Goal: Communication & Community: Answer question/provide support

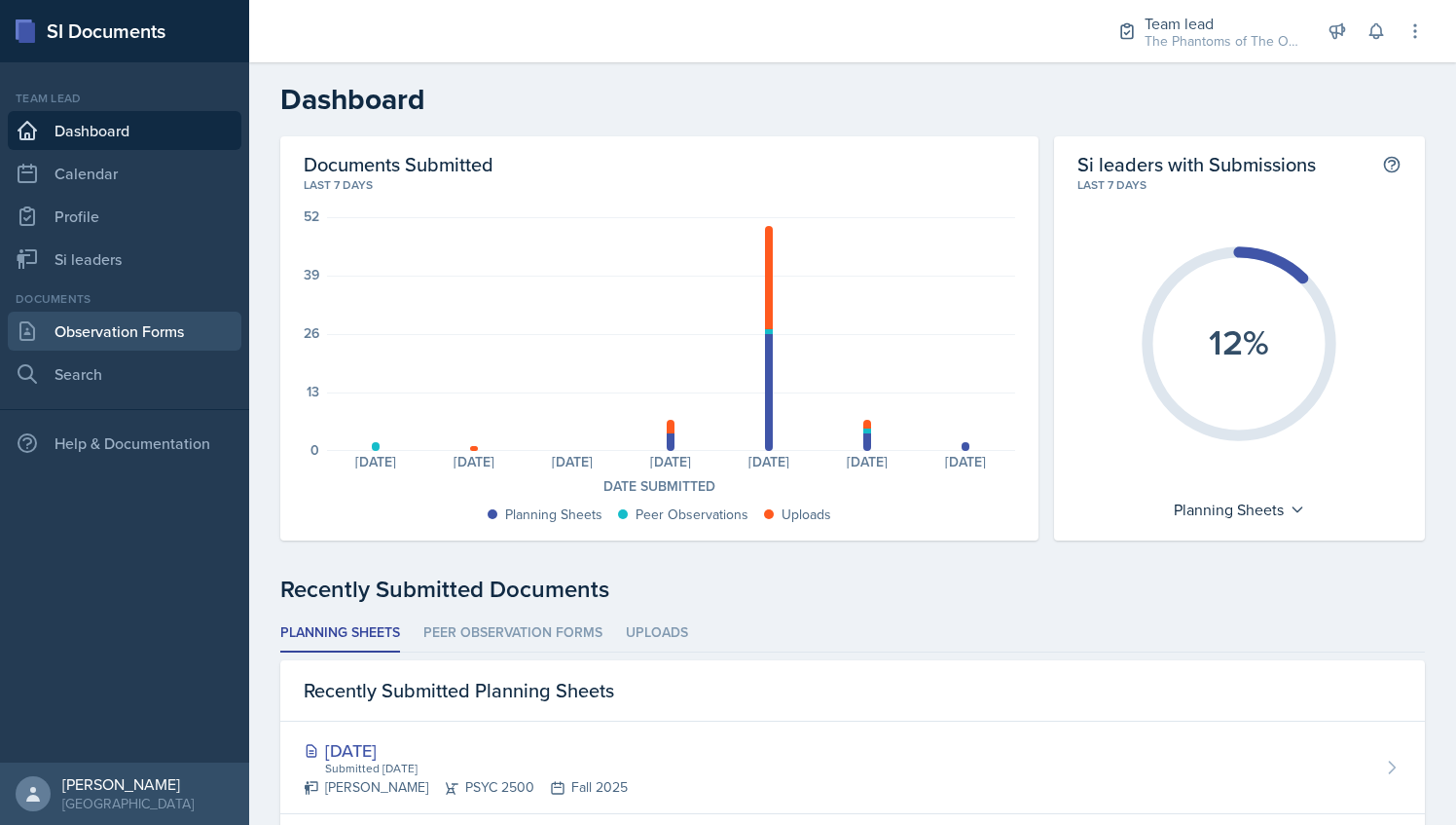
click at [123, 327] on link "Observation Forms" at bounding box center [125, 331] width 234 height 39
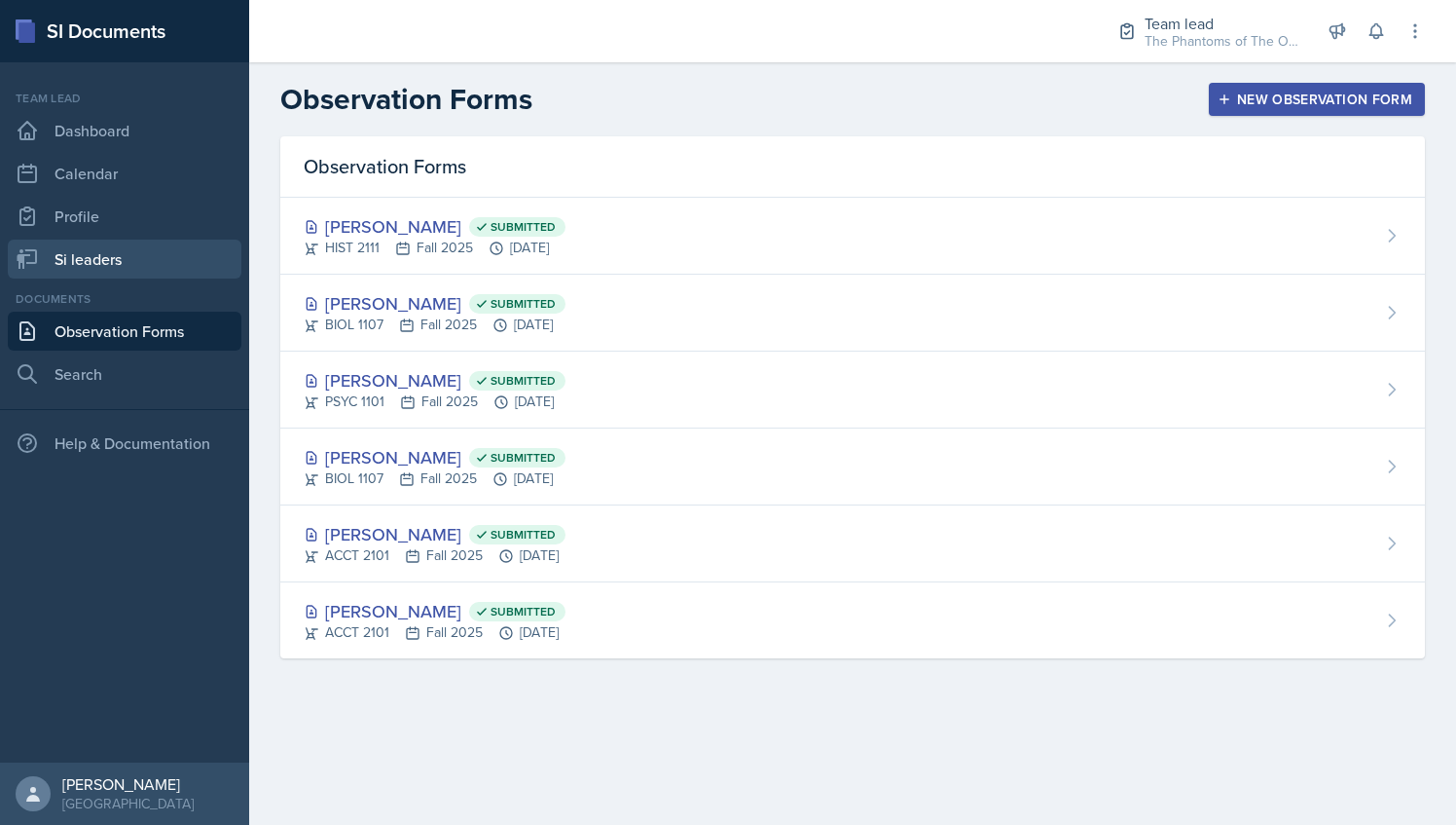
click at [171, 251] on link "Si leaders" at bounding box center [125, 259] width 234 height 39
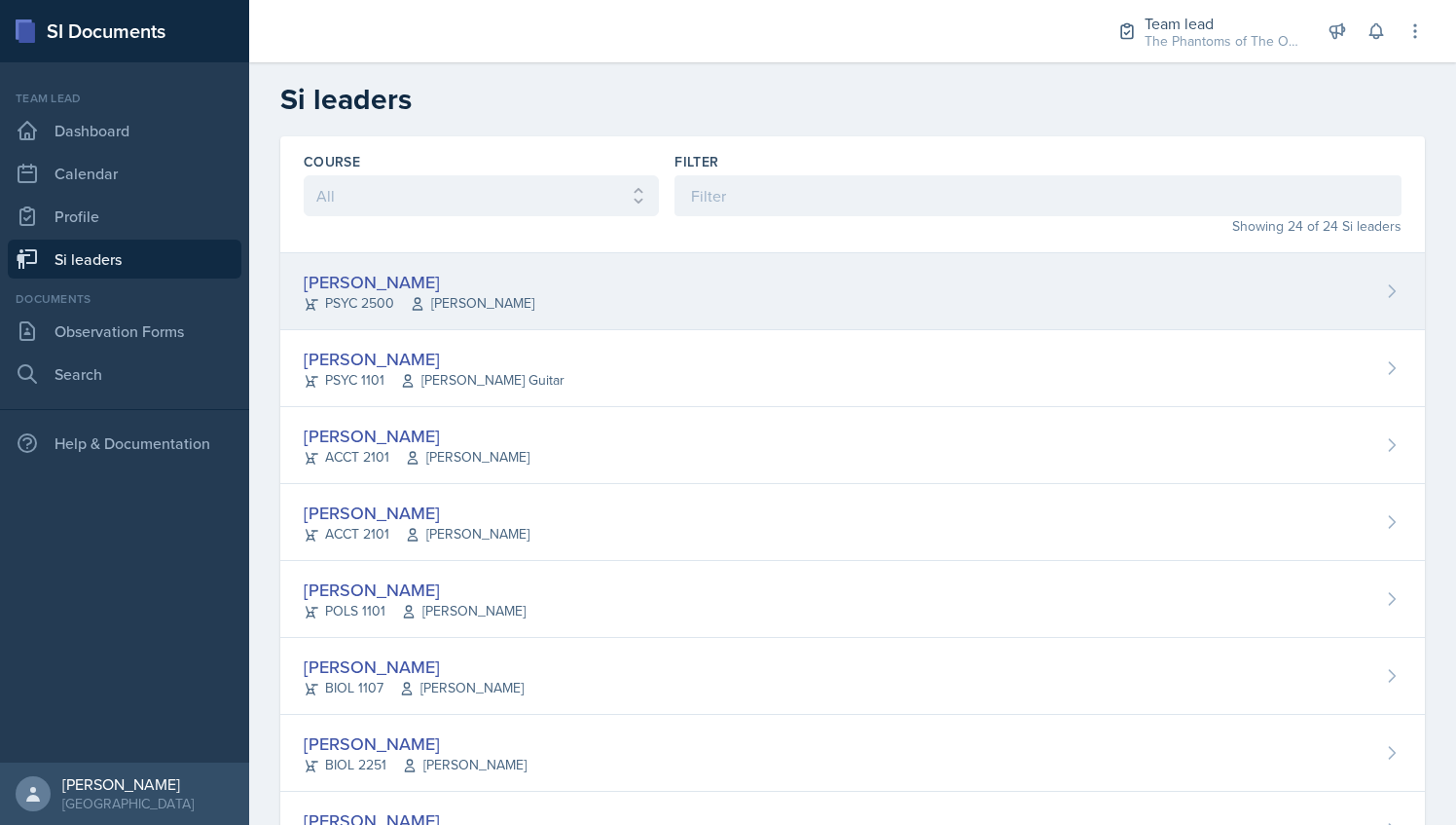
click at [585, 300] on div "[PERSON_NAME] PSYC 2500 [PERSON_NAME]" at bounding box center [852, 291] width 1144 height 77
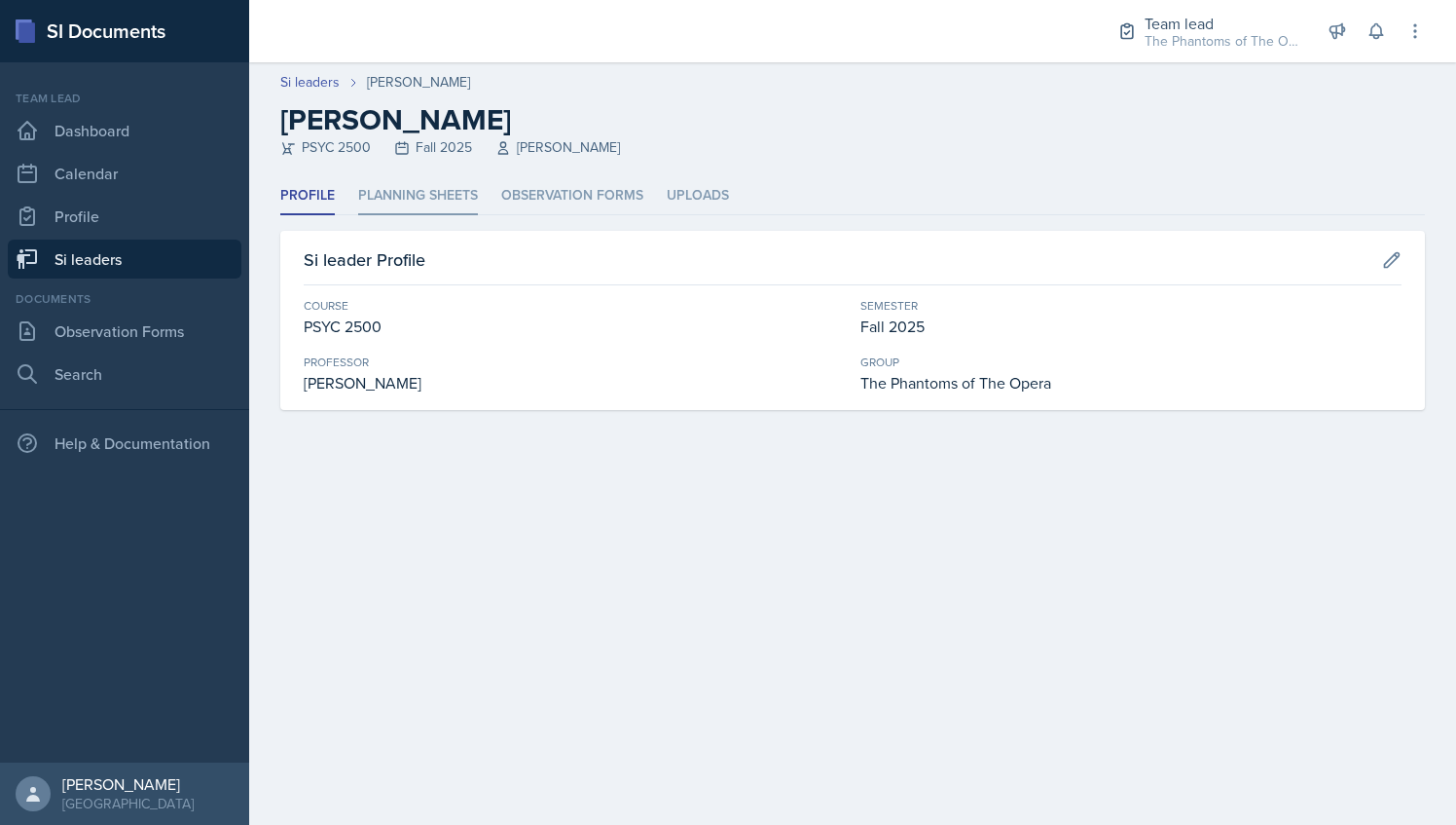
click at [455, 196] on li "Planning Sheets" at bounding box center [418, 196] width 120 height 38
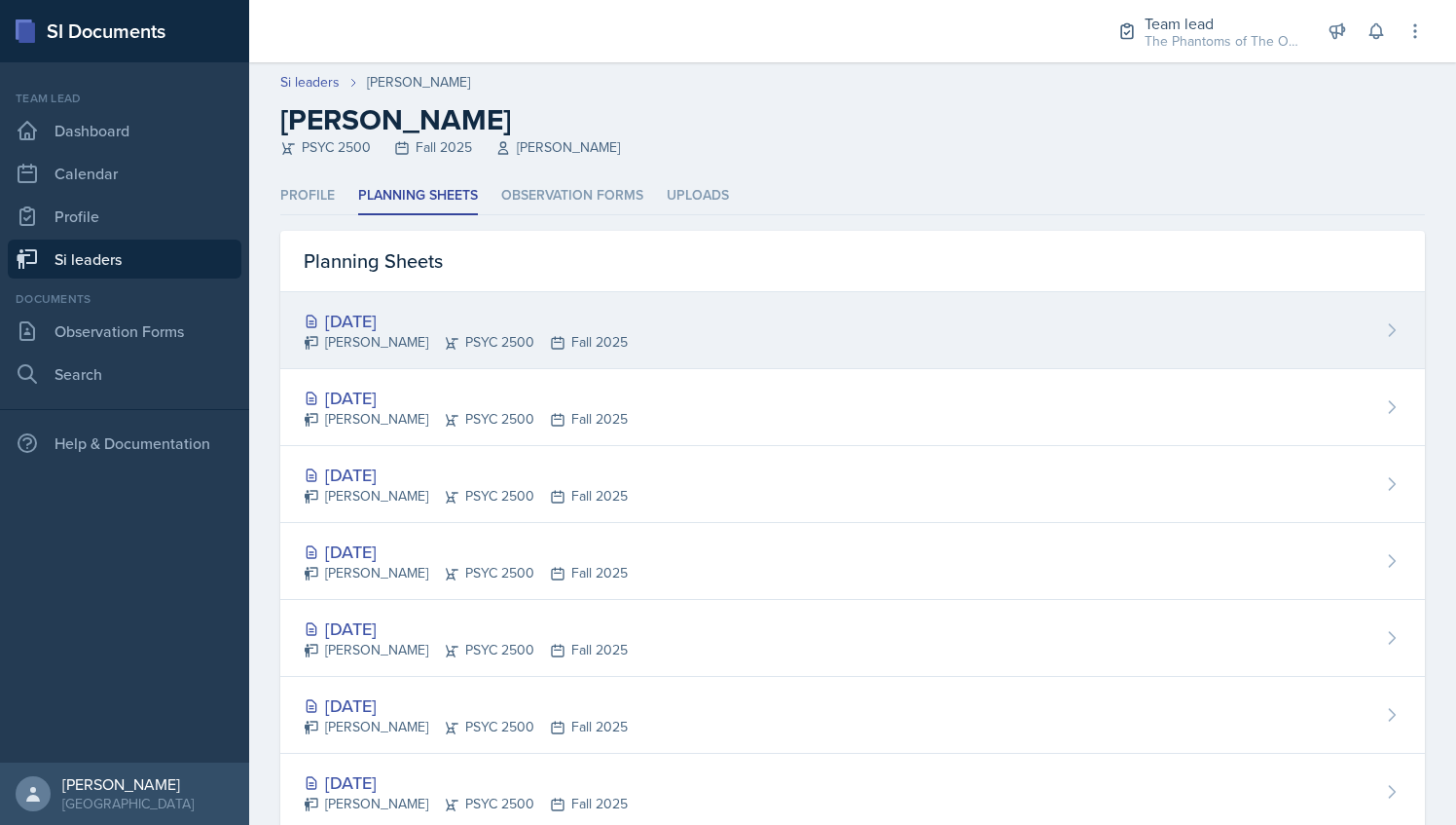
click at [524, 339] on div "[PERSON_NAME] PSYC 2500 Fall 2025" at bounding box center [466, 342] width 324 height 20
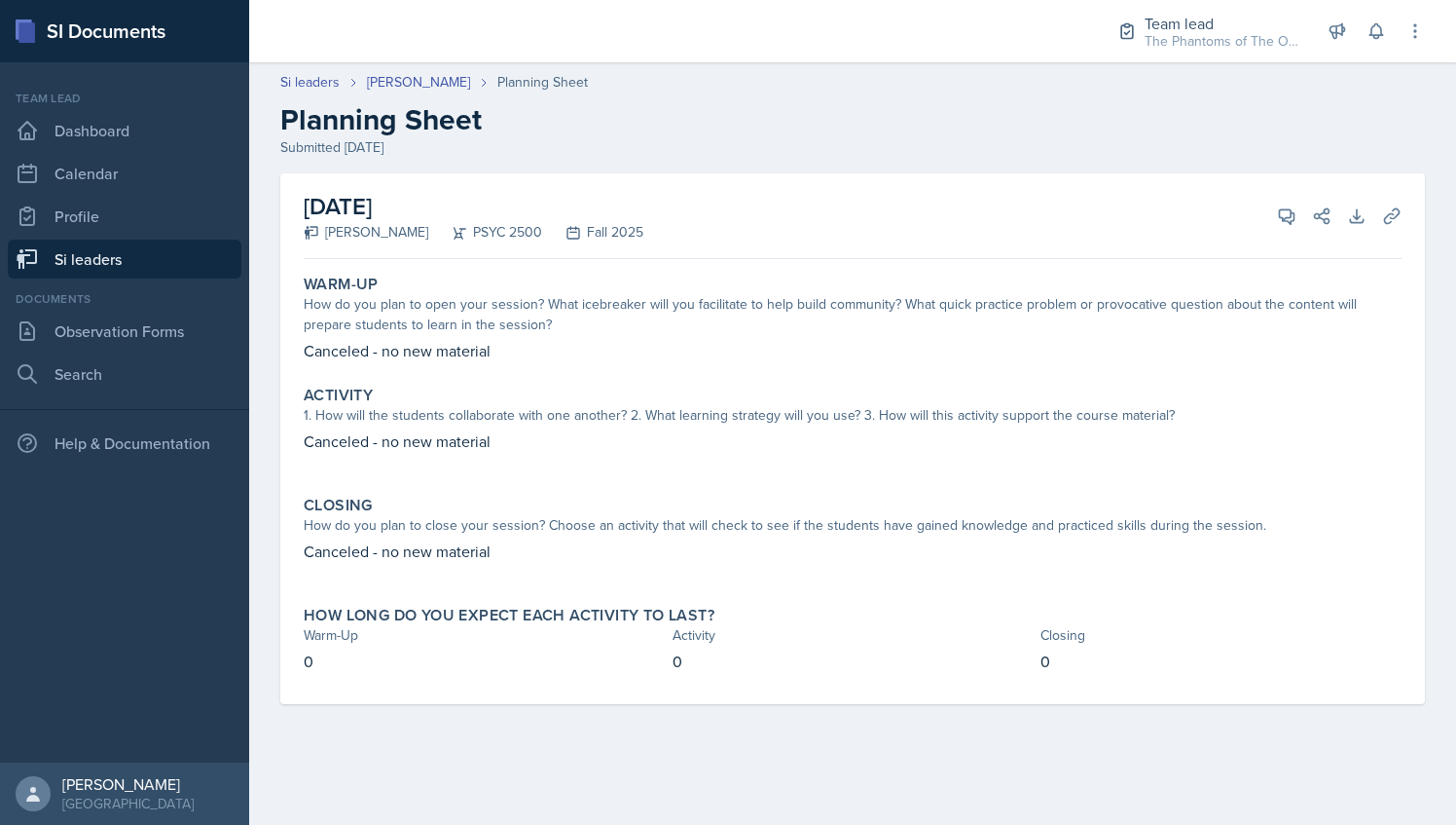
click at [398, 70] on header "Si leaders [PERSON_NAME] Planning Sheet Planning Sheet Submitted [DATE]" at bounding box center [852, 115] width 1207 height 125
click at [399, 72] on link "[PERSON_NAME]" at bounding box center [419, 82] width 103 height 20
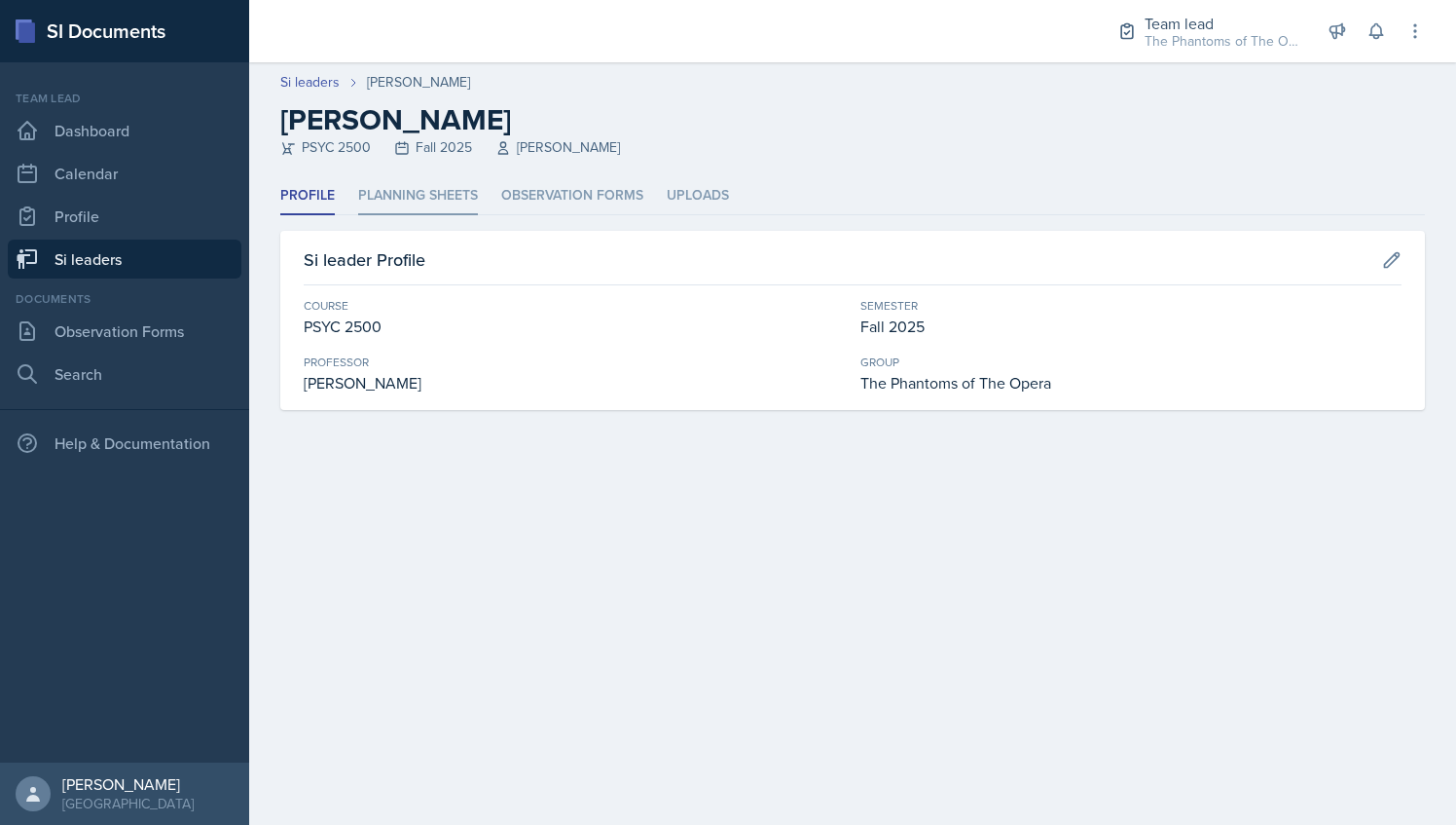
click at [431, 195] on li "Planning Sheets" at bounding box center [418, 196] width 120 height 38
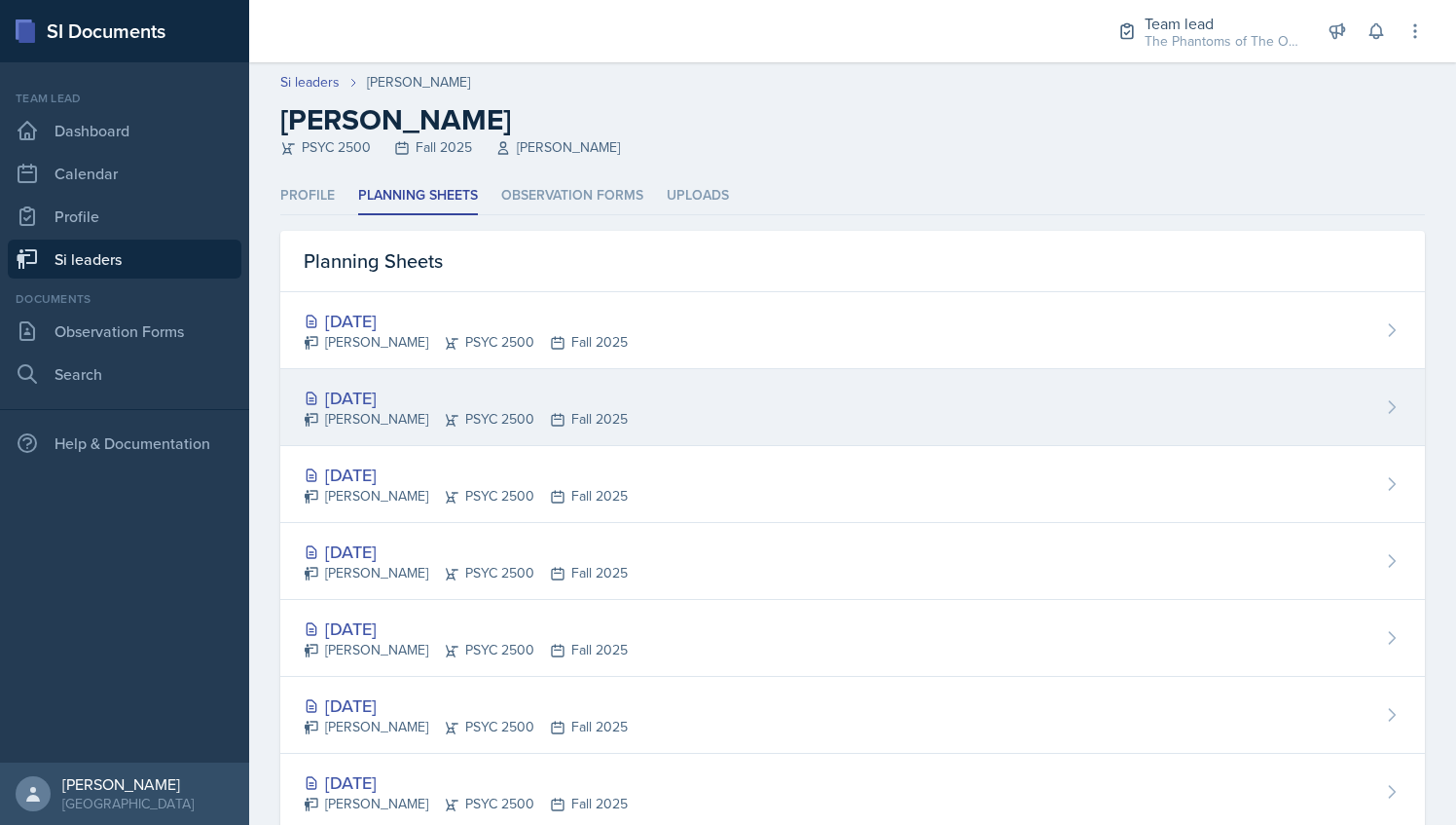
click at [607, 390] on div "[DATE] [PERSON_NAME] PSYC 2500 Fall 2025" at bounding box center [852, 407] width 1144 height 77
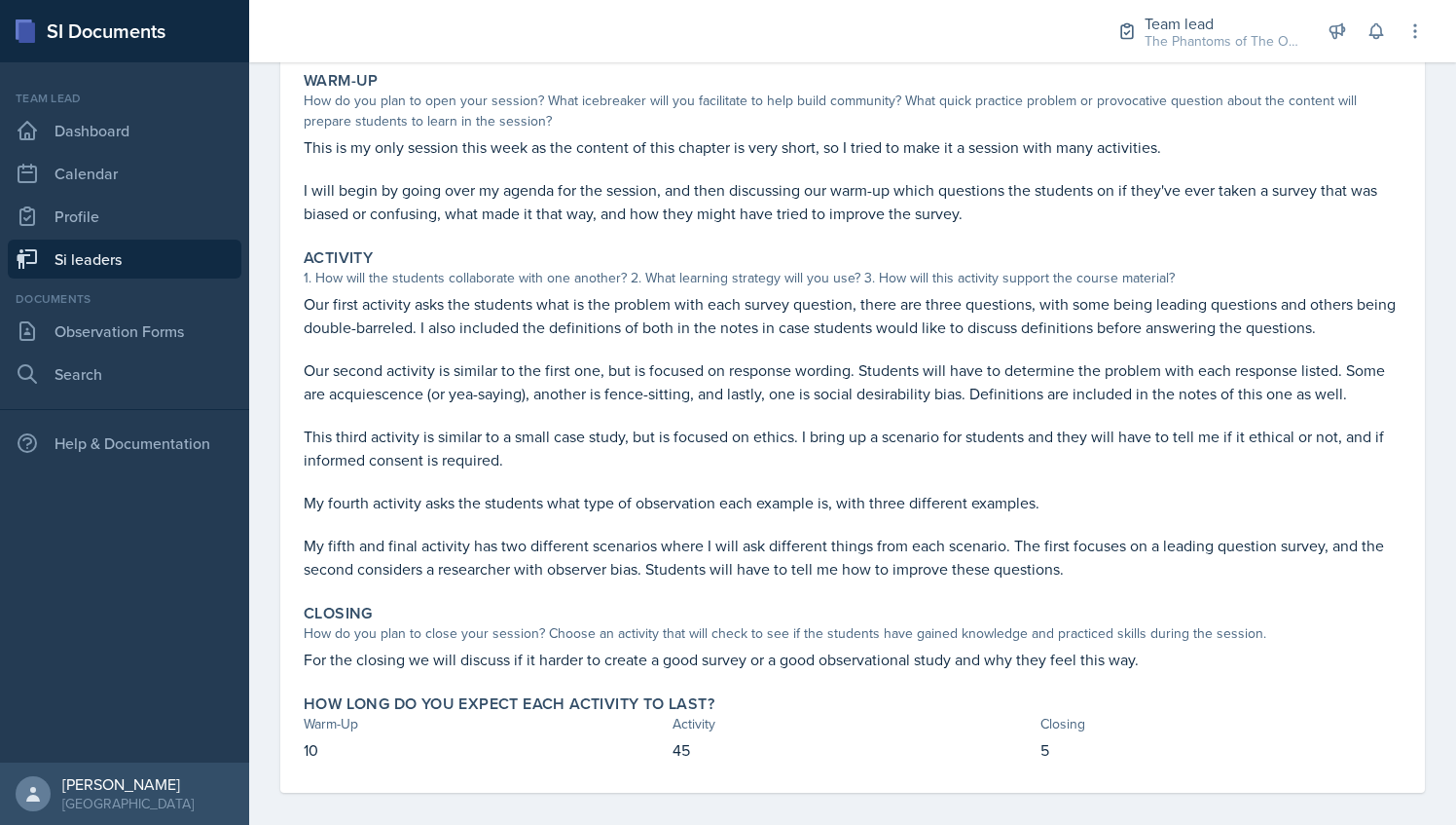
scroll to position [205, 0]
drag, startPoint x: 637, startPoint y: 153, endPoint x: 886, endPoint y: 156, distance: 249.0
click at [886, 156] on p "This is my only session this week as the content of this chapter is very short,…" at bounding box center [852, 146] width 1098 height 23
click at [405, 201] on p "I will begin by going over my agenda for the session, and then discussing our w…" at bounding box center [852, 201] width 1098 height 47
drag, startPoint x: 302, startPoint y: 190, endPoint x: 1032, endPoint y: 177, distance: 730.1
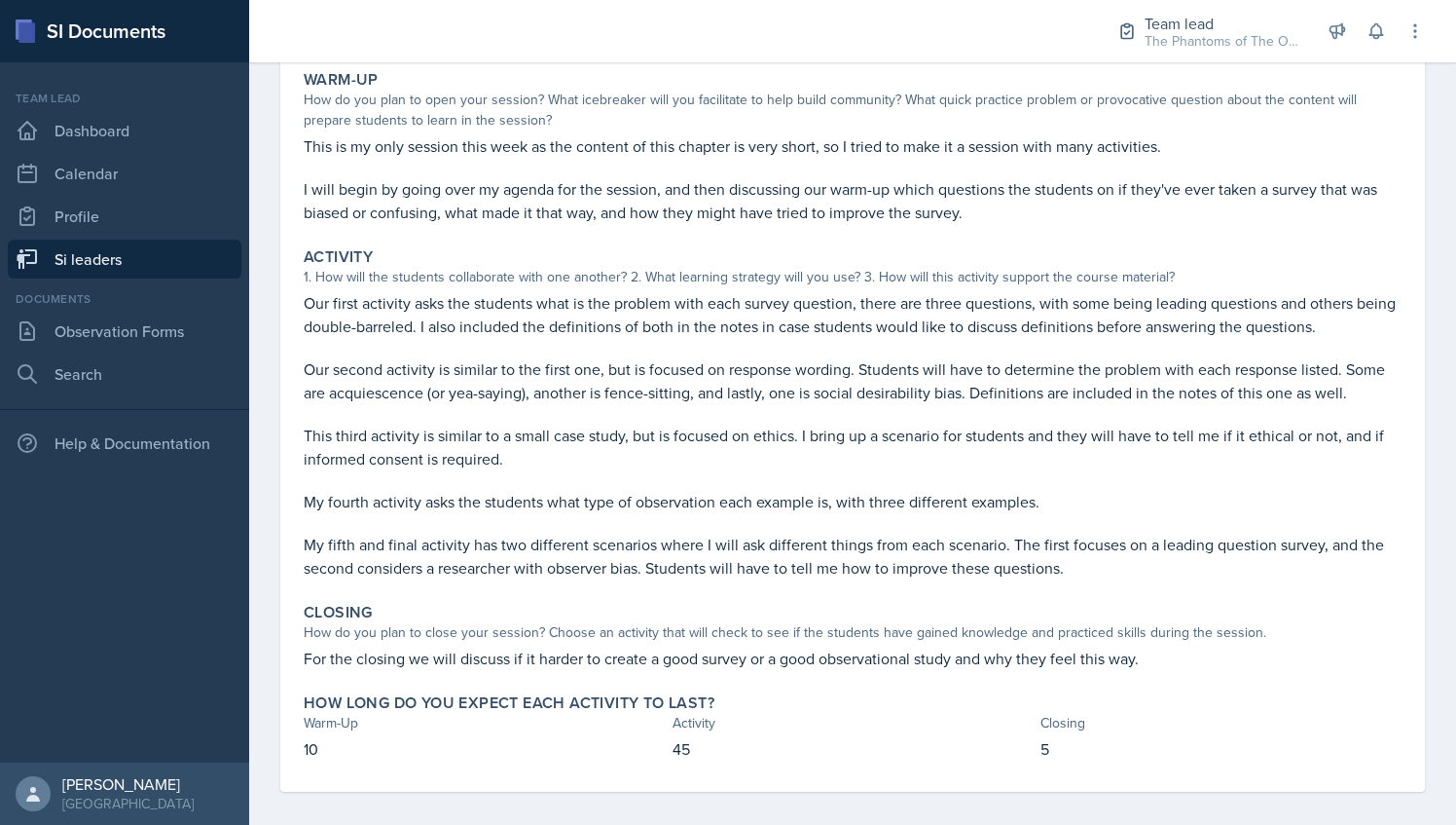
click at [1032, 177] on div "Warm-Up How do you plan to open your session? What icebreaker will you facilita…" at bounding box center [852, 147] width 1113 height 169
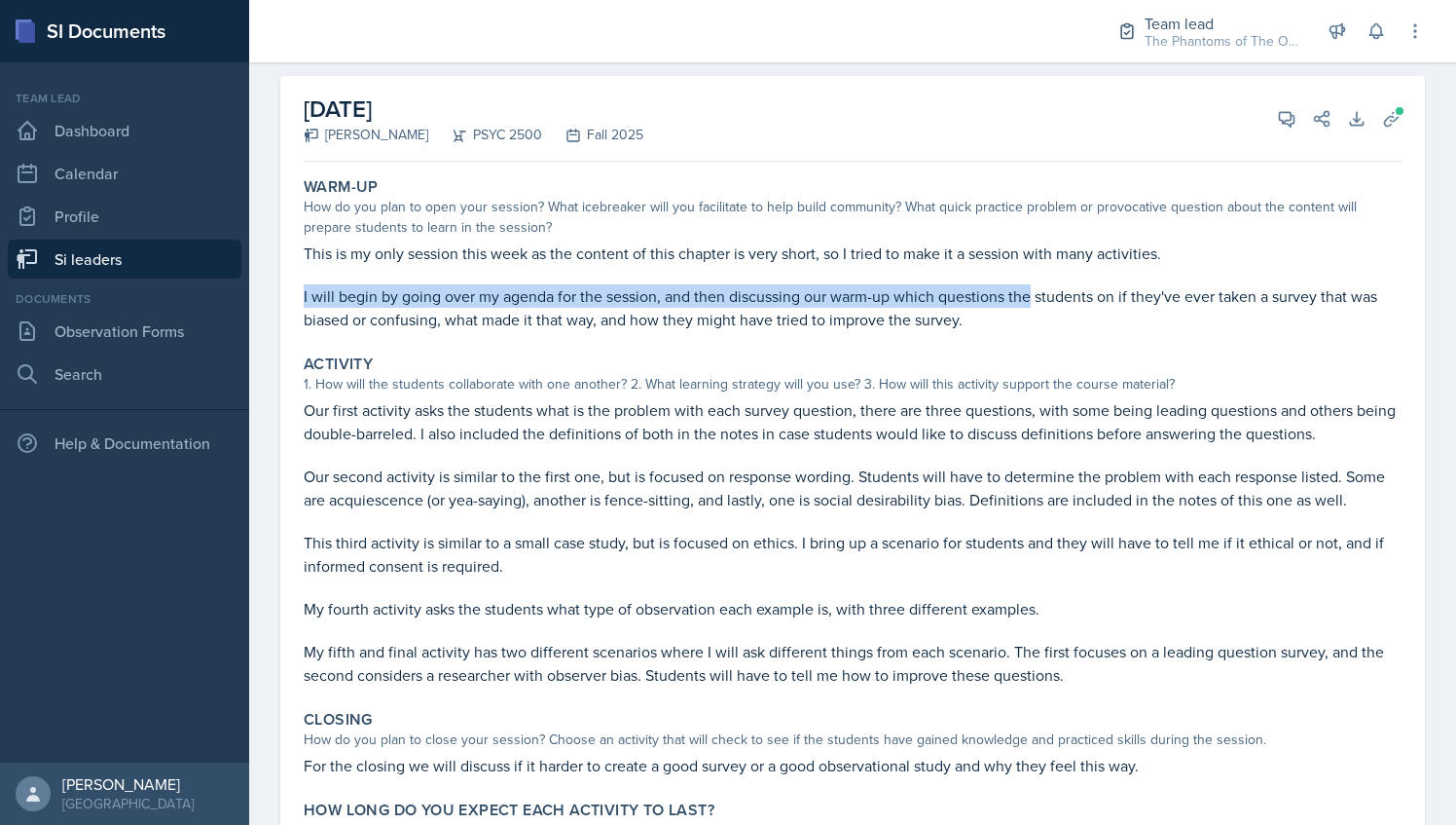
scroll to position [84, 0]
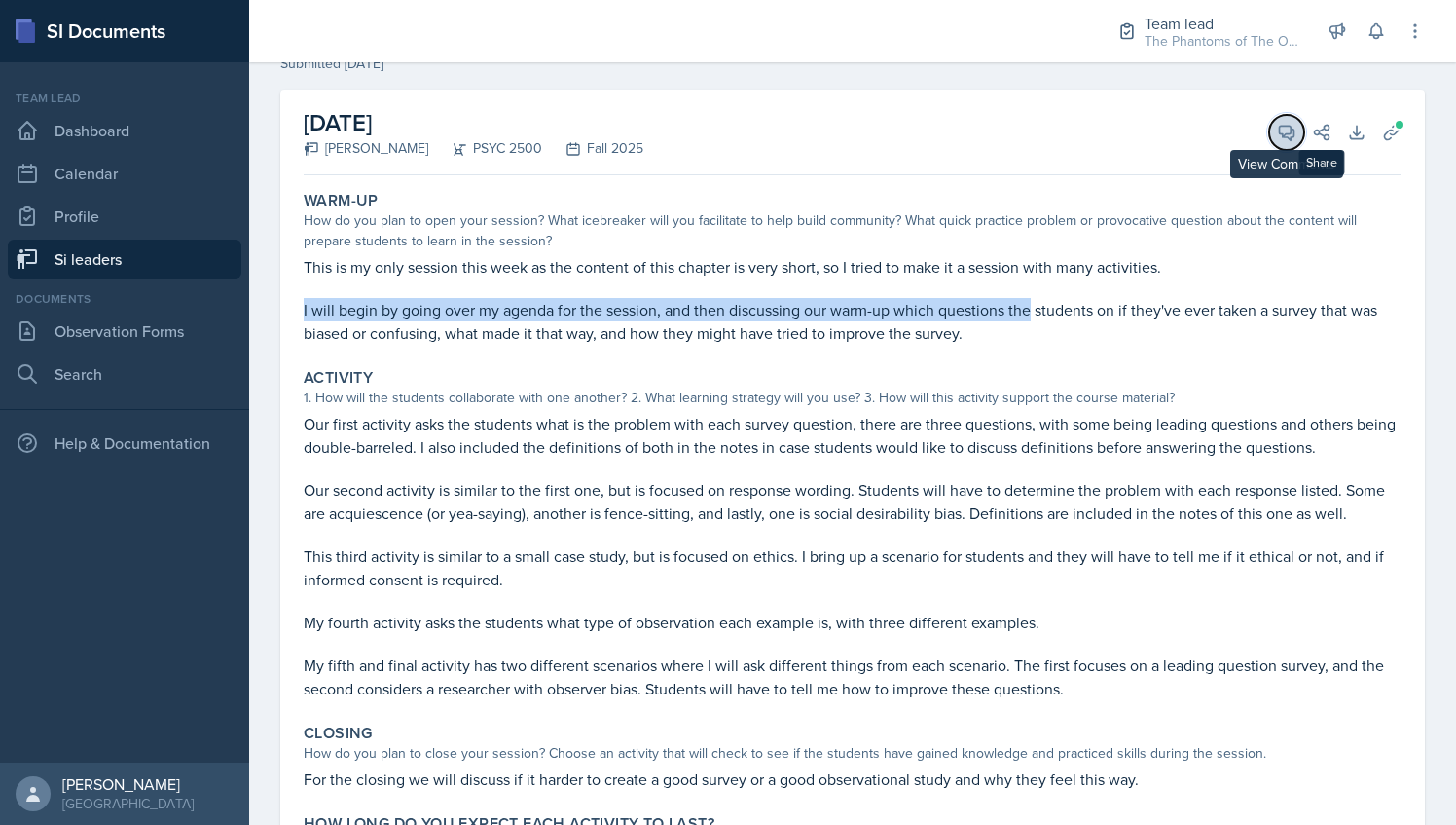
click at [1281, 133] on button "View Comments" at bounding box center [1287, 132] width 35 height 35
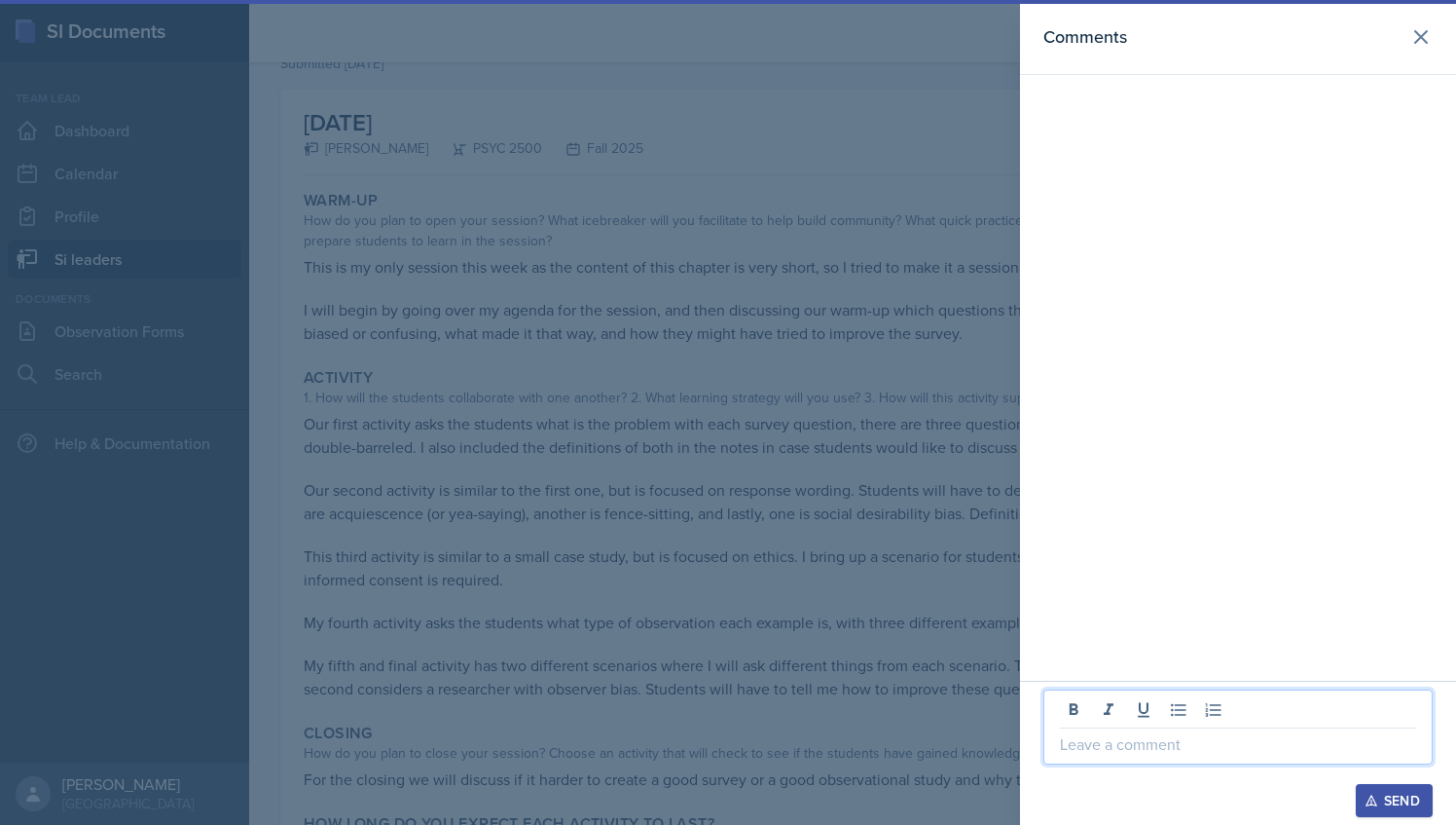
click at [1139, 752] on p at bounding box center [1239, 744] width 356 height 23
click at [1137, 741] on p "Warm-Up 3/3 Great opening question" at bounding box center [1239, 744] width 356 height 23
click at [1172, 744] on p "Warm-Up 2/3 Great opening question" at bounding box center [1239, 744] width 356 height 23
click at [1318, 741] on p "Warm-Up 2/3 Good opening question" at bounding box center [1239, 744] width 356 height 23
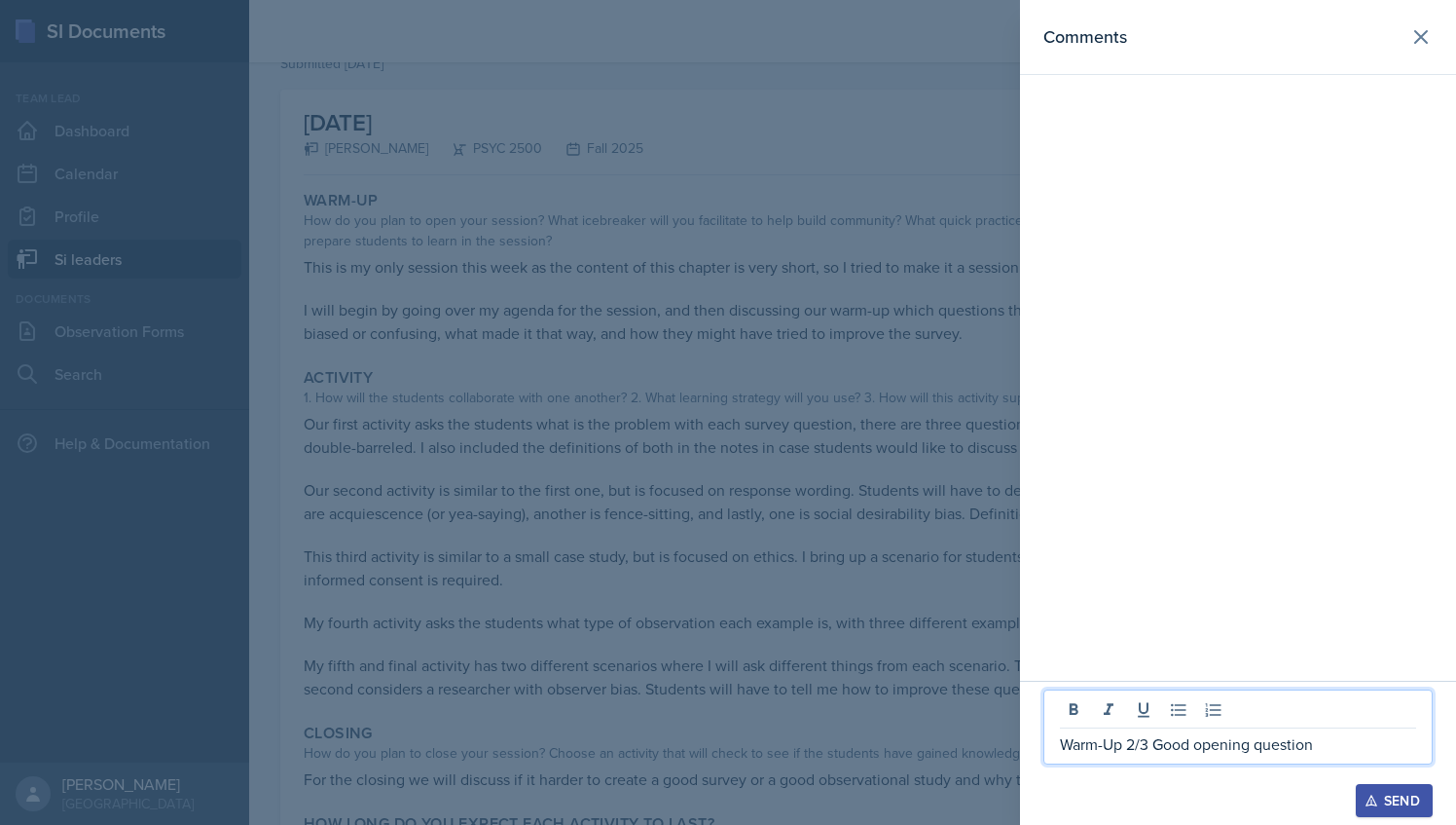
click at [1170, 746] on p "Warm-Up 2/3 Good opening question" at bounding box center [1239, 744] width 356 height 23
click at [1329, 749] on p "Warm-Up 2/3 Great opening question" at bounding box center [1239, 744] width 356 height 23
click at [1034, 515] on div "Comments" at bounding box center [1239, 340] width 436 height 681
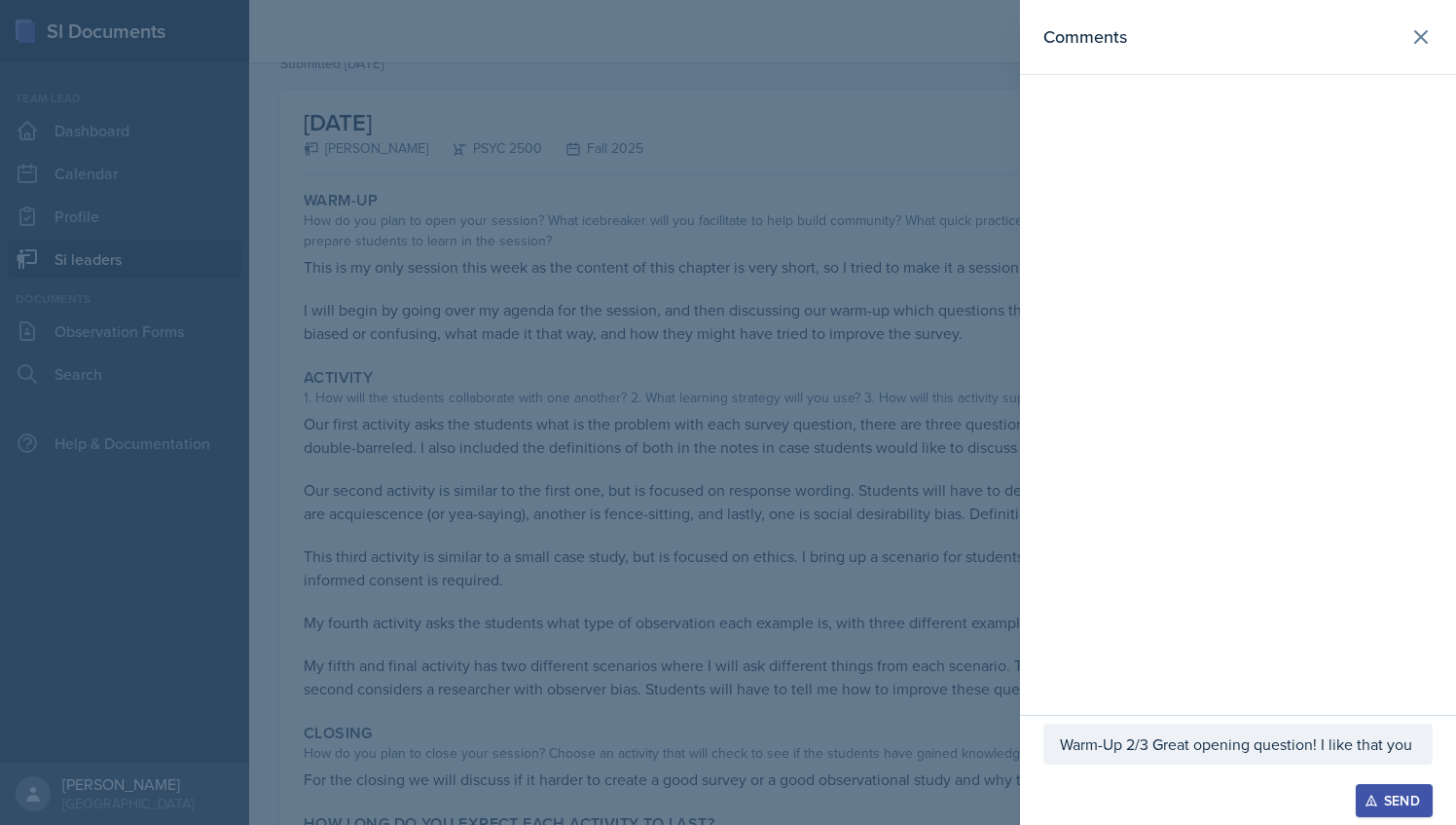
click at [908, 436] on div at bounding box center [728, 412] width 1456 height 825
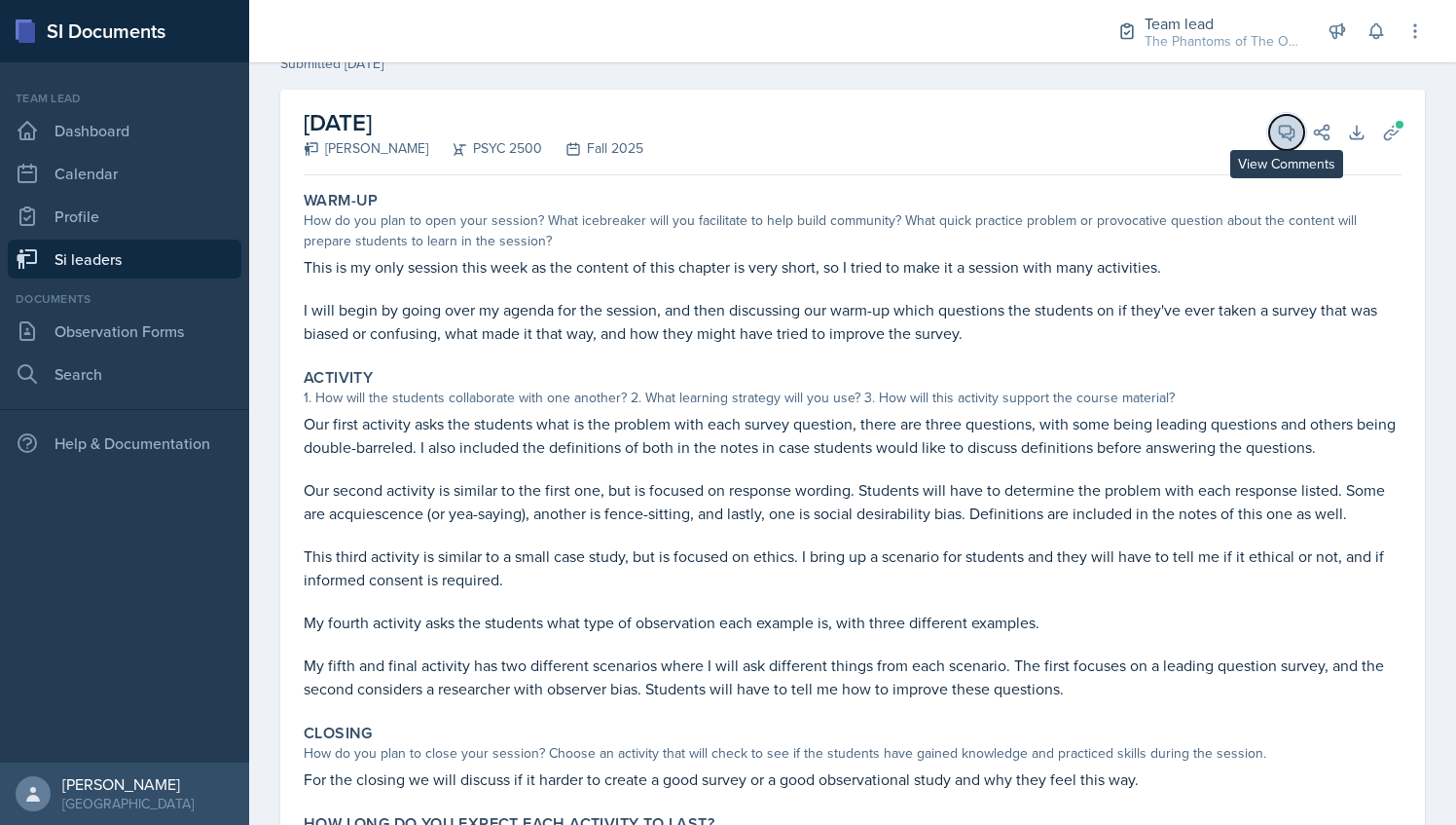
click at [1288, 121] on span at bounding box center [1293, 126] width 10 height 10
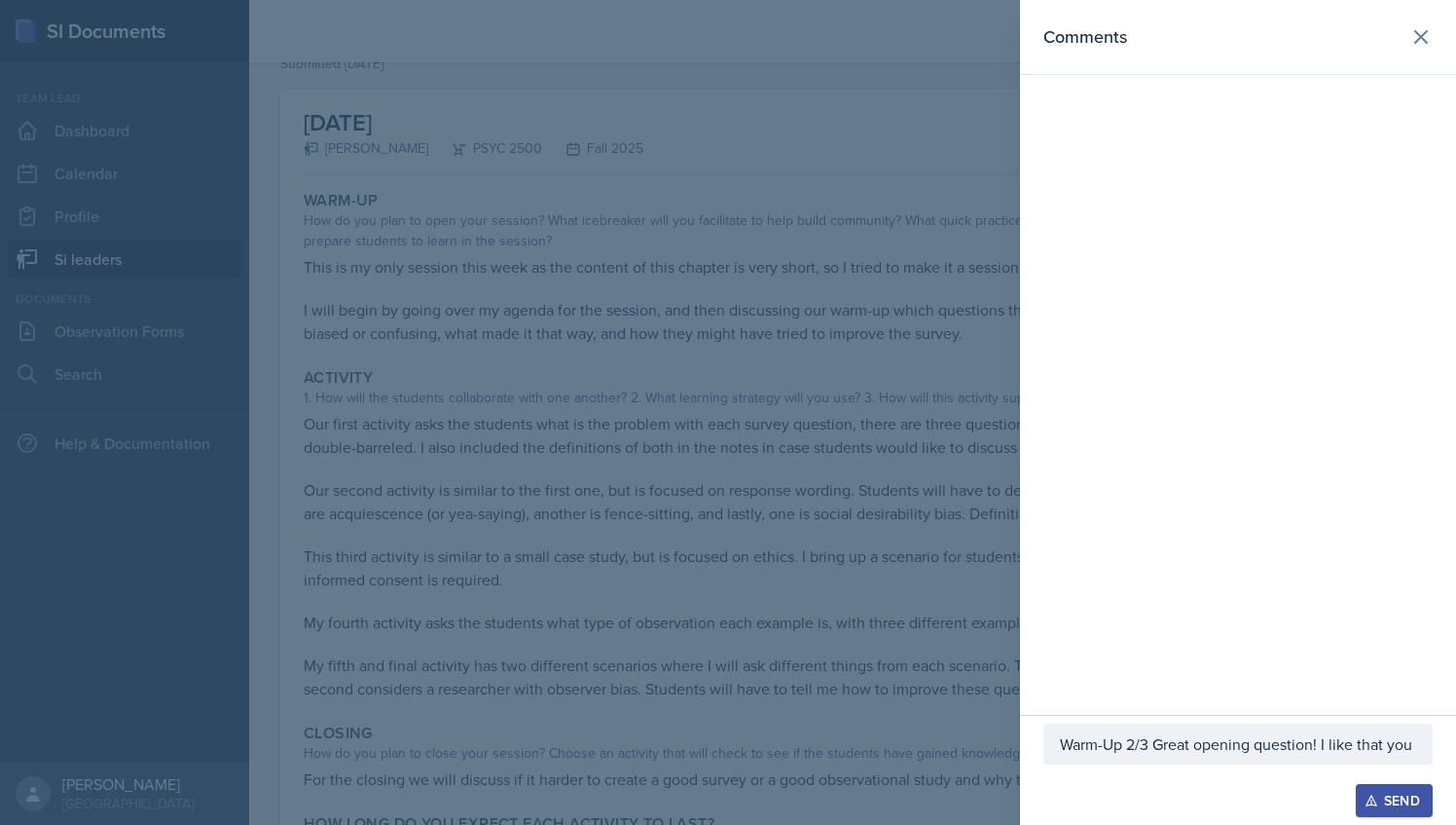
click at [1141, 746] on p "Warm-Up 2/3 Great opening question! I like that you" at bounding box center [1239, 744] width 356 height 23
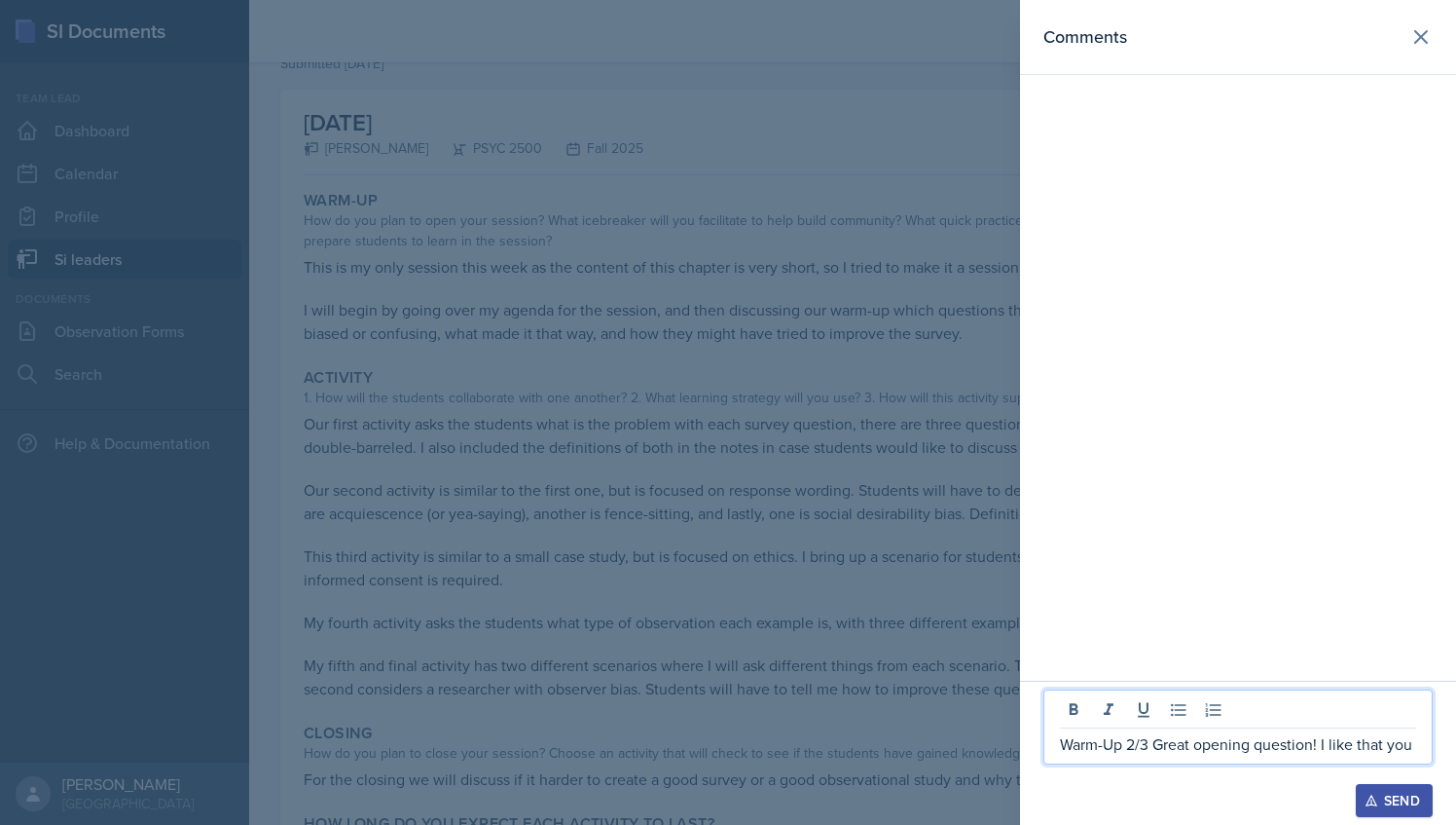
click at [1346, 731] on div "Warm-Up 2/3 Great opening question! I like that you" at bounding box center [1239, 727] width 390 height 75
click at [1354, 742] on p "Warm-Up 2/3 Great opening question! I like that you" at bounding box center [1239, 744] width 356 height 23
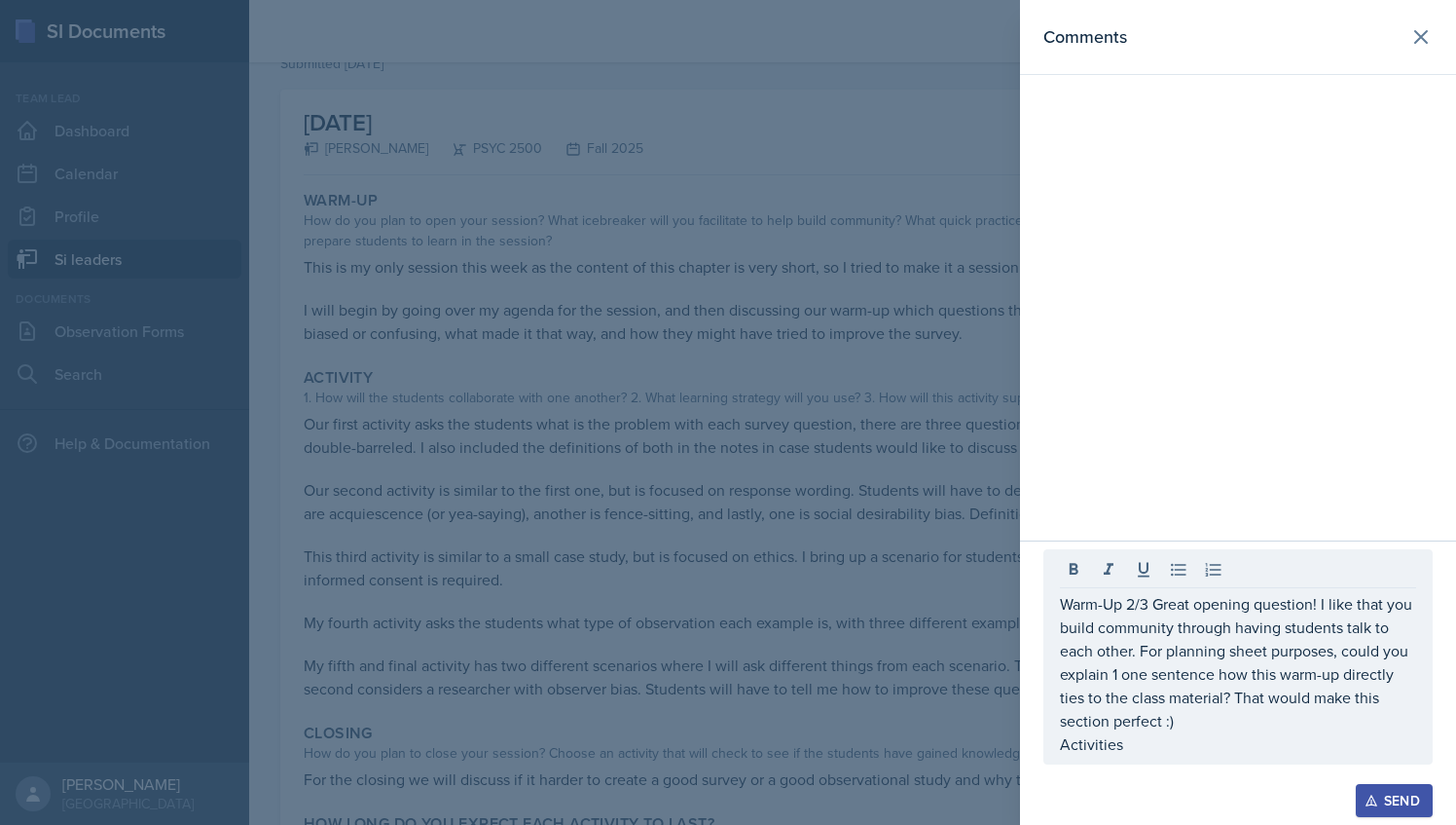
click at [746, 476] on div at bounding box center [728, 412] width 1456 height 825
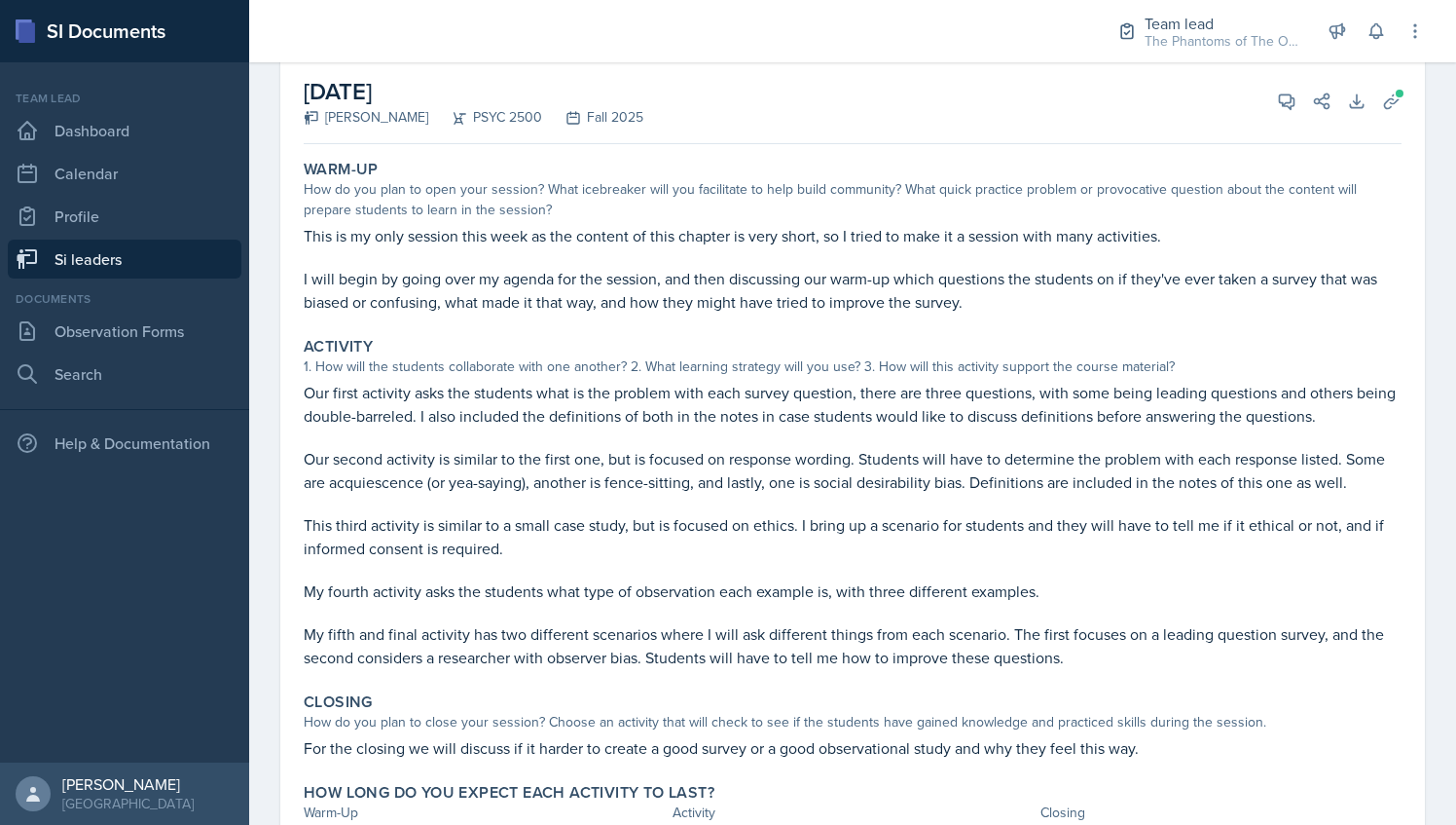
scroll to position [99, 0]
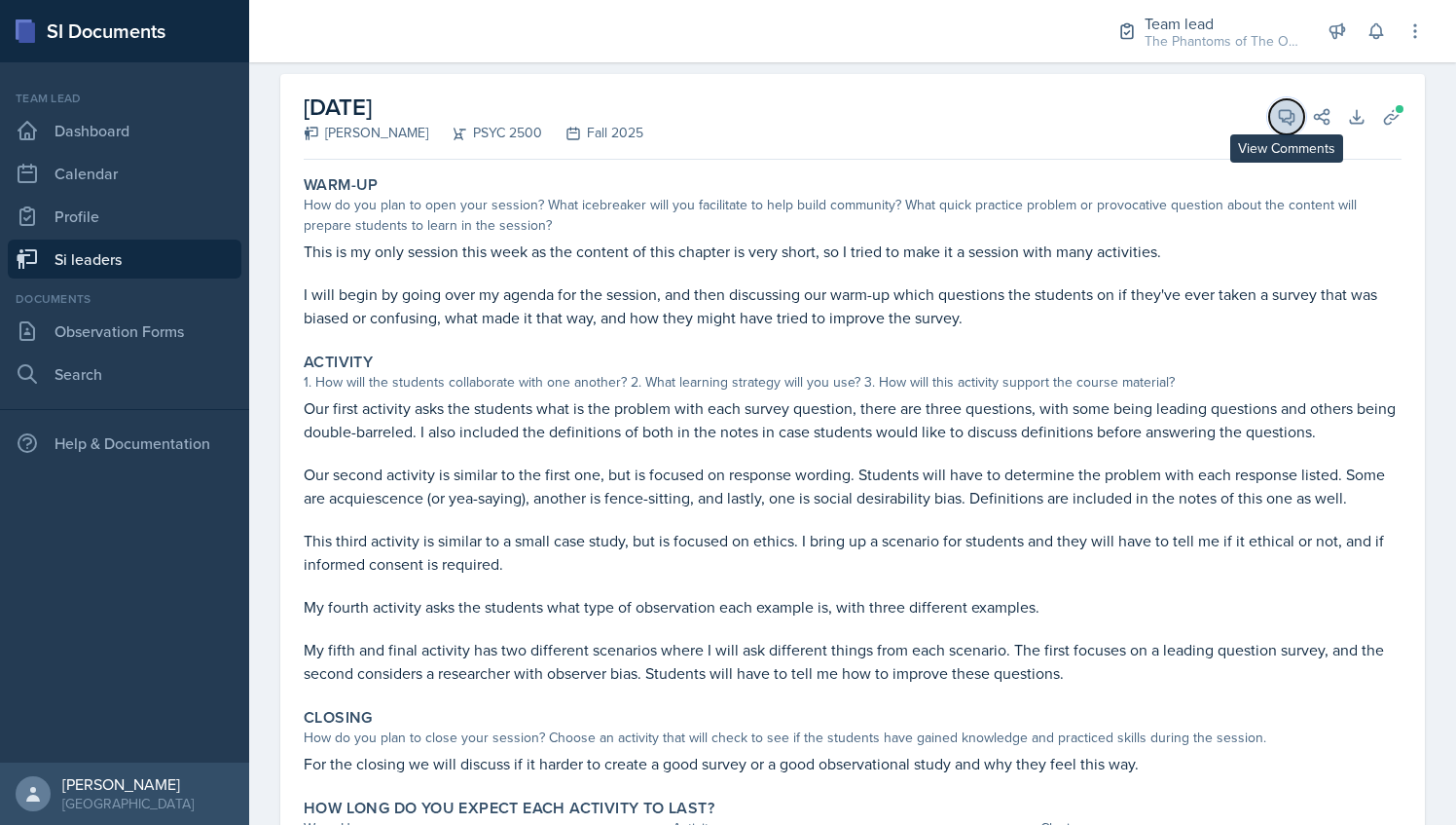
click at [1277, 121] on icon at bounding box center [1287, 117] width 19 height 19
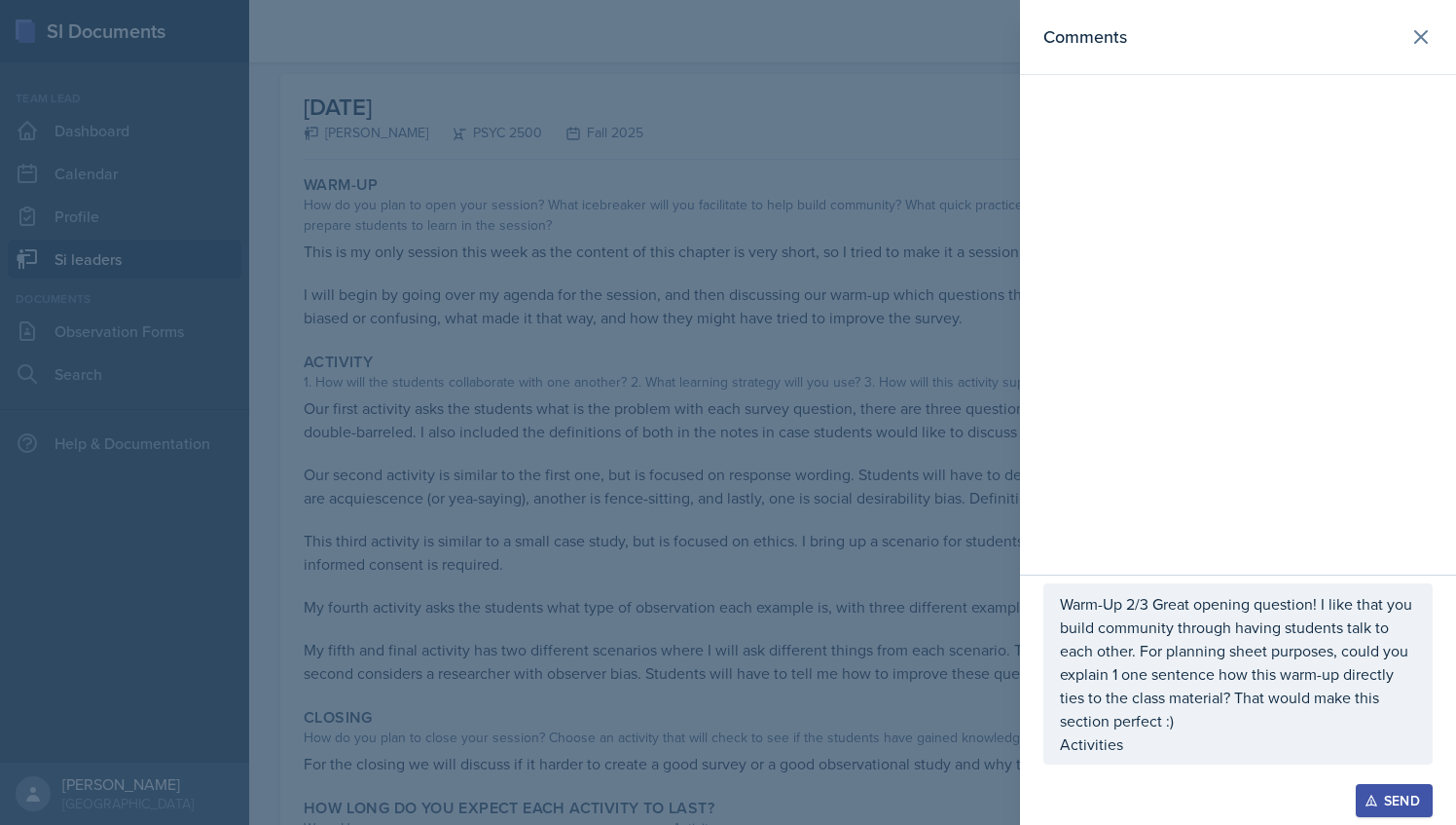
click at [1173, 752] on p "Activities" at bounding box center [1239, 744] width 356 height 23
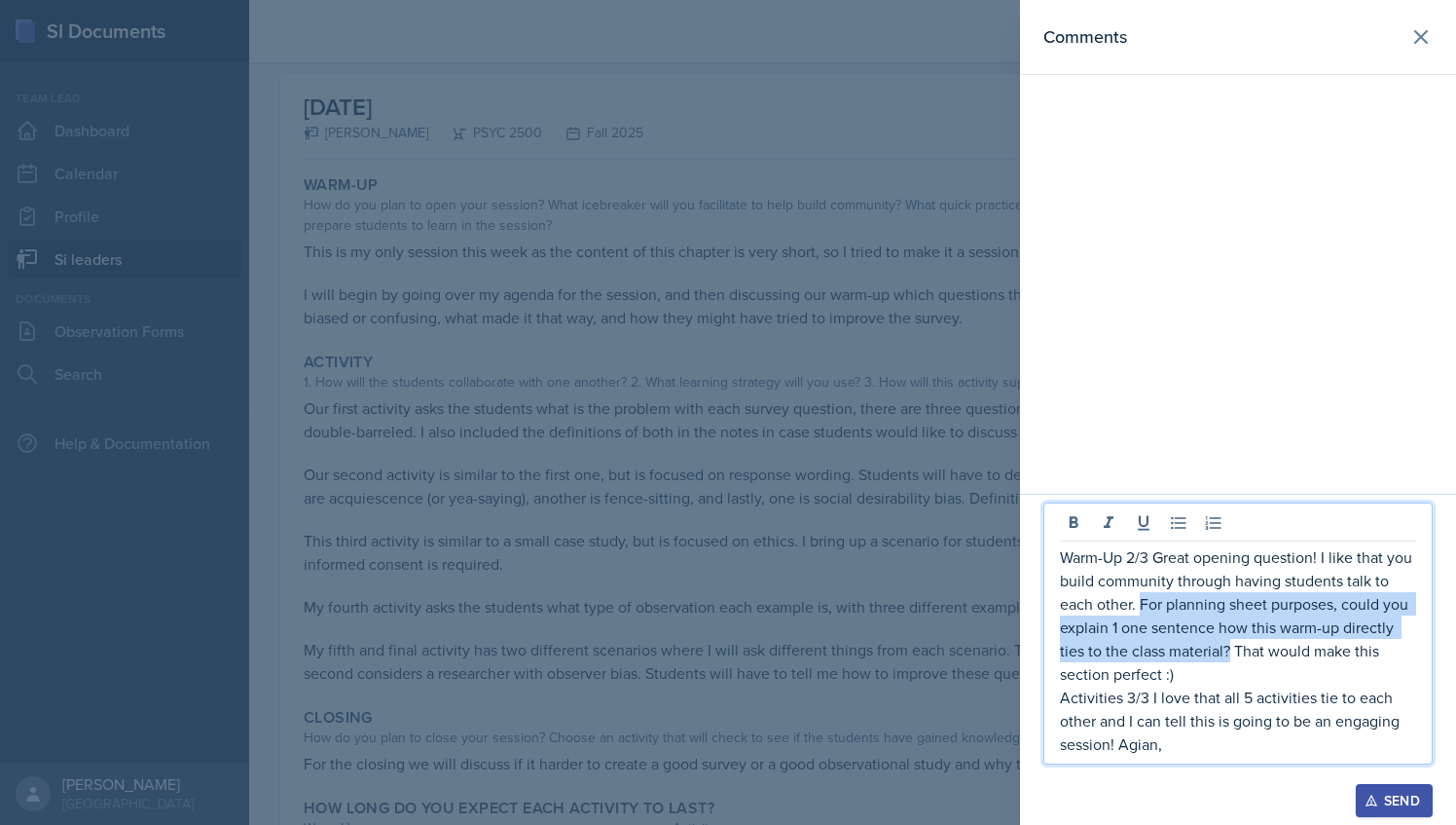
drag, startPoint x: 1139, startPoint y: 610, endPoint x: 1230, endPoint y: 653, distance: 100.6
click at [1230, 653] on p "Warm-Up 2/3 Great opening question! I like that you build community through hav…" at bounding box center [1239, 616] width 356 height 140
copy p "For planning sheet purposes, could you explain 1 one sentence how this warm-up …"
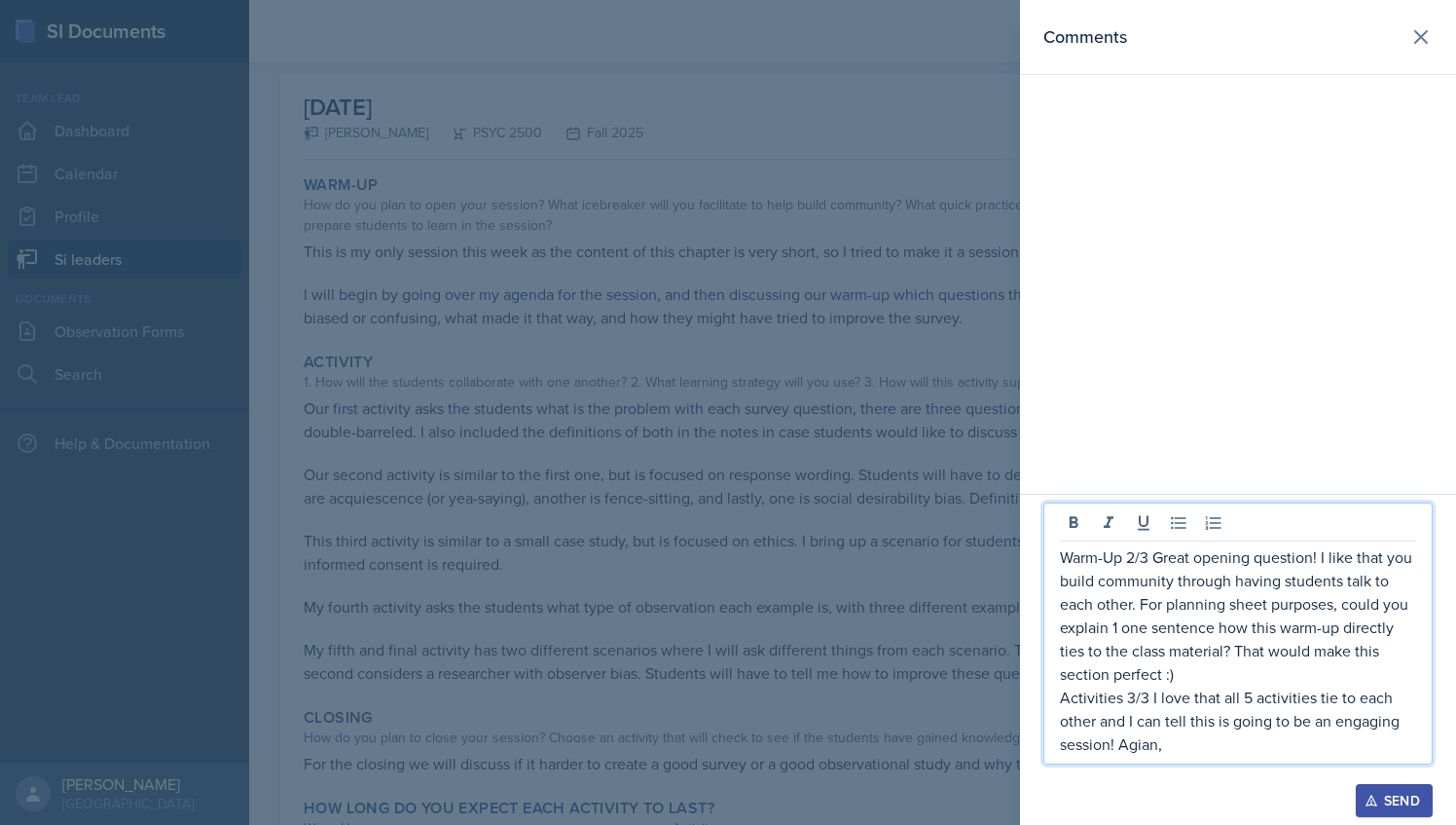
click at [1189, 754] on p "Activities 3/3 I love that all 5 activities tie to each other and I can tell th…" at bounding box center [1239, 721] width 356 height 70
click at [1190, 748] on p "Activities 3/3 I love that all 5 activities tie to each other and I can tell th…" at bounding box center [1239, 721] width 356 height 70
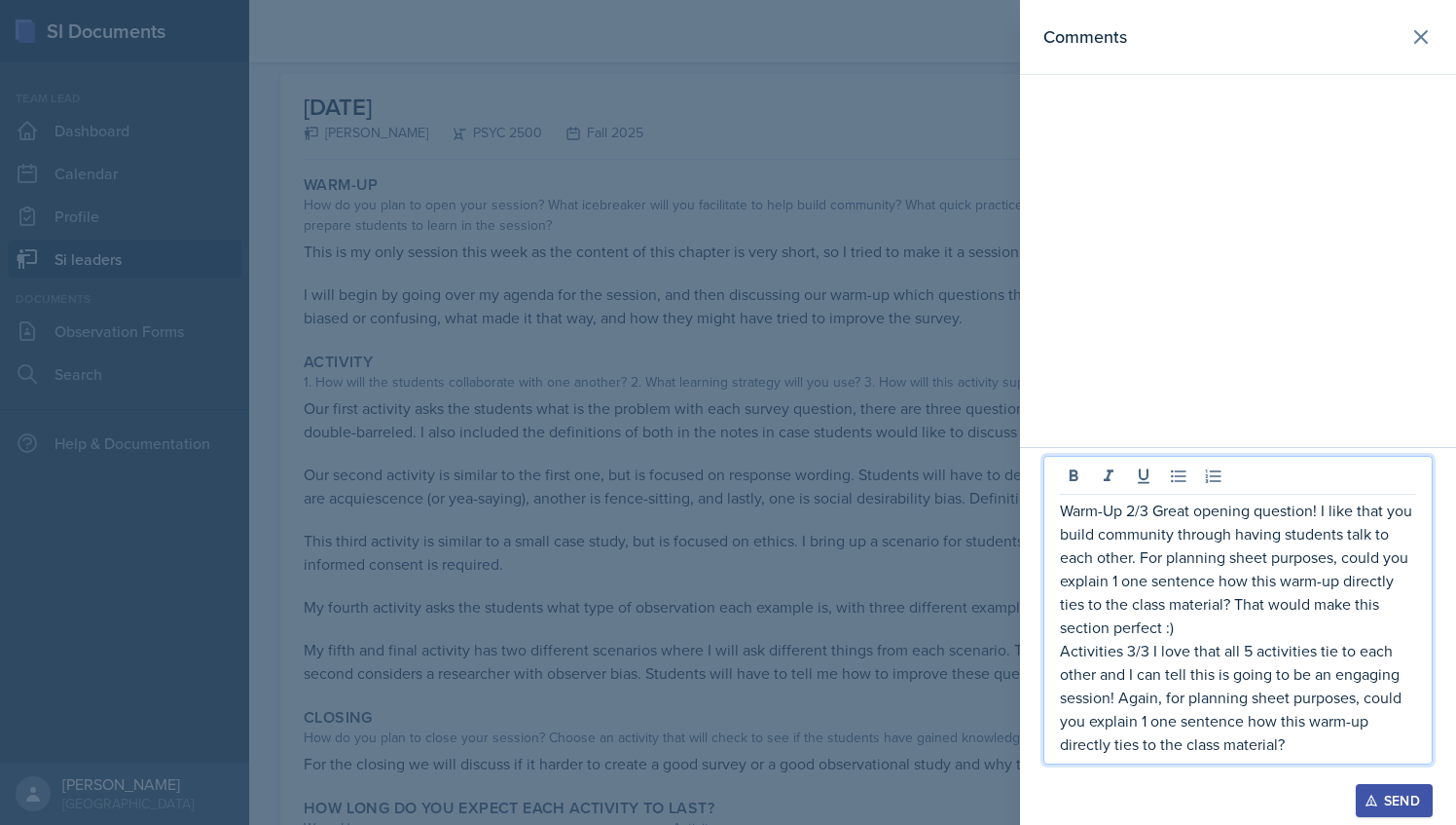
click at [1339, 738] on p "Activities 3/3 I love that all 5 activities tie to each other and I can tell th…" at bounding box center [1239, 697] width 356 height 117
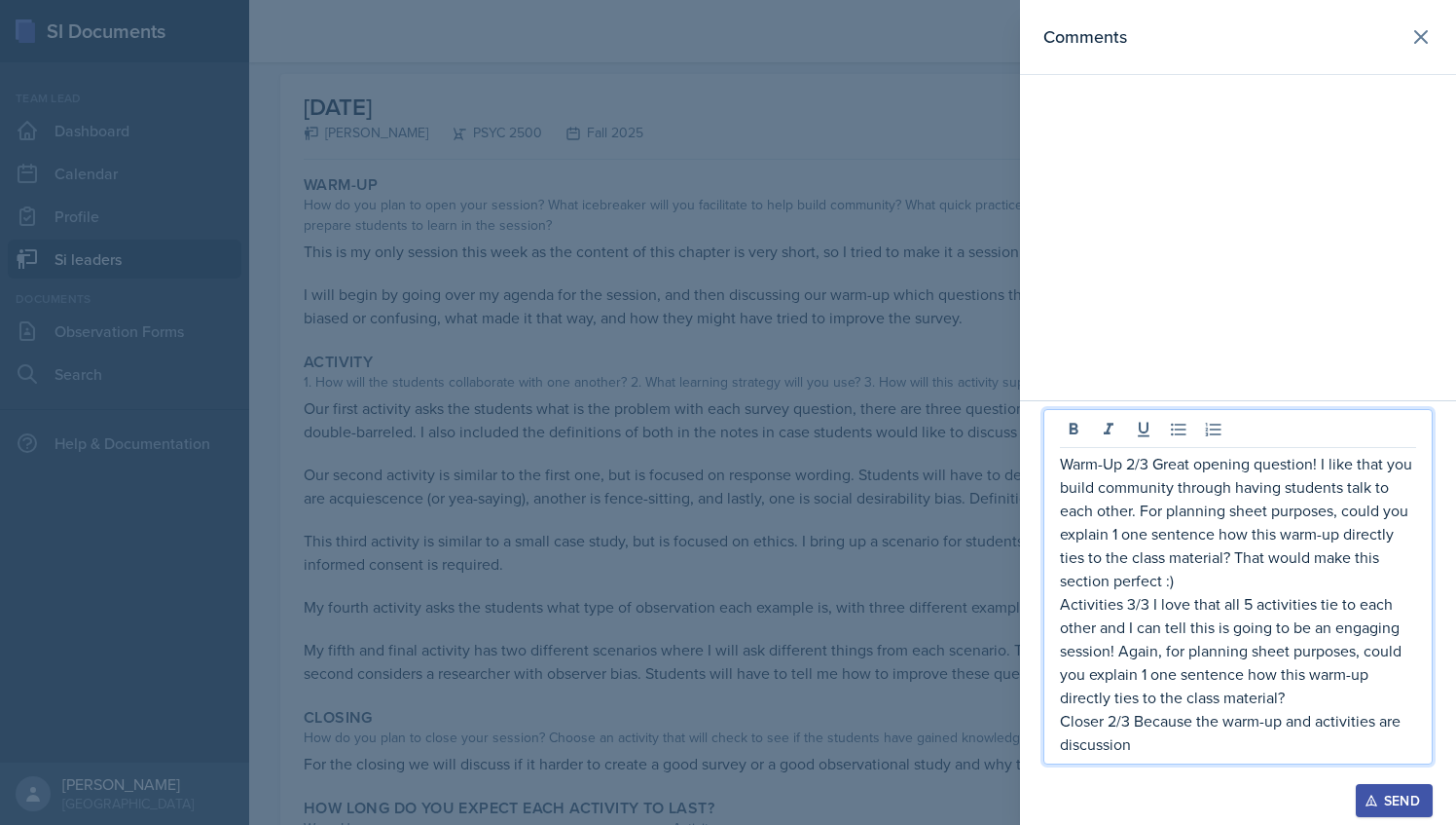
click at [1130, 602] on p "Activities 3/3 I love that all 5 activities tie to each other and I can tell th…" at bounding box center [1239, 651] width 356 height 117
click at [1322, 700] on p "Activities 2/3 I love that all 5 activities tie to each other and I can tell th…" at bounding box center [1239, 651] width 356 height 117
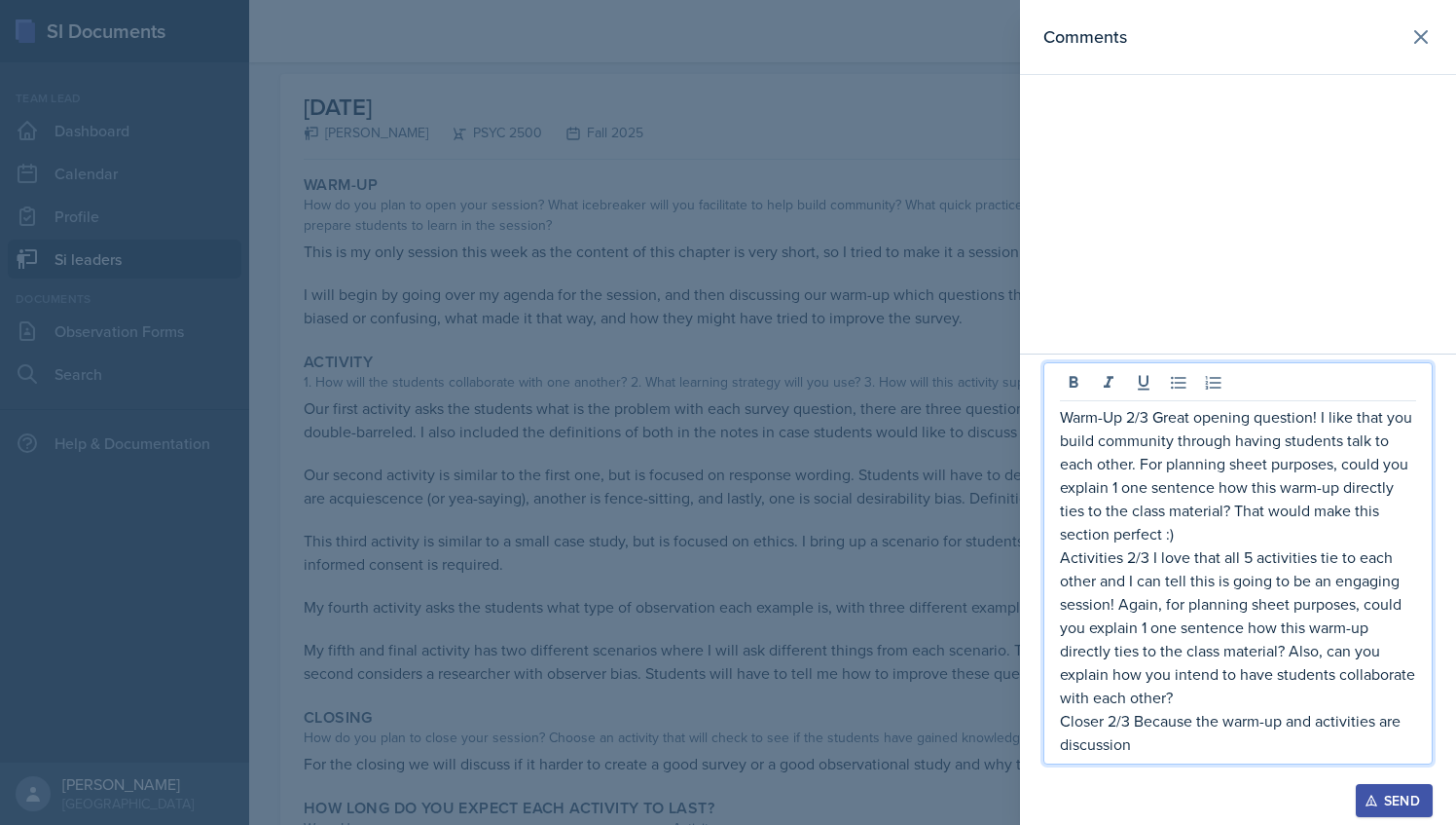
click at [1146, 746] on p "Closer 2/3 Because the warm-up and activities are discussion" at bounding box center [1239, 732] width 356 height 47
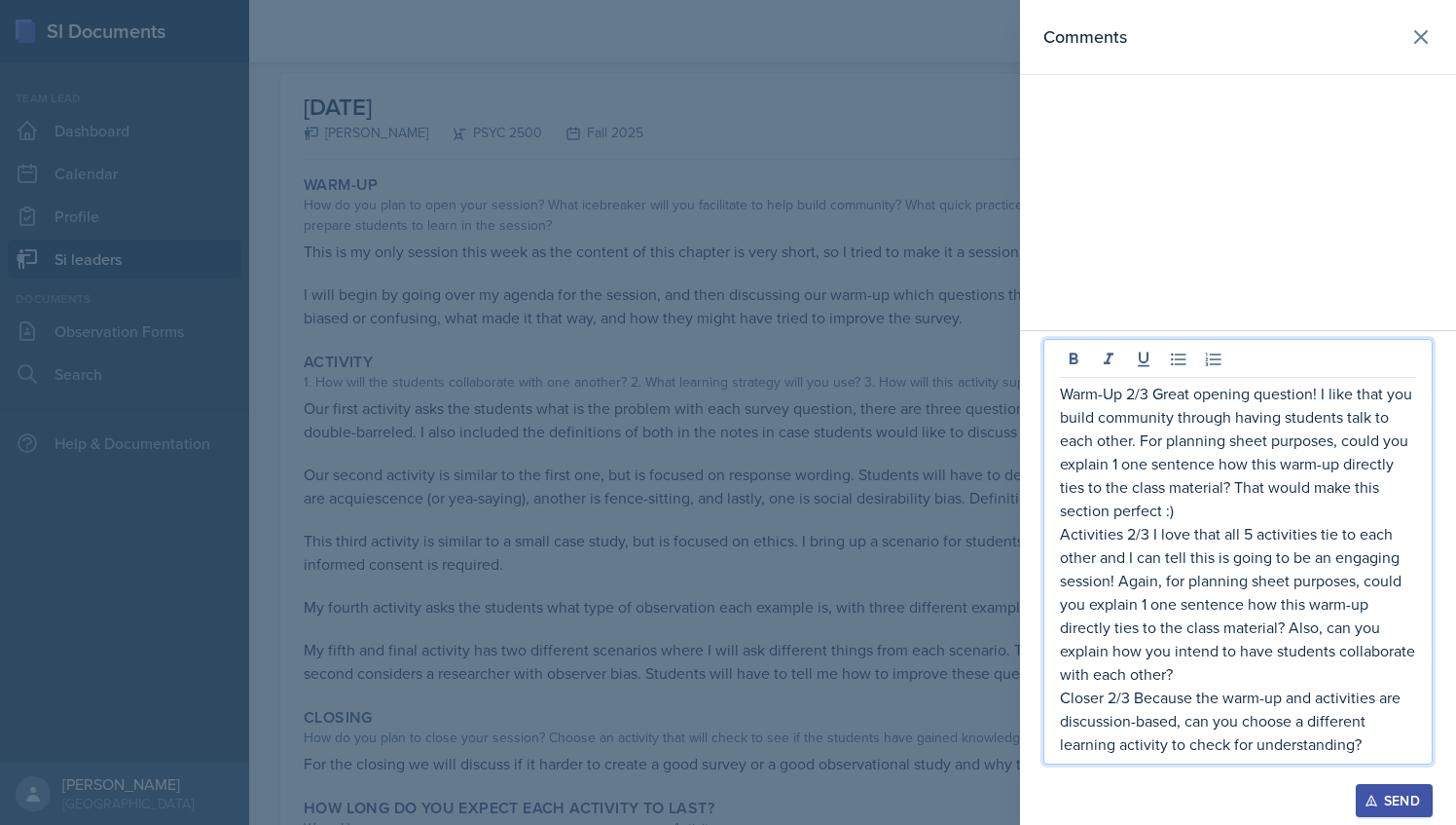
click at [1191, 725] on p "Closer 2/3 Because the warm-up and activities are discussion-based, can you cho…" at bounding box center [1239, 721] width 356 height 70
click at [1263, 719] on p "Closer 2/3 Because the warm-up and activities are discussion-based, could you c…" at bounding box center [1239, 721] width 356 height 70
click at [1322, 748] on p "Closer 2/3 Because the warm-up and activities are discussion-based, could you u…" at bounding box center [1239, 721] width 356 height 70
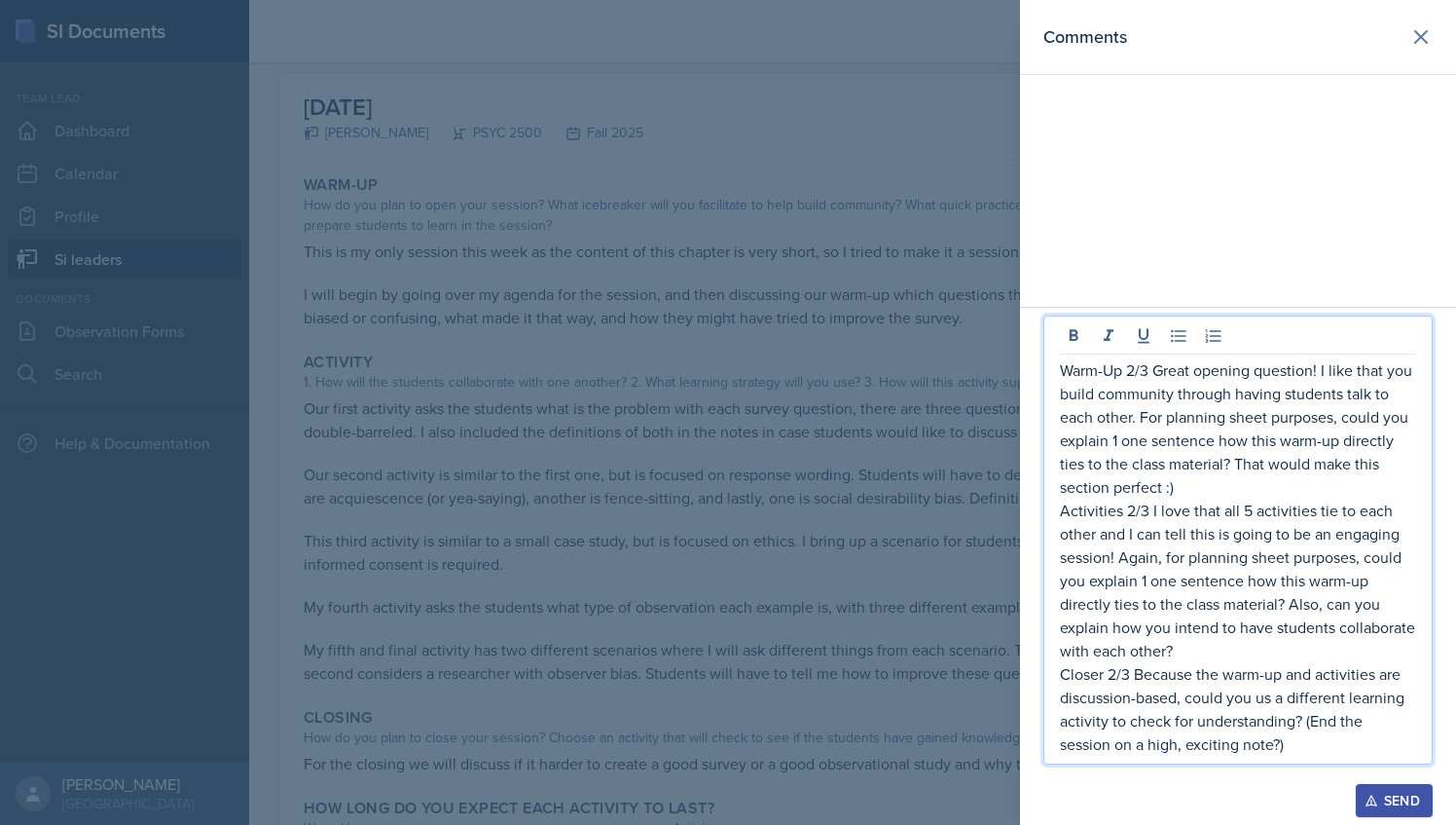
drag, startPoint x: 1290, startPoint y: 752, endPoint x: 1283, endPoint y: 743, distance: 11.4
click at [1283, 743] on p "Closer 2/3 Because the warm-up and activities are discussion-based, could you u…" at bounding box center [1239, 709] width 356 height 94
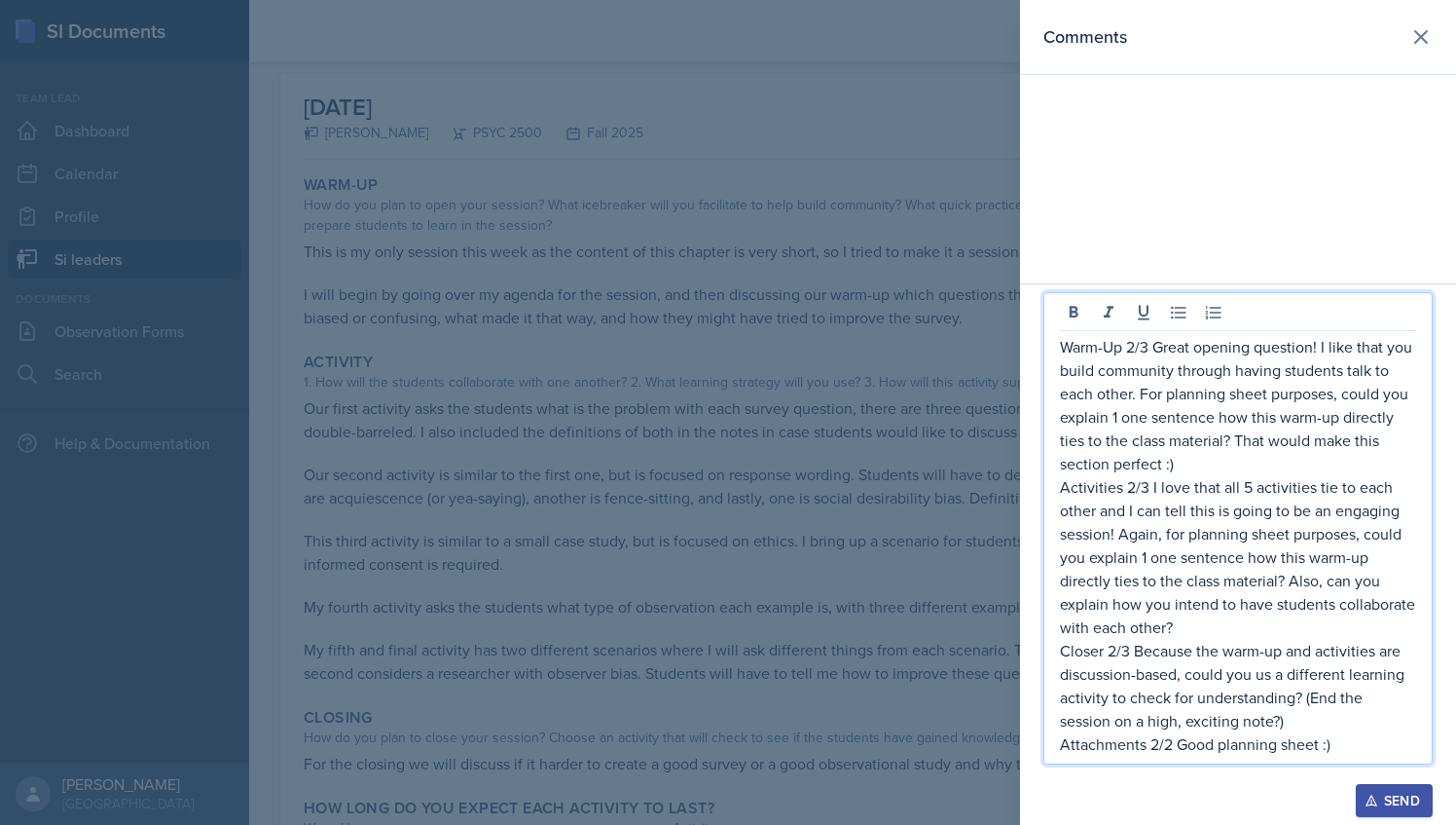
drag, startPoint x: 1340, startPoint y: 741, endPoint x: 1052, endPoint y: 339, distance: 494.5
click at [1052, 339] on div "Warm-Up 2/3 Great opening question! I like that you build community through hav…" at bounding box center [1239, 528] width 390 height 472
copy div "Warm-Up 2/3 Great opening question! I like that you build community through hav…"
click at [760, 210] on div at bounding box center [728, 412] width 1456 height 825
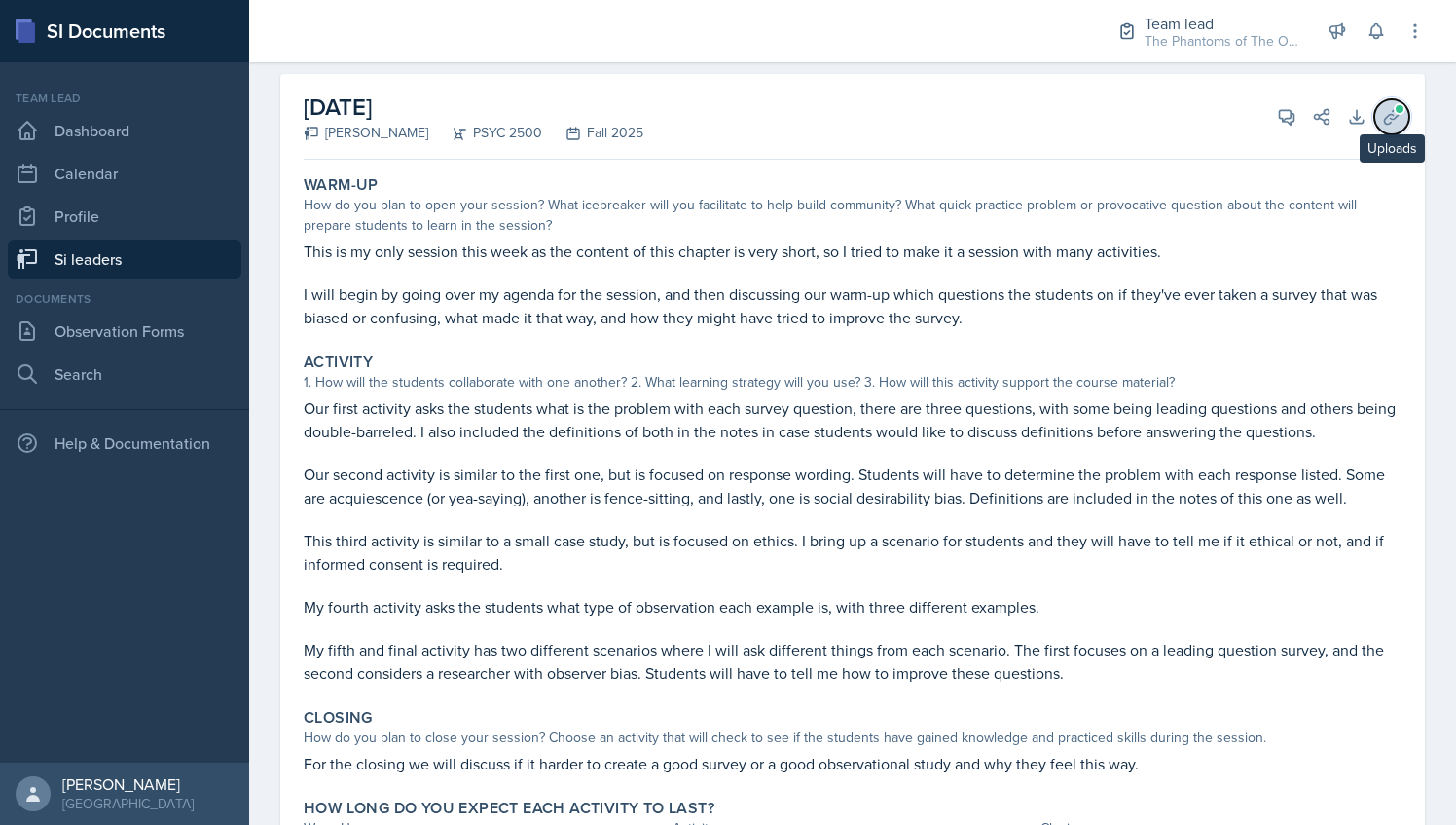
click at [1382, 126] on icon at bounding box center [1392, 117] width 19 height 19
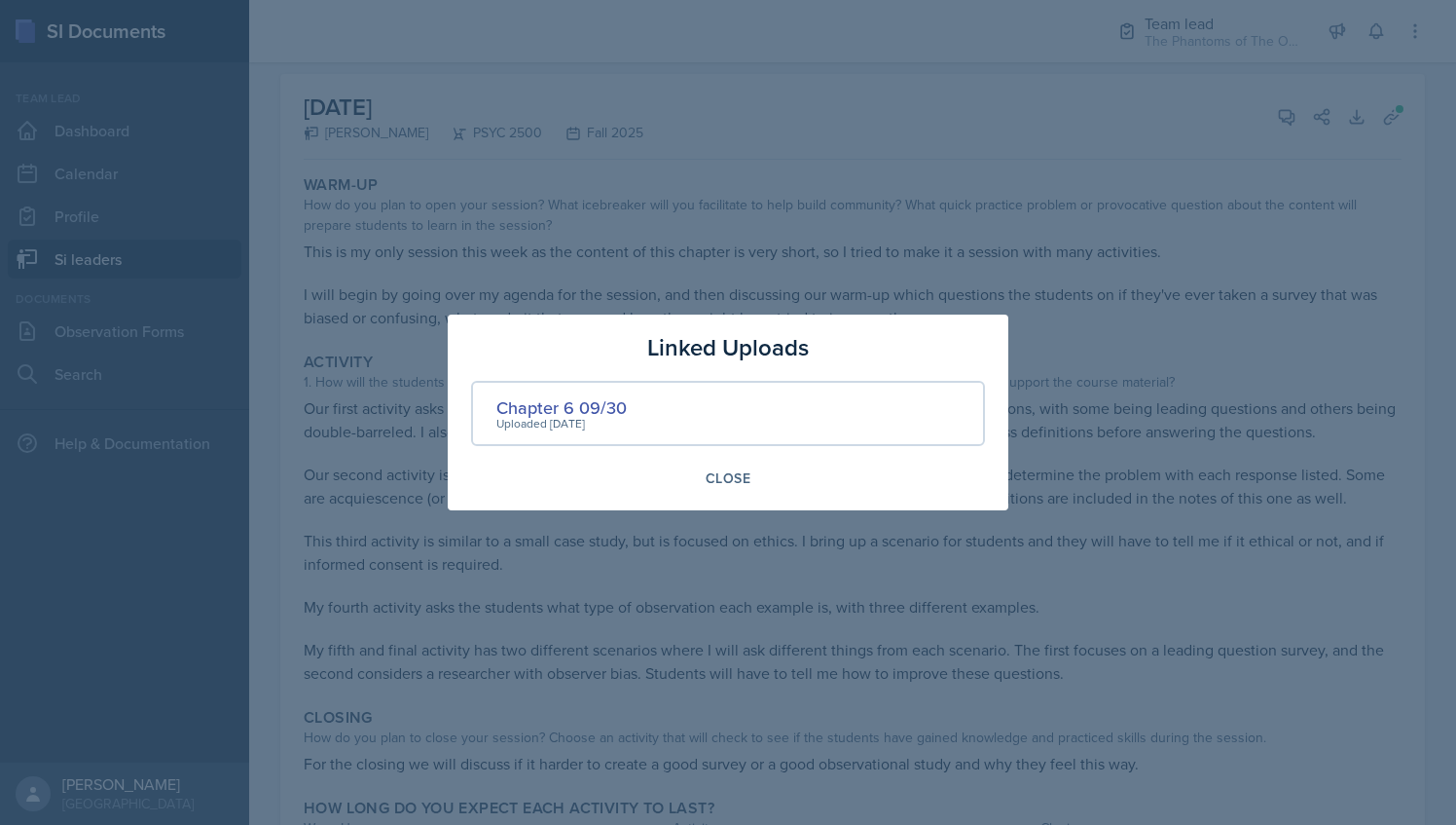
click at [1154, 335] on div at bounding box center [728, 412] width 1456 height 825
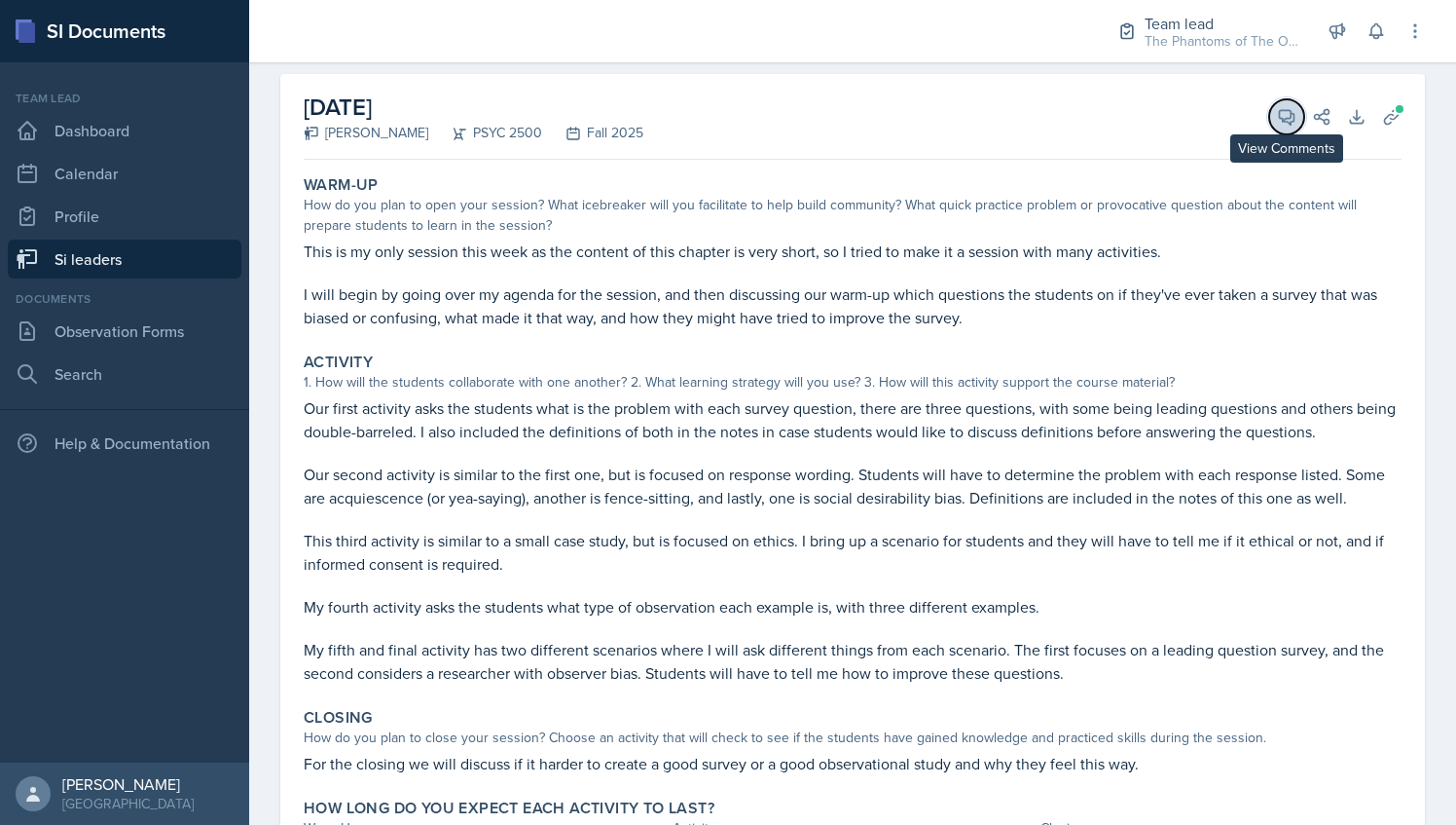
click at [1269, 107] on button "View Comments" at bounding box center [1287, 117] width 35 height 35
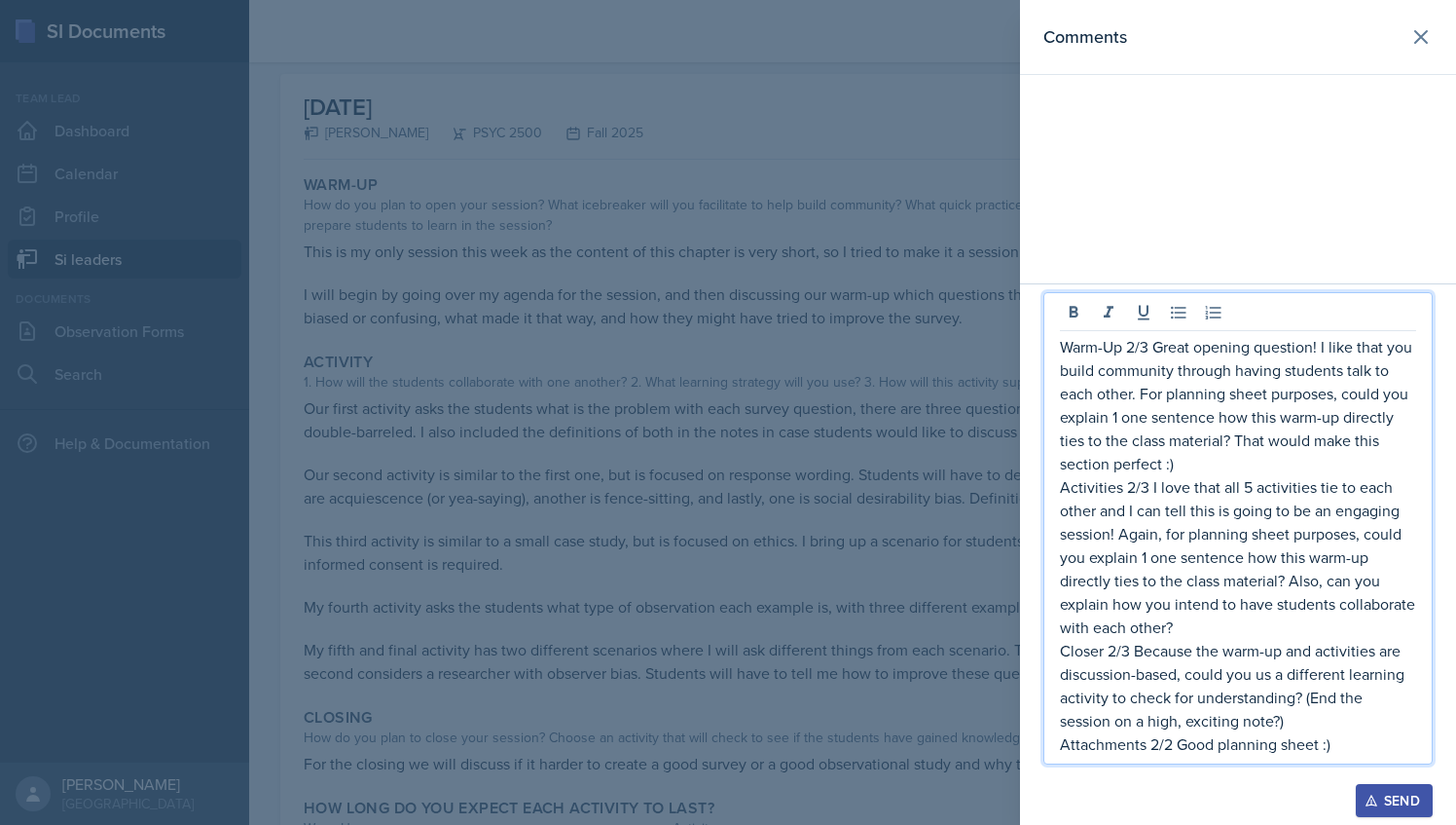
click at [1351, 748] on p "Attachments 2/2 Good planning sheet :)" at bounding box center [1239, 744] width 356 height 23
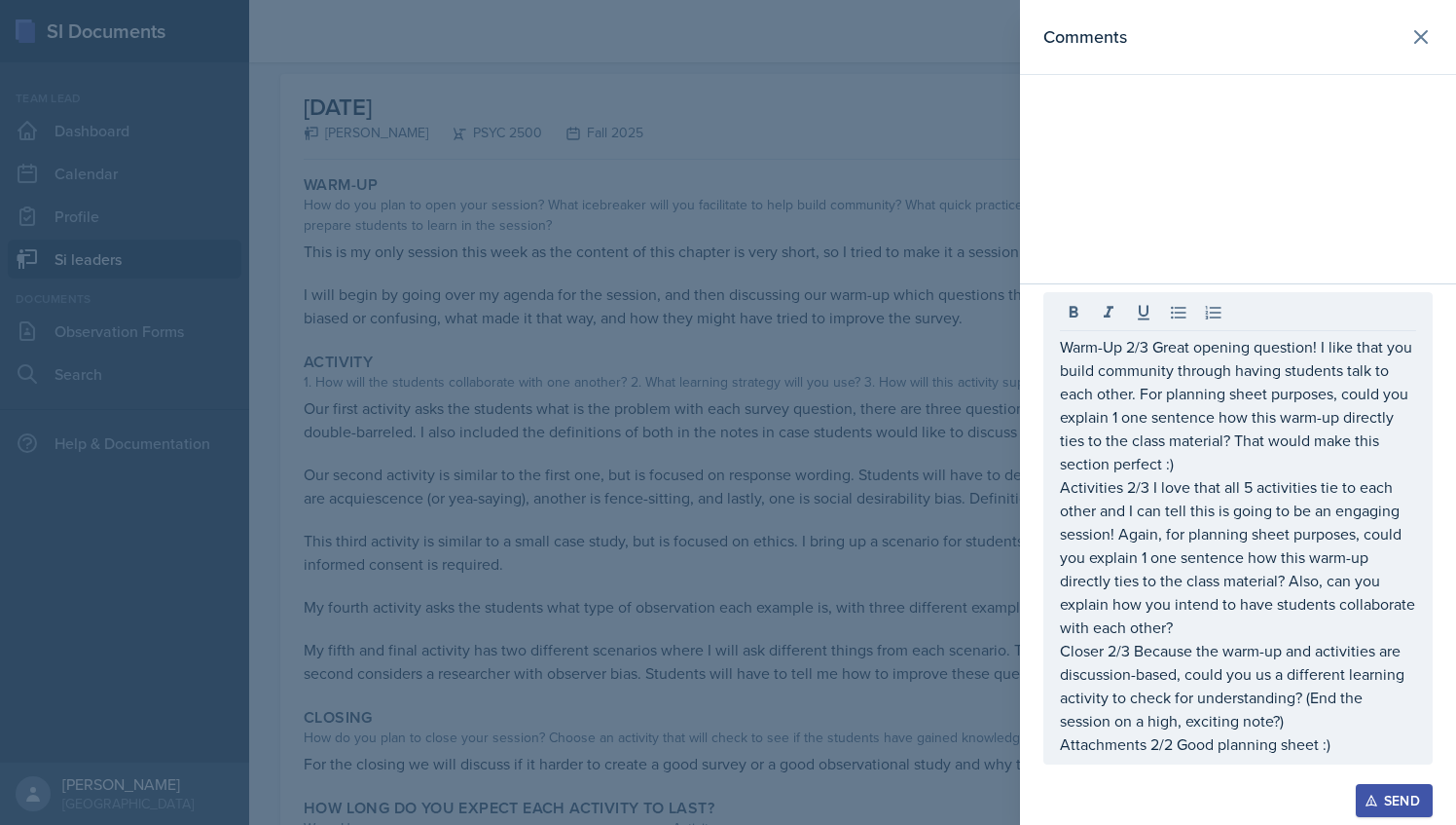
click at [1390, 800] on div "Send" at bounding box center [1394, 801] width 52 height 16
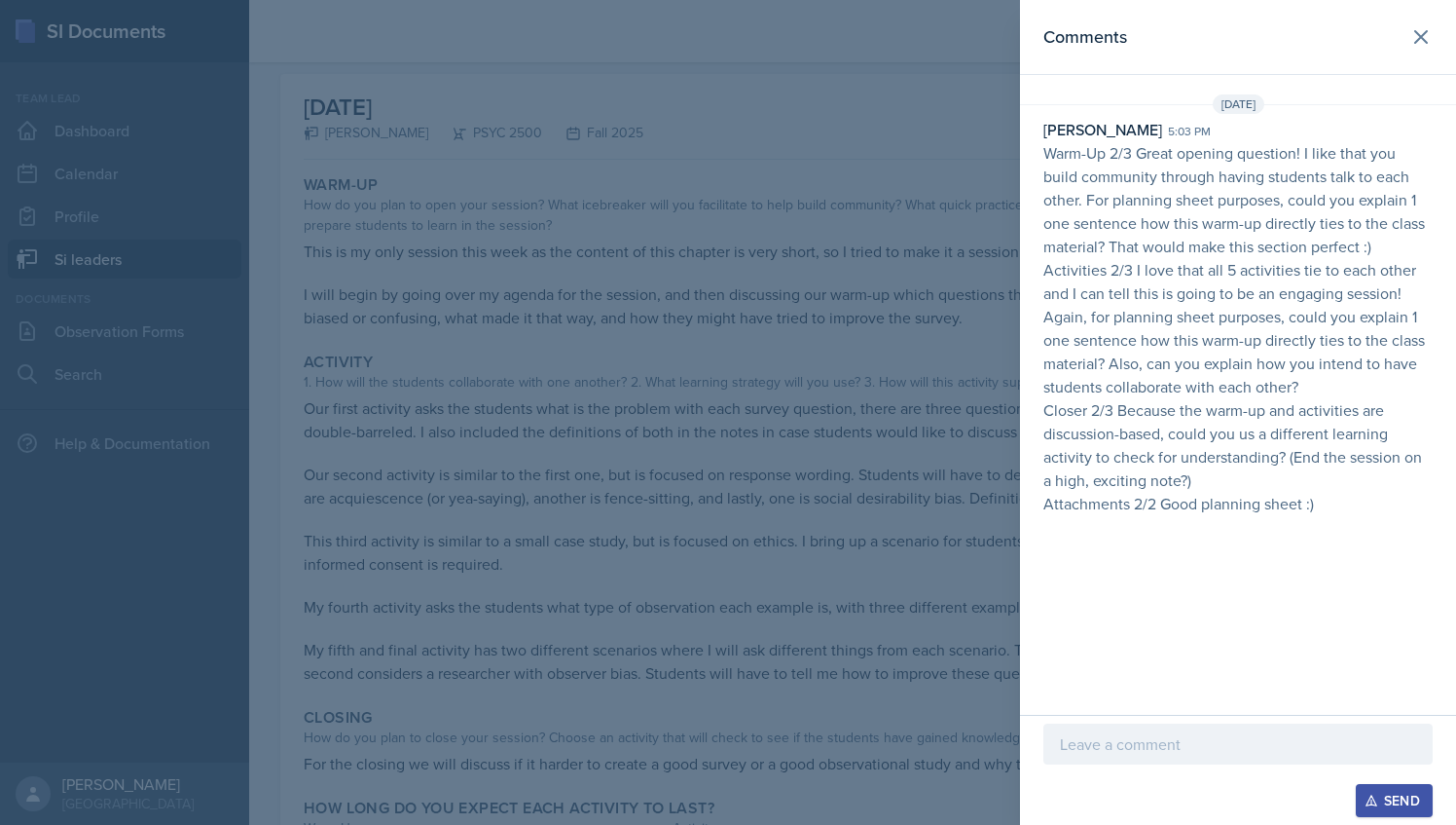
click at [604, 311] on div at bounding box center [728, 412] width 1456 height 825
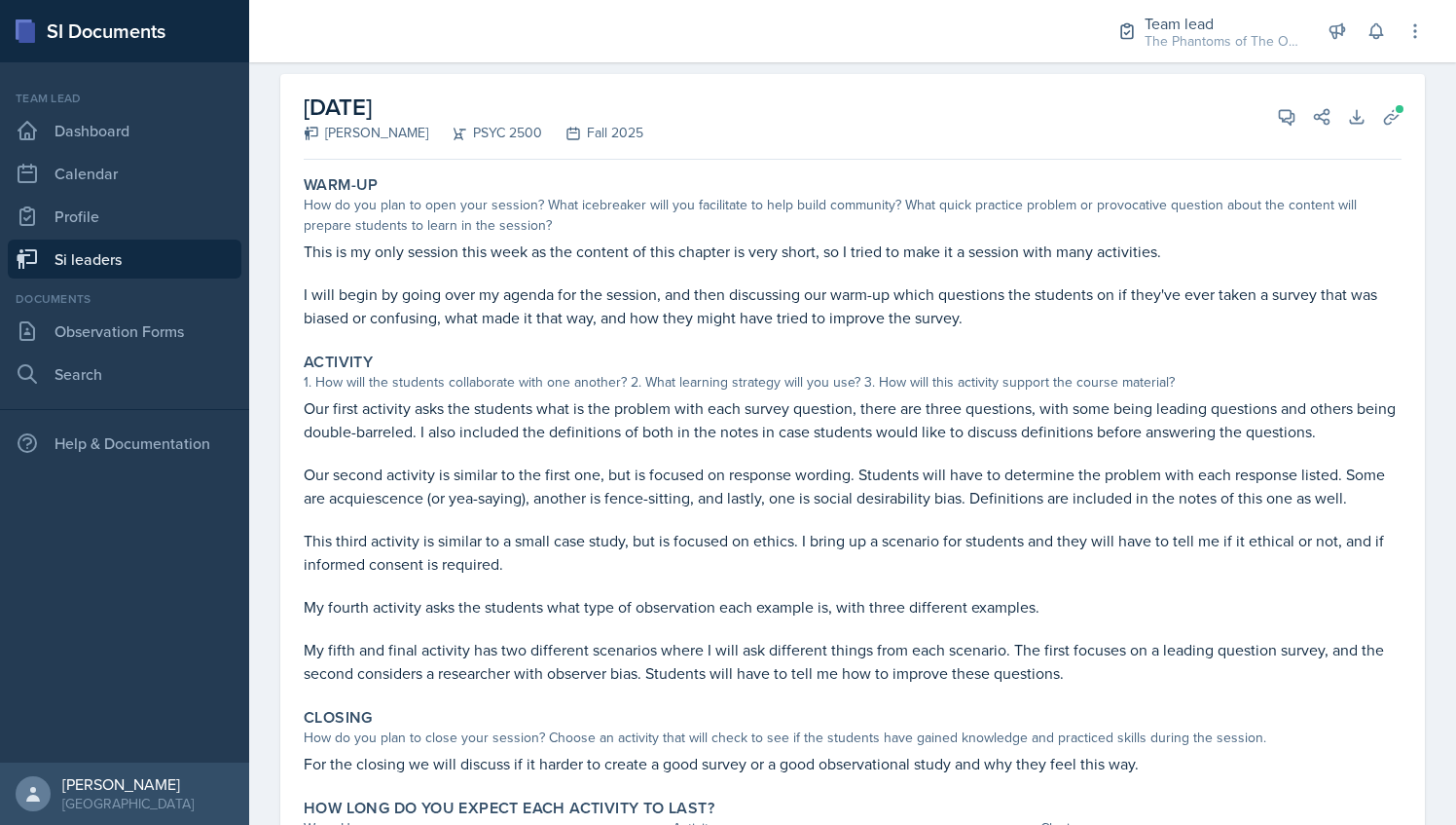
click at [152, 259] on link "Si leaders" at bounding box center [125, 259] width 234 height 39
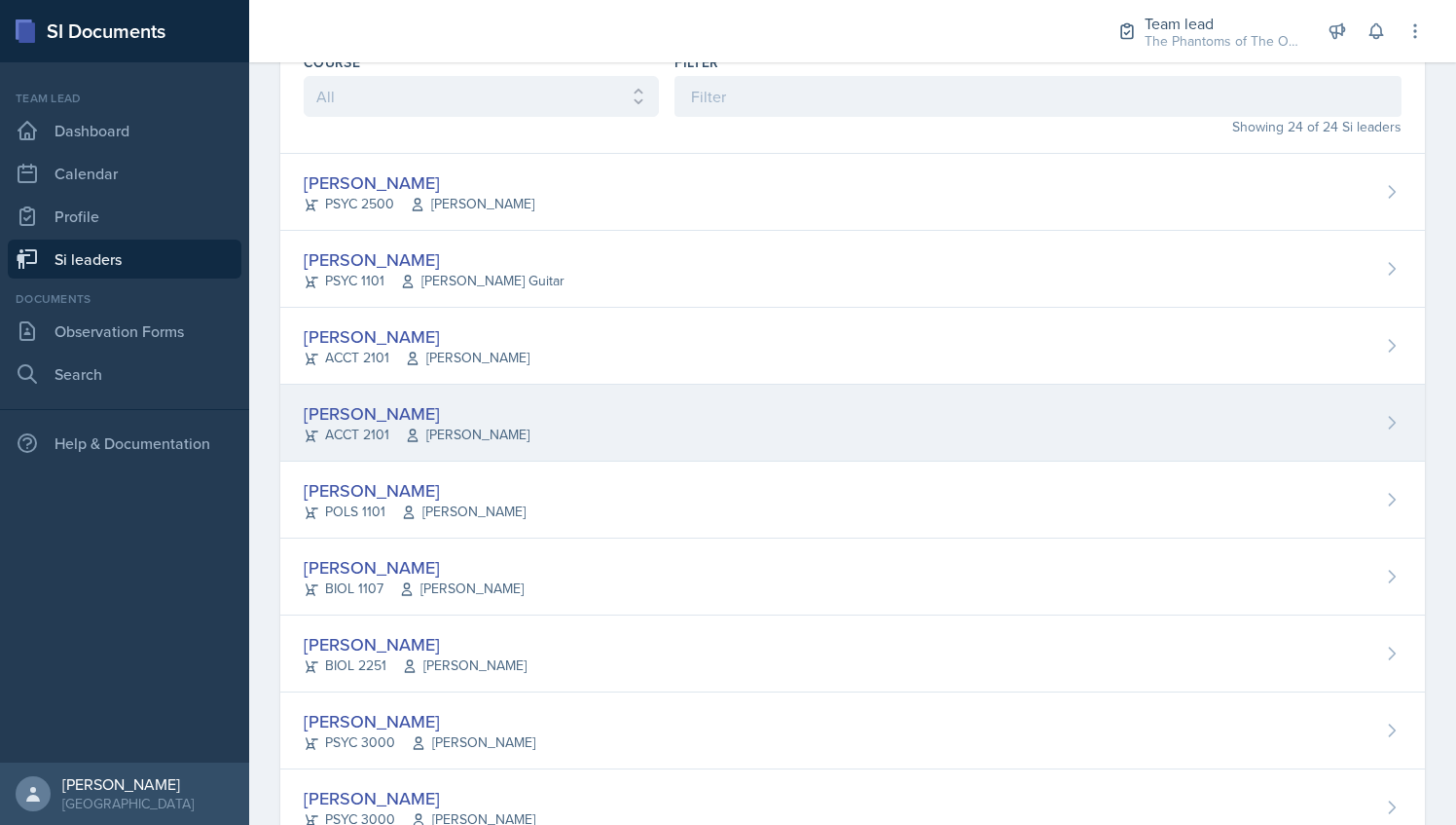
click at [499, 425] on span "[PERSON_NAME]" at bounding box center [467, 434] width 125 height 20
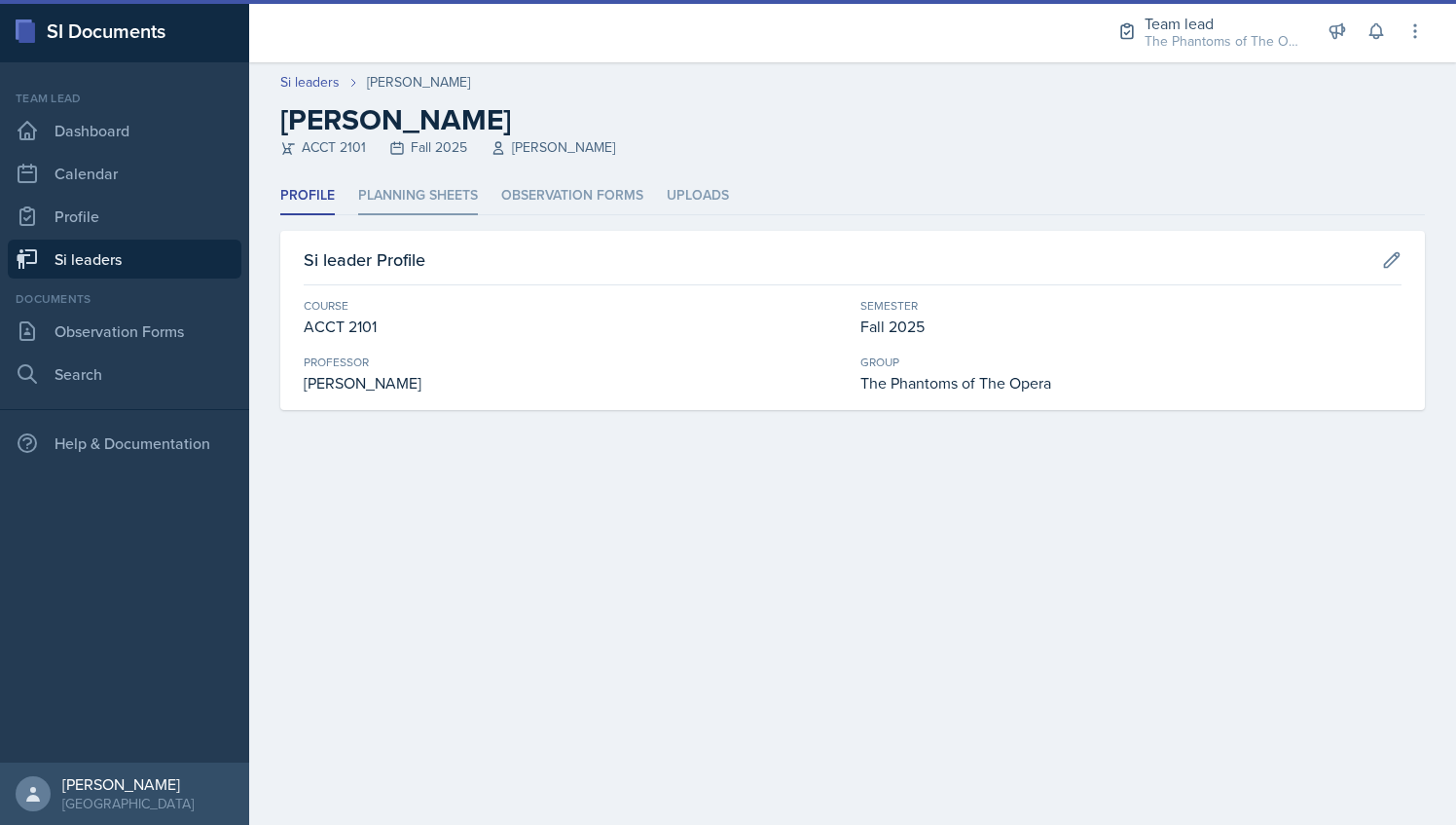
click at [424, 207] on li "Planning Sheets" at bounding box center [418, 196] width 120 height 38
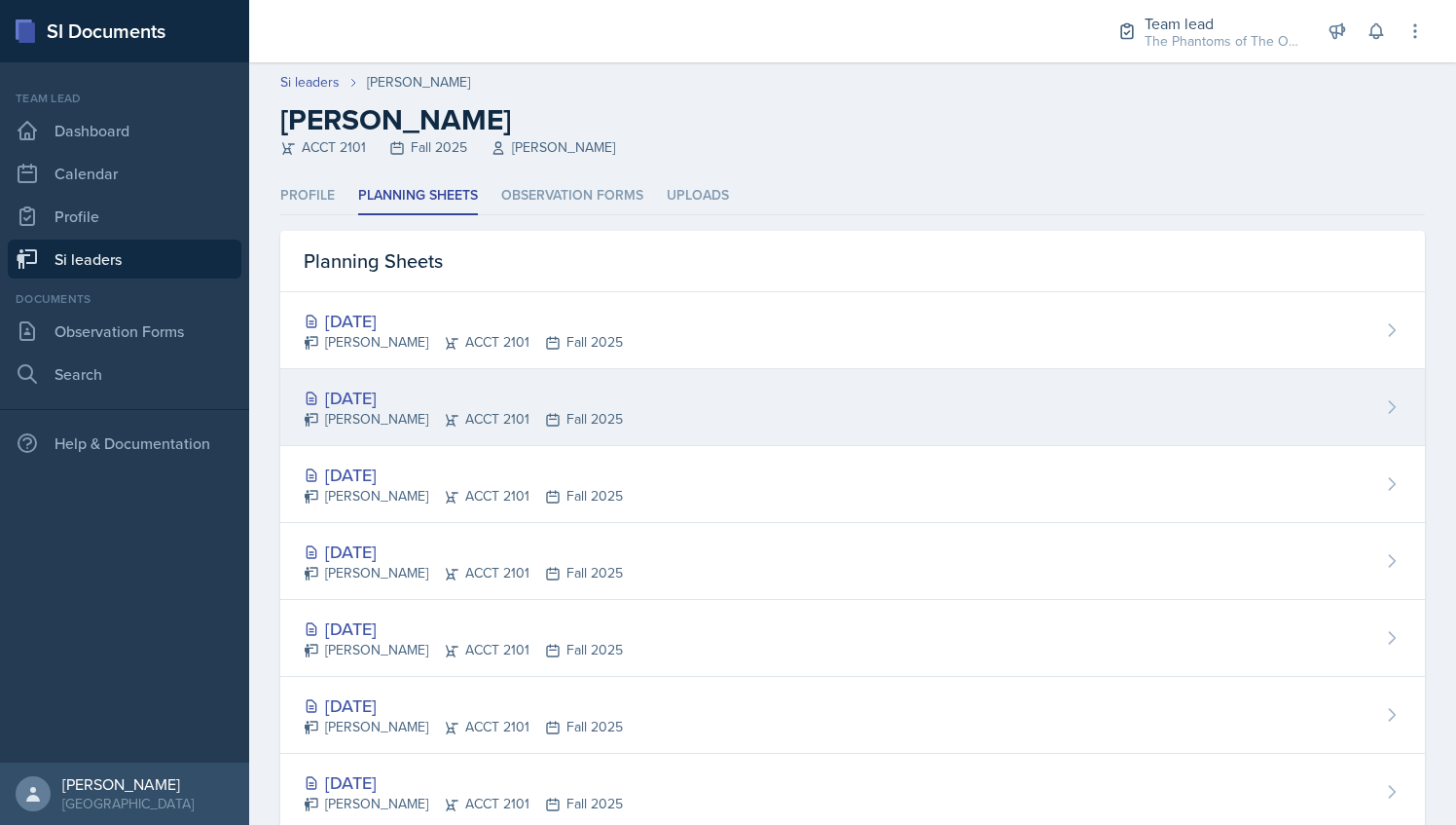
click at [439, 401] on div "[DATE]" at bounding box center [464, 397] width 319 height 26
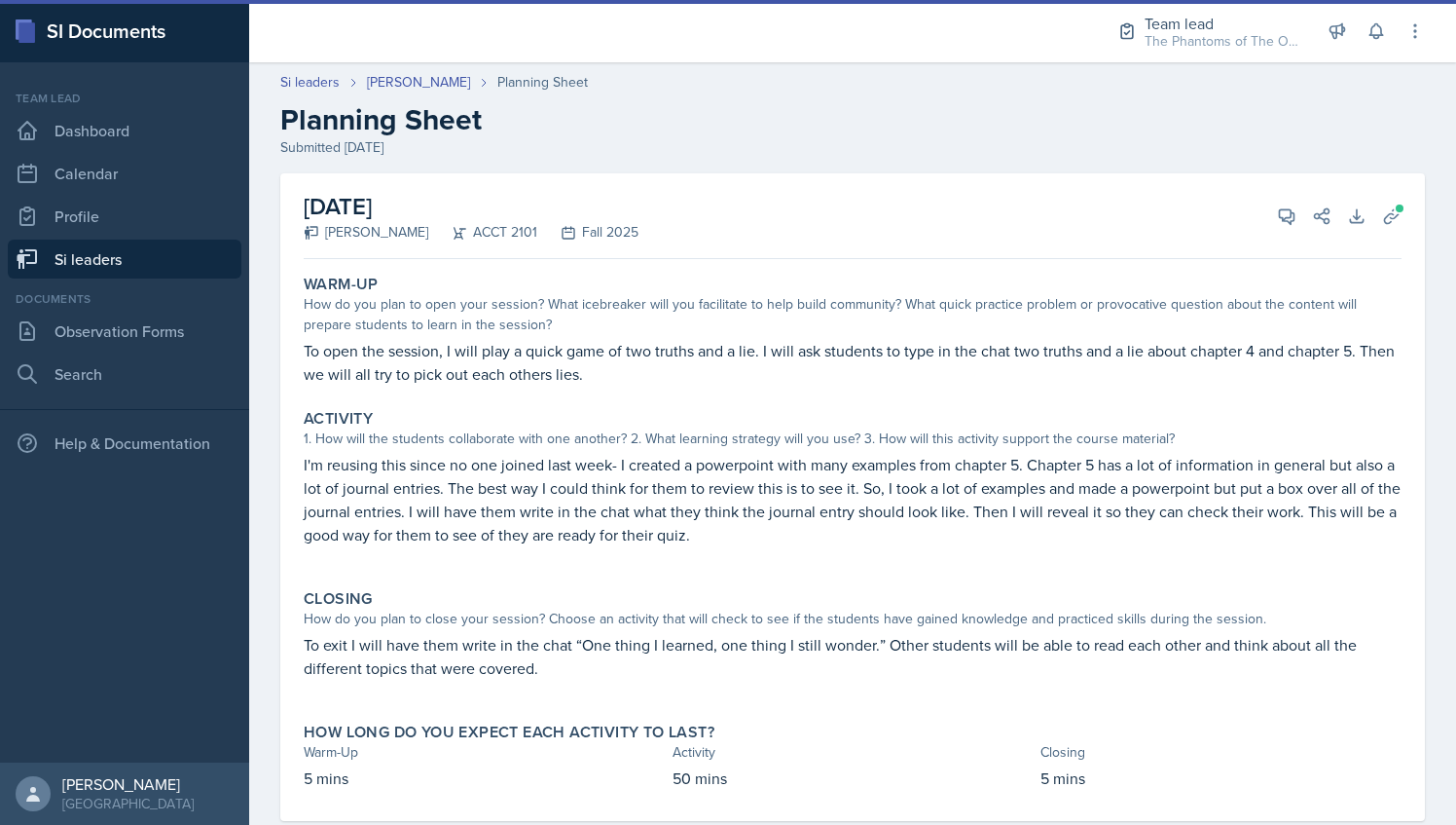
scroll to position [42, 0]
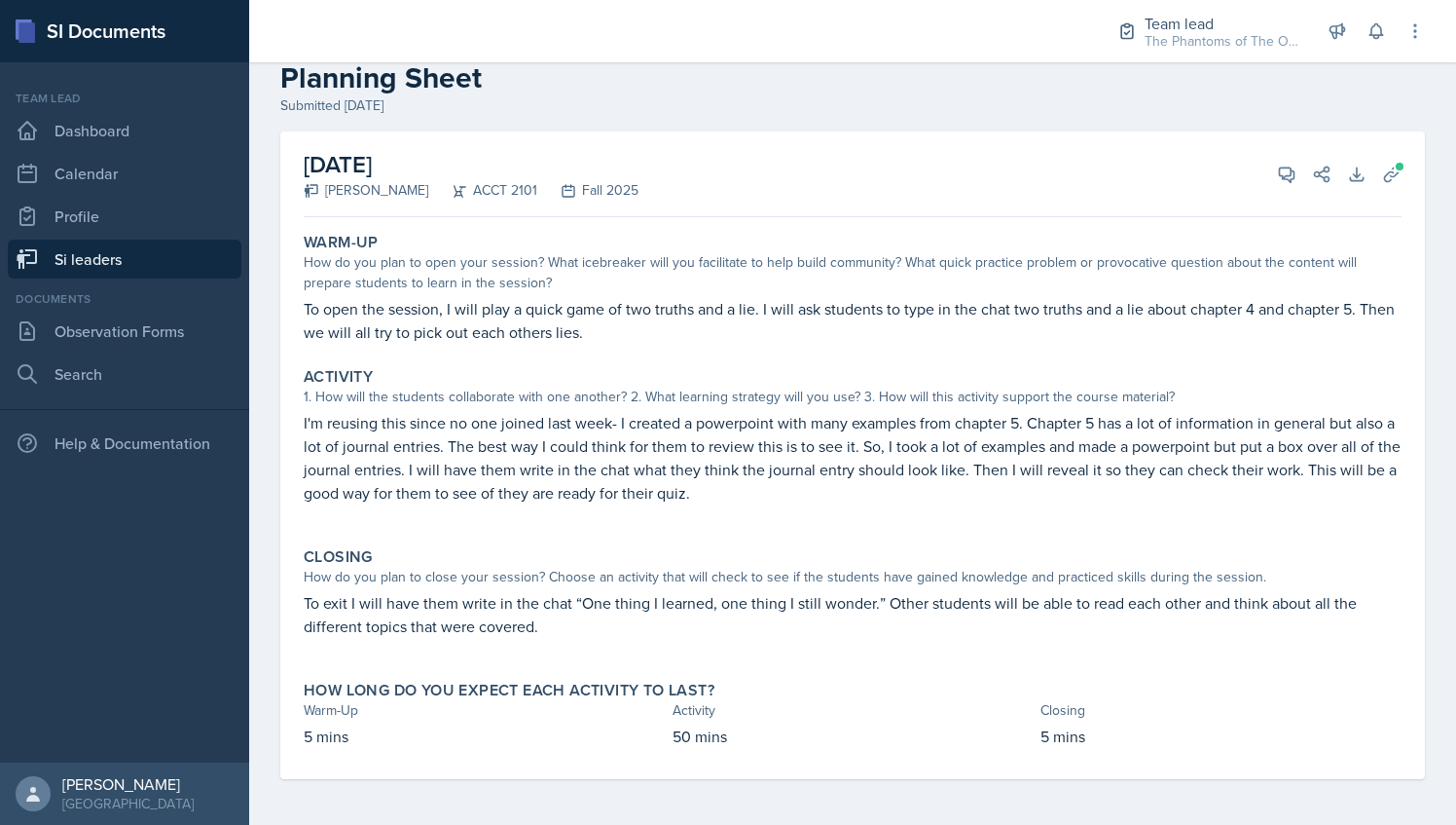
click at [1177, 375] on div "Activity" at bounding box center [852, 377] width 1098 height 19
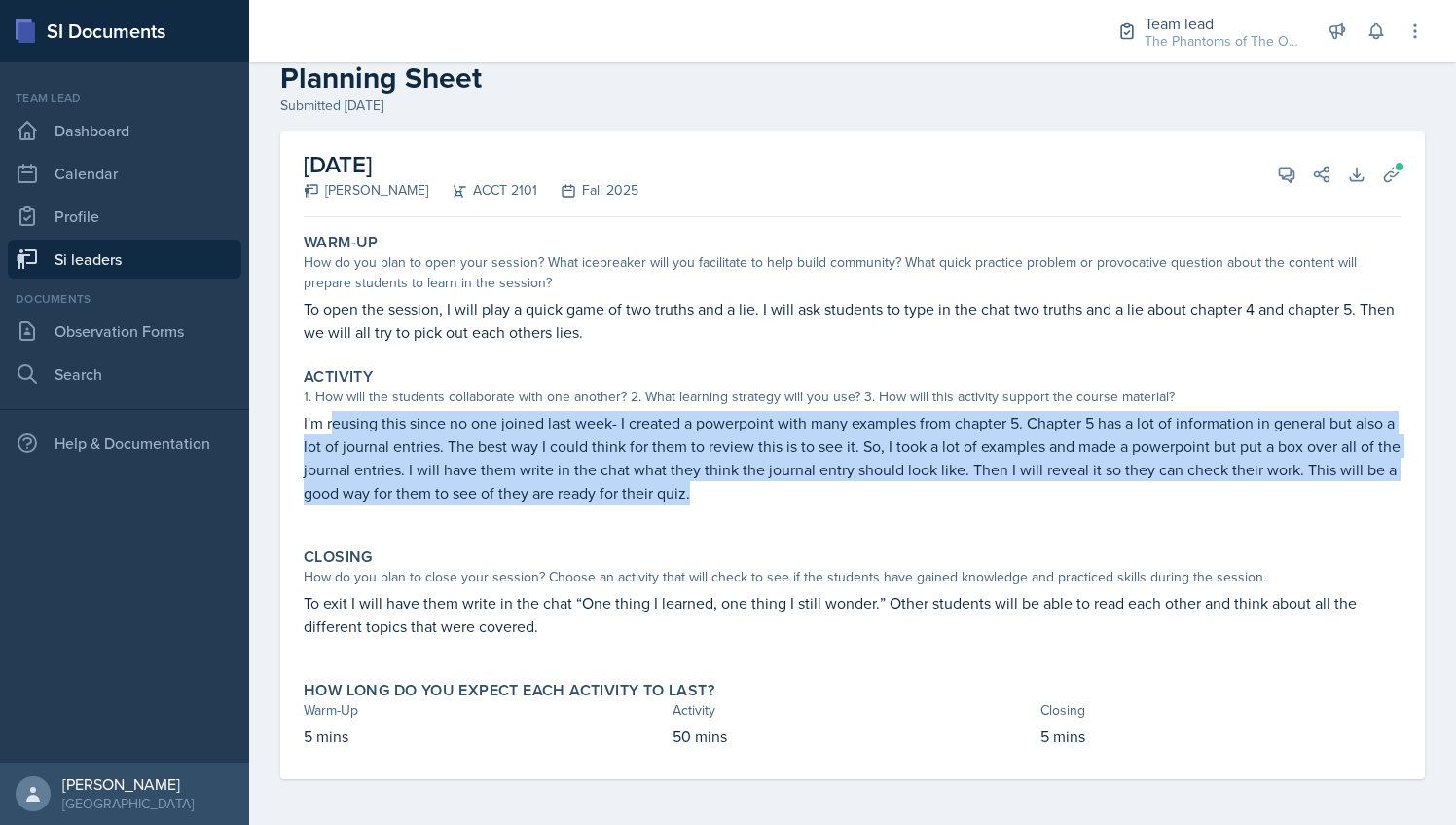
drag, startPoint x: 331, startPoint y: 428, endPoint x: 763, endPoint y: 493, distance: 436.9
click at [763, 493] on p "I'm reusing this since no one joined last week- I created a powerpoint with man…" at bounding box center [852, 458] width 1098 height 94
drag, startPoint x: 763, startPoint y: 493, endPoint x: 748, endPoint y: 526, distance: 36.2
click at [748, 526] on div "Activity 1. How will the students collaborate with one another? 2. What learnin…" at bounding box center [852, 445] width 1113 height 172
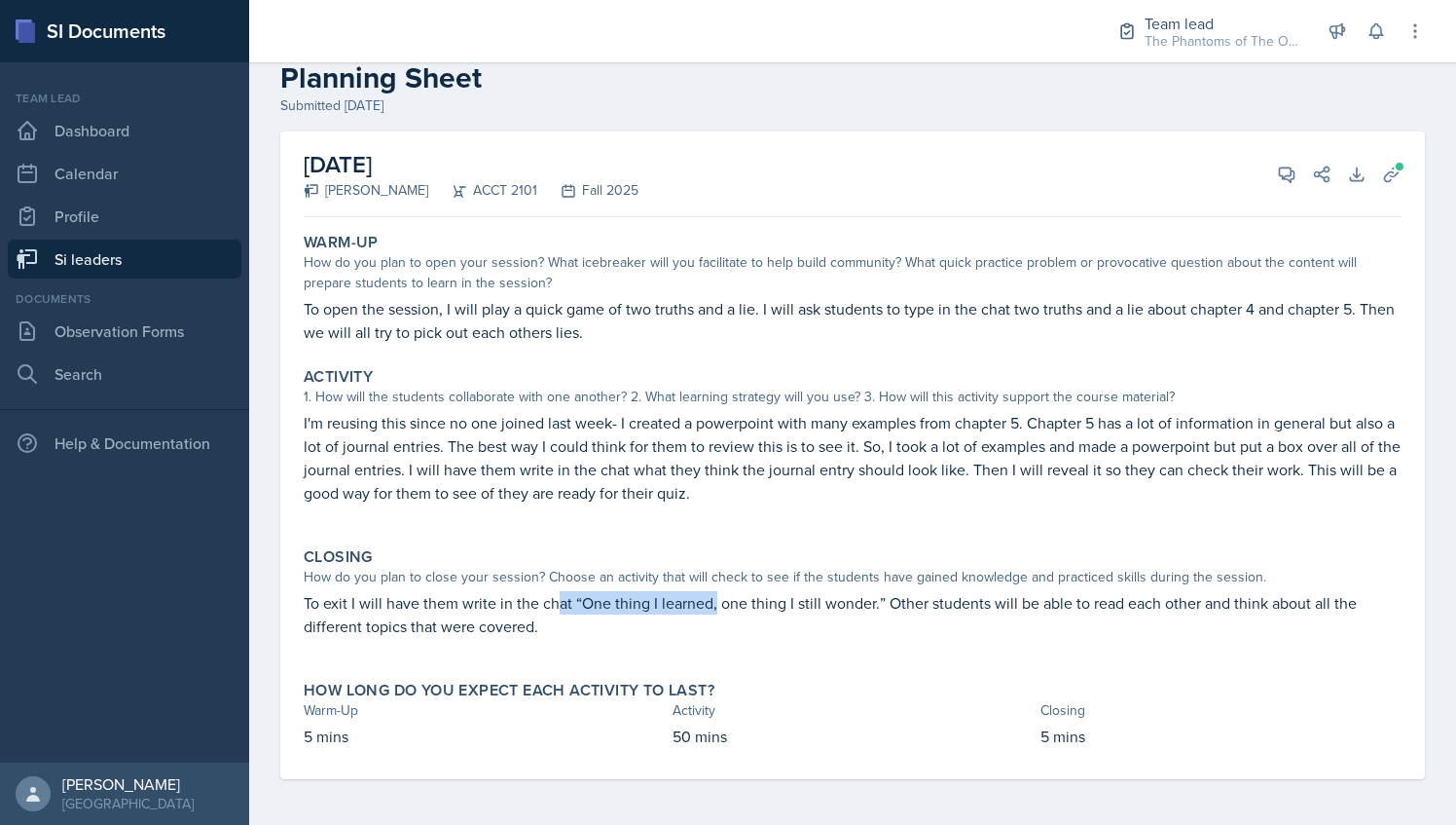
drag, startPoint x: 557, startPoint y: 607, endPoint x: 715, endPoint y: 602, distance: 158.1
click at [715, 602] on p "To exit I will have them write in the chat “One thing I learned, one thing I st…" at bounding box center [852, 615] width 1098 height 47
drag, startPoint x: 715, startPoint y: 602, endPoint x: 577, endPoint y: 642, distance: 143.7
click at [577, 642] on p at bounding box center [852, 648] width 1098 height 19
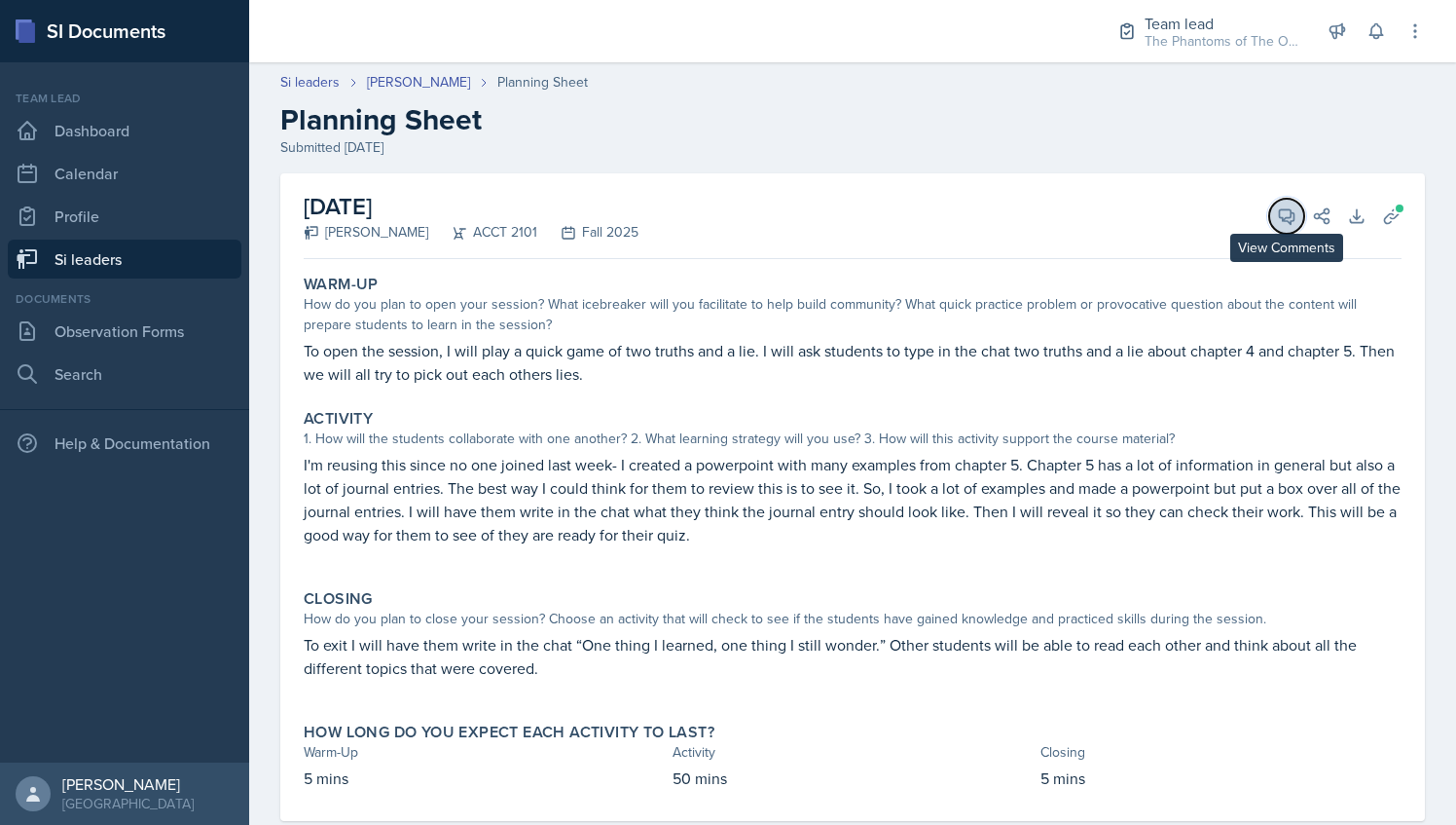
click at [1277, 220] on icon at bounding box center [1287, 216] width 19 height 19
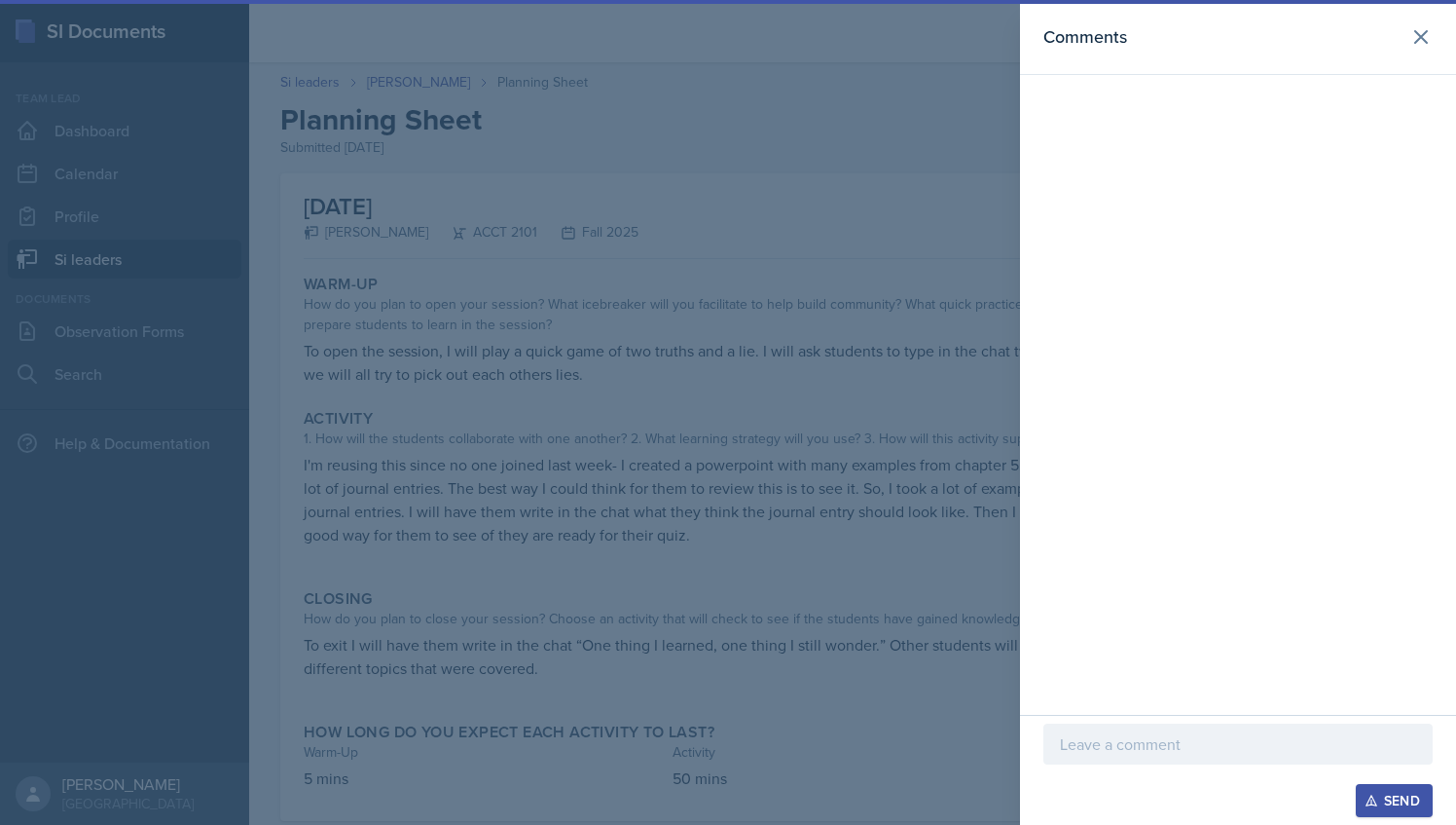
click at [1177, 739] on p at bounding box center [1239, 744] width 356 height 23
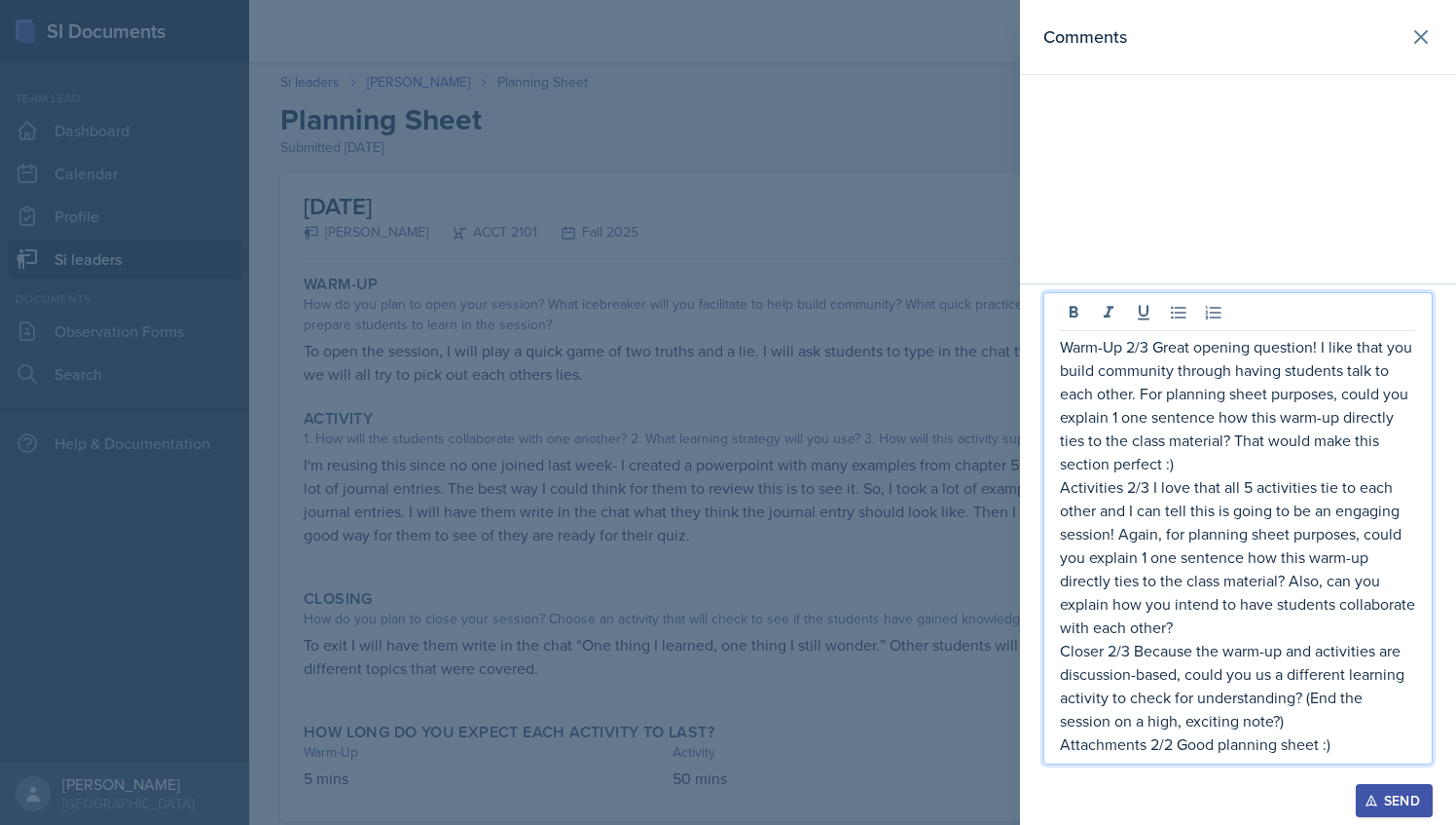
click at [1139, 345] on p "Warm-Up 2/3 Great opening question! I like that you build community through hav…" at bounding box center [1239, 405] width 356 height 140
click at [1133, 347] on p "Warm-Up 2/3 Great opening question! I like that you build community through hav…" at bounding box center [1239, 405] width 356 height 140
drag, startPoint x: 1175, startPoint y: 463, endPoint x: 1139, endPoint y: 395, distance: 76.9
click at [1139, 395] on p "Warm-Up 3/3 Great opening question! I like that you build community through hav…" at bounding box center [1239, 405] width 356 height 140
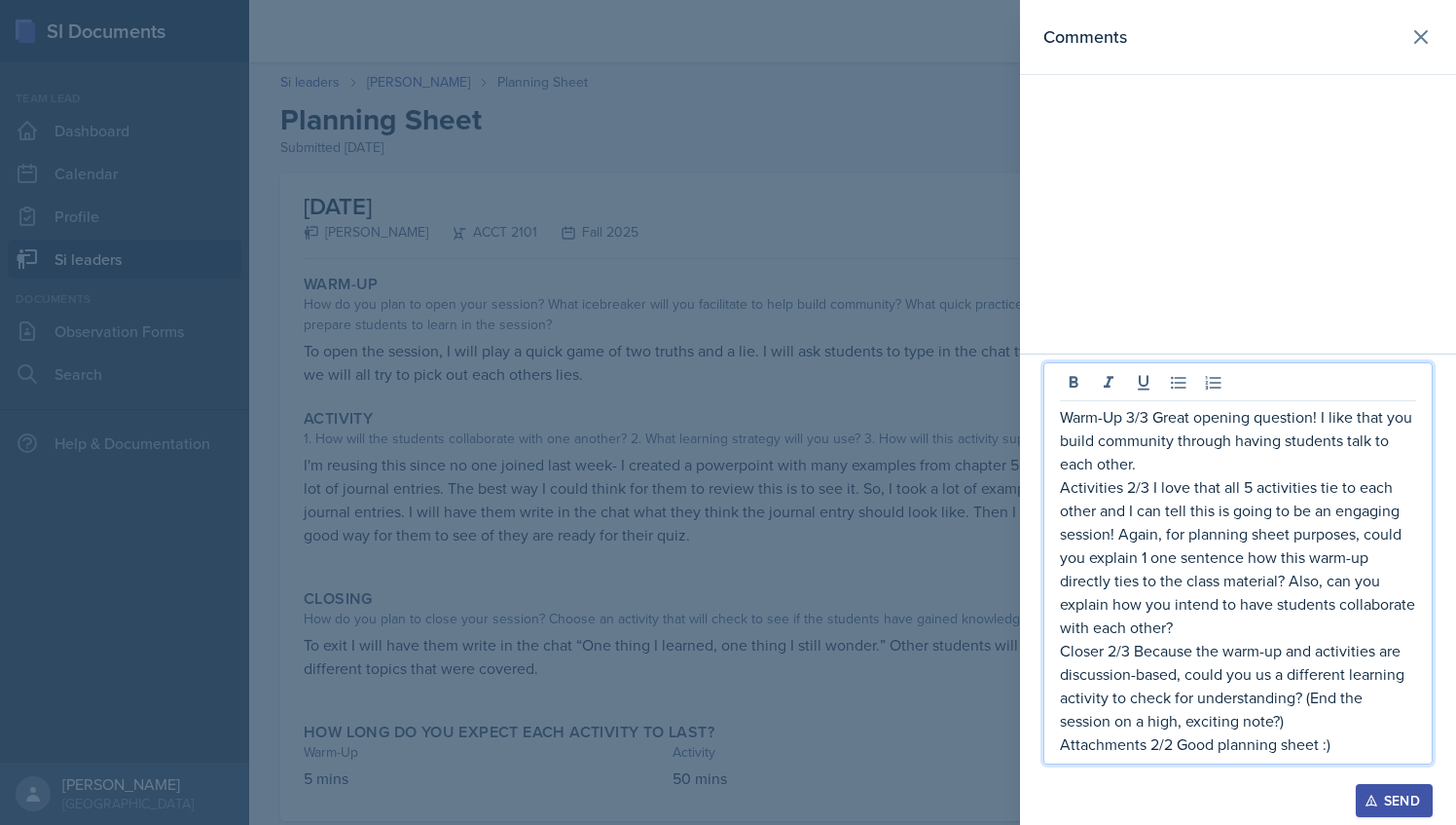
click at [1353, 438] on p "Warm-Up 3/3 Great opening question! I like that you build community through hav…" at bounding box center [1239, 440] width 356 height 70
click at [1270, 464] on p "Warm-Up 3/3 Great opening question! I like that you build community through hav…" at bounding box center [1239, 440] width 356 height 70
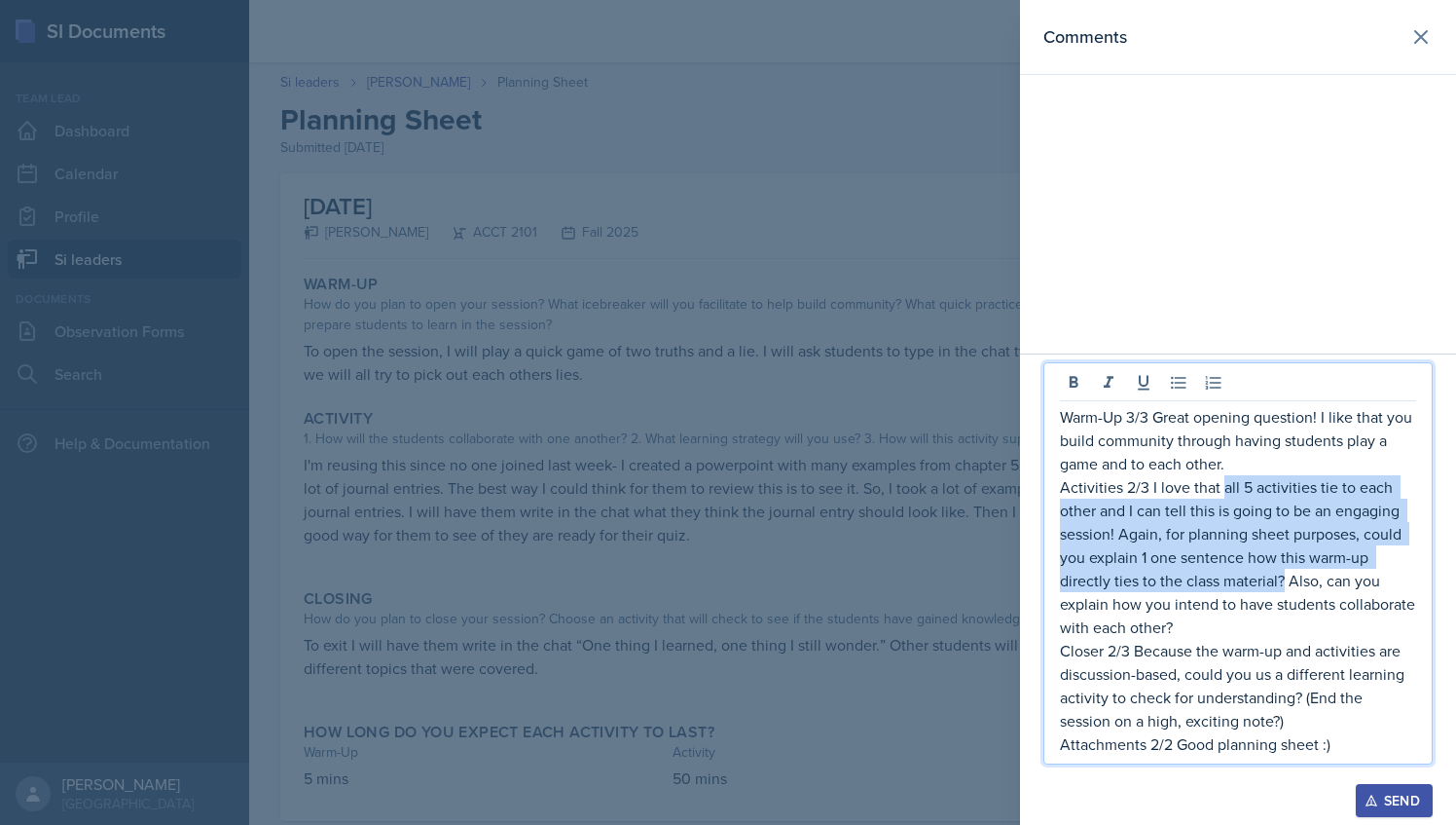
drag, startPoint x: 1224, startPoint y: 491, endPoint x: 1286, endPoint y: 581, distance: 109.3
click at [1286, 581] on p "Activities 2/3 I love that all 5 activities tie to each other and I can tell th…" at bounding box center [1239, 557] width 356 height 164
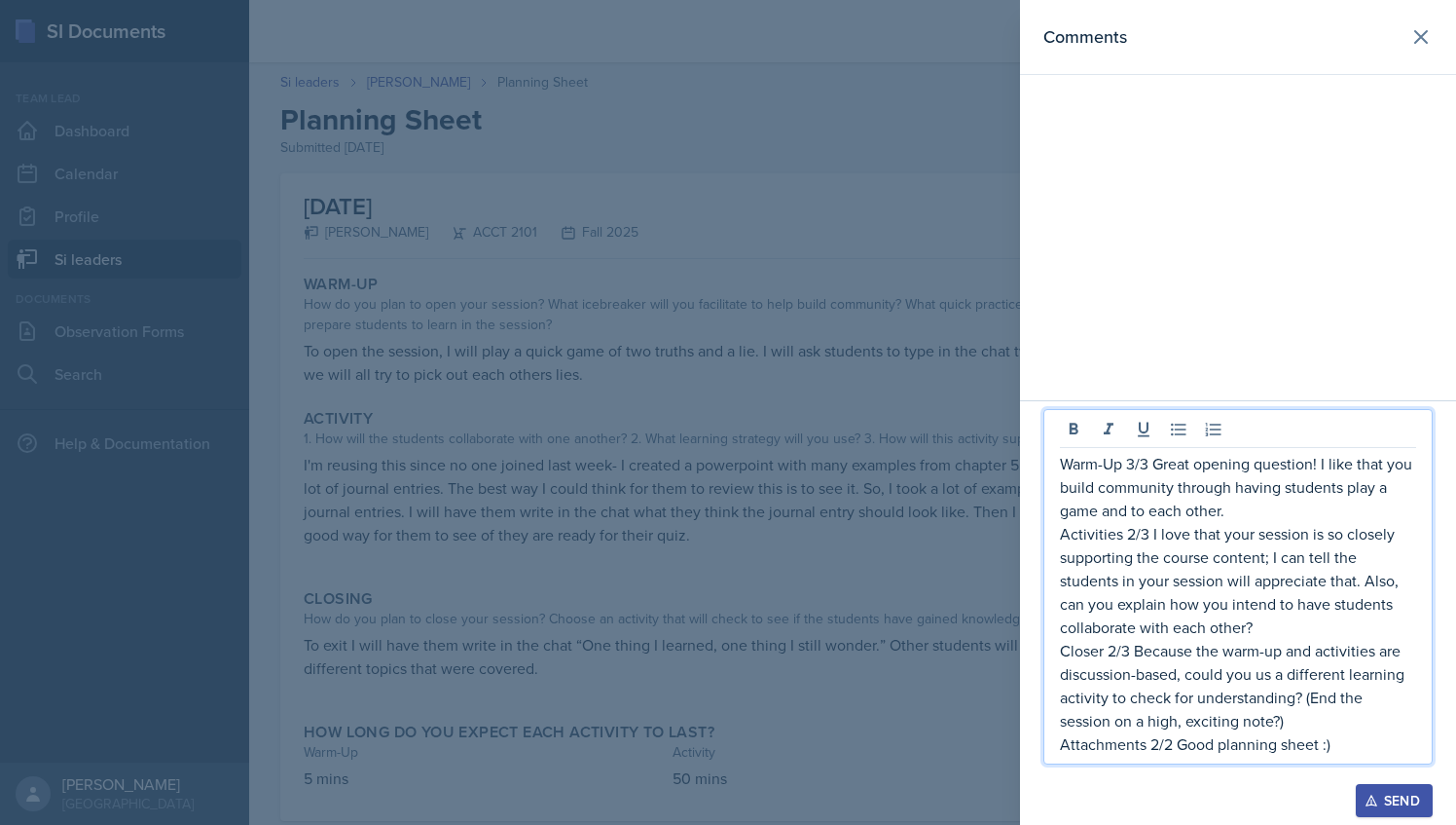
click at [1380, 581] on p "Activities 2/3 I love that your session is so closely supporting the course con…" at bounding box center [1239, 581] width 356 height 117
click at [1382, 578] on p "Activities 2/3 I love that your session is so closely supporting the course con…" at bounding box center [1239, 581] width 356 height 117
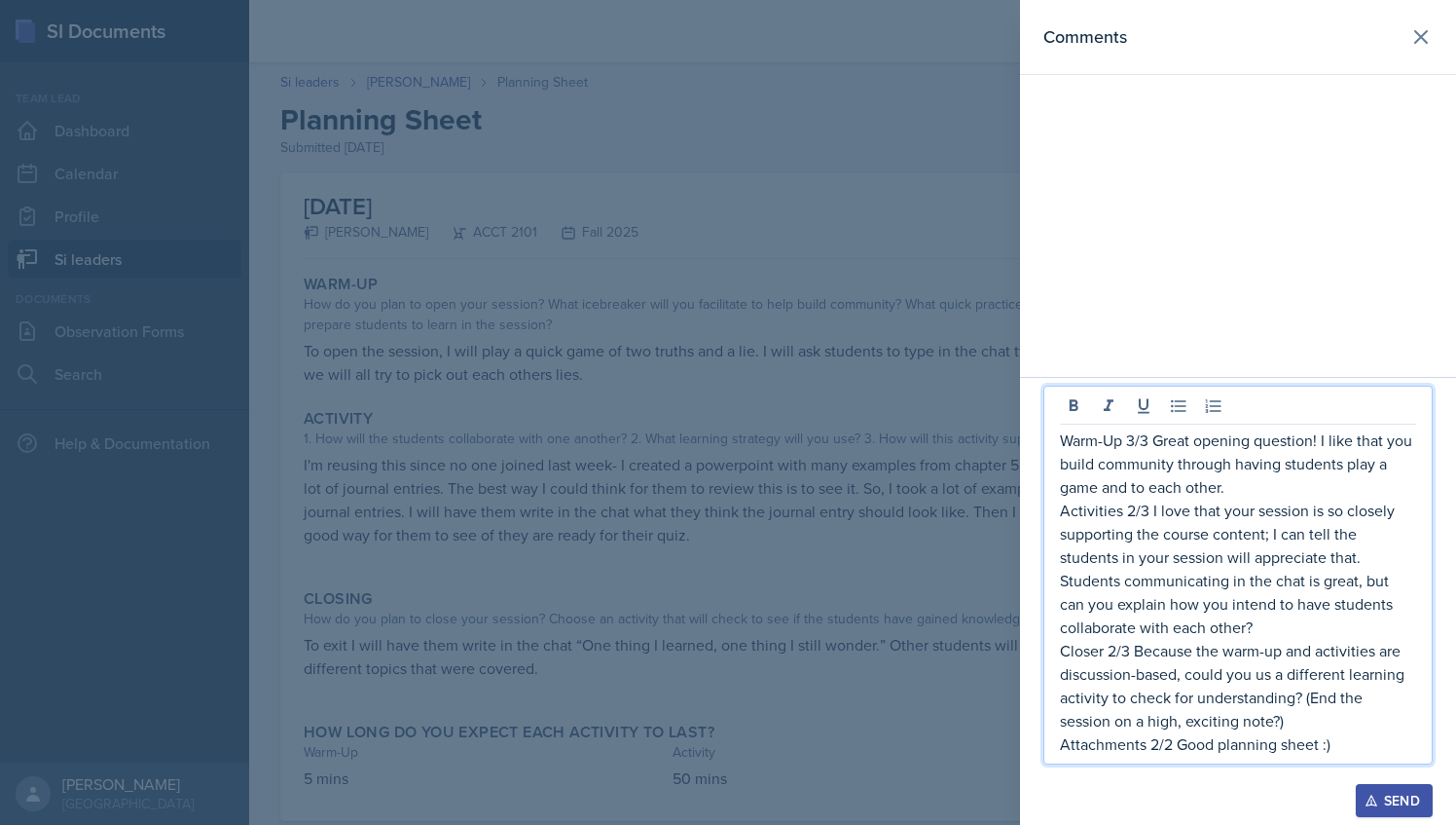
click at [1398, 586] on p "Activities 2/3 I love that your session is so closely supporting the course con…" at bounding box center [1239, 569] width 356 height 140
click at [1262, 629] on p "Activities 2/3 I love that your session is so closely supporting the course con…" at bounding box center [1239, 569] width 356 height 140
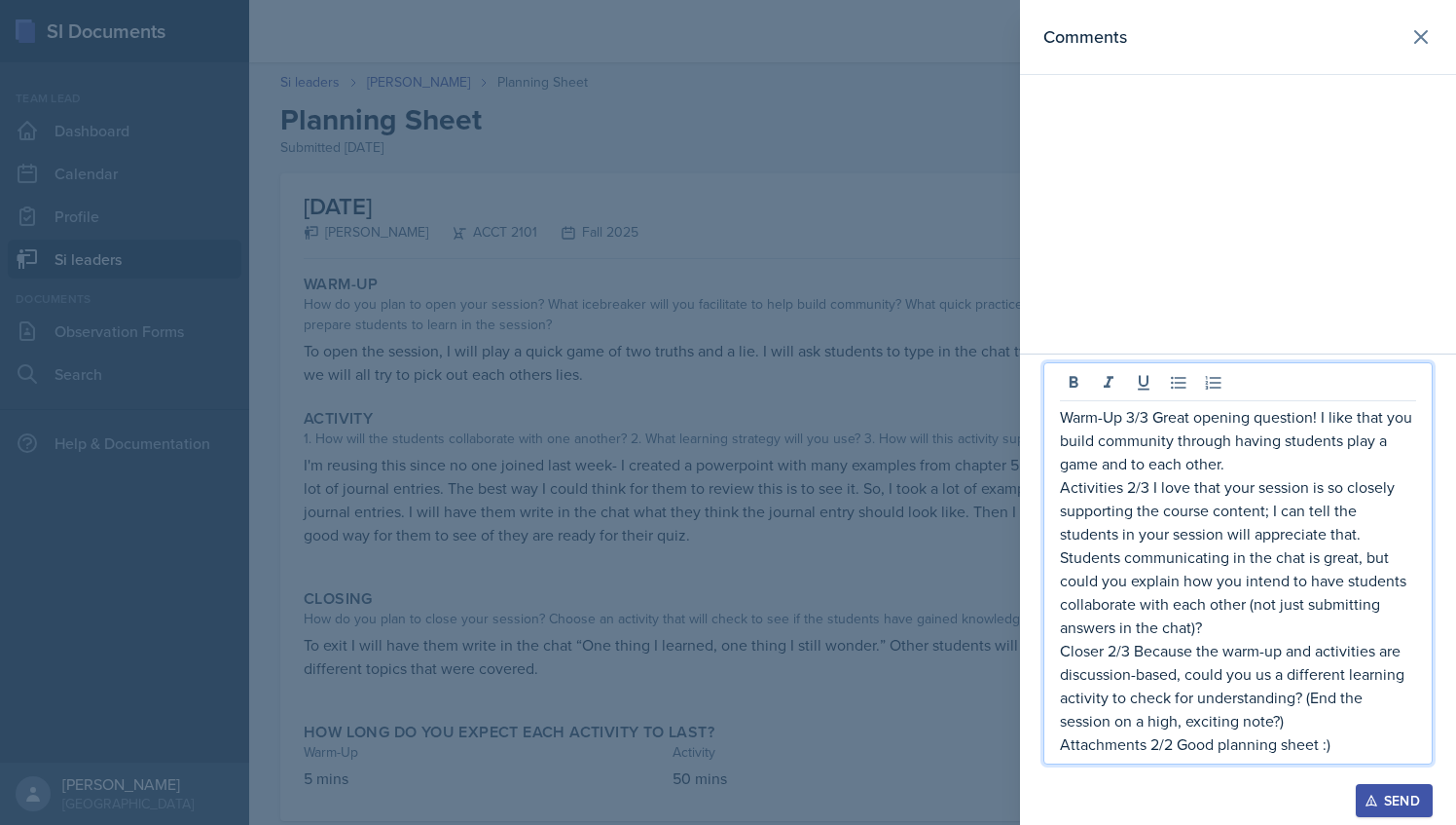
click at [1115, 653] on p "Closer 2/3 Because the warm-up and activities are discussion-based, could you u…" at bounding box center [1239, 686] width 356 height 94
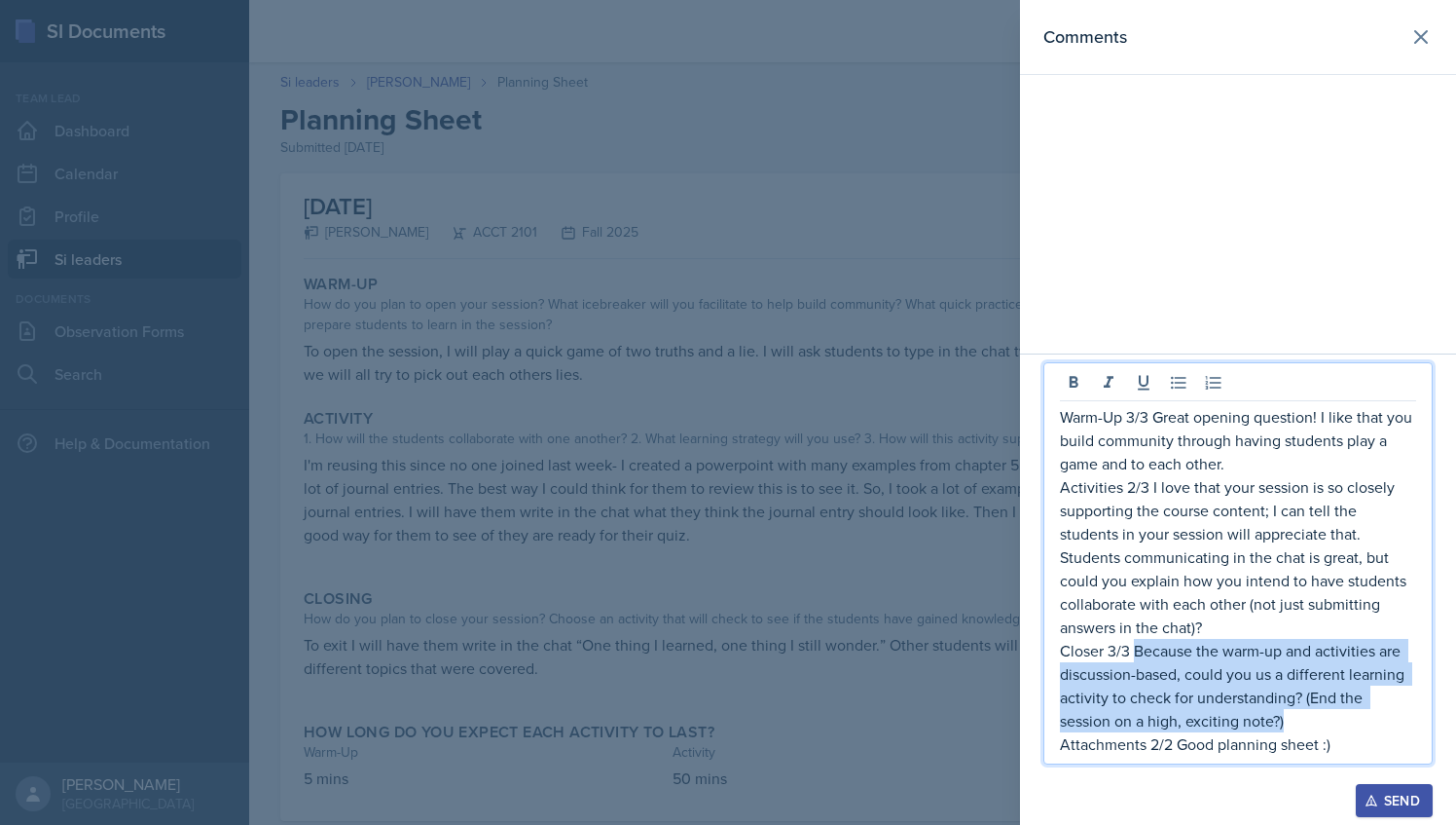
drag, startPoint x: 1133, startPoint y: 649, endPoint x: 1294, endPoint y: 720, distance: 176.0
click at [1294, 720] on p "Closer 3/3 Because the warm-up and activities are discussion-based, could you u…" at bounding box center [1239, 686] width 356 height 94
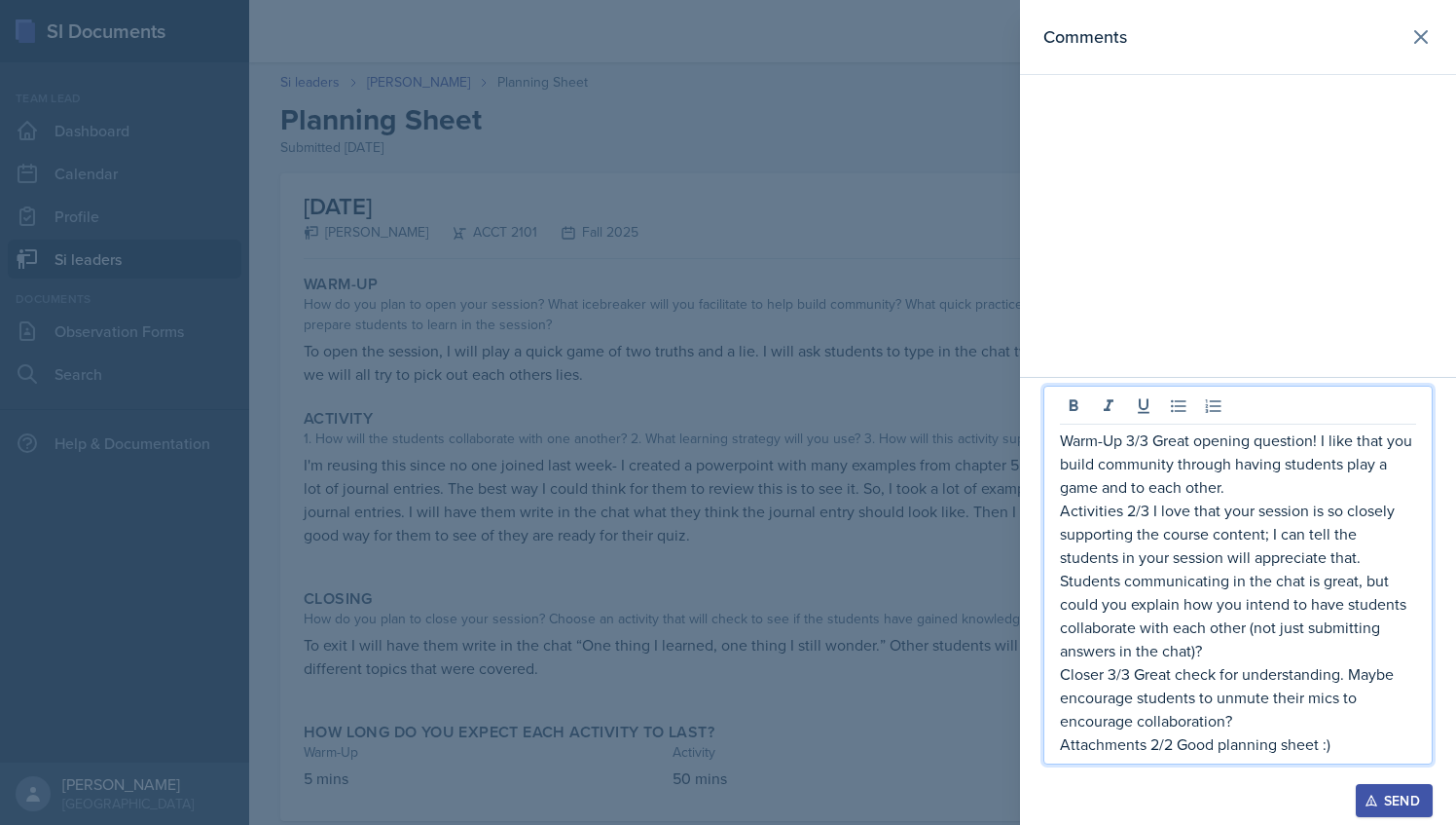
click at [1345, 680] on p "Closer 3/3 Great check for understanding. Maybe encourage students to unmute th…" at bounding box center [1239, 697] width 356 height 70
click at [1263, 730] on p "Closer 3/3 Great check for understanding! Maybe encourage students to unmute th…" at bounding box center [1239, 697] width 356 height 70
click at [1199, 748] on p "Attachments 2/2 Good planning sheet :)" at bounding box center [1239, 744] width 356 height 23
click at [1222, 659] on p "Activities 2/3 I love that your session is so closely supporting the course con…" at bounding box center [1239, 581] width 356 height 164
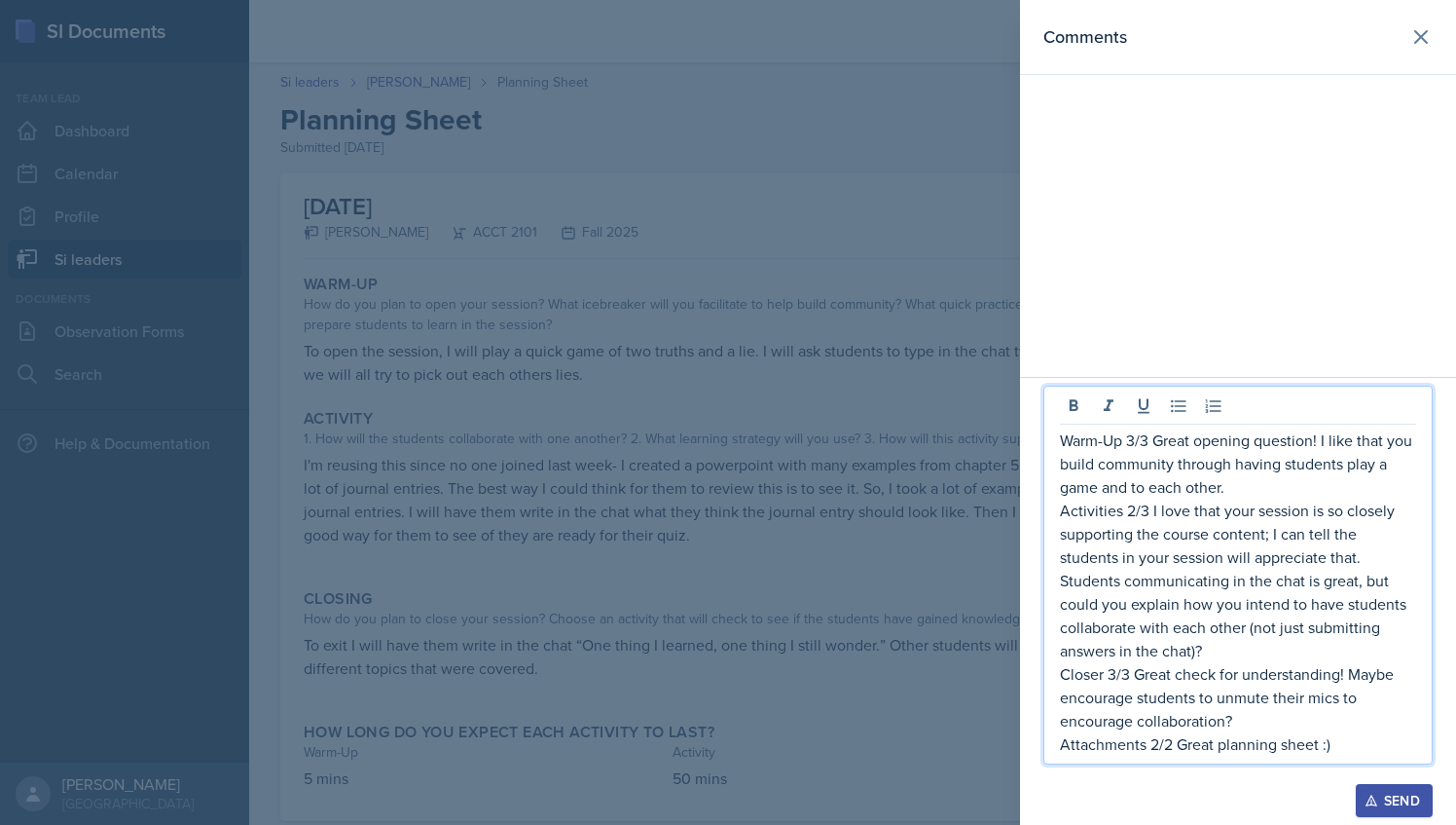
drag, startPoint x: 1363, startPoint y: 754, endPoint x: 1050, endPoint y: 431, distance: 449.8
click at [1050, 431] on div "Warm-Up 3/3 Great opening question! I like that you build community through hav…" at bounding box center [1239, 575] width 390 height 379
copy div "Warm-Up 3/3 Great opening question! I like that you build community through hav…"
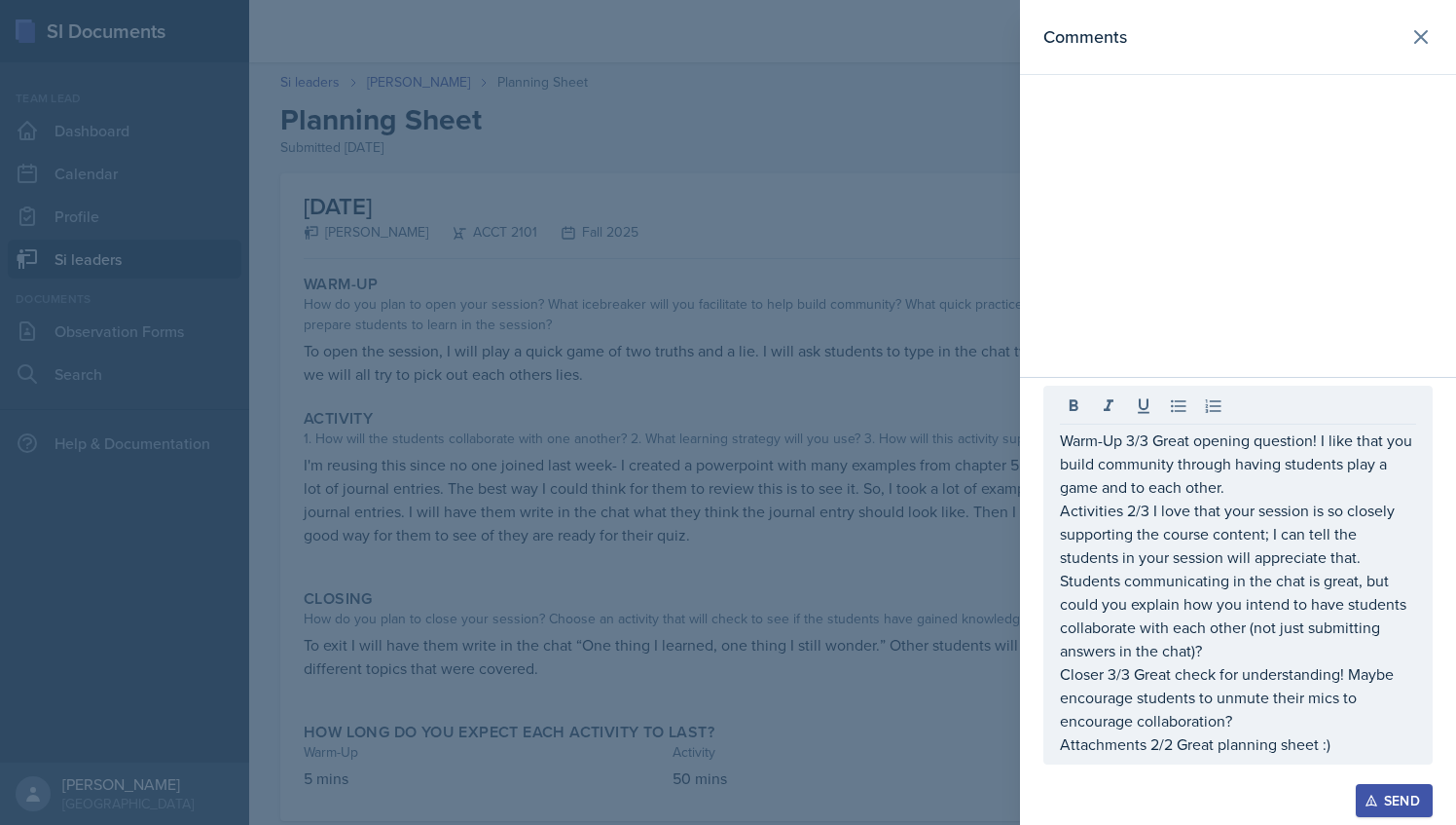
click at [746, 304] on div at bounding box center [728, 412] width 1456 height 825
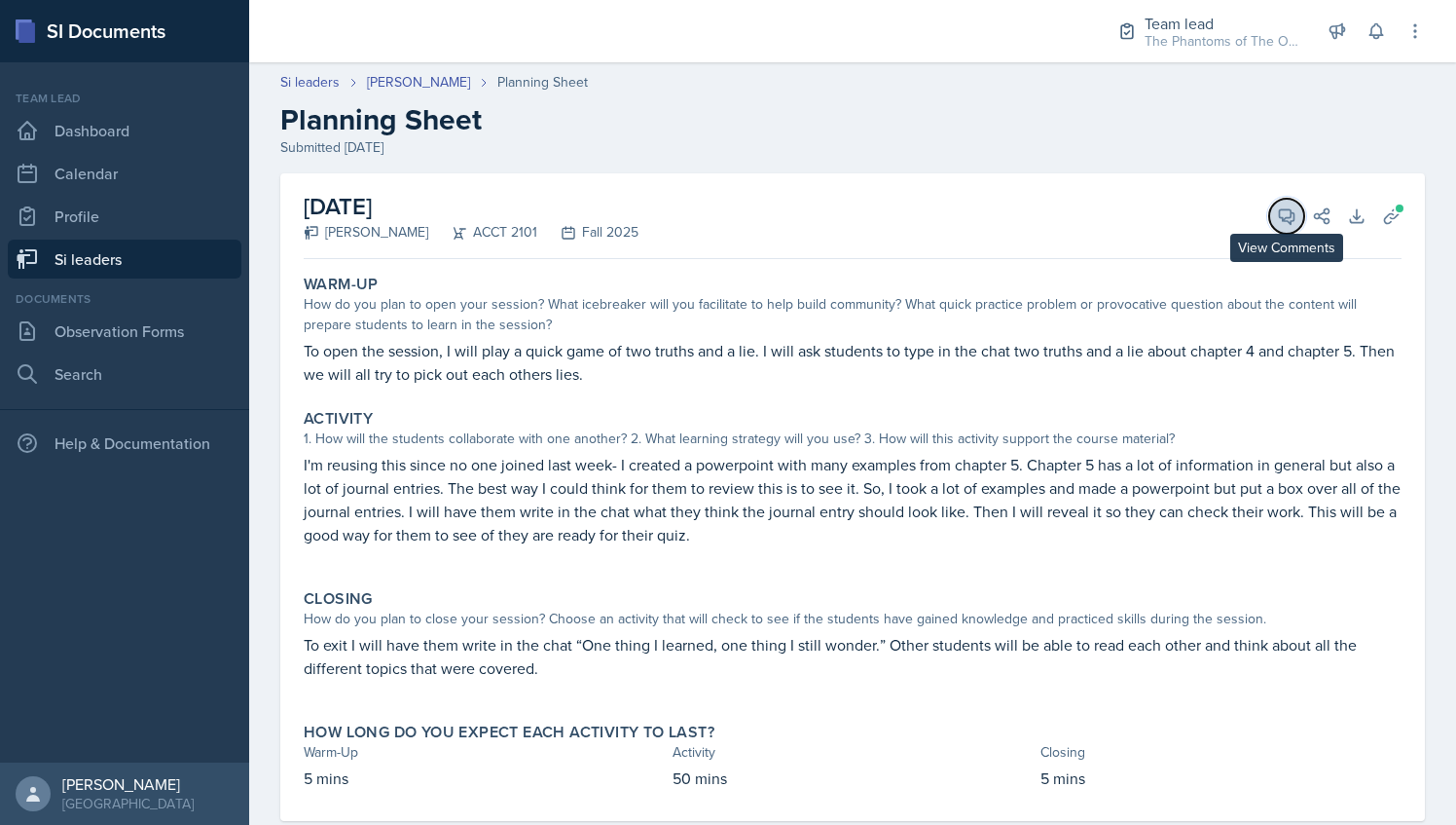
click at [1277, 214] on icon at bounding box center [1287, 216] width 19 height 19
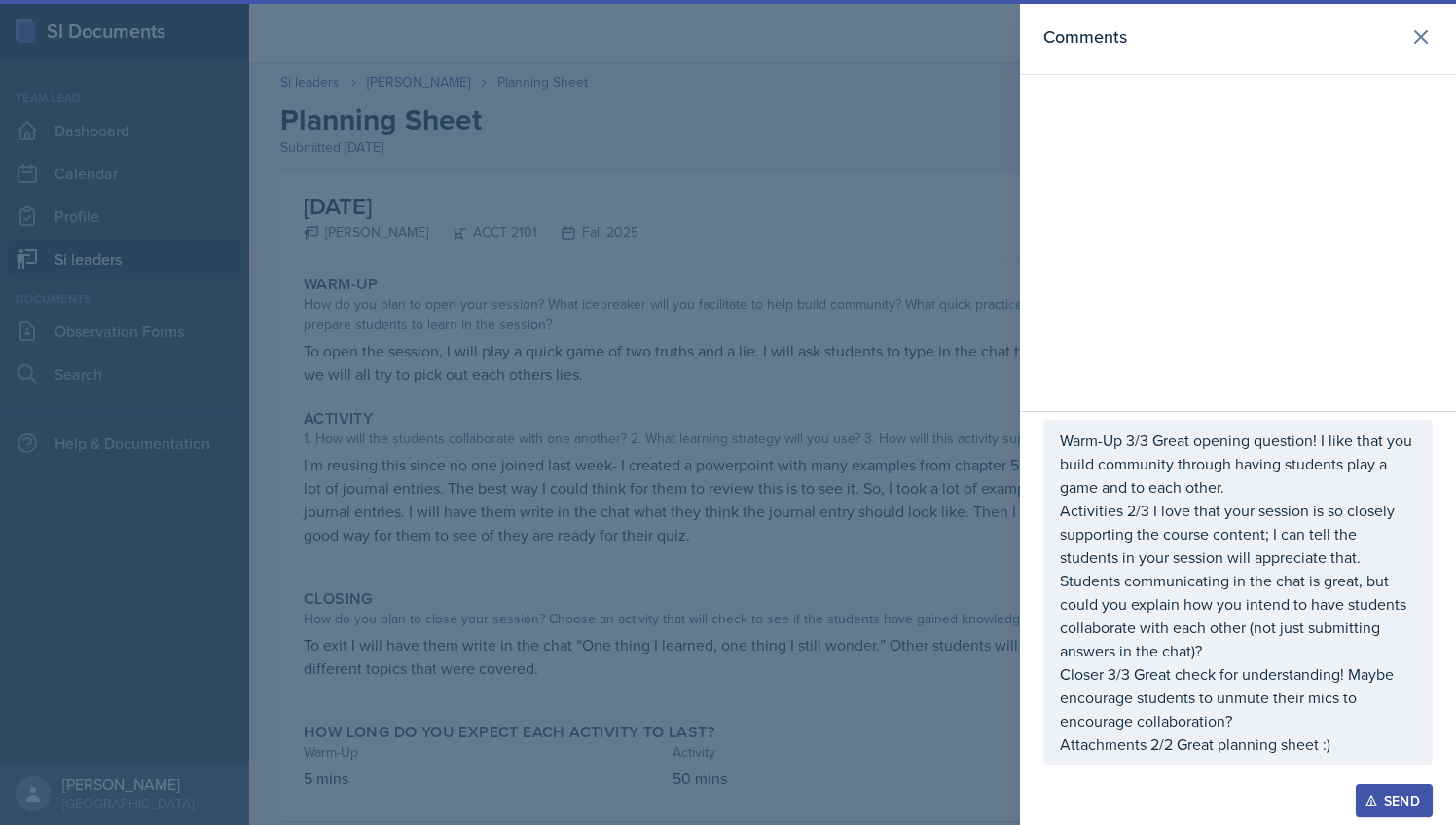
click at [944, 177] on div at bounding box center [728, 412] width 1456 height 825
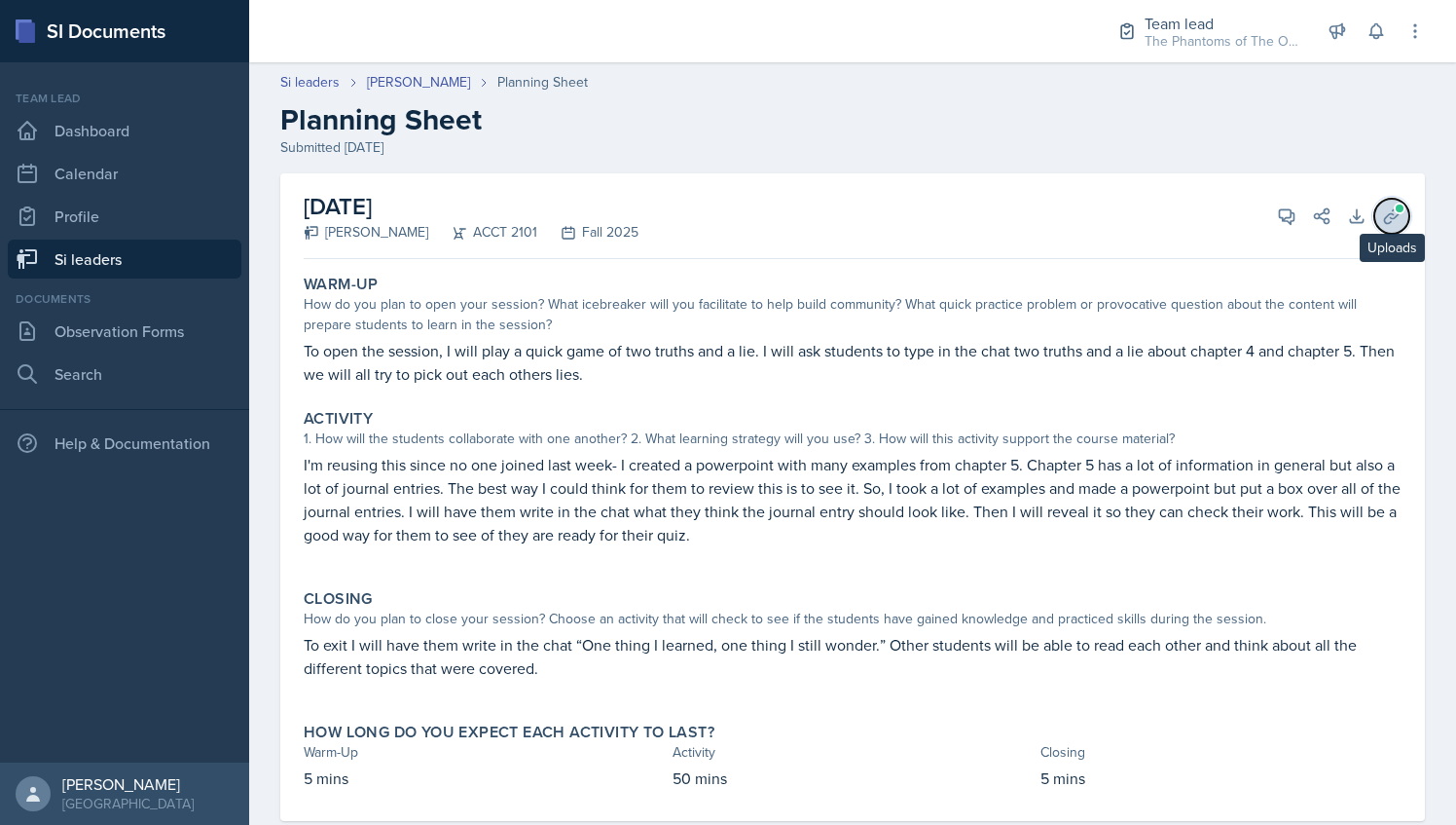
click at [1382, 213] on icon at bounding box center [1392, 216] width 19 height 19
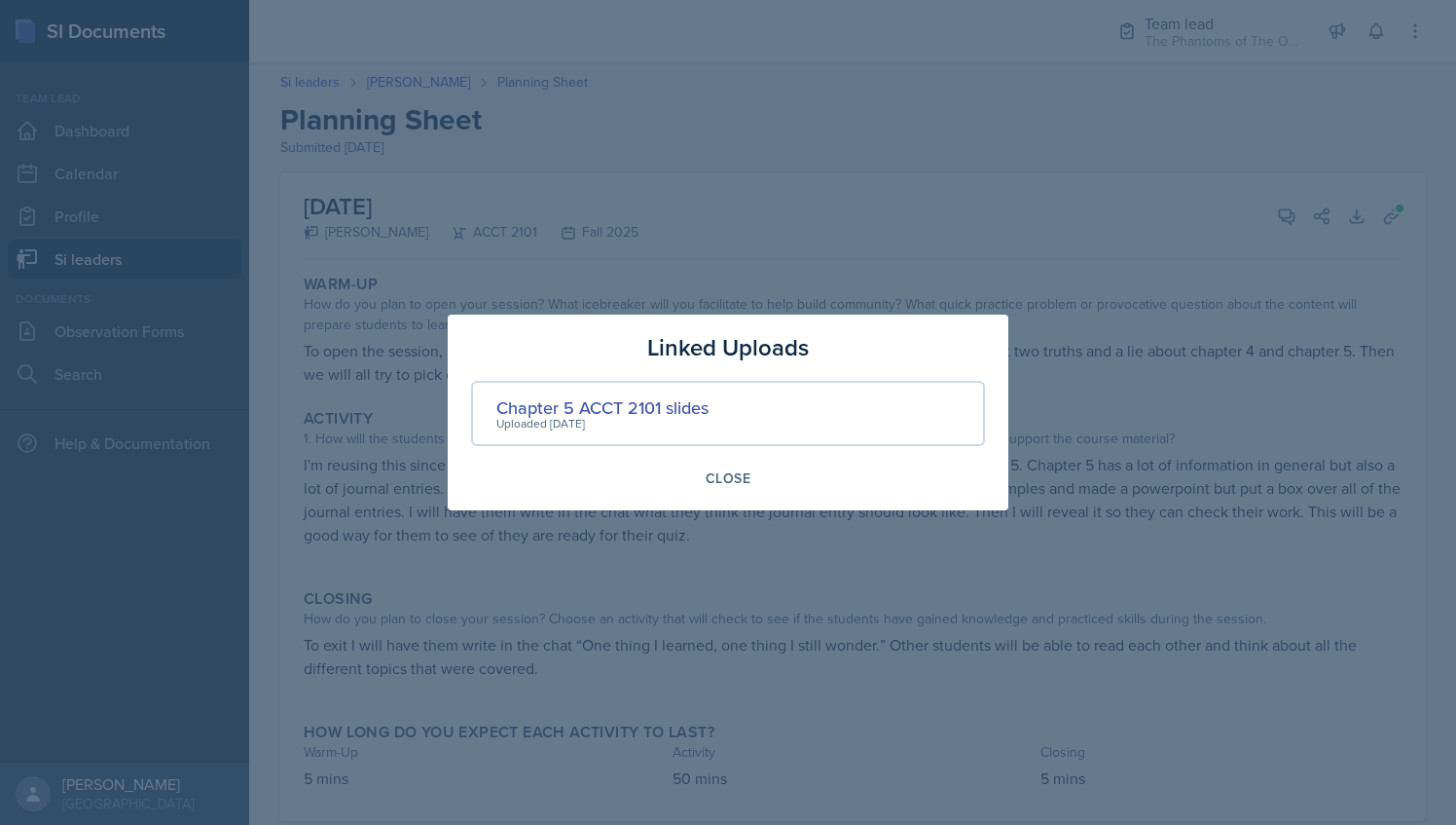
click at [1116, 206] on div at bounding box center [728, 412] width 1456 height 825
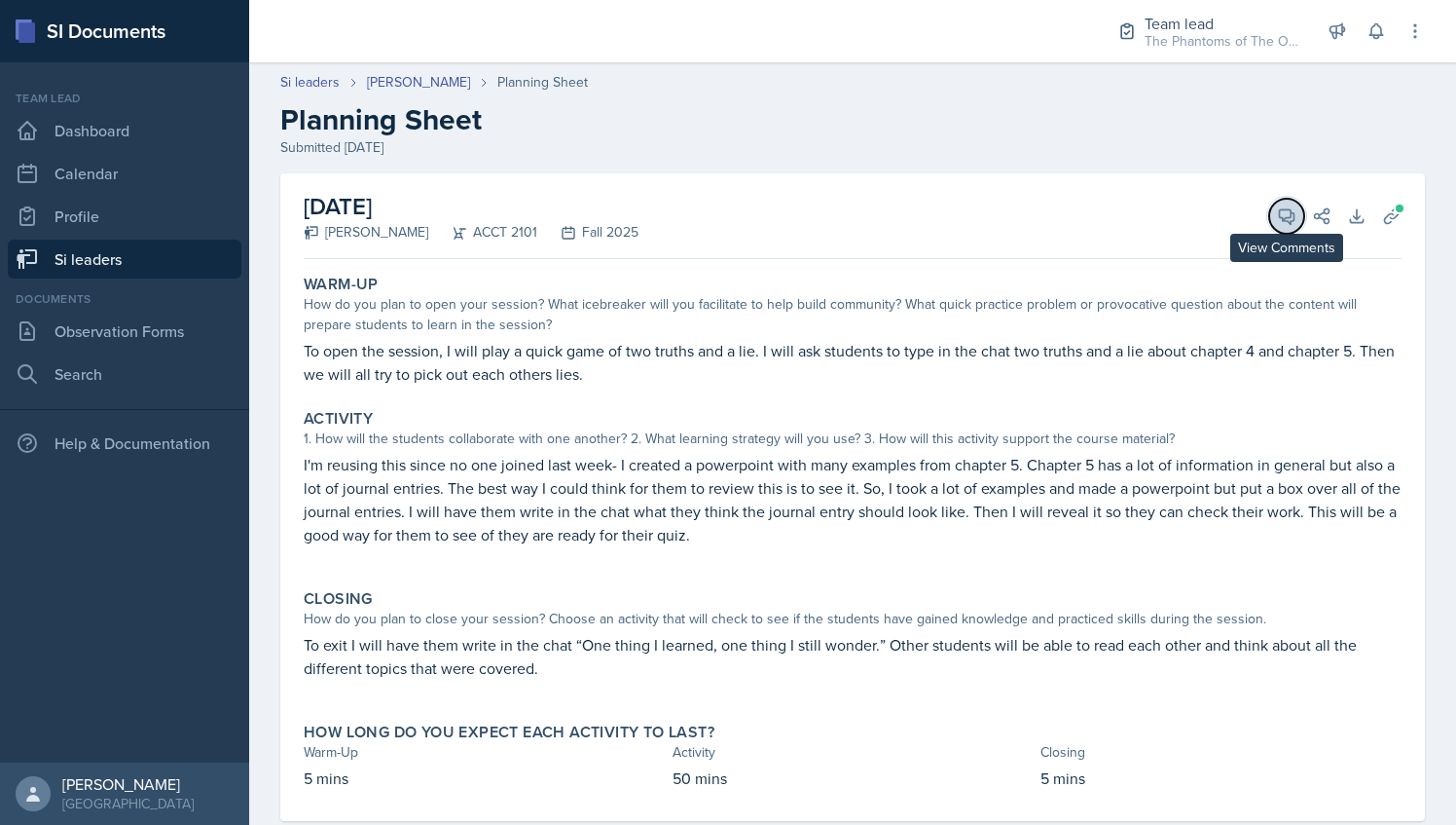
click at [1277, 206] on icon at bounding box center [1287, 216] width 19 height 19
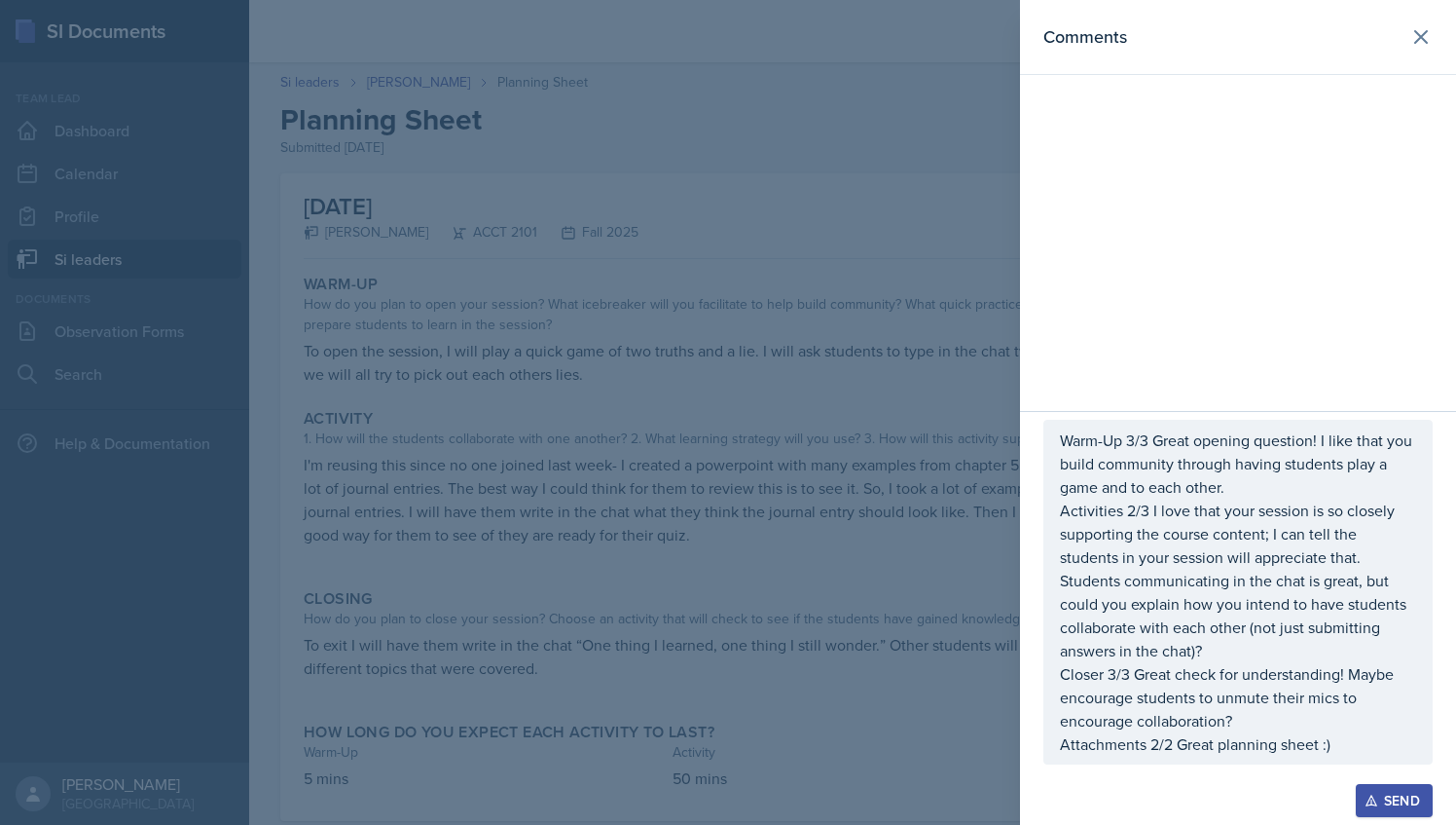
click at [1386, 793] on div "Send" at bounding box center [1394, 801] width 52 height 16
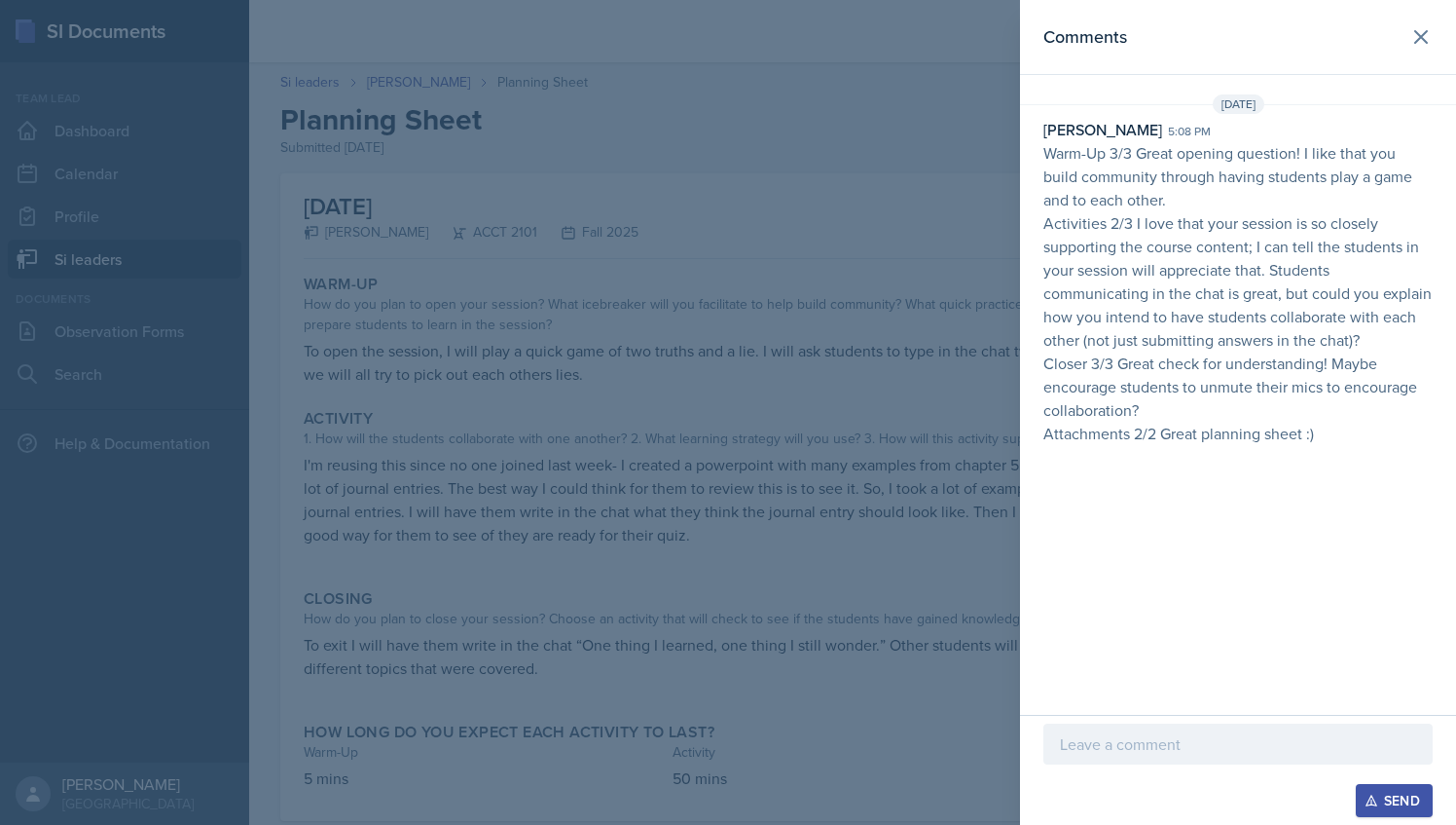
click at [713, 369] on div at bounding box center [728, 412] width 1456 height 825
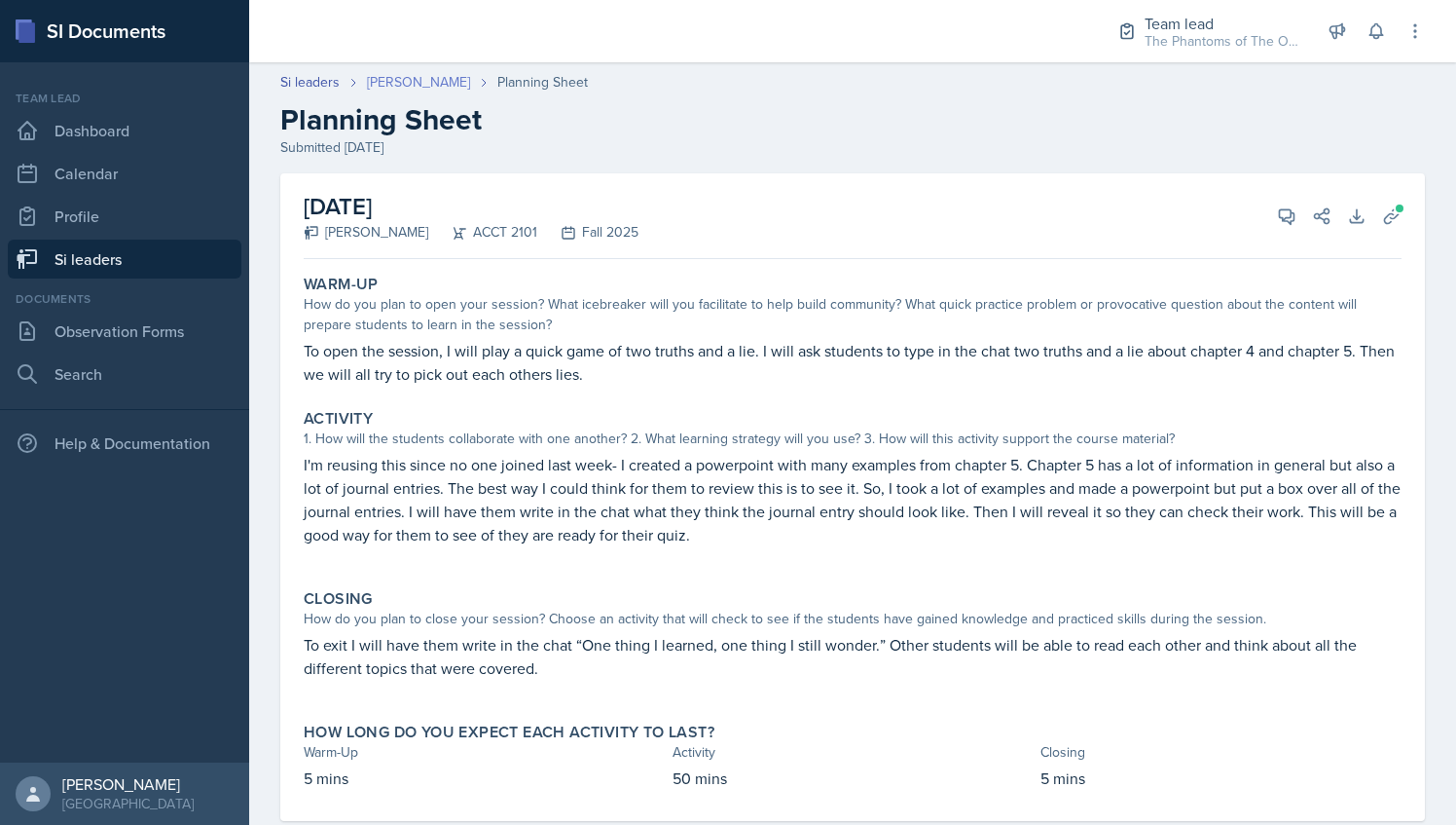
click at [430, 80] on link "[PERSON_NAME]" at bounding box center [419, 82] width 103 height 20
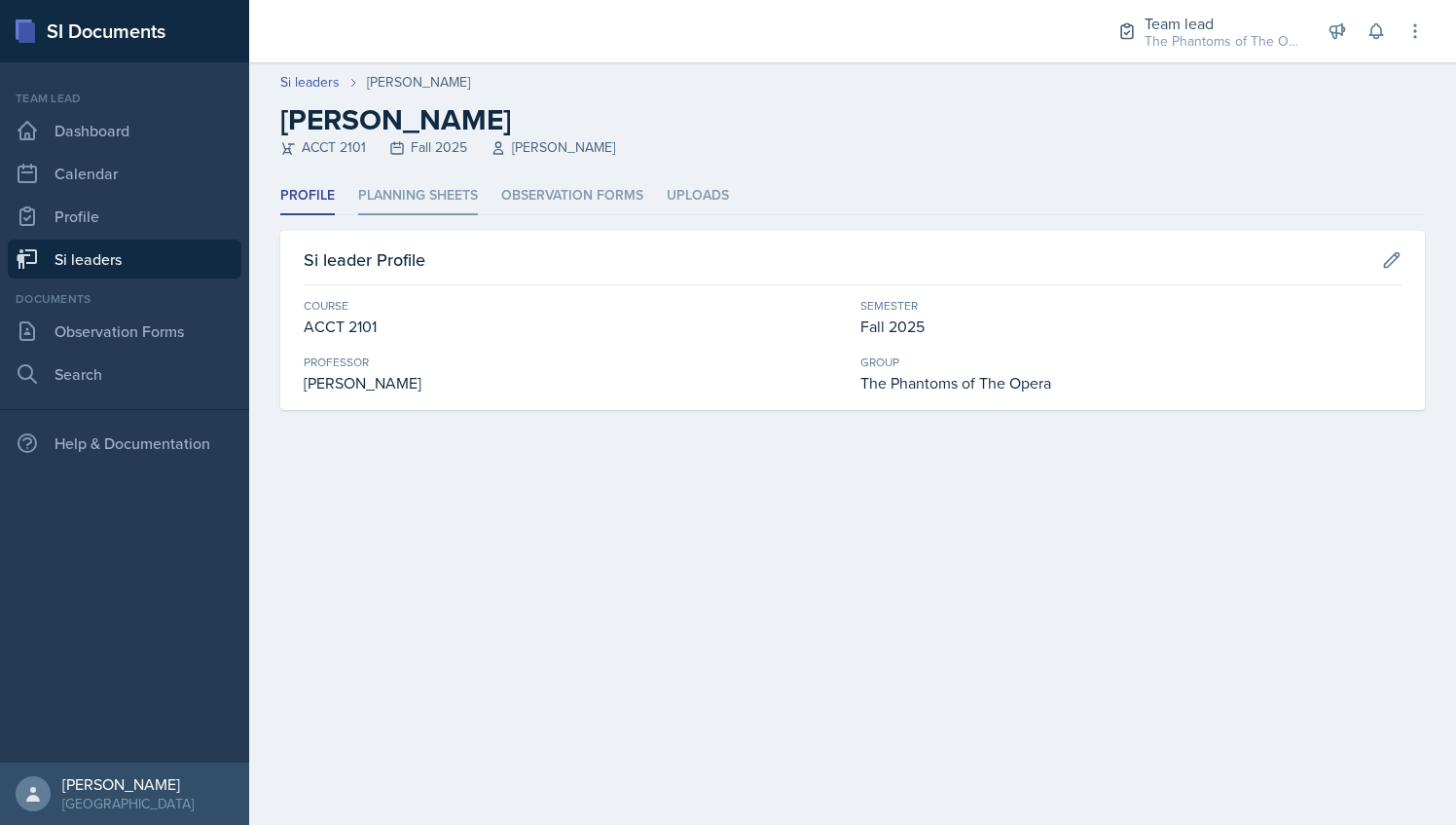
click at [467, 190] on li "Planning Sheets" at bounding box center [418, 196] width 120 height 38
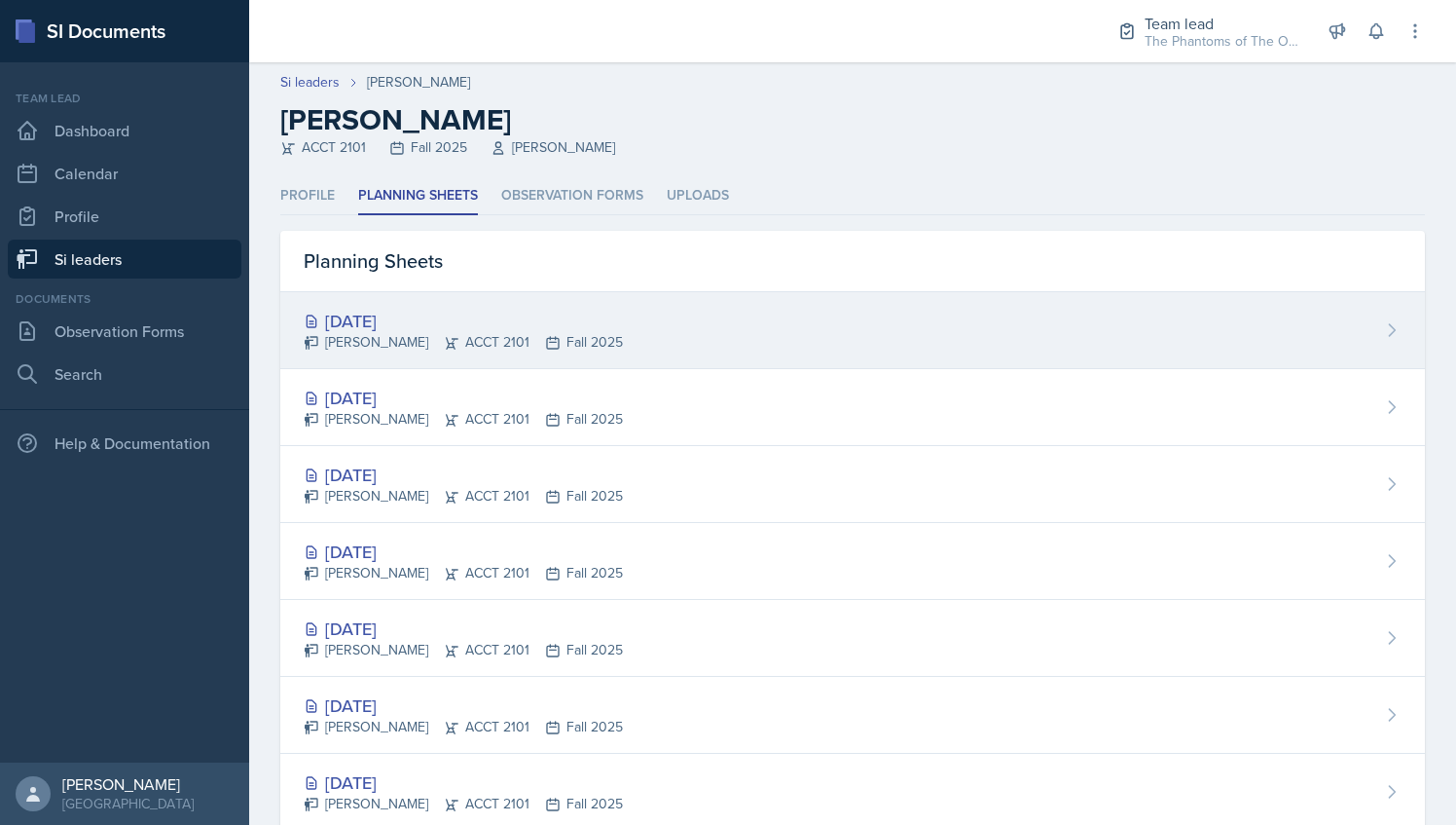
click at [530, 335] on div "[PERSON_NAME] ACCT 2101 Fall 2025" at bounding box center [464, 342] width 319 height 20
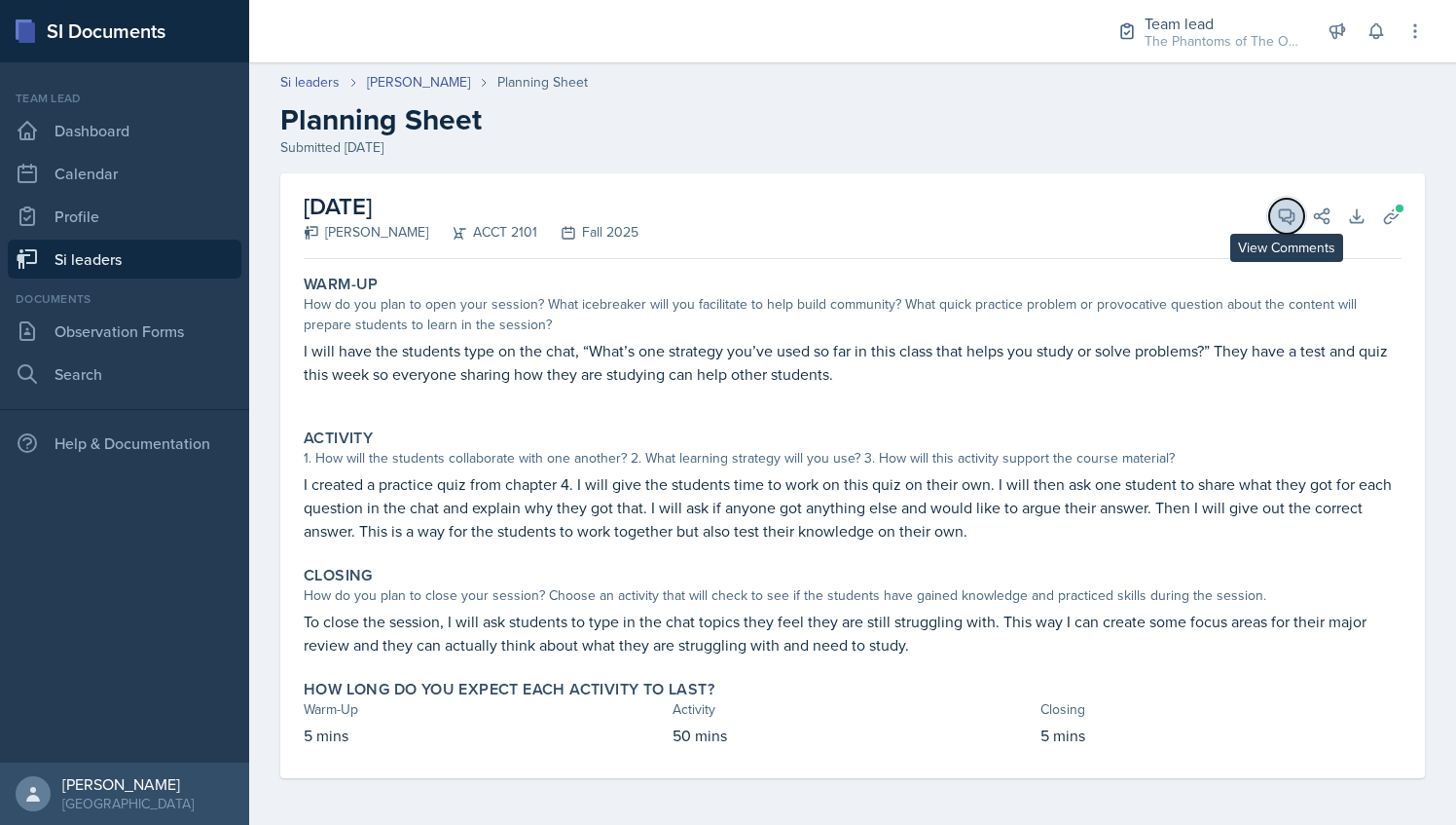
click at [1279, 208] on icon at bounding box center [1287, 216] width 19 height 19
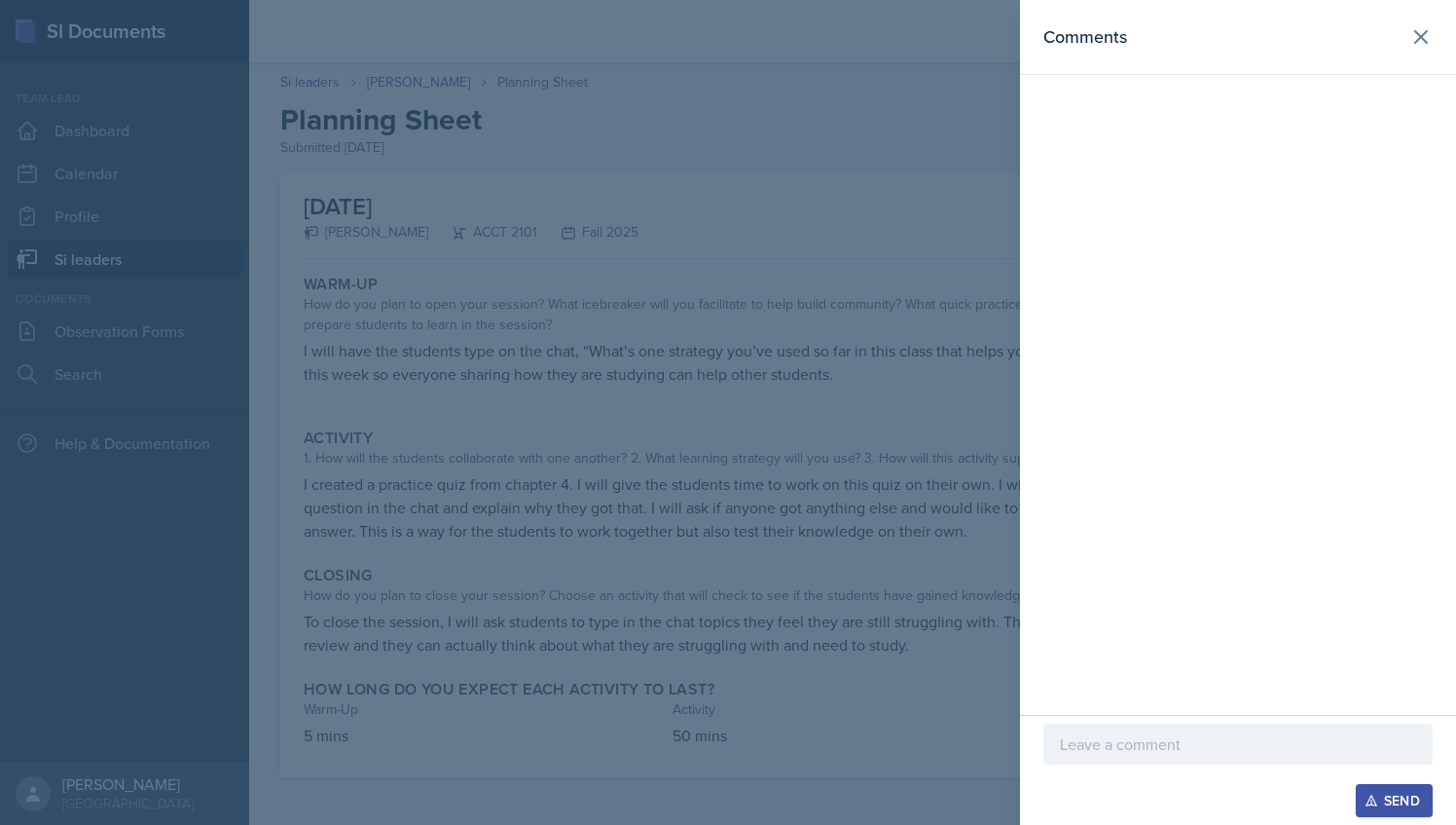
click at [1208, 746] on p at bounding box center [1239, 744] width 356 height 23
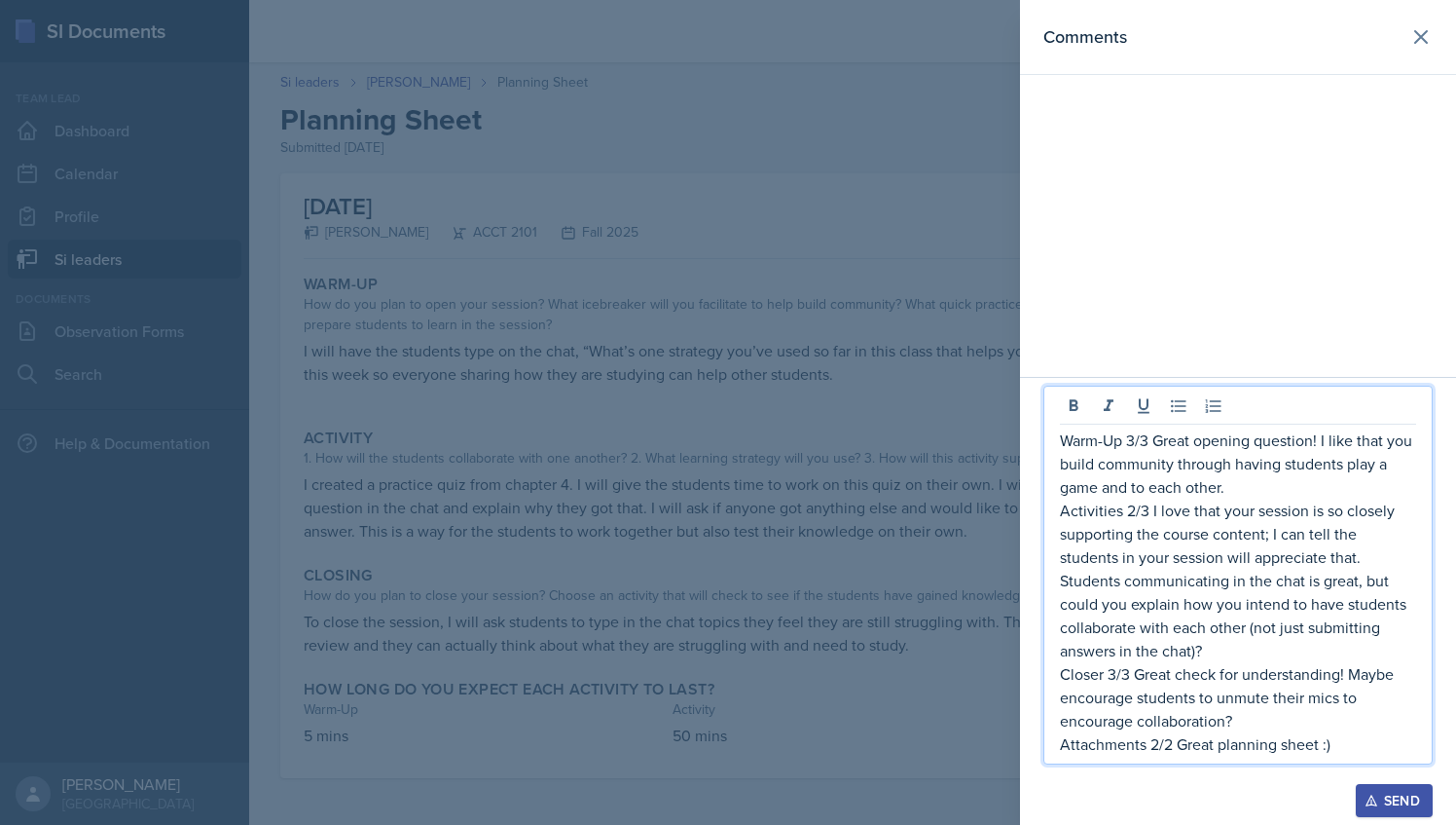
click at [1160, 436] on p "Warm-Up 3/3 Great opening question! I like that you build community through hav…" at bounding box center [1239, 464] width 356 height 70
drag, startPoint x: 1378, startPoint y: 438, endPoint x: 1277, endPoint y: 491, distance: 114.1
click at [1277, 491] on p "Warm-Up 3/3 Another great opening question! I like that you build community thr…" at bounding box center [1239, 464] width 356 height 70
click at [736, 386] on div at bounding box center [728, 412] width 1456 height 825
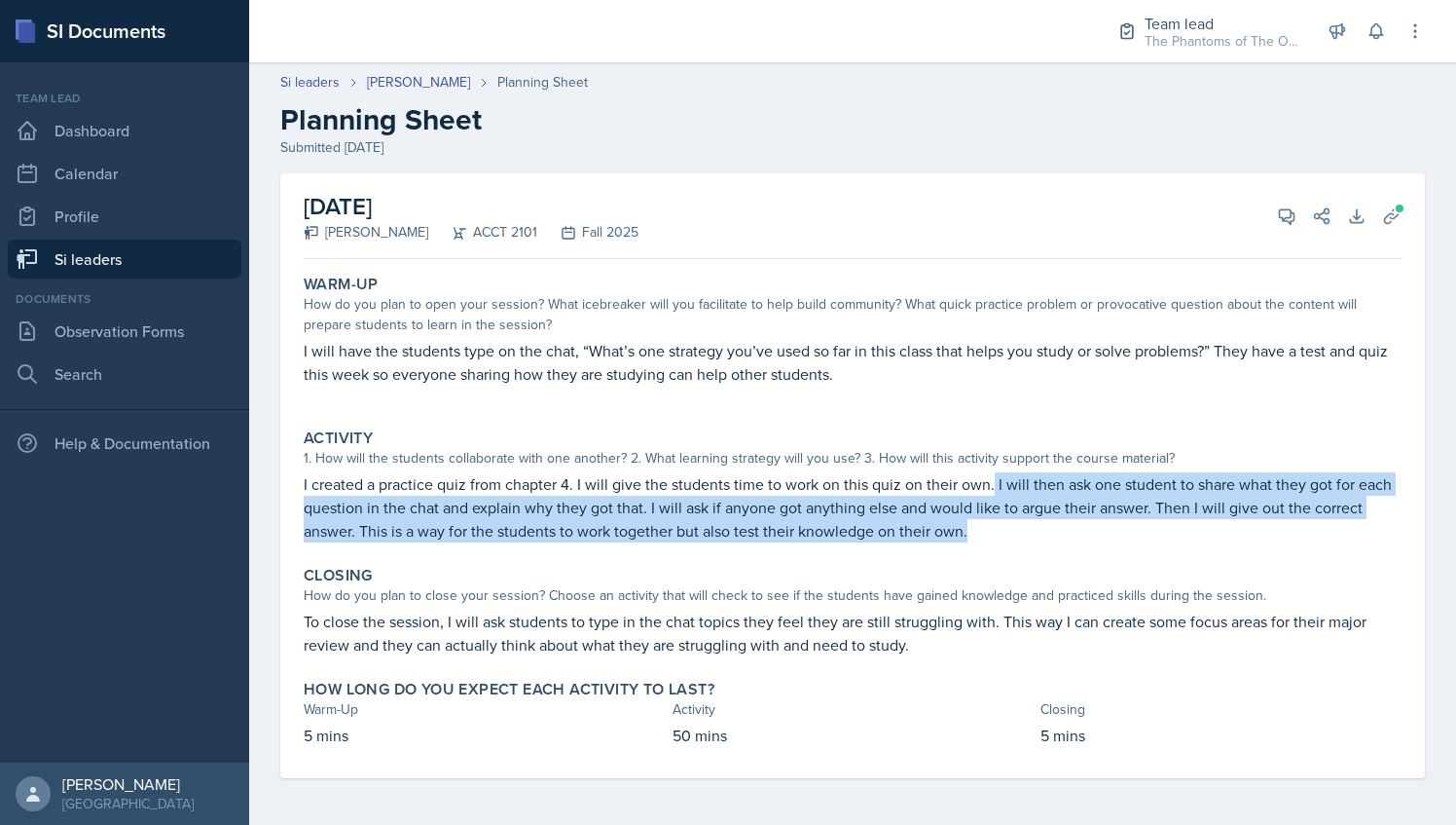
drag, startPoint x: 992, startPoint y: 483, endPoint x: 980, endPoint y: 524, distance: 42.7
click at [980, 524] on p "I created a practice quiz from chapter 4. I will give the students time to work…" at bounding box center [852, 507] width 1098 height 70
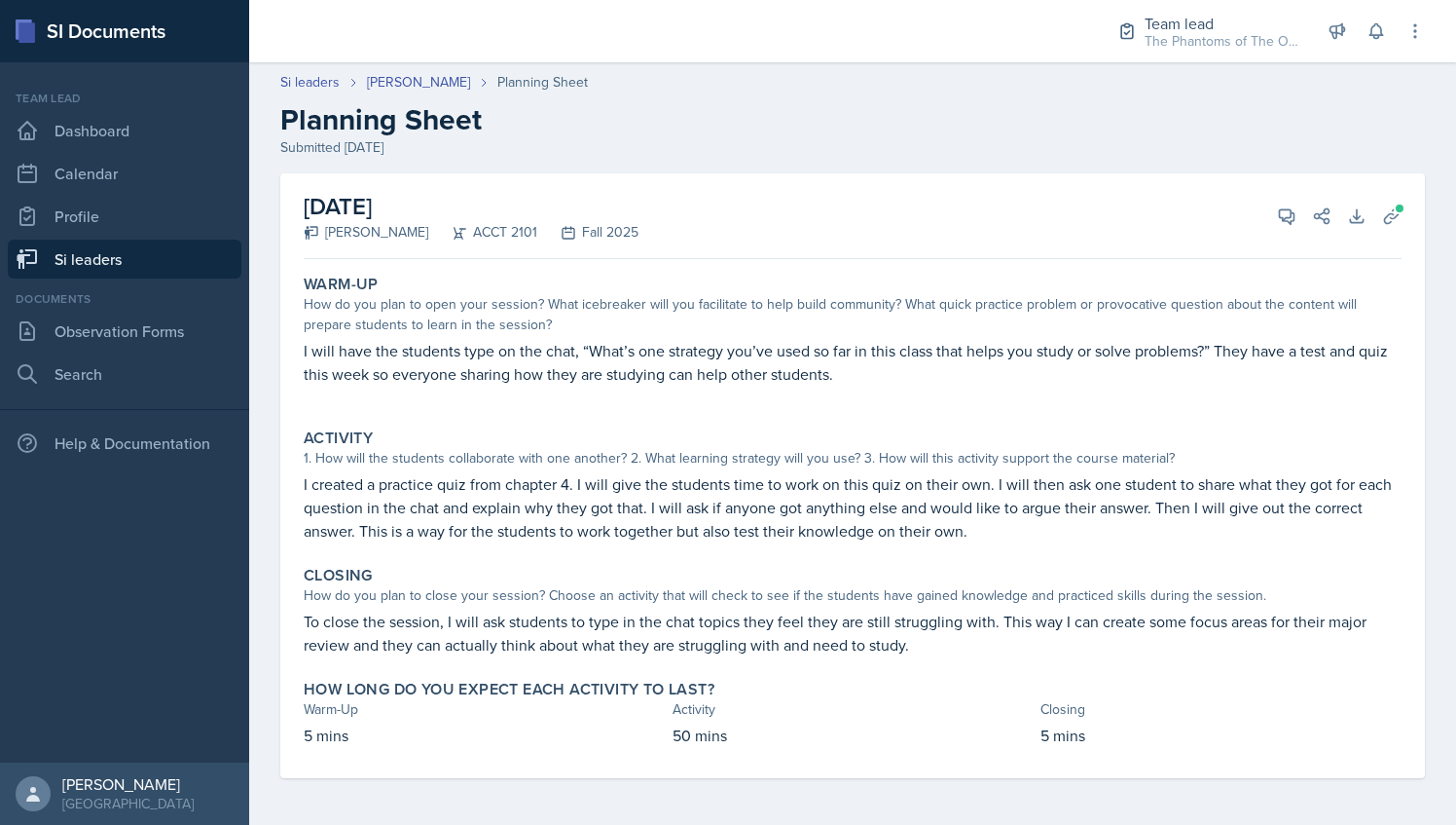
drag, startPoint x: 980, startPoint y: 524, endPoint x: 1085, endPoint y: 553, distance: 108.9
click at [1085, 553] on div "Warm-Up How do you plan to open your session? What icebreaker will you facilita…" at bounding box center [852, 522] width 1098 height 511
click at [1282, 217] on icon at bounding box center [1287, 216] width 15 height 15
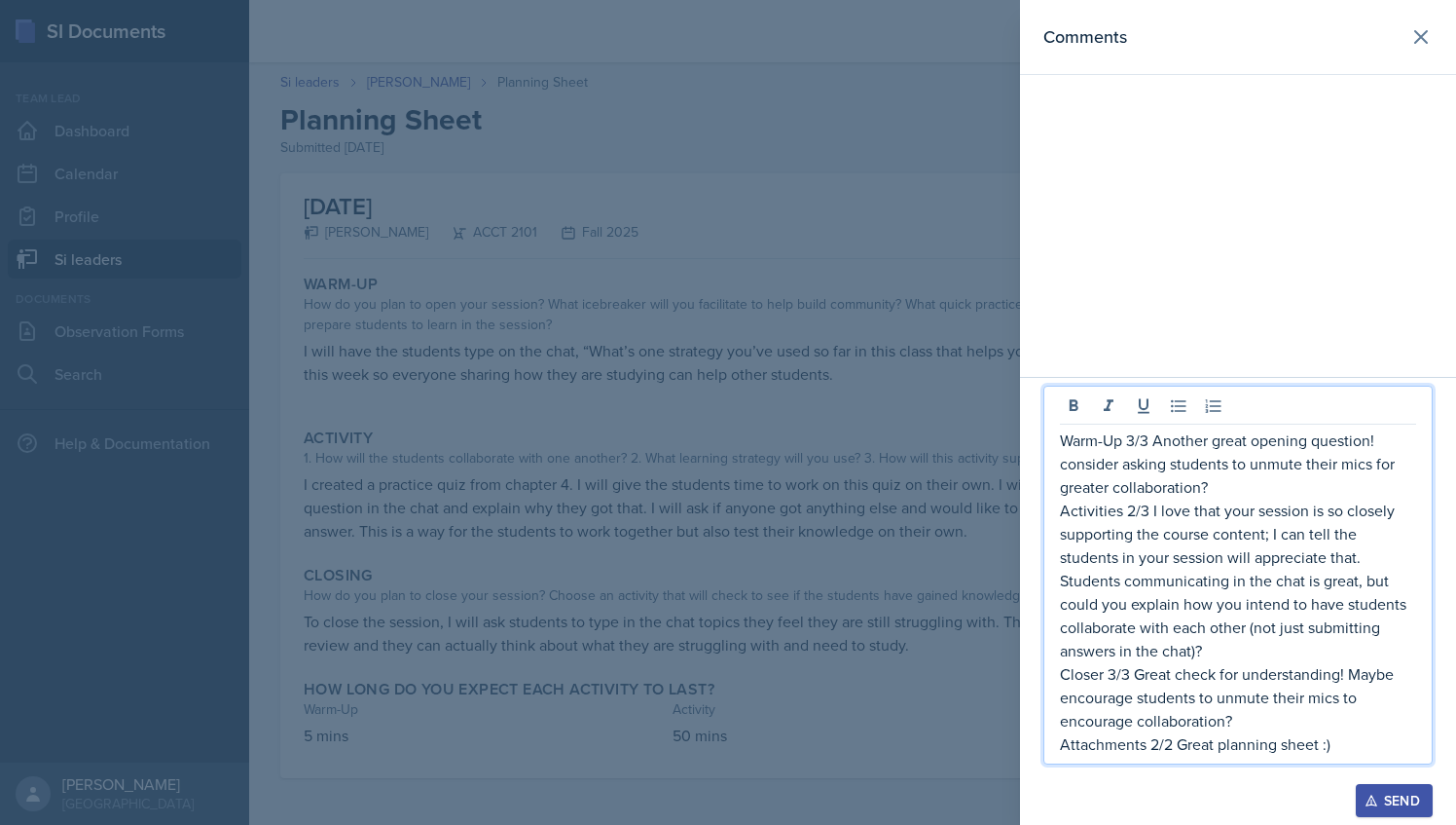
click at [1150, 587] on p "Activities 2/3 I love that your session is so closely supporting the course con…" at bounding box center [1239, 581] width 356 height 164
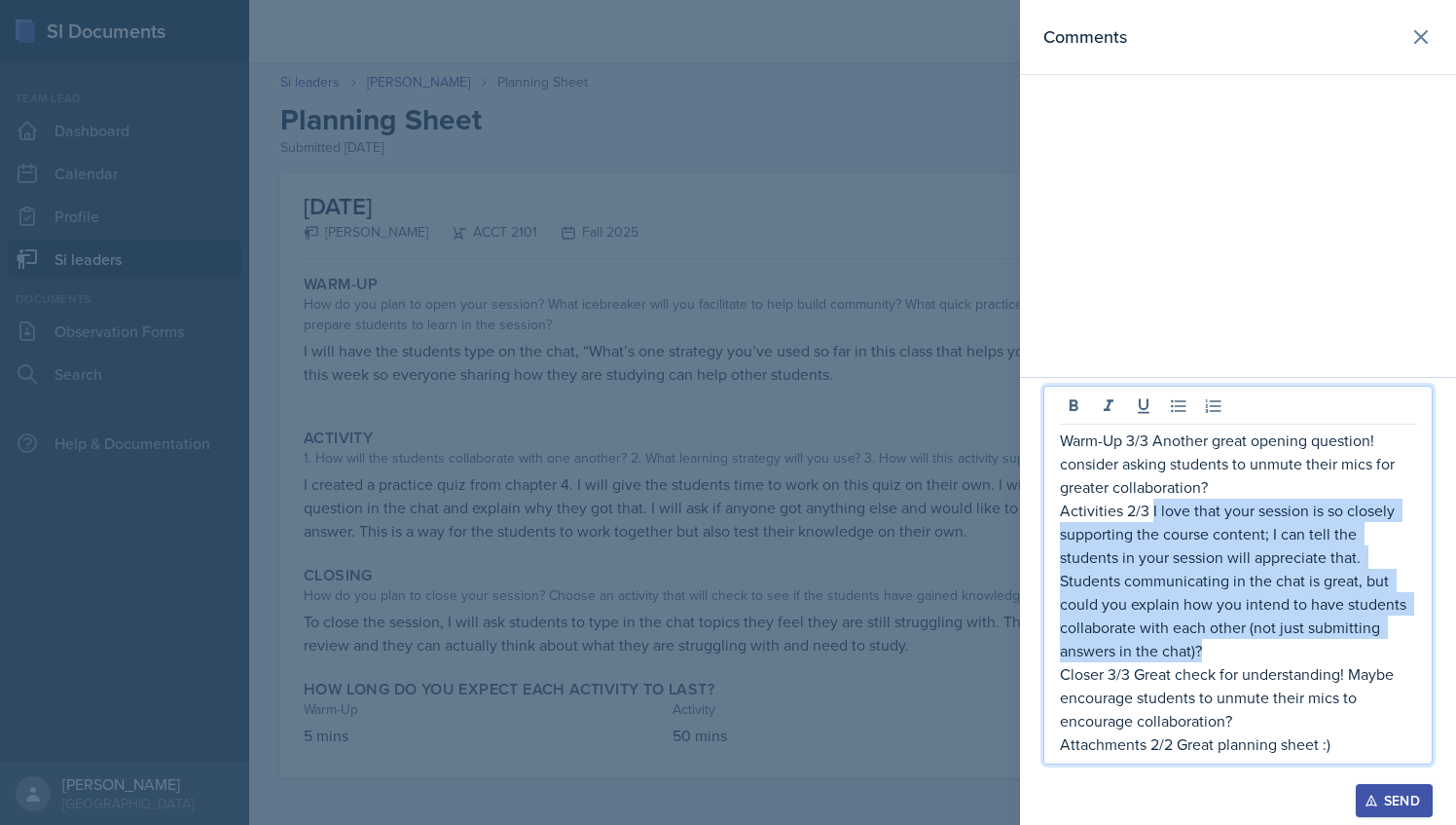
drag, startPoint x: 1150, startPoint y: 510, endPoint x: 1201, endPoint y: 655, distance: 153.7
click at [1201, 655] on p "Activities 2/3 I love that your session is so closely supporting the course con…" at bounding box center [1239, 581] width 356 height 164
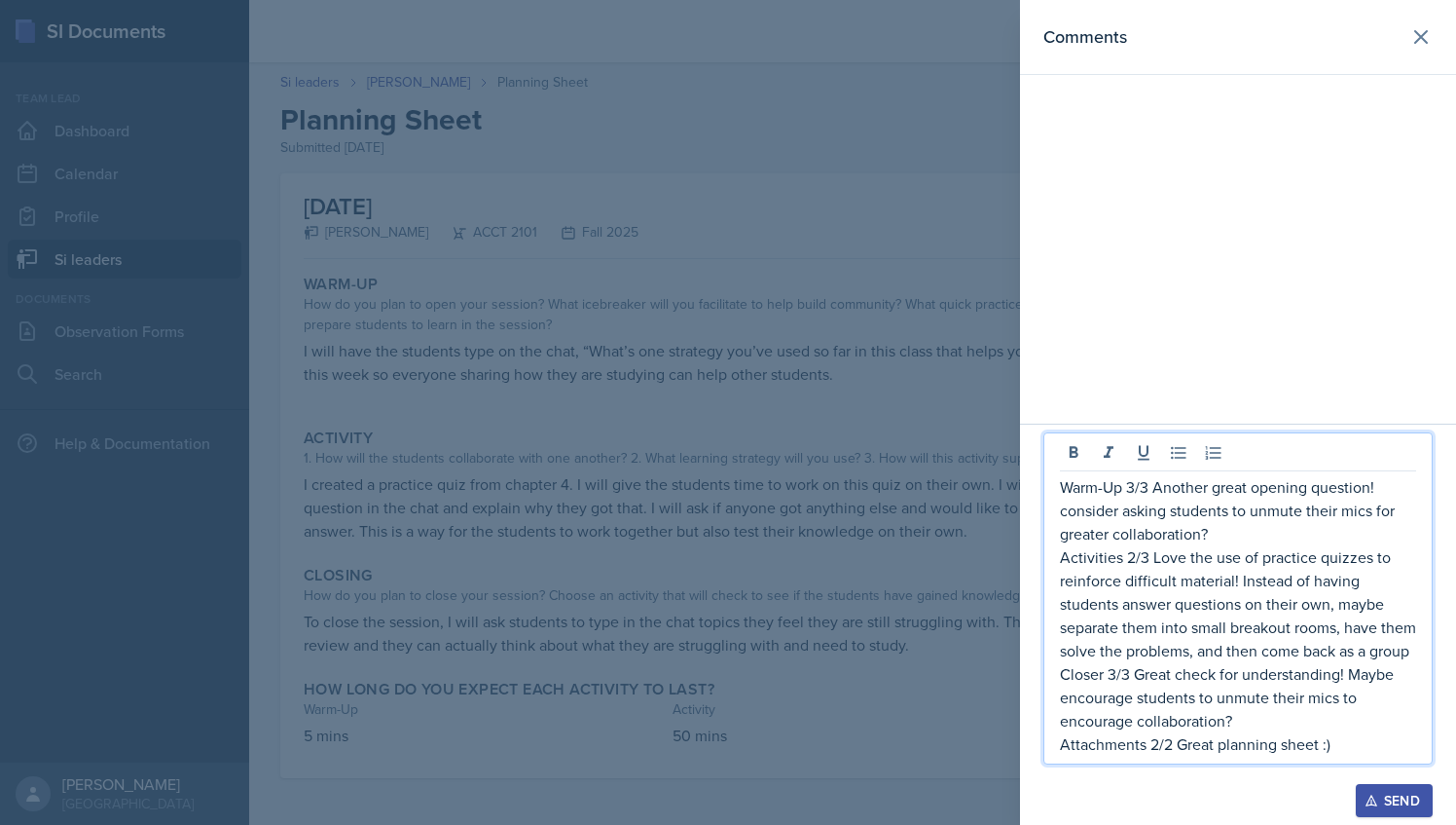
click at [1124, 656] on p "Activities 2/3 Love the use of practice quizzes to reinforce difficult material…" at bounding box center [1239, 604] width 356 height 117
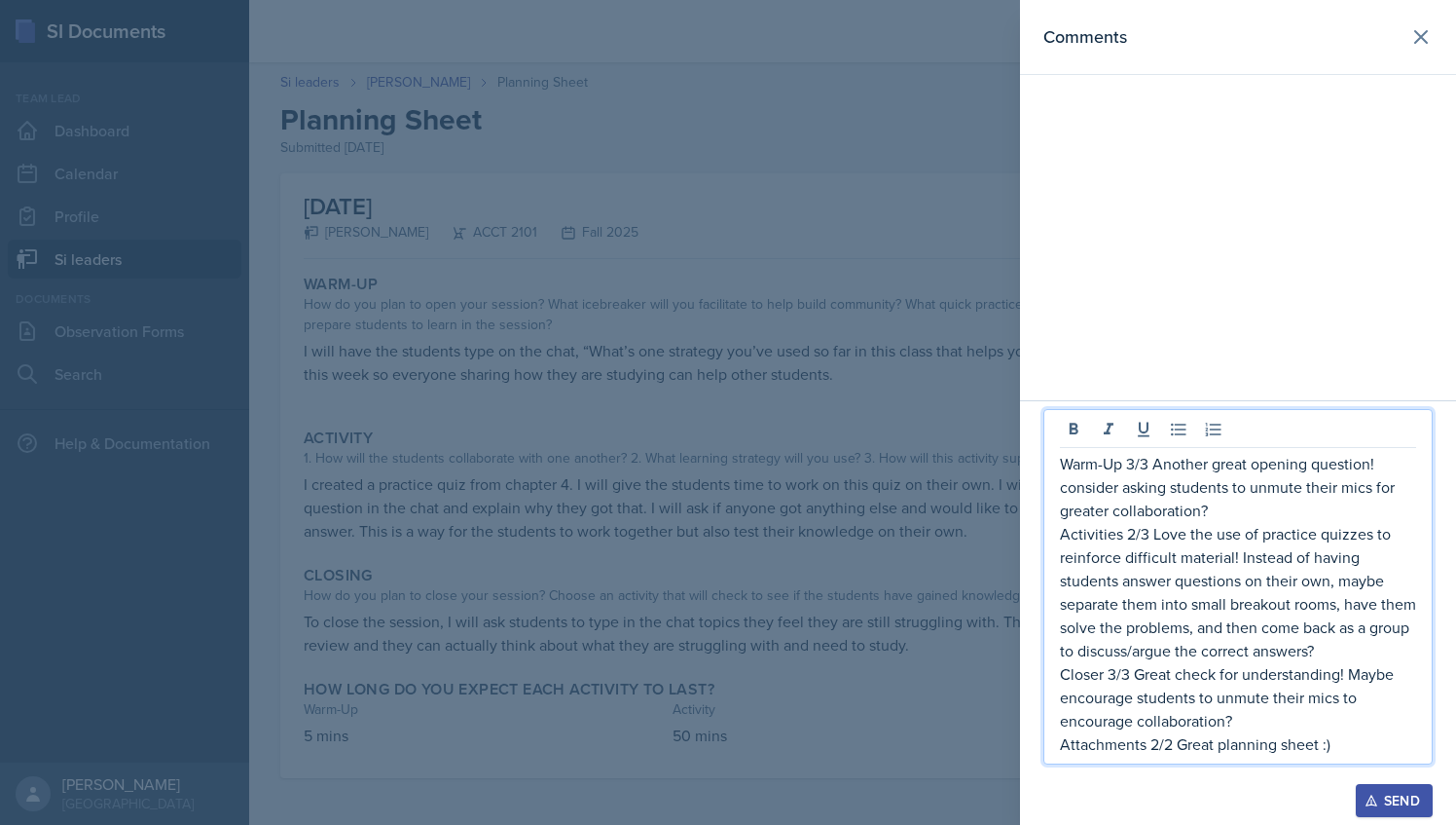
click at [1240, 719] on p "Closer 3/3 Great check for understanding! Maybe encourage students to unmute th…" at bounding box center [1239, 697] width 356 height 70
click at [1379, 747] on p "Attachments 2/2 Great planning sheet :)" at bounding box center [1239, 744] width 356 height 23
click at [1201, 744] on p "Attachments 2/2 Great planning sheet :)" at bounding box center [1239, 744] width 356 height 23
drag, startPoint x: 1294, startPoint y: 747, endPoint x: 1179, endPoint y: 759, distance: 115.6
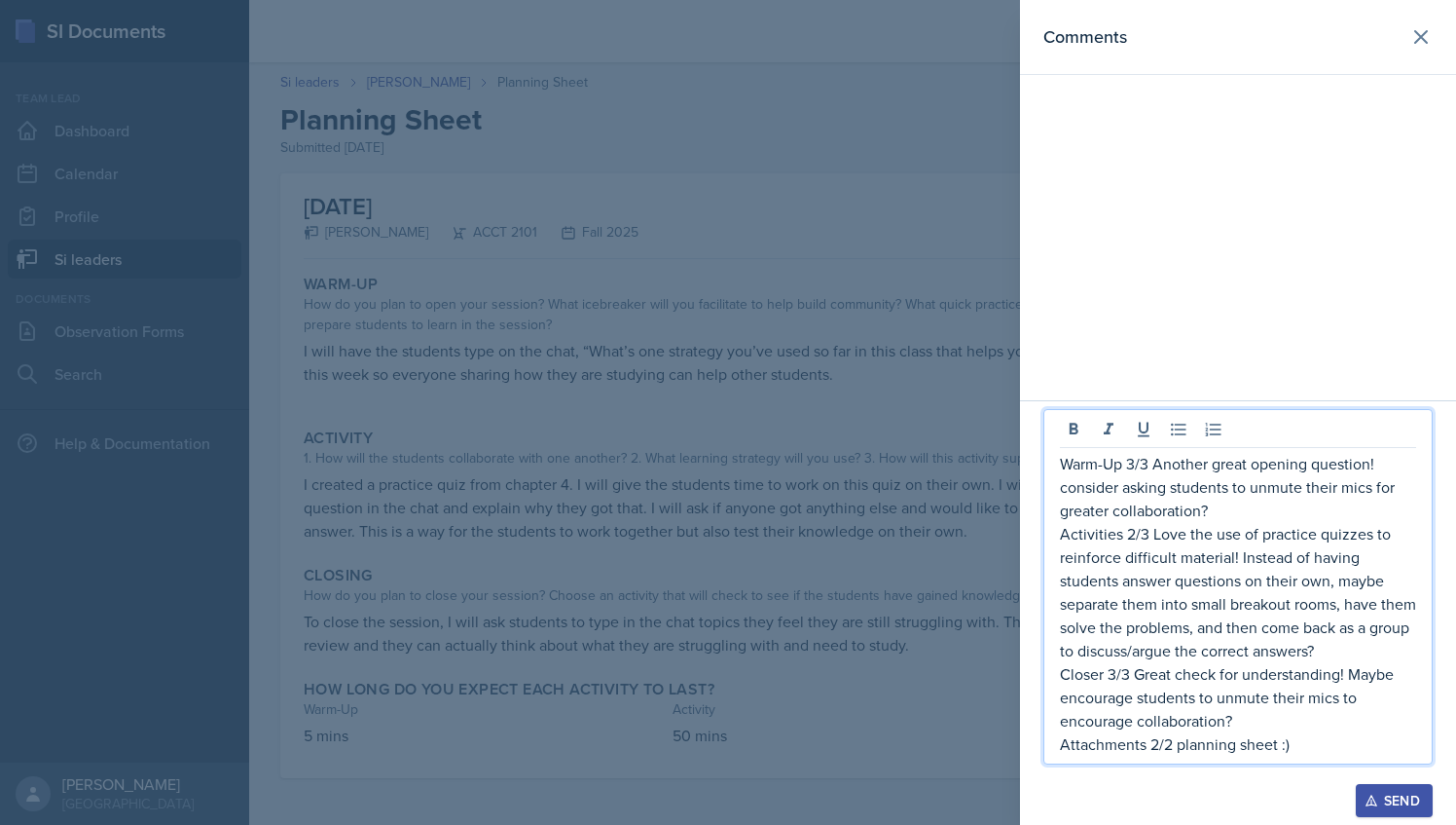
click at [1179, 759] on div "Warm-Up 3/3 Another great opening question! consider asking students to unmute …" at bounding box center [1239, 586] width 390 height 356
drag, startPoint x: 1178, startPoint y: 754, endPoint x: 1059, endPoint y: 473, distance: 305.2
click at [1059, 473] on div "Warm-Up 3/3 Another great opening question! consider asking students to unmute …" at bounding box center [1239, 586] width 390 height 356
copy div "Warm-Up 3/3 Another great opening question! consider asking students to unmute …"
click at [1378, 805] on div "Send" at bounding box center [1394, 801] width 52 height 16
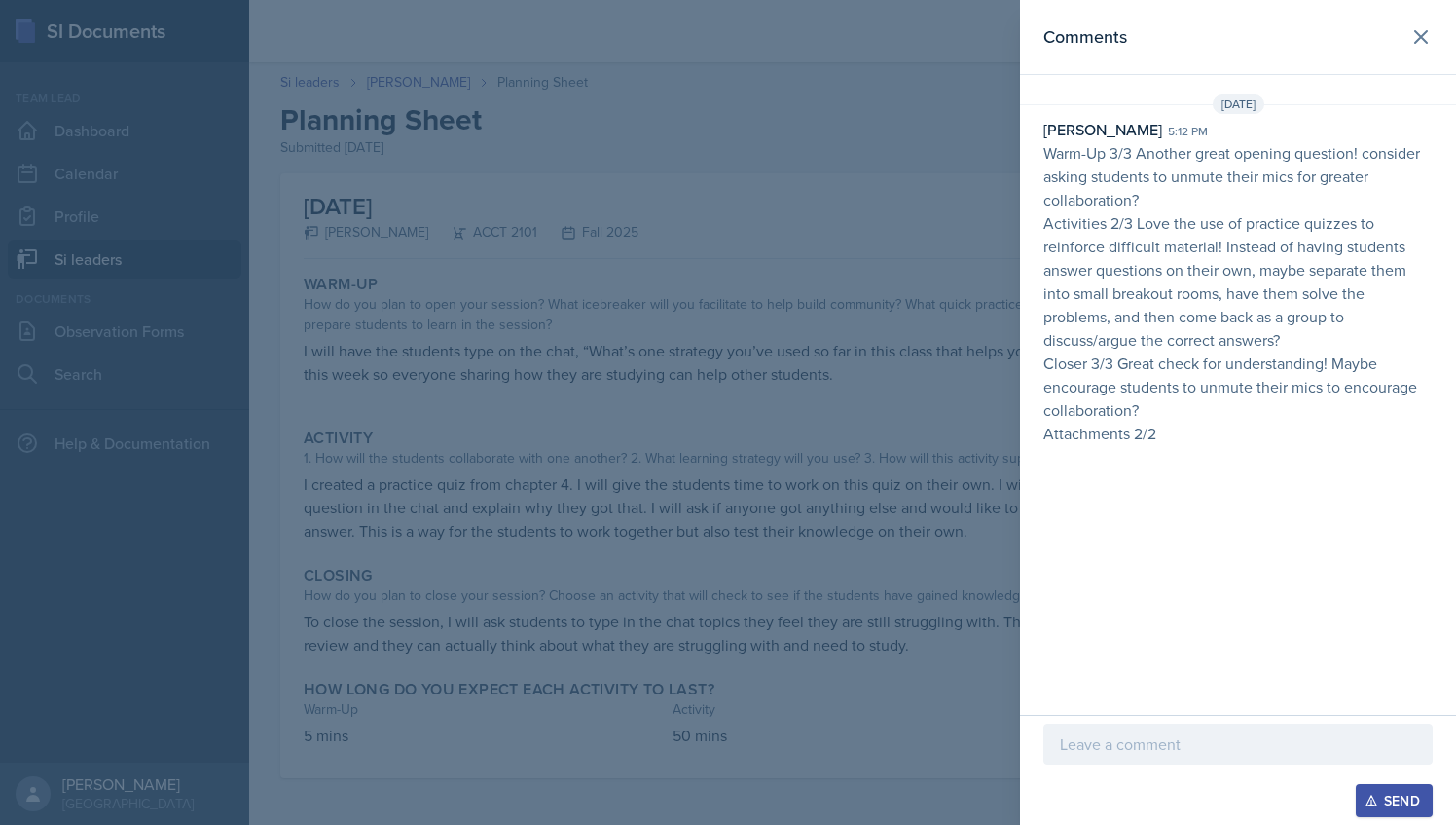
click at [894, 250] on div at bounding box center [728, 412] width 1456 height 825
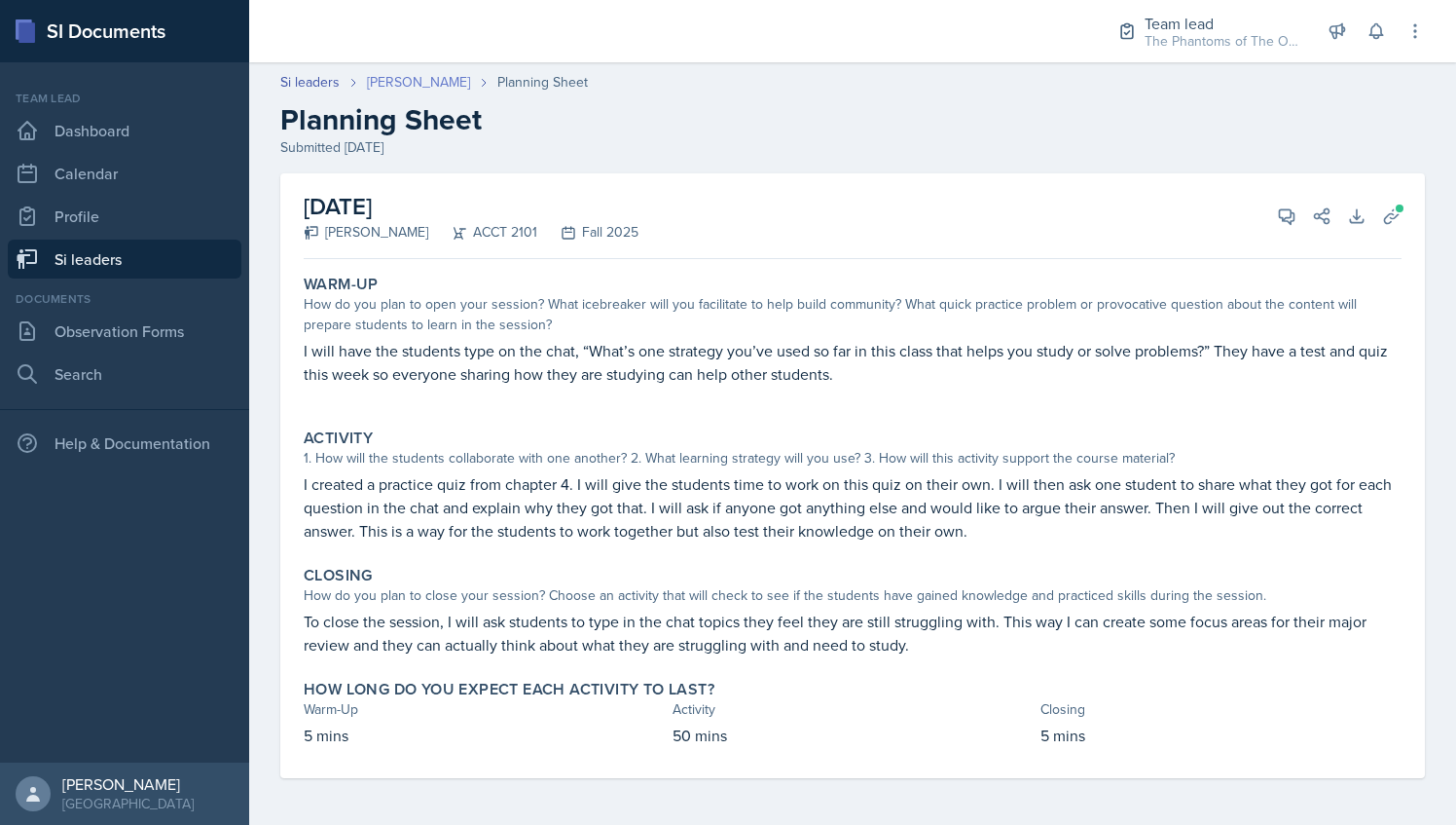
click at [389, 84] on link "[PERSON_NAME]" at bounding box center [419, 82] width 103 height 20
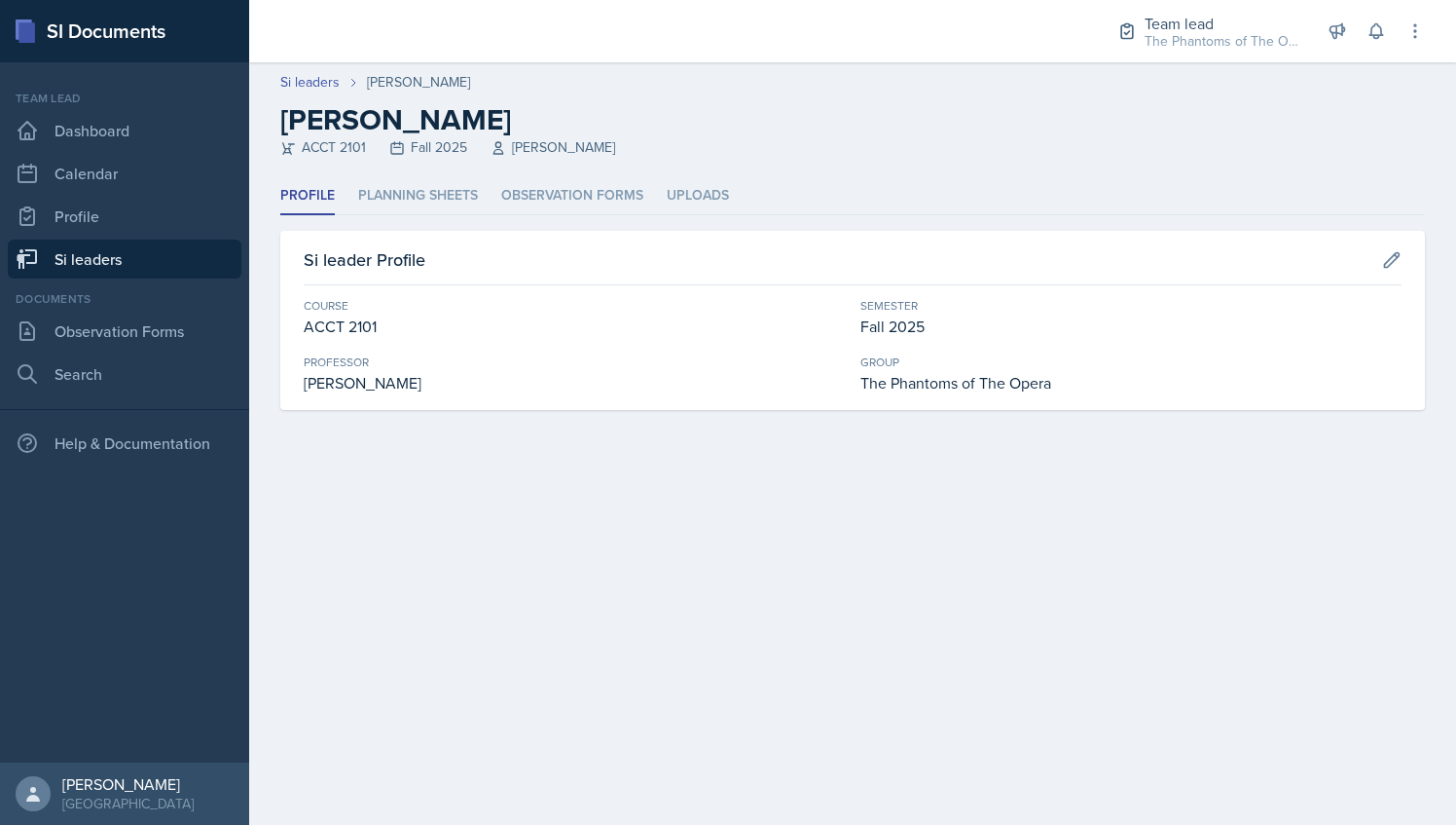
click at [155, 277] on link "Si leaders" at bounding box center [125, 259] width 234 height 39
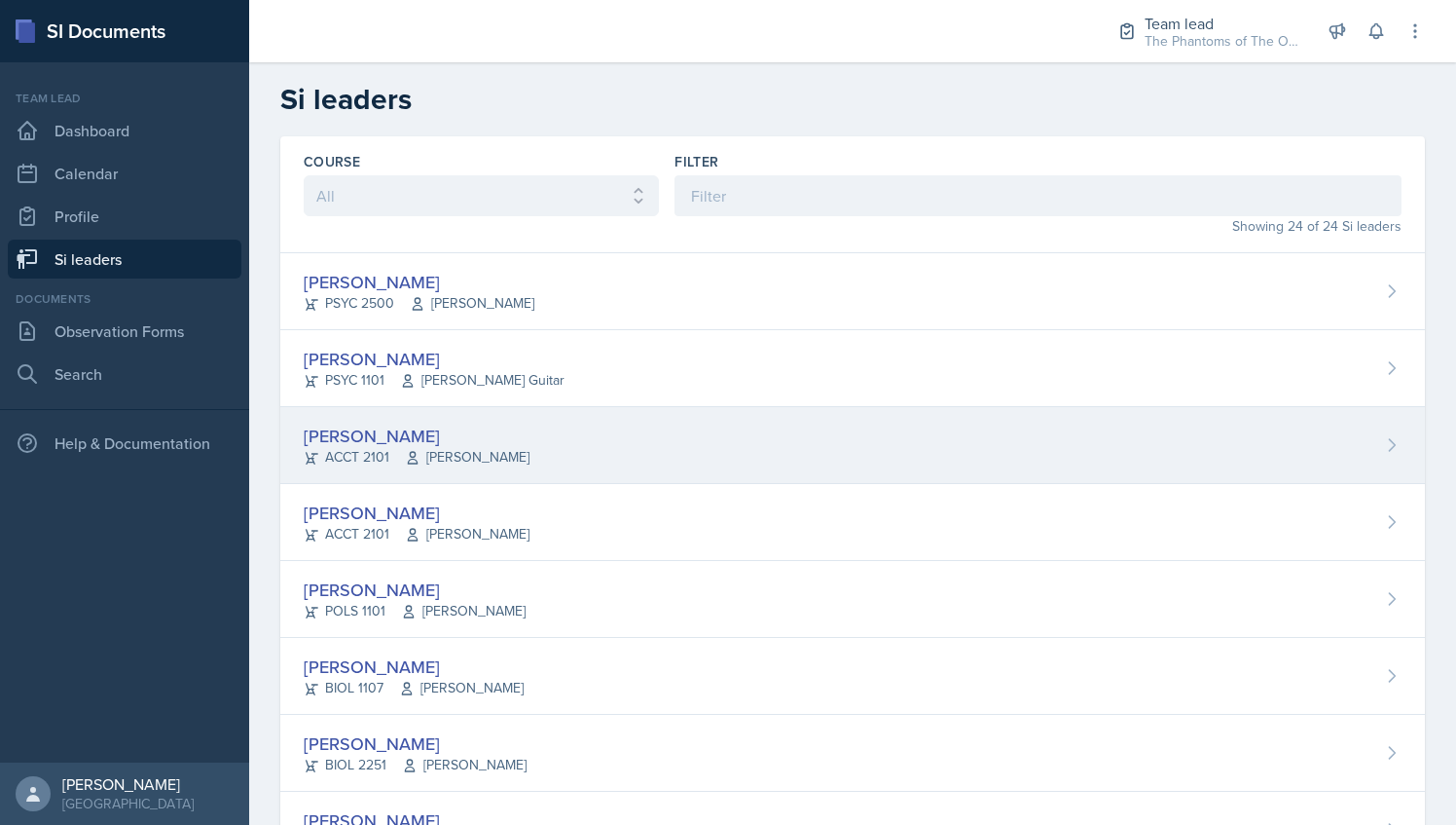
scroll to position [108, 0]
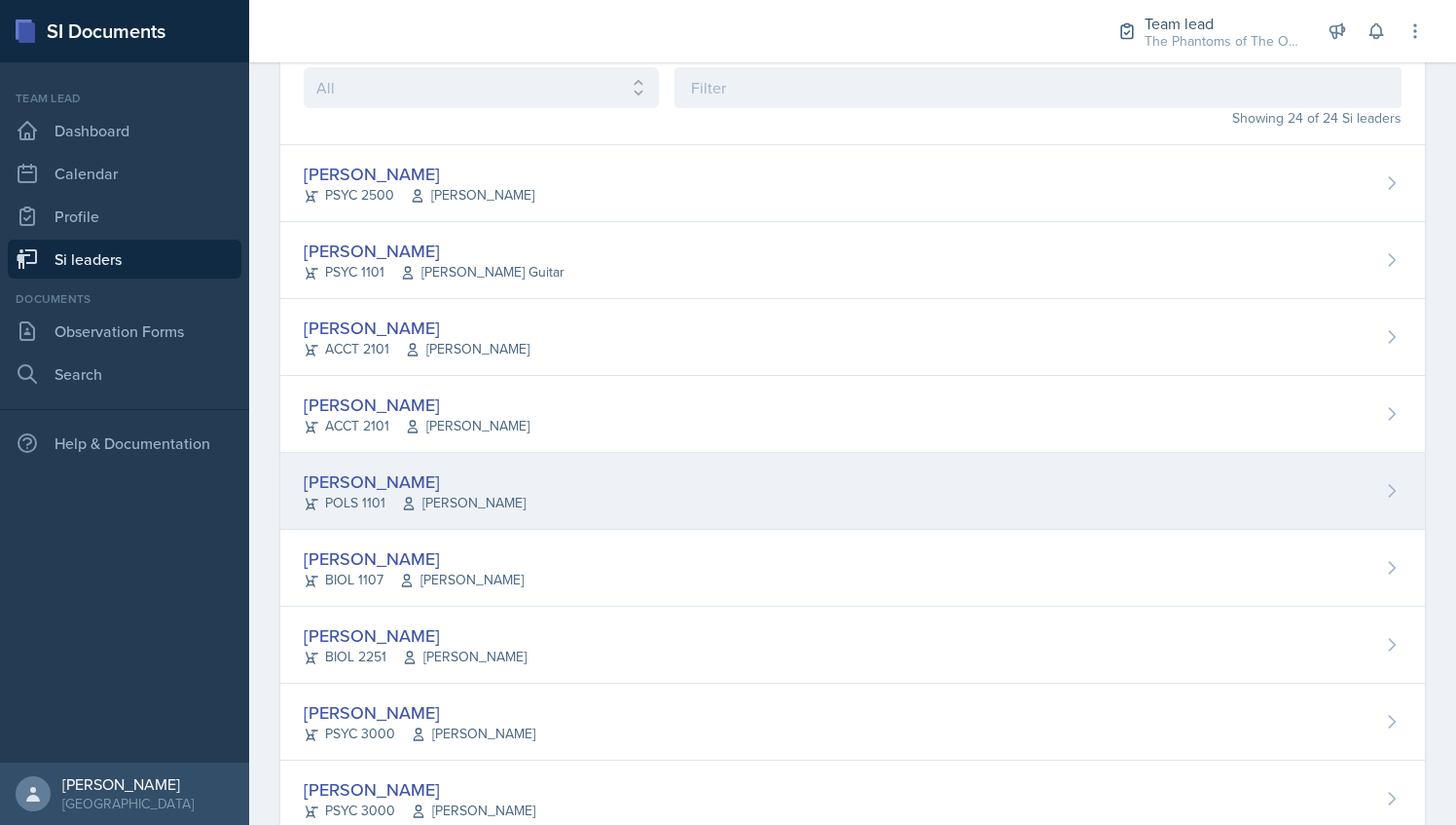
click at [481, 493] on span "[PERSON_NAME]" at bounding box center [464, 503] width 125 height 20
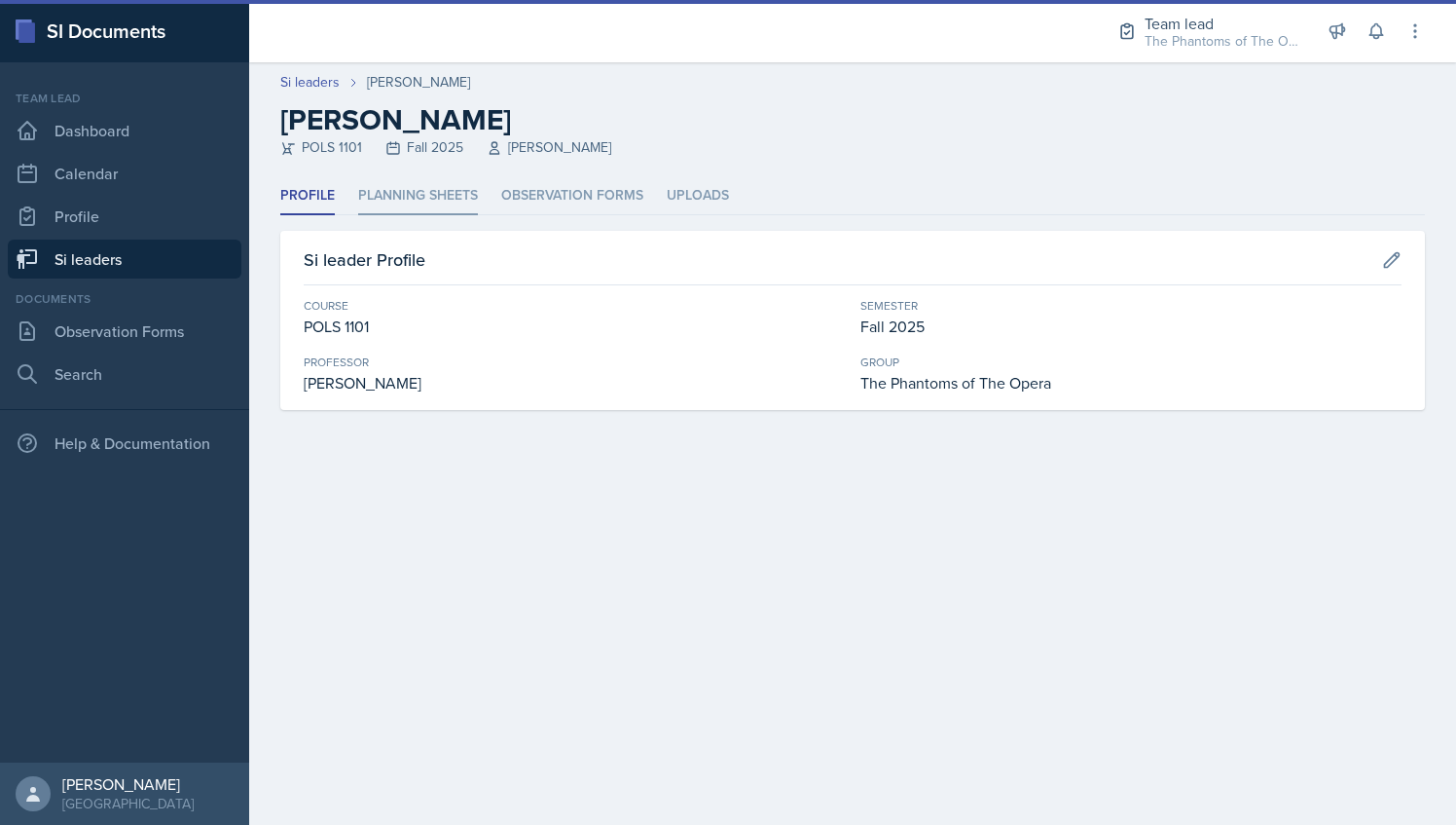
click at [409, 213] on li "Planning Sheets" at bounding box center [418, 196] width 120 height 38
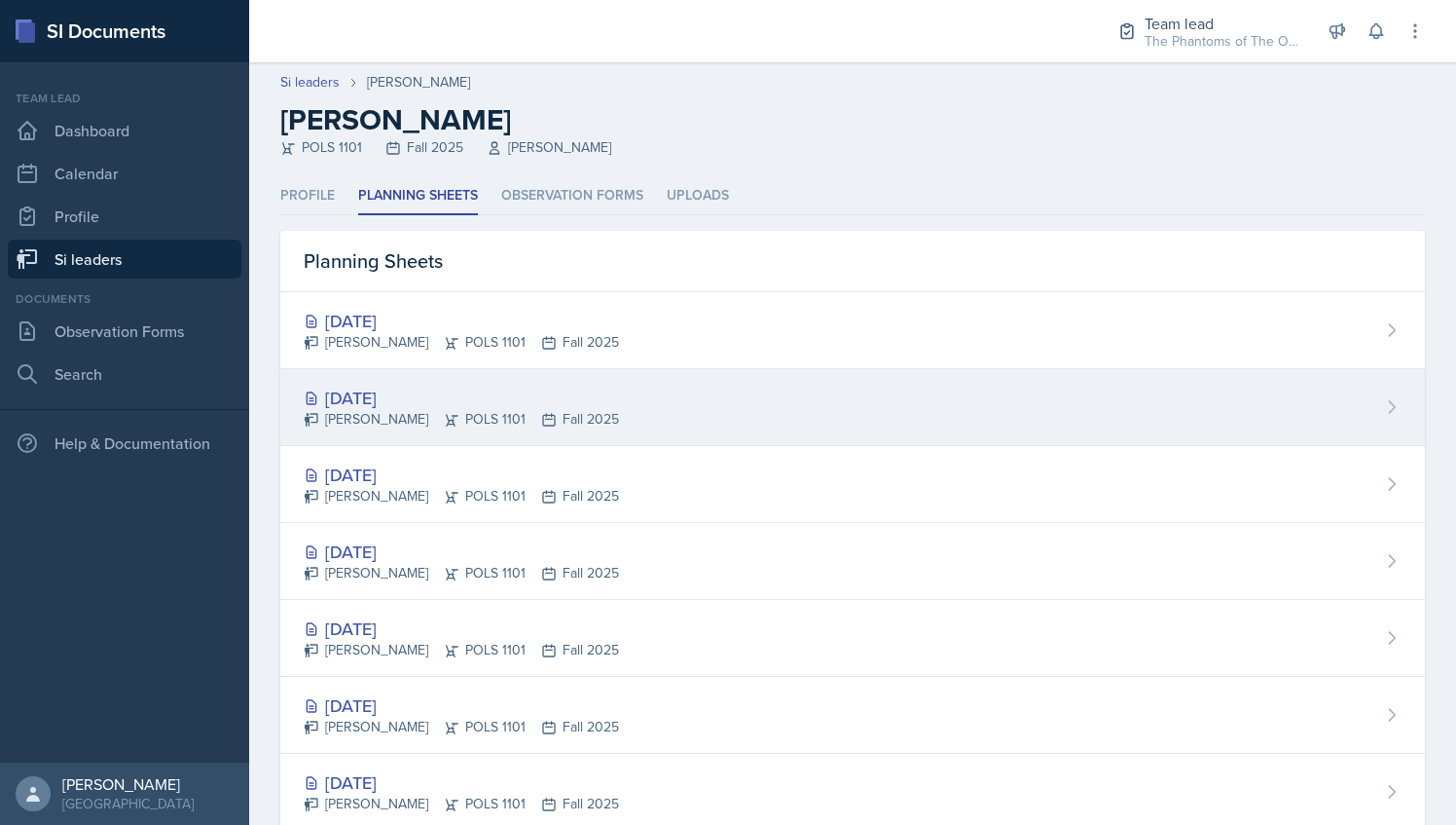
click at [427, 378] on div "[DATE] [PERSON_NAME] POLS 1101 Fall 2025" at bounding box center [852, 407] width 1144 height 77
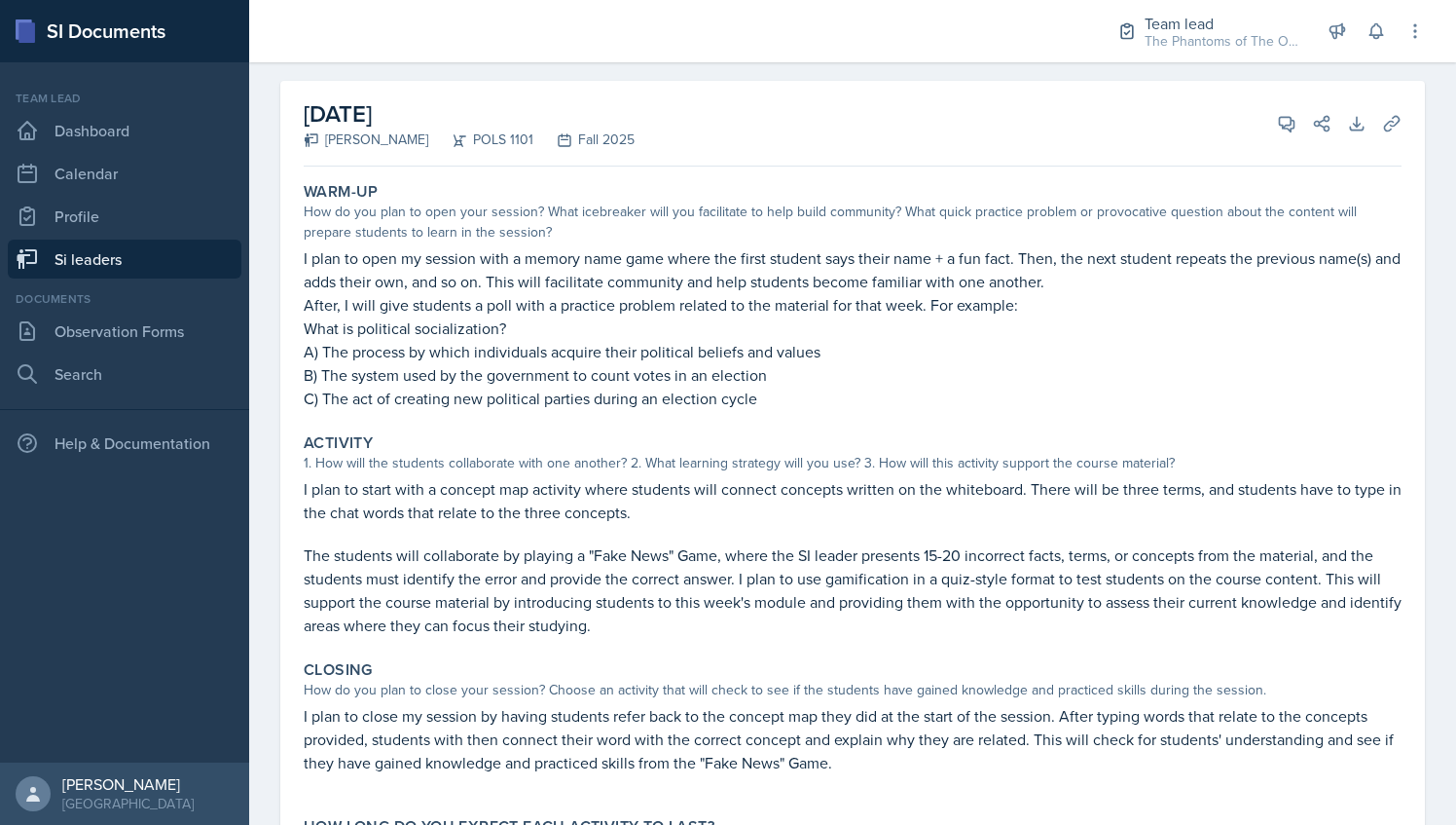
scroll to position [94, 0]
click at [1257, 104] on div "[DATE] [PERSON_NAME] POLS 1101 Fall 2025 View Comments Comments Send Share Down…" at bounding box center [852, 123] width 1098 height 86
click at [1277, 116] on icon at bounding box center [1287, 123] width 19 height 19
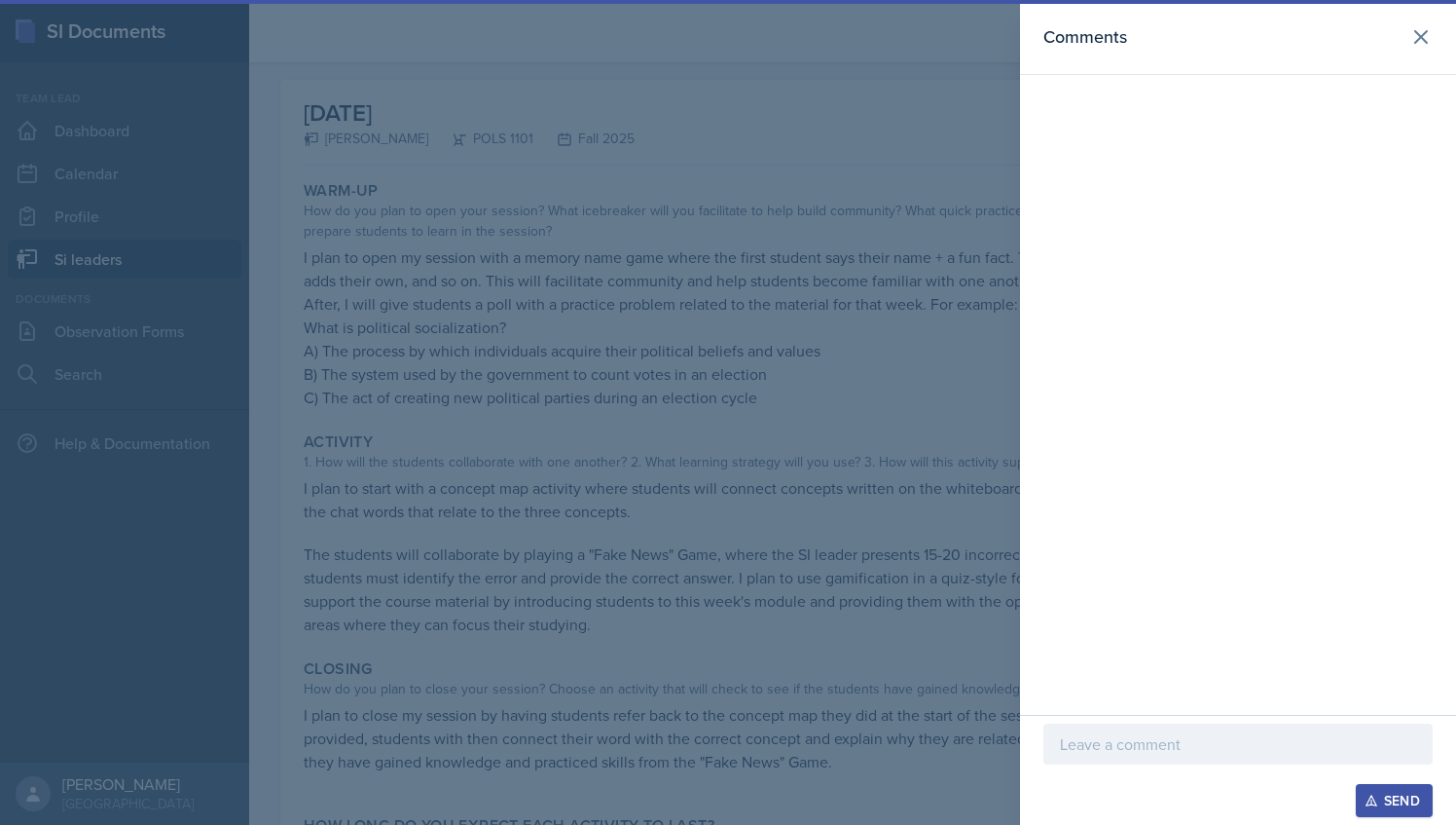
click at [900, 173] on div at bounding box center [728, 412] width 1456 height 825
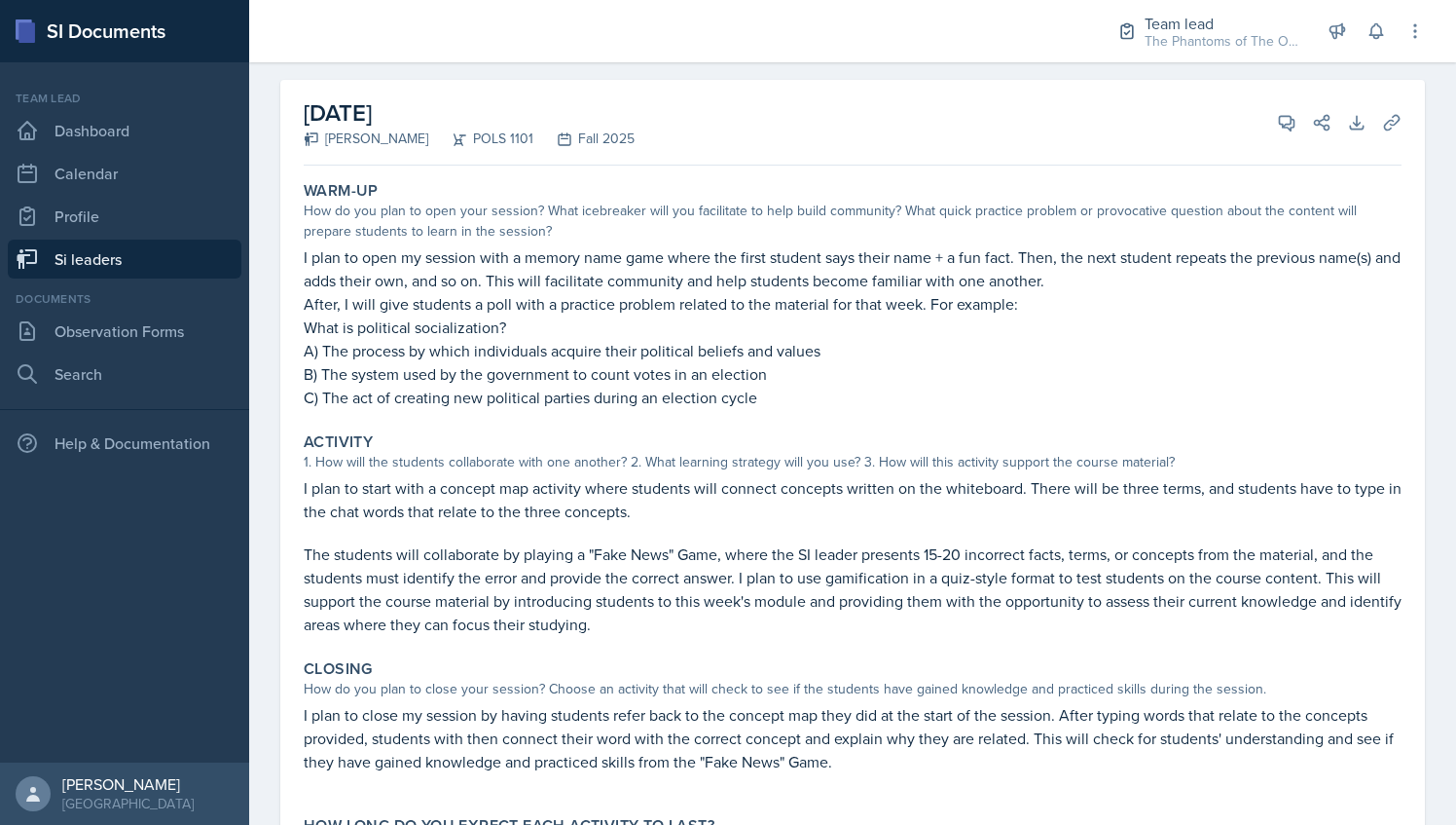
scroll to position [0, 0]
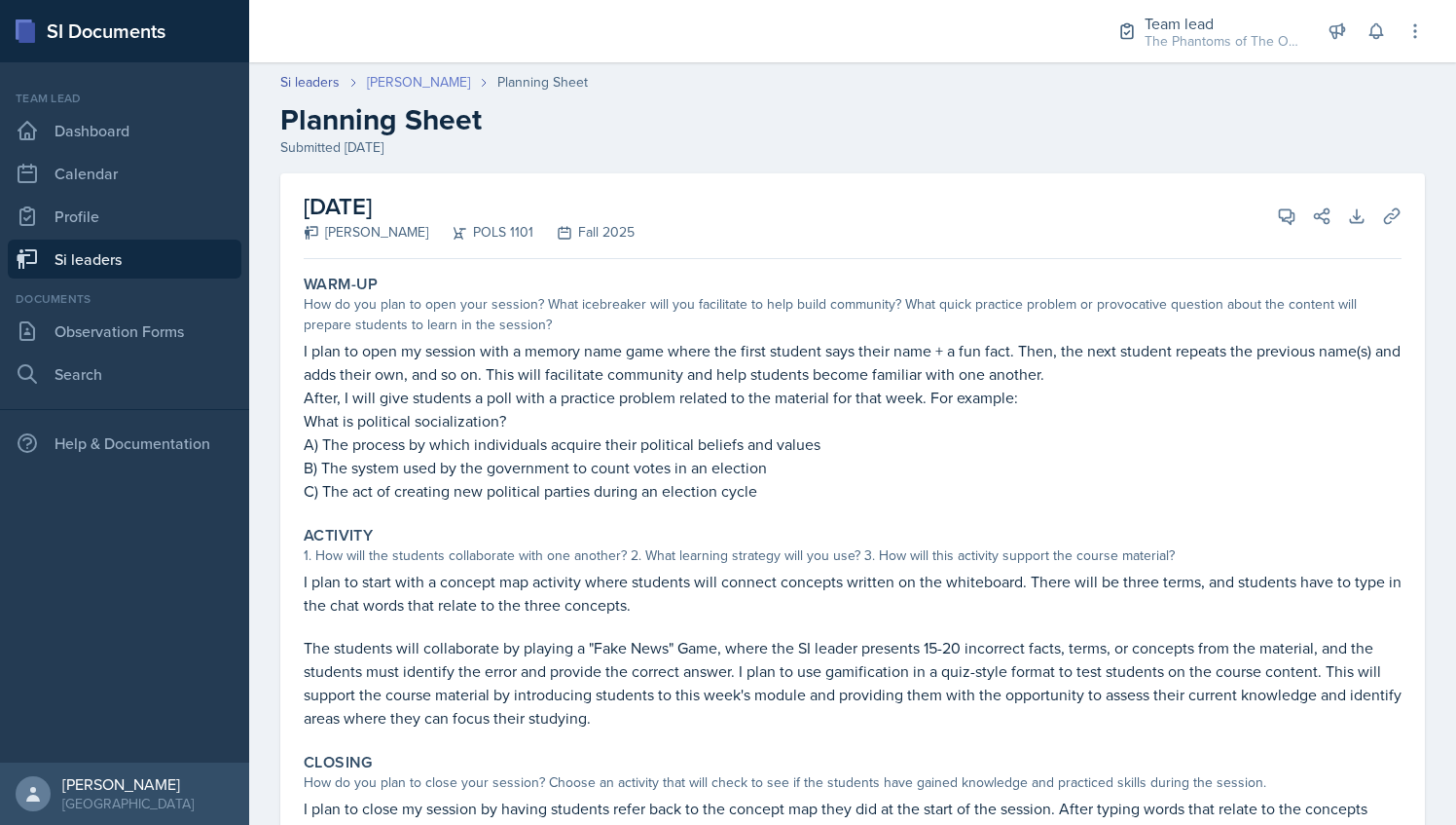
click at [436, 78] on link "[PERSON_NAME]" at bounding box center [419, 82] width 103 height 20
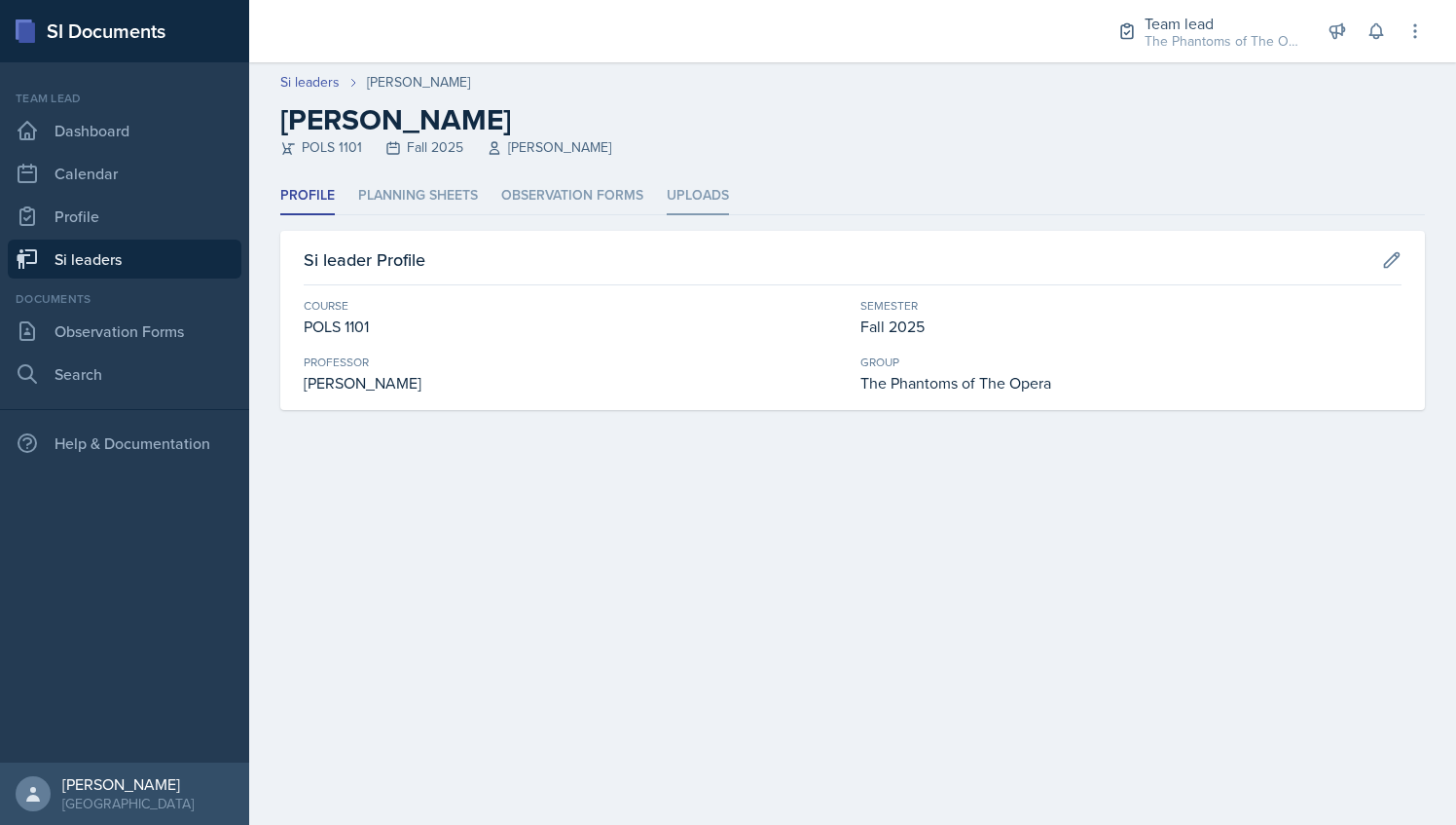
click at [683, 197] on li "Uploads" at bounding box center [698, 196] width 62 height 38
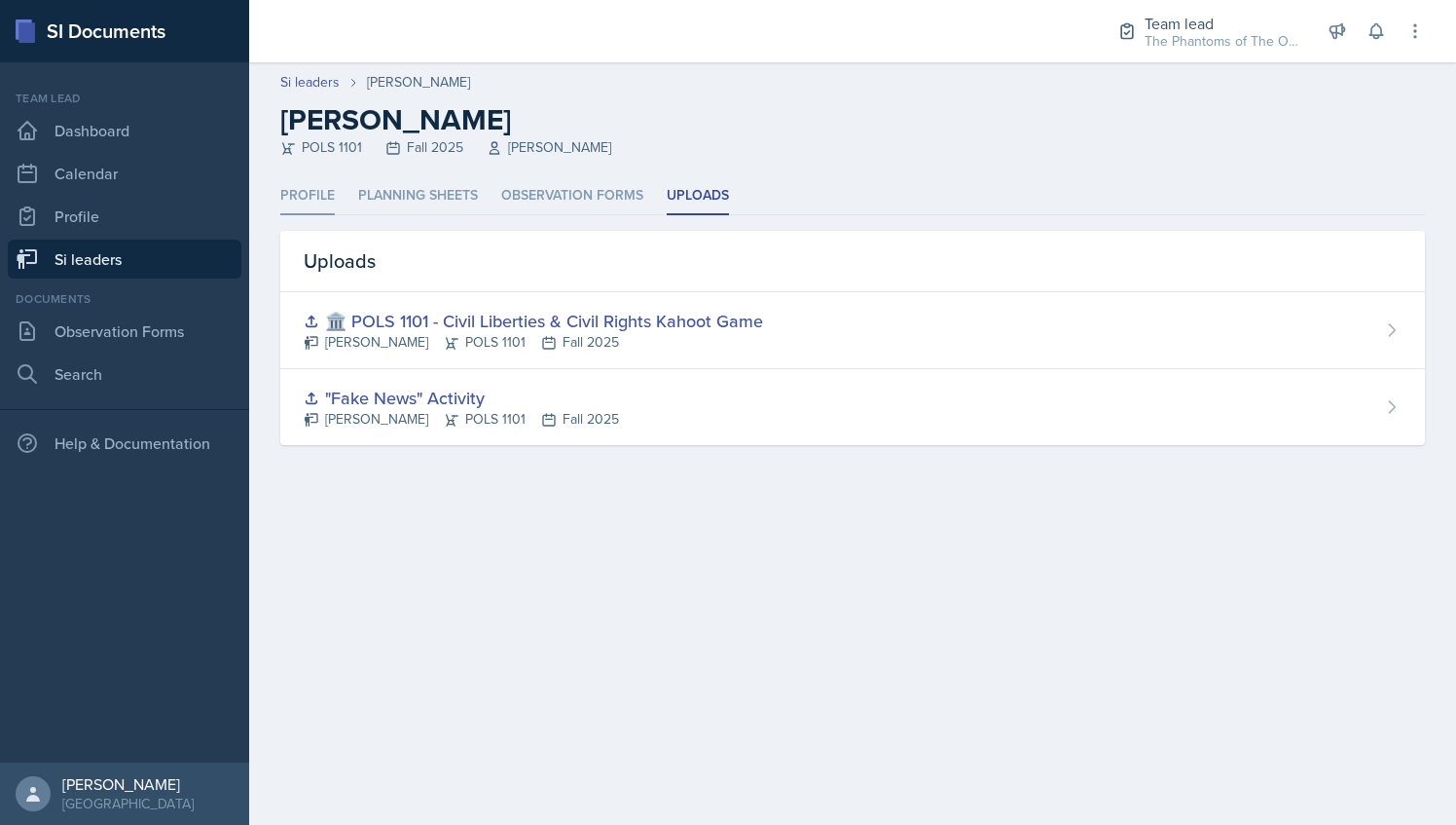
click at [316, 195] on li "Profile" at bounding box center [308, 196] width 55 height 38
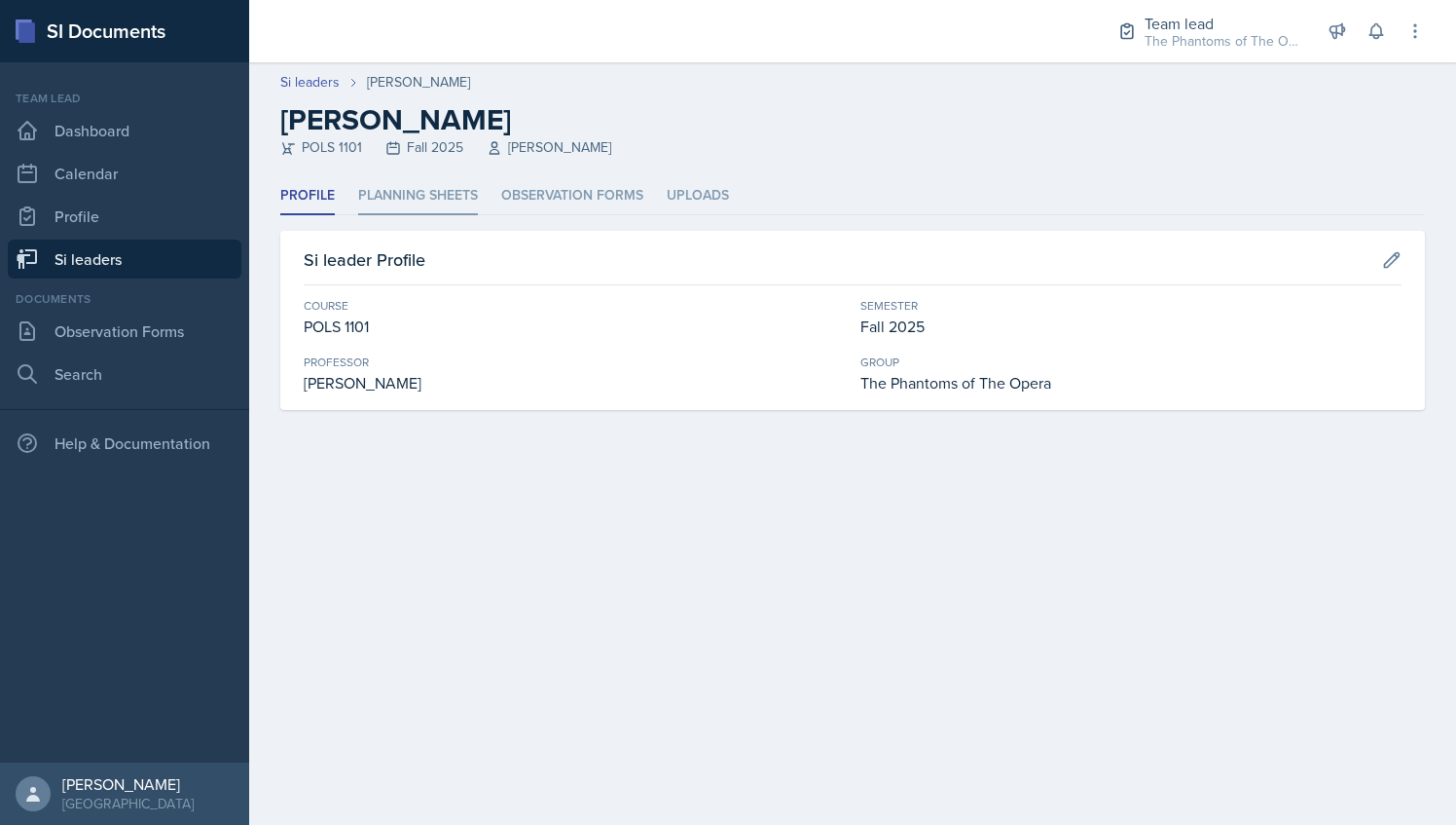
click at [432, 195] on li "Planning Sheets" at bounding box center [418, 196] width 120 height 38
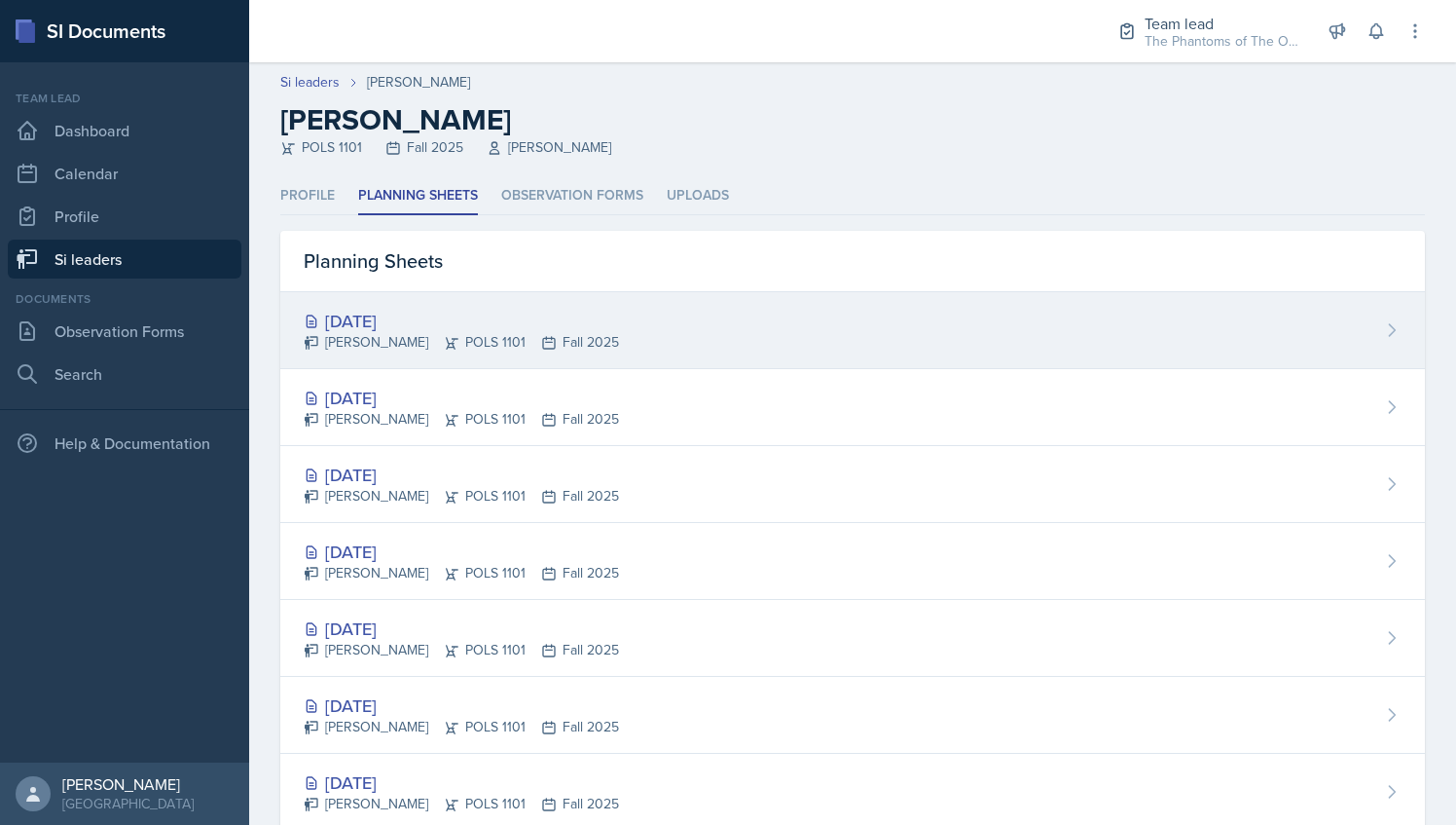
click at [479, 319] on div "[DATE]" at bounding box center [462, 320] width 316 height 26
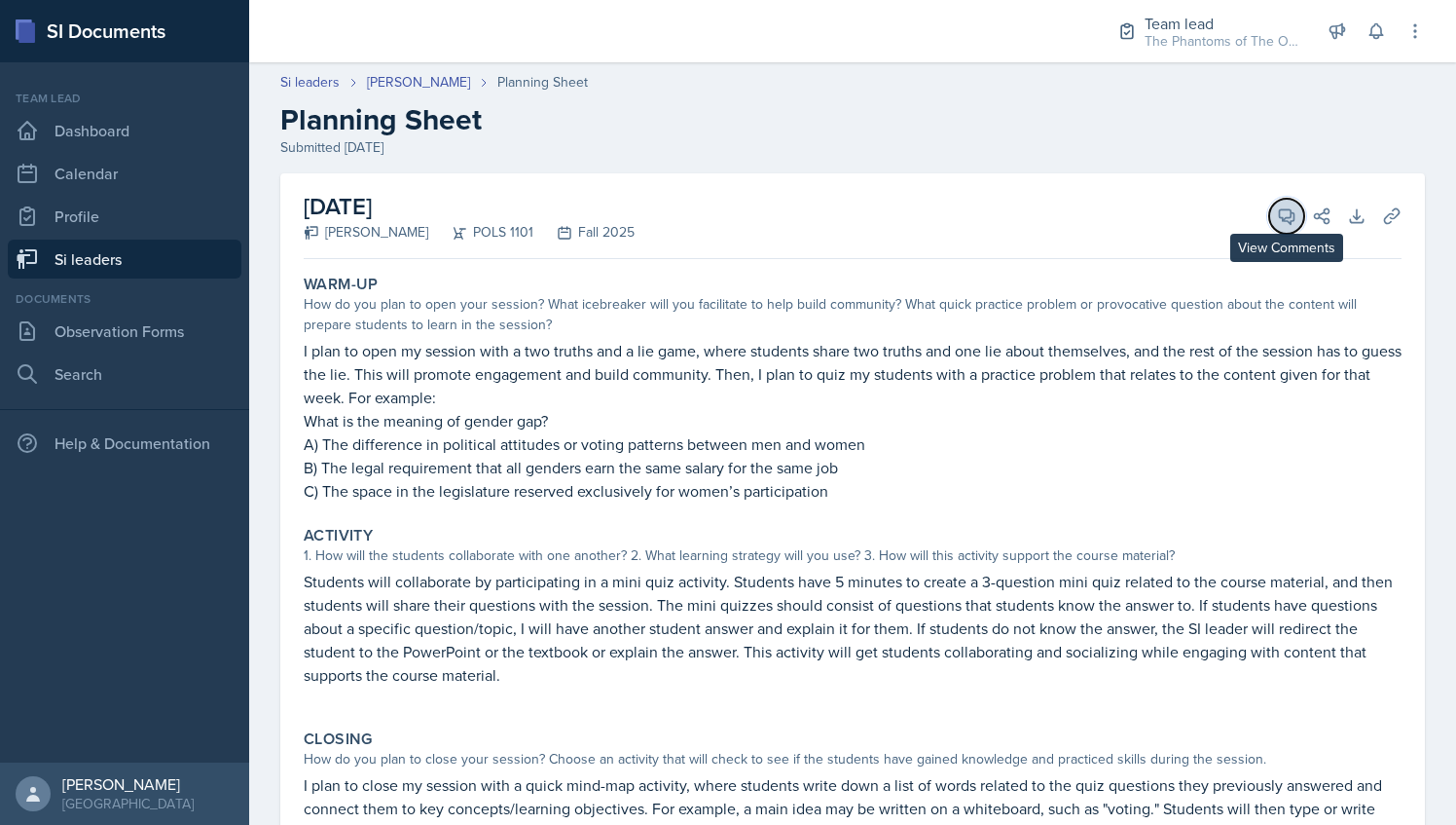
click at [1277, 215] on icon at bounding box center [1287, 216] width 19 height 19
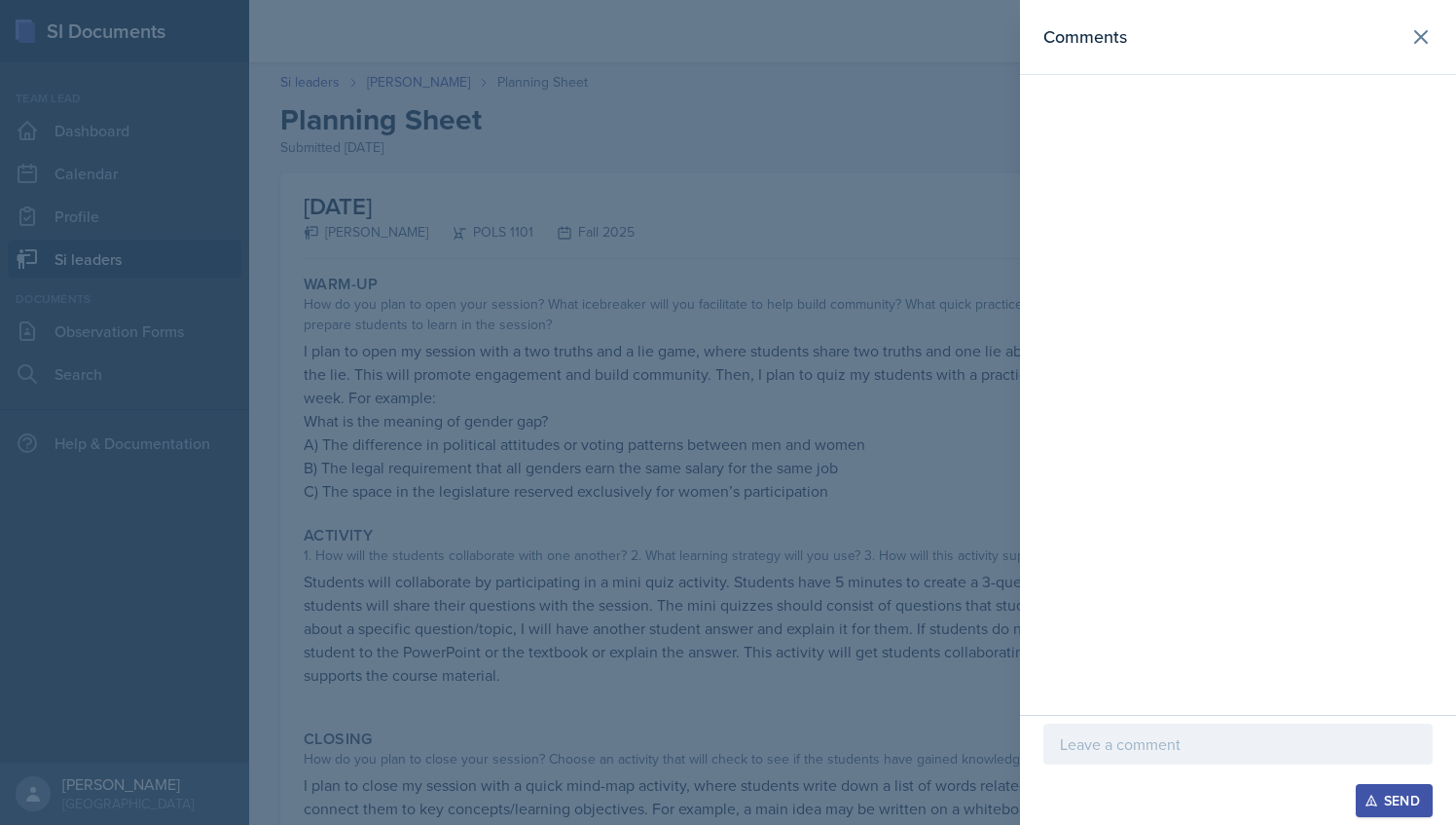
click at [982, 290] on div at bounding box center [728, 412] width 1456 height 825
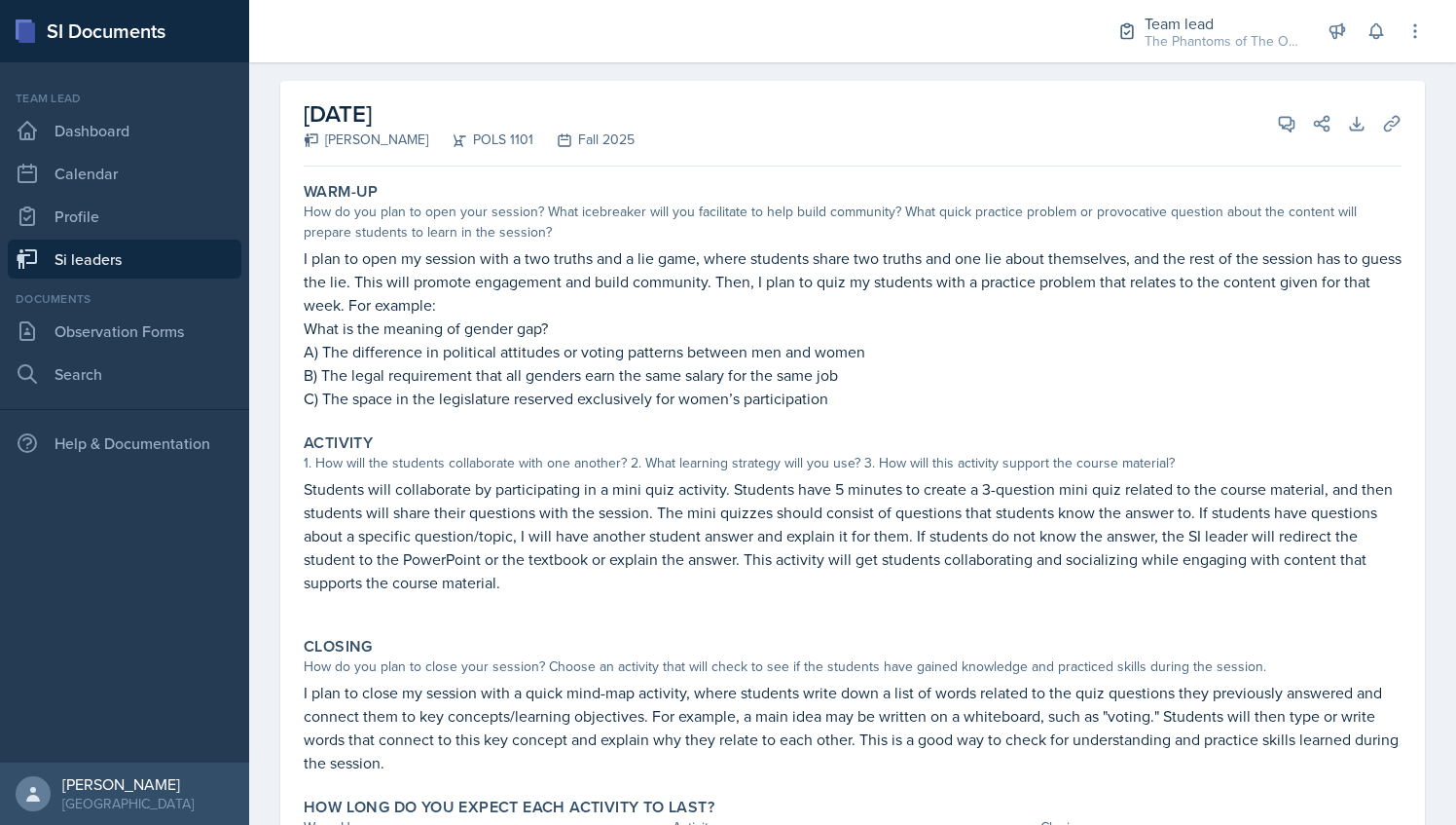
scroll to position [94, 0]
click at [1280, 127] on icon at bounding box center [1287, 123] width 15 height 15
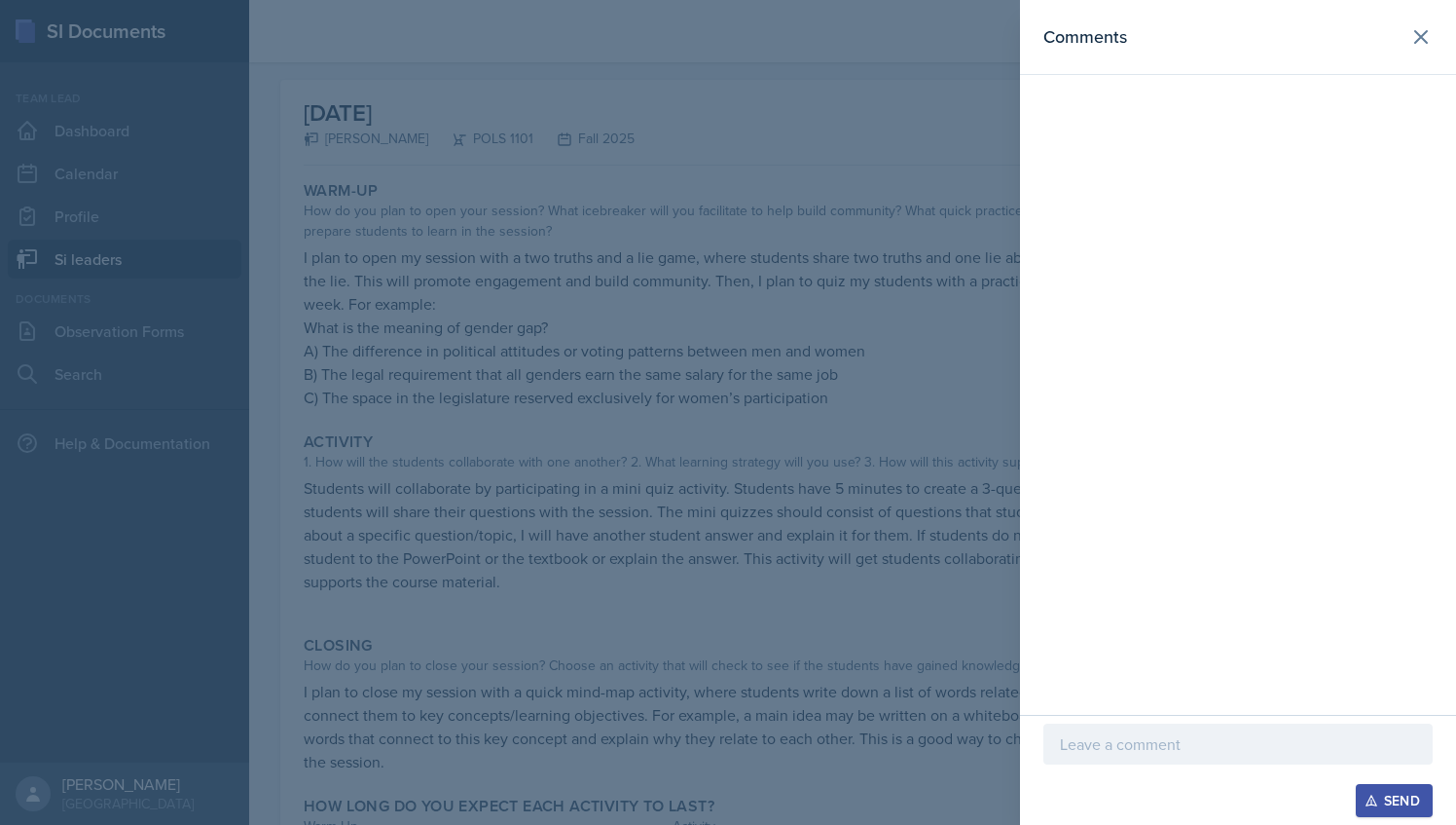
click at [1208, 761] on div at bounding box center [1239, 744] width 390 height 41
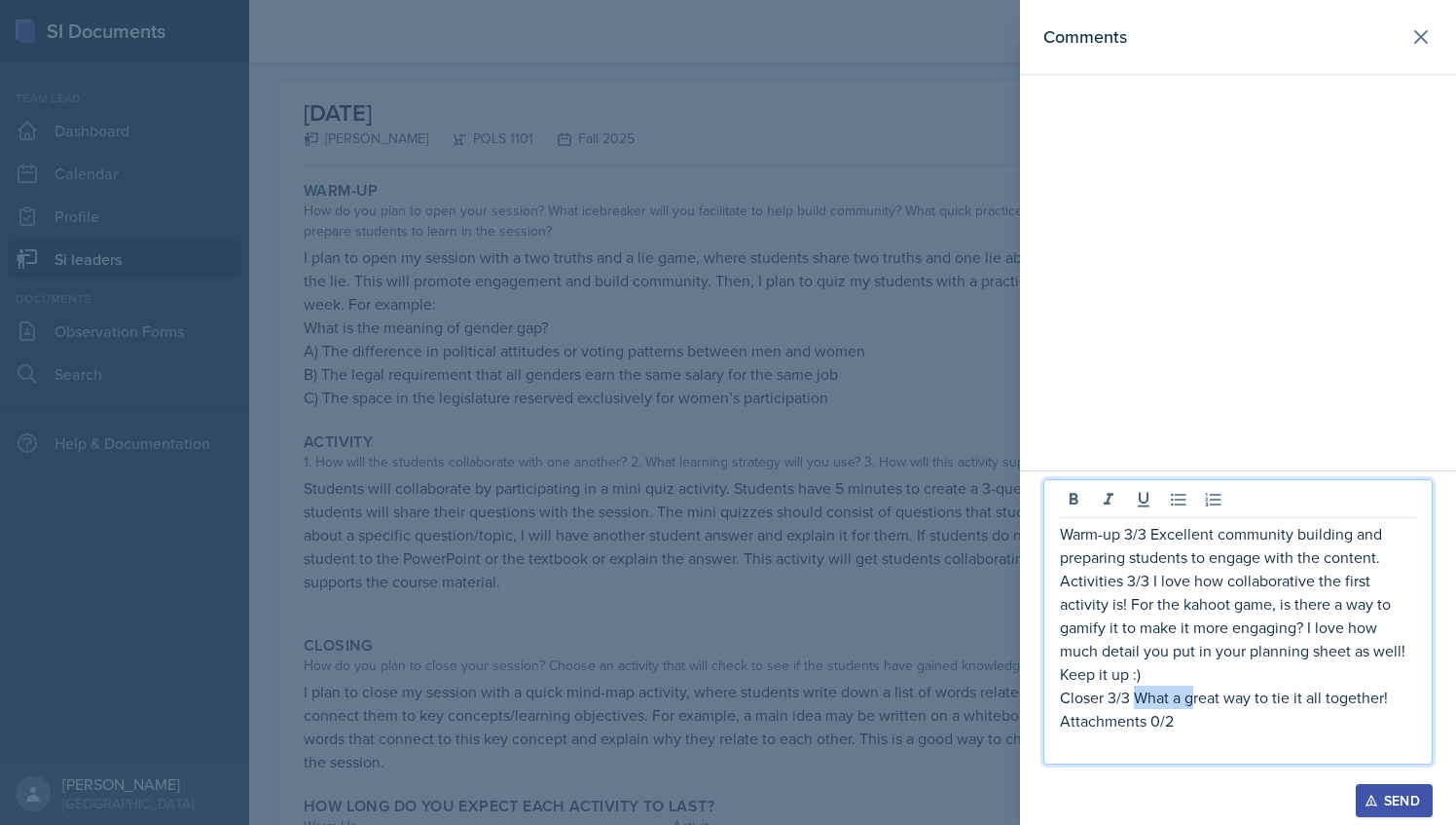
drag, startPoint x: 1193, startPoint y: 700, endPoint x: 1139, endPoint y: 704, distance: 54.1
click at [1139, 704] on p "Closer 3/3 What a great way to tie it all together!" at bounding box center [1239, 697] width 356 height 23
click at [810, 535] on div at bounding box center [728, 412] width 1456 height 825
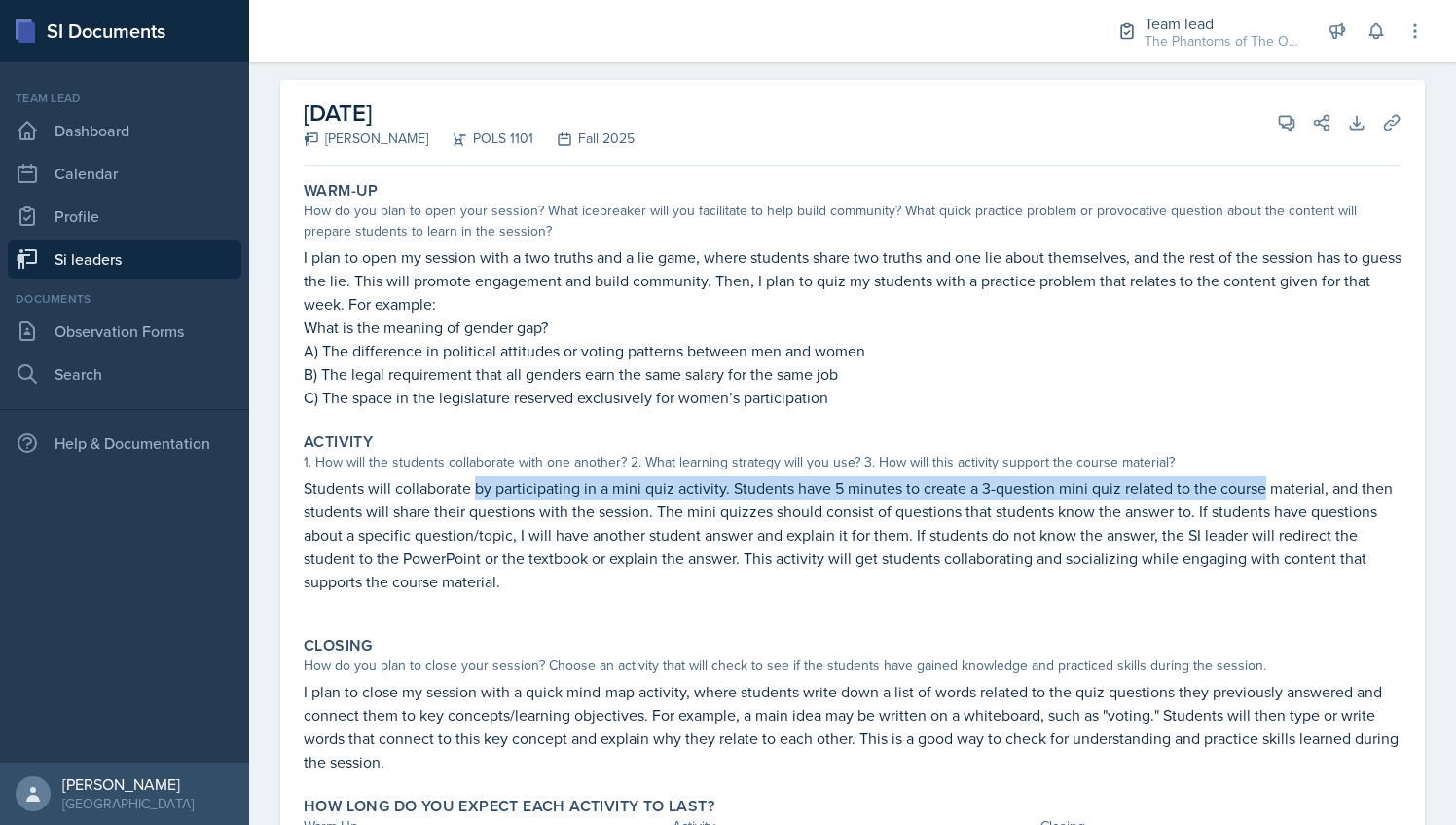
drag, startPoint x: 474, startPoint y: 487, endPoint x: 1258, endPoint y: 489, distance: 784.0
click at [1258, 489] on p "Students will collaborate by participating in a mini quiz activity. Students ha…" at bounding box center [852, 535] width 1098 height 117
click at [1288, 118] on span at bounding box center [1293, 116] width 10 height 10
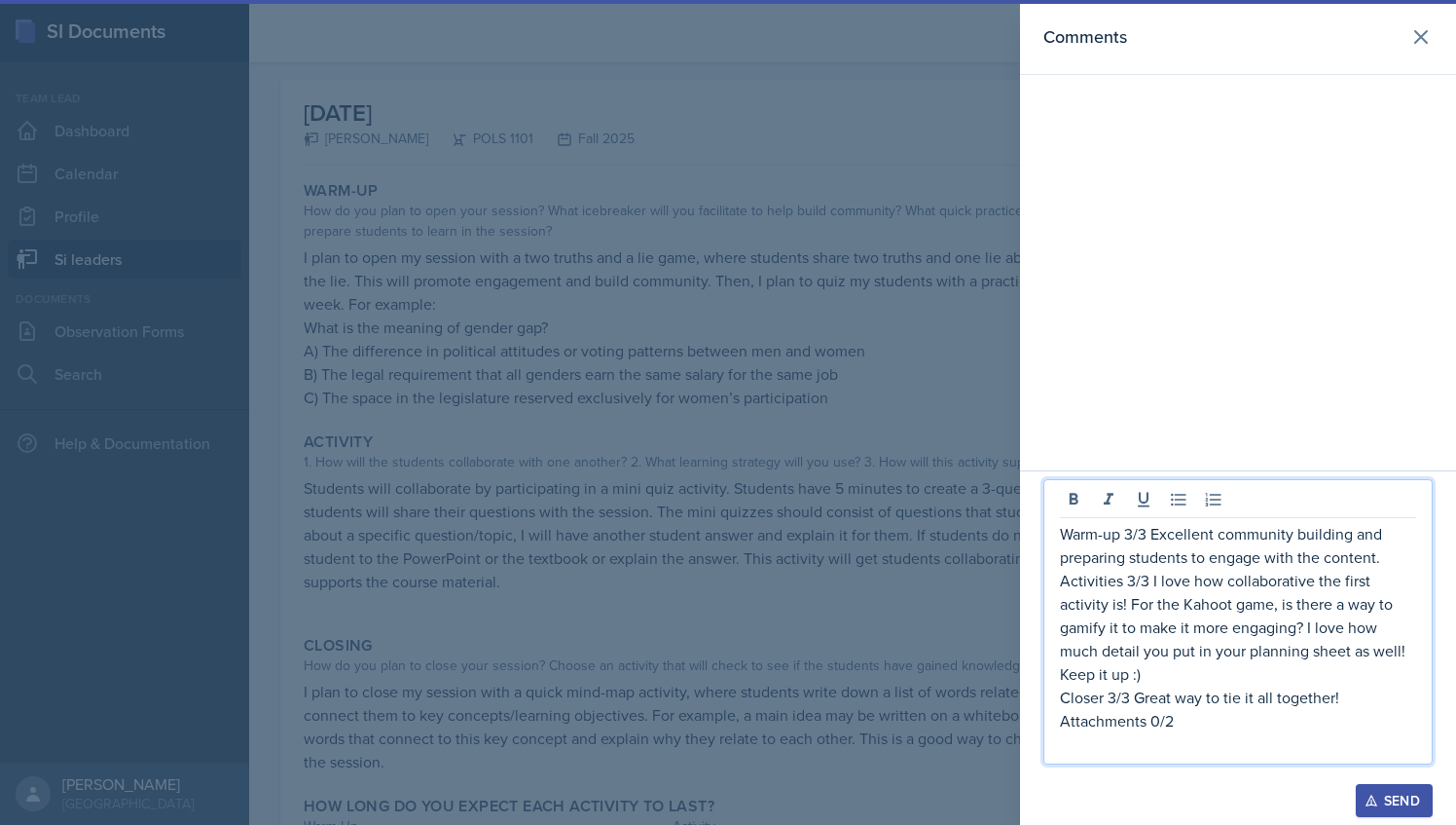
click at [1160, 640] on p "Activities 3/3 I love how collaborative the first activity is! For the Kahoot g…" at bounding box center [1239, 627] width 356 height 117
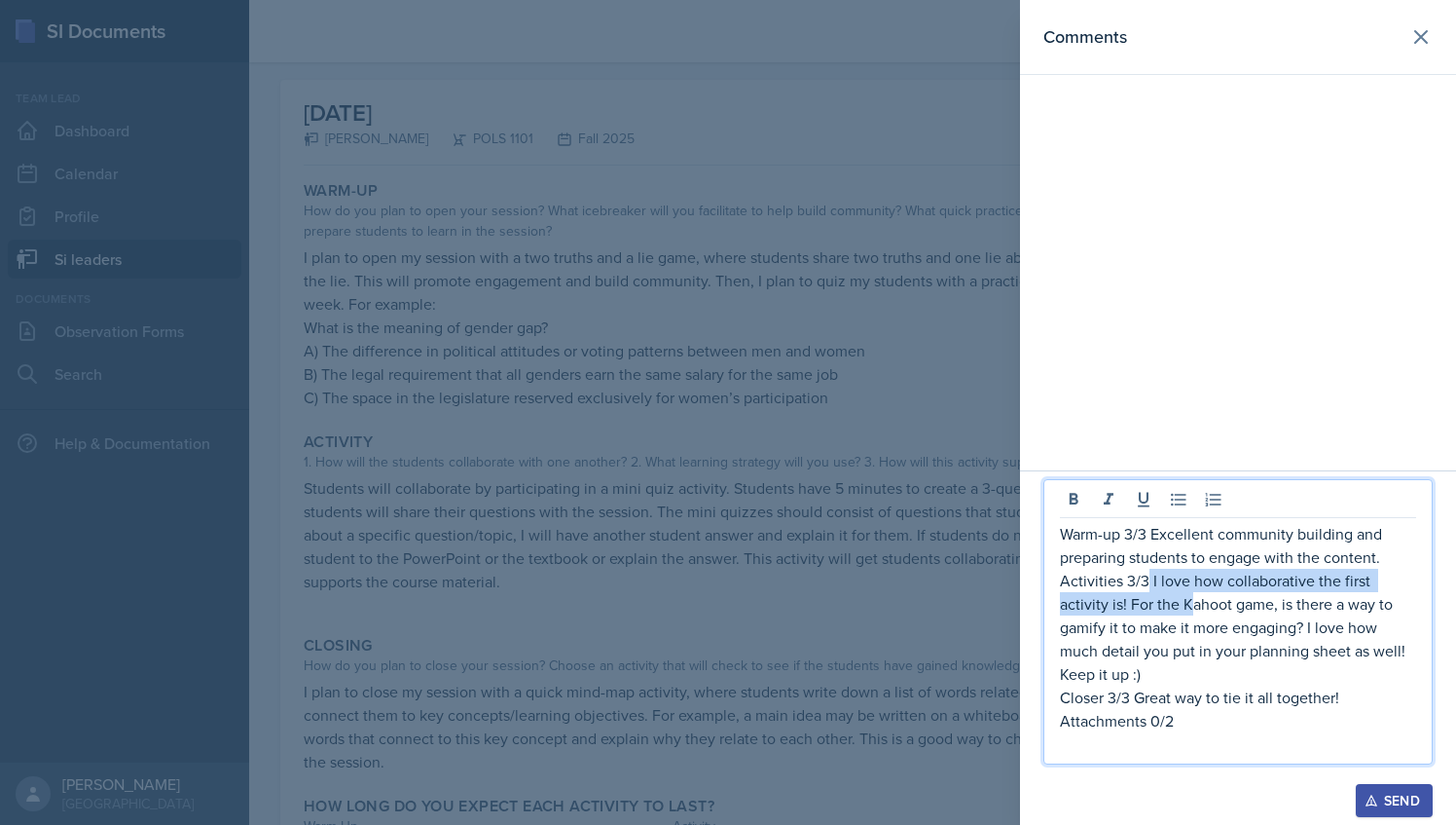
drag, startPoint x: 1148, startPoint y: 582, endPoint x: 1190, endPoint y: 610, distance: 50.5
click at [1190, 610] on p "Activities 3/3 I love how collaborative the first activity is! For the Kahoot g…" at bounding box center [1239, 627] width 356 height 117
click at [1137, 642] on p "Activities 3/3 I love how collaborative the first activity is! For the Kahoot g…" at bounding box center [1239, 627] width 356 height 117
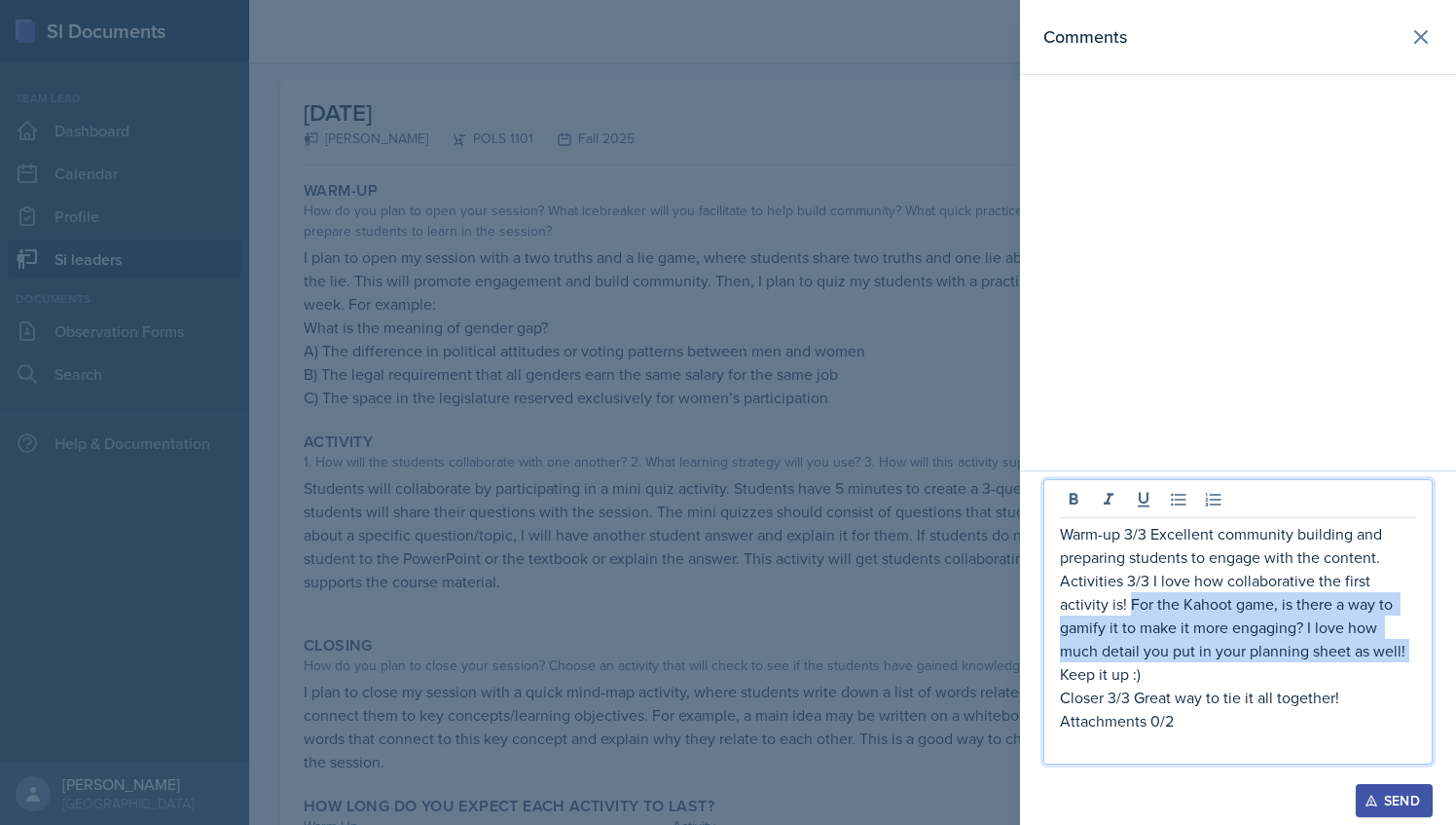
drag, startPoint x: 1130, startPoint y: 608, endPoint x: 1419, endPoint y: 651, distance: 292.2
click at [1419, 651] on div "Warm-up 3/3 Excellent community building and preparing students to engage with …" at bounding box center [1239, 621] width 390 height 285
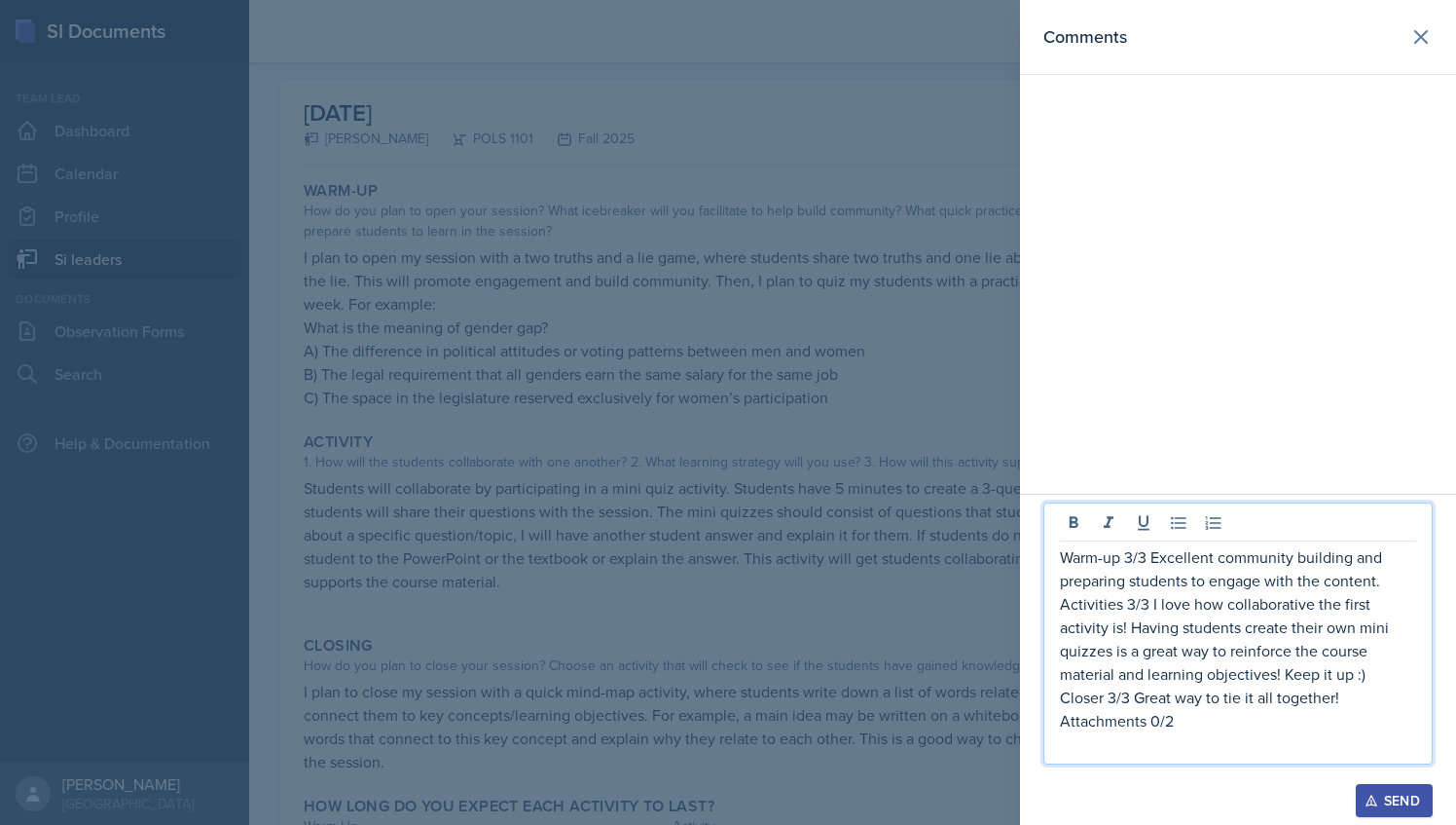
click at [1179, 732] on p "Attachments 0/2" at bounding box center [1239, 721] width 356 height 23
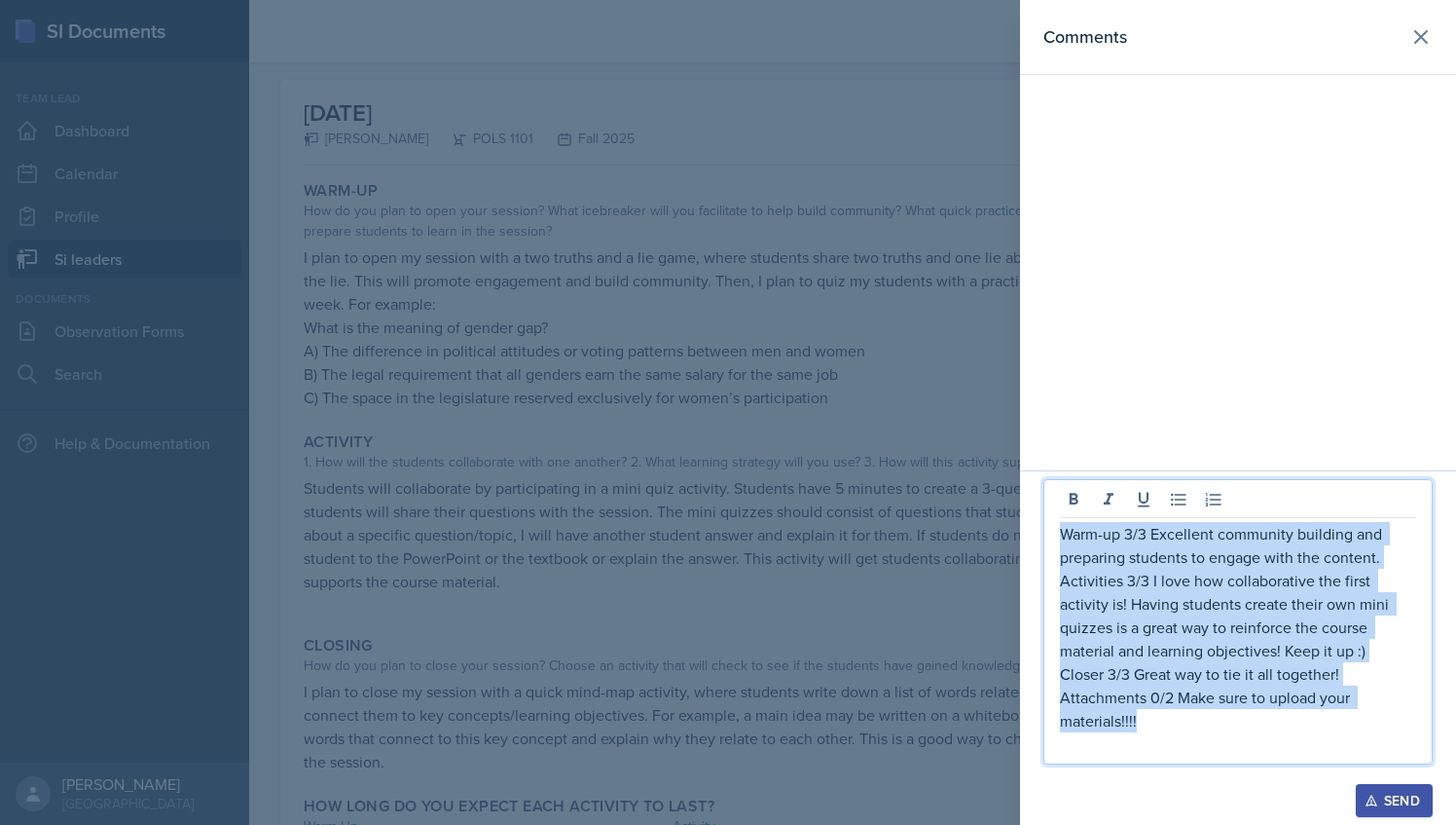
drag, startPoint x: 1163, startPoint y: 730, endPoint x: 1056, endPoint y: 535, distance: 222.4
click at [1056, 535] on div "Warm-up 3/3 Excellent community building and preparing students to engage with …" at bounding box center [1239, 621] width 390 height 285
copy div "Warm-up 3/3 Excellent community building and preparing students to engage with …"
click at [1378, 804] on div "Send" at bounding box center [1394, 801] width 52 height 16
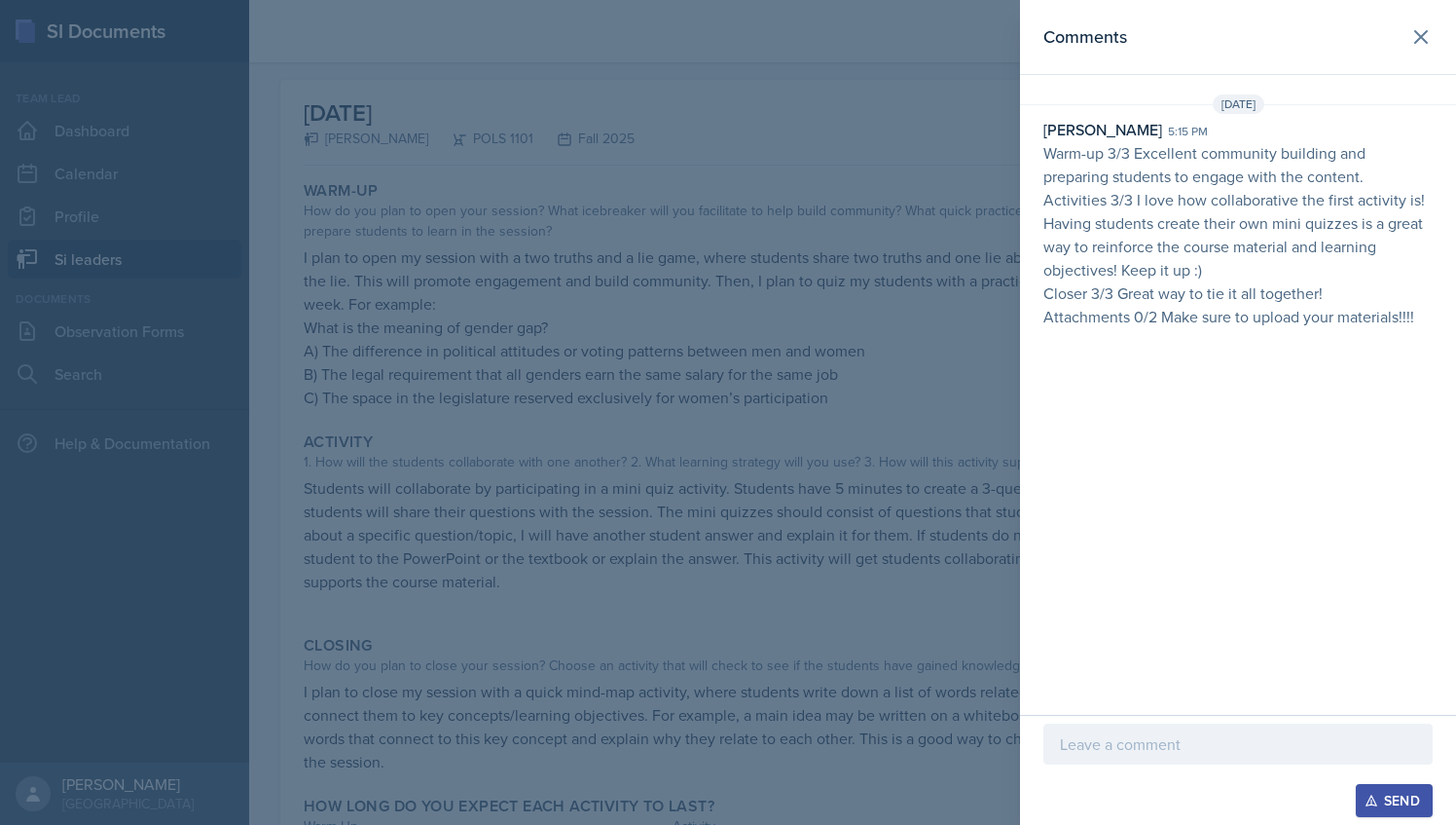
click at [583, 265] on div at bounding box center [728, 412] width 1456 height 825
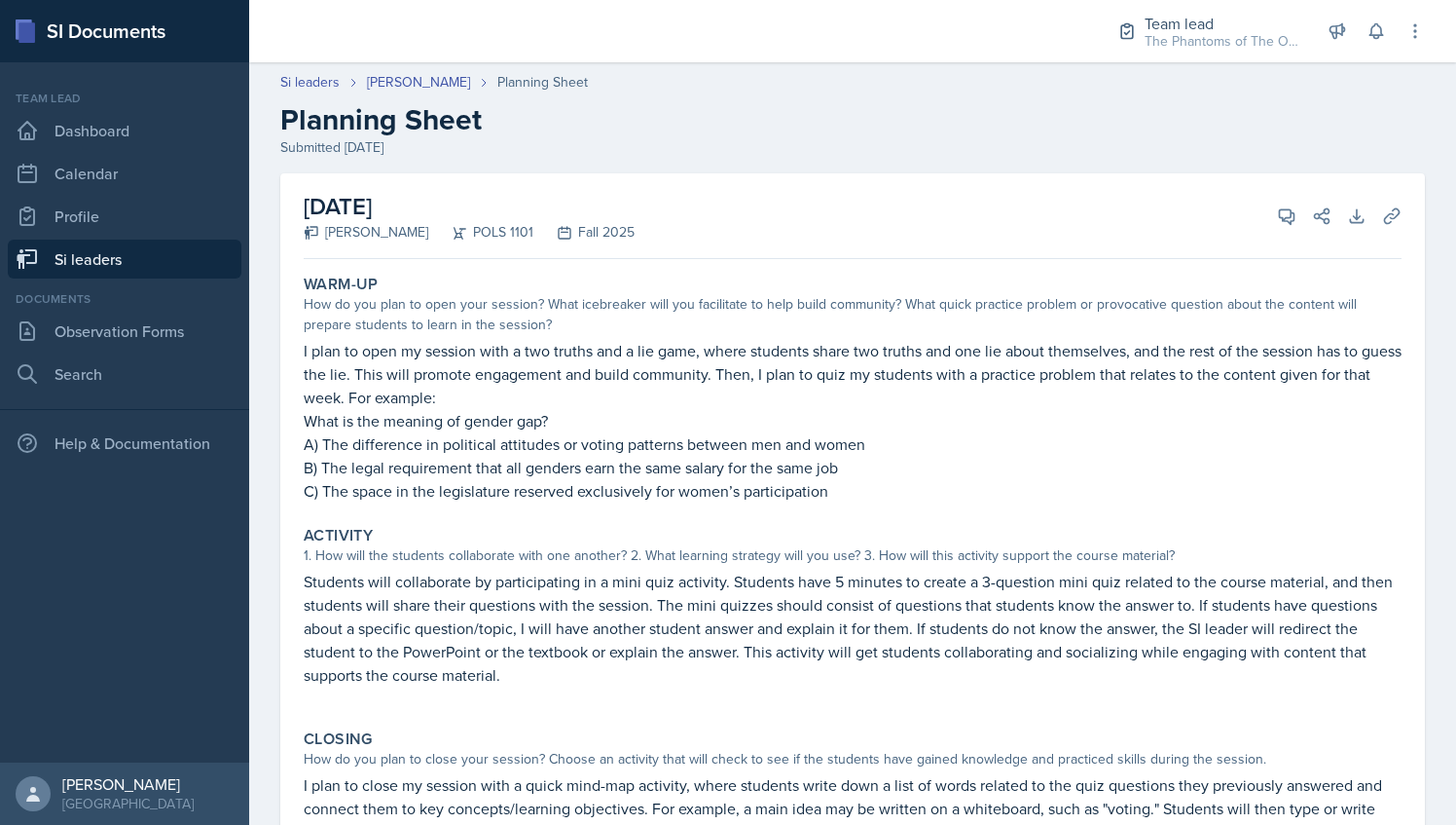
scroll to position [0, 0]
click at [420, 84] on link "[PERSON_NAME]" at bounding box center [419, 82] width 103 height 20
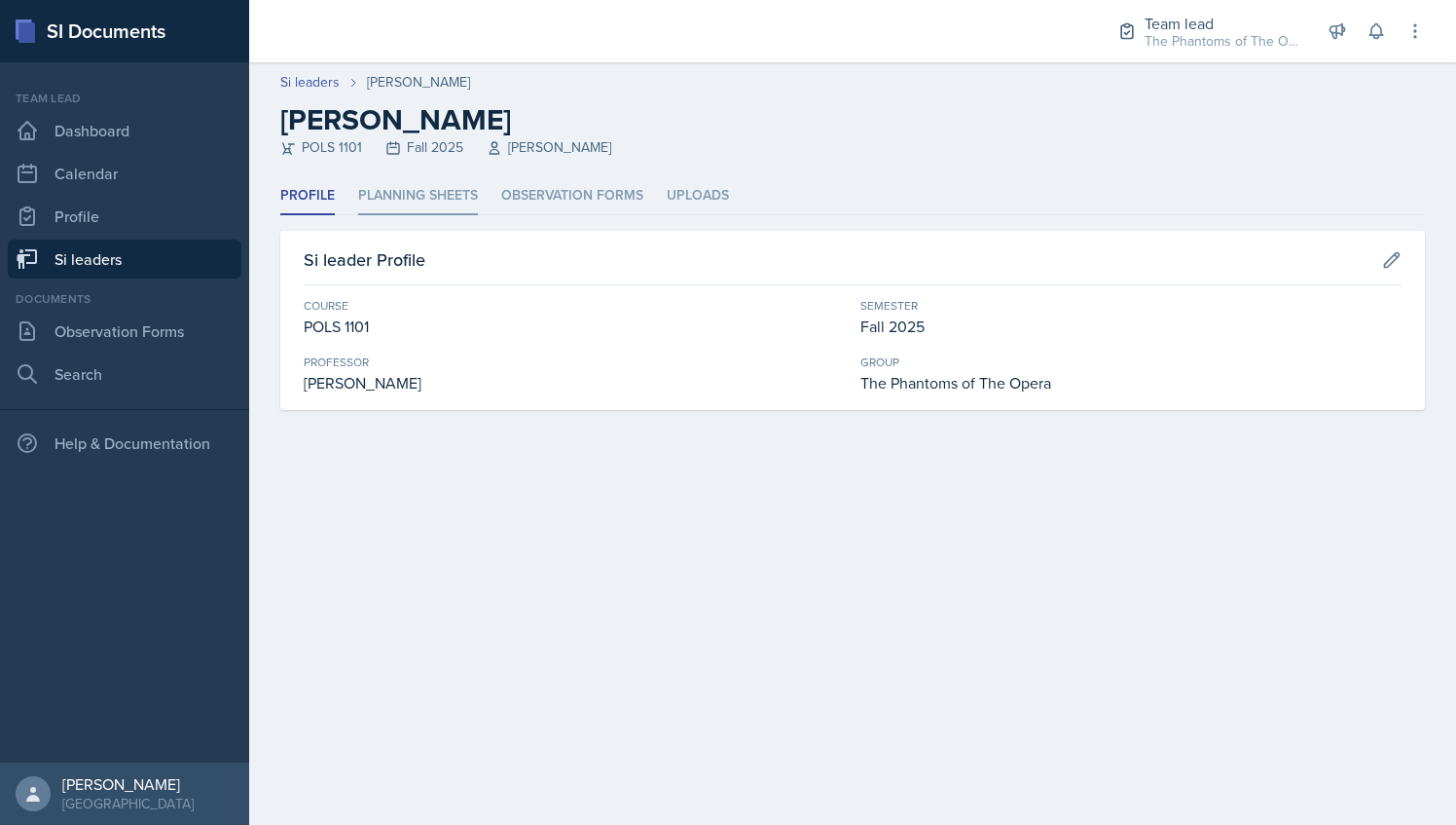
click at [423, 188] on li "Planning Sheets" at bounding box center [418, 196] width 120 height 38
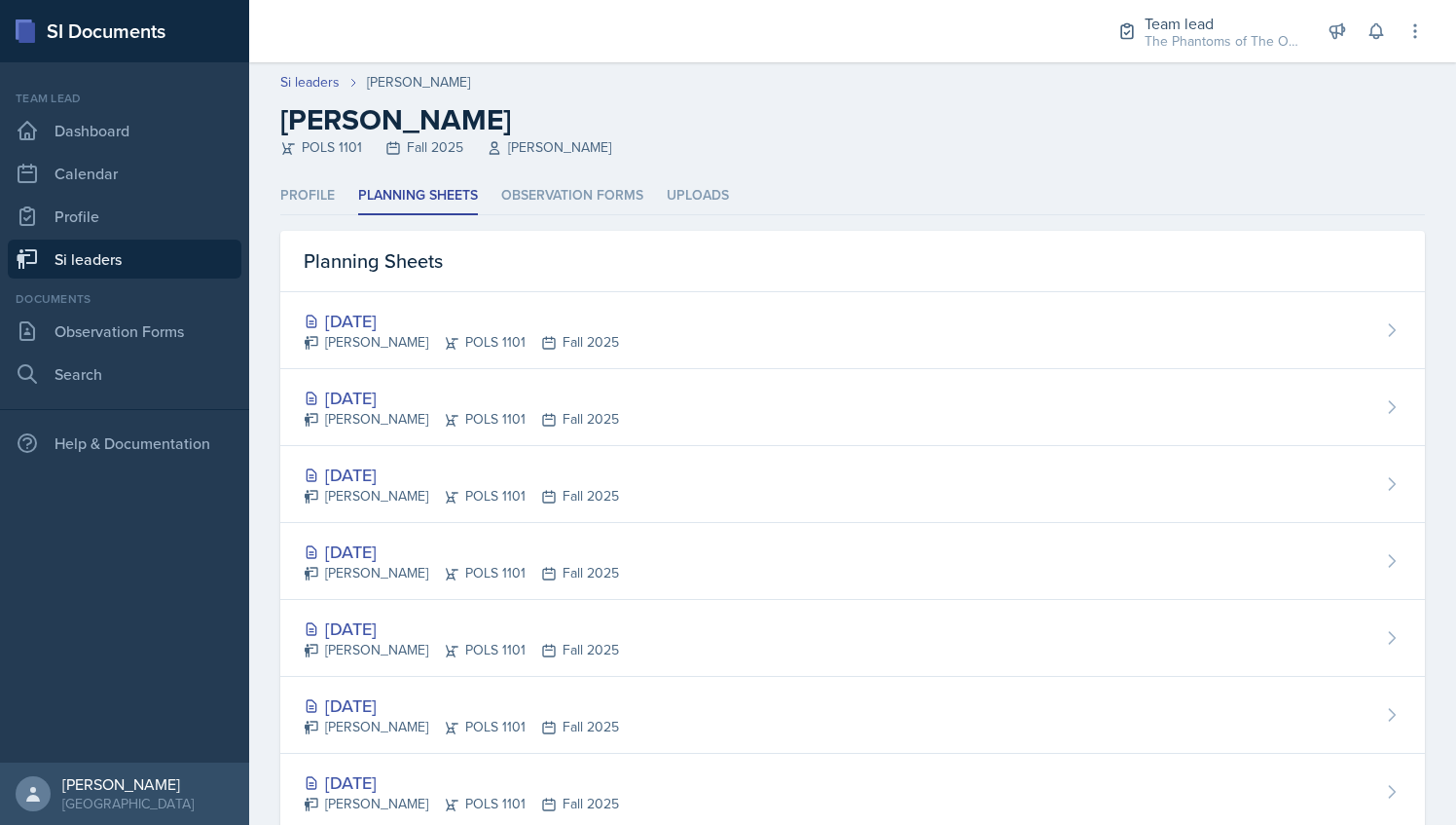
click at [439, 277] on div "Planning Sheets" at bounding box center [852, 261] width 1144 height 61
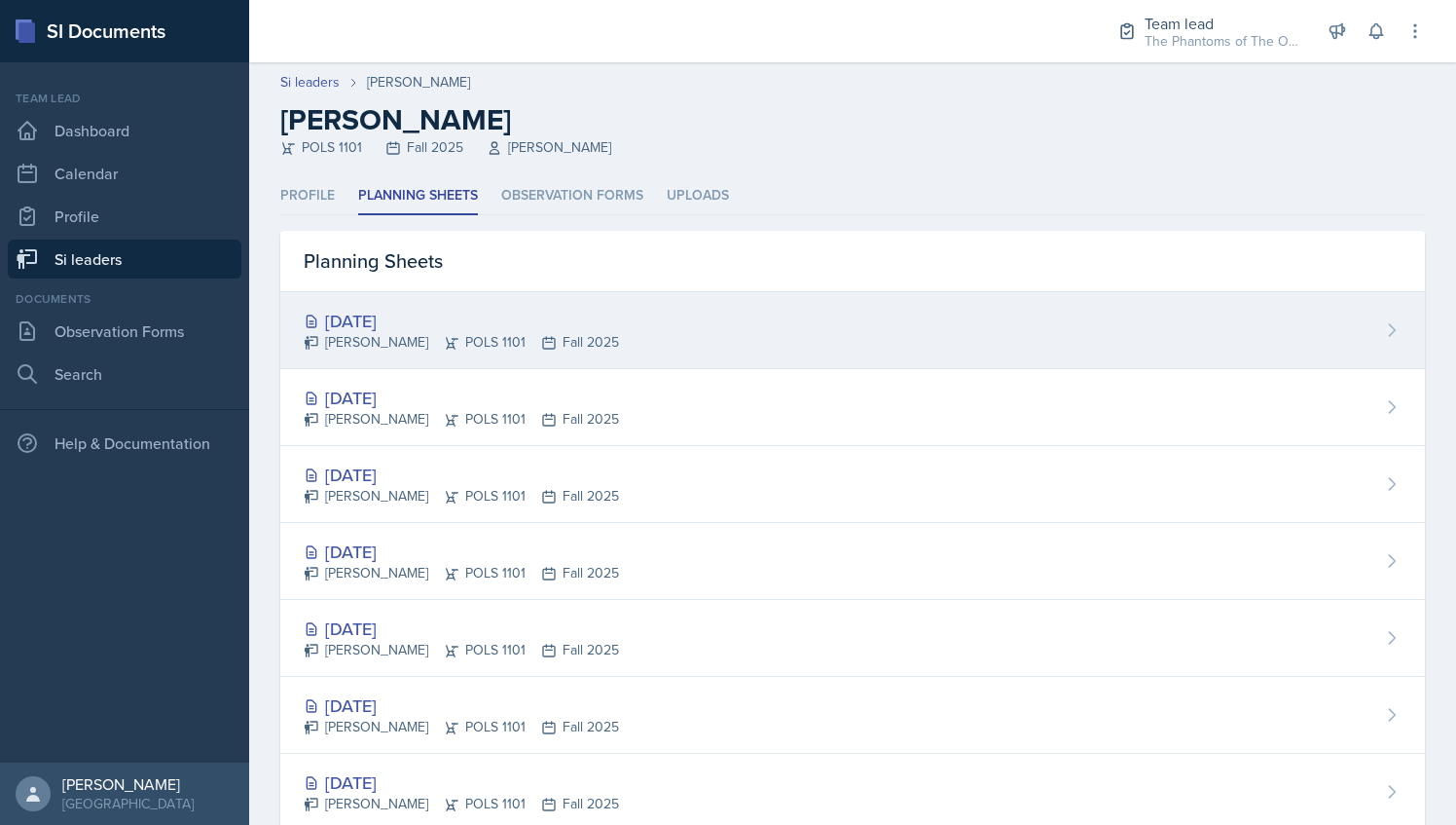
click at [434, 318] on div "[DATE]" at bounding box center [462, 320] width 316 height 26
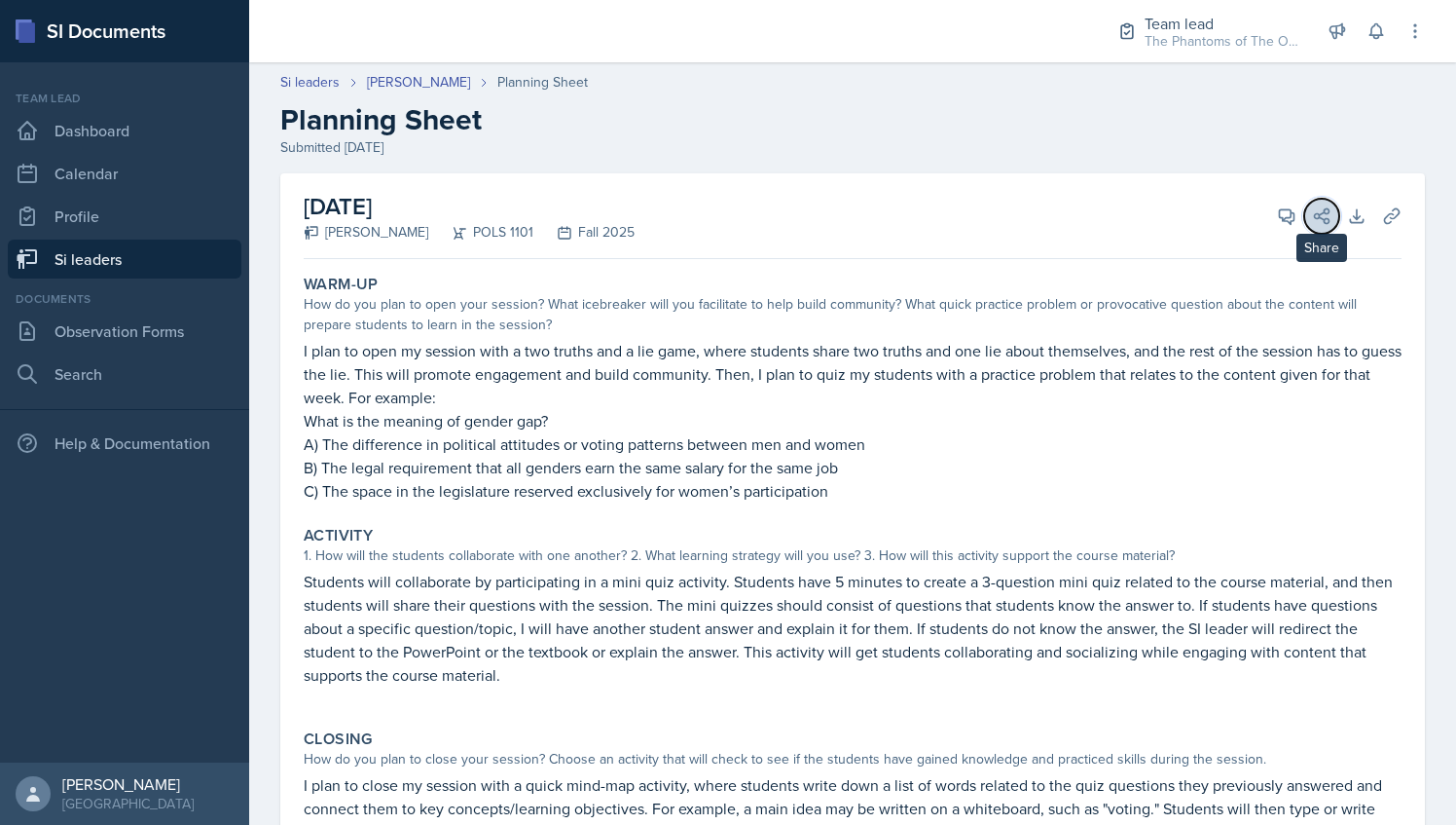
click at [1315, 217] on icon at bounding box center [1322, 215] width 15 height 15
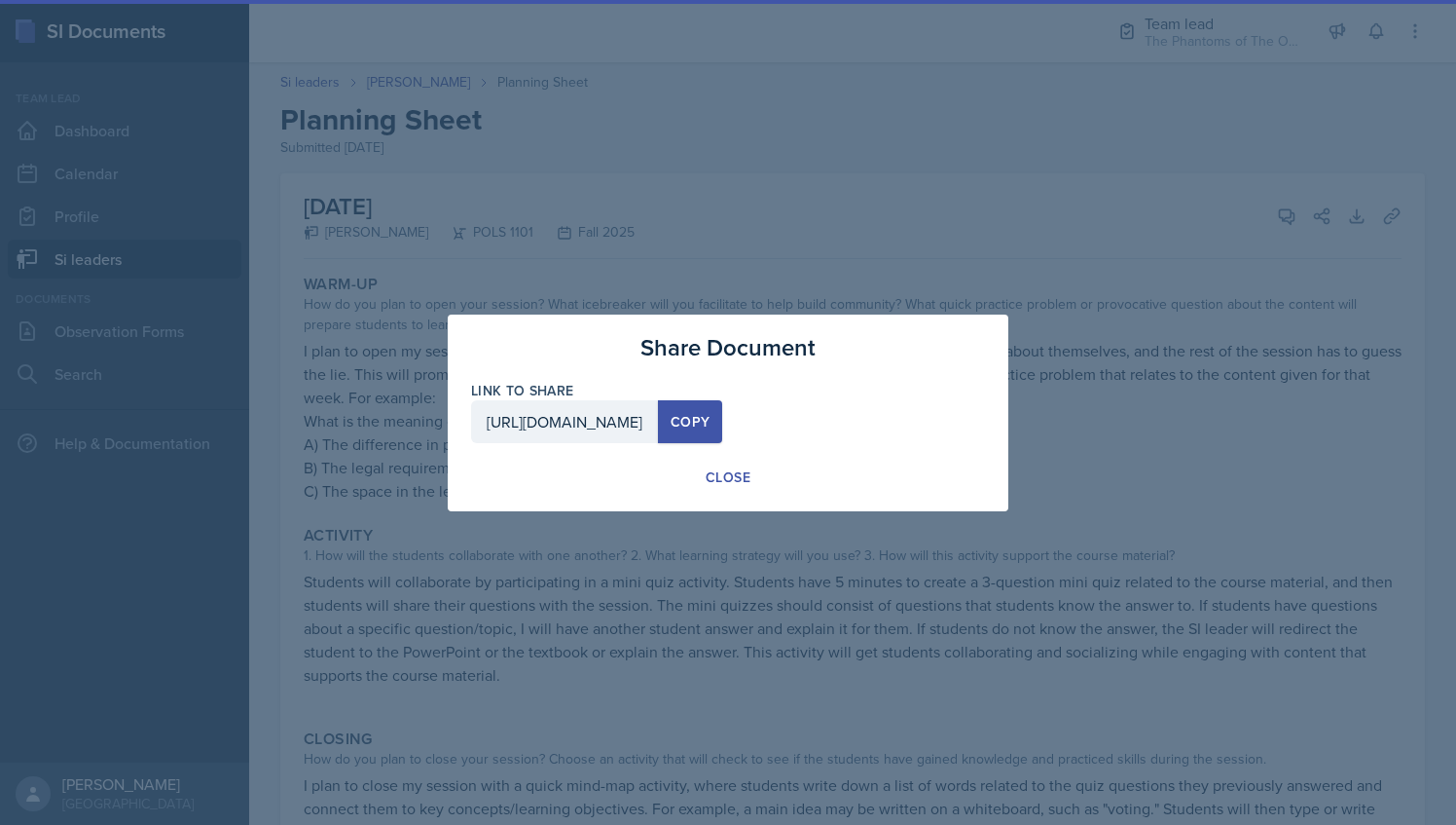
click at [1273, 208] on div at bounding box center [728, 412] width 1456 height 825
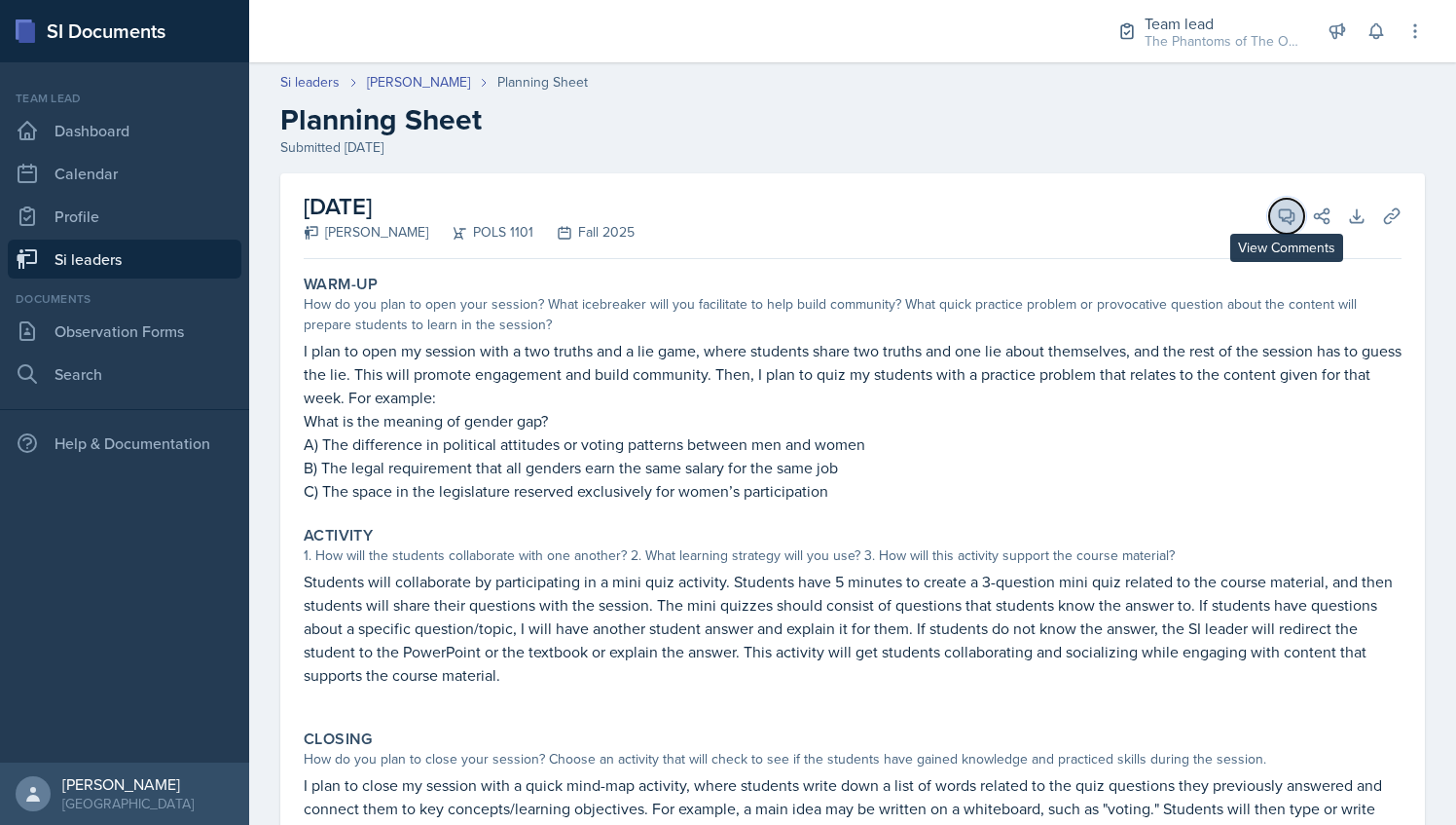
click at [1282, 216] on button "View Comments" at bounding box center [1287, 216] width 35 height 35
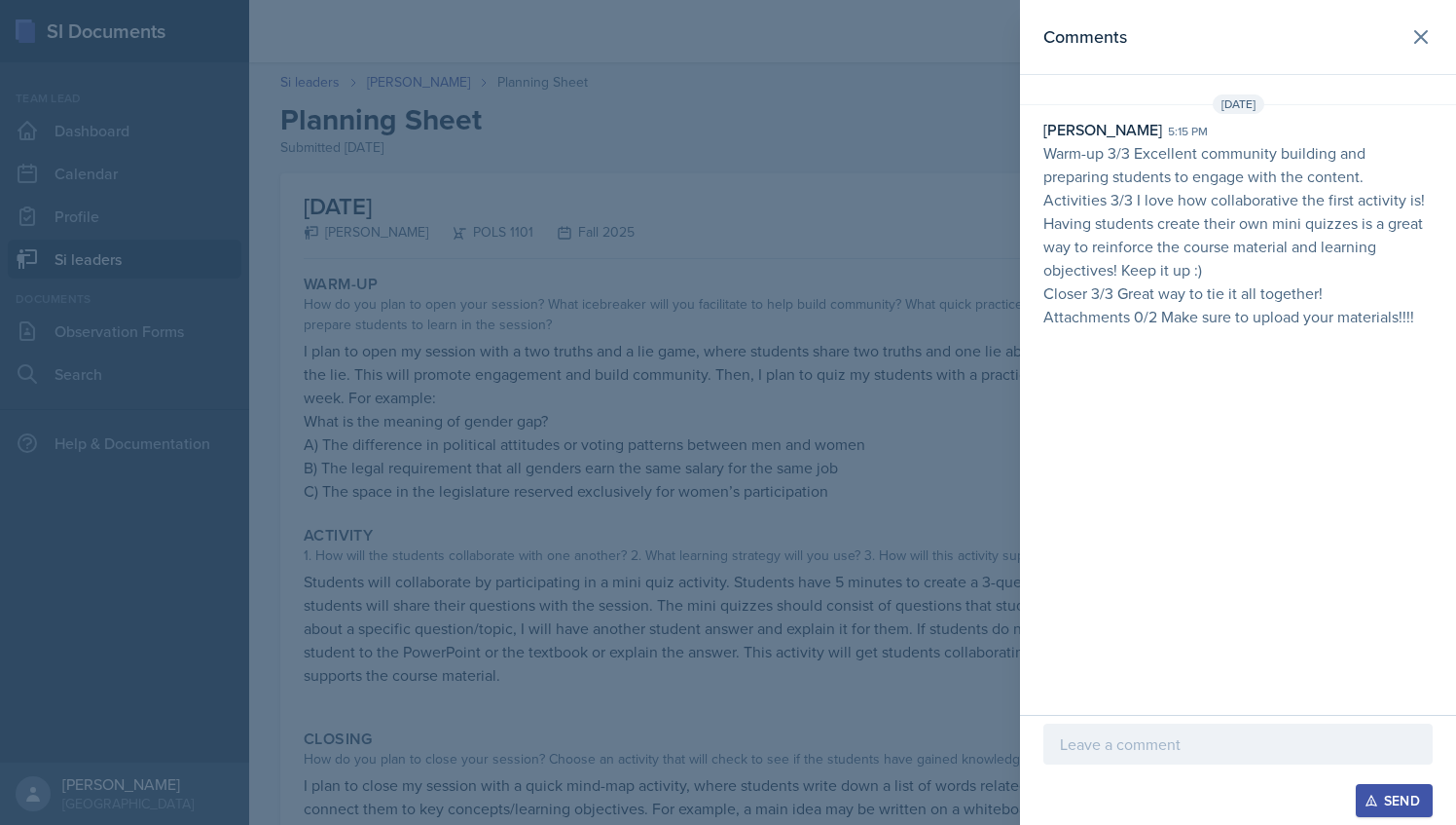
click at [748, 322] on div at bounding box center [728, 412] width 1456 height 825
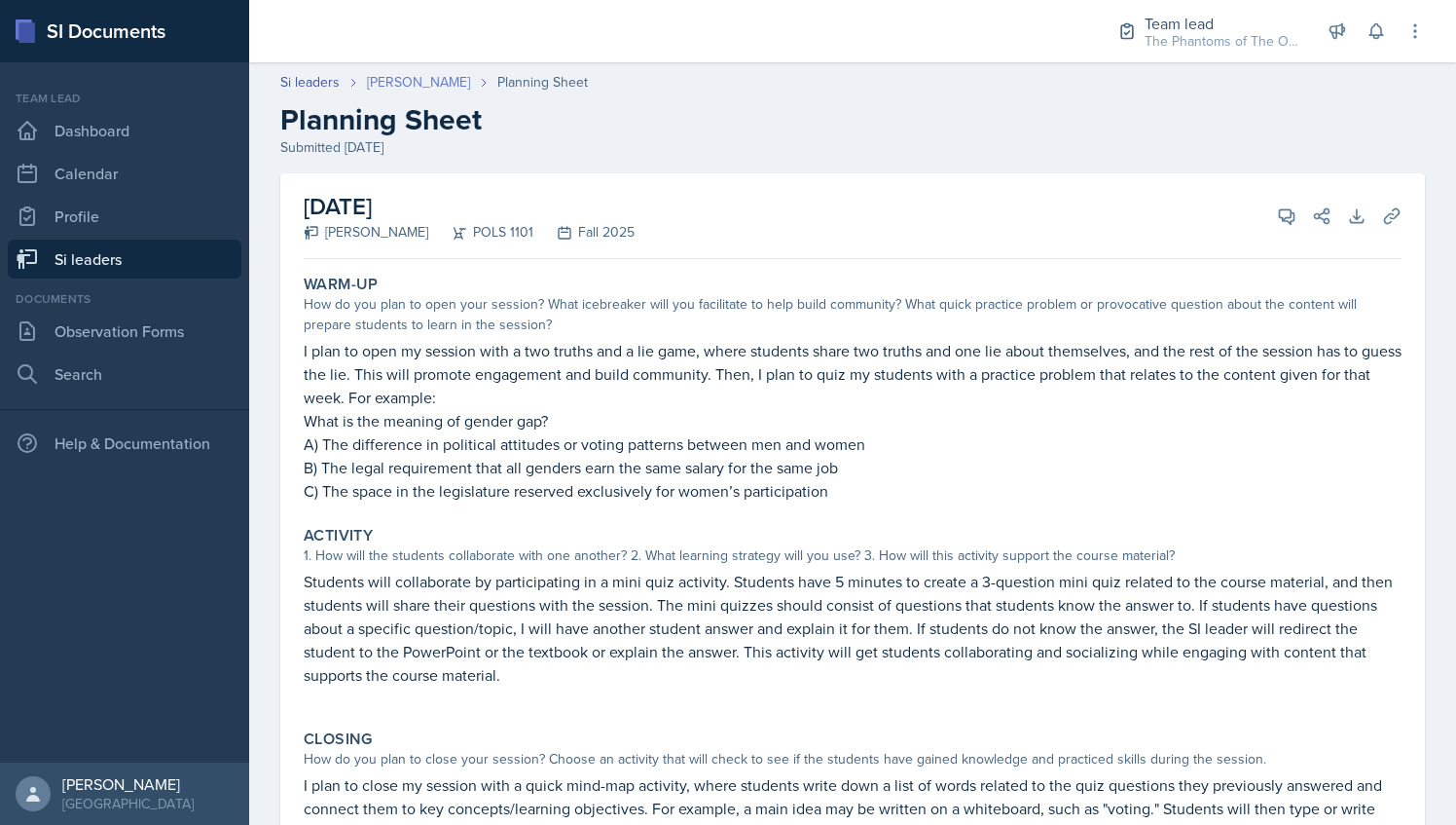
click at [422, 77] on link "[PERSON_NAME]" at bounding box center [419, 82] width 103 height 20
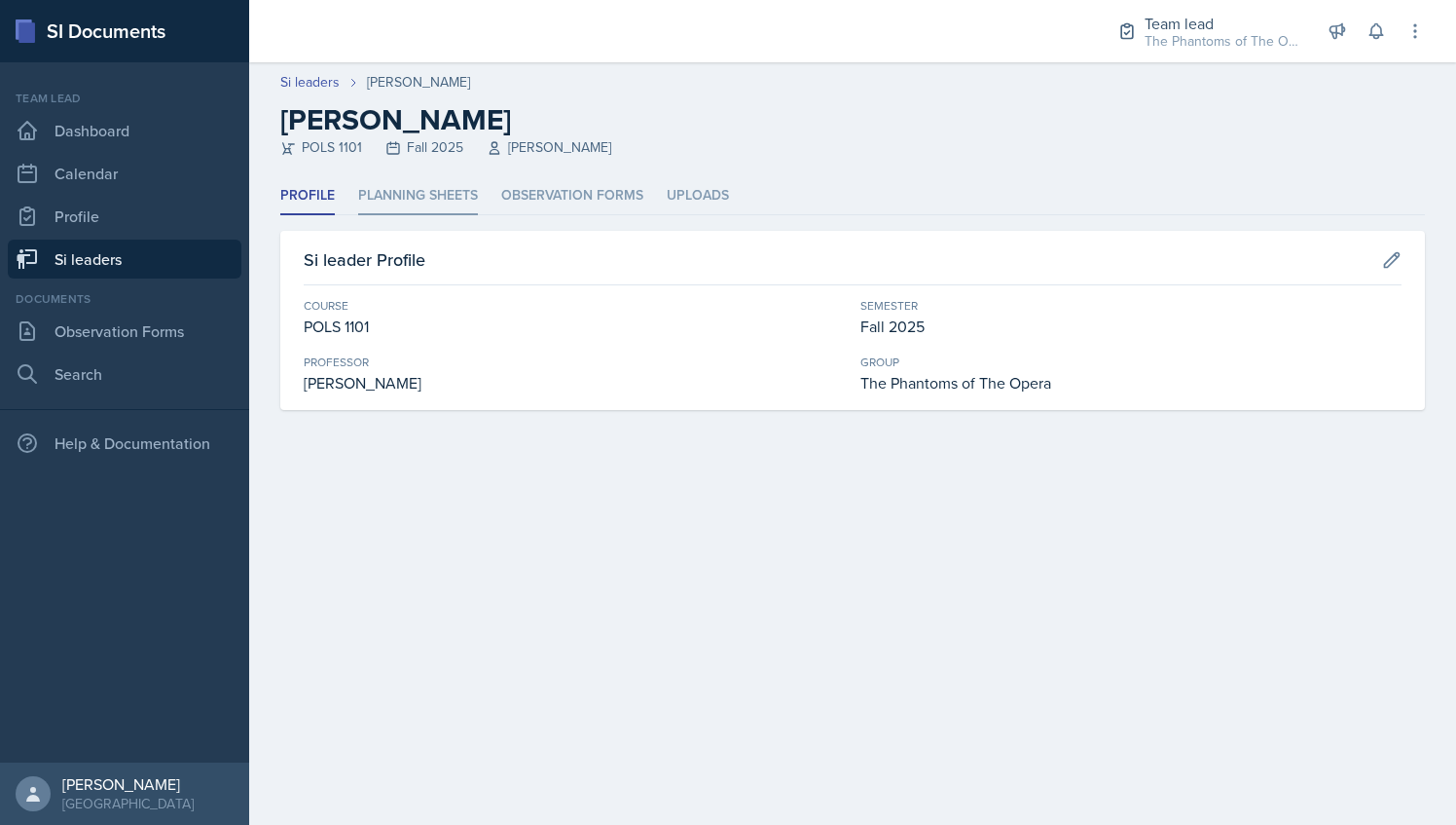
click at [412, 192] on li "Planning Sheets" at bounding box center [418, 196] width 120 height 38
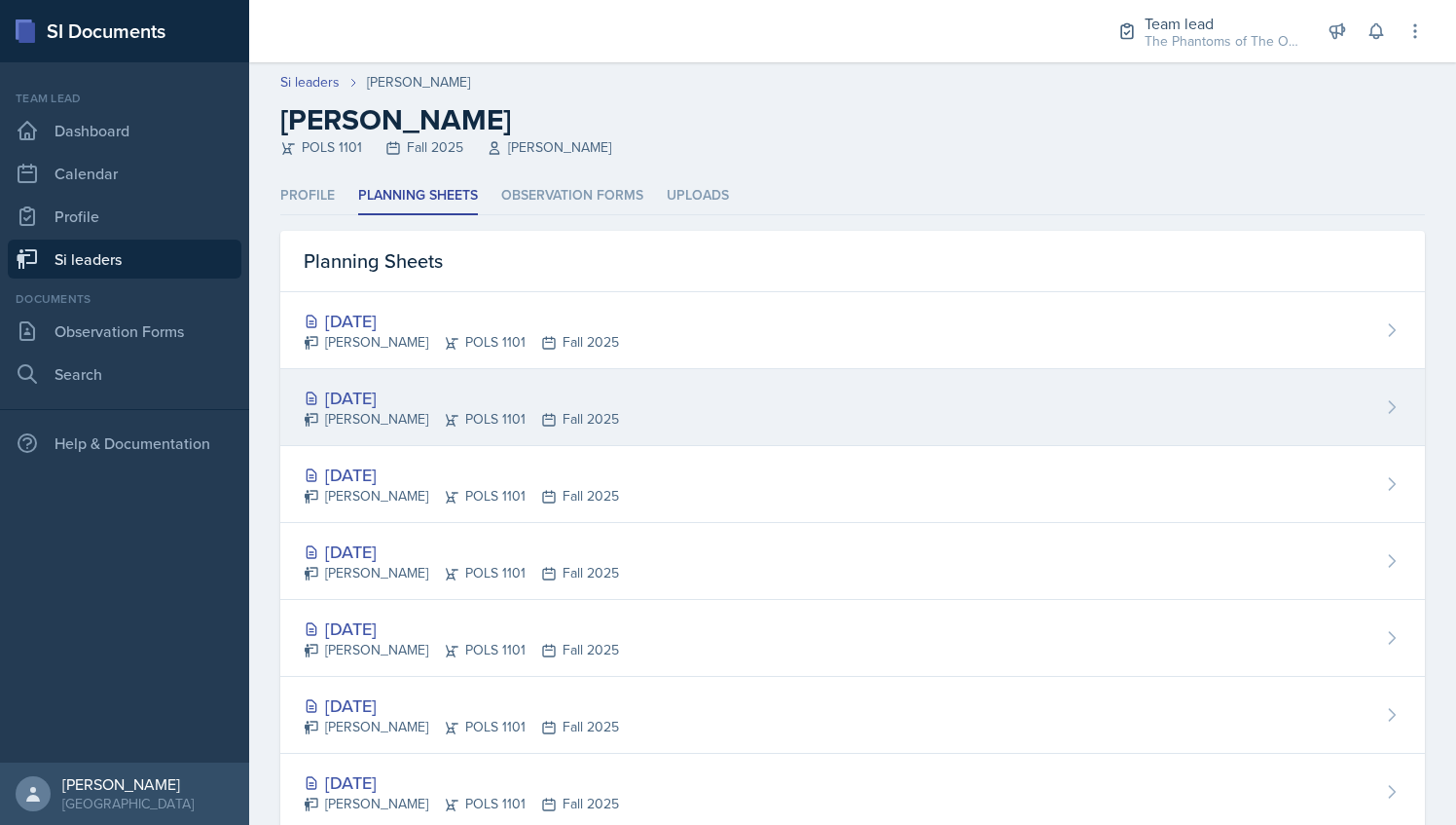
click at [497, 393] on div "[DATE]" at bounding box center [462, 397] width 316 height 26
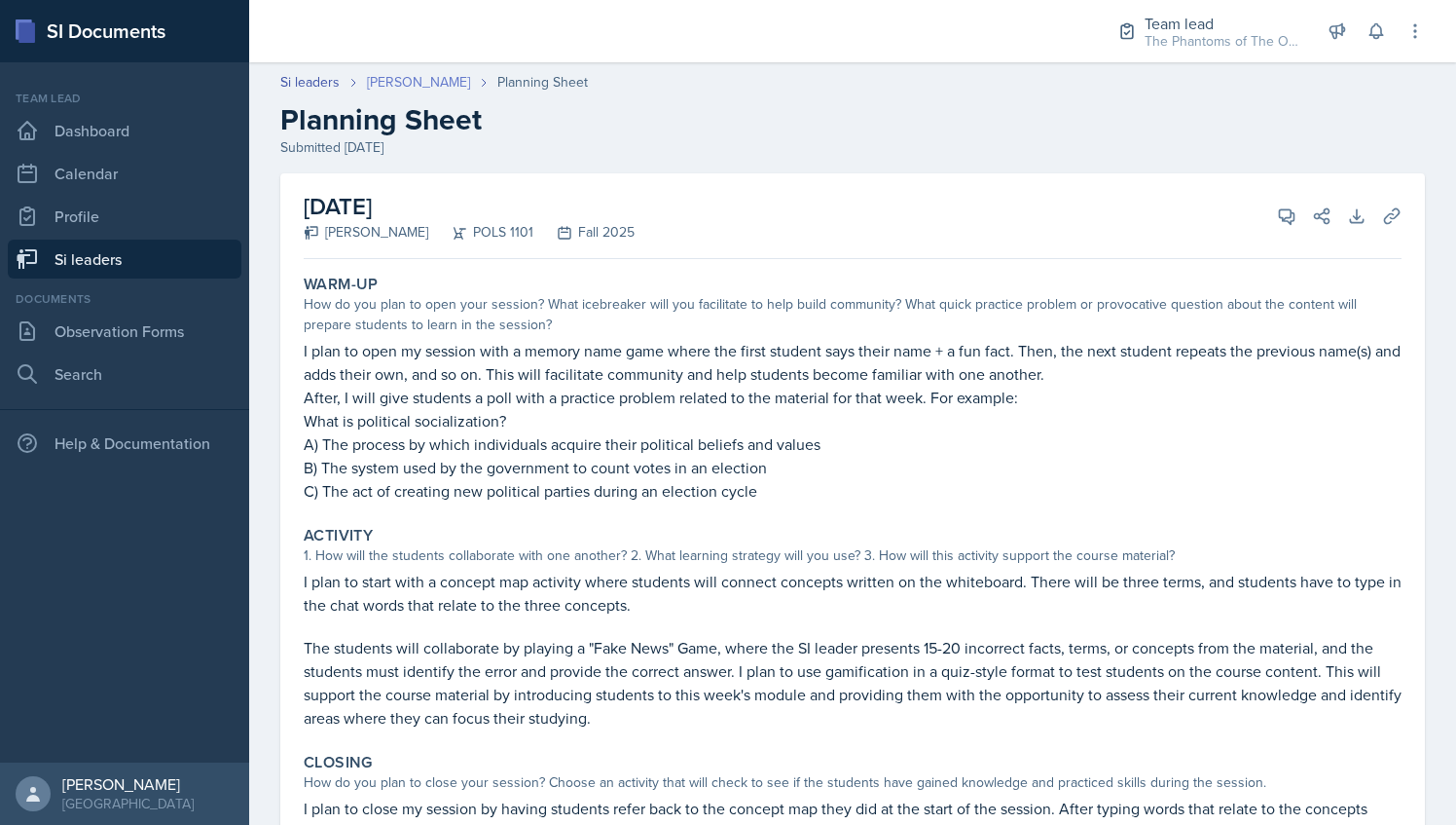
click at [427, 76] on link "[PERSON_NAME]" at bounding box center [419, 82] width 103 height 20
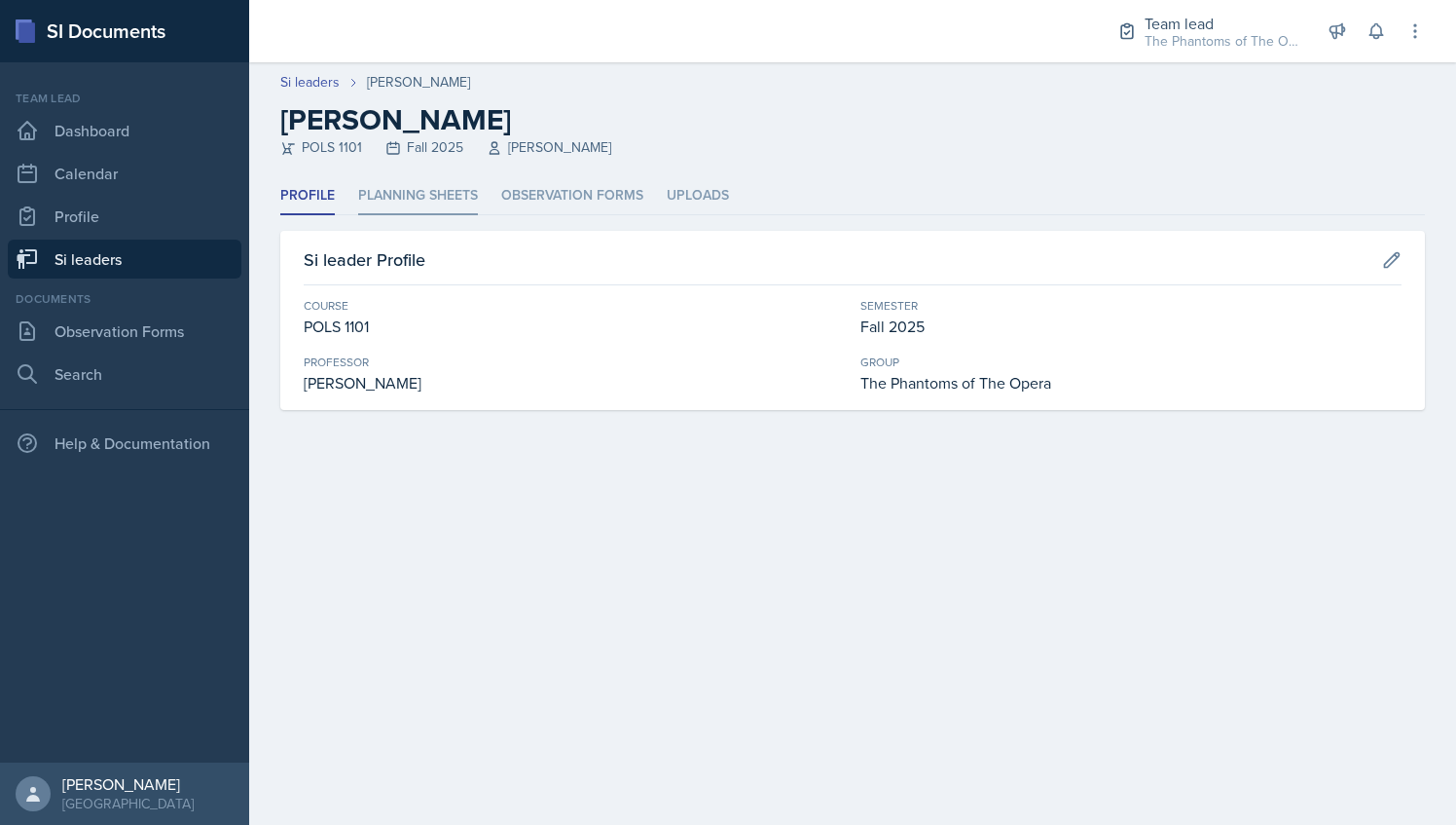
click at [442, 185] on li "Planning Sheets" at bounding box center [418, 196] width 120 height 38
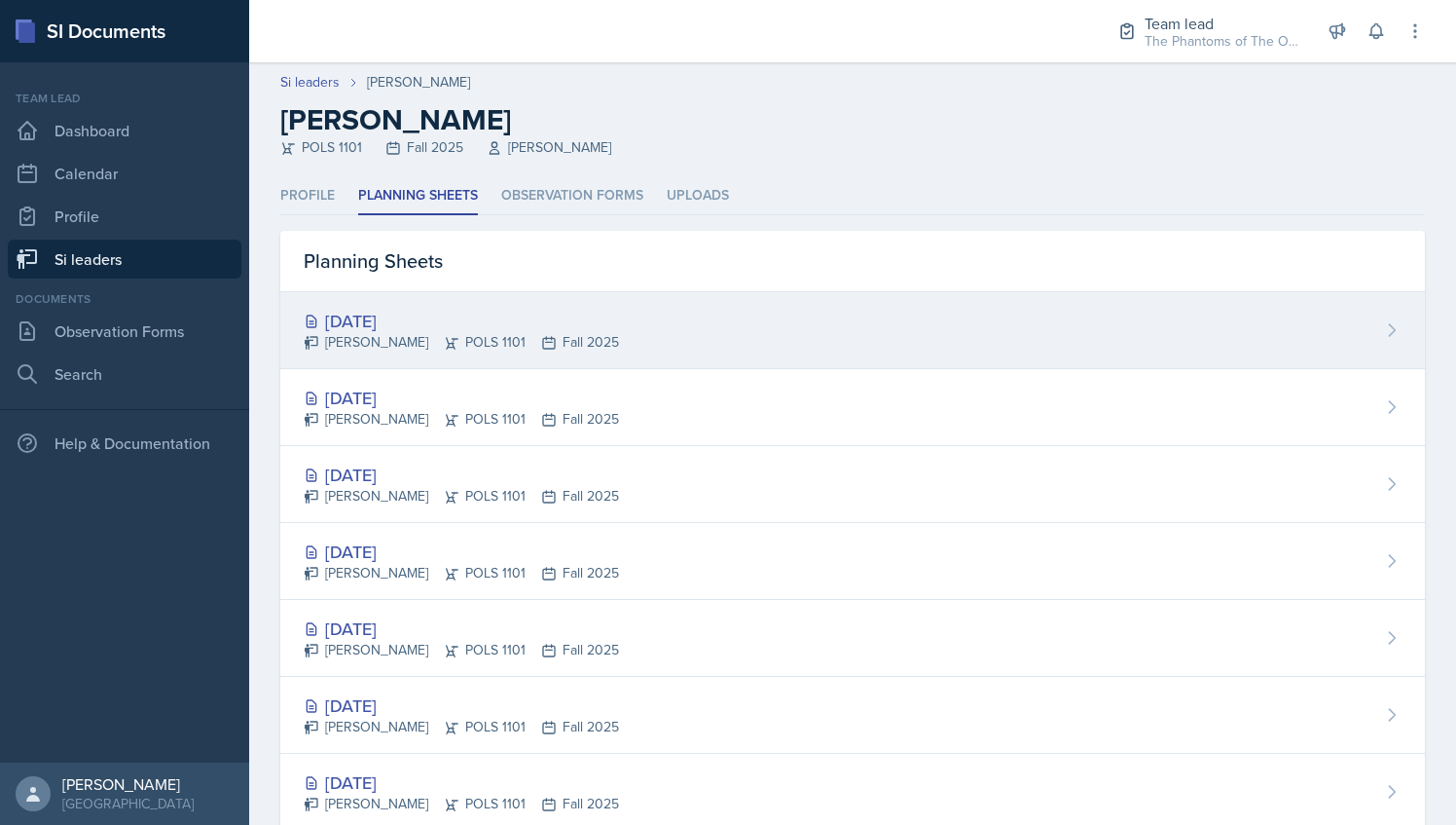
click at [532, 299] on div "[DATE] [PERSON_NAME] POLS 1101 Fall 2025" at bounding box center [852, 330] width 1144 height 77
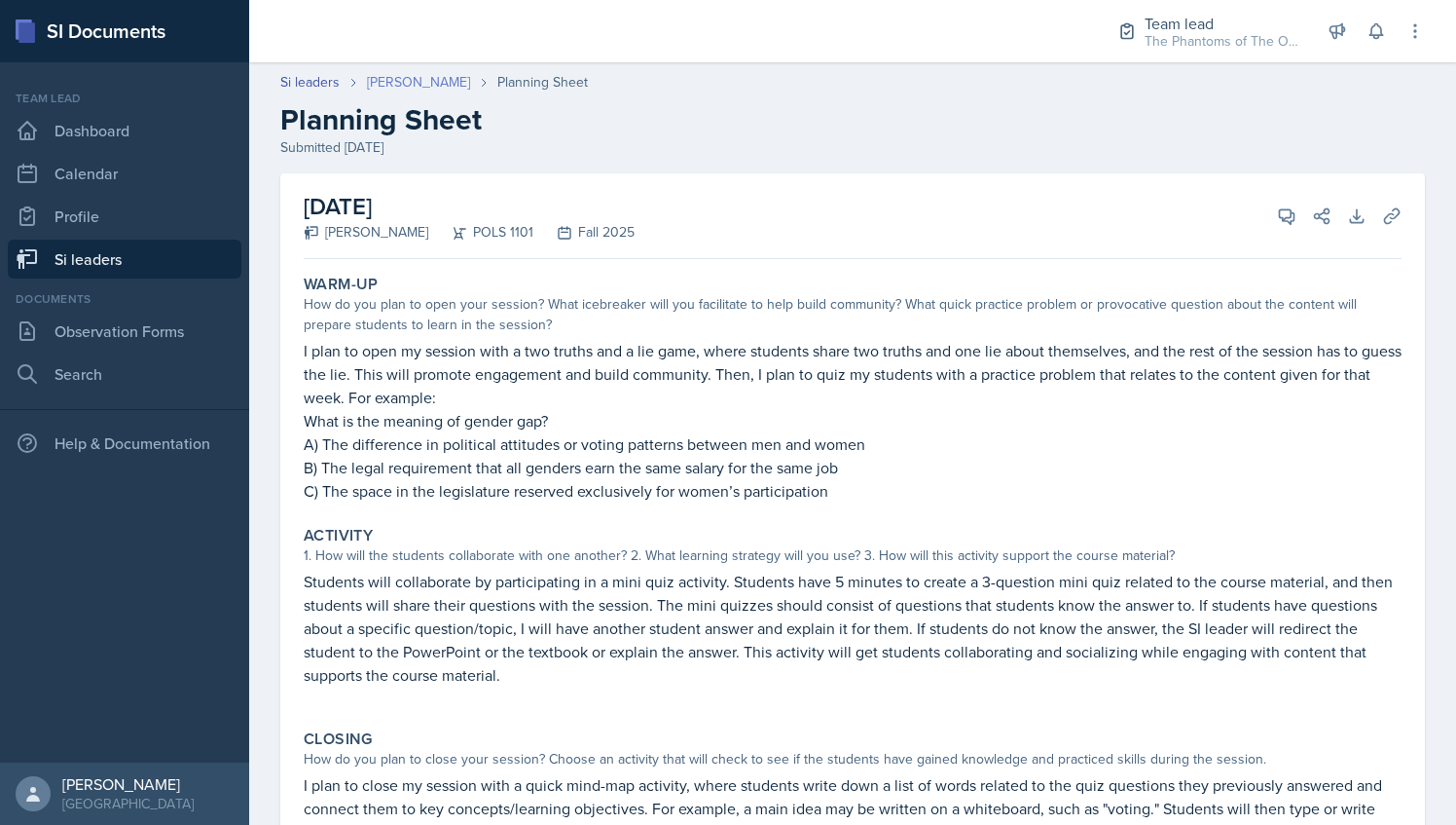
click at [395, 86] on link "[PERSON_NAME]" at bounding box center [419, 82] width 103 height 20
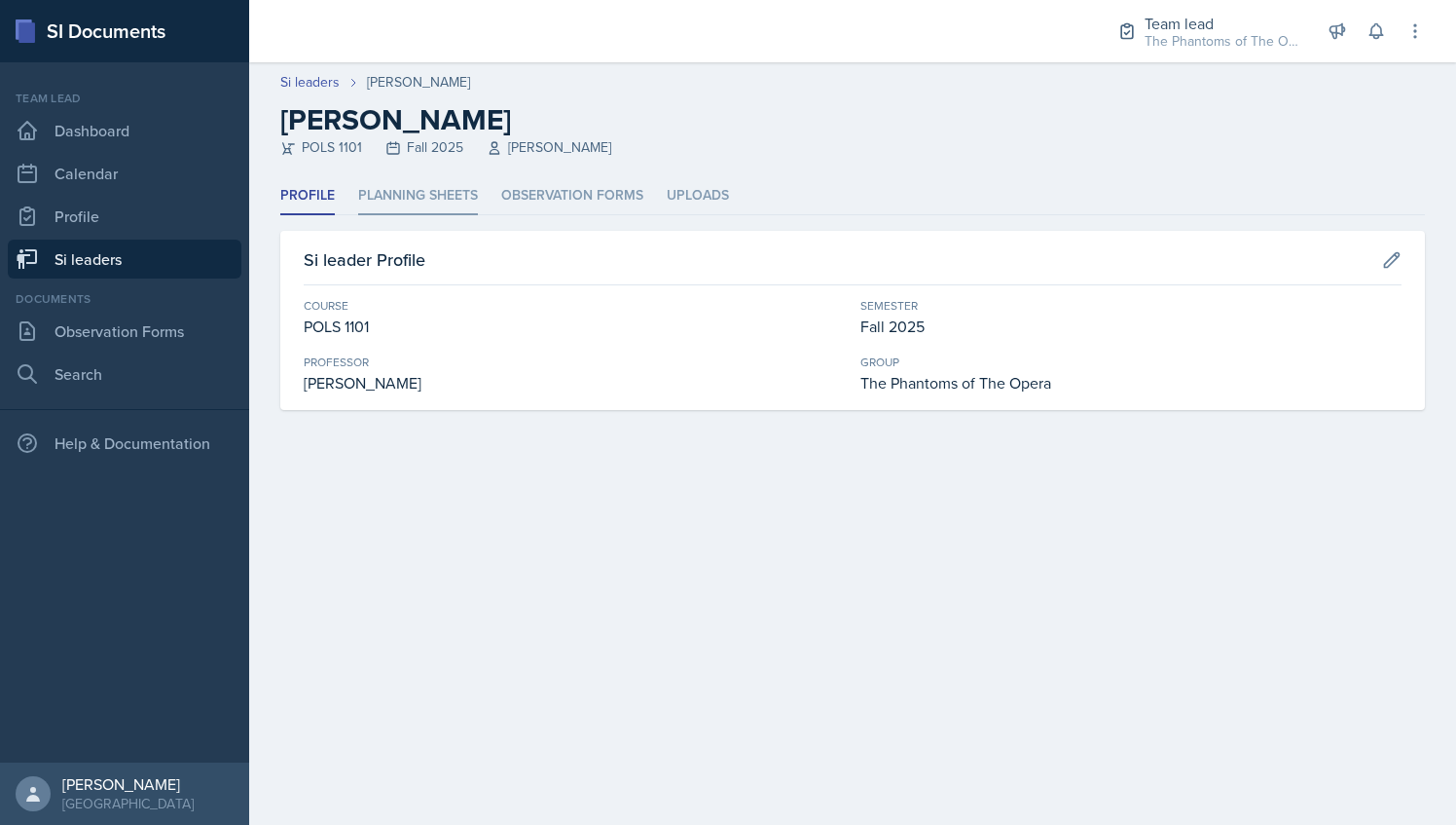
click at [433, 201] on li "Planning Sheets" at bounding box center [418, 196] width 120 height 38
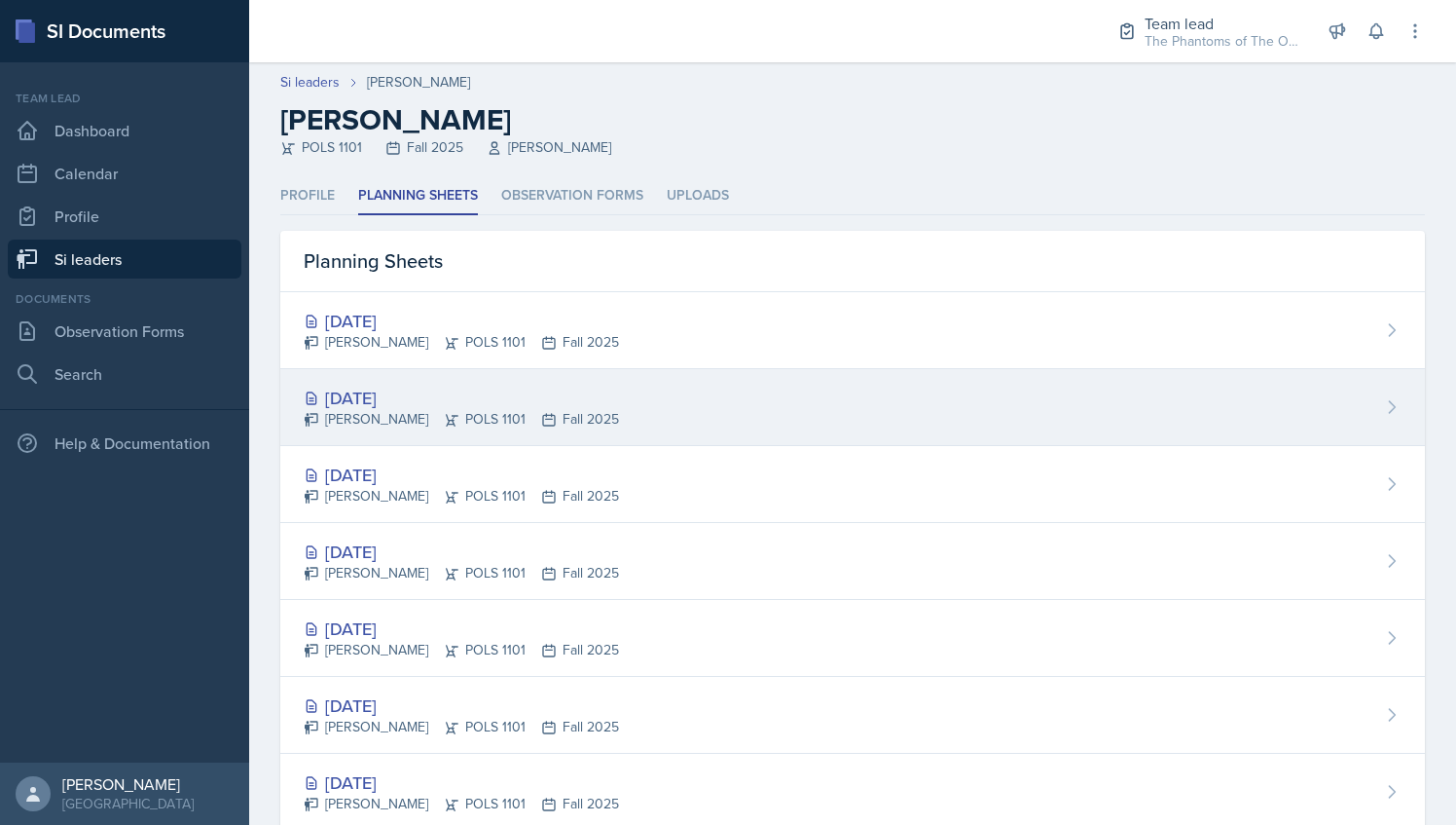
click at [492, 409] on div "[PERSON_NAME] POLS 1101 Fall 2025" at bounding box center [462, 419] width 316 height 20
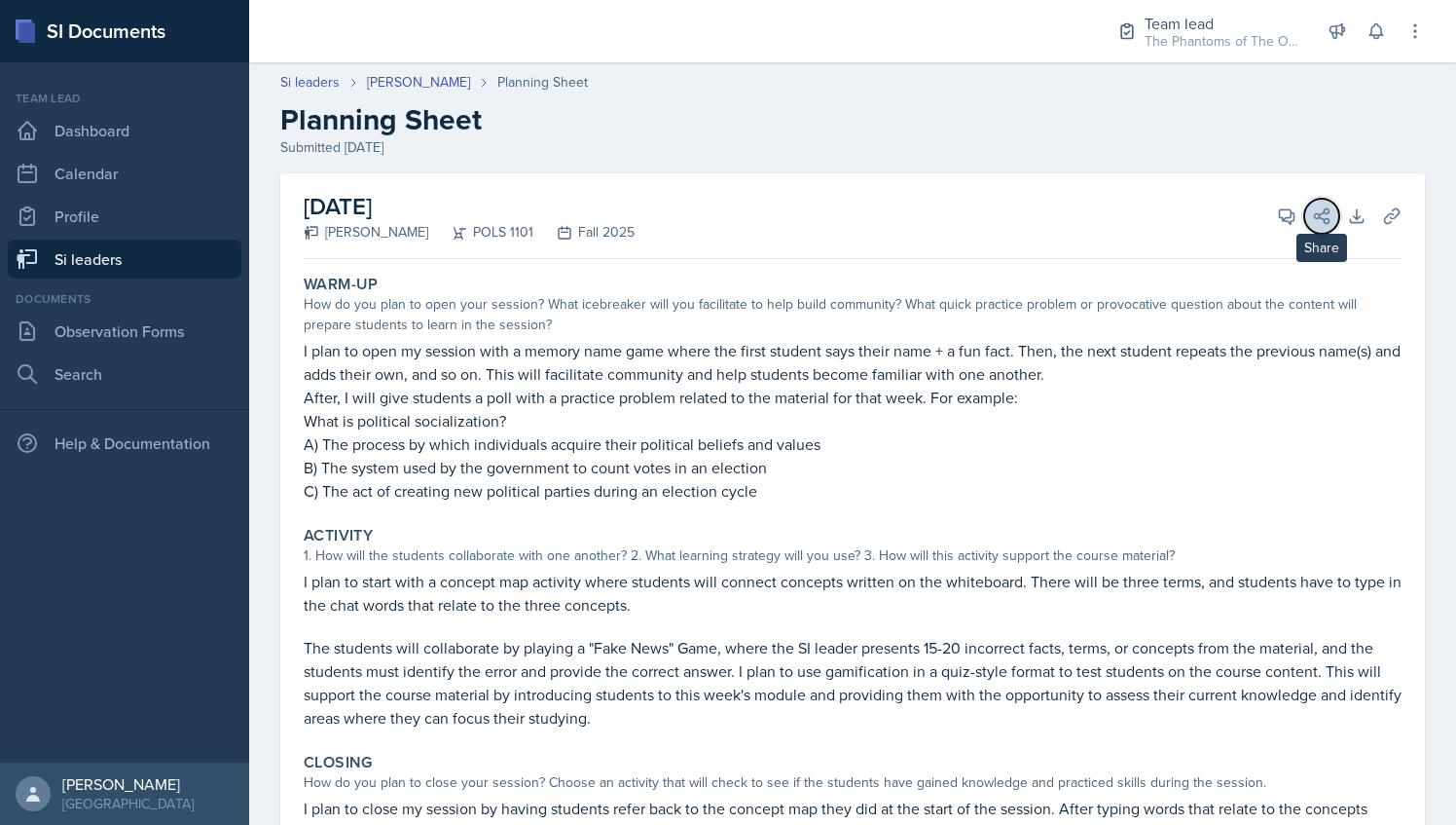
click at [1304, 218] on button "Share" at bounding box center [1322, 216] width 35 height 35
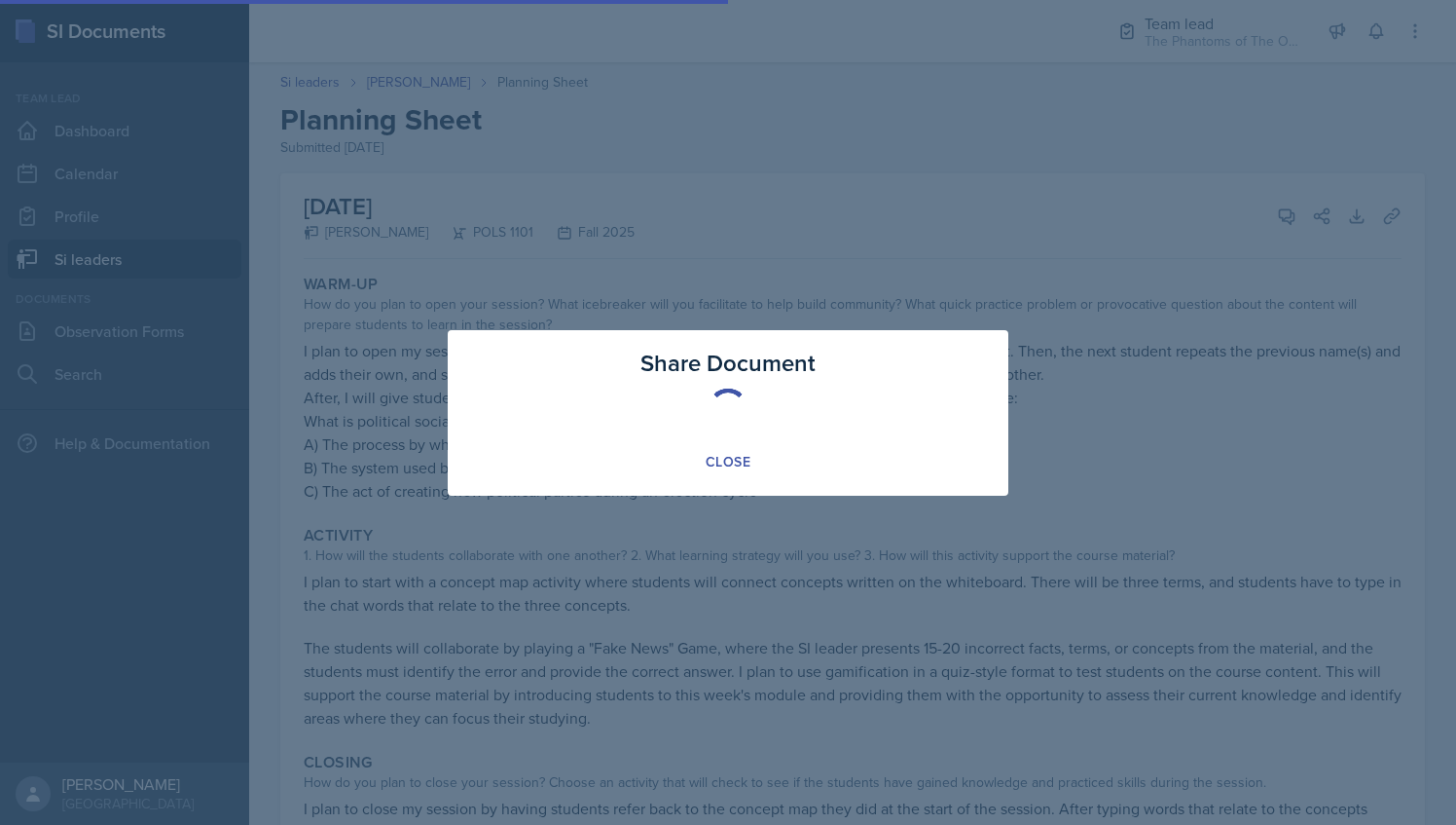
click at [1278, 212] on div at bounding box center [728, 412] width 1456 height 825
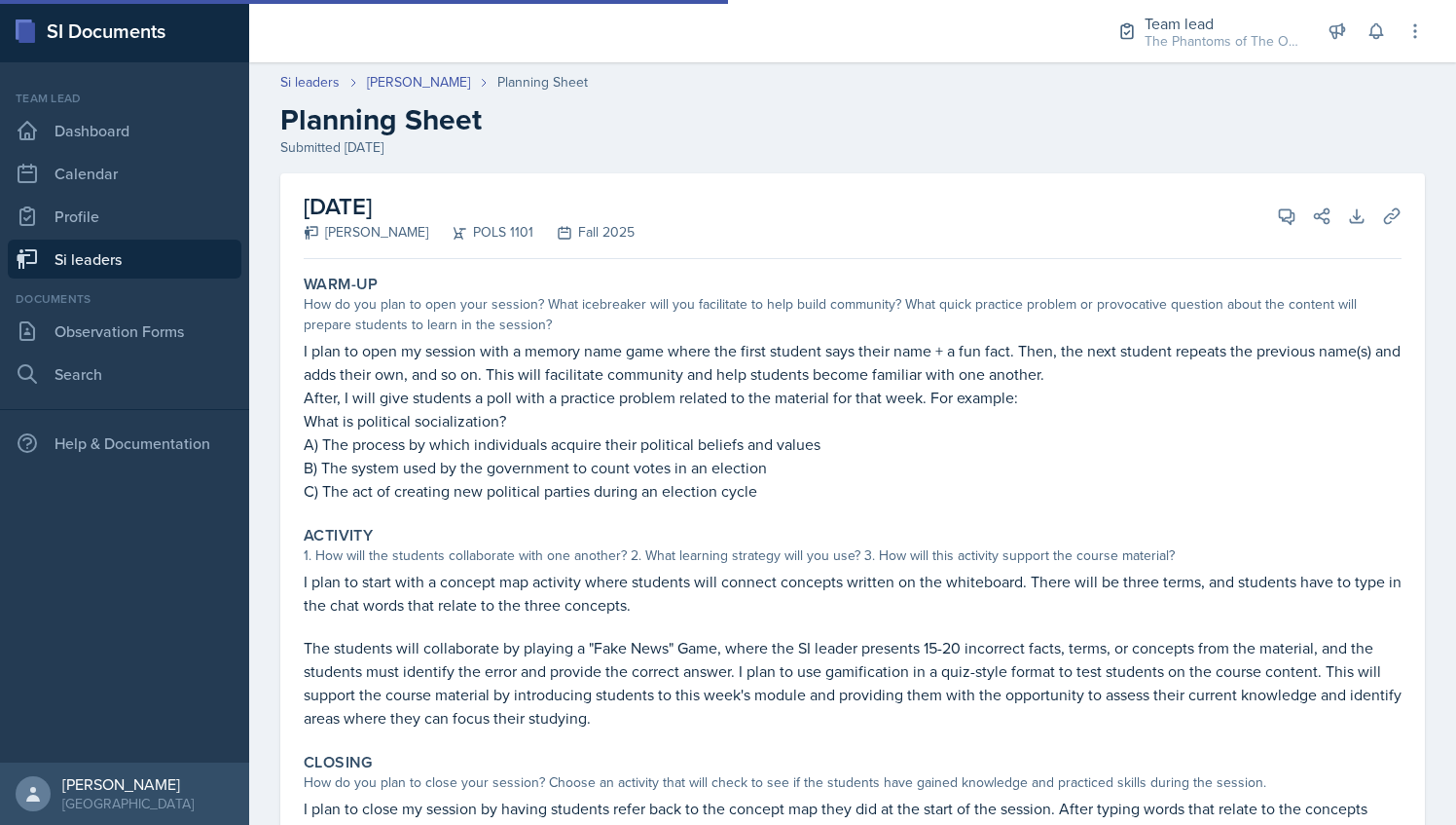
click at [1245, 203] on div "[DATE] [PERSON_NAME] POLS 1101 Fall 2025 View Comments Comments Send Share Down…" at bounding box center [852, 216] width 1098 height 86
click at [1277, 211] on icon at bounding box center [1287, 216] width 19 height 19
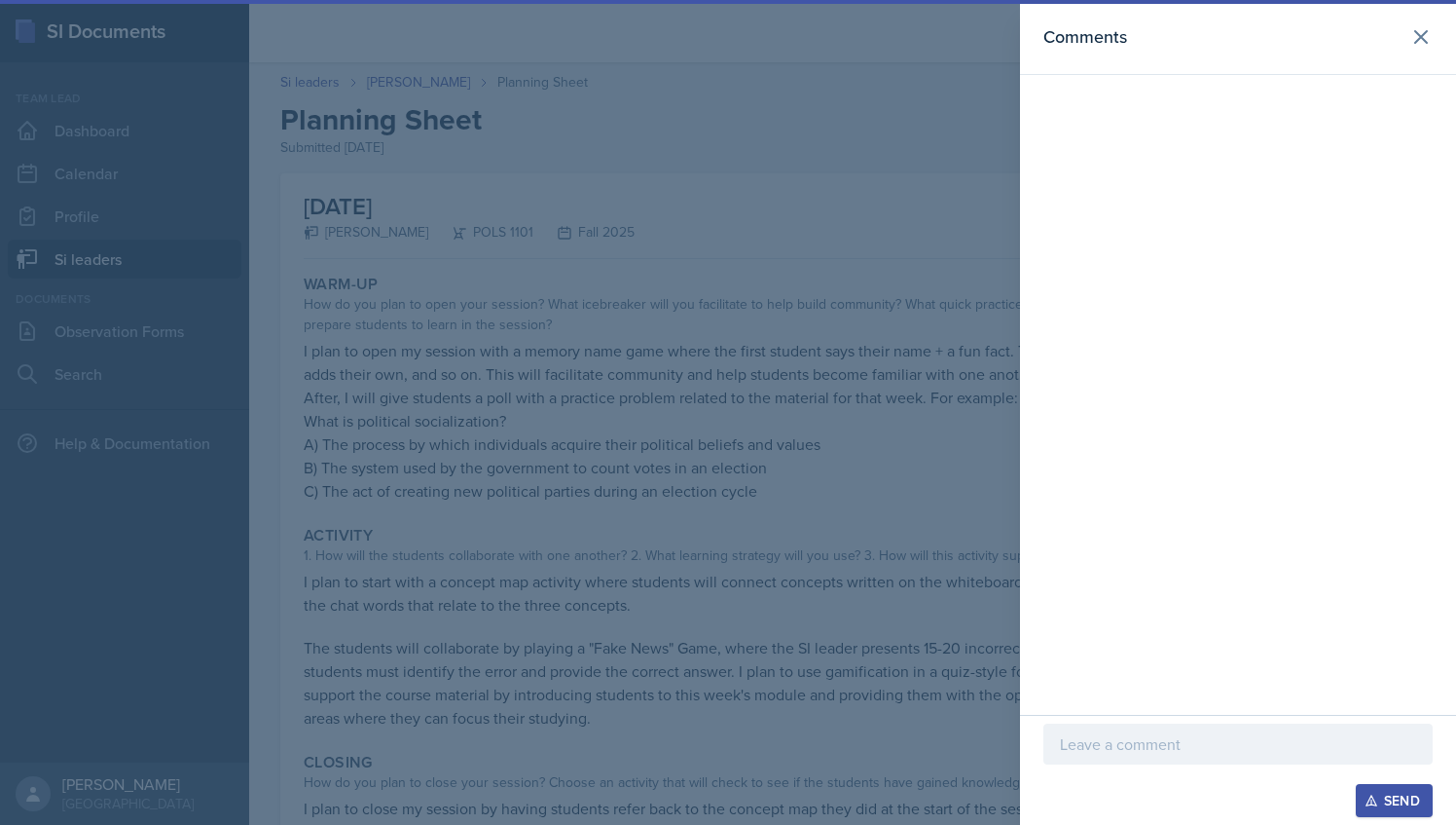
click at [1213, 757] on div at bounding box center [1239, 744] width 390 height 41
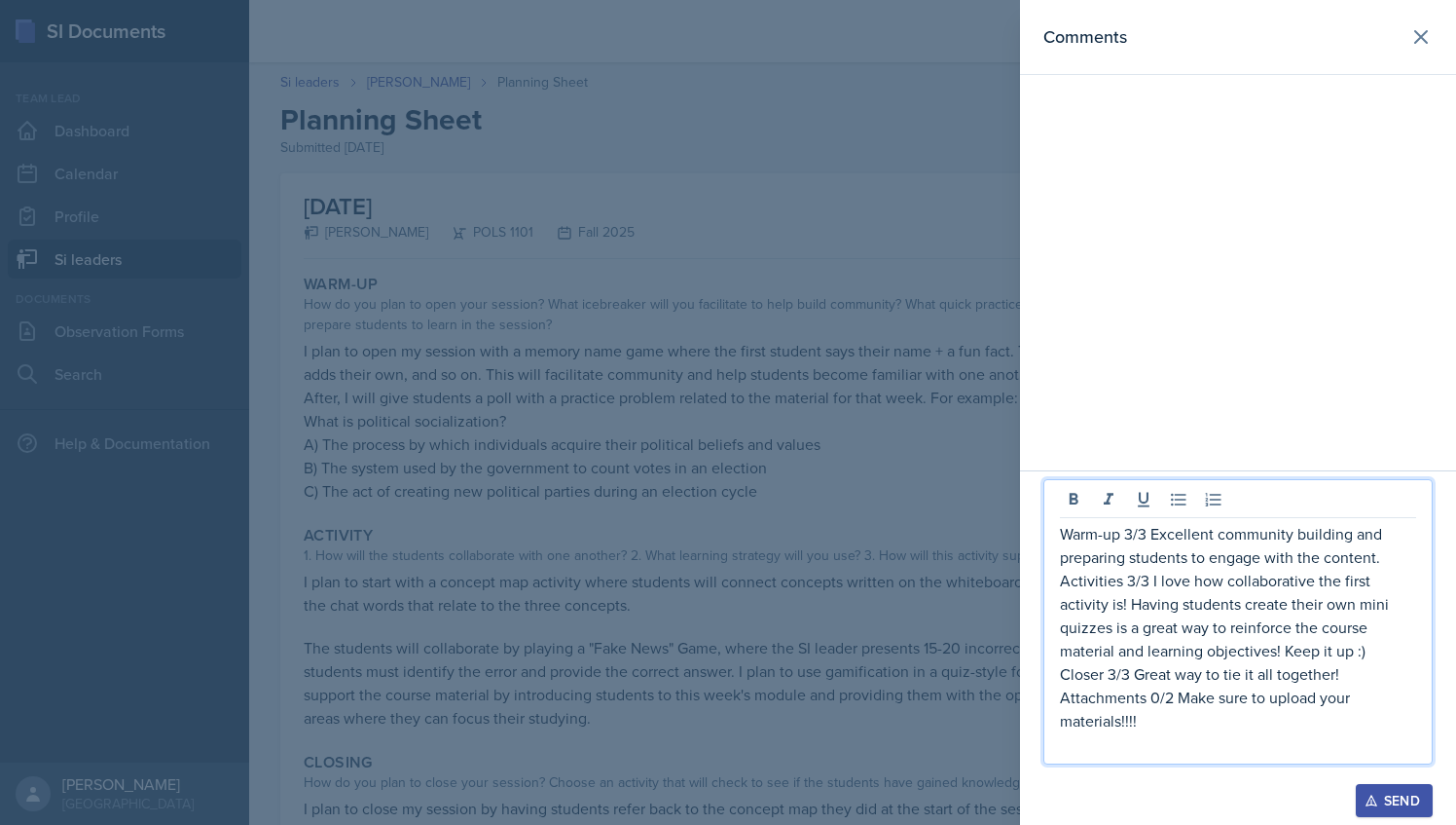
click at [910, 351] on div at bounding box center [728, 412] width 1456 height 825
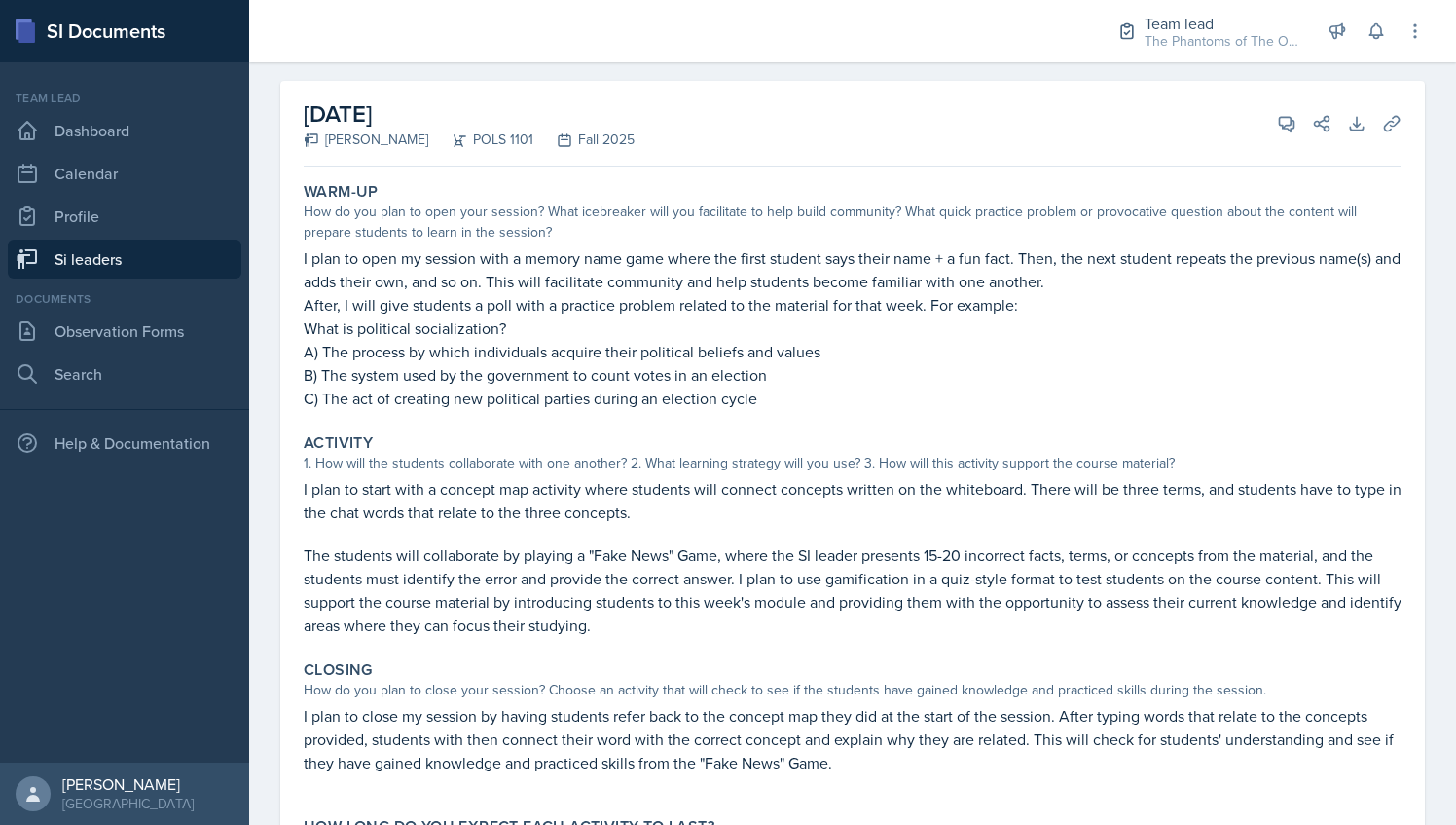
scroll to position [92, 0]
click at [1277, 122] on icon at bounding box center [1287, 125] width 19 height 19
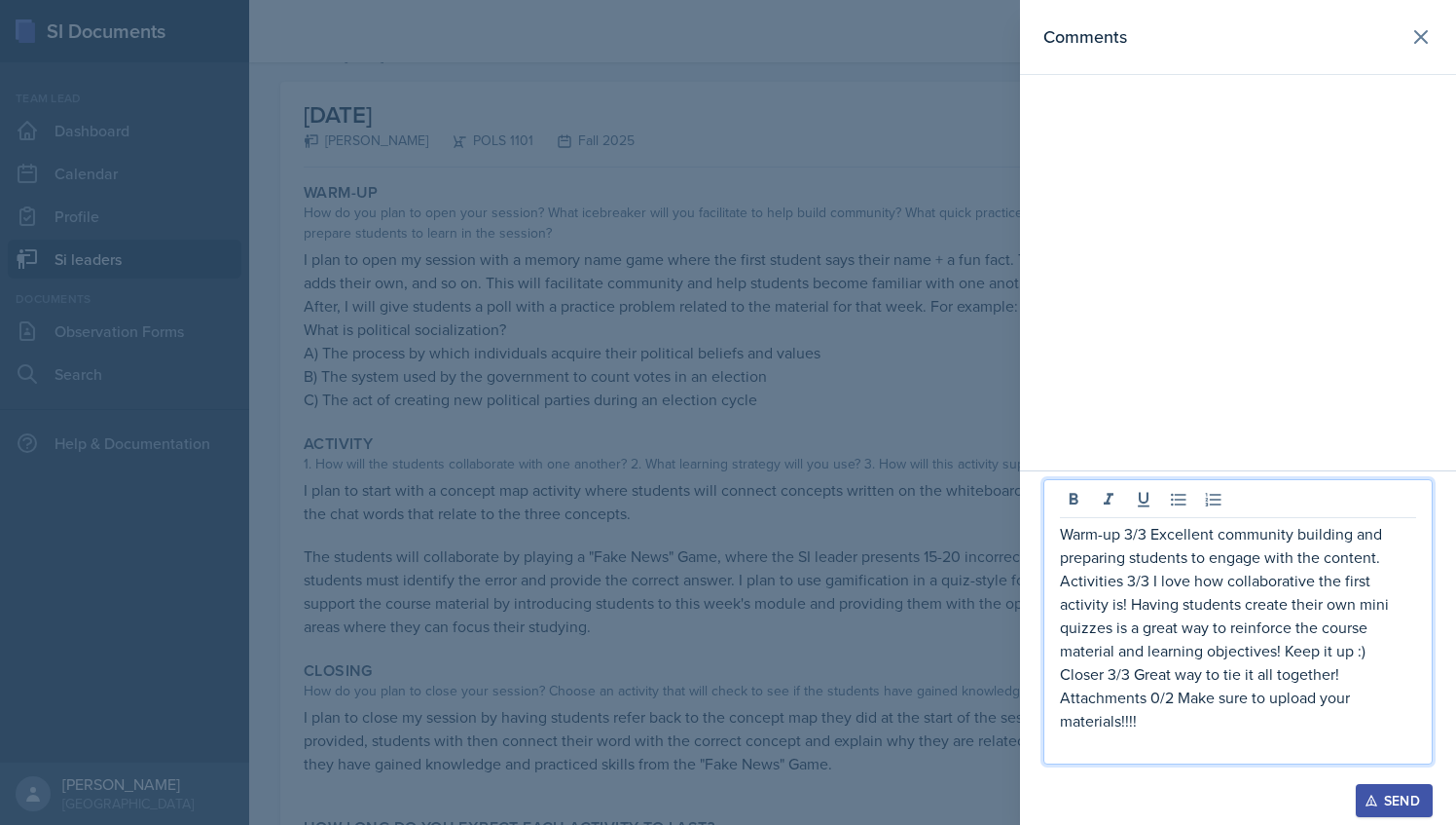
click at [1201, 607] on p "Activities 3/3 I love how collaborative the first activity is! Having students …" at bounding box center [1239, 616] width 356 height 94
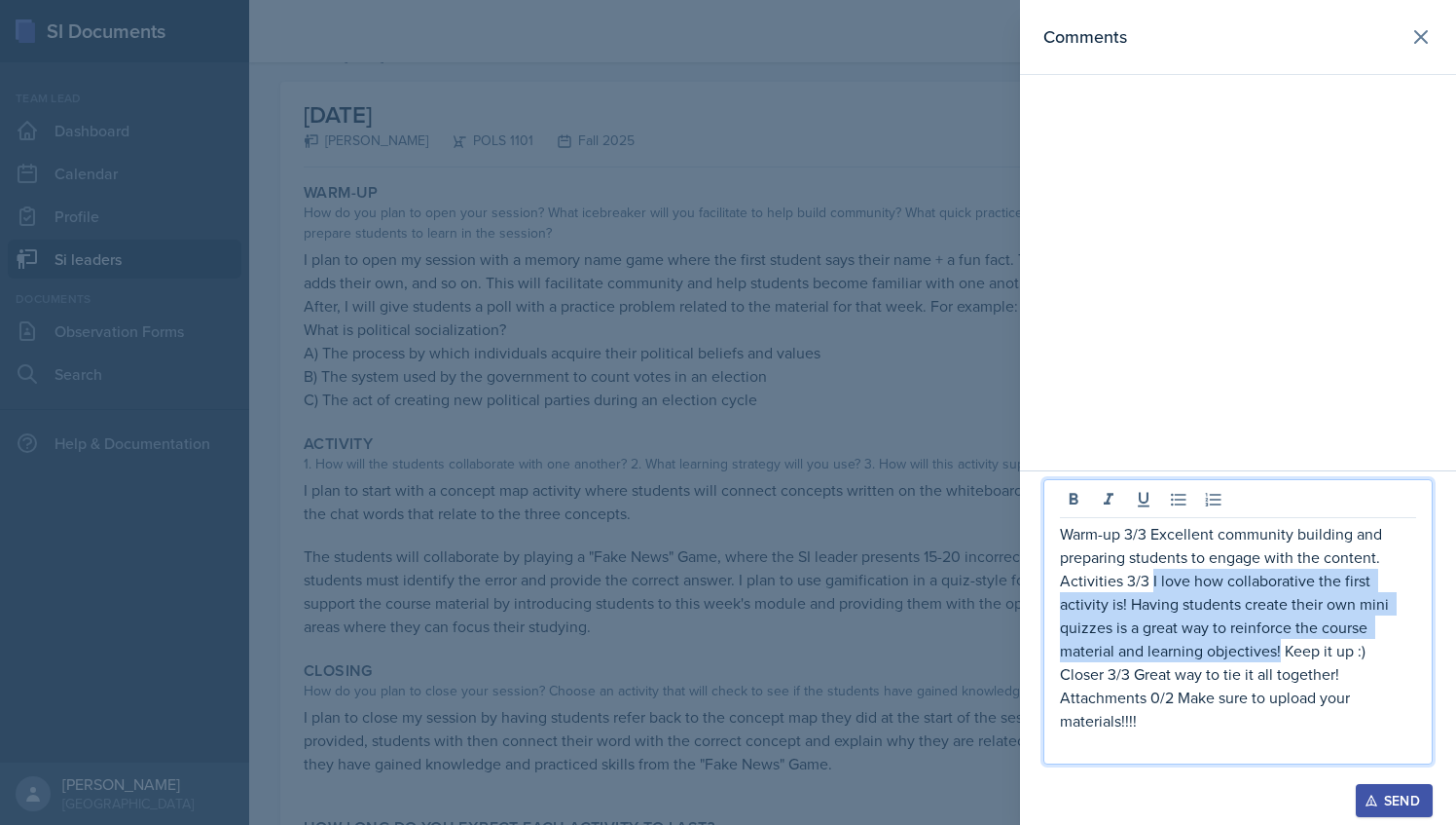
drag, startPoint x: 1150, startPoint y: 581, endPoint x: 1281, endPoint y: 659, distance: 152.5
click at [1281, 659] on p "Activities 3/3 I love how collaborative the first activity is! Having students …" at bounding box center [1239, 616] width 356 height 94
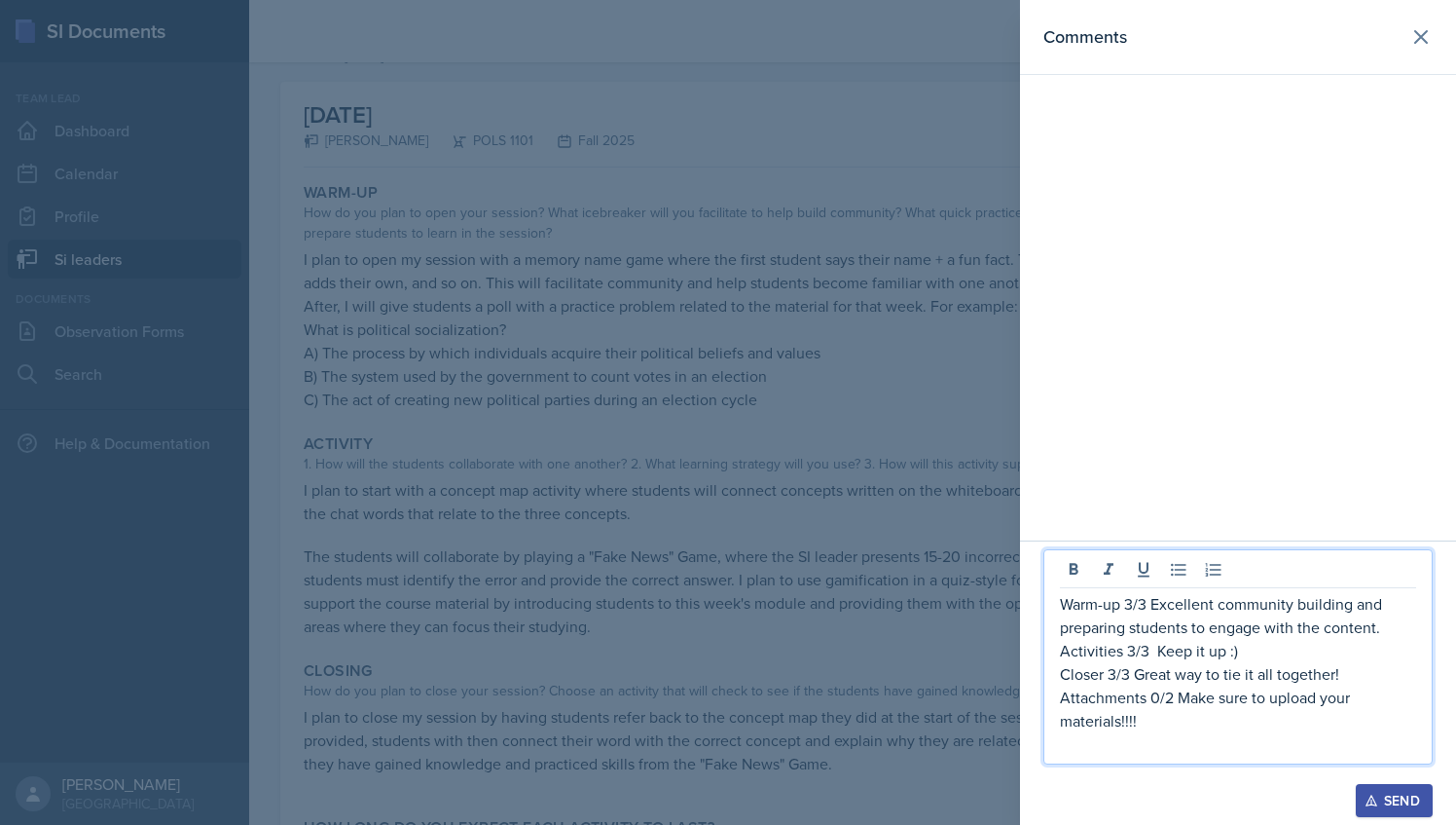
click at [915, 550] on div at bounding box center [728, 412] width 1456 height 825
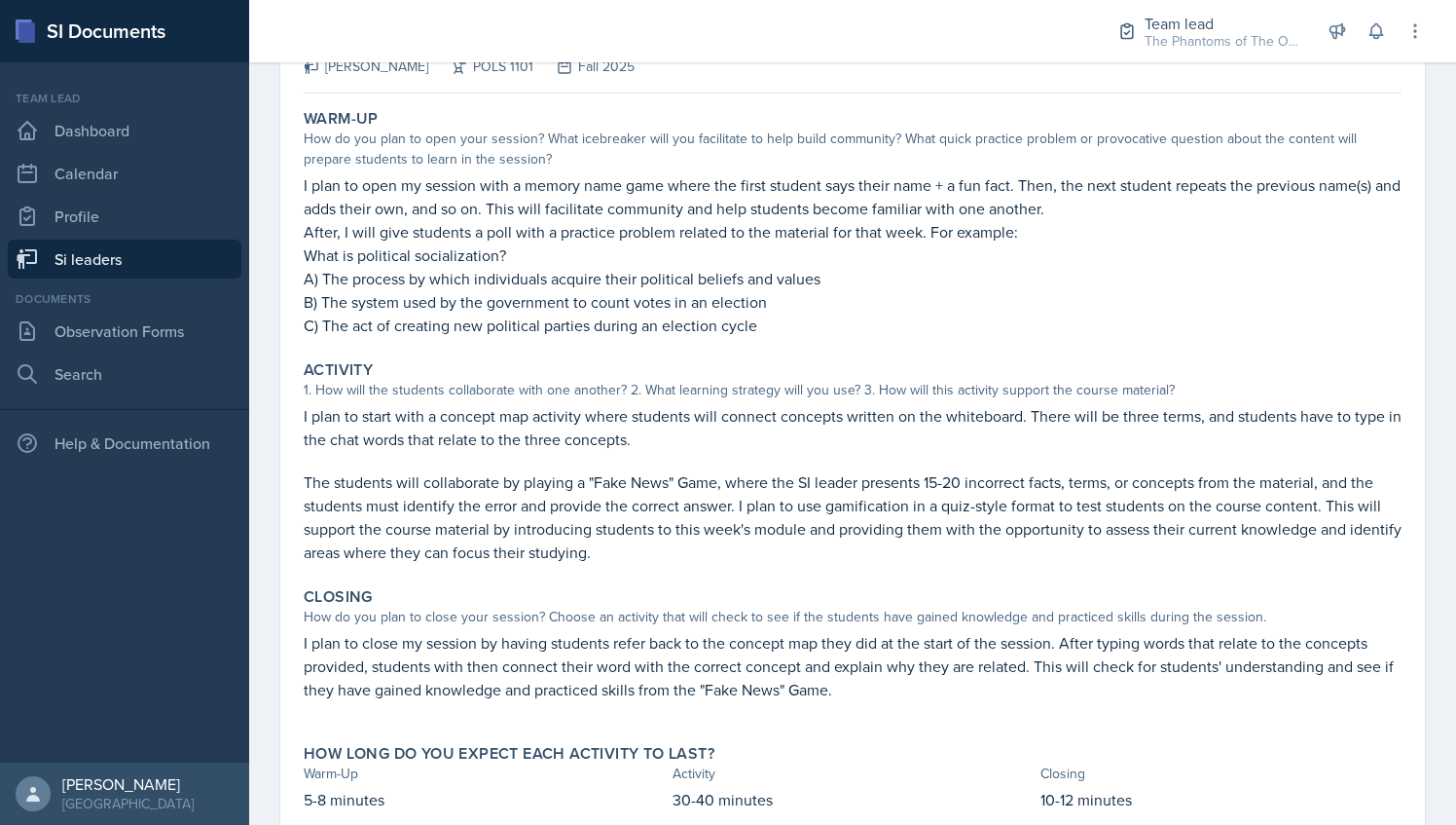
scroll to position [168, 0]
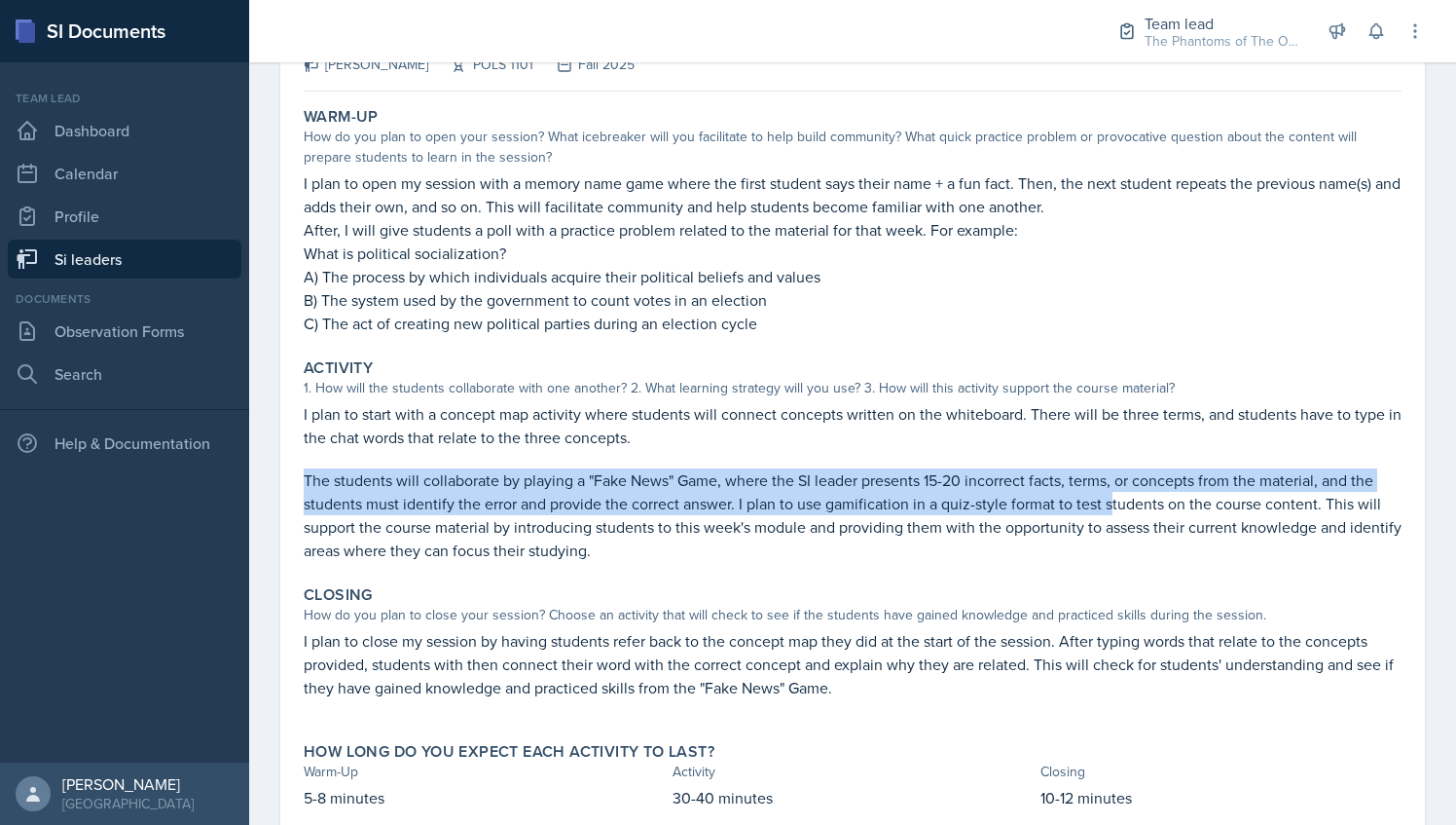
drag, startPoint x: 846, startPoint y: 464, endPoint x: 1111, endPoint y: 506, distance: 268.3
click at [1111, 506] on div "I plan to start with a concept map activity where students will connect concept…" at bounding box center [852, 482] width 1098 height 160
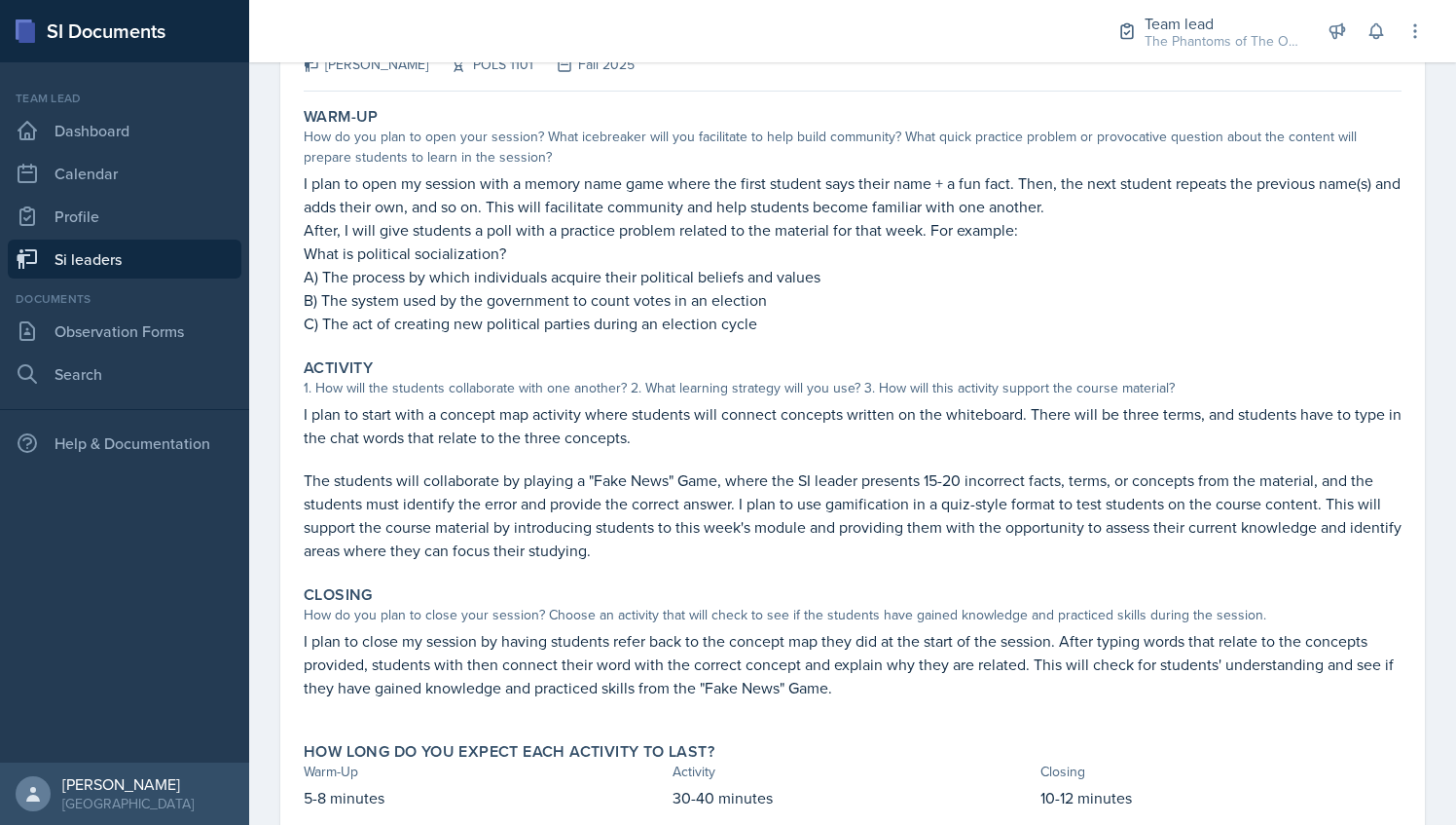
drag, startPoint x: 1111, startPoint y: 506, endPoint x: 1064, endPoint y: 566, distance: 76.2
click at [1064, 566] on div "Activity 1. How will the students collaborate with one another? 2. What learnin…" at bounding box center [852, 460] width 1113 height 219
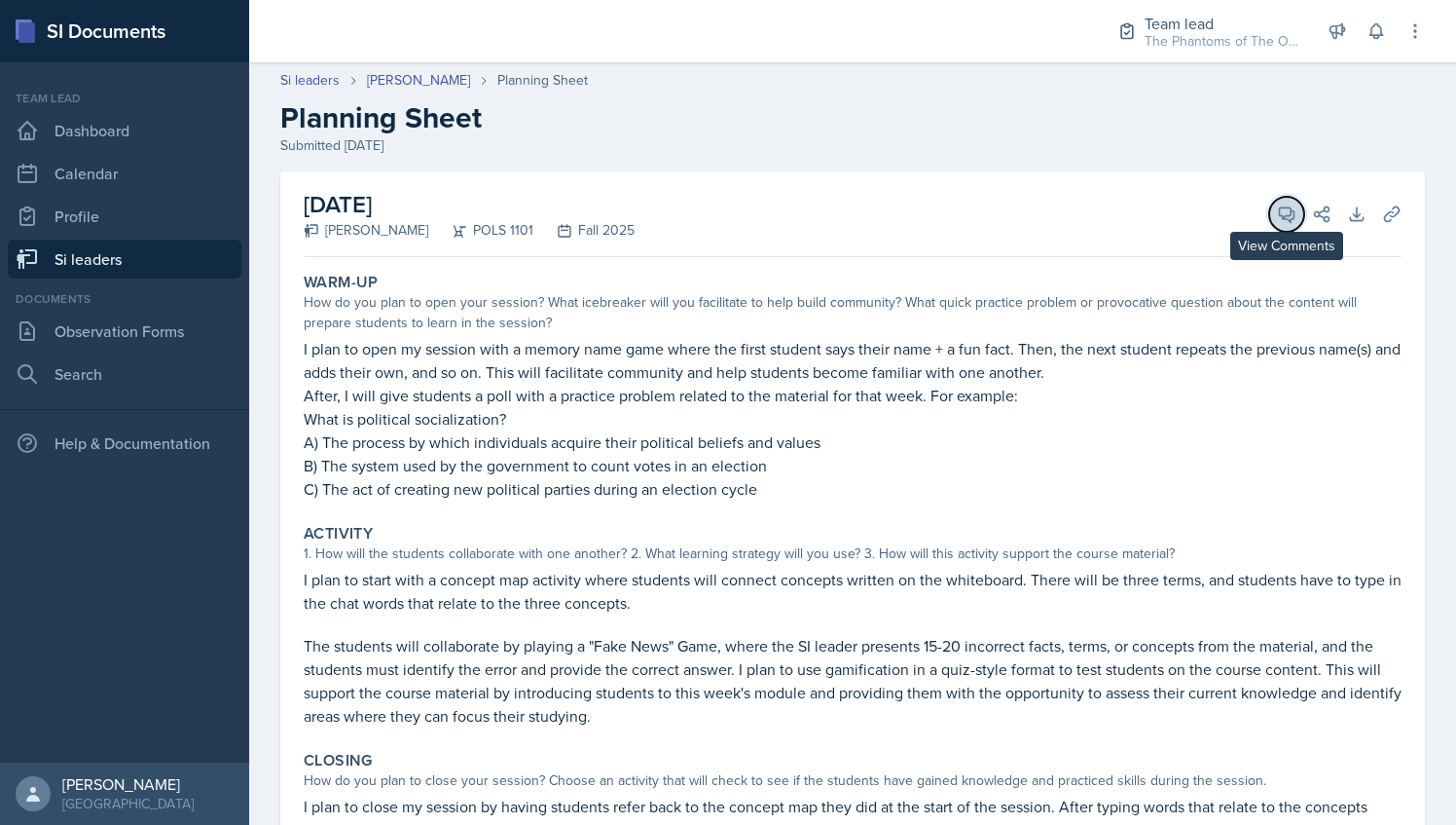
click at [1281, 228] on button "View Comments" at bounding box center [1287, 214] width 35 height 35
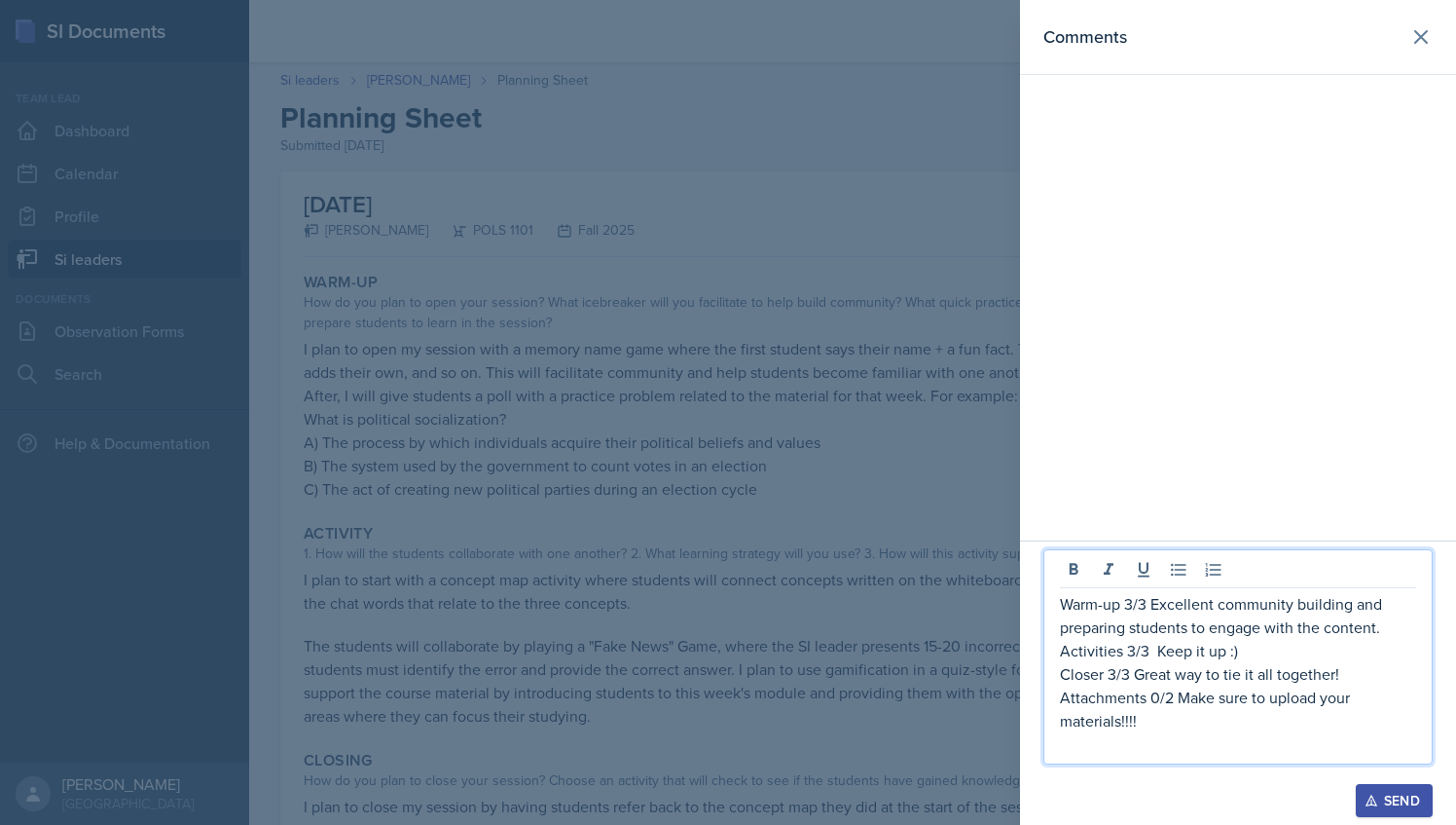
click at [1151, 655] on p "Activities 3/3 Keep it up :)" at bounding box center [1239, 651] width 356 height 23
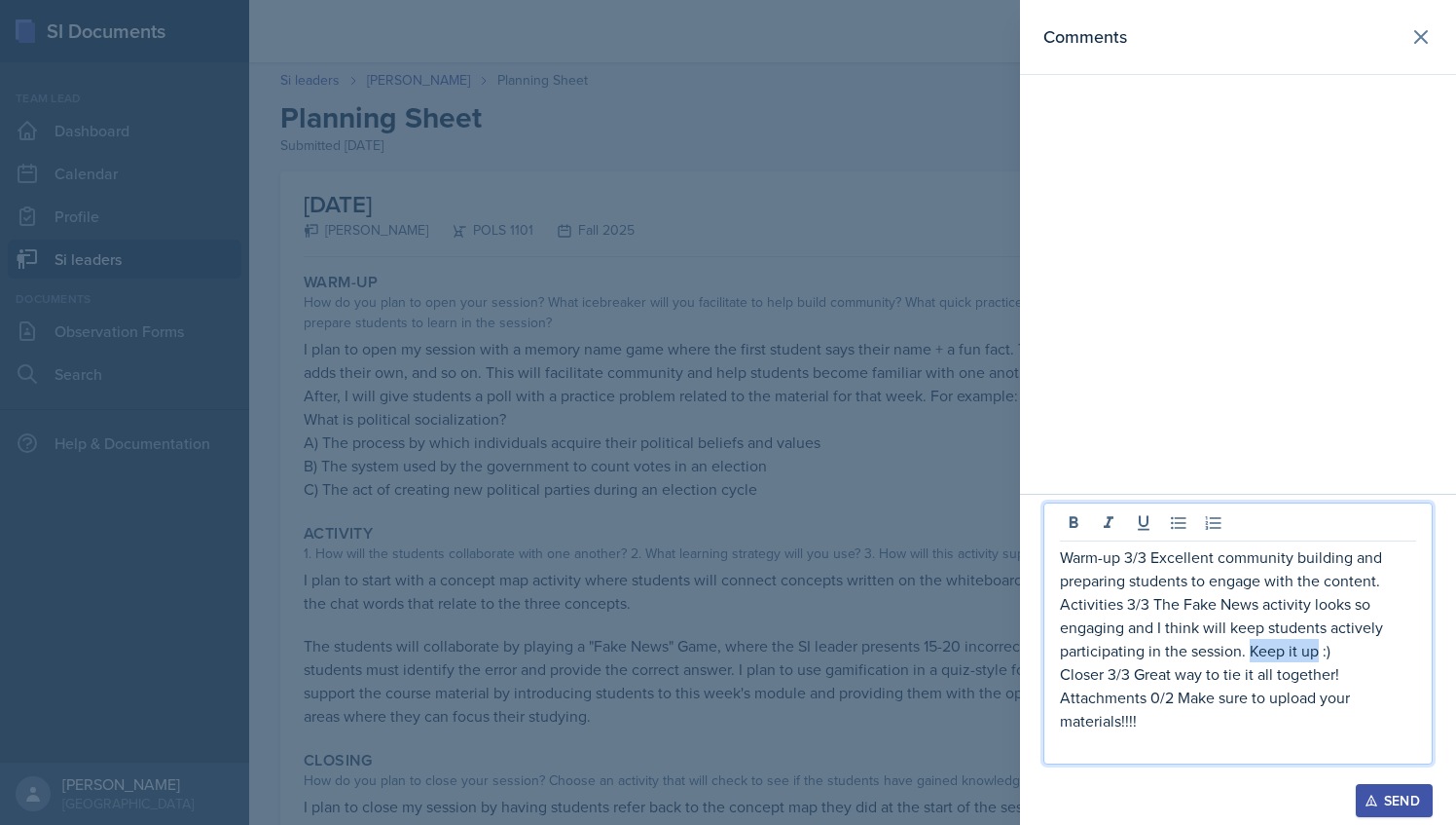
drag, startPoint x: 1314, startPoint y: 652, endPoint x: 1250, endPoint y: 653, distance: 64.0
click at [1250, 653] on p "Activities 3/3 The Fake News activity looks so engaging and I think will keep s…" at bounding box center [1239, 627] width 356 height 70
click at [1234, 712] on p "Attachments 0/2 Make sure to upload your materials!!!!" at bounding box center [1239, 709] width 356 height 47
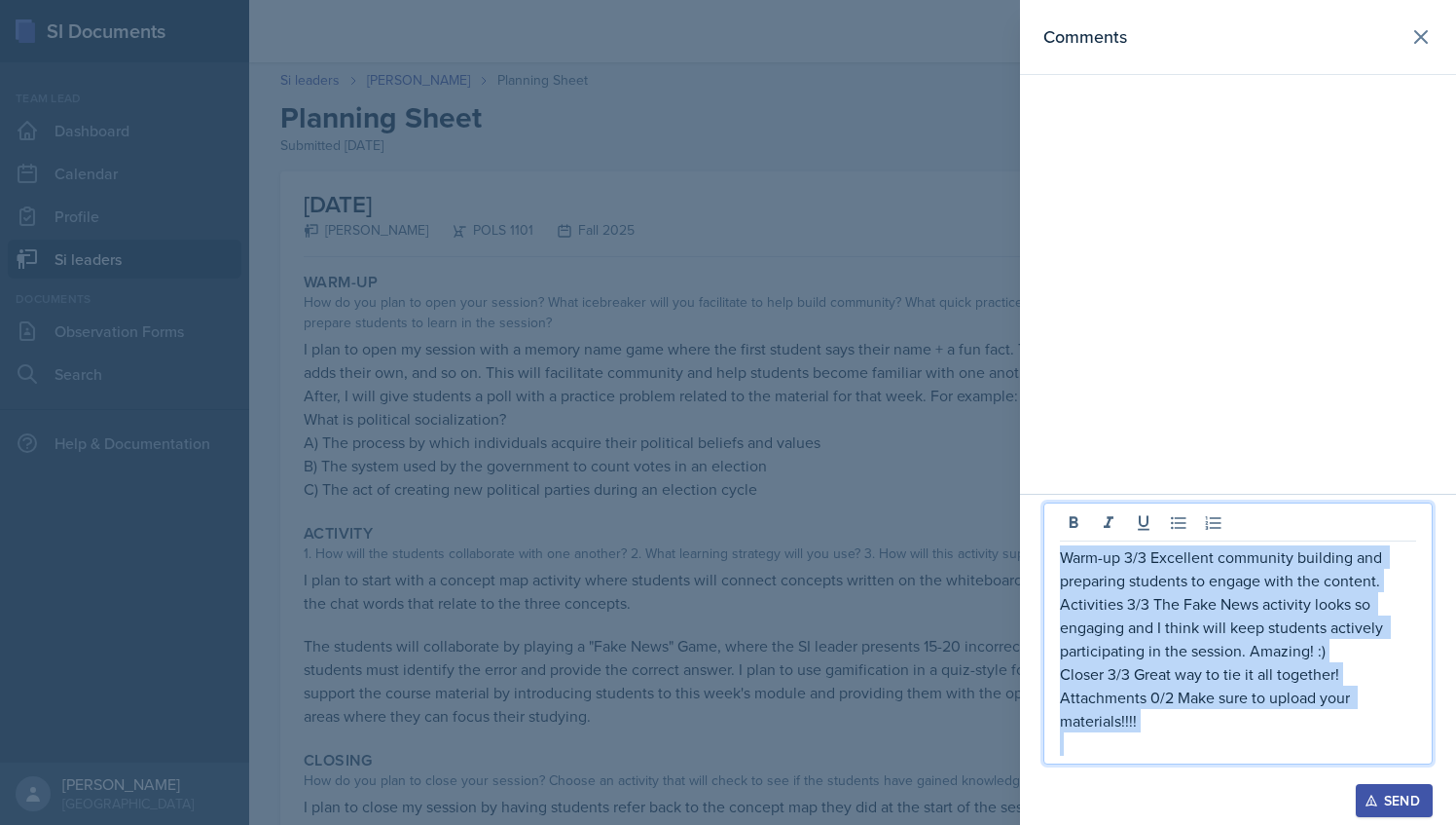
drag, startPoint x: 1154, startPoint y: 743, endPoint x: 1057, endPoint y: 559, distance: 208.0
click at [1057, 559] on div "Warm-up 3/3 Excellent community building and preparing students to engage with …" at bounding box center [1239, 633] width 390 height 262
copy div "Warm-up 3/3 Excellent community building and preparing students to engage with …"
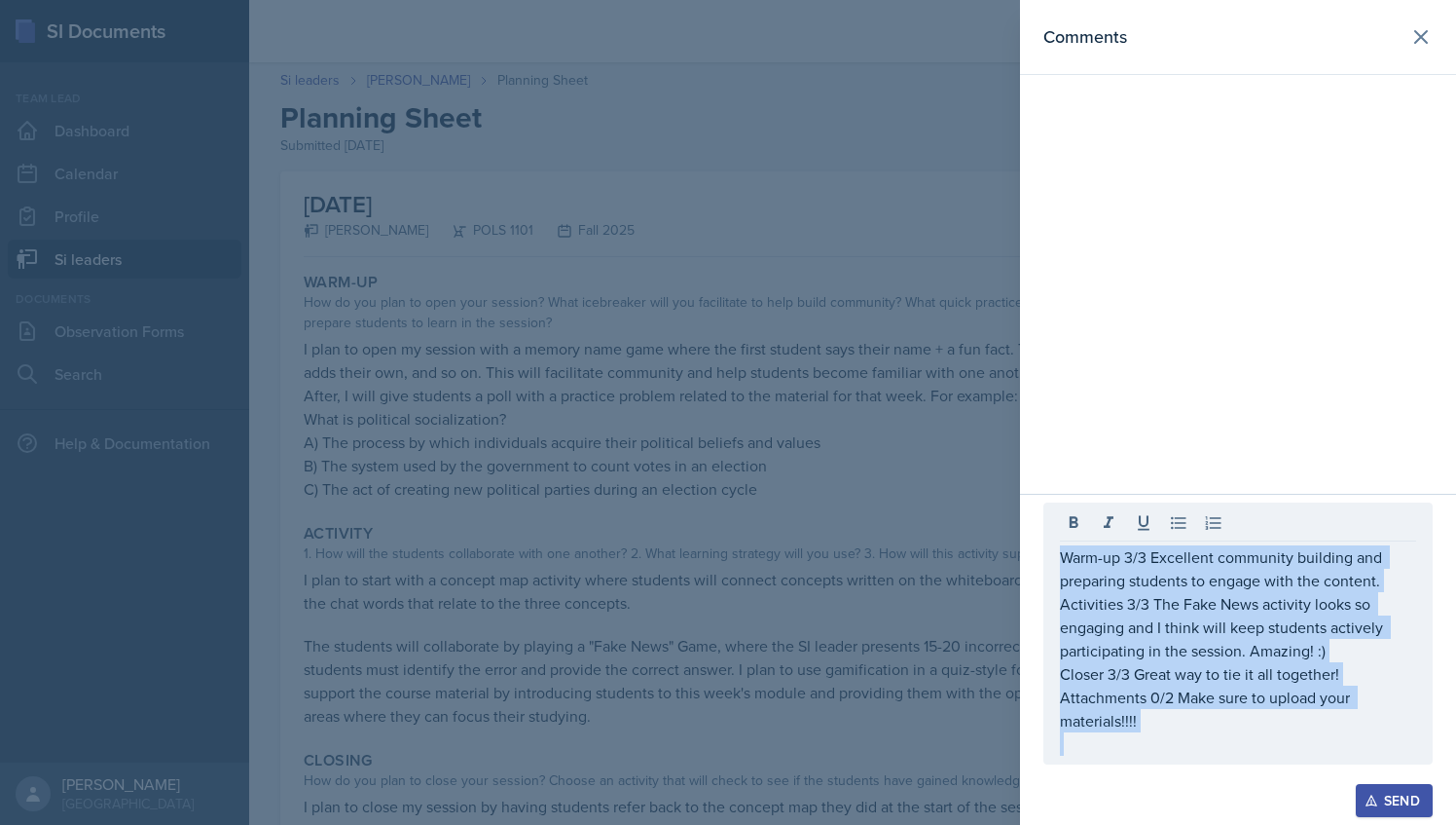
click at [1417, 808] on div "Send" at bounding box center [1394, 801] width 52 height 16
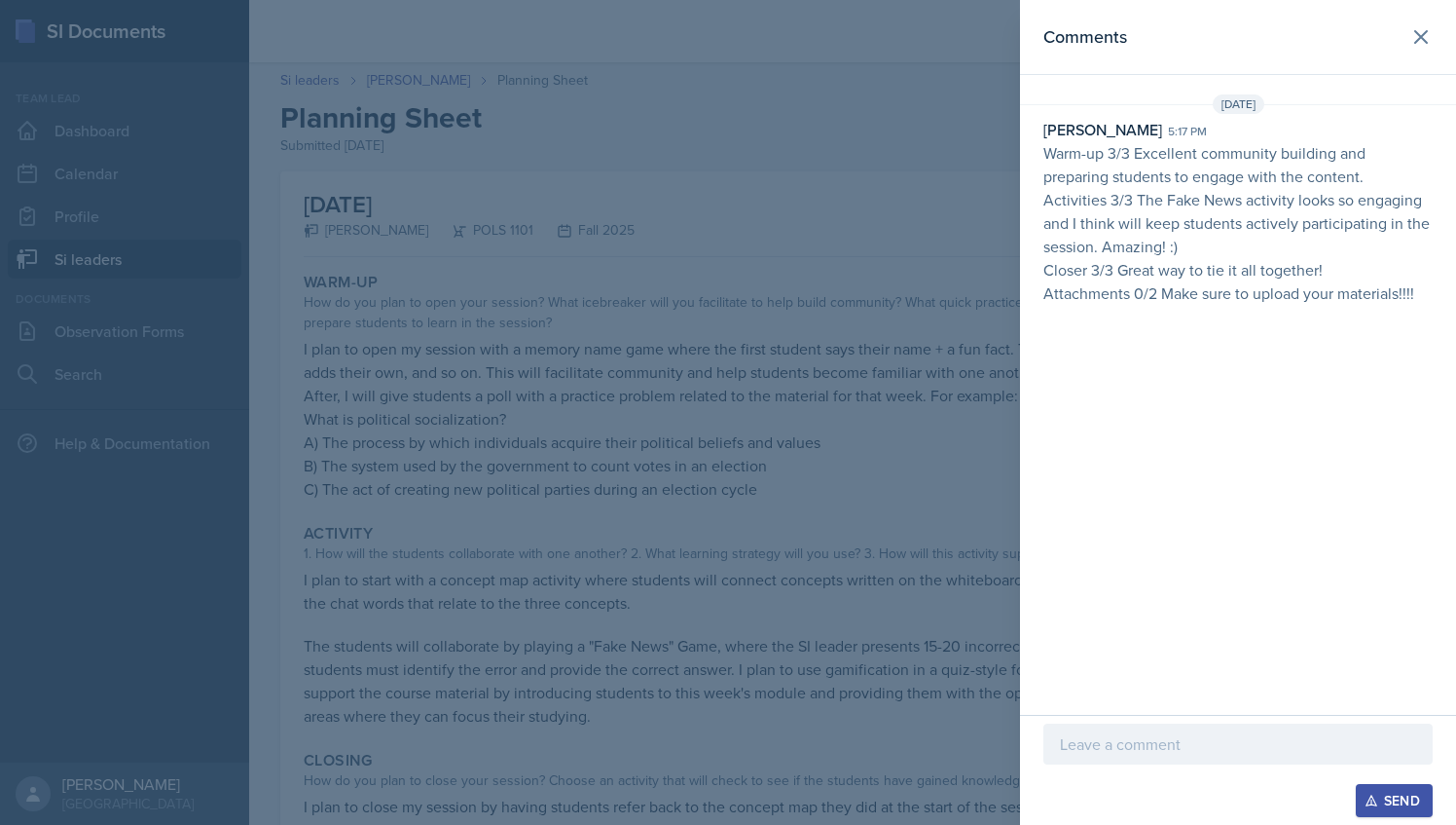
click at [611, 255] on div at bounding box center [728, 412] width 1456 height 825
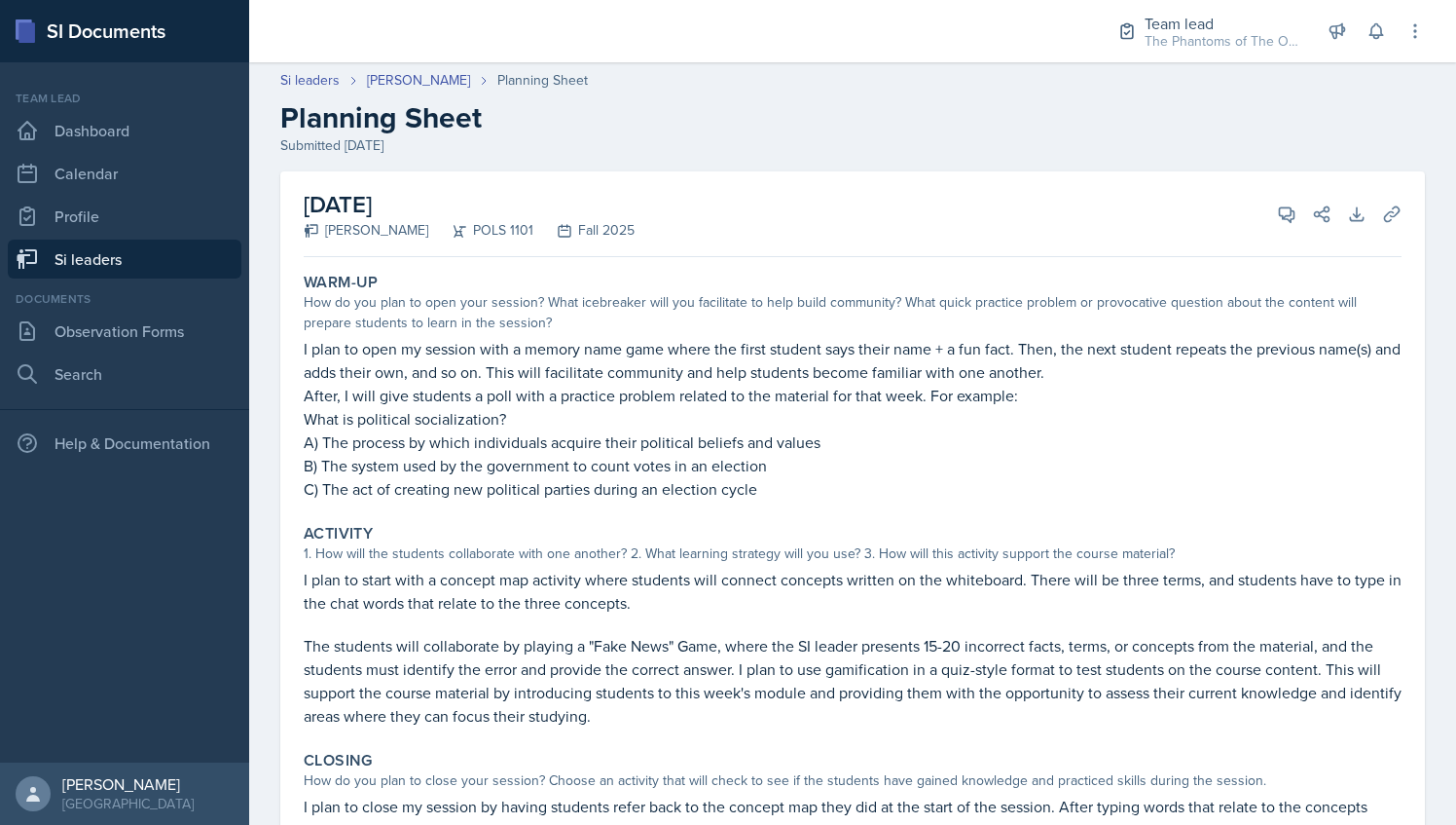
click at [133, 271] on link "Si leaders" at bounding box center [125, 259] width 234 height 39
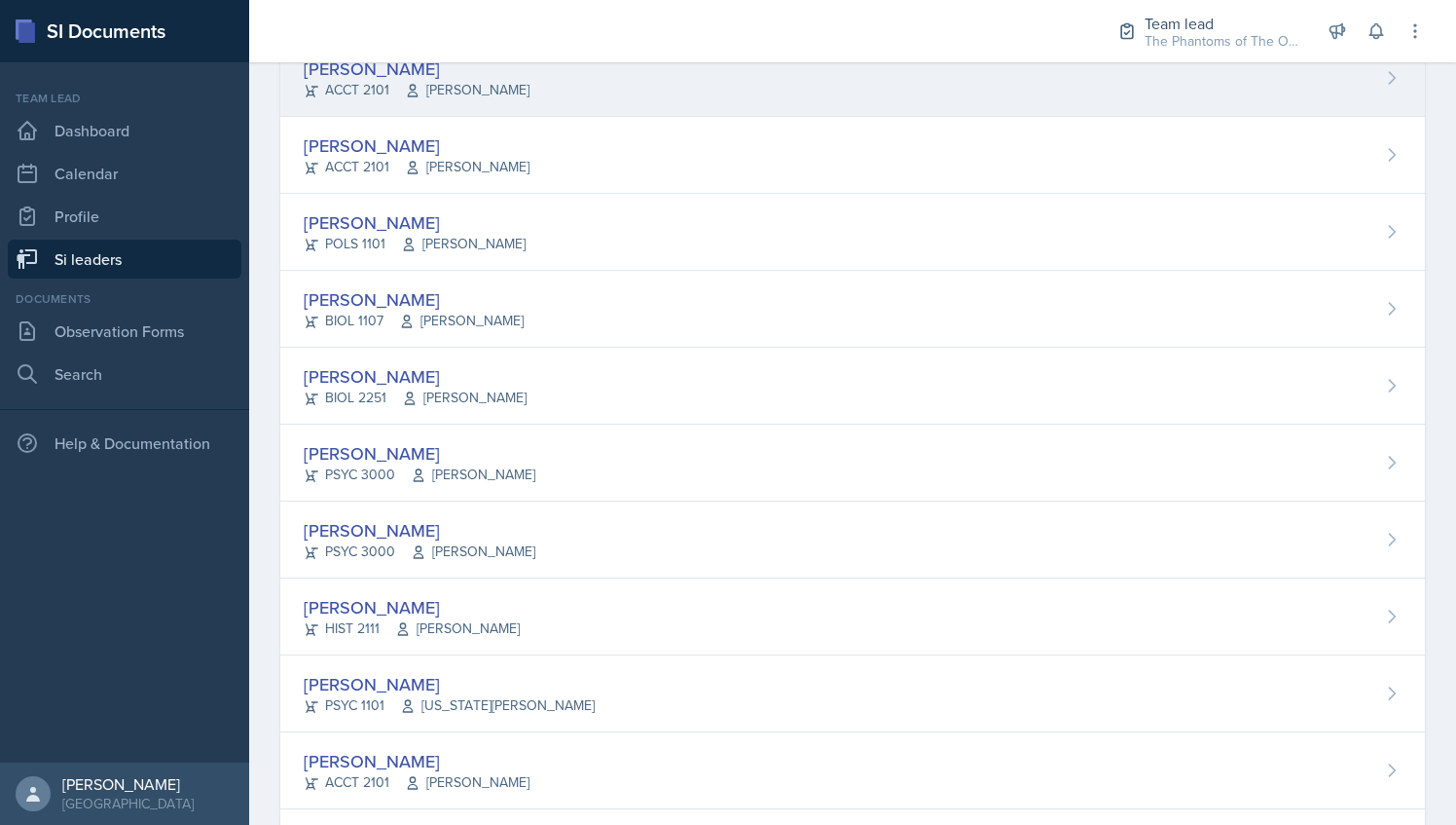
scroll to position [368, 0]
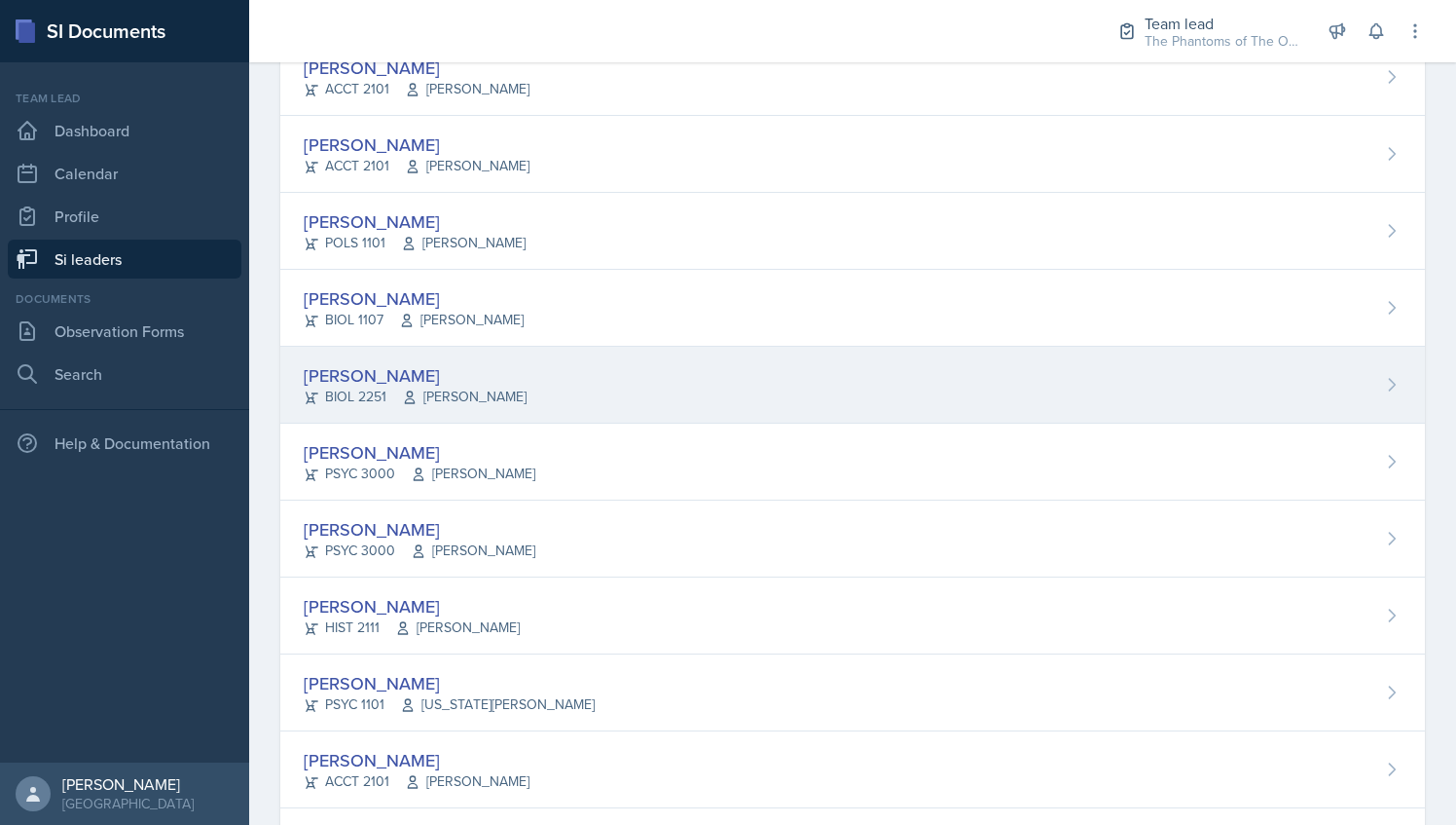
click at [517, 394] on span "[PERSON_NAME]" at bounding box center [465, 396] width 125 height 20
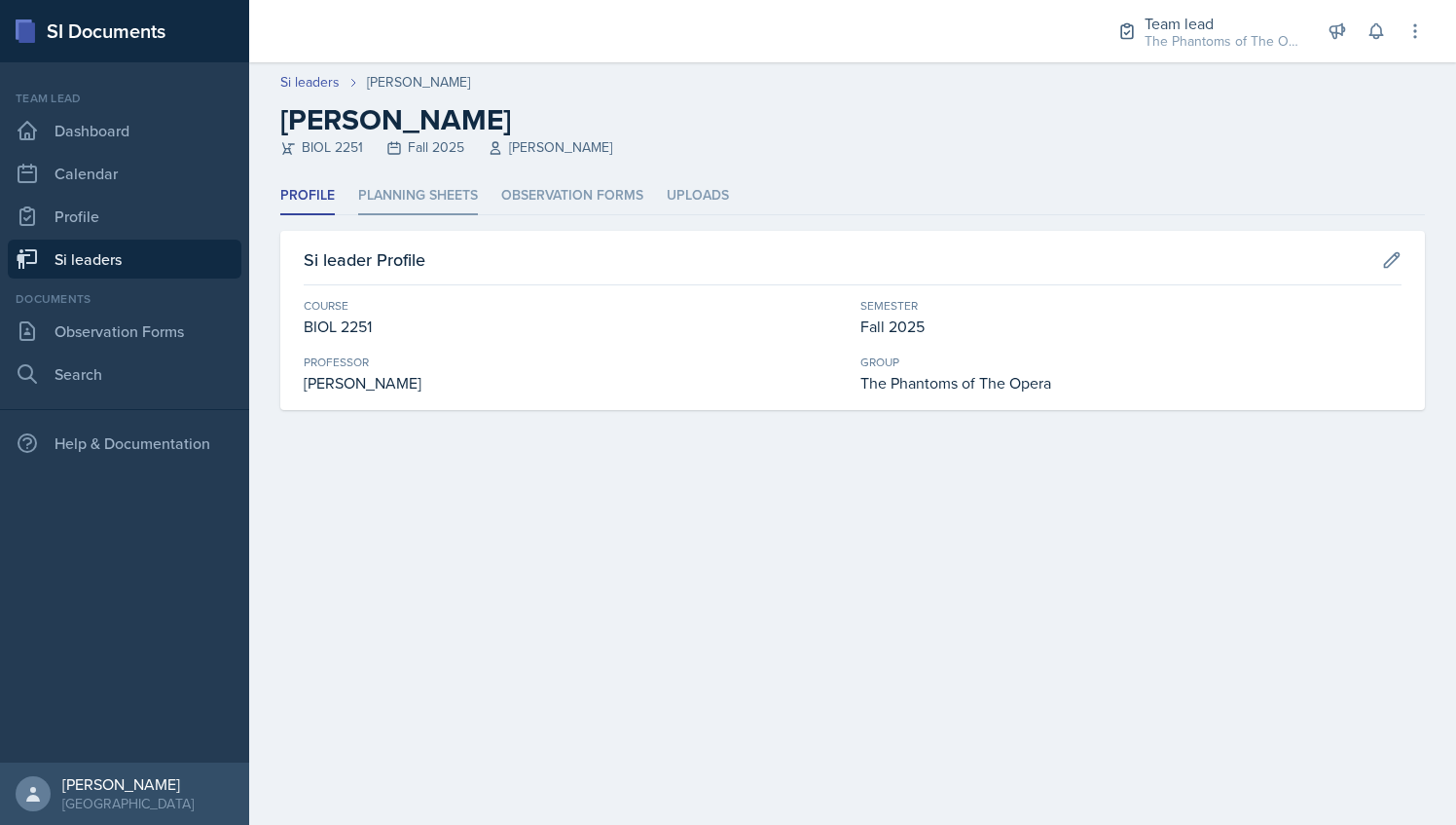
click at [411, 212] on li "Planning Sheets" at bounding box center [418, 196] width 120 height 38
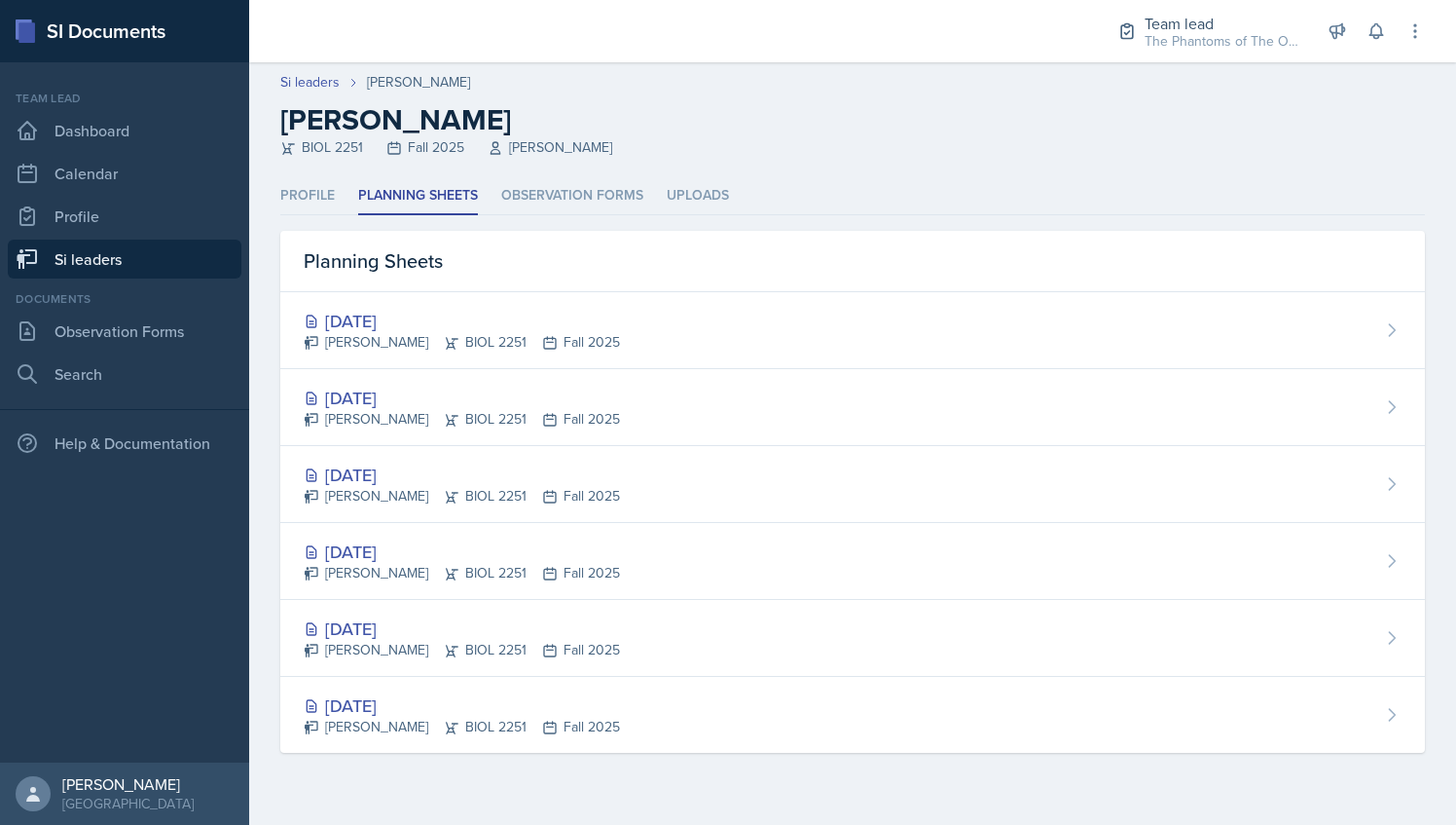
click at [115, 270] on link "Si leaders" at bounding box center [125, 259] width 234 height 39
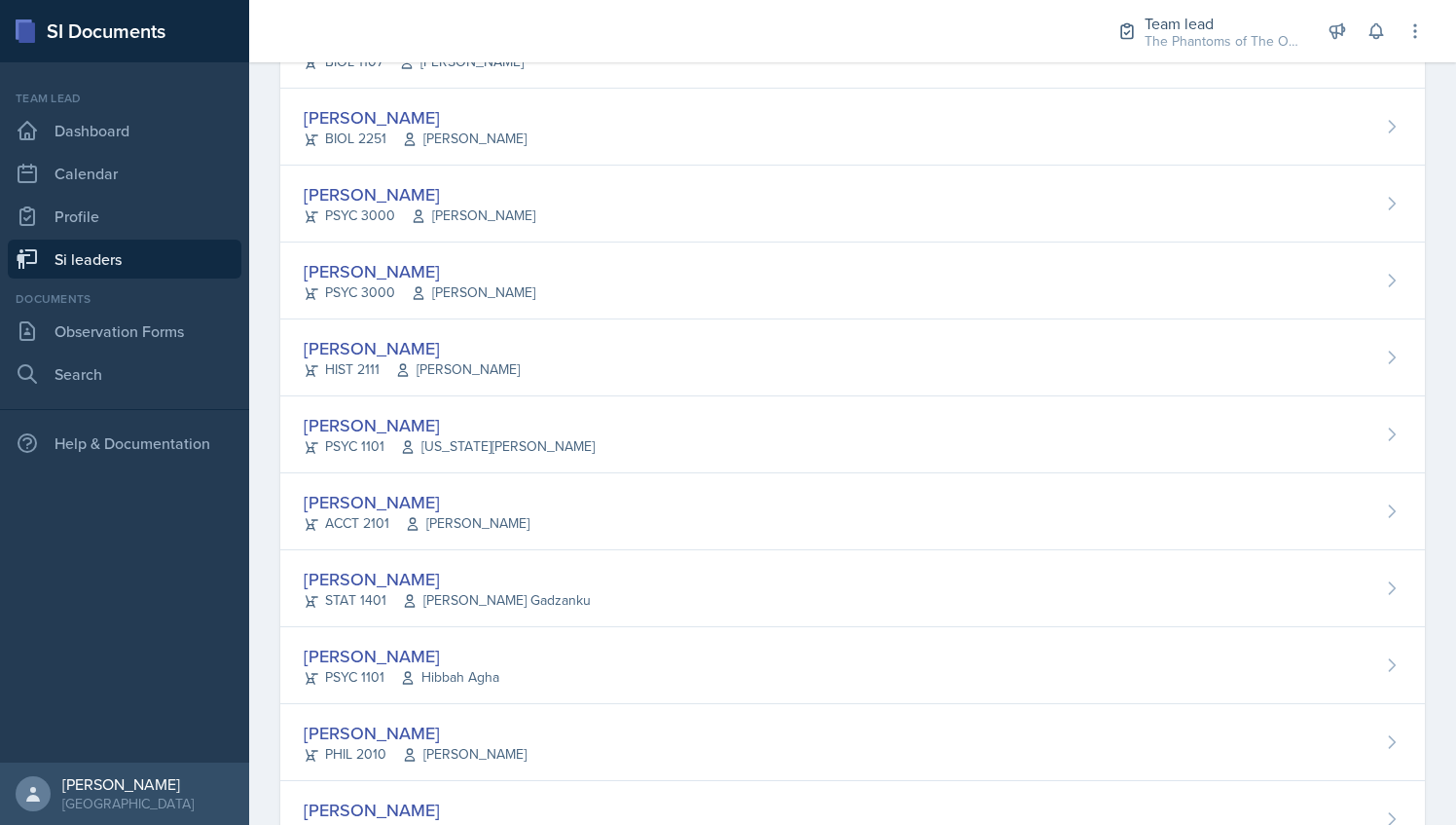
scroll to position [626, 0]
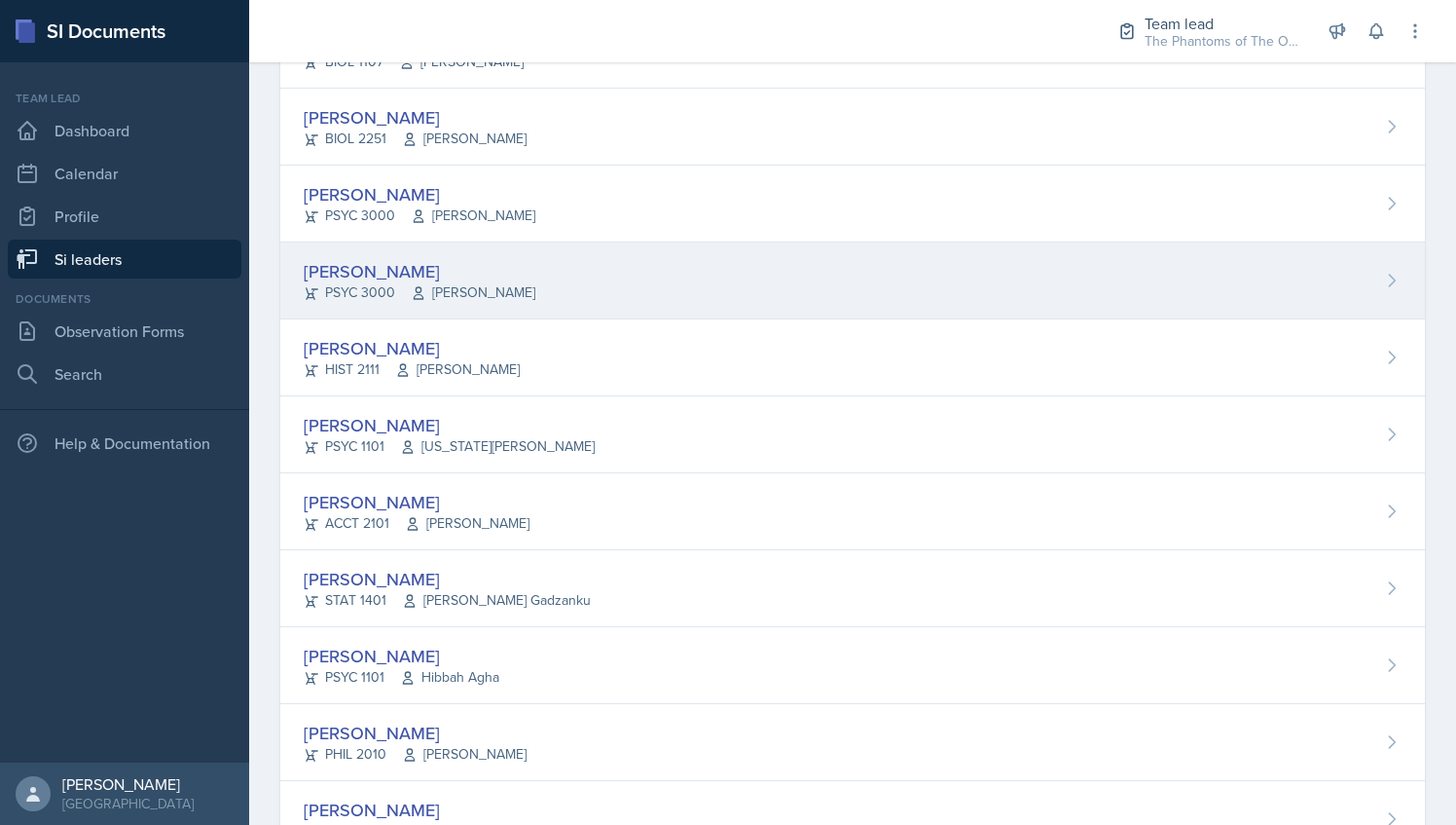
click at [545, 263] on div "[PERSON_NAME] PSYC 3000 [PERSON_NAME]" at bounding box center [852, 281] width 1144 height 77
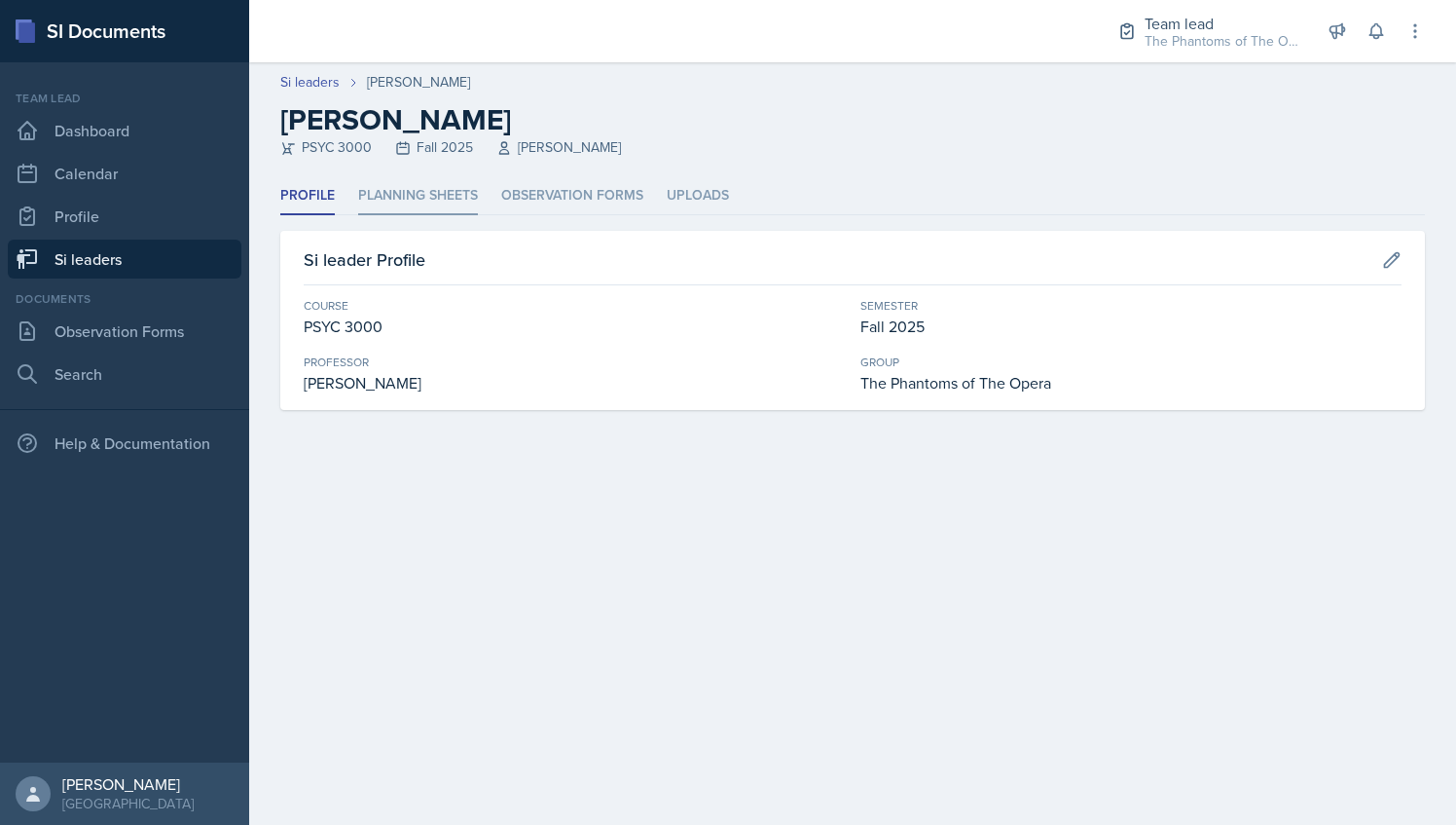
click at [423, 186] on li "Planning Sheets" at bounding box center [418, 196] width 120 height 38
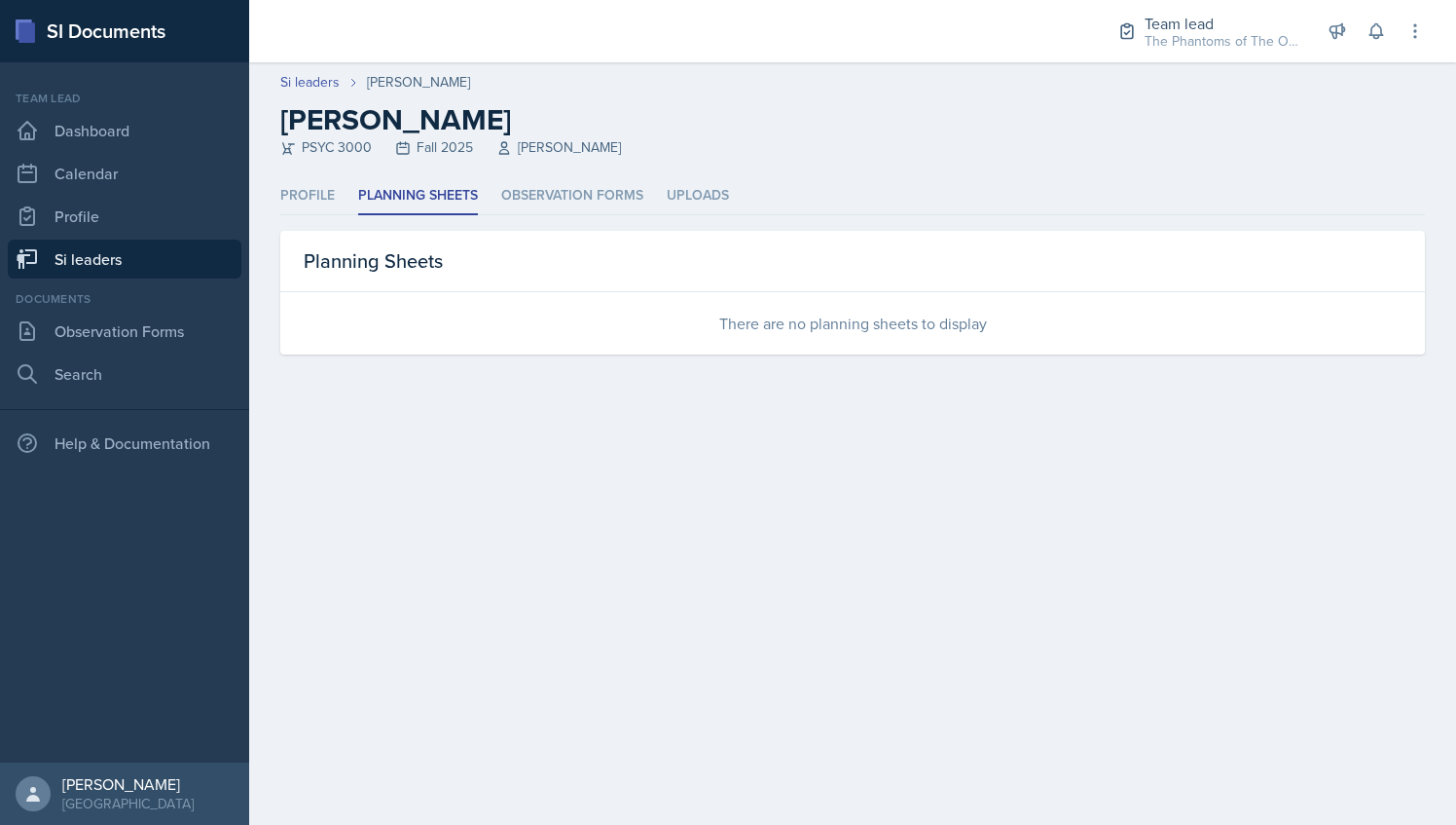
click at [158, 261] on link "Si leaders" at bounding box center [125, 259] width 234 height 39
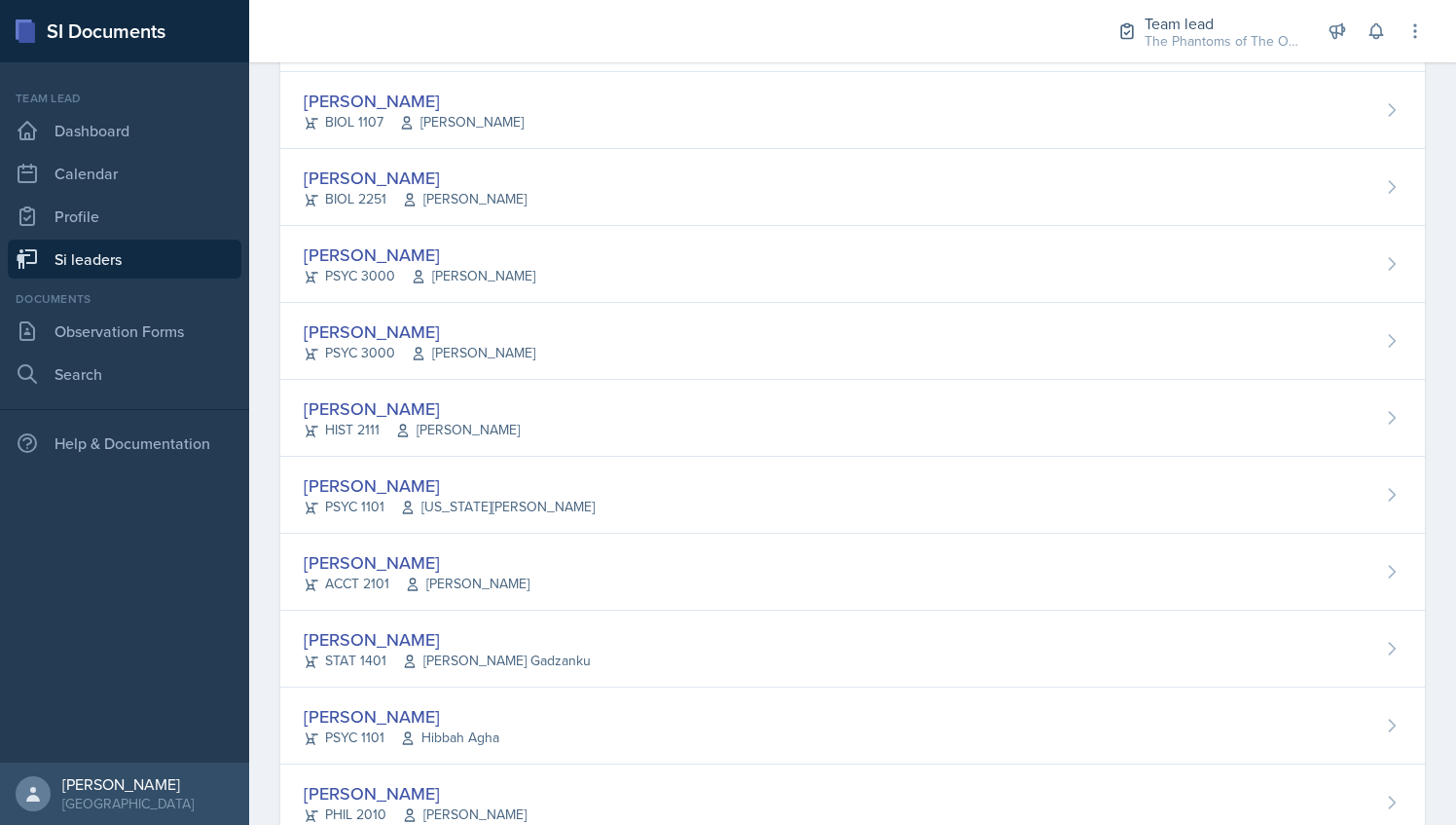
scroll to position [575, 0]
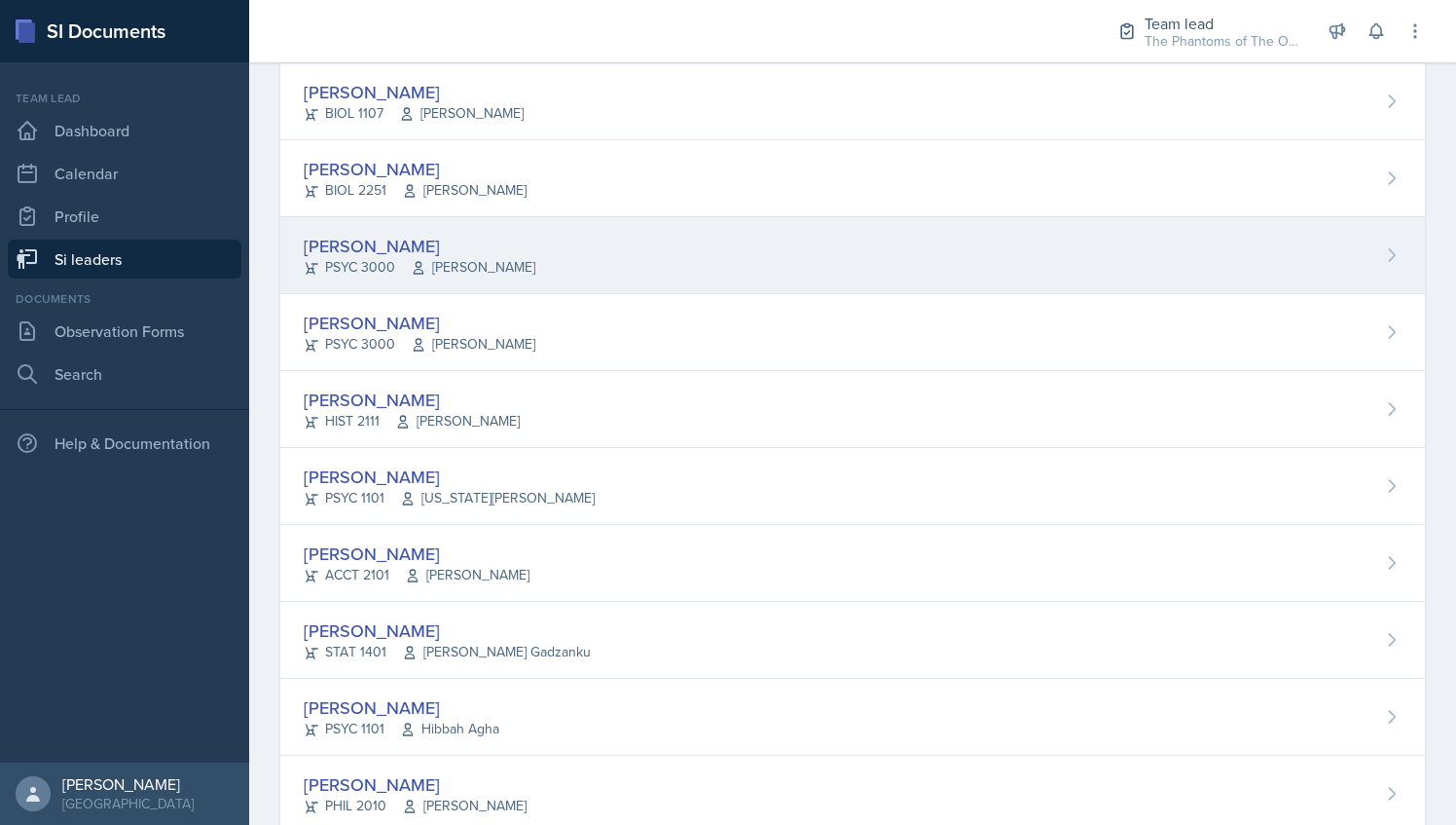
click at [487, 257] on span "[PERSON_NAME]" at bounding box center [473, 267] width 125 height 20
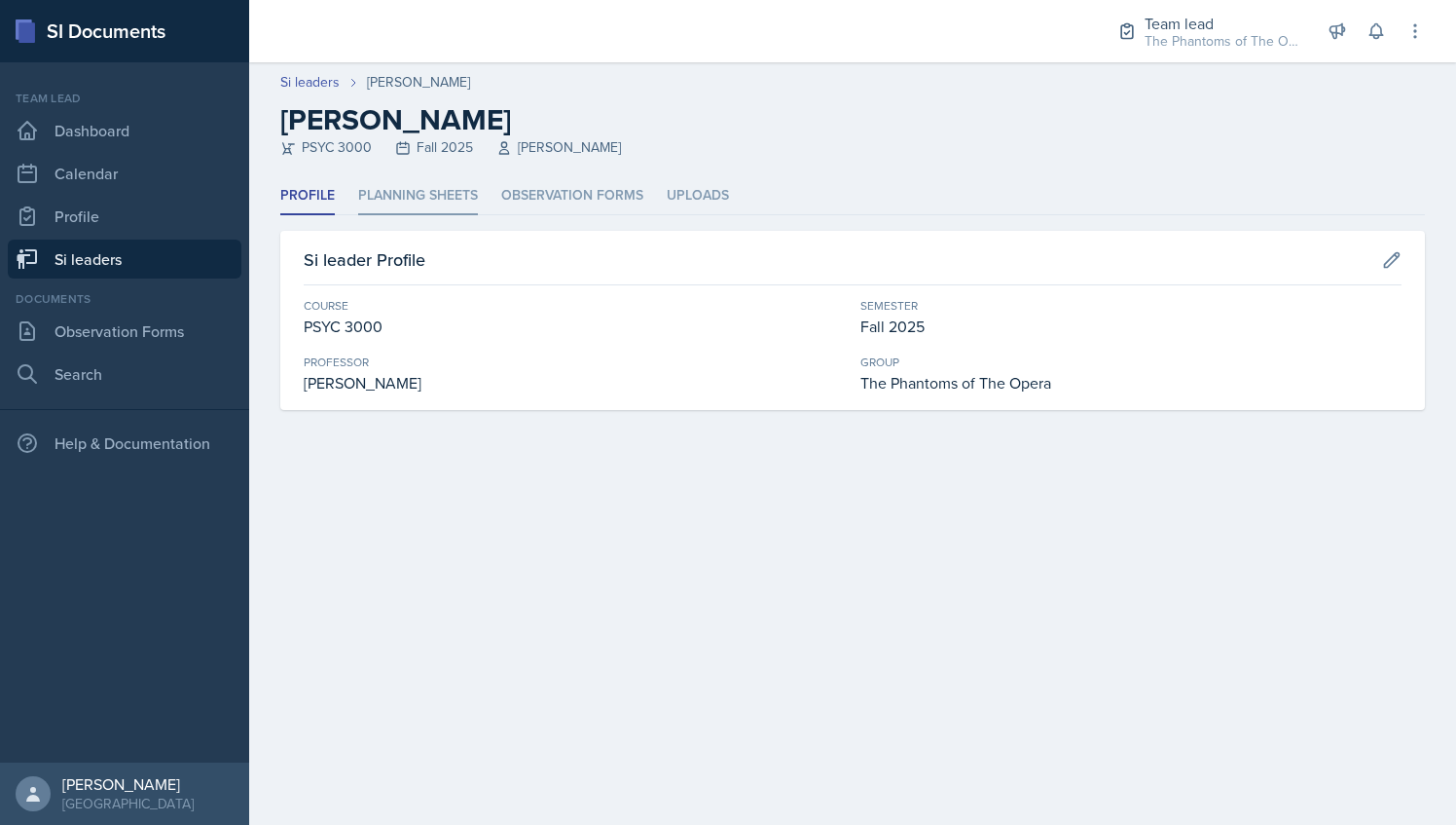
click at [475, 201] on li "Planning Sheets" at bounding box center [418, 196] width 120 height 38
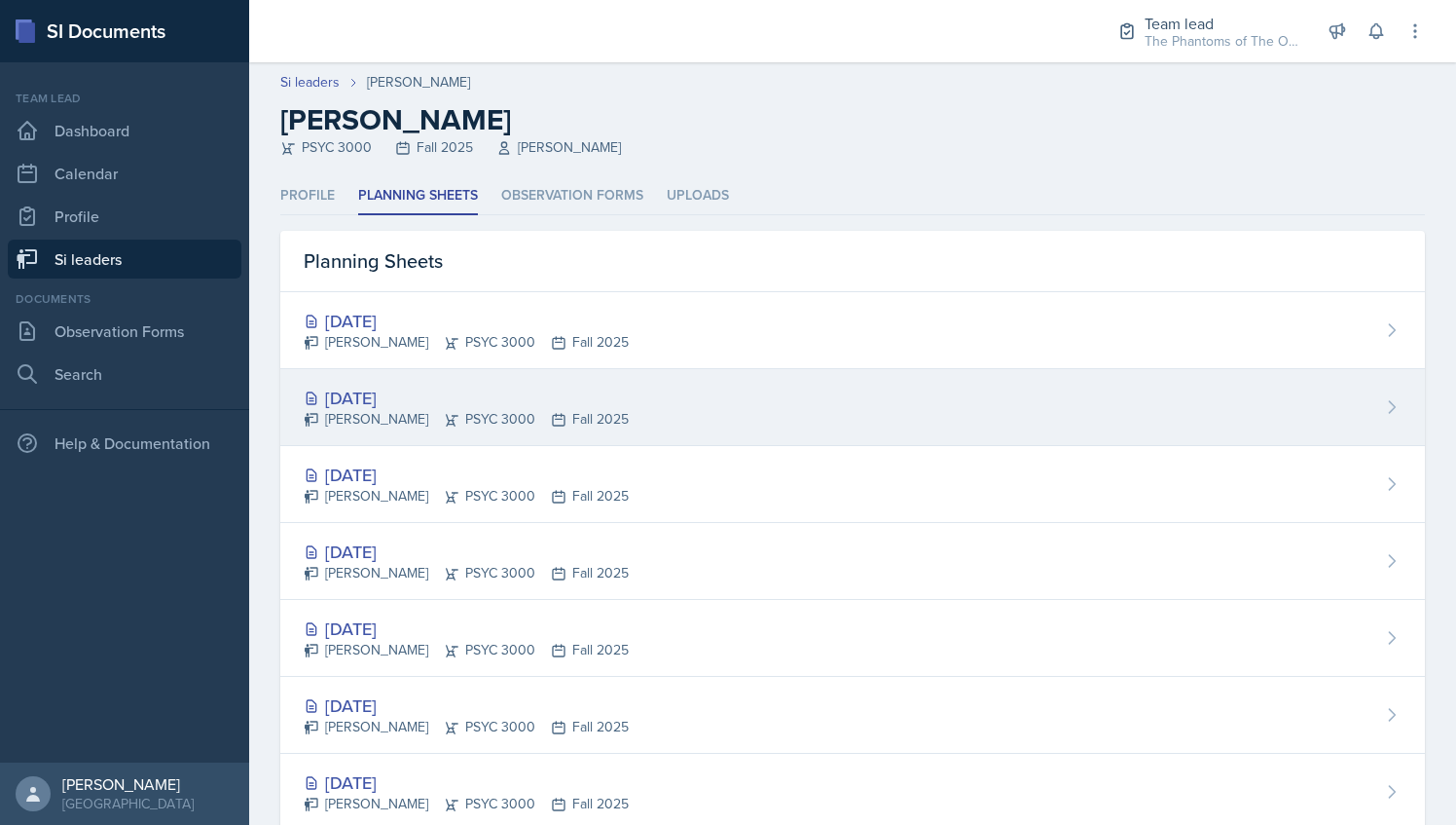
click at [458, 409] on div "[PERSON_NAME] PSYC 3000 Fall 2025" at bounding box center [467, 419] width 325 height 20
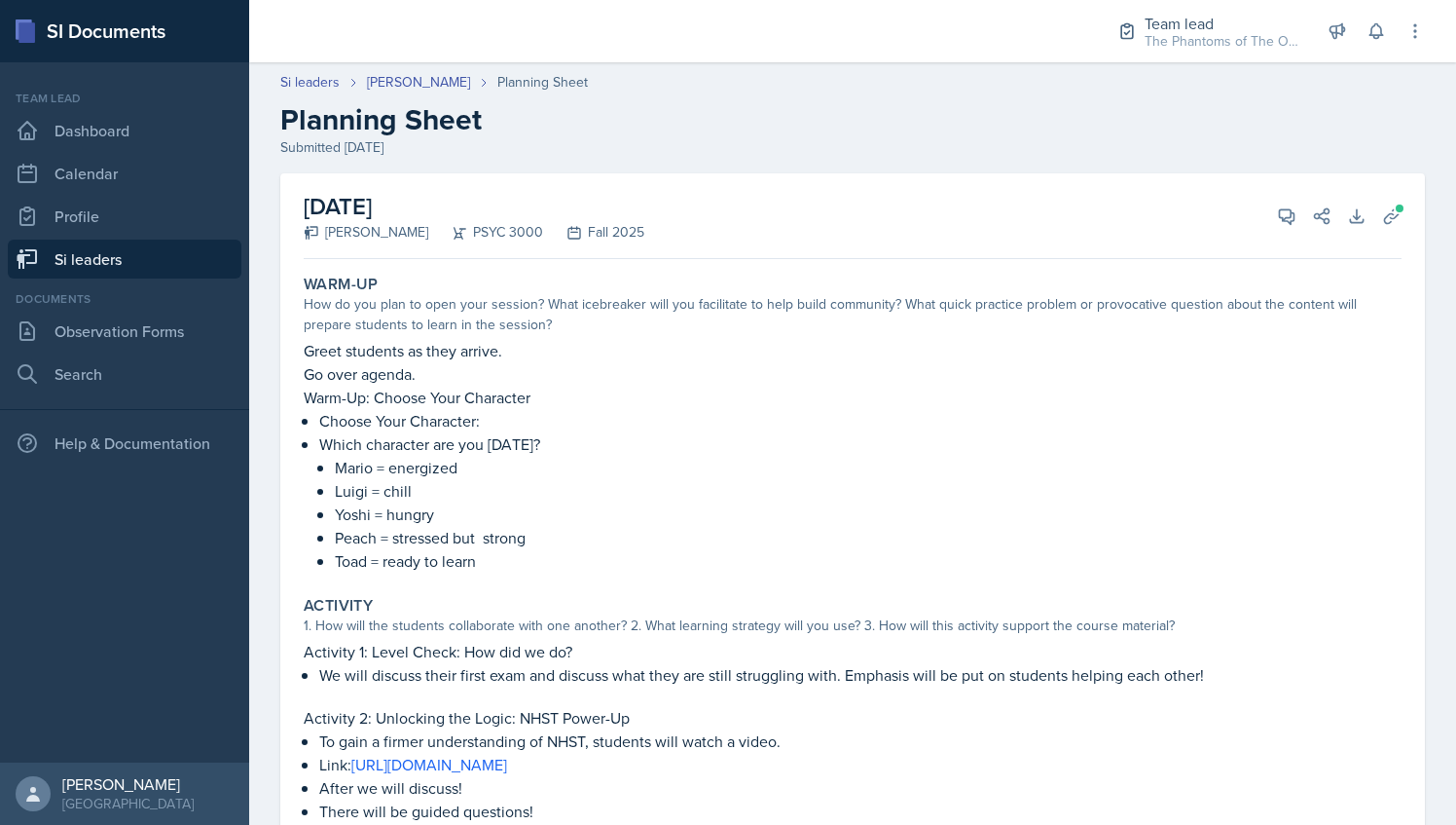
click at [650, 110] on h2 "Planning Sheet" at bounding box center [852, 120] width 1144 height 35
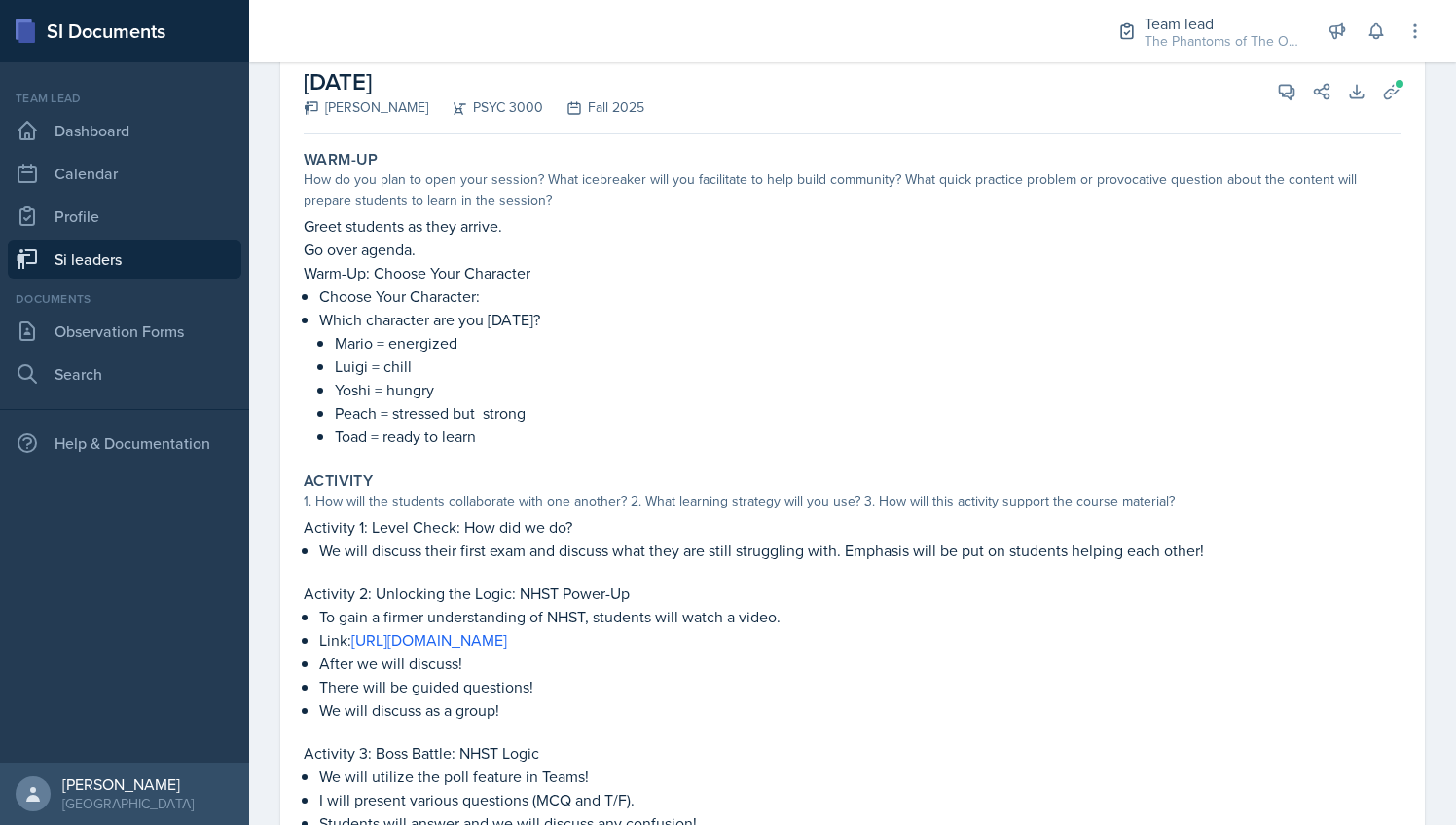
scroll to position [85, 0]
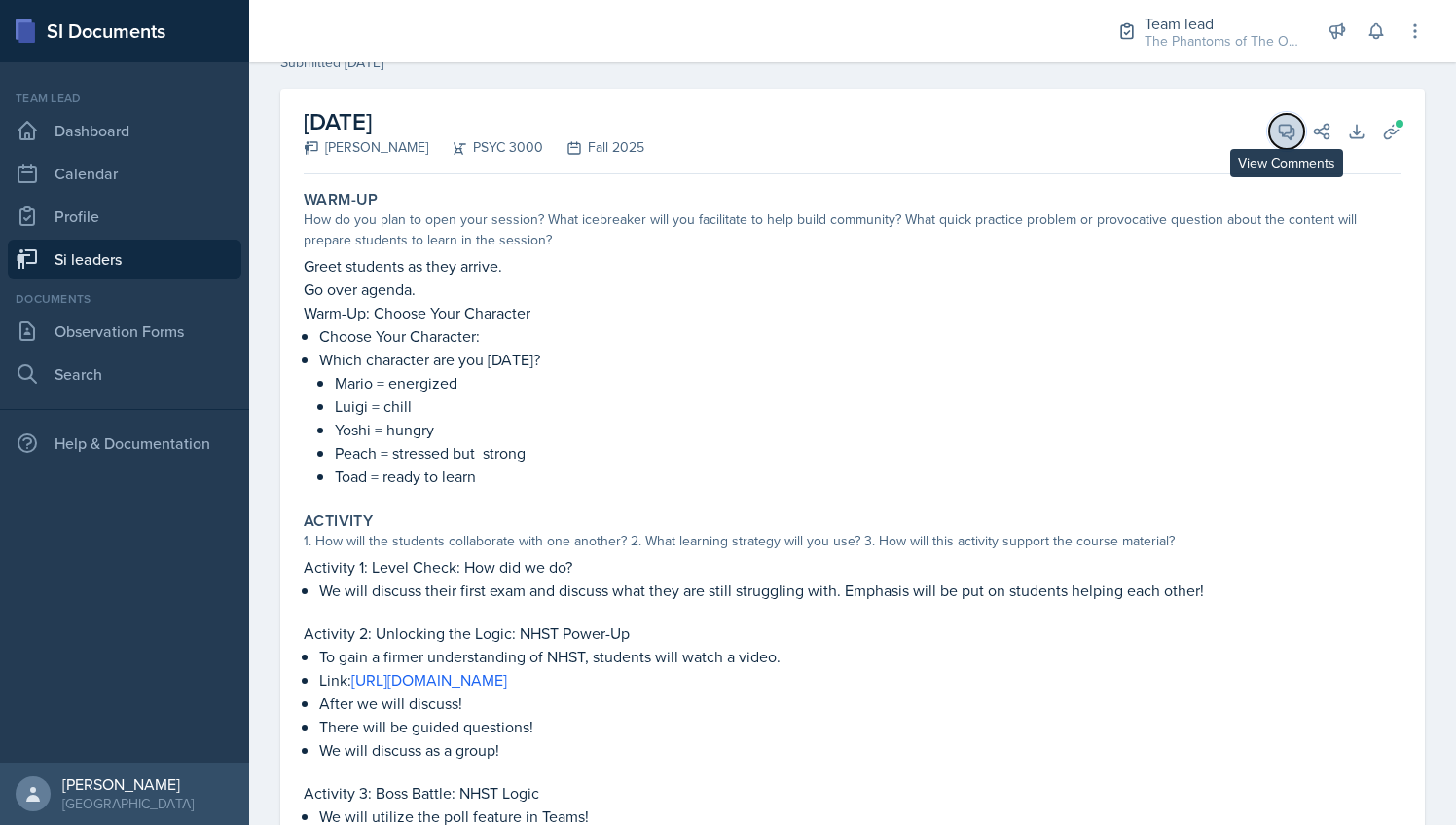
click at [1288, 120] on span at bounding box center [1293, 125] width 10 height 10
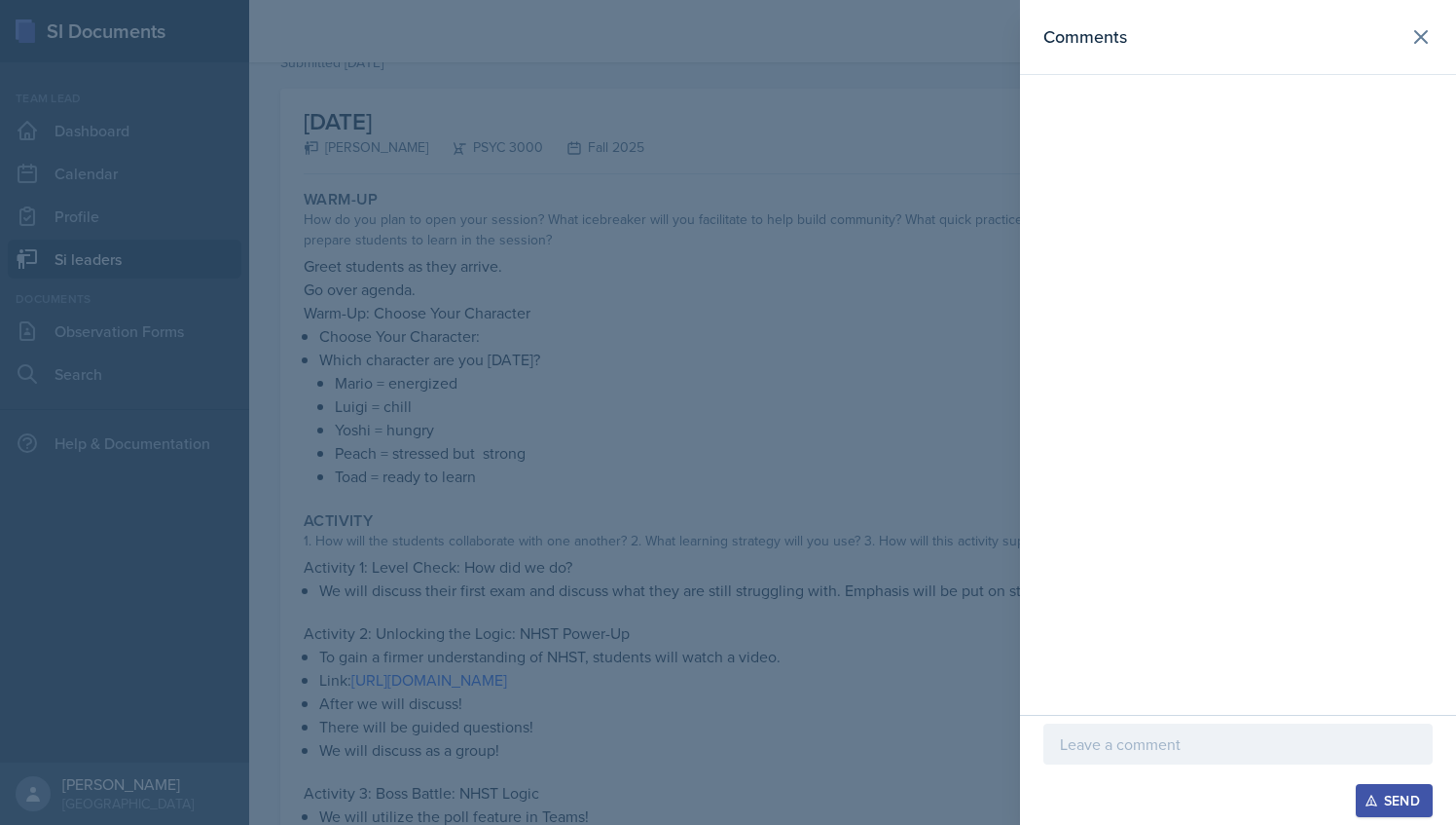
click at [1105, 745] on p at bounding box center [1239, 744] width 356 height 23
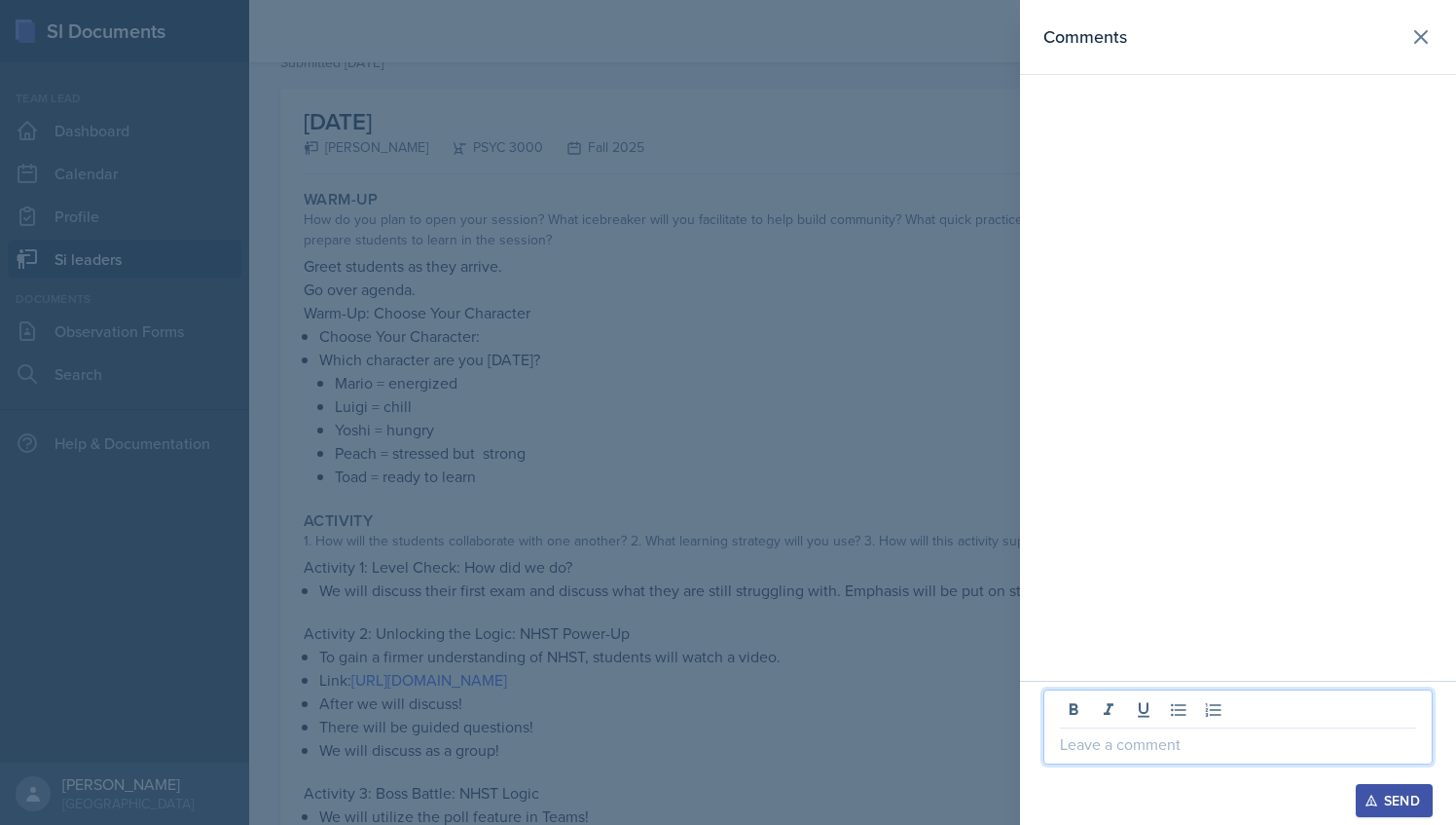
paste div
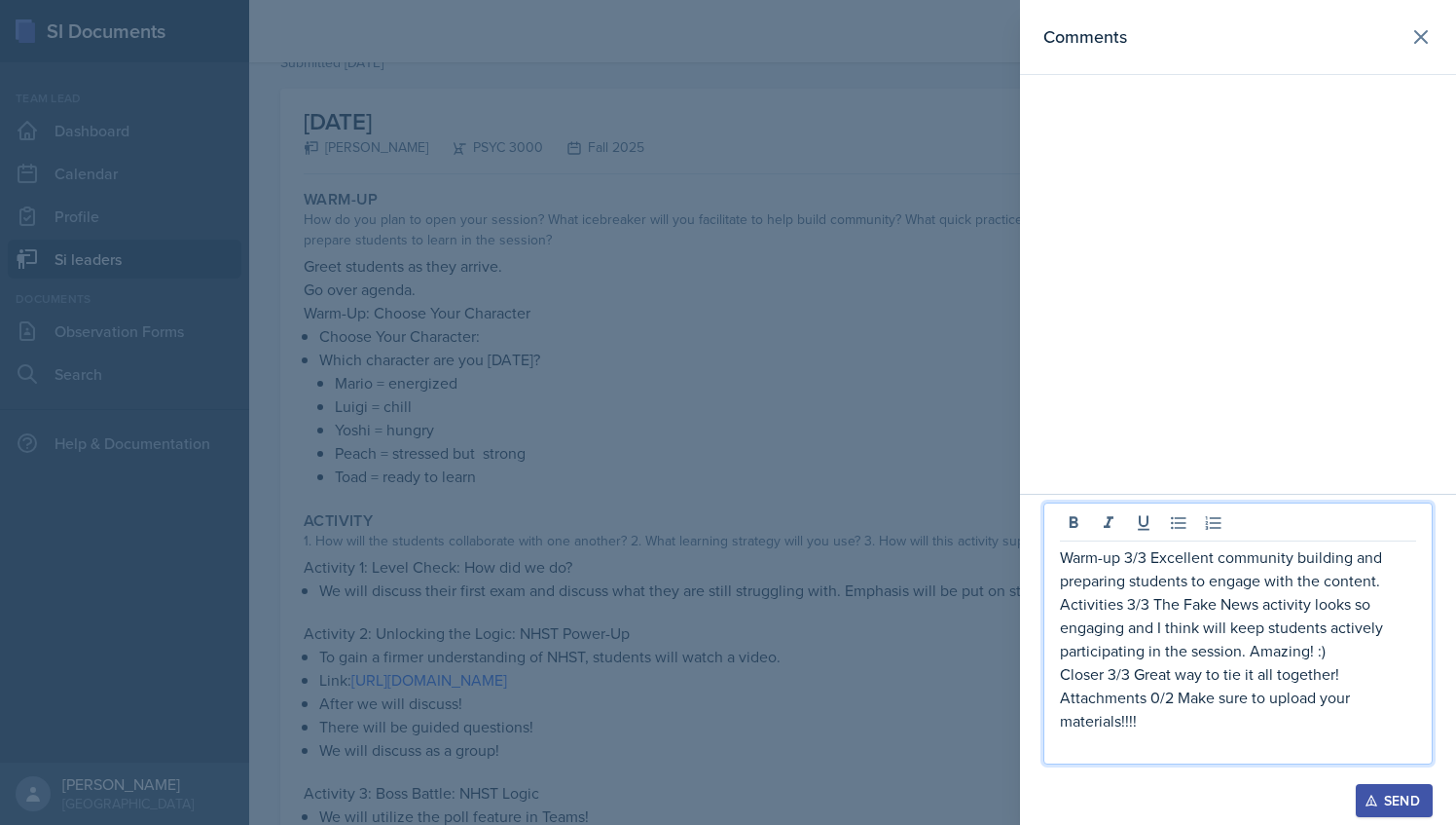
click at [1133, 557] on p "Warm-up 3/3 Excellent community building and preparing students to engage with …" at bounding box center [1239, 569] width 356 height 47
drag, startPoint x: 1355, startPoint y: 559, endPoint x: 1385, endPoint y: 591, distance: 43.9
click at [1385, 591] on p "Warm-up 2/3 Excellent community building and preparing students to engage with …" at bounding box center [1239, 569] width 356 height 47
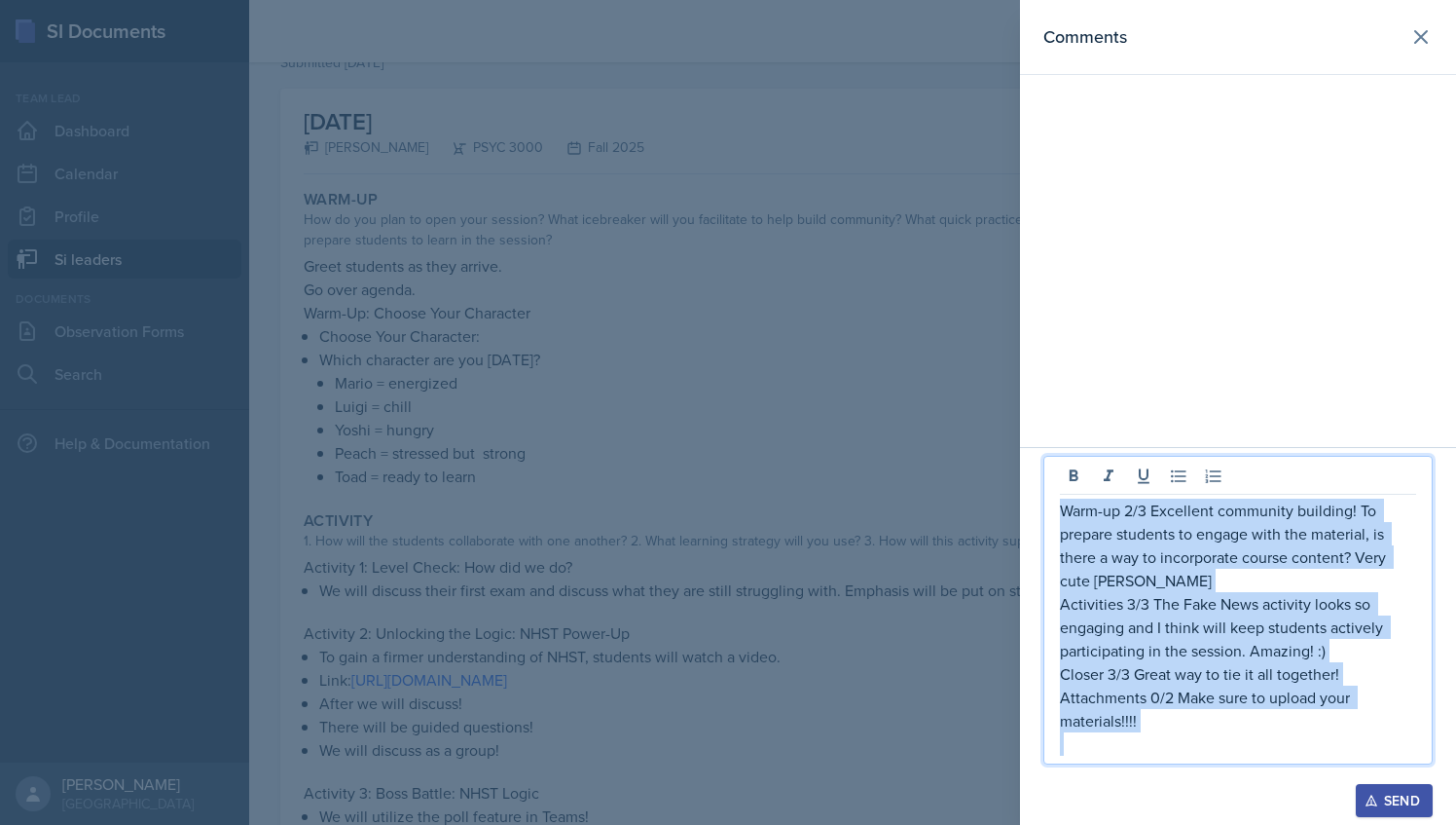
drag, startPoint x: 1062, startPoint y: 509, endPoint x: 1150, endPoint y: 746, distance: 252.8
click at [1150, 746] on div "Warm-up 2/3 Excellent community building! To prepare students to engage with th…" at bounding box center [1239, 627] width 356 height 257
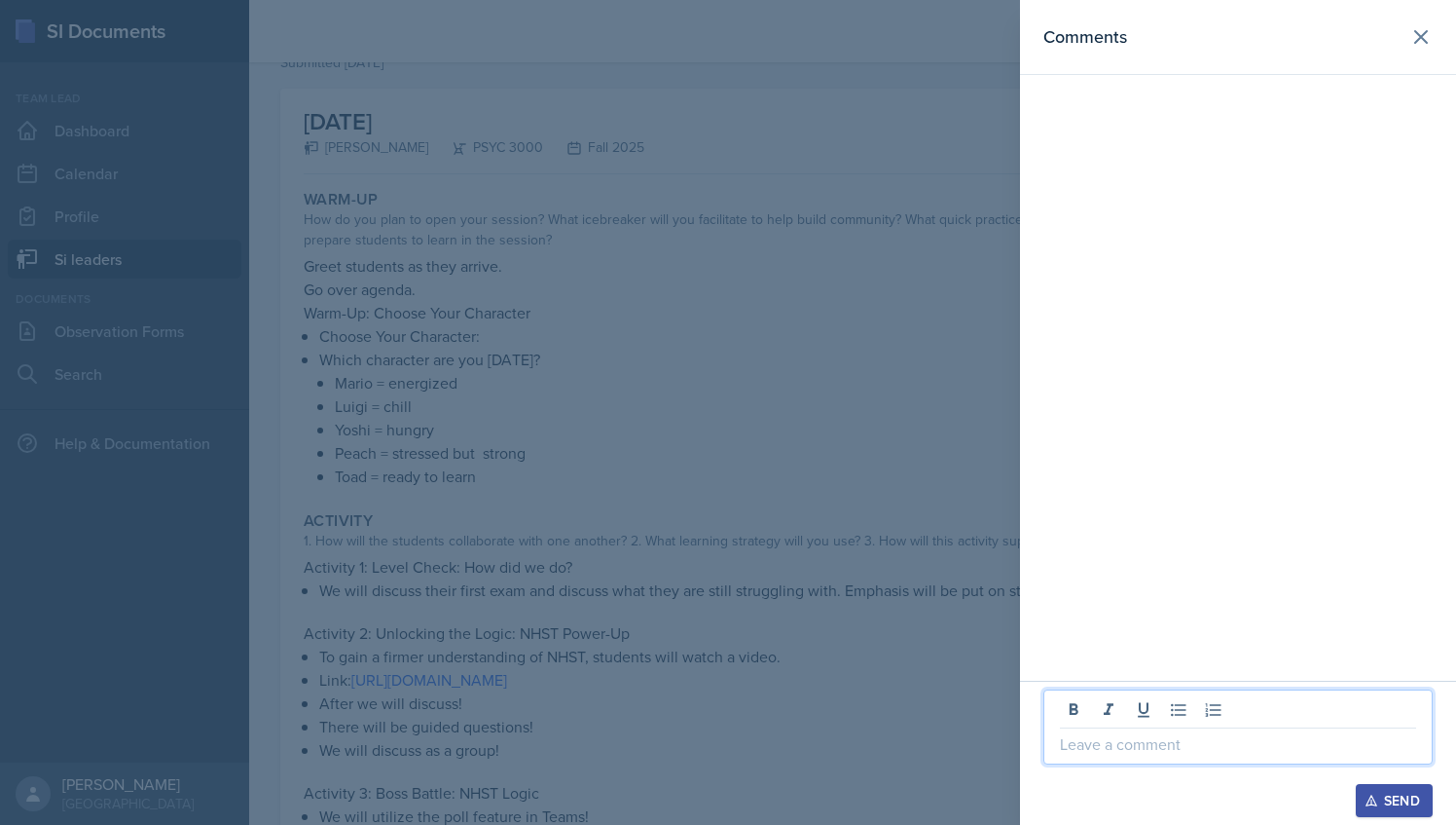
click at [1073, 740] on p at bounding box center [1239, 744] width 356 height 23
drag, startPoint x: 1073, startPoint y: 740, endPoint x: 1068, endPoint y: 750, distance: 11.2
click at [1068, 750] on p at bounding box center [1239, 744] width 356 height 23
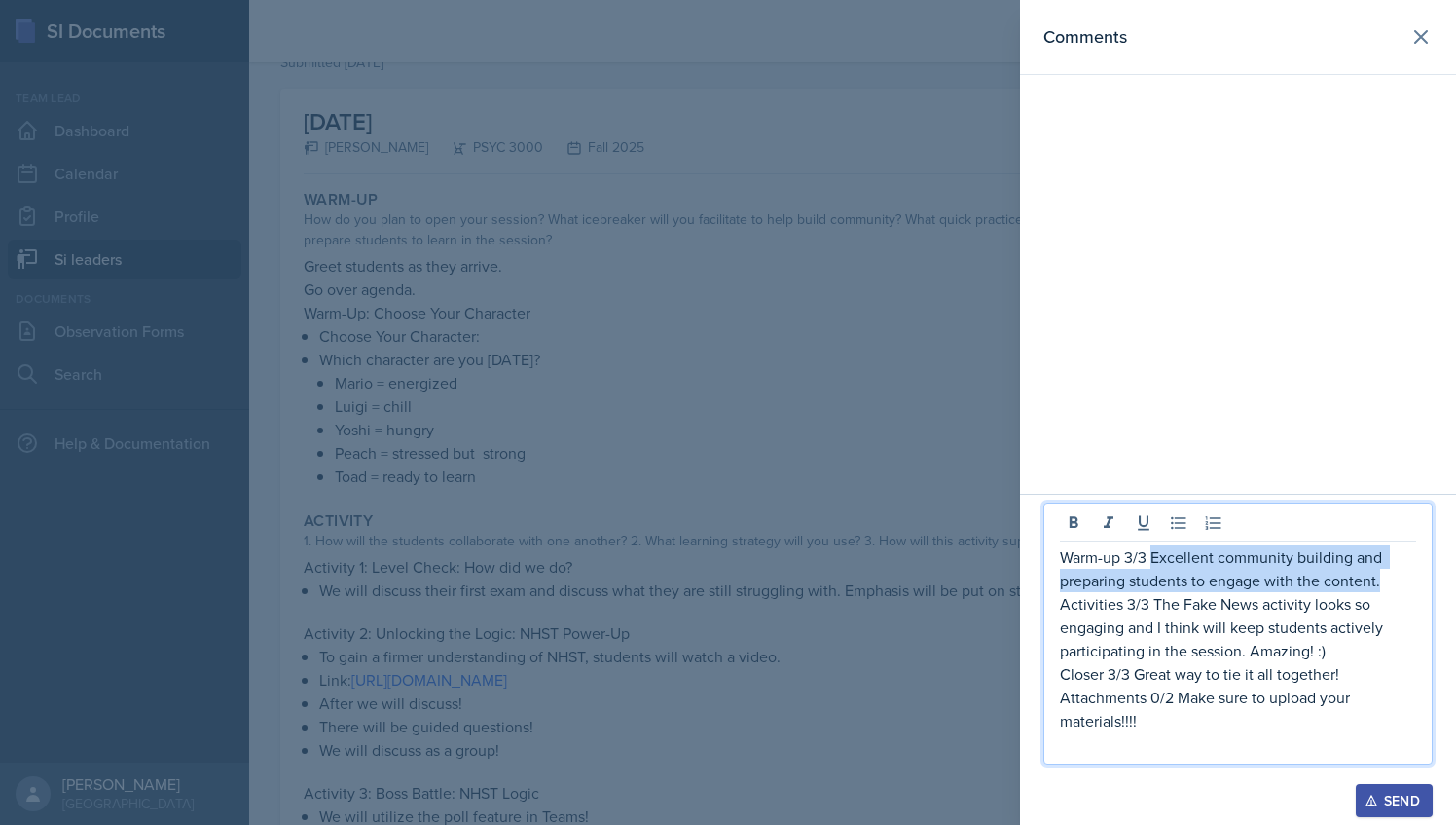
drag, startPoint x: 1151, startPoint y: 558, endPoint x: 1395, endPoint y: 582, distance: 245.2
click at [1395, 582] on p "Warm-up 3/3 Excellent community building and preparing students to engage with …" at bounding box center [1239, 569] width 356 height 47
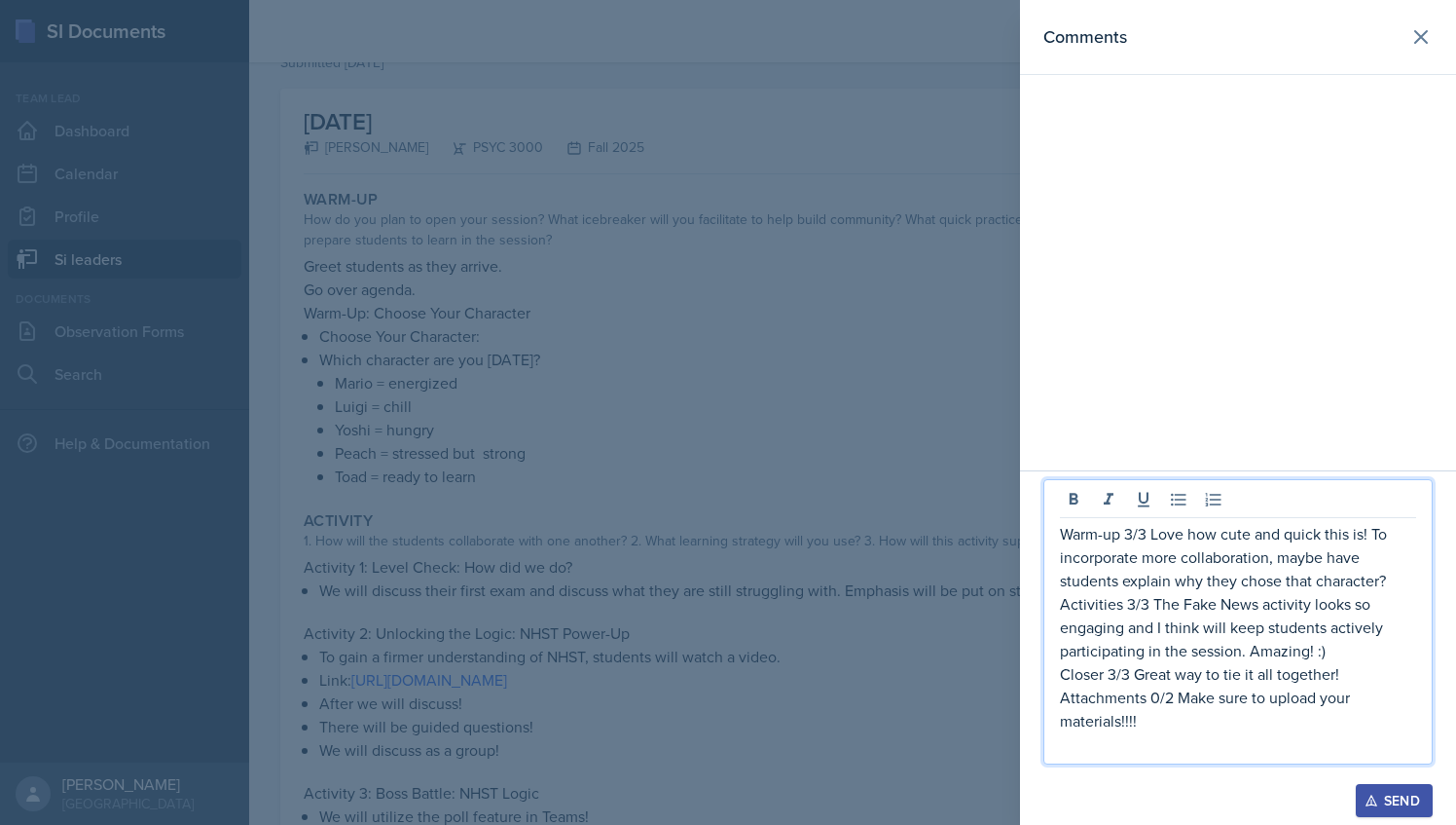
click at [631, 390] on div at bounding box center [728, 412] width 1456 height 825
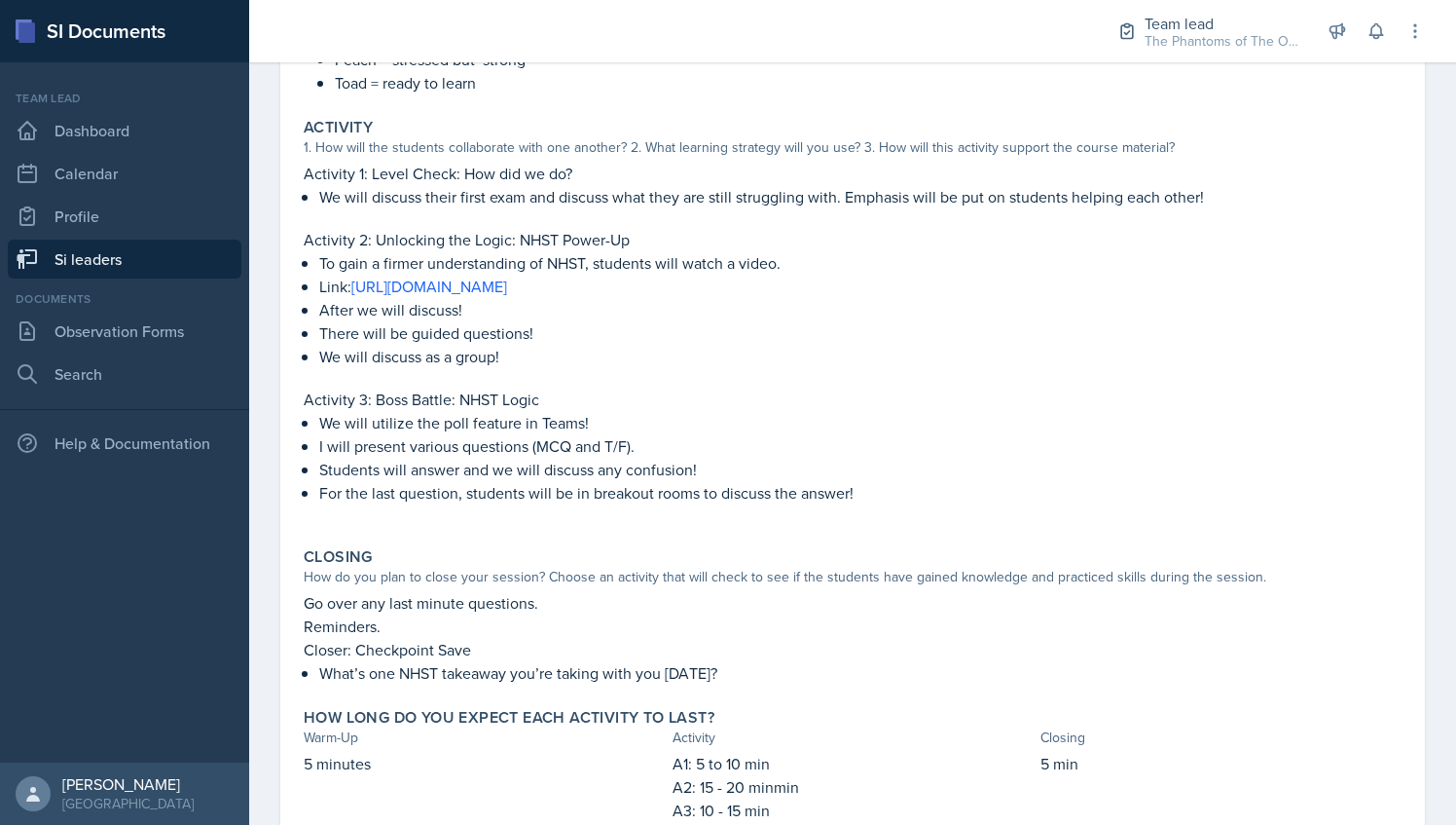
scroll to position [478, 0]
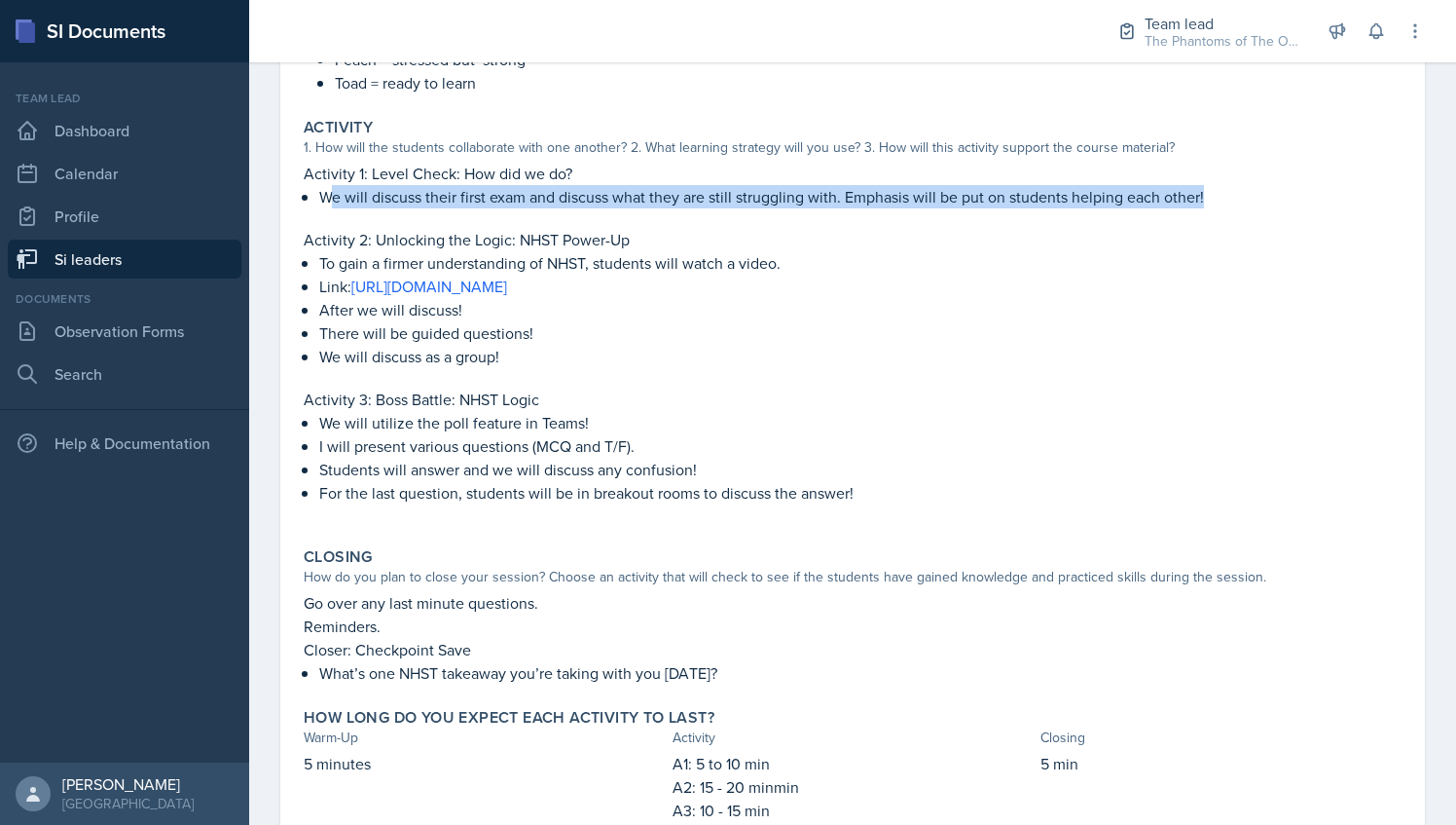
drag, startPoint x: 332, startPoint y: 197, endPoint x: 906, endPoint y: 208, distance: 574.1
click at [906, 208] on div "Activity 1: Level Check: How did we do? We will discuss their first exam and di…" at bounding box center [852, 343] width 1098 height 362
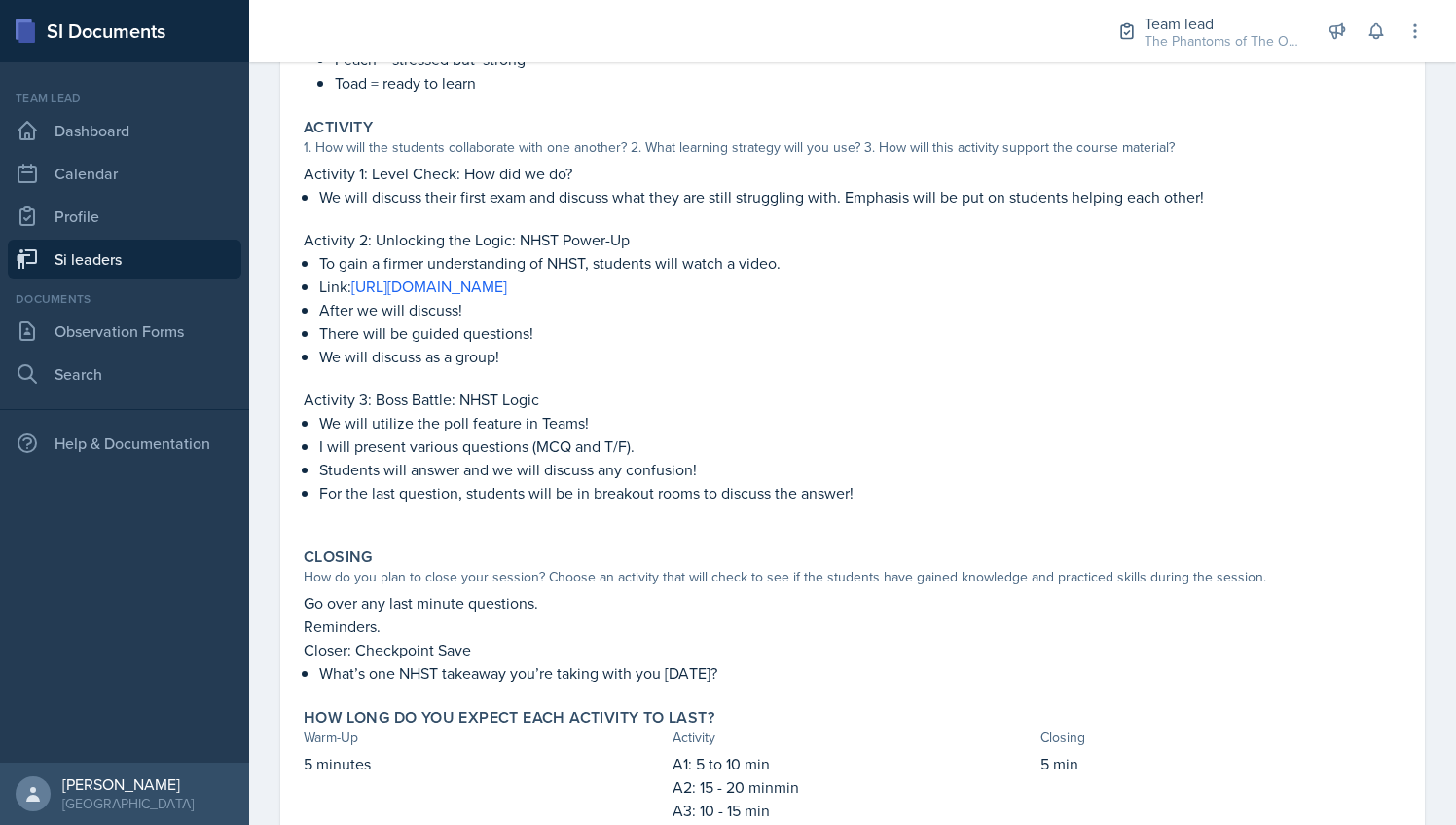
drag, startPoint x: 906, startPoint y: 208, endPoint x: 788, endPoint y: 238, distance: 121.8
click at [788, 238] on p "Activity 2: Unlocking the Logic: NHST Power-Up" at bounding box center [852, 240] width 1098 height 23
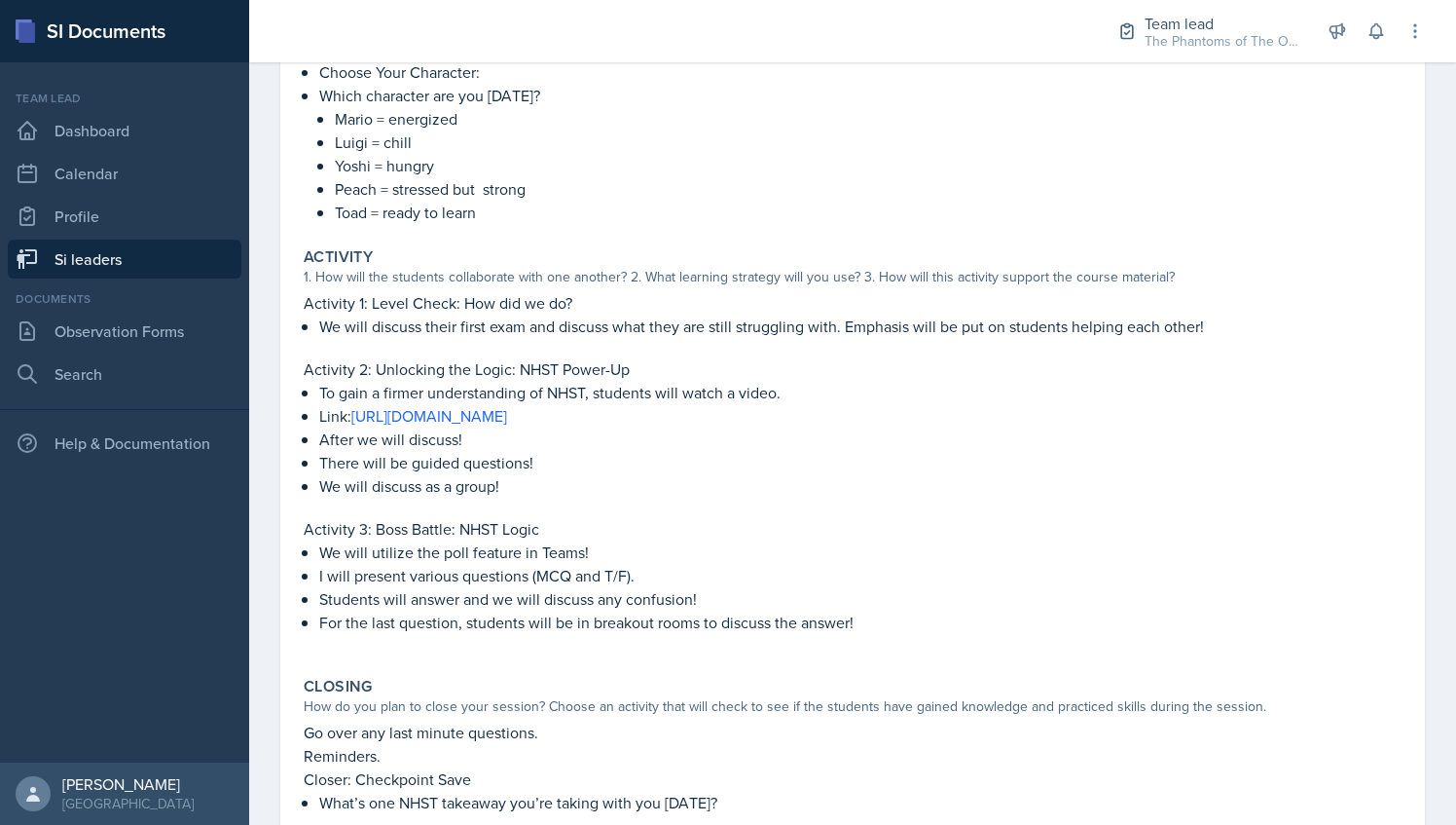
scroll to position [353, 0]
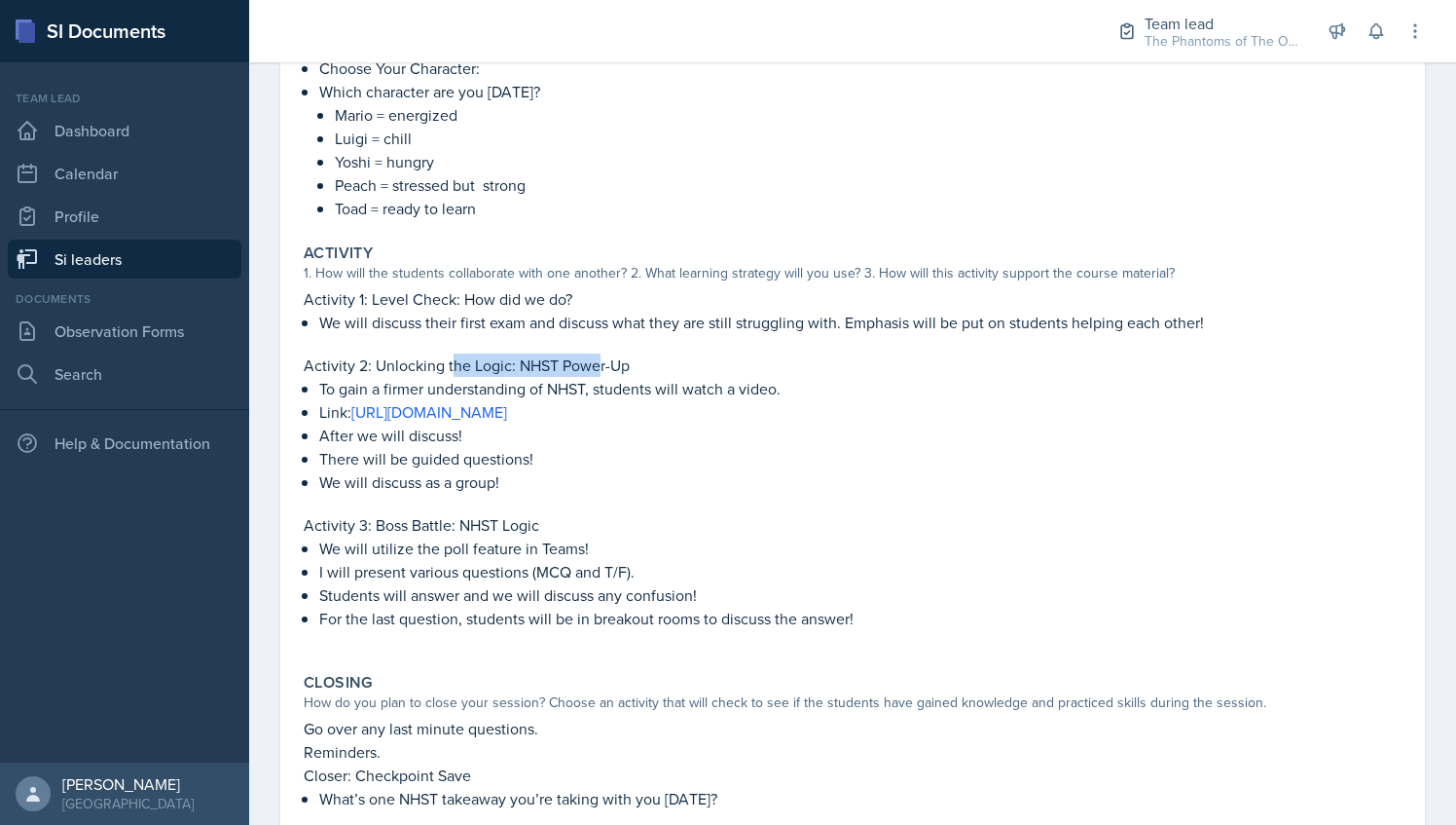
drag, startPoint x: 450, startPoint y: 372, endPoint x: 596, endPoint y: 366, distance: 146.1
click at [596, 366] on p "Activity 2: Unlocking the Logic: NHST Power-Up" at bounding box center [852, 365] width 1098 height 23
click at [367, 378] on p "To gain a firmer understanding of NHST, students will watch a video." at bounding box center [860, 389] width 1082 height 23
click at [329, 400] on p "Link: [URL][DOMAIN_NAME]" at bounding box center [860, 412] width 1082 height 23
drag, startPoint x: 321, startPoint y: 462, endPoint x: 520, endPoint y: 474, distance: 199.4
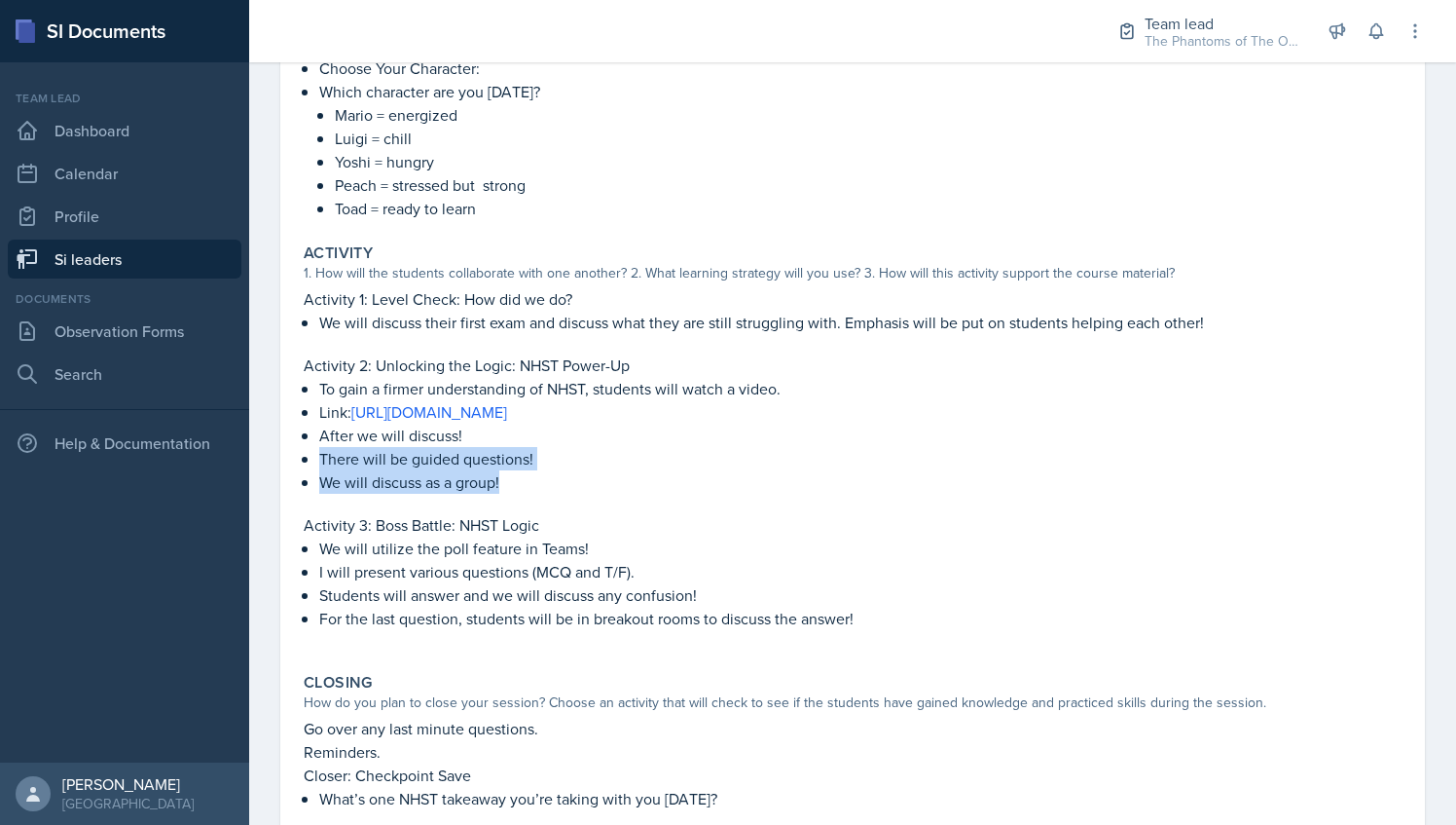
click at [520, 474] on ul "To gain a firmer understanding of NHST, students will watch a video. Link: [URL…" at bounding box center [860, 435] width 1082 height 117
drag, startPoint x: 520, startPoint y: 474, endPoint x: 419, endPoint y: 504, distance: 105.4
click at [419, 504] on p at bounding box center [852, 504] width 1098 height 19
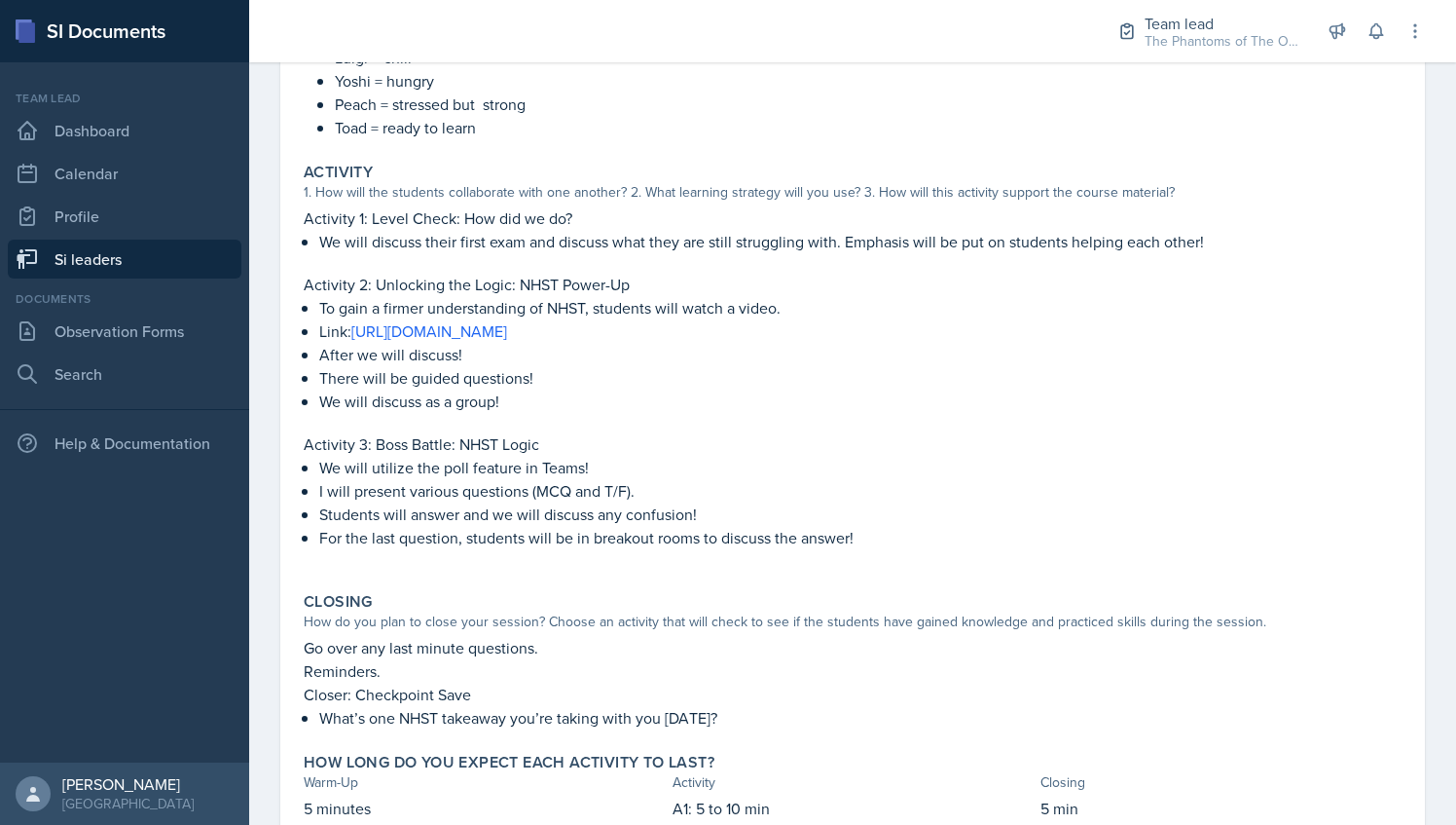
scroll to position [434, 0]
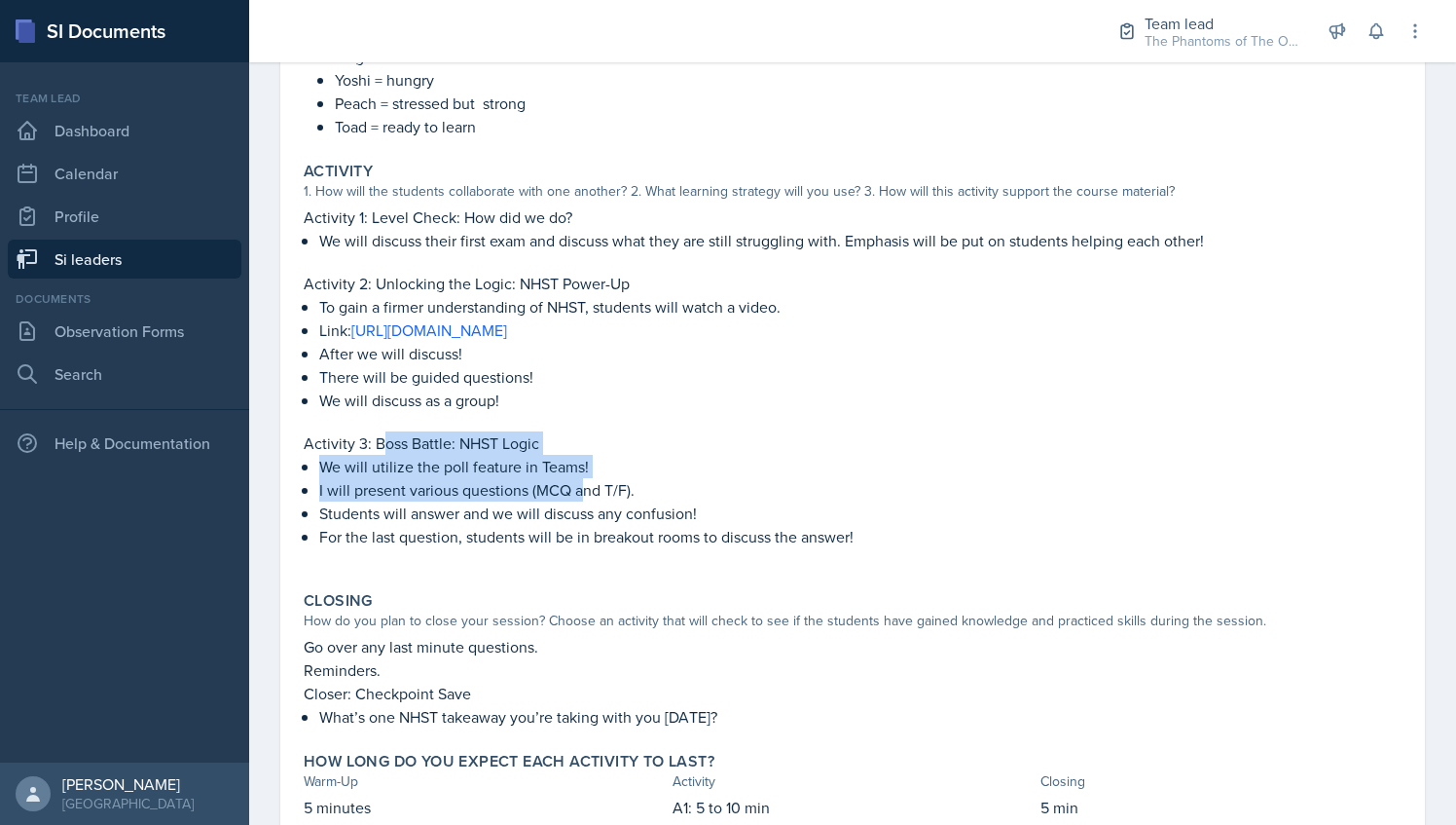
drag, startPoint x: 381, startPoint y: 446, endPoint x: 588, endPoint y: 496, distance: 213.0
click at [588, 496] on div "Activity 1: Level Check: How did we do? We will discuss their first exam and di…" at bounding box center [852, 387] width 1098 height 362
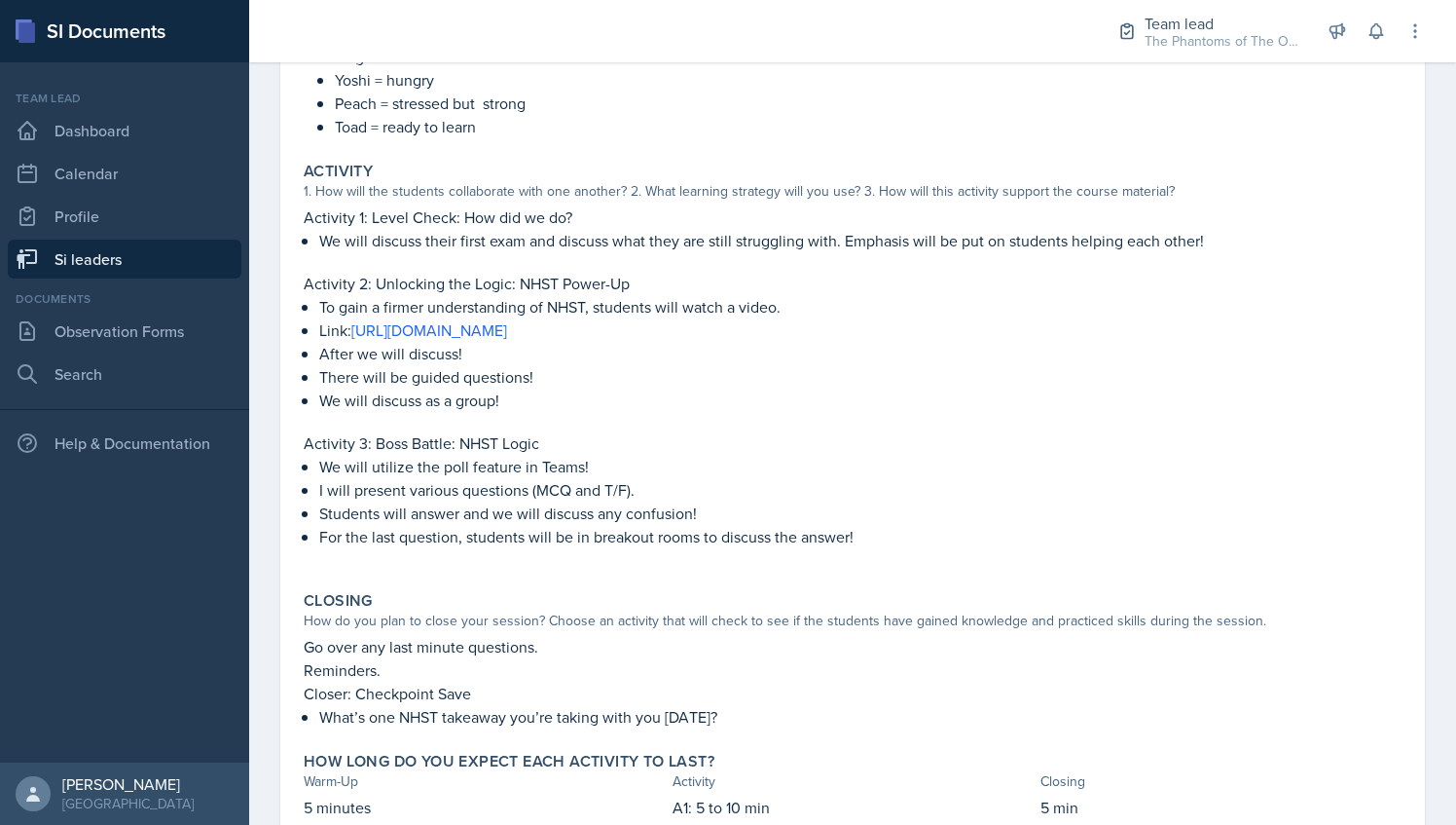
drag, startPoint x: 588, startPoint y: 496, endPoint x: 416, endPoint y: 551, distance: 180.6
click at [416, 551] on p at bounding box center [852, 558] width 1098 height 19
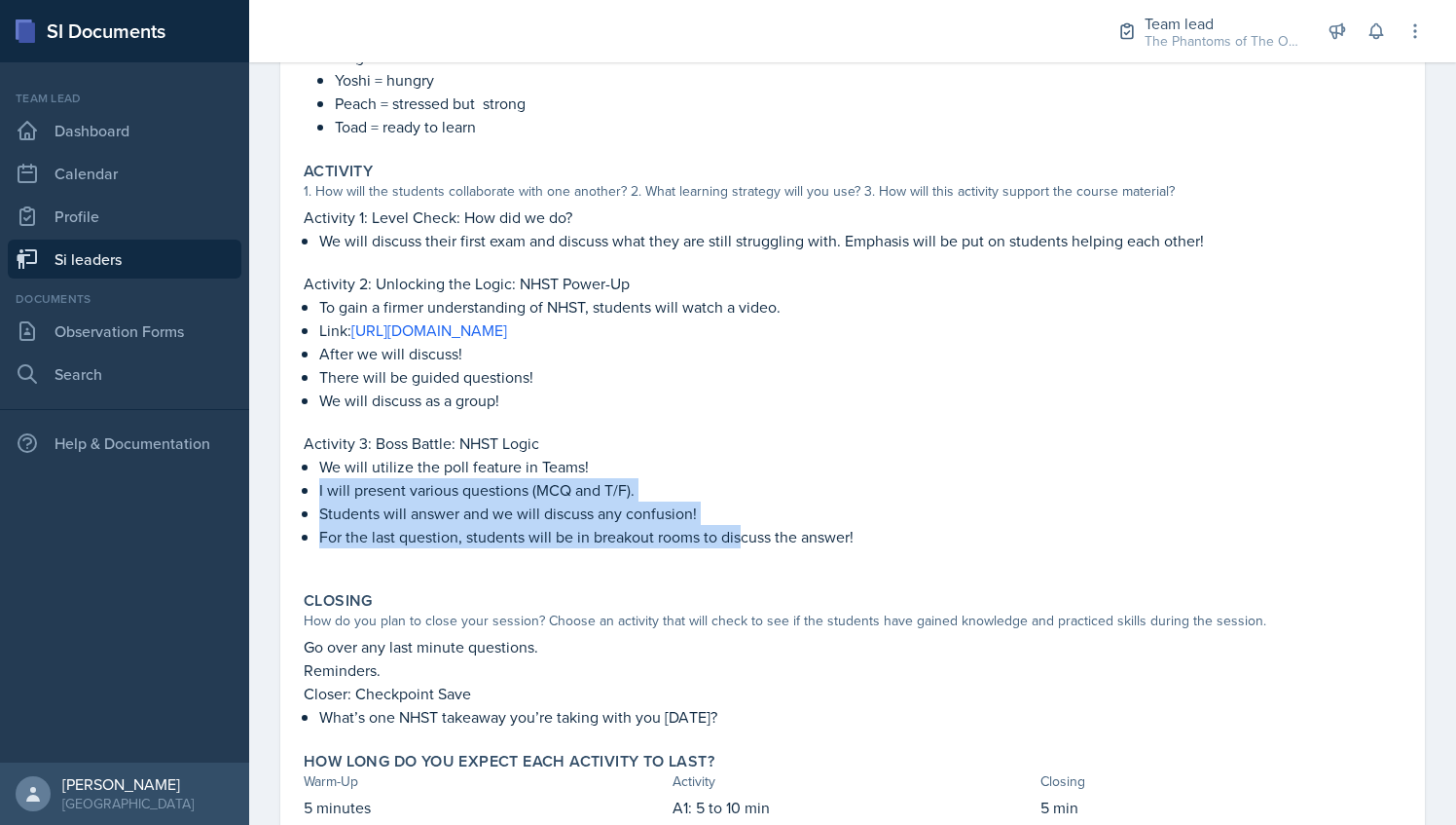
drag, startPoint x: 318, startPoint y: 485, endPoint x: 738, endPoint y: 524, distance: 421.8
click at [738, 524] on div "Activity 1: Level Check: How did we do? We will discuss their first exam and di…" at bounding box center [852, 387] width 1098 height 362
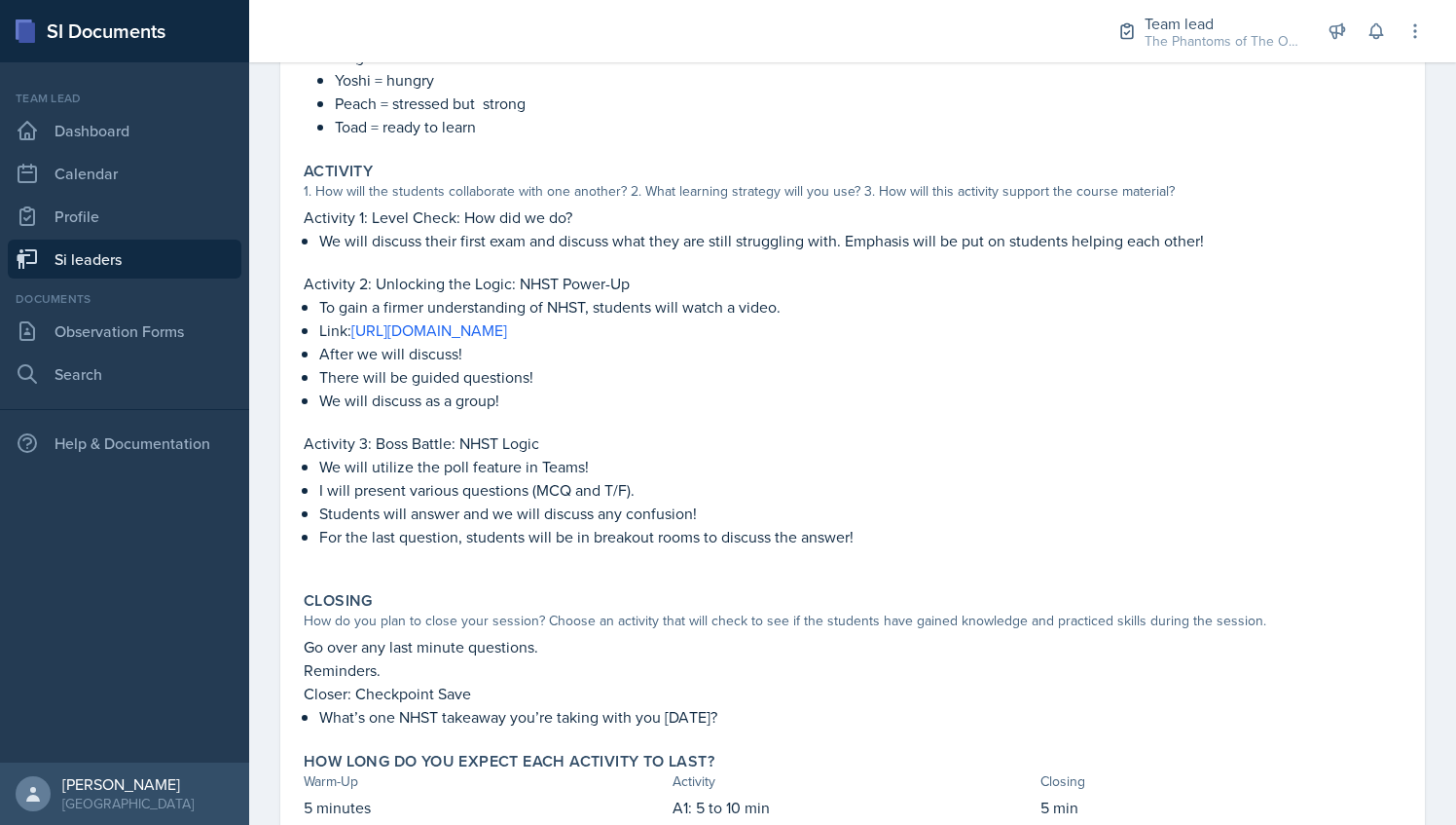
drag, startPoint x: 738, startPoint y: 524, endPoint x: 760, endPoint y: 618, distance: 96.5
click at [760, 618] on div "How do you plan to close your session? Choose an activity that will check to se…" at bounding box center [852, 620] width 1098 height 20
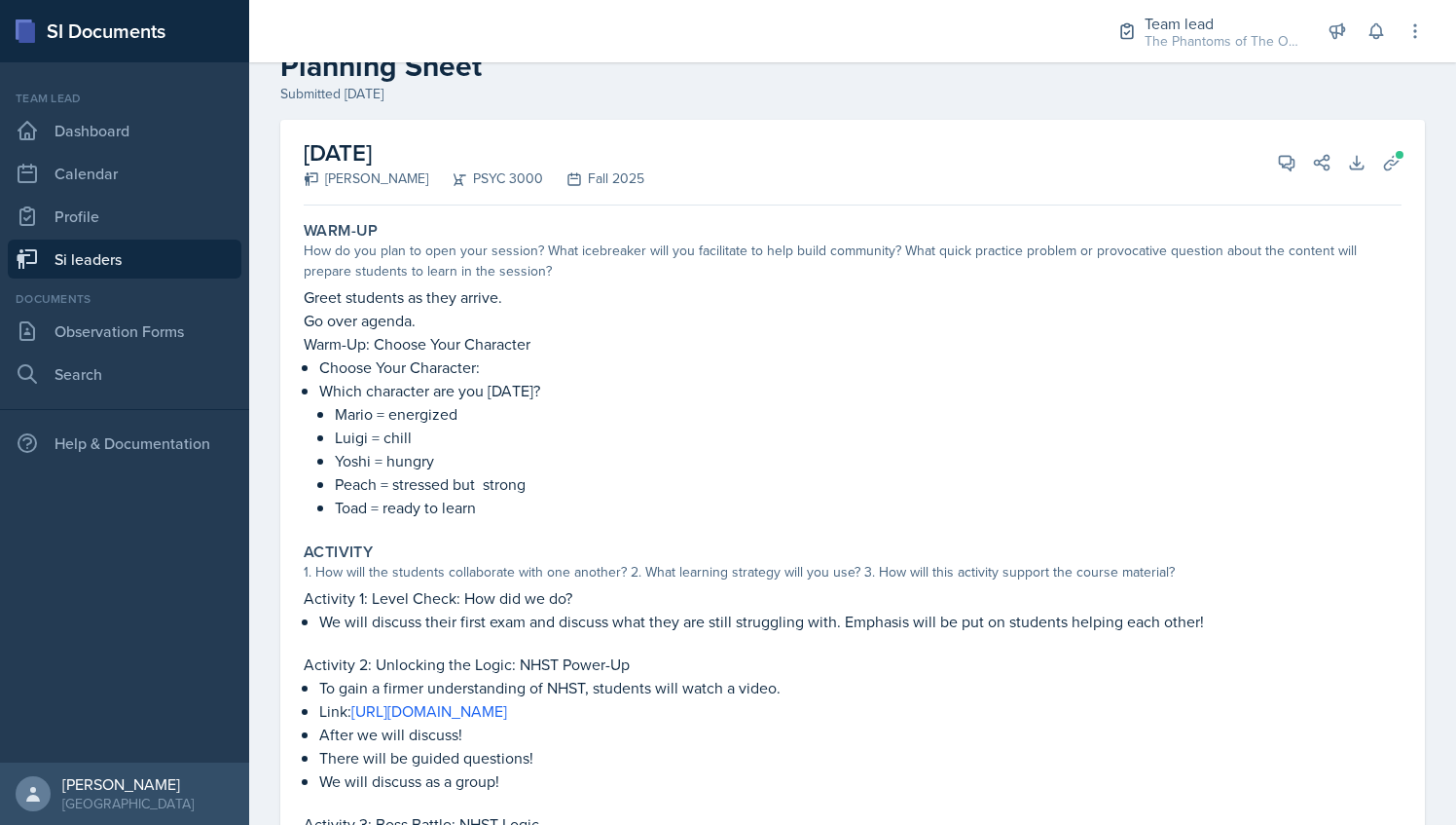
scroll to position [33, 0]
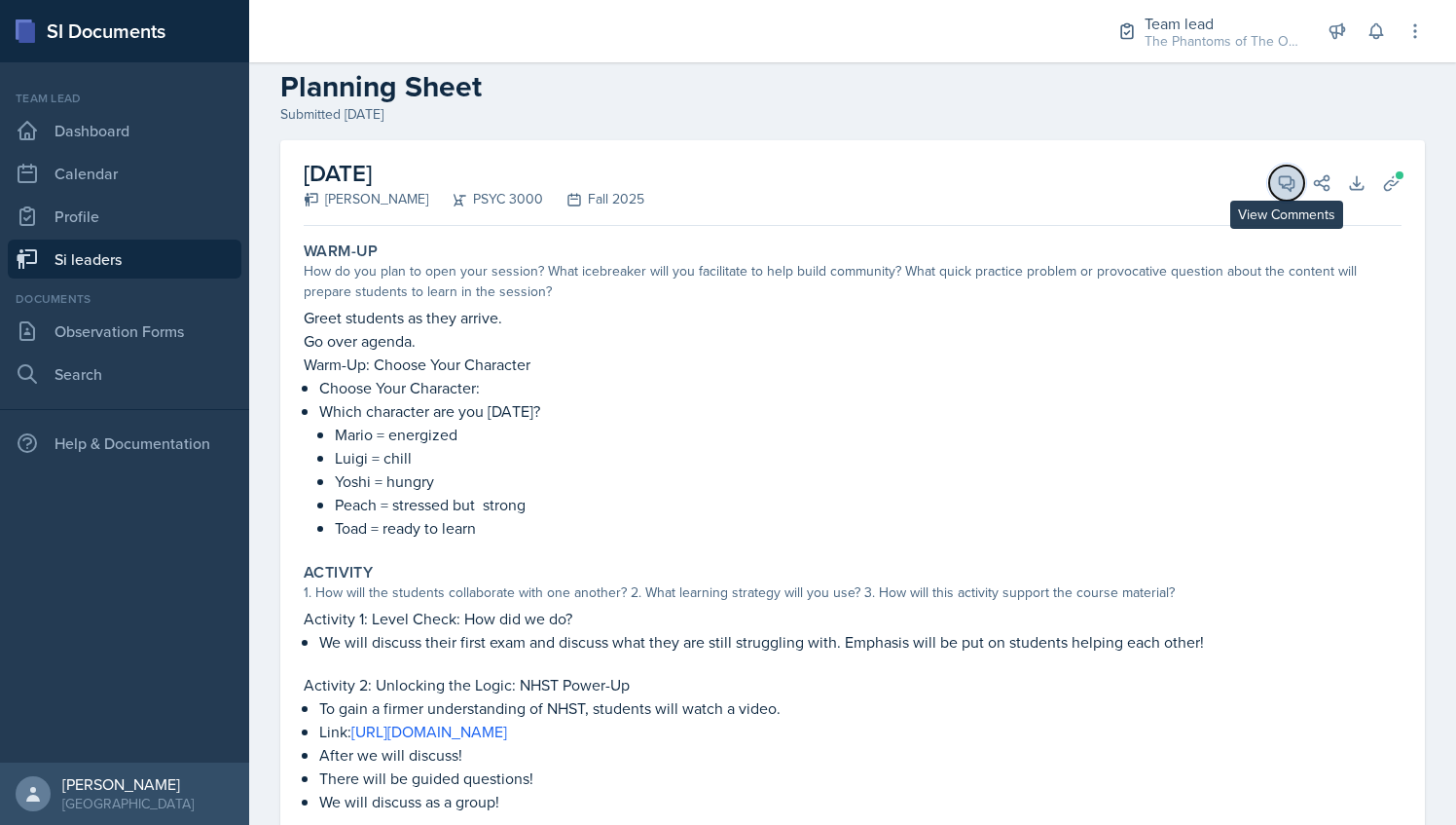
click at [1288, 175] on span at bounding box center [1293, 176] width 10 height 10
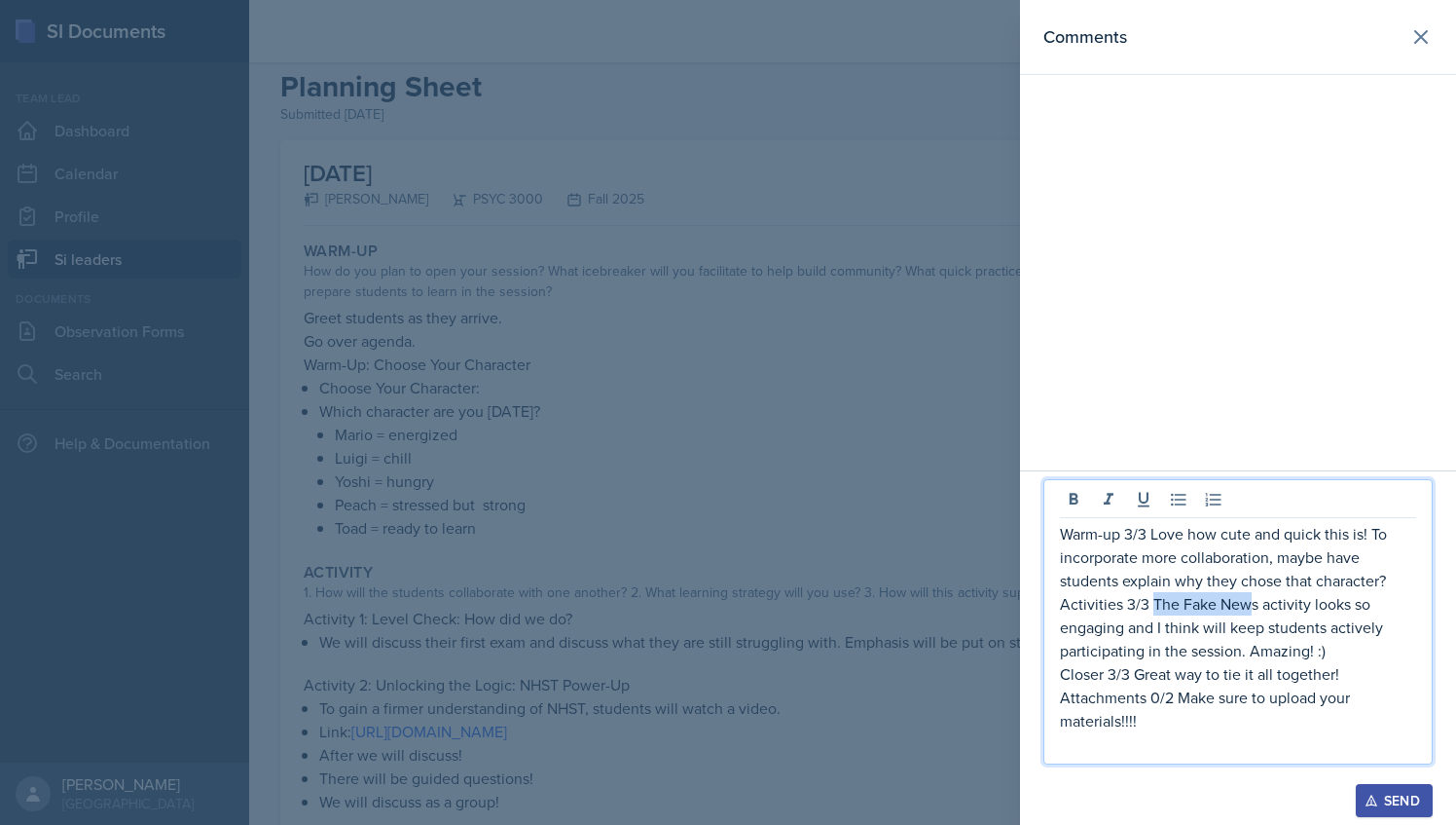
drag, startPoint x: 1152, startPoint y: 604, endPoint x: 1252, endPoint y: 602, distance: 100.0
click at [1252, 602] on p "Activities 3/3 The Fake News activity looks so engaging and I think will keep s…" at bounding box center [1239, 627] width 356 height 70
click at [1267, 650] on p "Activities 3/3 This s activity looks so engaging and I think will keep students…" at bounding box center [1239, 627] width 356 height 70
click at [581, 545] on div at bounding box center [728, 412] width 1456 height 825
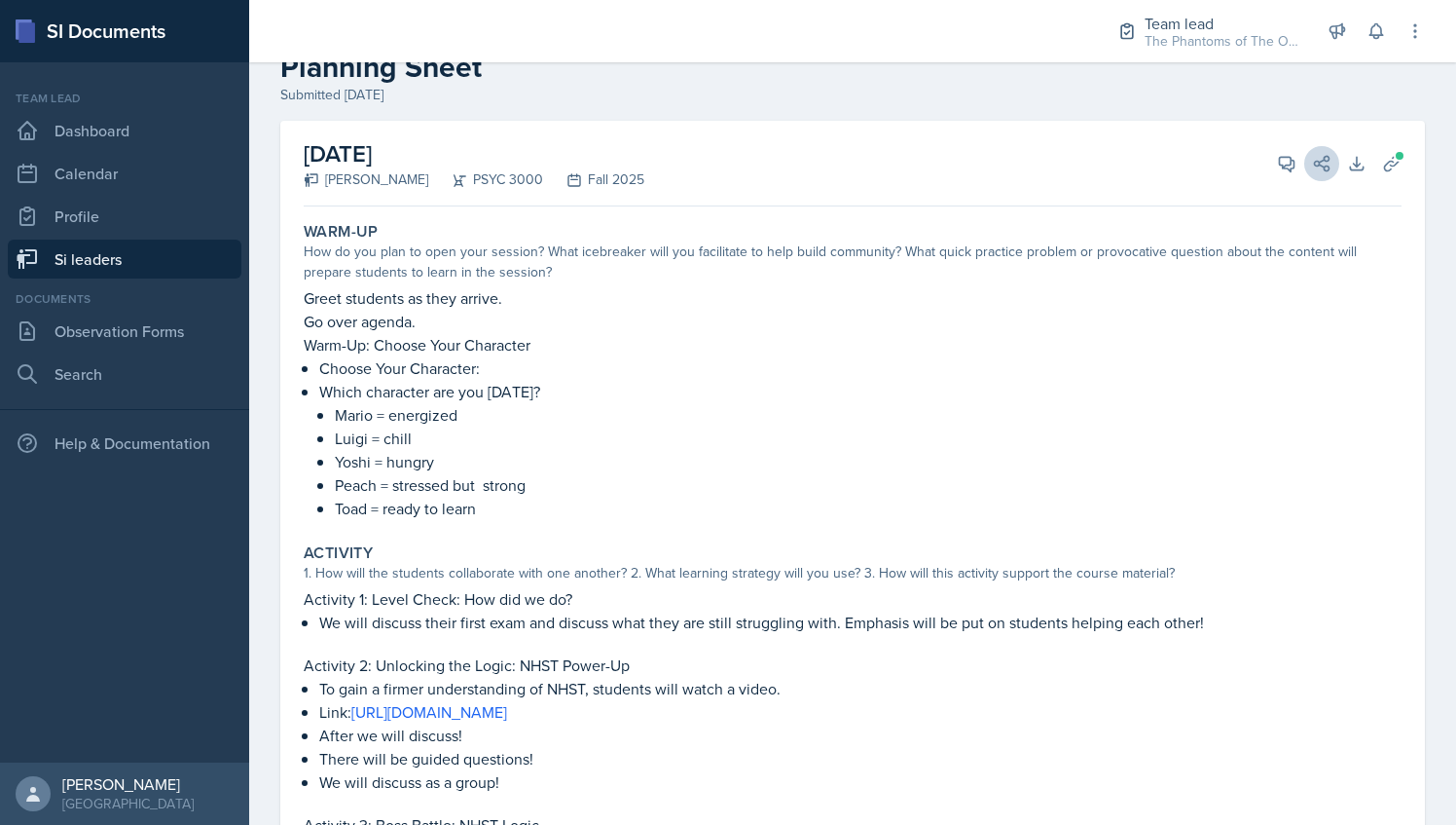
scroll to position [0, 0]
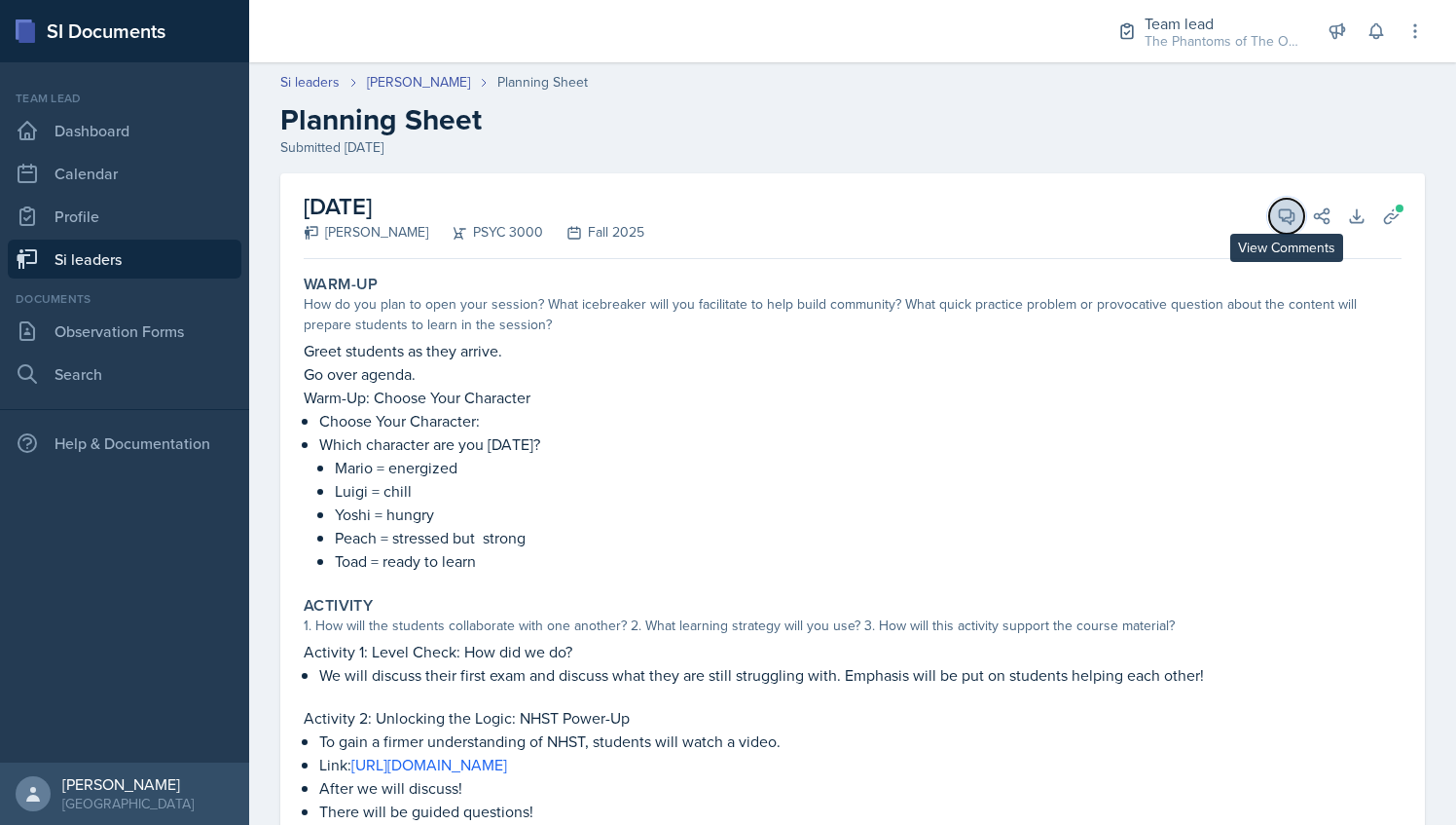
click at [1288, 208] on span at bounding box center [1293, 209] width 10 height 10
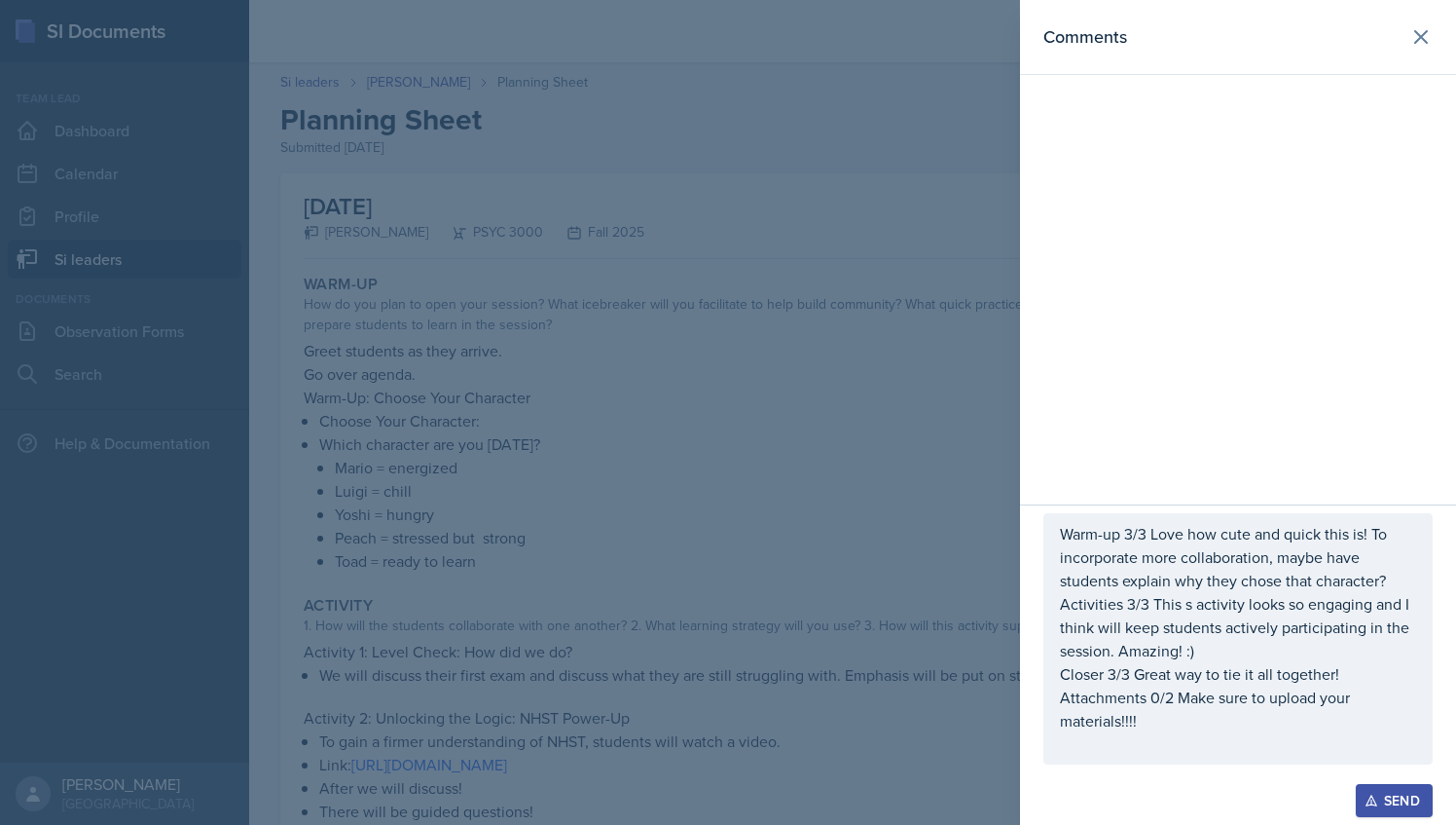
click at [832, 436] on div at bounding box center [728, 412] width 1456 height 825
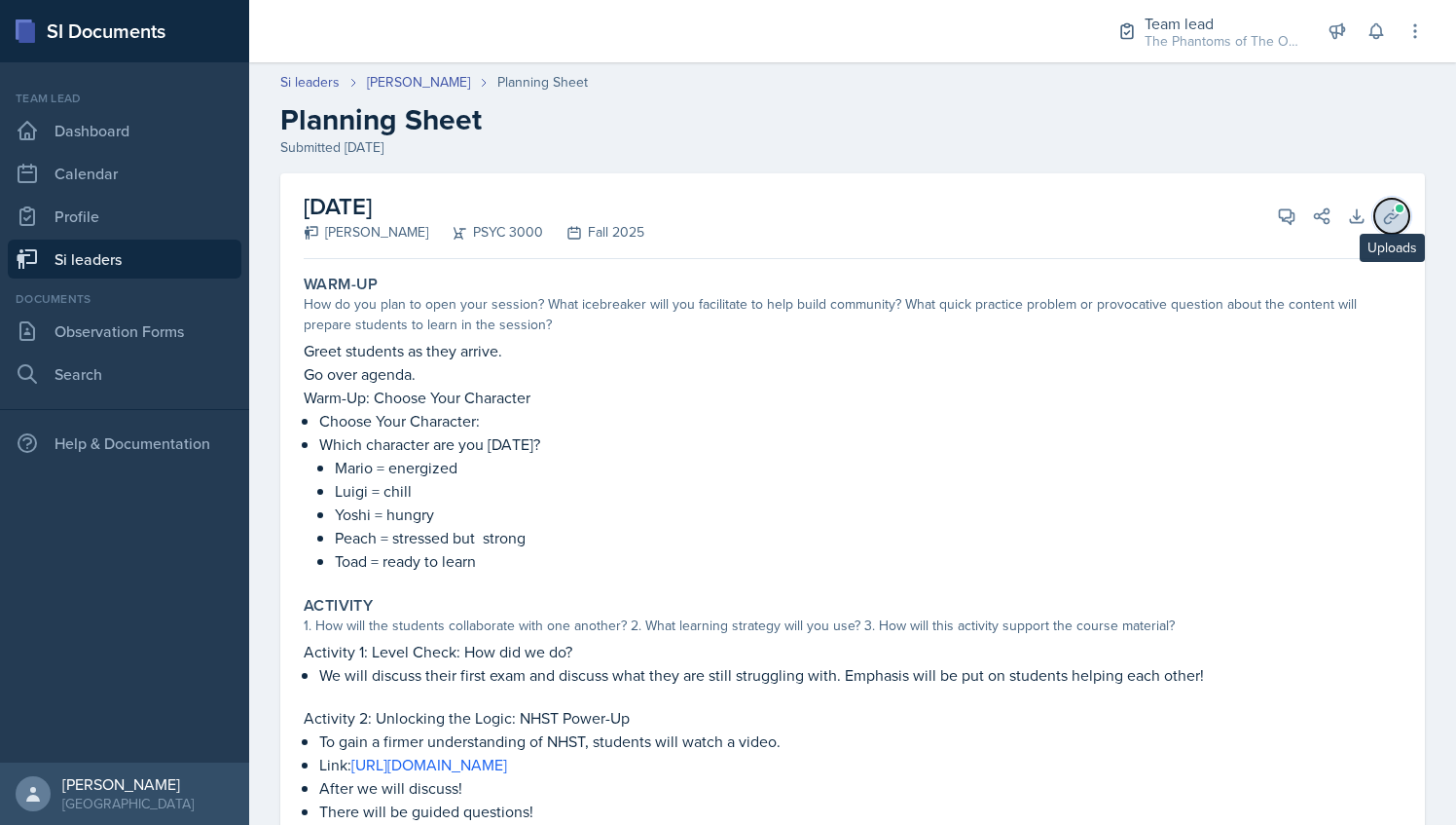
click at [1382, 224] on icon at bounding box center [1392, 216] width 19 height 19
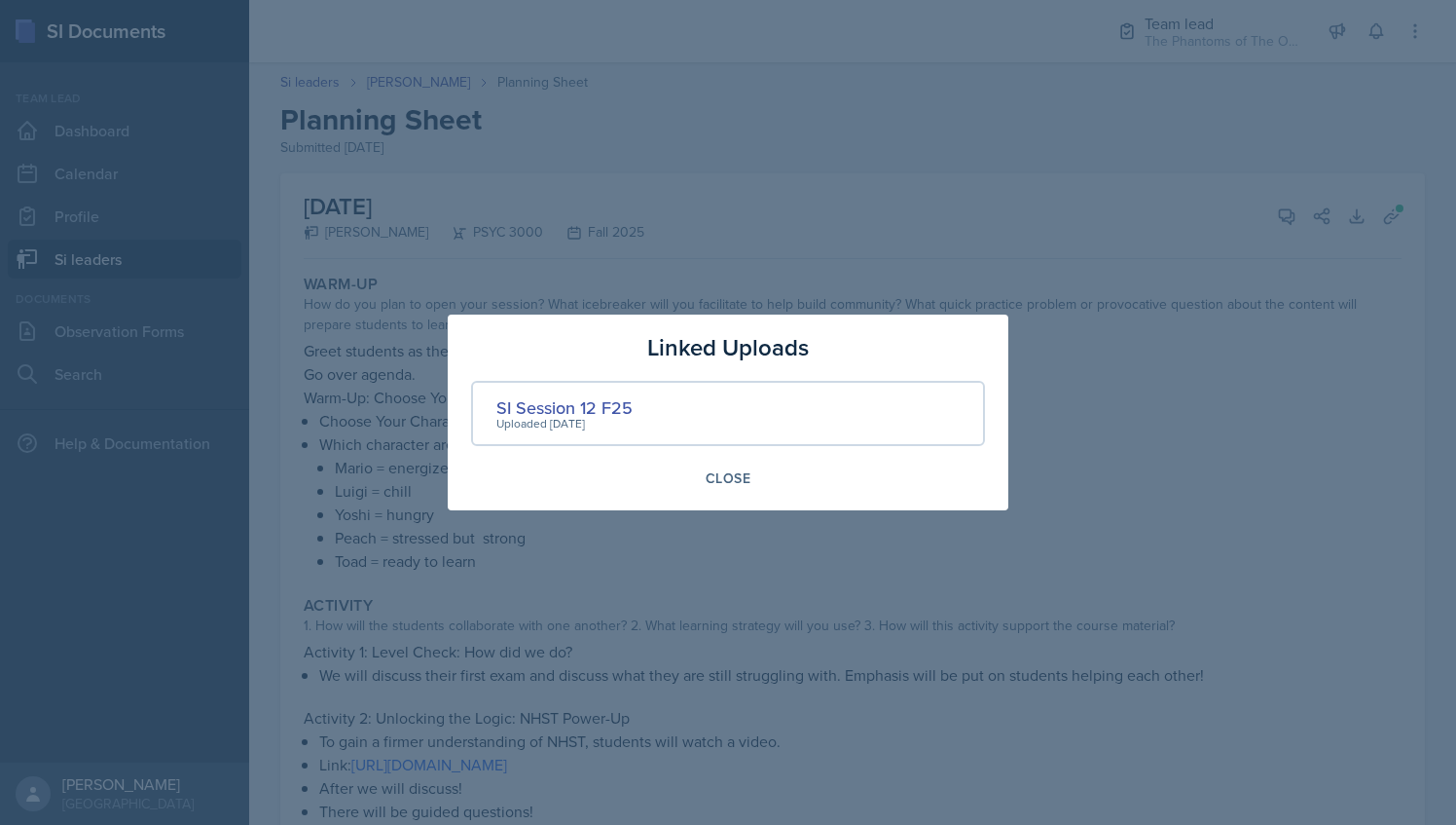
click at [952, 197] on div at bounding box center [728, 412] width 1456 height 825
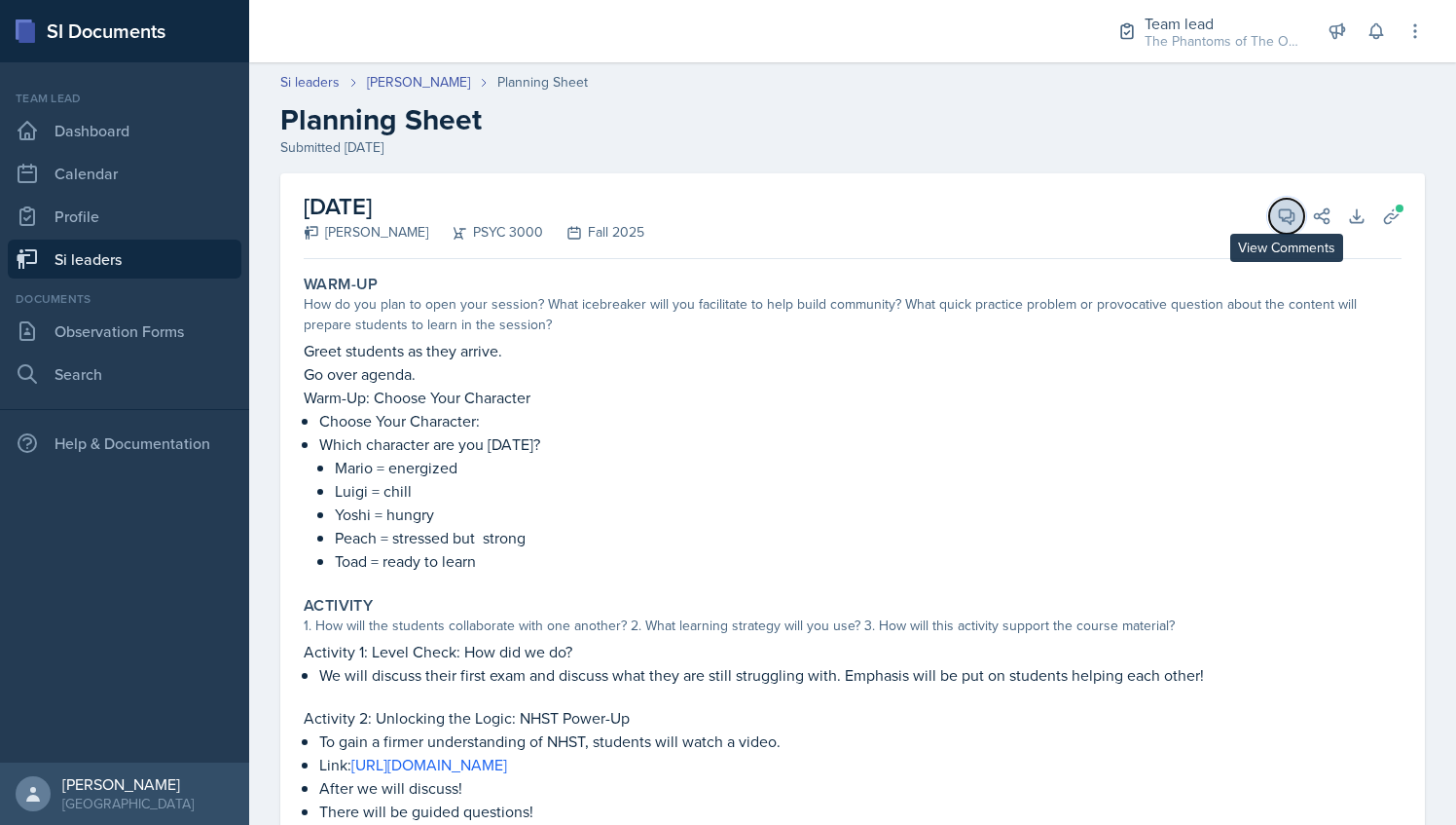
click at [1282, 219] on button "View Comments" at bounding box center [1287, 216] width 35 height 35
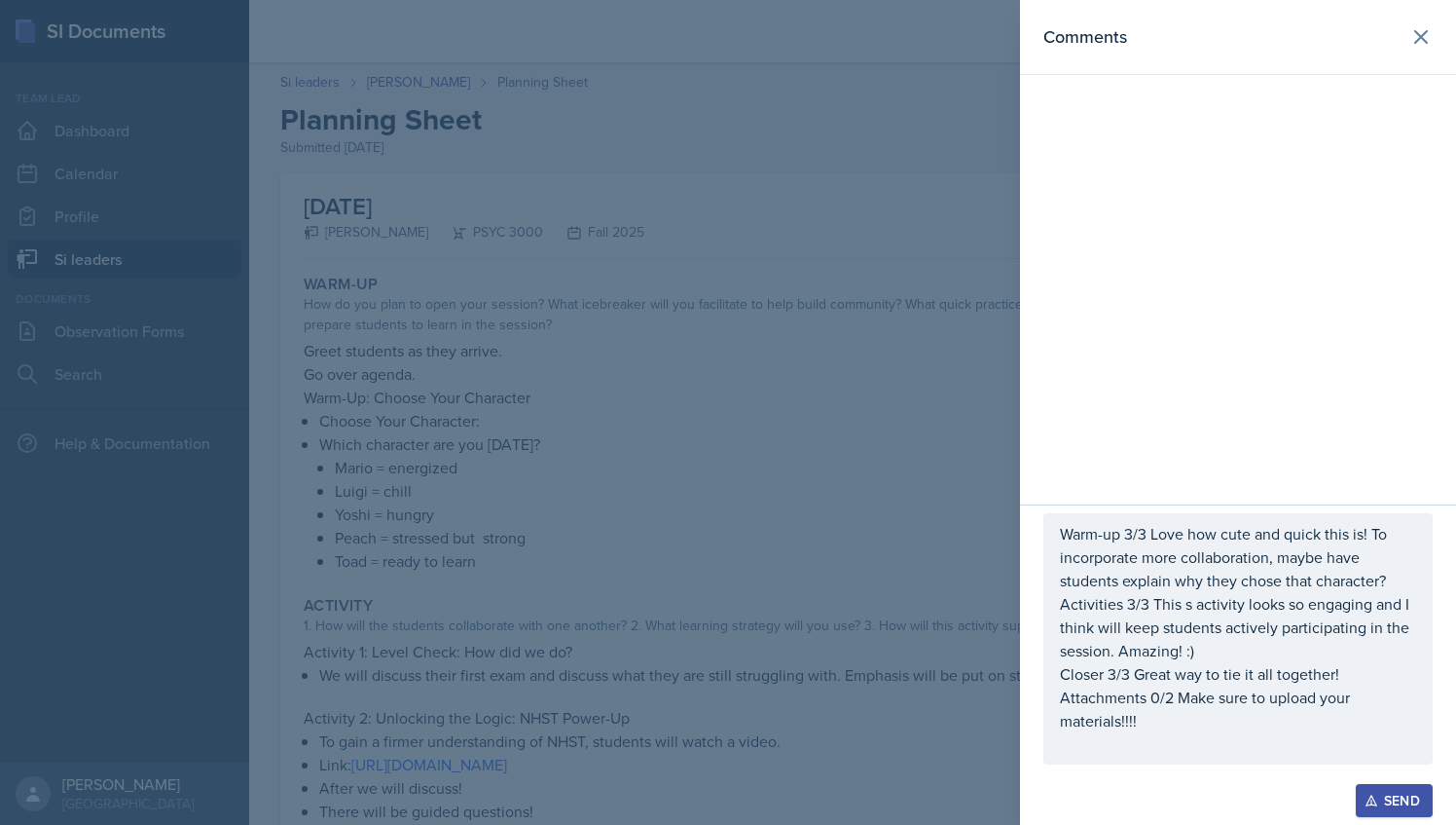
click at [1148, 698] on p "Attachments 0/2 Make sure to upload your materials!!!!" at bounding box center [1239, 709] width 356 height 47
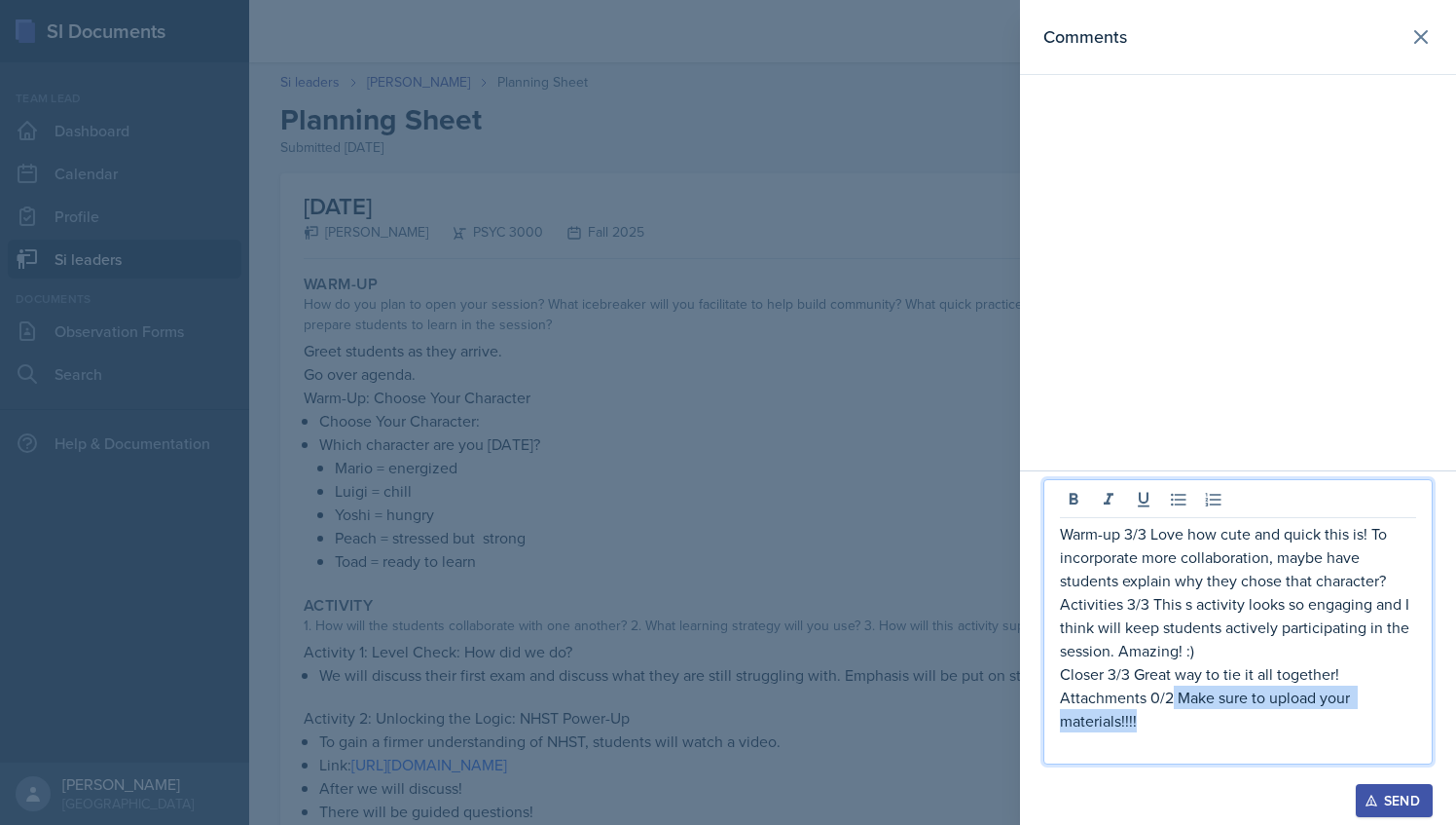
drag, startPoint x: 1174, startPoint y: 699, endPoint x: 1192, endPoint y: 727, distance: 33.3
click at [1192, 727] on p "Attachments 0/2 Make sure to upload your materials!!!!" at bounding box center [1239, 709] width 356 height 47
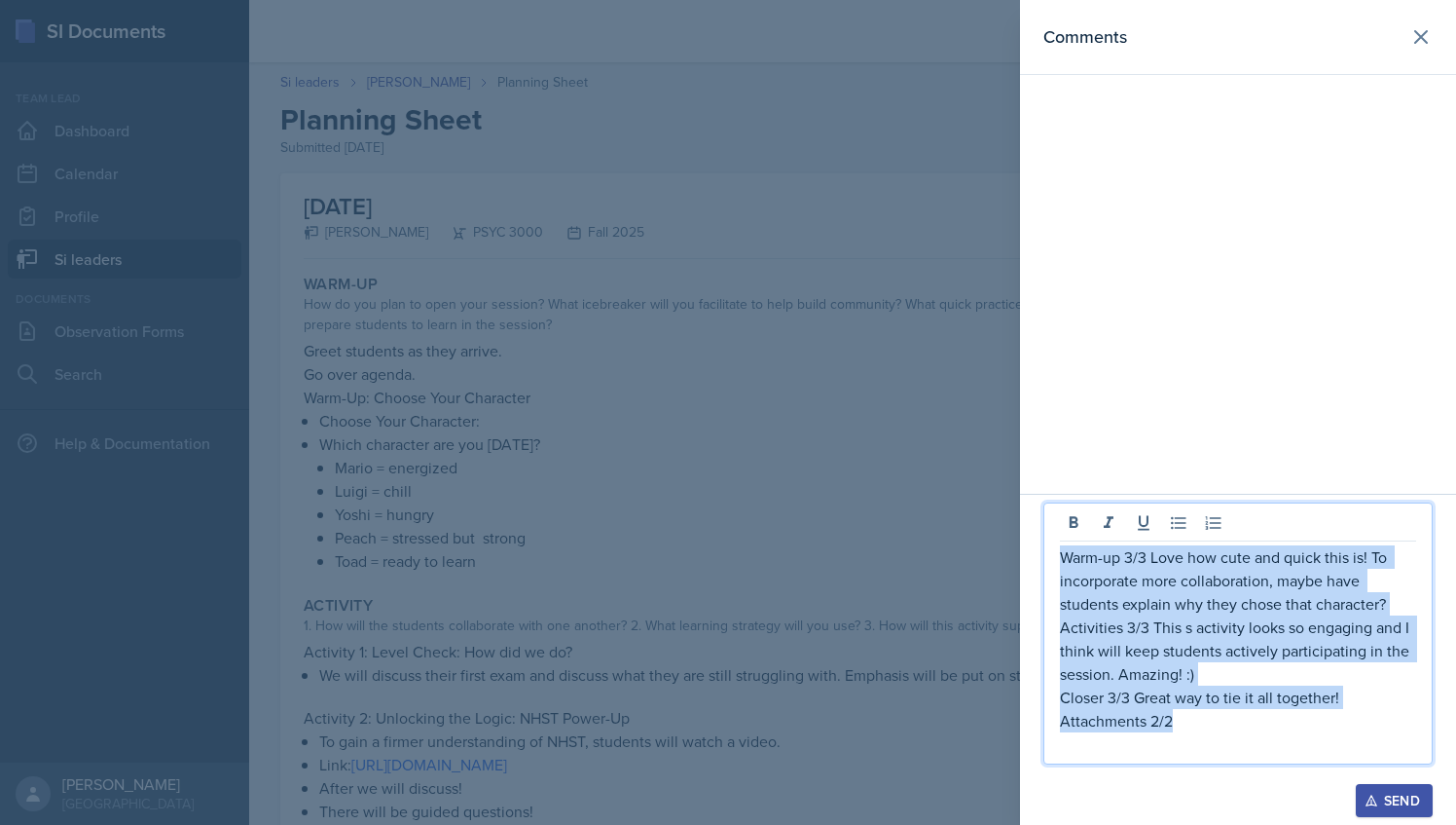
drag, startPoint x: 1186, startPoint y: 726, endPoint x: 1064, endPoint y: 557, distance: 208.4
click at [1064, 557] on div "Warm-up 3/3 Love how cute and quick this is! To incorporate more collaboration,…" at bounding box center [1239, 651] width 356 height 210
copy div "Warm-up 3/3 Love how cute and quick this is! To incorporate more collaboration,…"
click at [1403, 797] on div "Send" at bounding box center [1394, 801] width 52 height 16
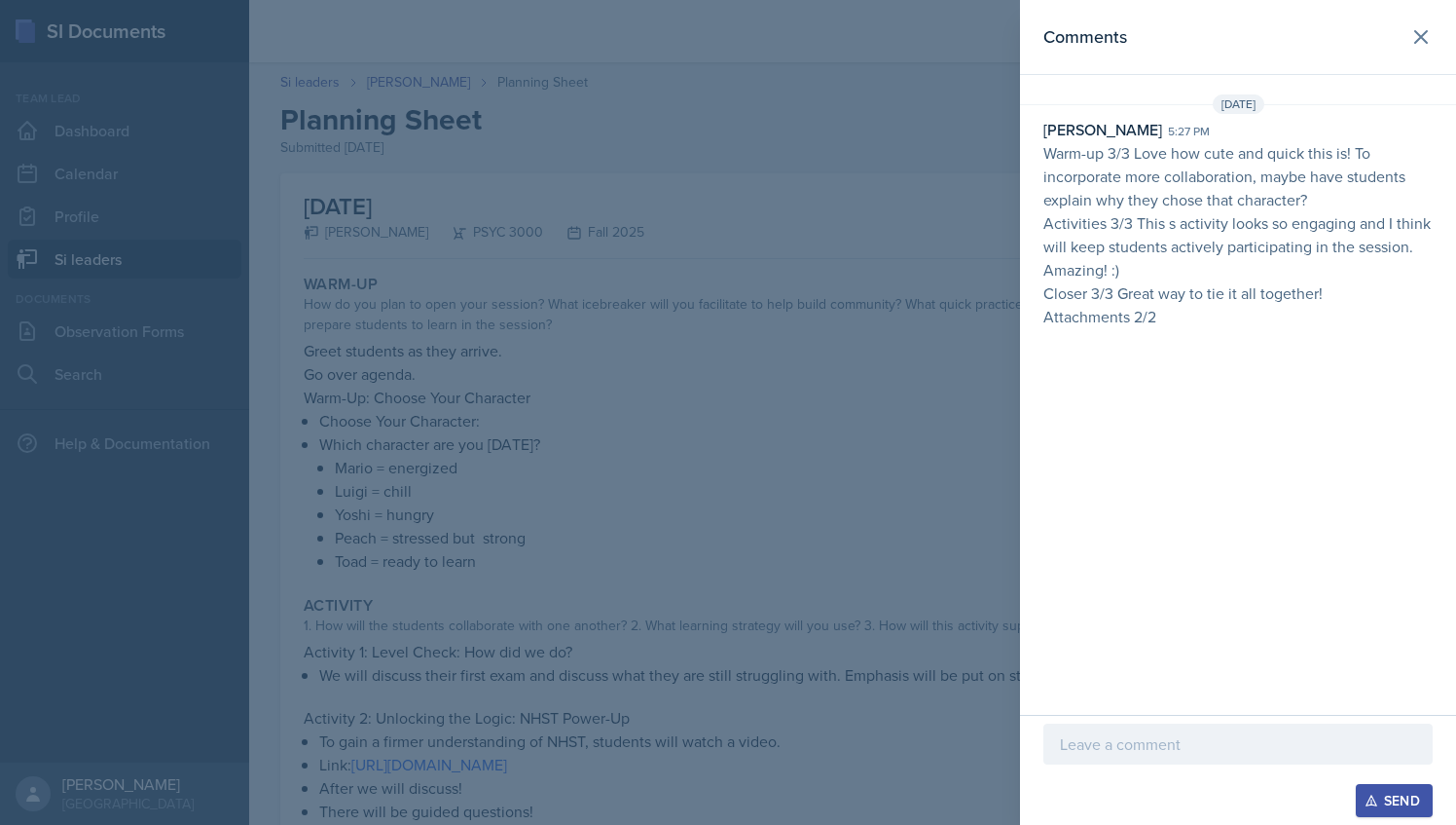
click at [579, 332] on div at bounding box center [728, 412] width 1456 height 825
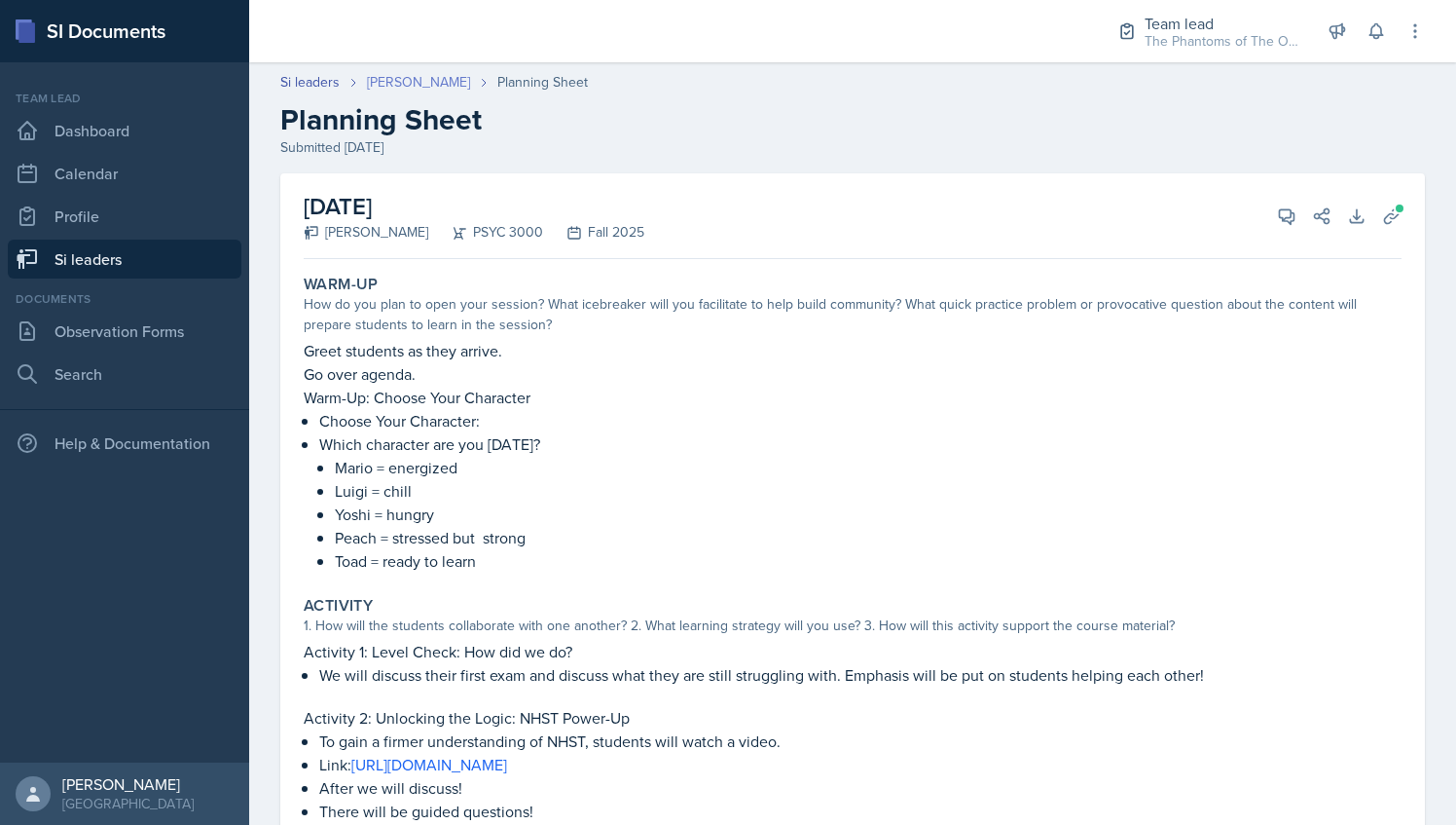
click at [405, 73] on link "[PERSON_NAME]" at bounding box center [419, 82] width 103 height 20
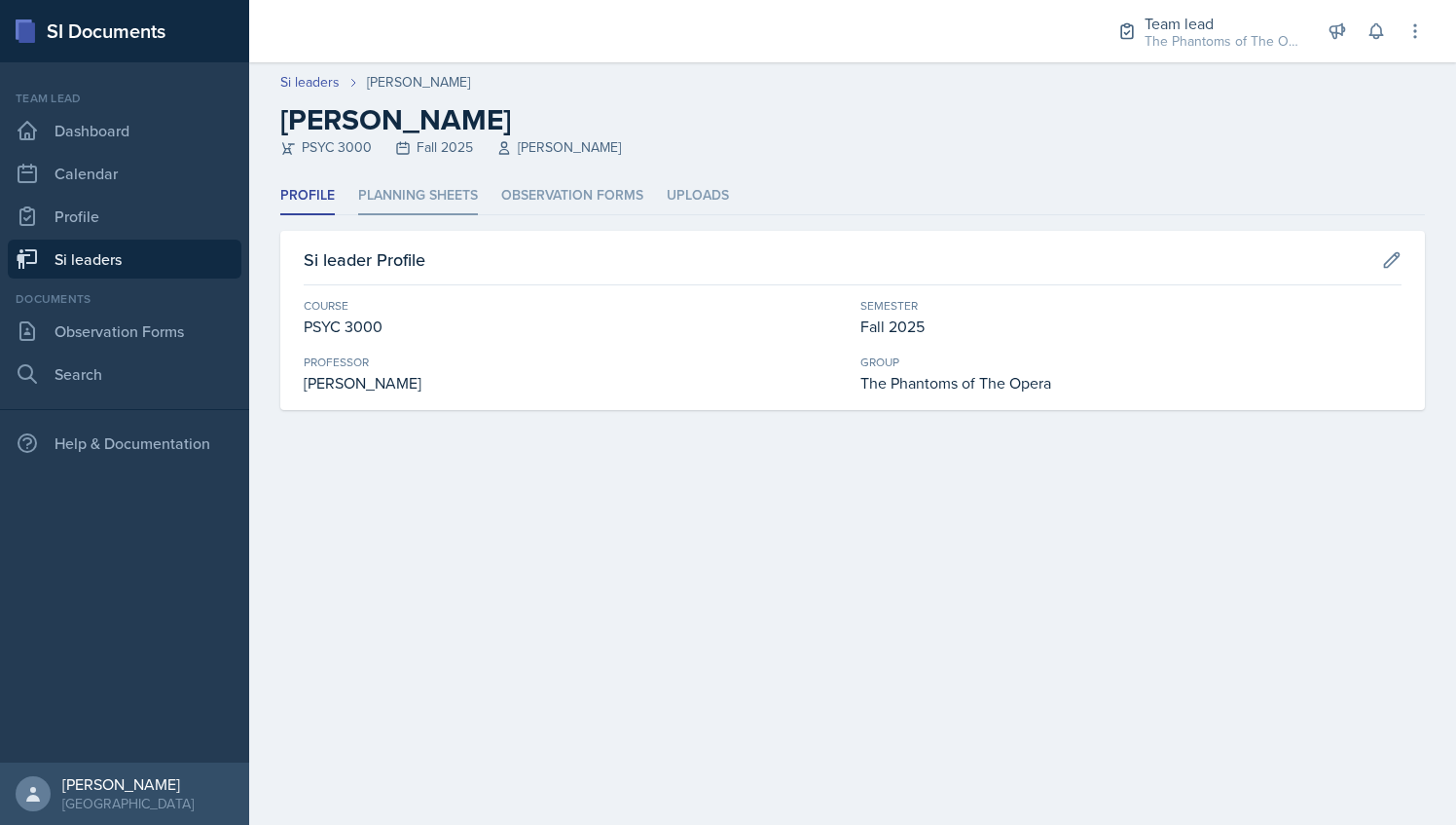
click at [430, 201] on li "Planning Sheets" at bounding box center [418, 196] width 120 height 38
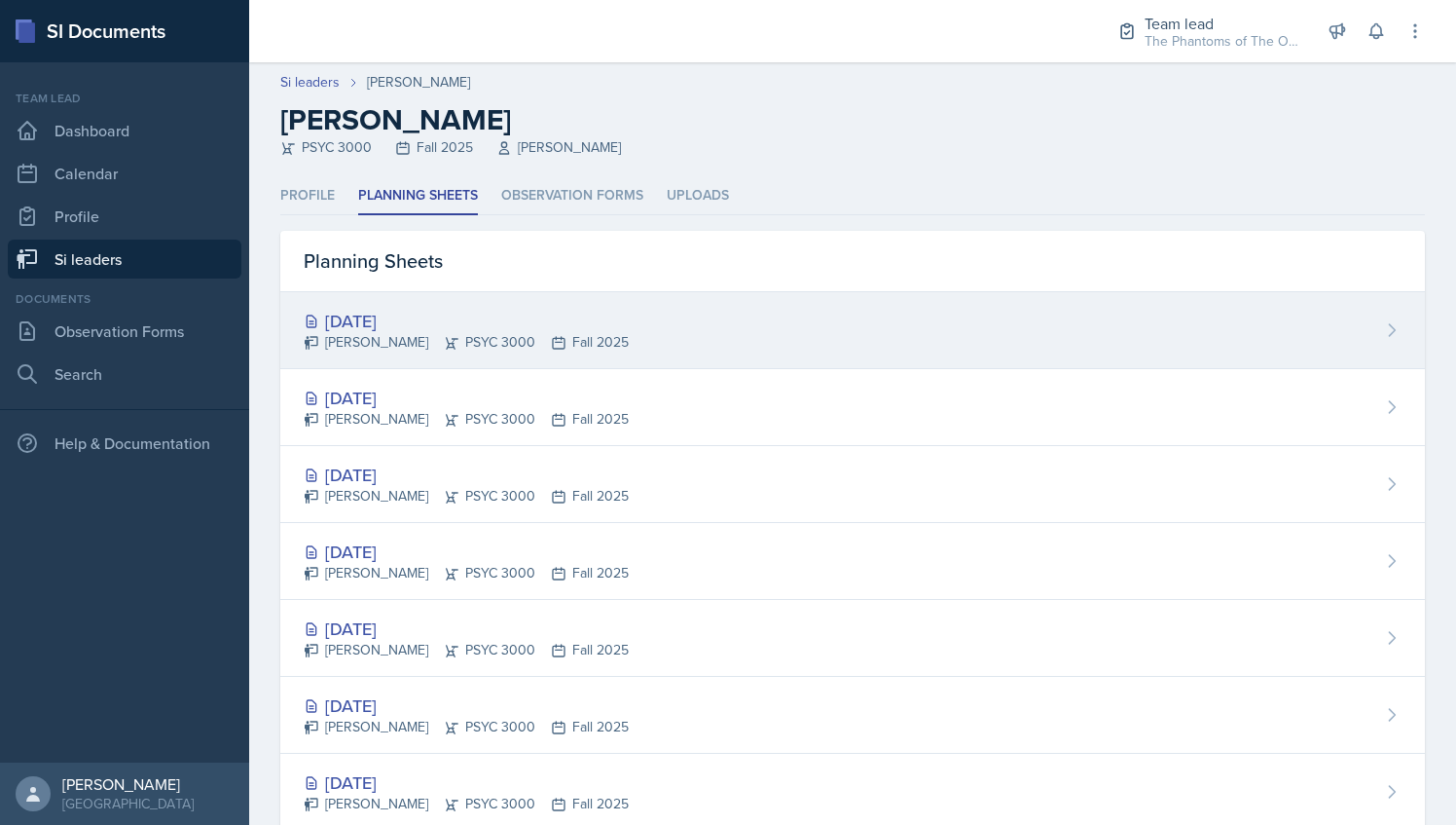
click at [497, 321] on div "[DATE]" at bounding box center [467, 320] width 325 height 26
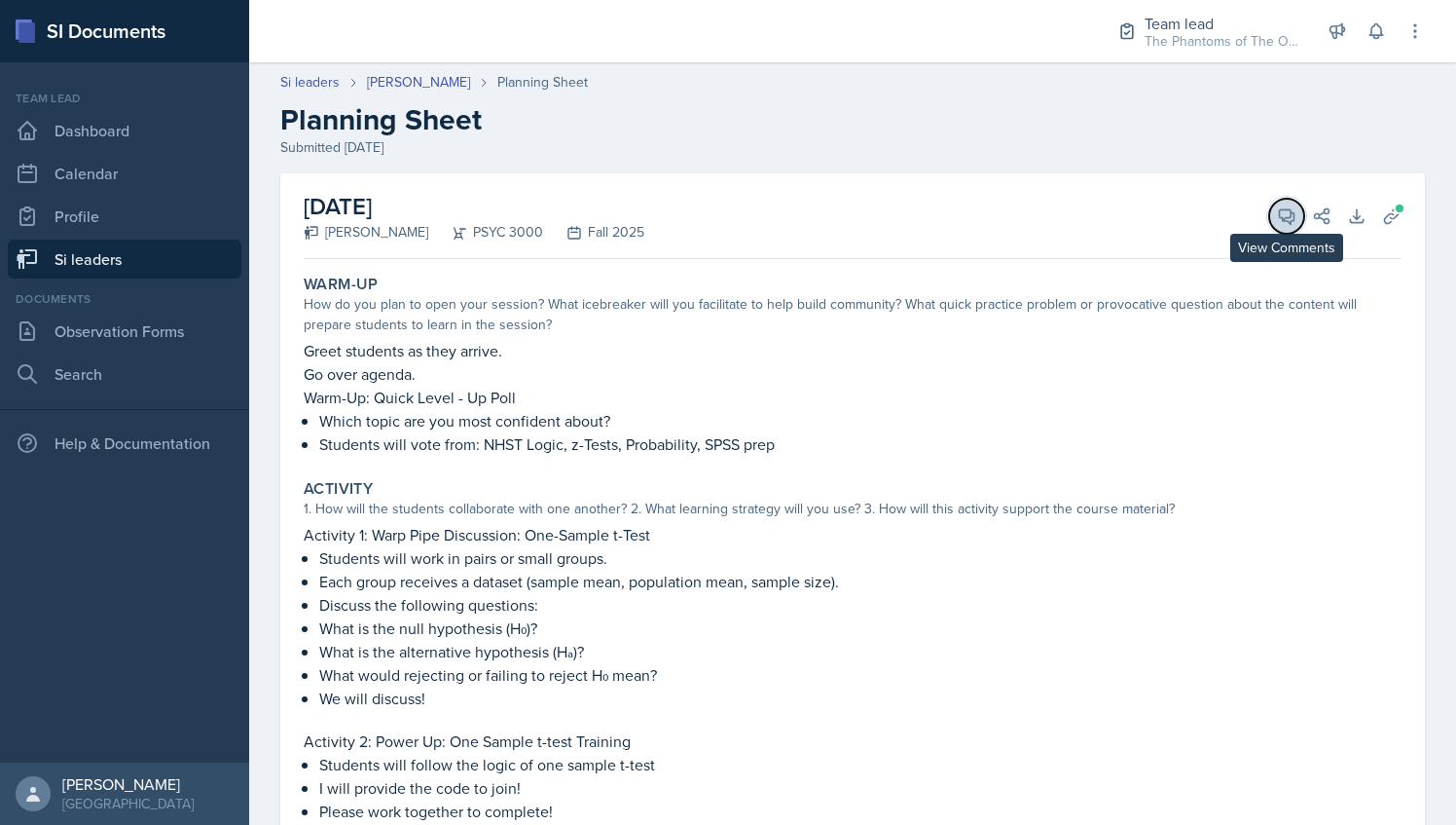
click at [1277, 217] on icon at bounding box center [1287, 216] width 19 height 19
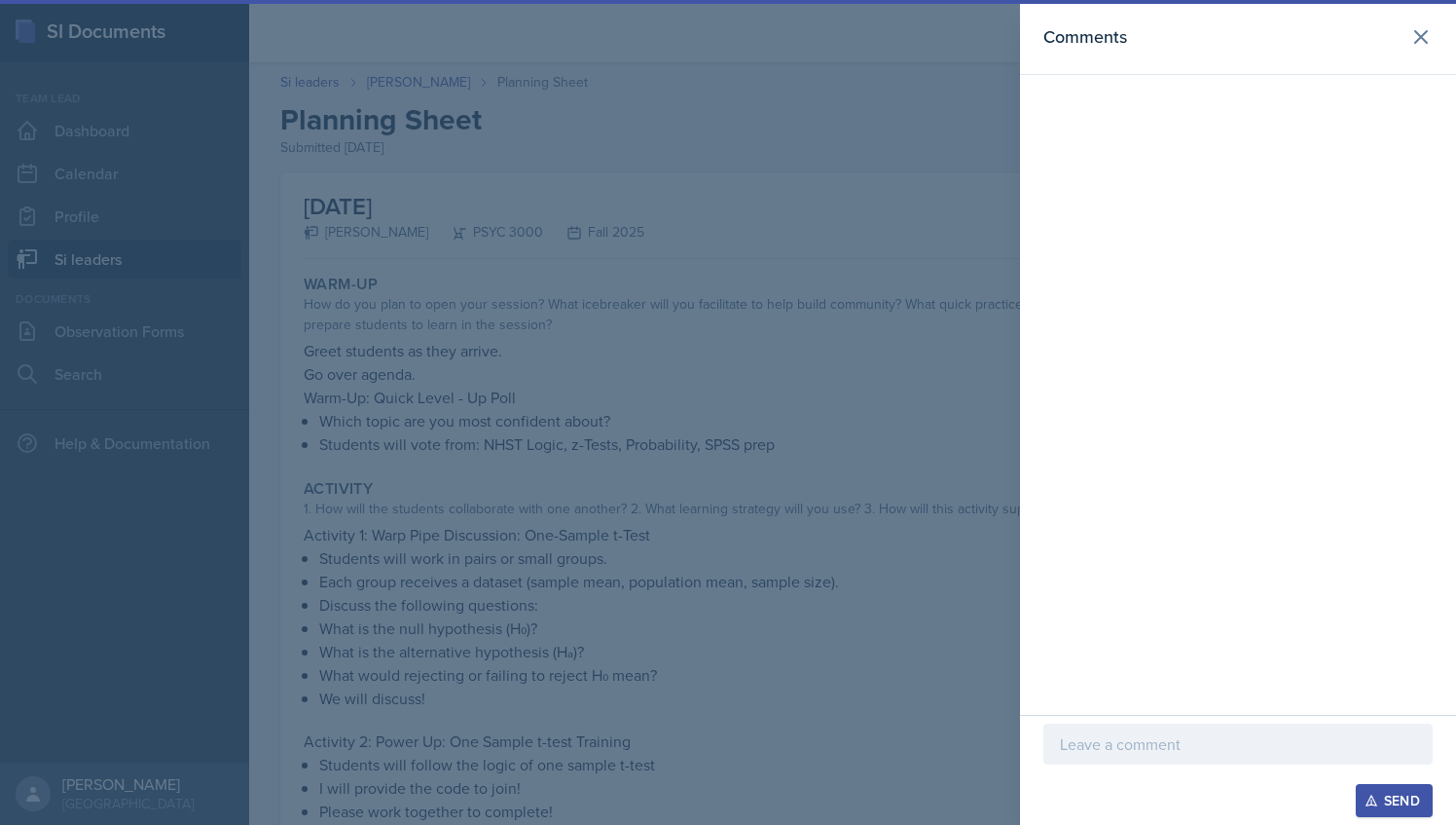
click at [1101, 738] on p at bounding box center [1239, 744] width 356 height 23
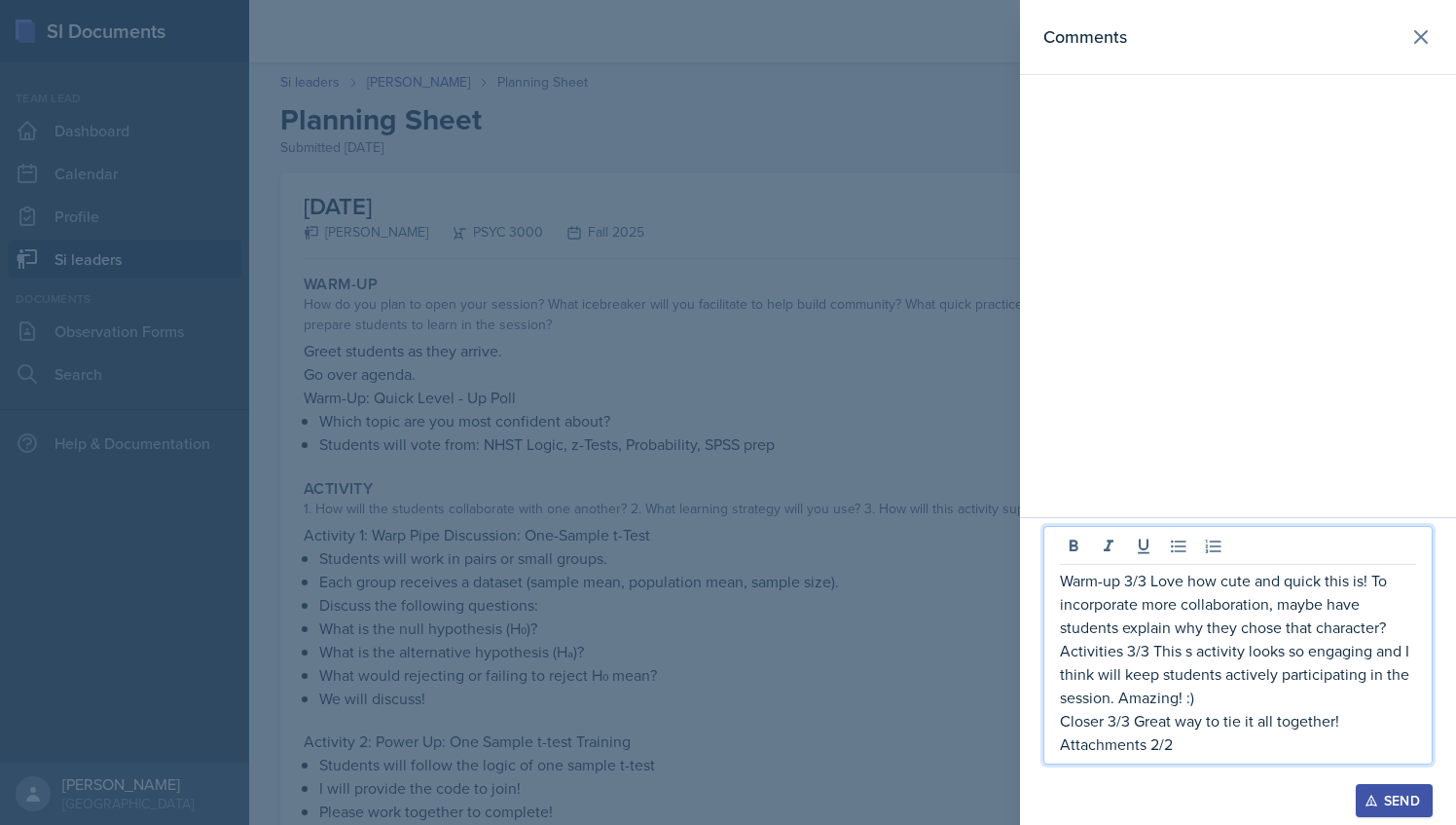
drag, startPoint x: 1152, startPoint y: 582, endPoint x: 1407, endPoint y: 624, distance: 258.4
click at [1407, 624] on p "Warm-up 3/3 Love how cute and quick this is! To incorporate more collaboration,…" at bounding box center [1239, 604] width 356 height 70
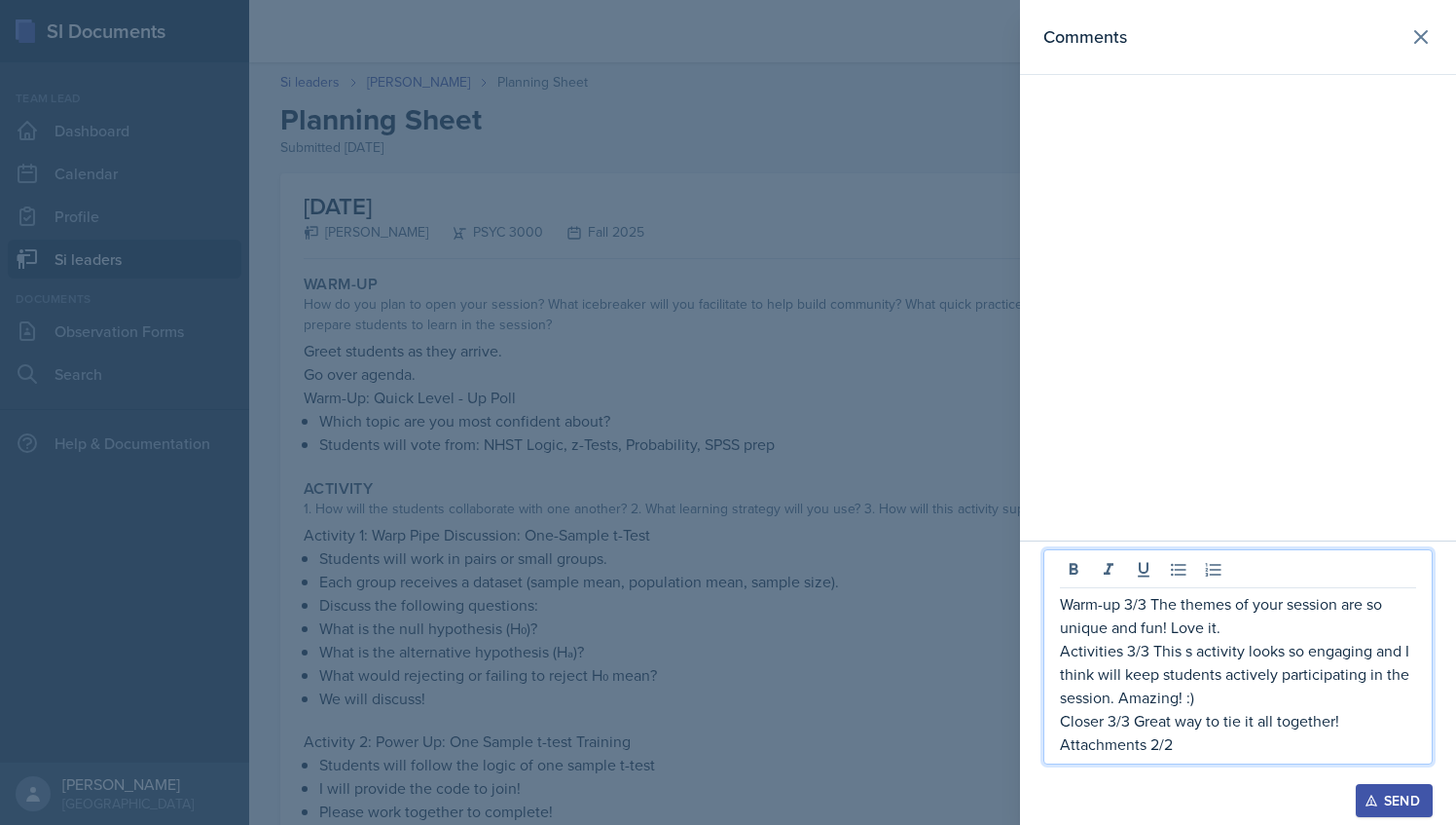
click at [1289, 657] on p "Activities 3/3 This s activity looks so engaging and I think will keep students…" at bounding box center [1239, 674] width 356 height 70
drag, startPoint x: 1150, startPoint y: 655, endPoint x: 1391, endPoint y: 647, distance: 241.1
click at [1391, 647] on p "Activities 3/3 This s activity looks very engaging and I think will keep studen…" at bounding box center [1239, 674] width 356 height 70
click at [1321, 651] on p "Activities 3/3 Very engaging activities and I think will keep students actively…" at bounding box center [1239, 674] width 356 height 70
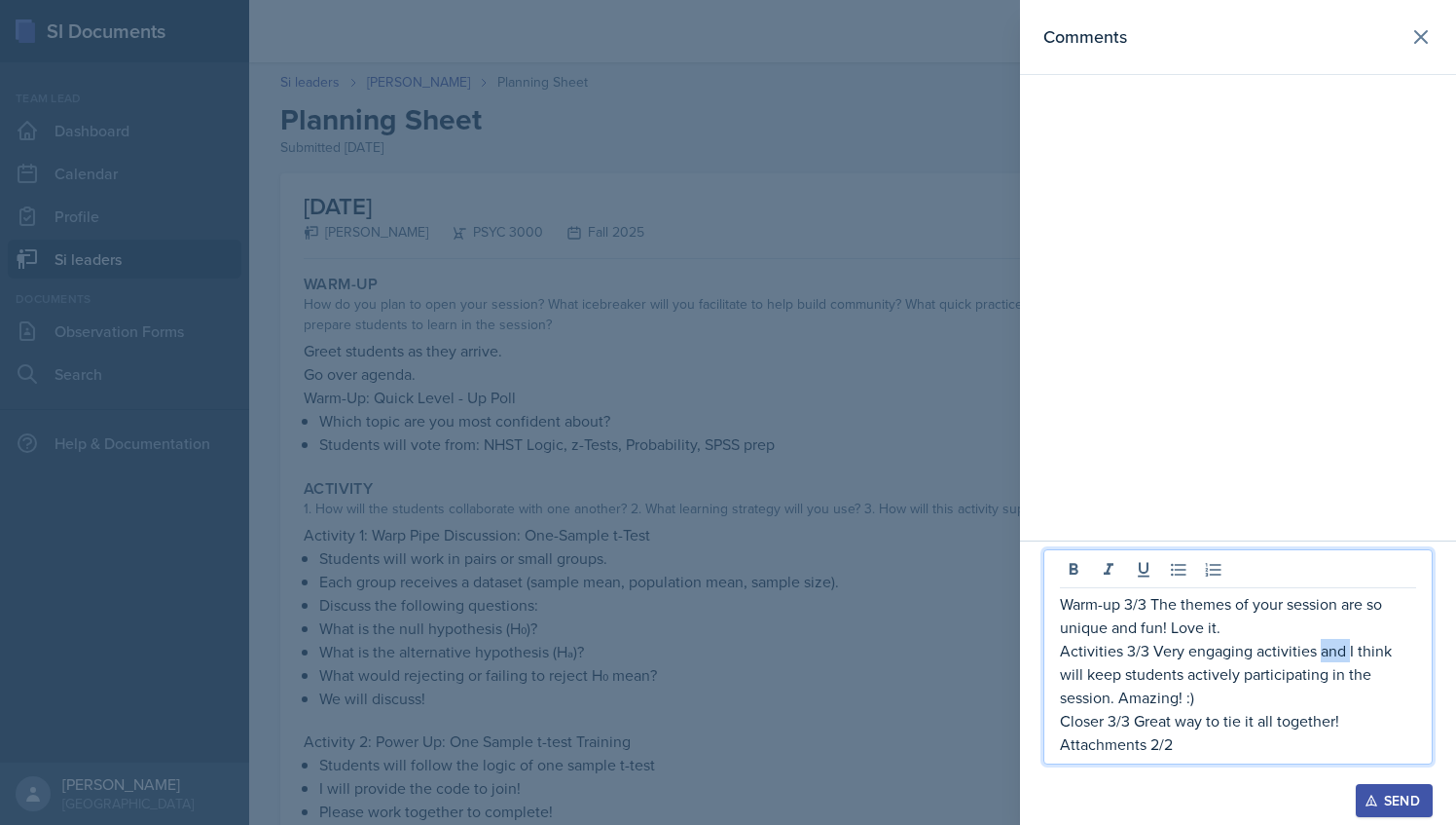
click at [1321, 651] on p "Activities 3/3 Very engaging activities and I think will keep students actively…" at bounding box center [1239, 674] width 356 height 70
click at [684, 544] on div at bounding box center [728, 412] width 1456 height 825
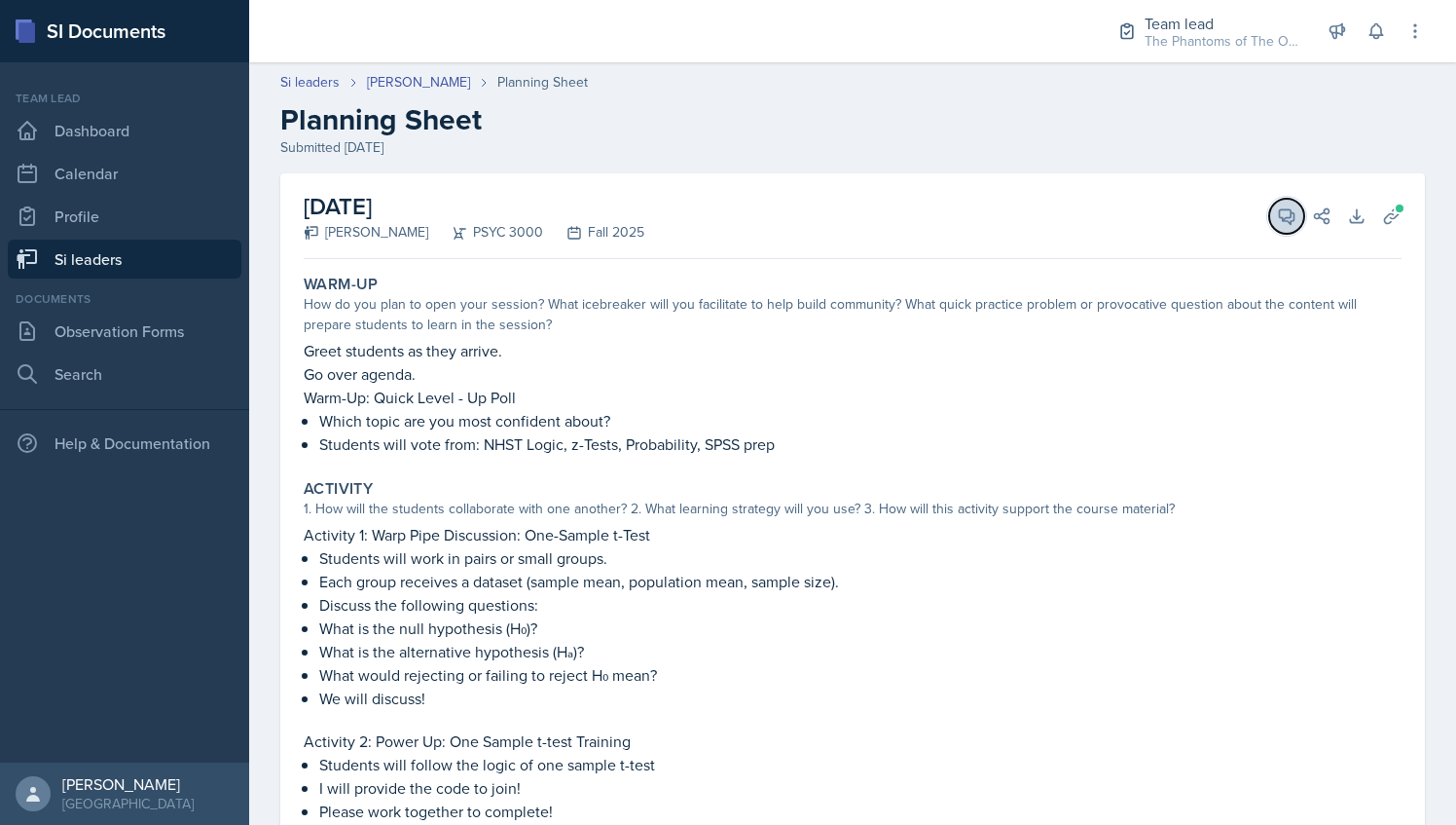
click at [1288, 212] on button "View Comments" at bounding box center [1287, 216] width 35 height 35
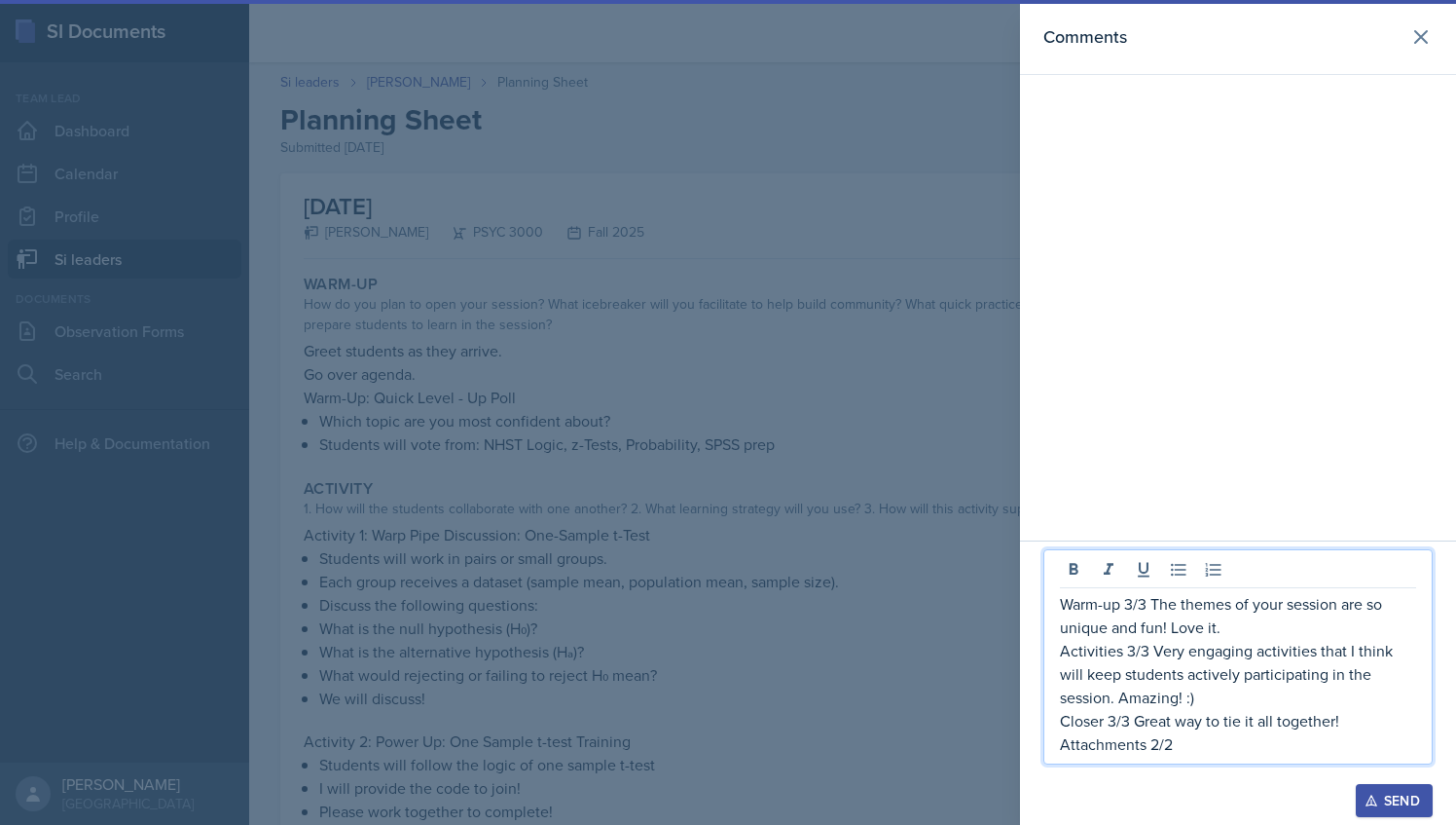
click at [1187, 695] on p "Activities 3/3 Very engaging activities that I think will keep students activel…" at bounding box center [1239, 674] width 356 height 70
click at [1421, 678] on div "Warm-up 3/3 The themes of your session are so unique and fun! Love it. Activiti…" at bounding box center [1239, 656] width 390 height 215
click at [1414, 678] on p "Activities 3/3 Very engaging activities that I think will keep students activel…" at bounding box center [1239, 674] width 356 height 70
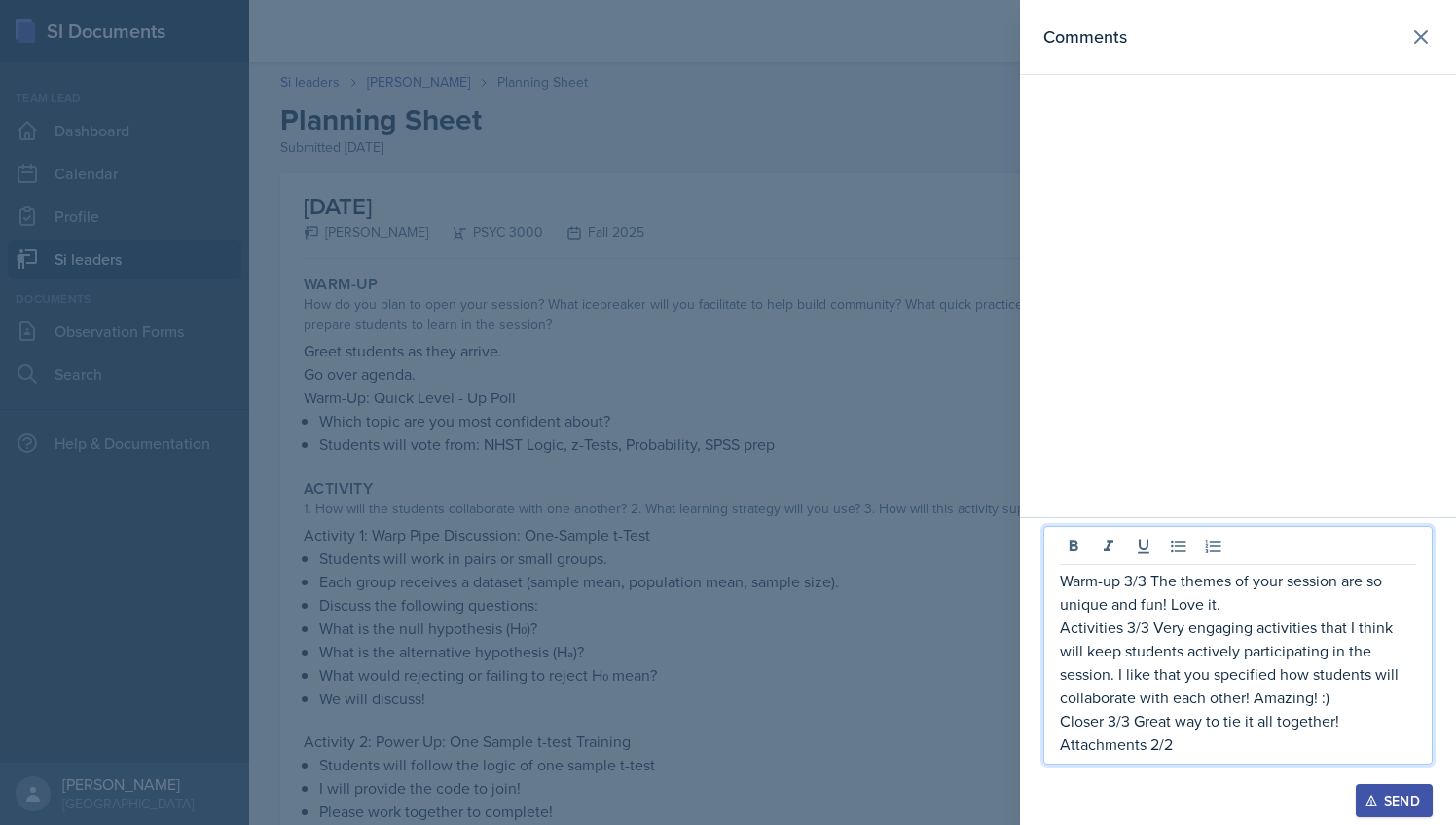
click at [870, 610] on div at bounding box center [728, 412] width 1456 height 825
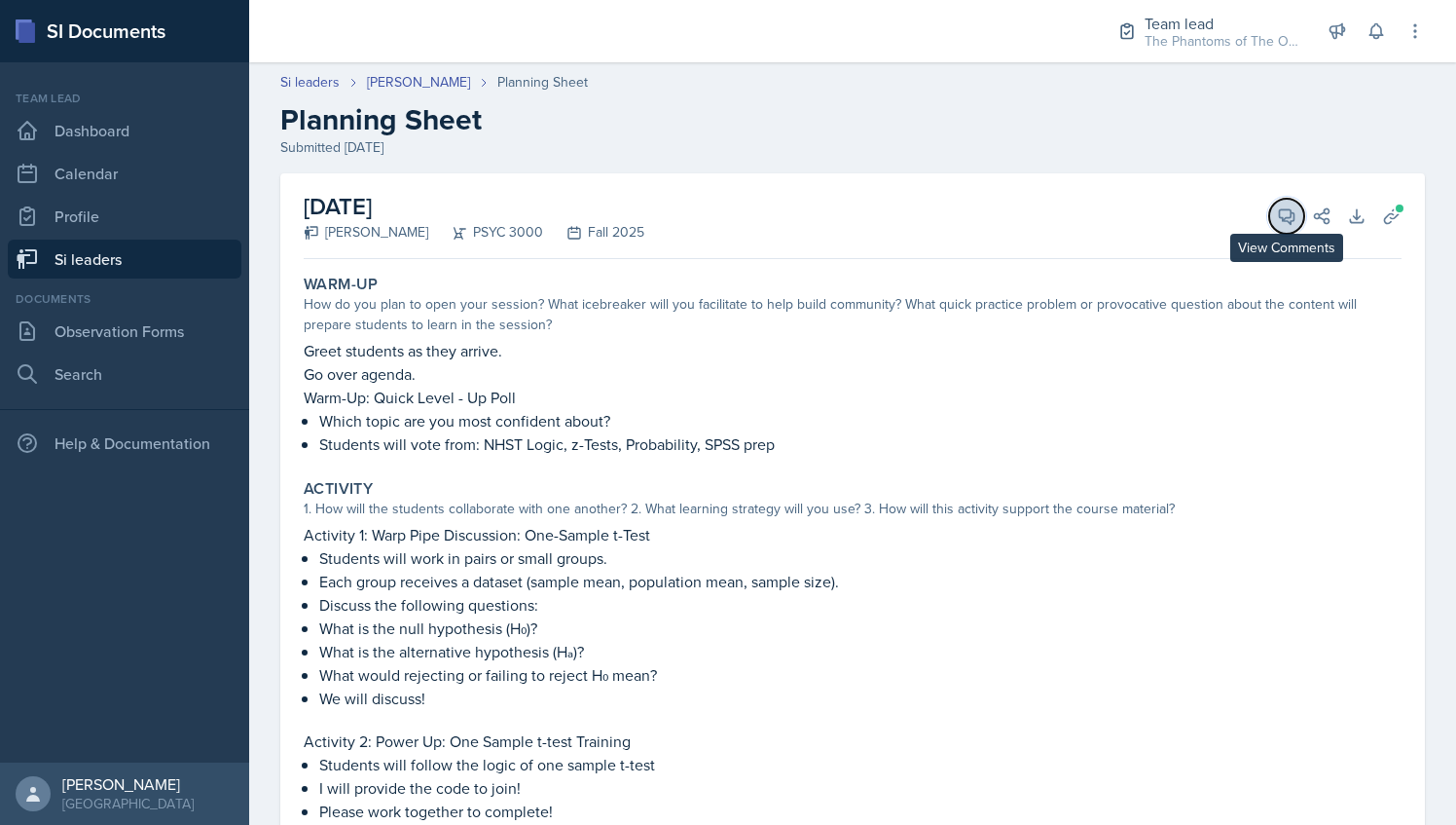
click at [1269, 214] on button "View Comments" at bounding box center [1287, 216] width 35 height 35
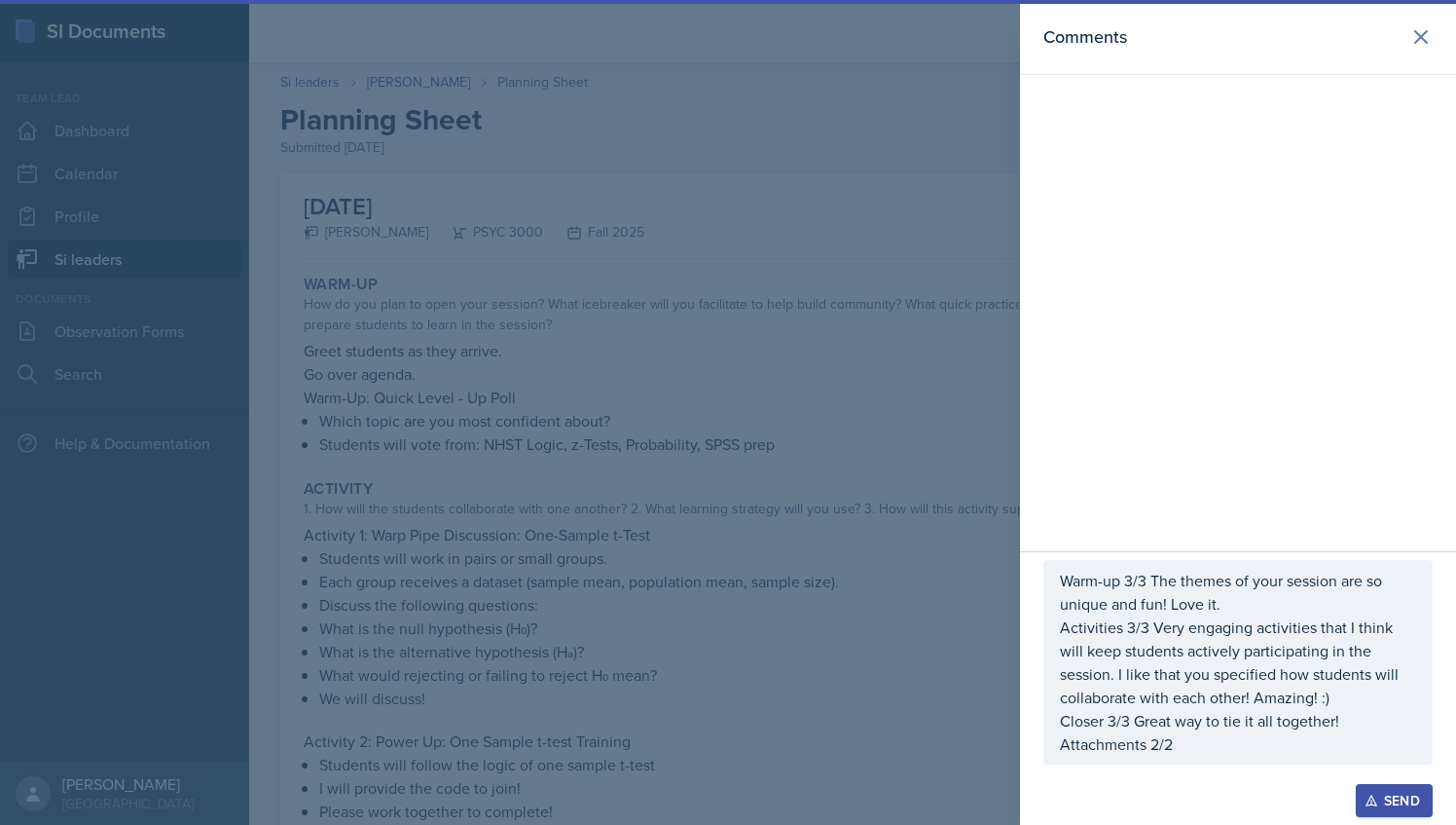
click at [1333, 735] on p "Attachments 2/2" at bounding box center [1239, 744] width 356 height 23
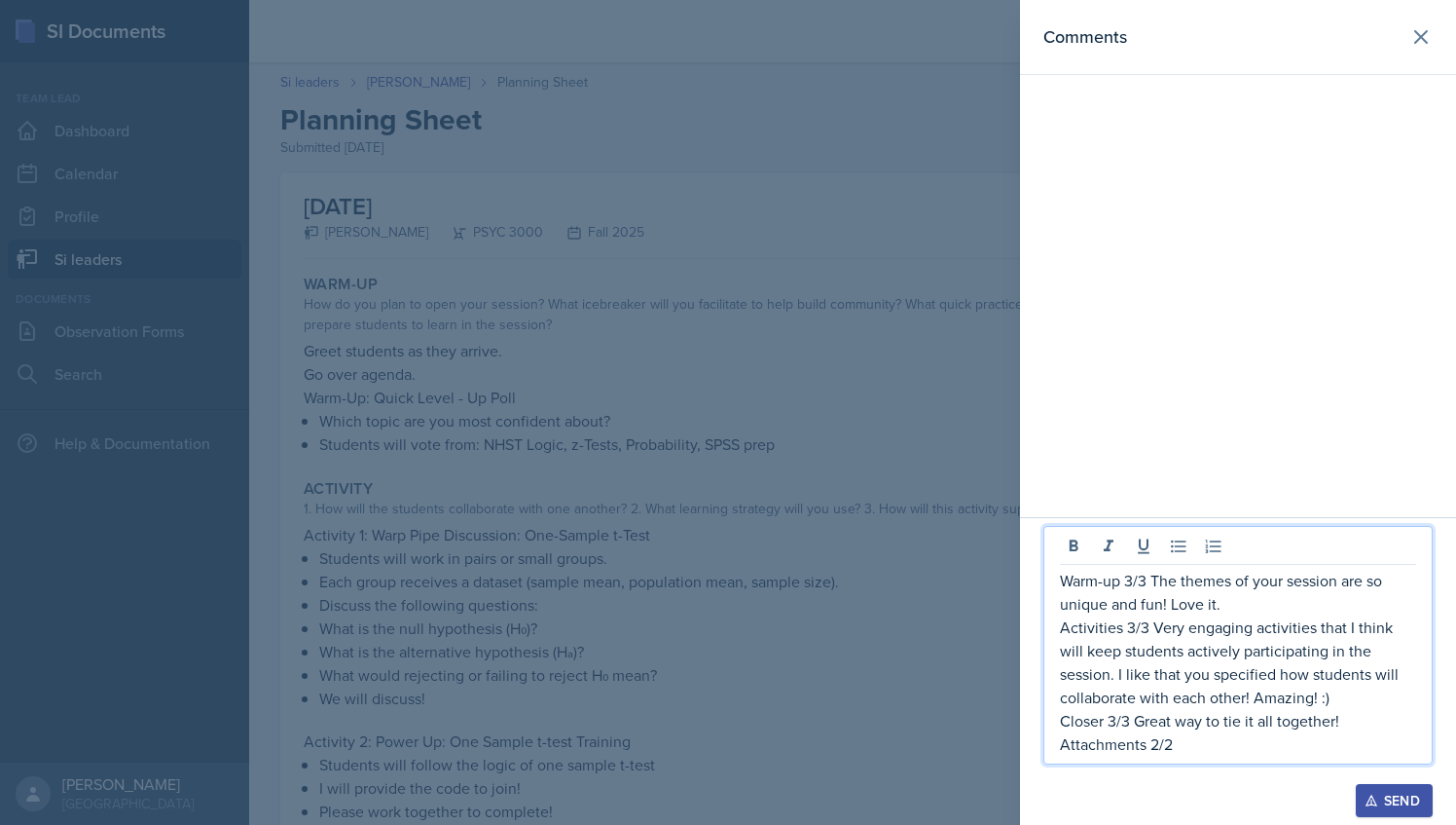
click at [1361, 727] on p "Closer 3/3 Great way to tie it all together!" at bounding box center [1239, 721] width 356 height 23
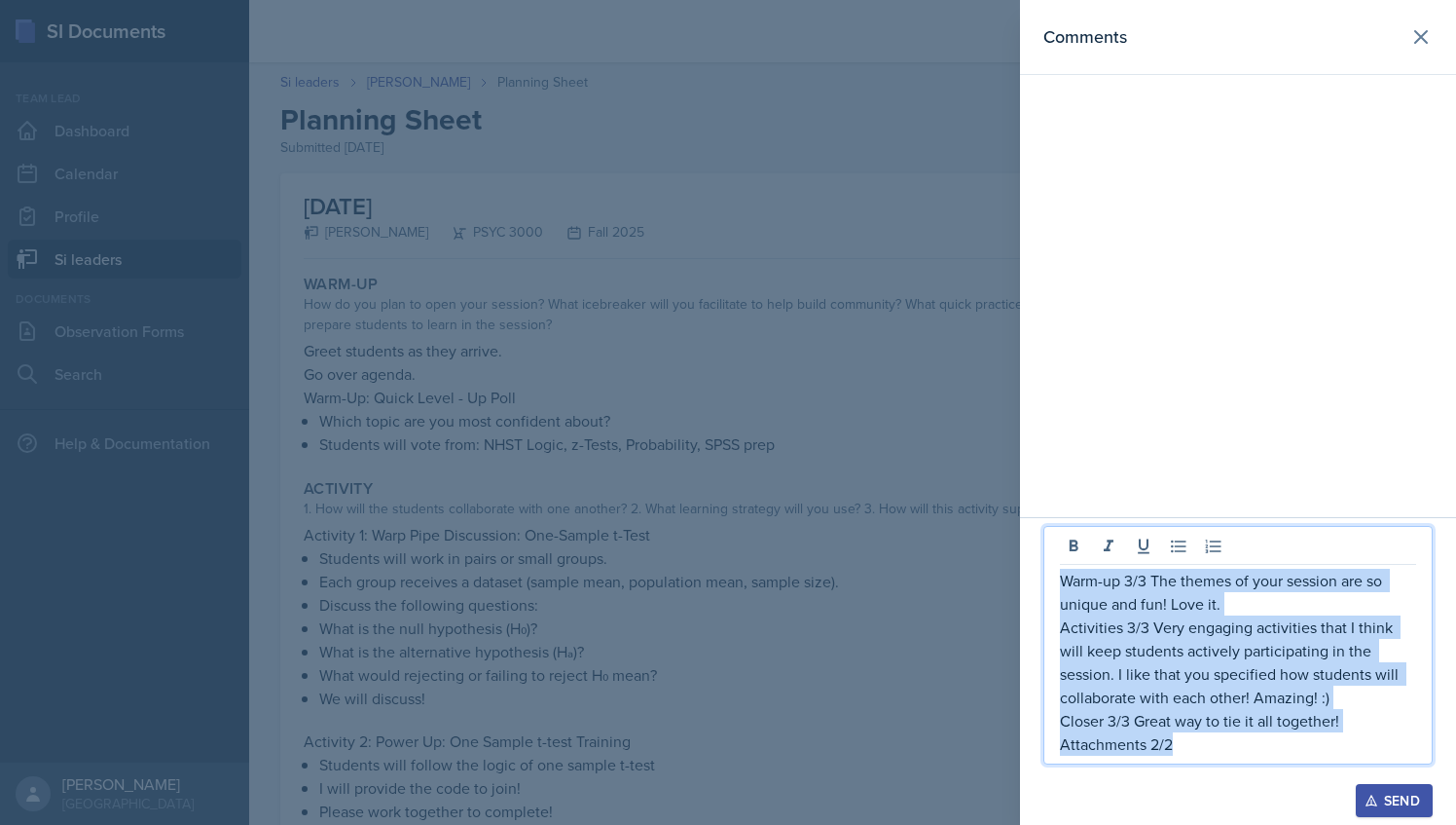
drag, startPoint x: 1203, startPoint y: 745, endPoint x: 1058, endPoint y: 579, distance: 220.4
click at [1058, 579] on div "Warm-up 3/3 The themes of your session are so unique and fun! Love it. Activiti…" at bounding box center [1239, 645] width 390 height 239
copy div "Warm-up 3/3 The themes of your session are so unique and fun! Love it. Activiti…"
click at [1383, 808] on div "Send" at bounding box center [1394, 801] width 52 height 16
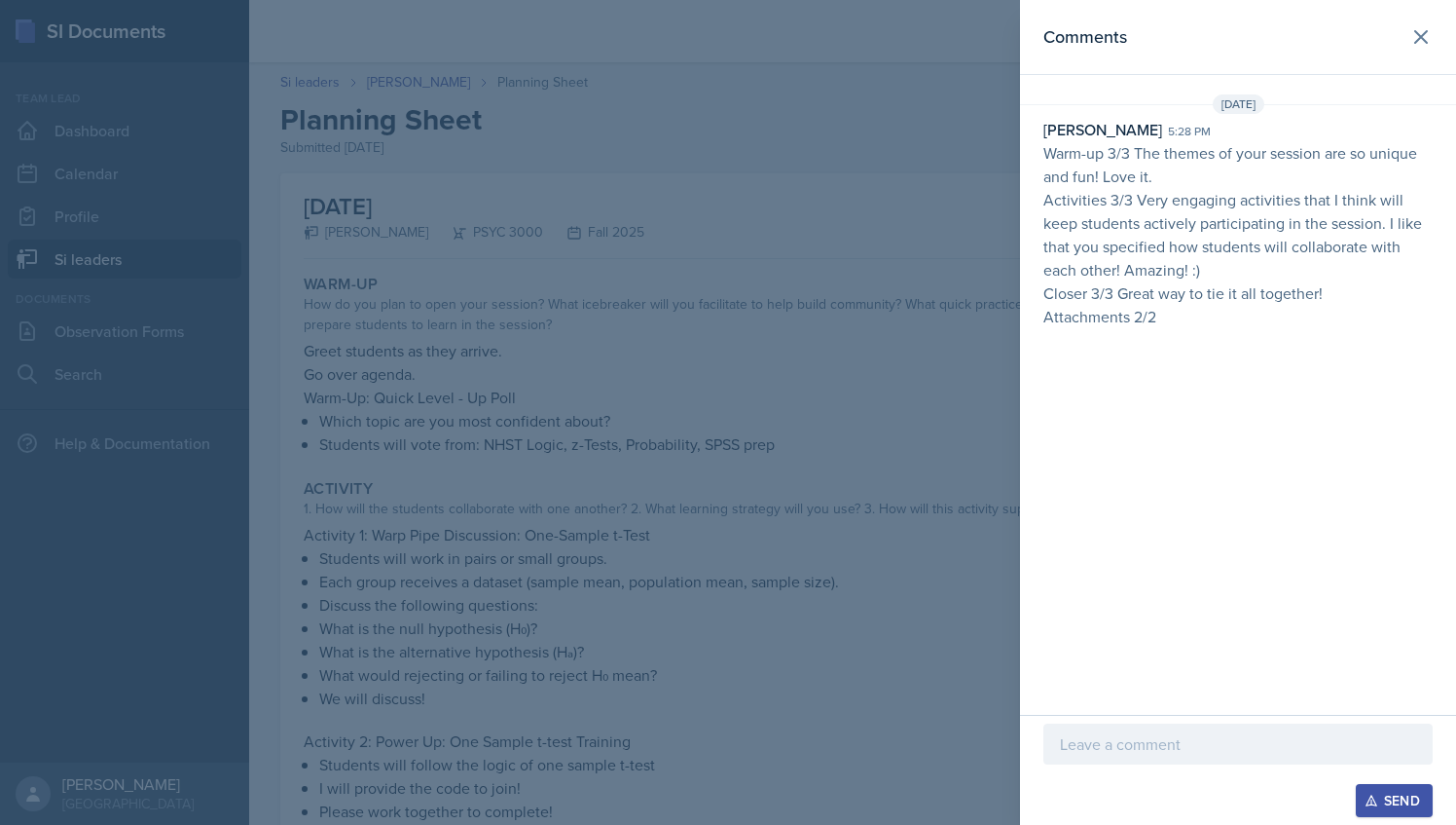
click at [485, 280] on div at bounding box center [728, 412] width 1456 height 825
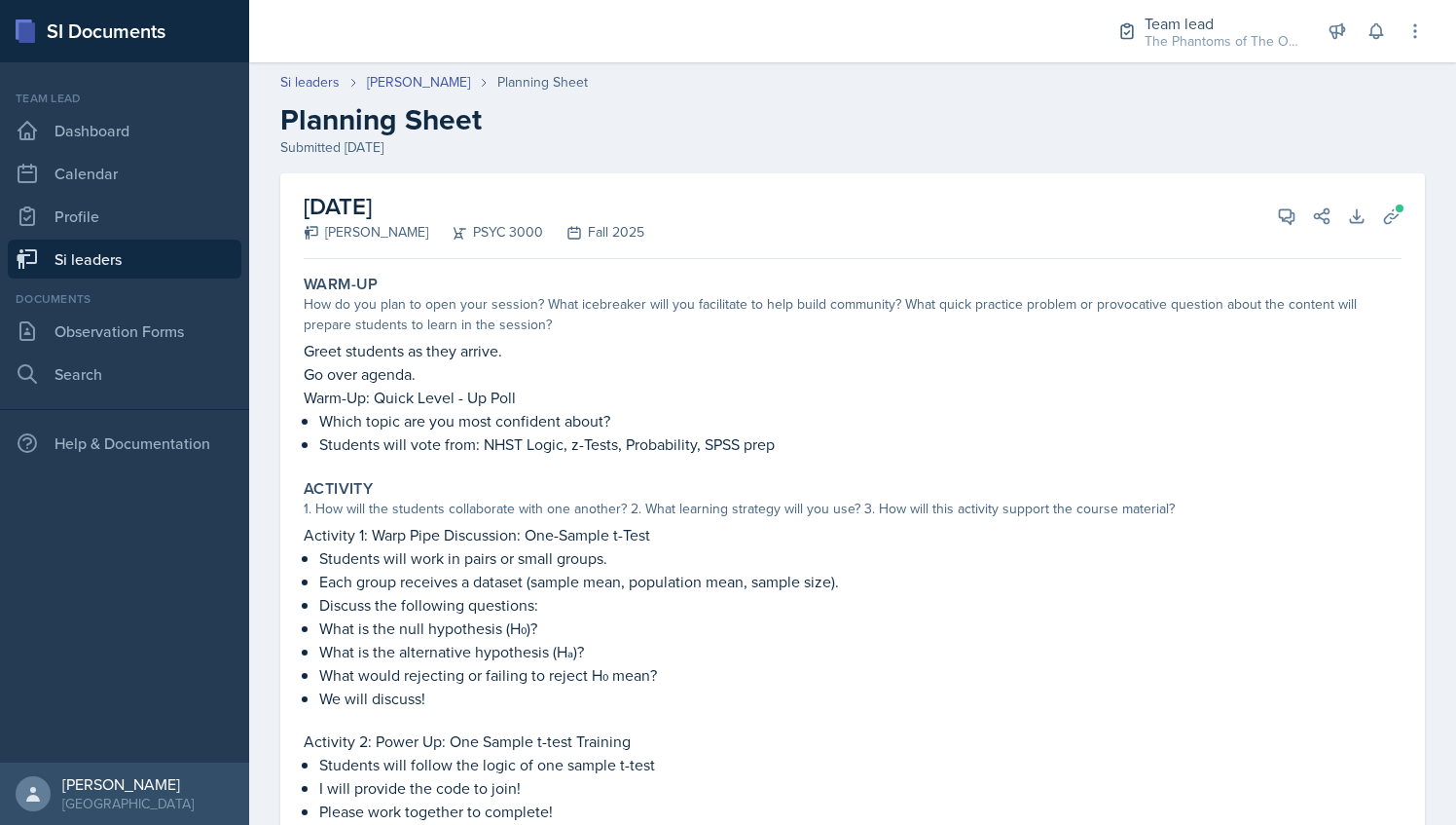
click at [195, 251] on link "Si leaders" at bounding box center [125, 259] width 234 height 39
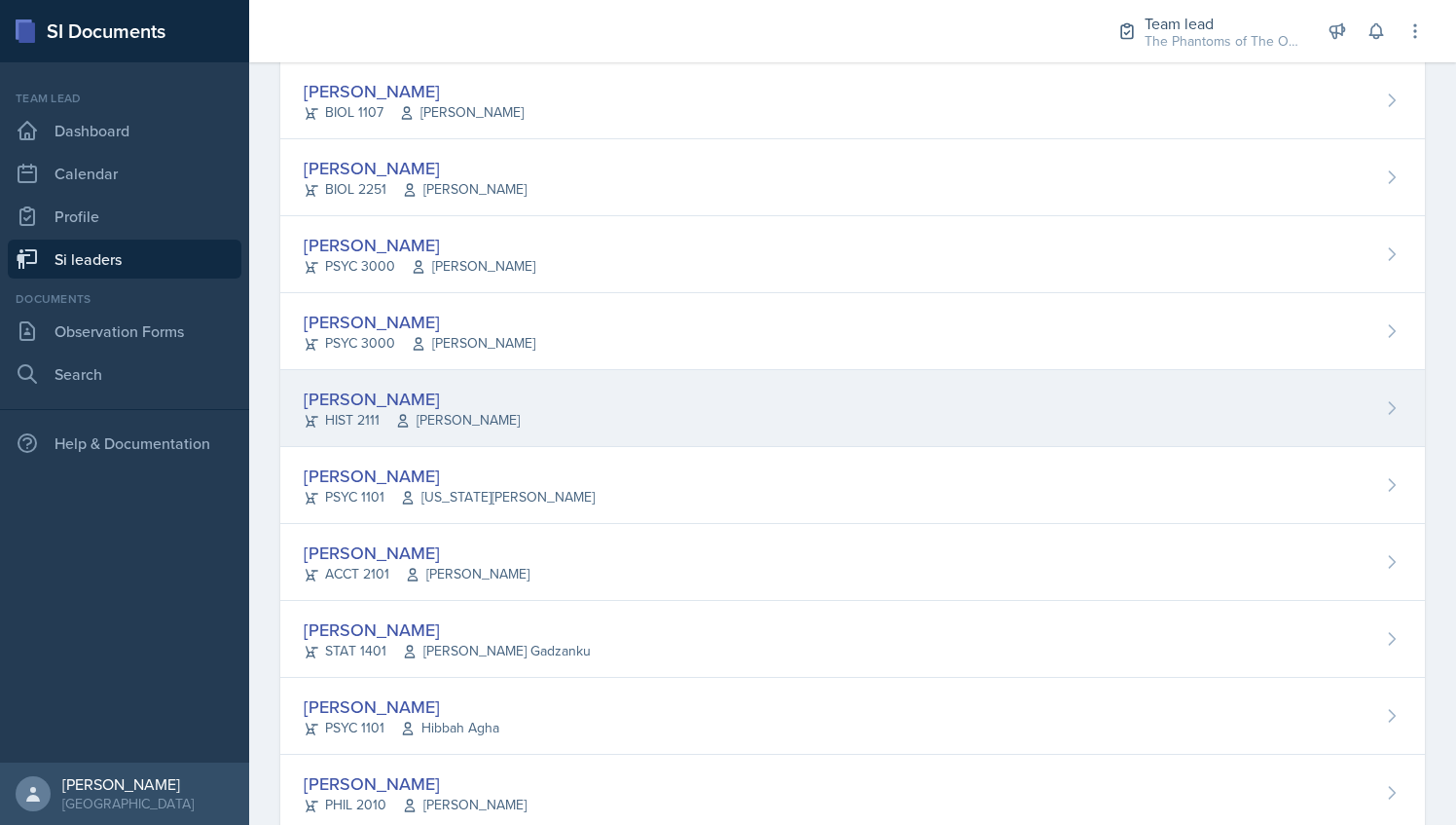
scroll to position [577, 0]
click at [491, 431] on div "[PERSON_NAME] HIST 2111 [PERSON_NAME]" at bounding box center [852, 407] width 1144 height 77
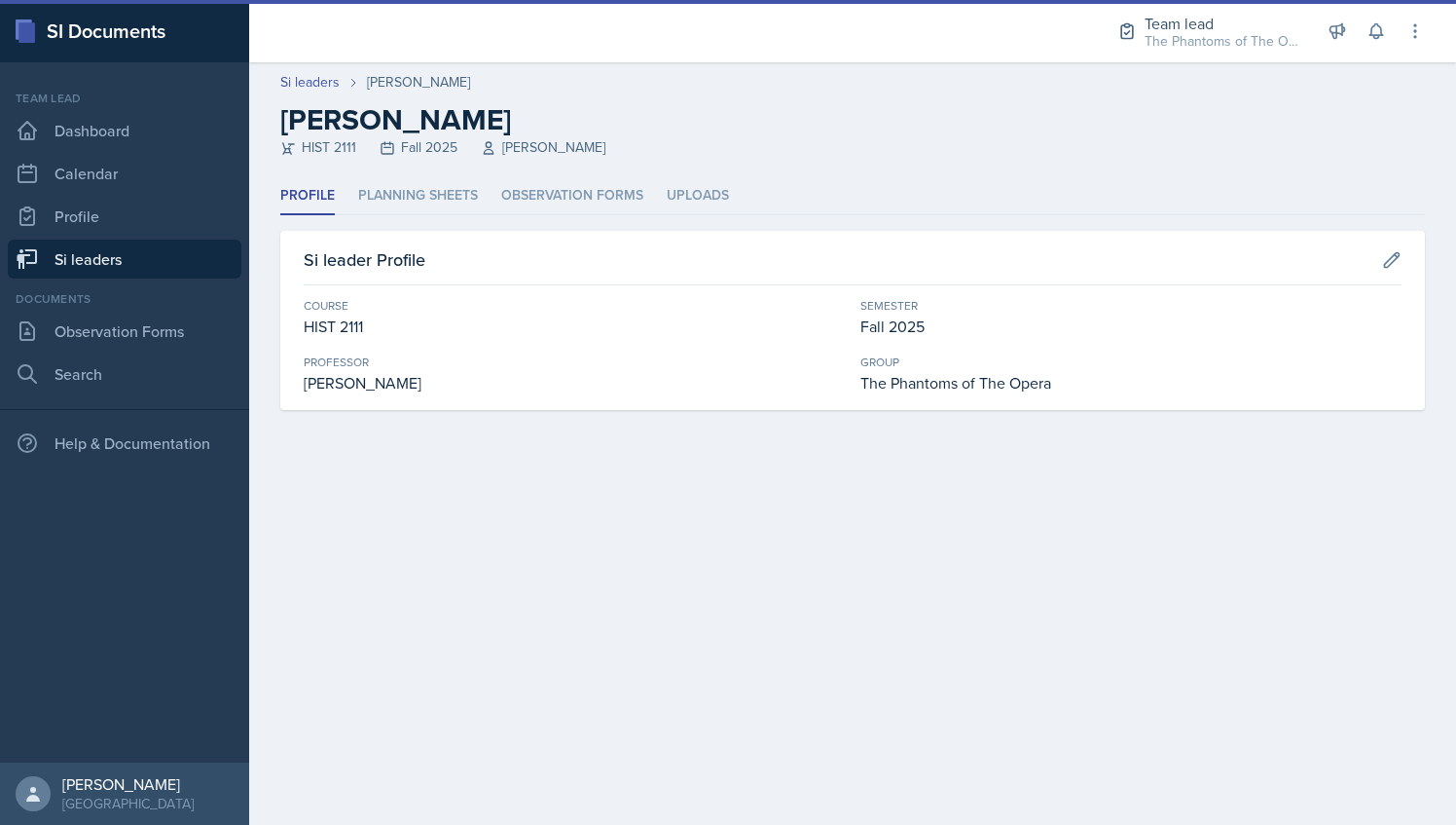
click at [432, 215] on div "Profile Planning Sheets Observation Forms Uploads Profile Planning Sheets Obser…" at bounding box center [852, 293] width 1144 height 233
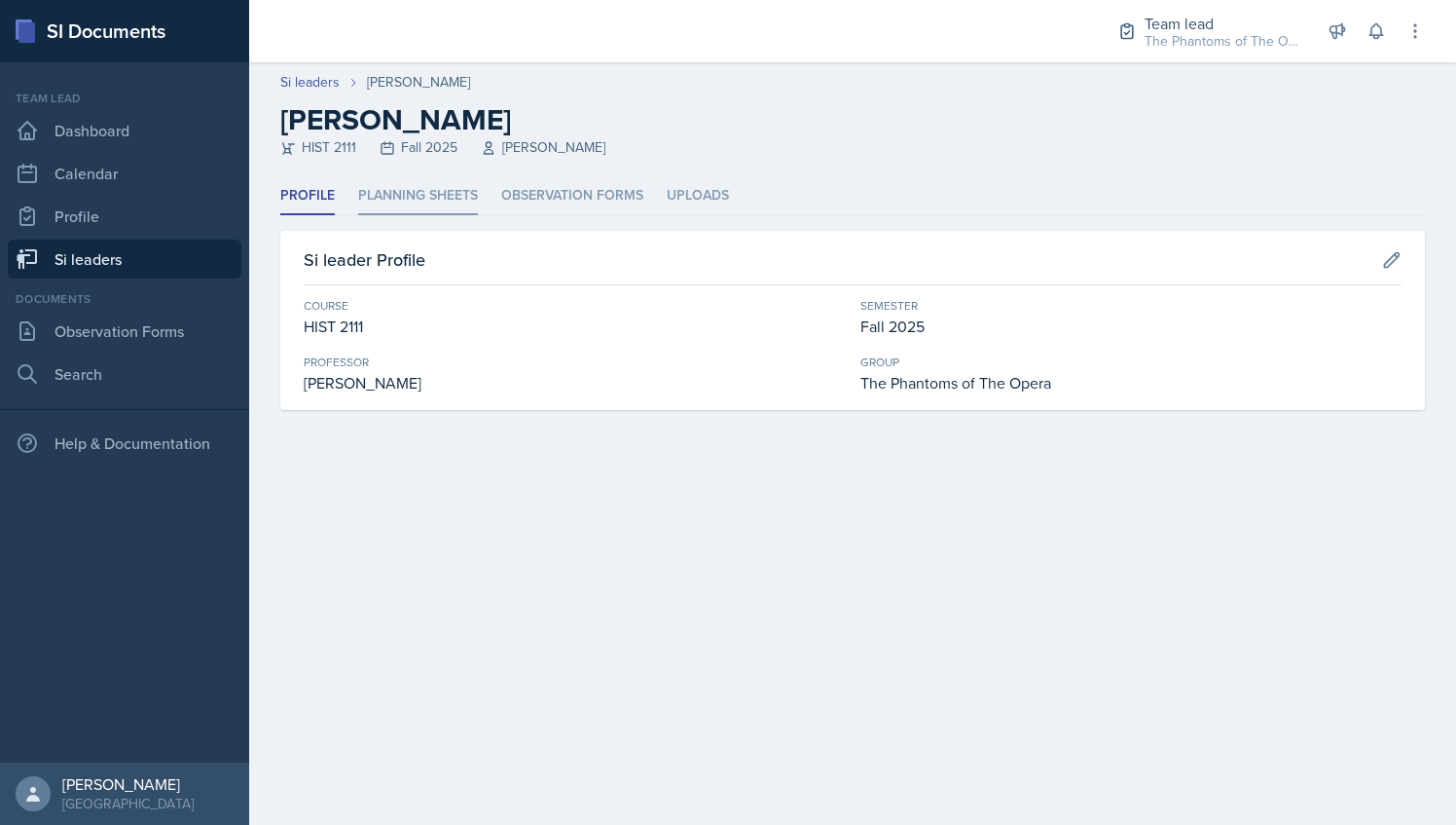
click at [425, 202] on li "Planning Sheets" at bounding box center [418, 196] width 120 height 38
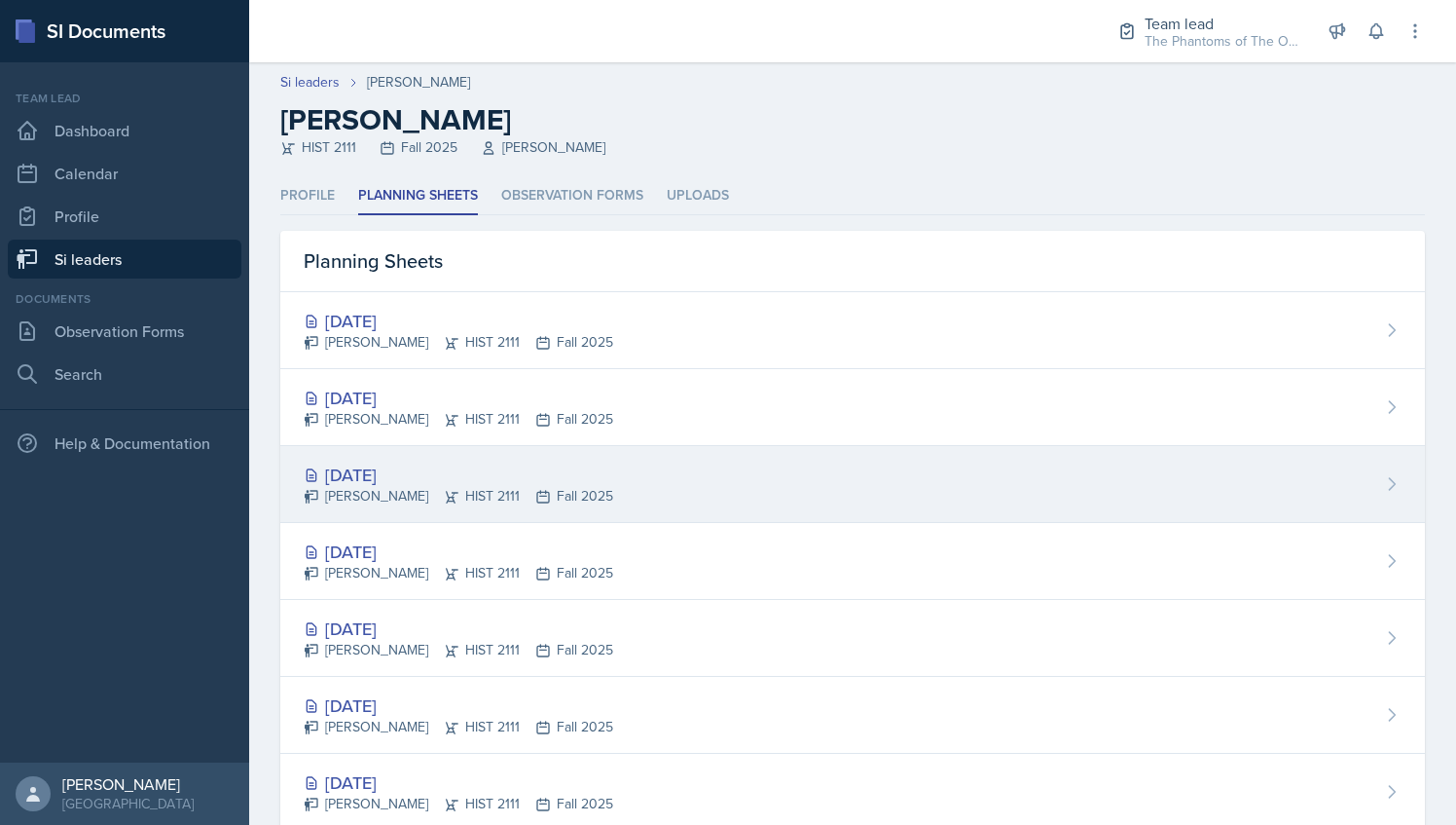
click at [557, 481] on div "[DATE]" at bounding box center [459, 474] width 310 height 26
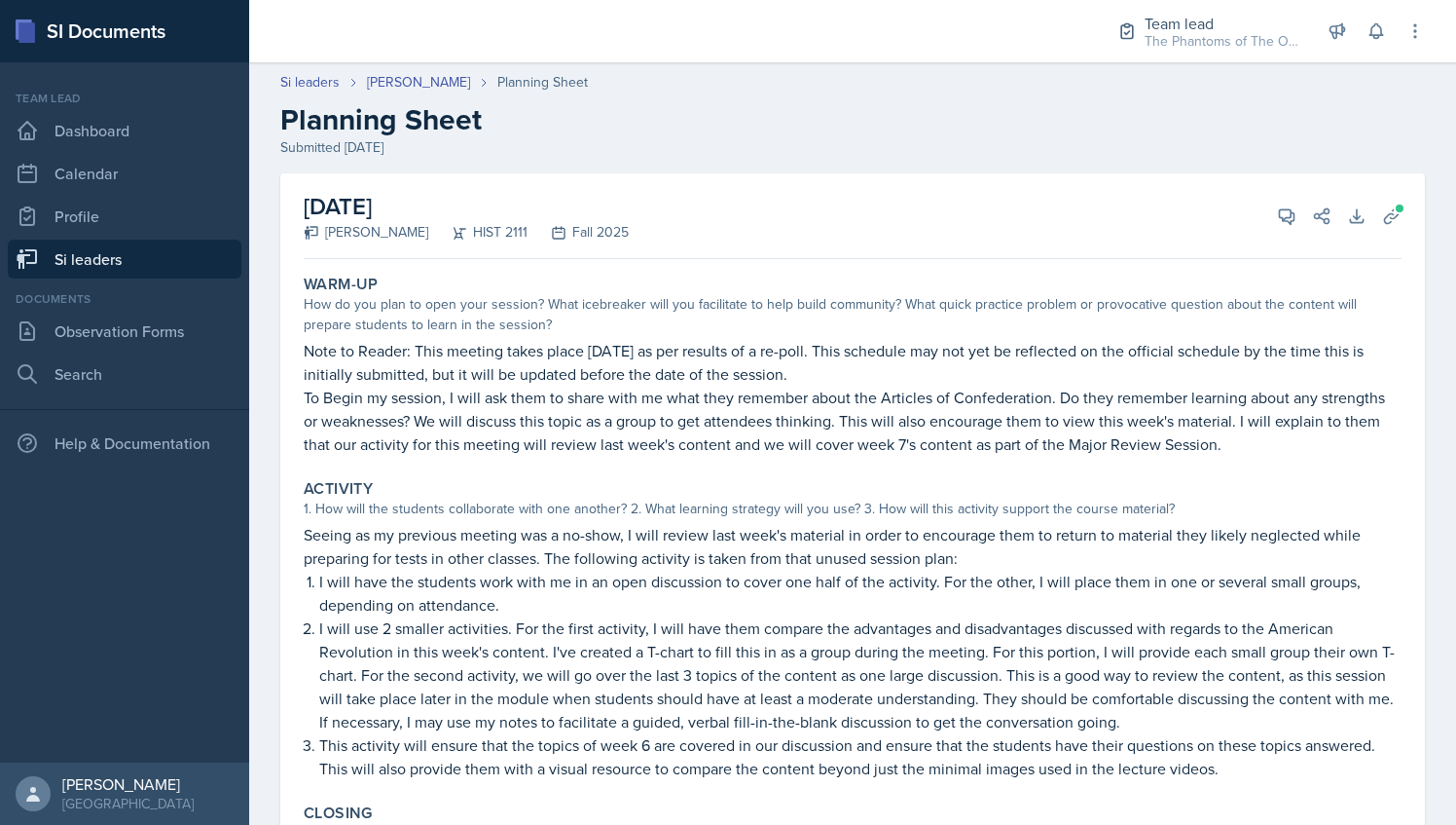
click at [400, 93] on div "Si leaders [PERSON_NAME] Planning Sheet Planning Sheet Submitted [DATE]" at bounding box center [852, 115] width 1207 height 86
click at [399, 88] on link "[PERSON_NAME]" at bounding box center [419, 82] width 103 height 20
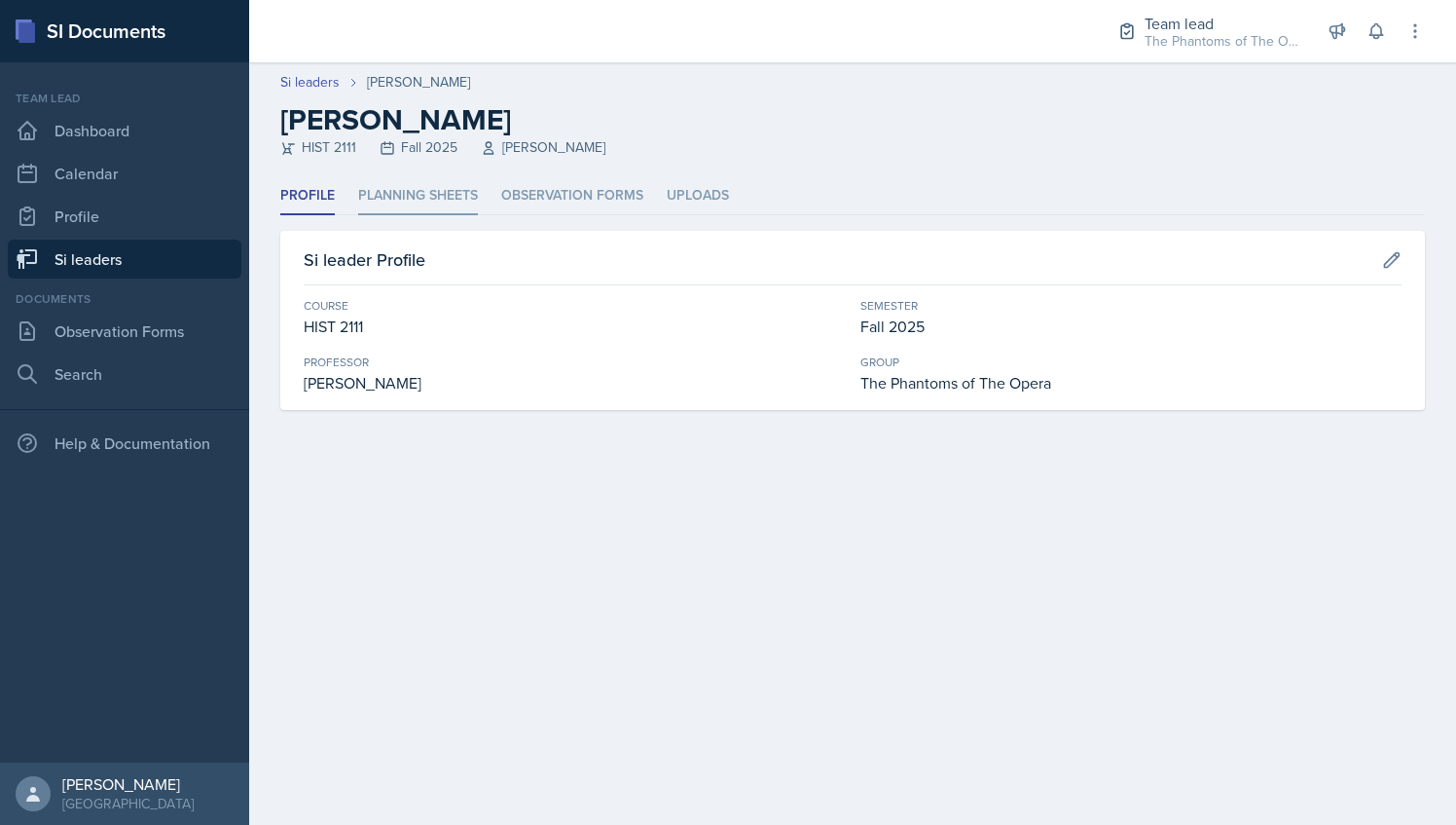
click at [417, 201] on li "Planning Sheets" at bounding box center [418, 196] width 120 height 38
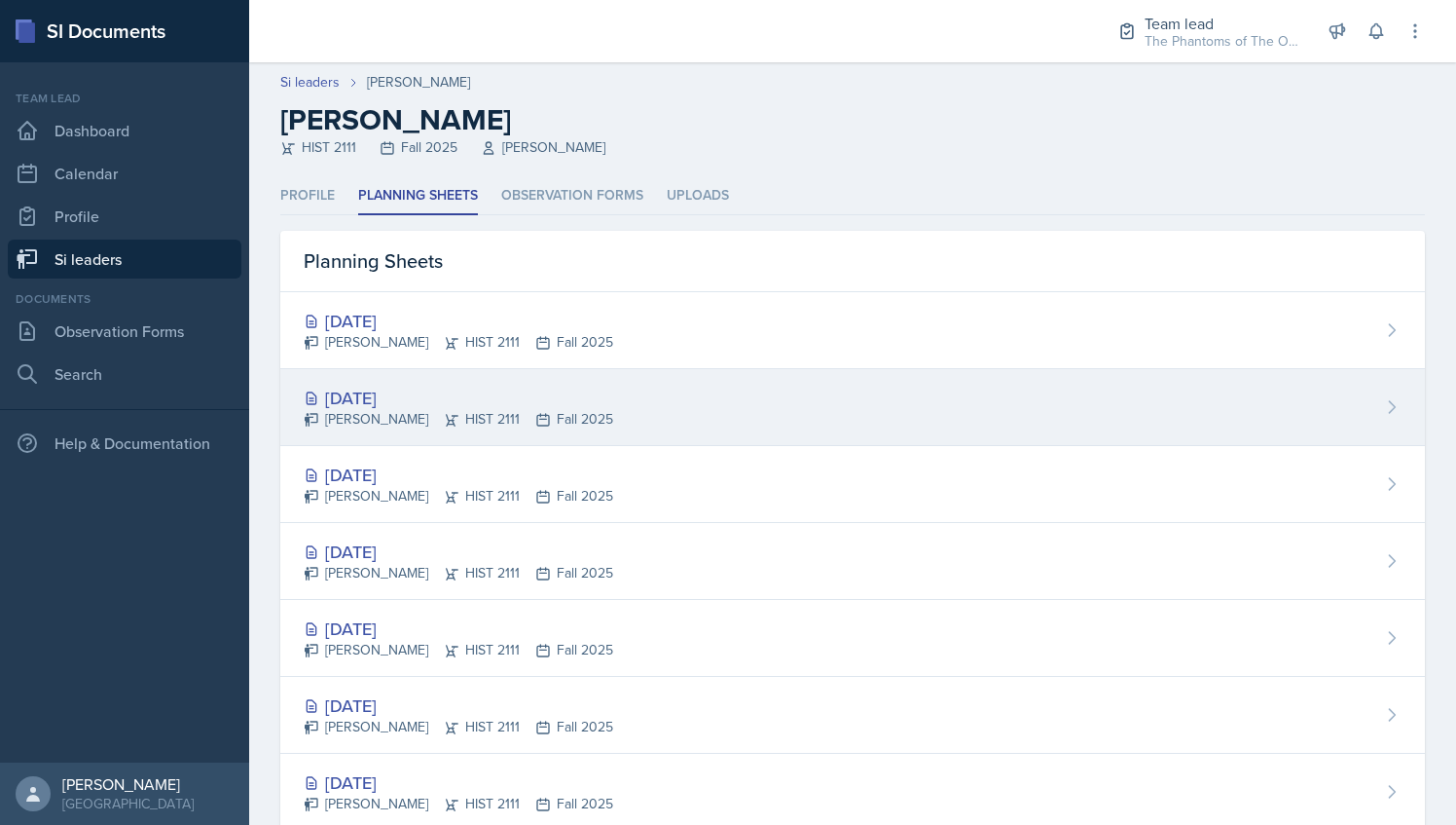
click at [429, 389] on div "[DATE]" at bounding box center [459, 397] width 310 height 26
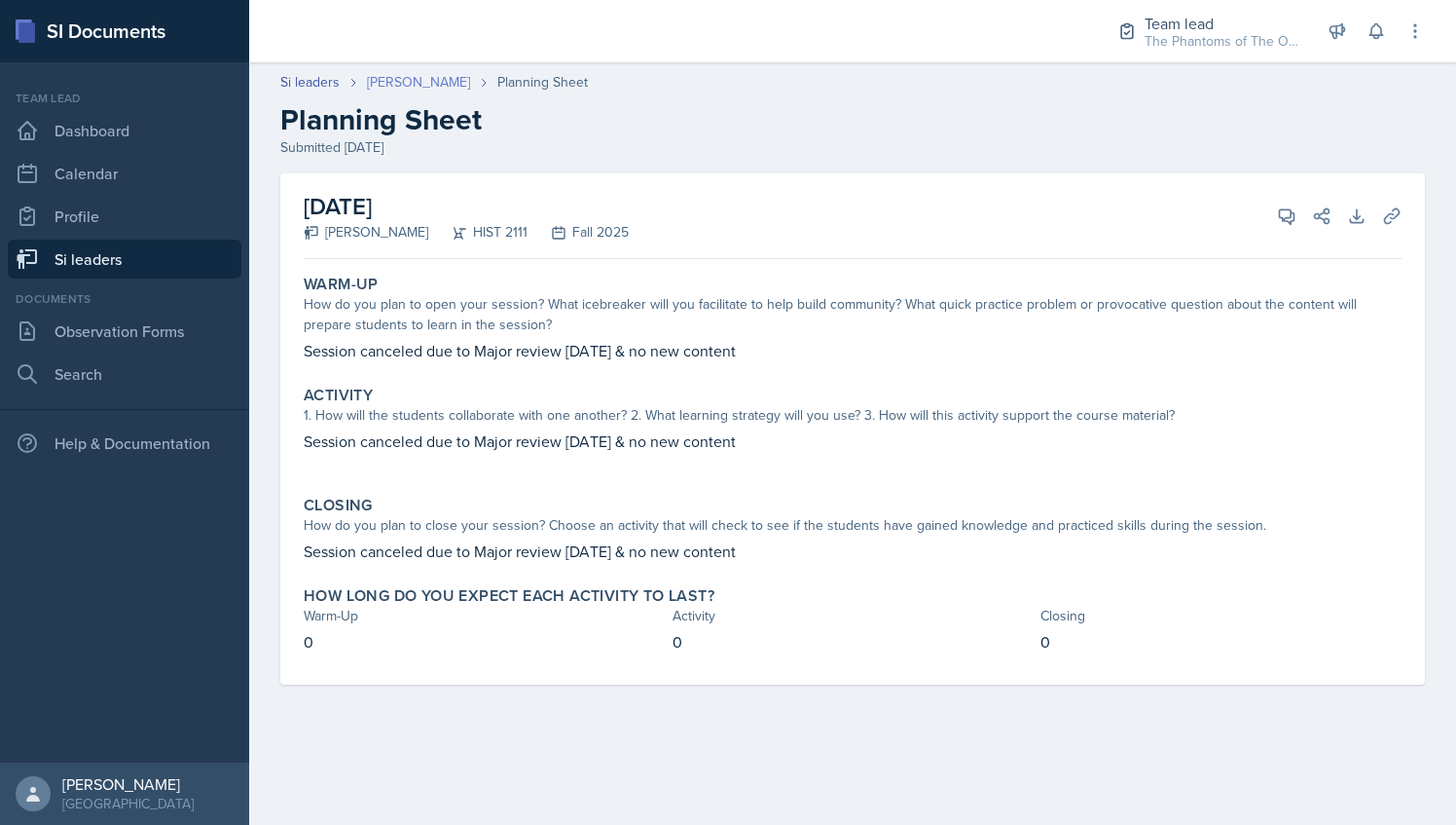
click at [409, 88] on link "[PERSON_NAME]" at bounding box center [419, 82] width 103 height 20
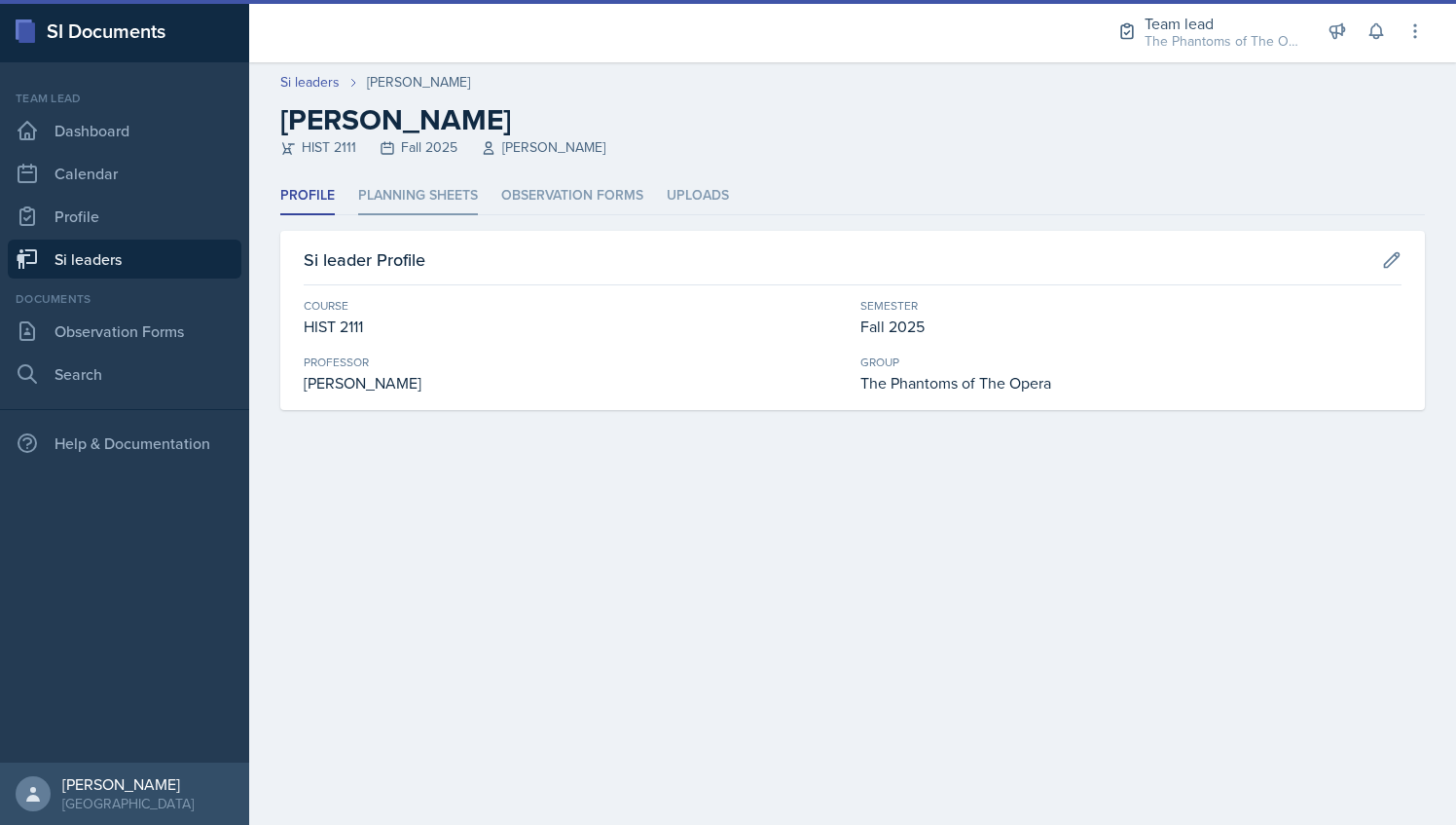
click at [446, 197] on li "Planning Sheets" at bounding box center [418, 196] width 120 height 38
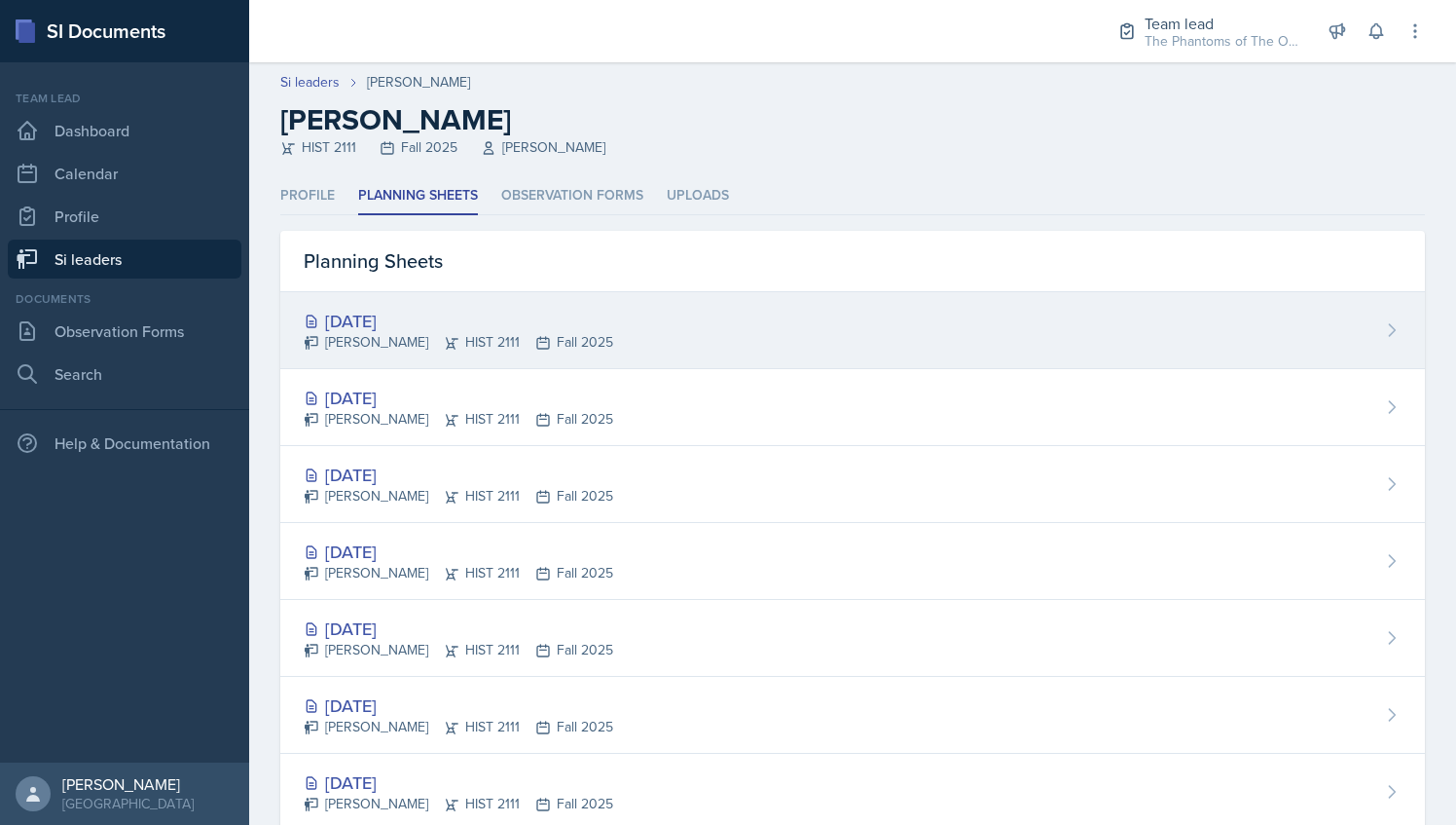
click at [467, 313] on div "[DATE]" at bounding box center [459, 320] width 310 height 26
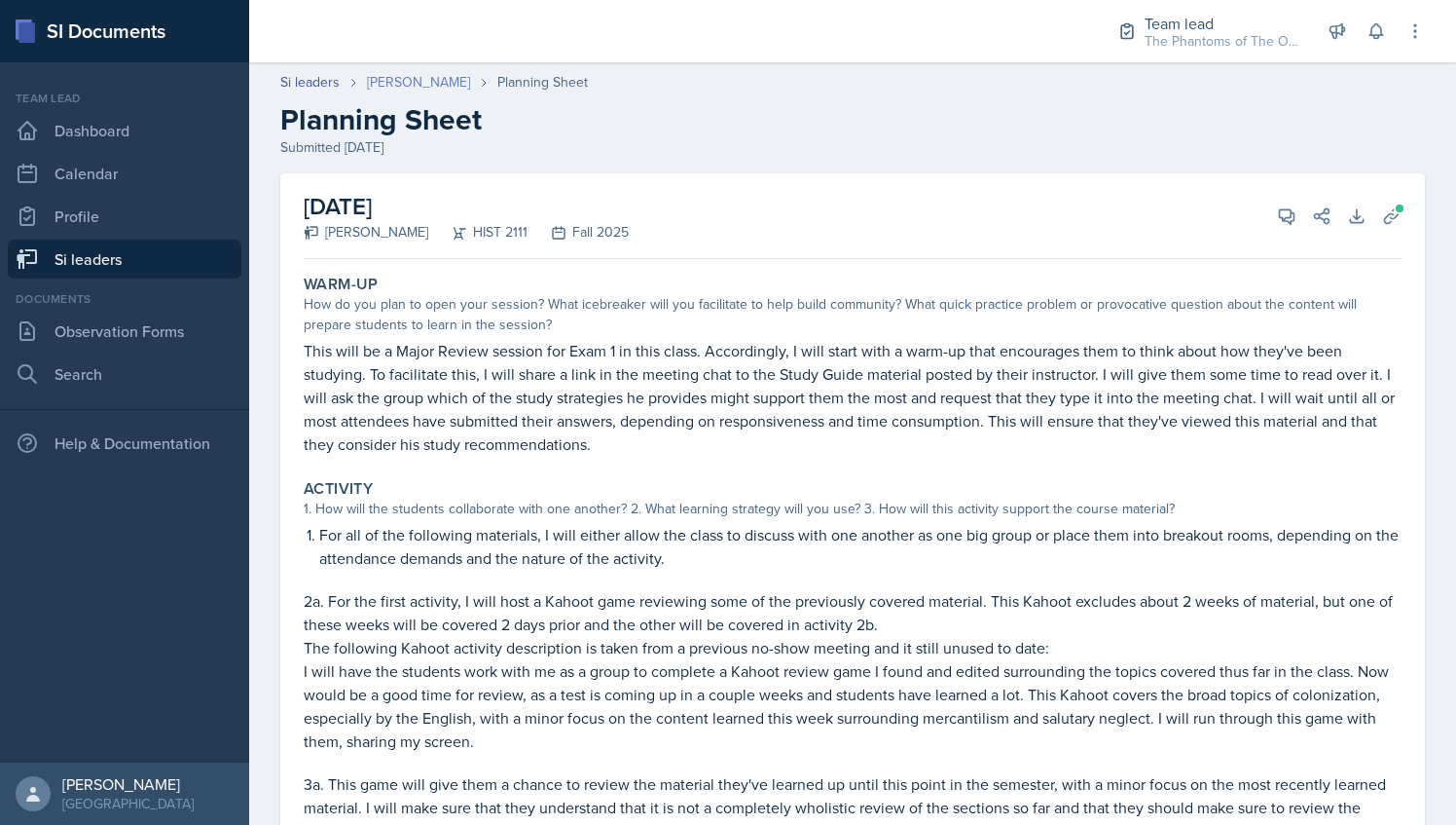
click at [386, 87] on link "[PERSON_NAME]" at bounding box center [419, 82] width 103 height 20
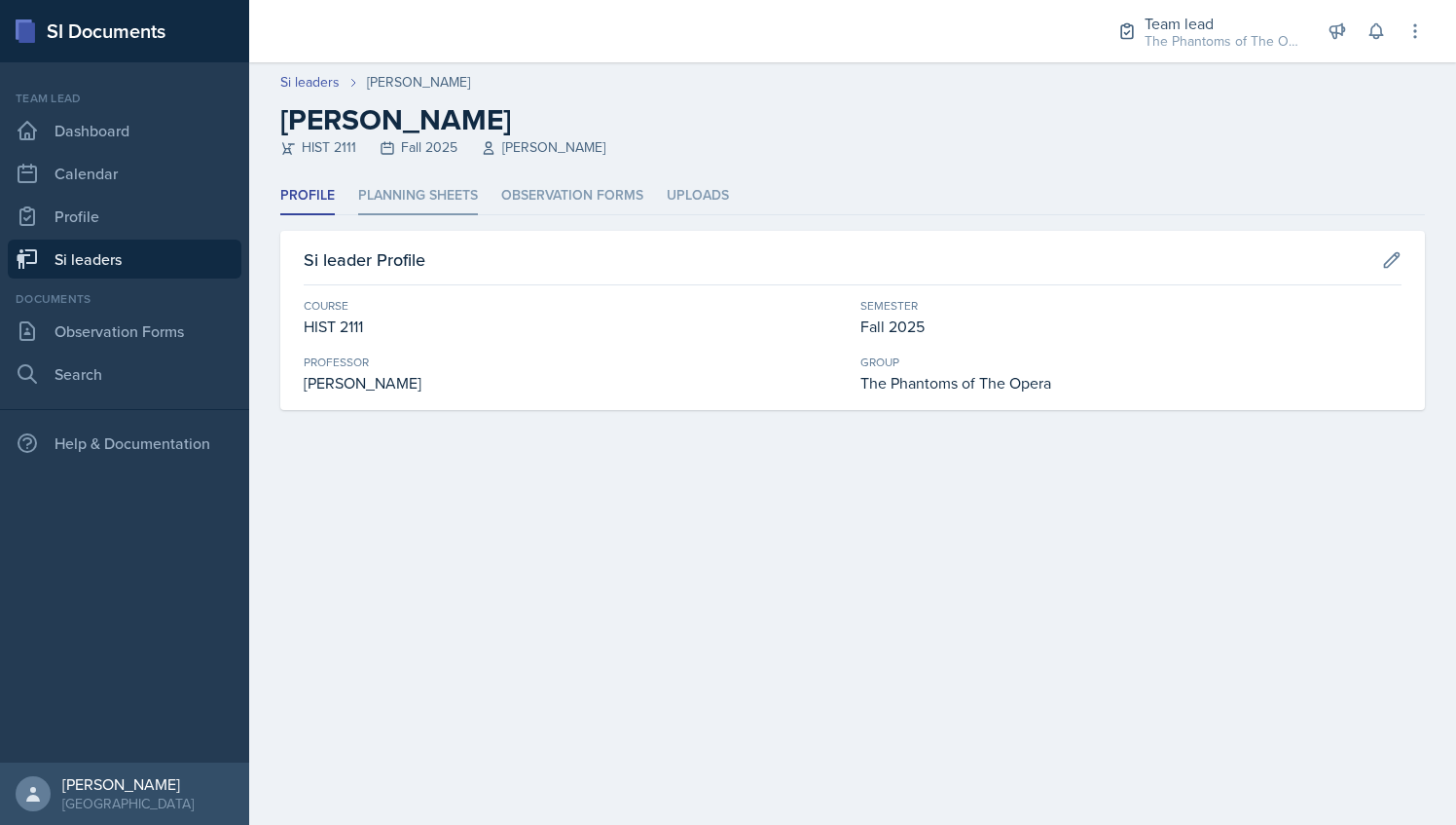
click at [446, 185] on li "Planning Sheets" at bounding box center [418, 196] width 120 height 38
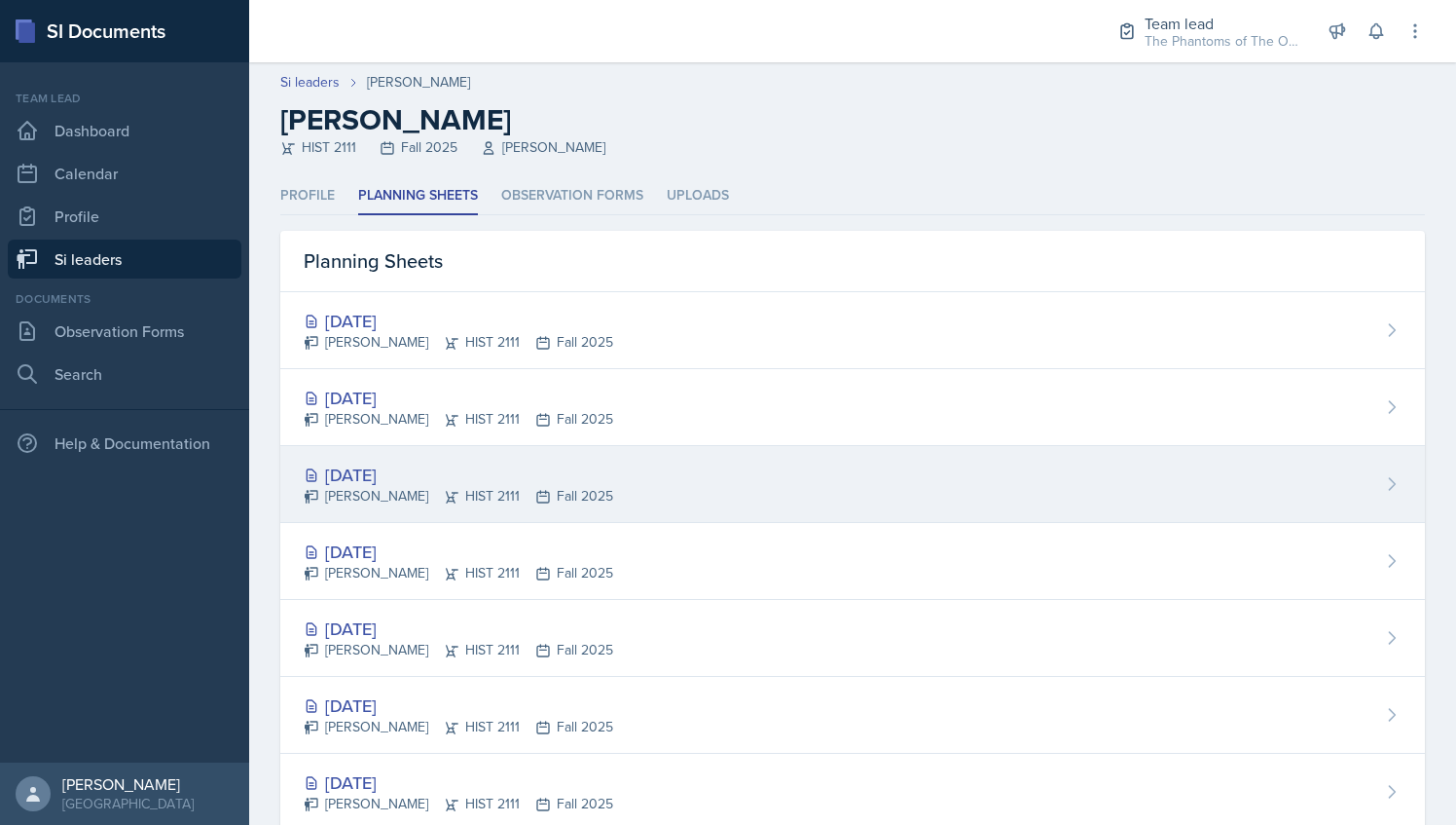
click at [504, 501] on div "[PERSON_NAME] HIST 2111 Fall 2025" at bounding box center [459, 496] width 310 height 20
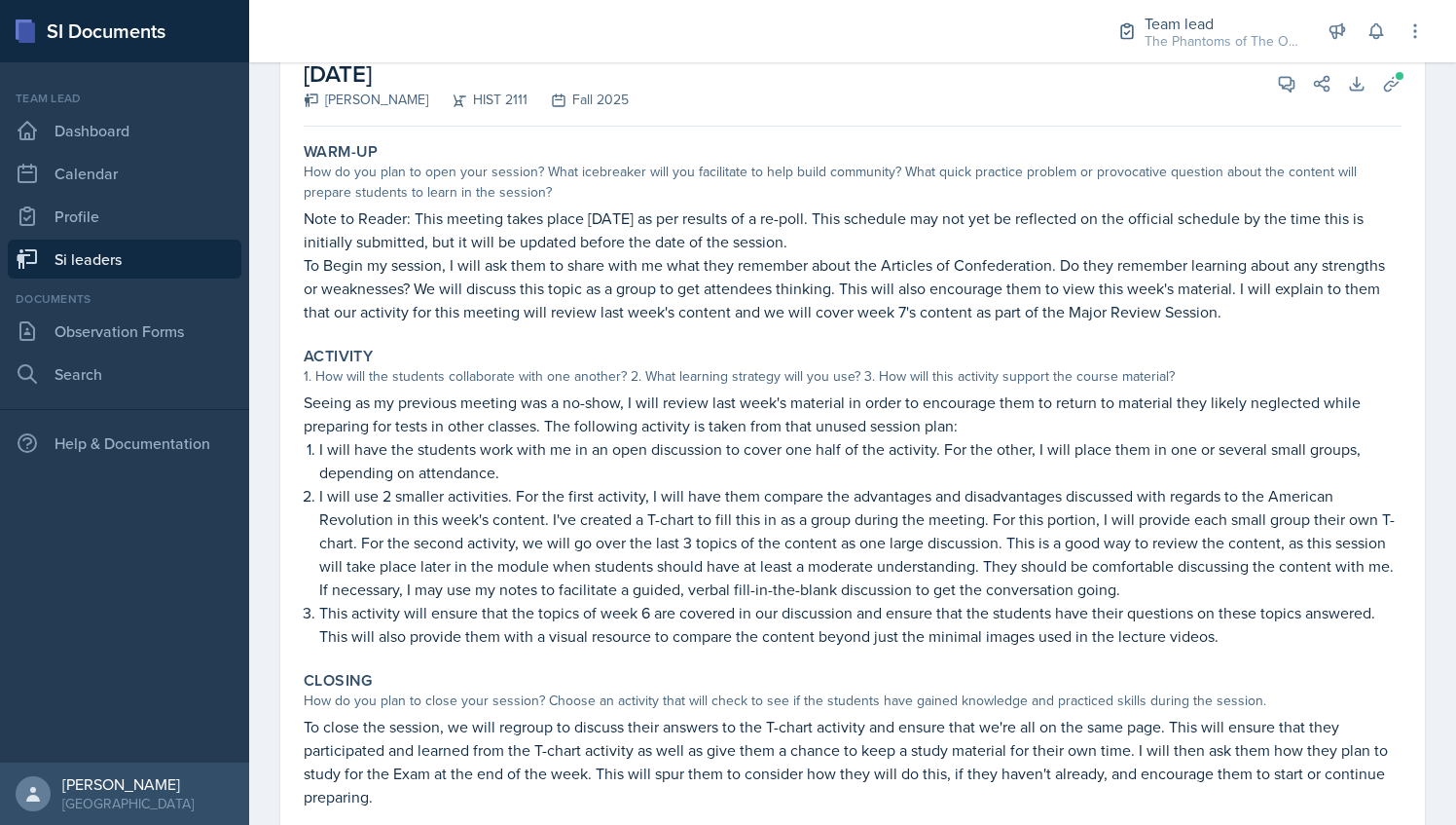
scroll to position [136, 0]
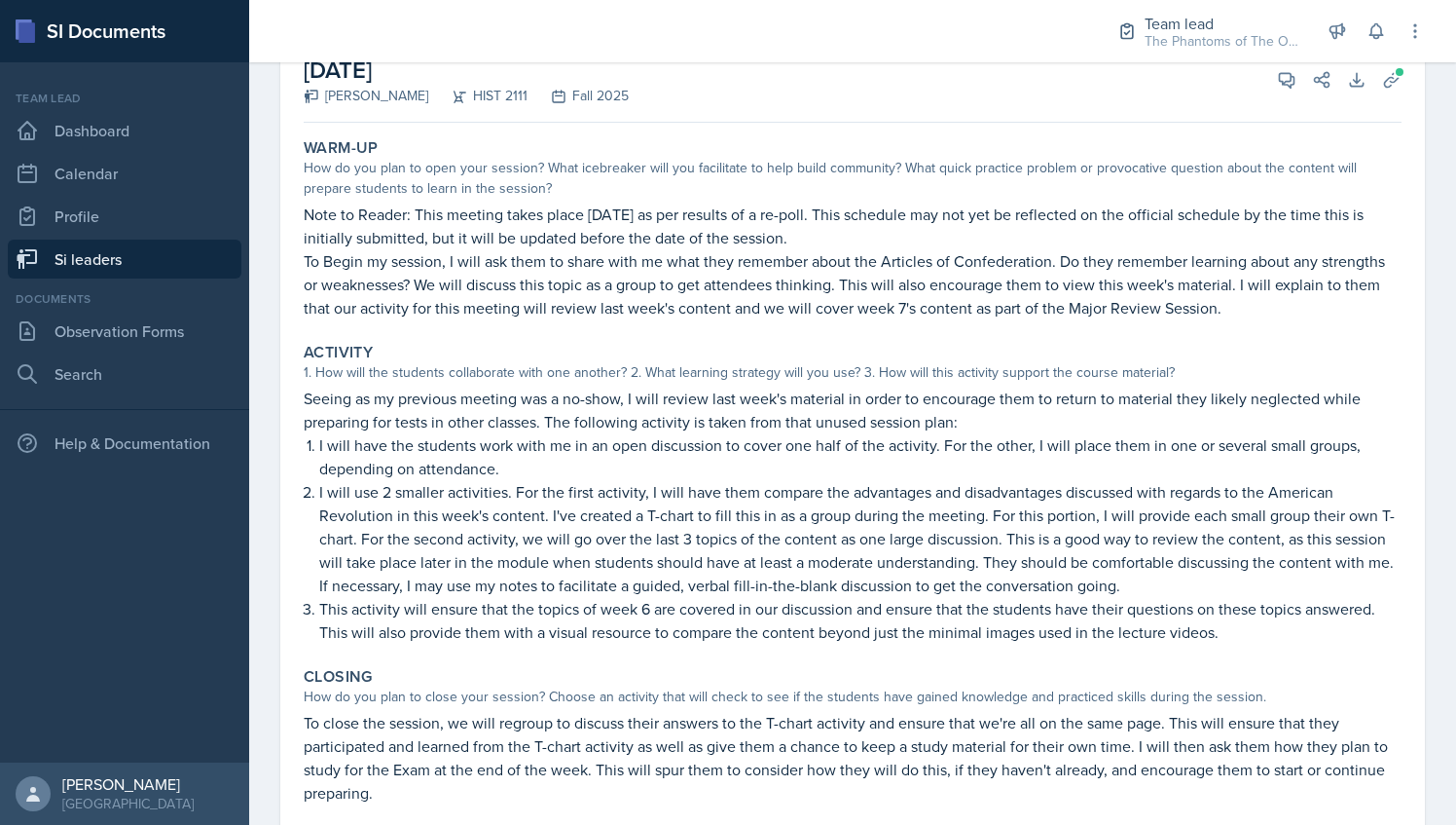
drag, startPoint x: 416, startPoint y: 214, endPoint x: 851, endPoint y: 238, distance: 435.7
click at [851, 238] on p "Note to Reader: This meeting takes place [DATE] as per results of a re-poll. Th…" at bounding box center [852, 226] width 1098 height 47
click at [1242, 109] on div "[DATE] [PERSON_NAME] HIST 2111 Fall 2025 View Comments Comments Send Share Down…" at bounding box center [852, 80] width 1098 height 86
click at [1261, 84] on div "View Comments Comments Send Share" at bounding box center [1296, 80] width 70 height 19
click at [1280, 80] on icon at bounding box center [1287, 80] width 15 height 15
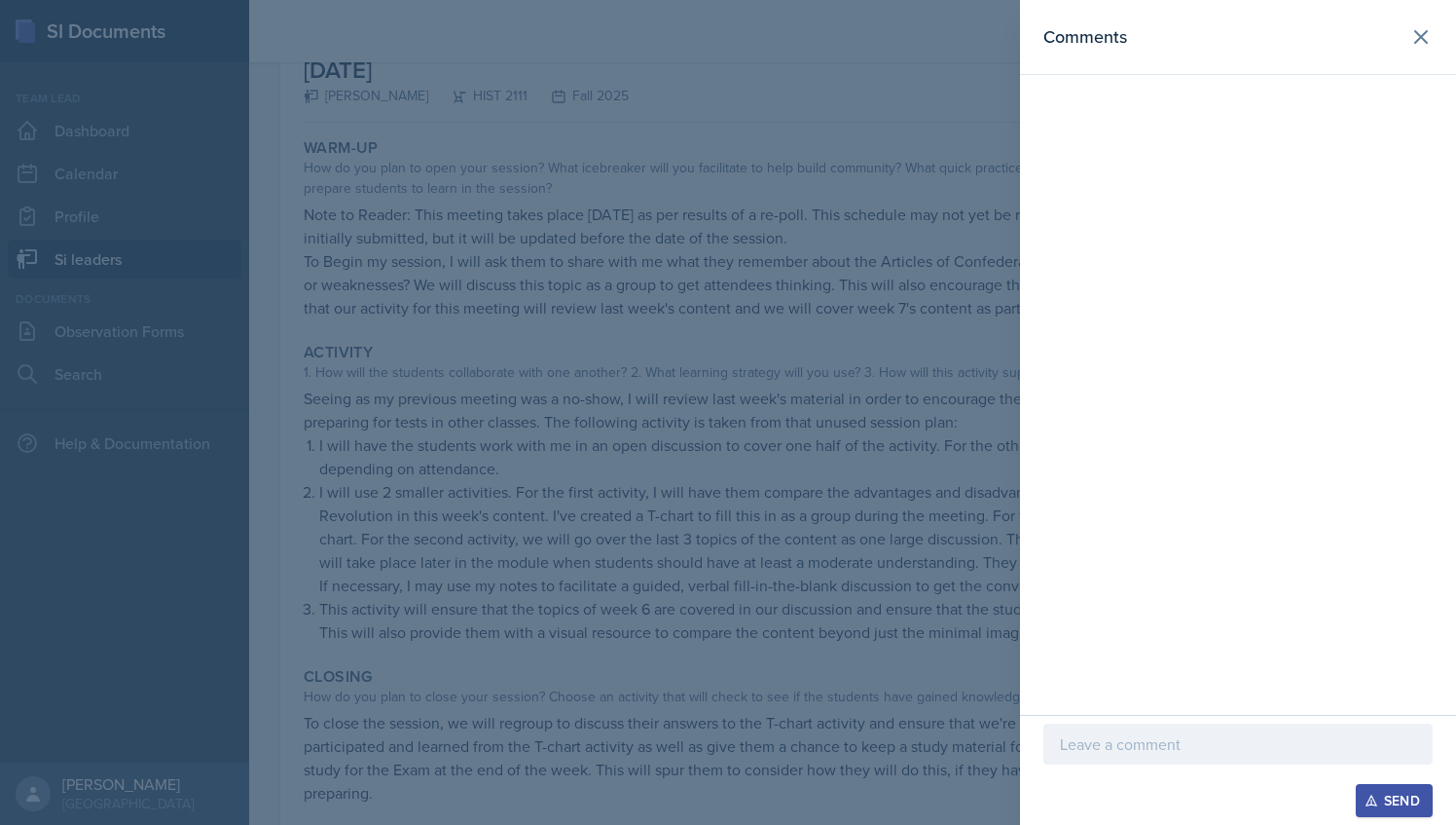
click at [1115, 751] on p at bounding box center [1239, 744] width 356 height 23
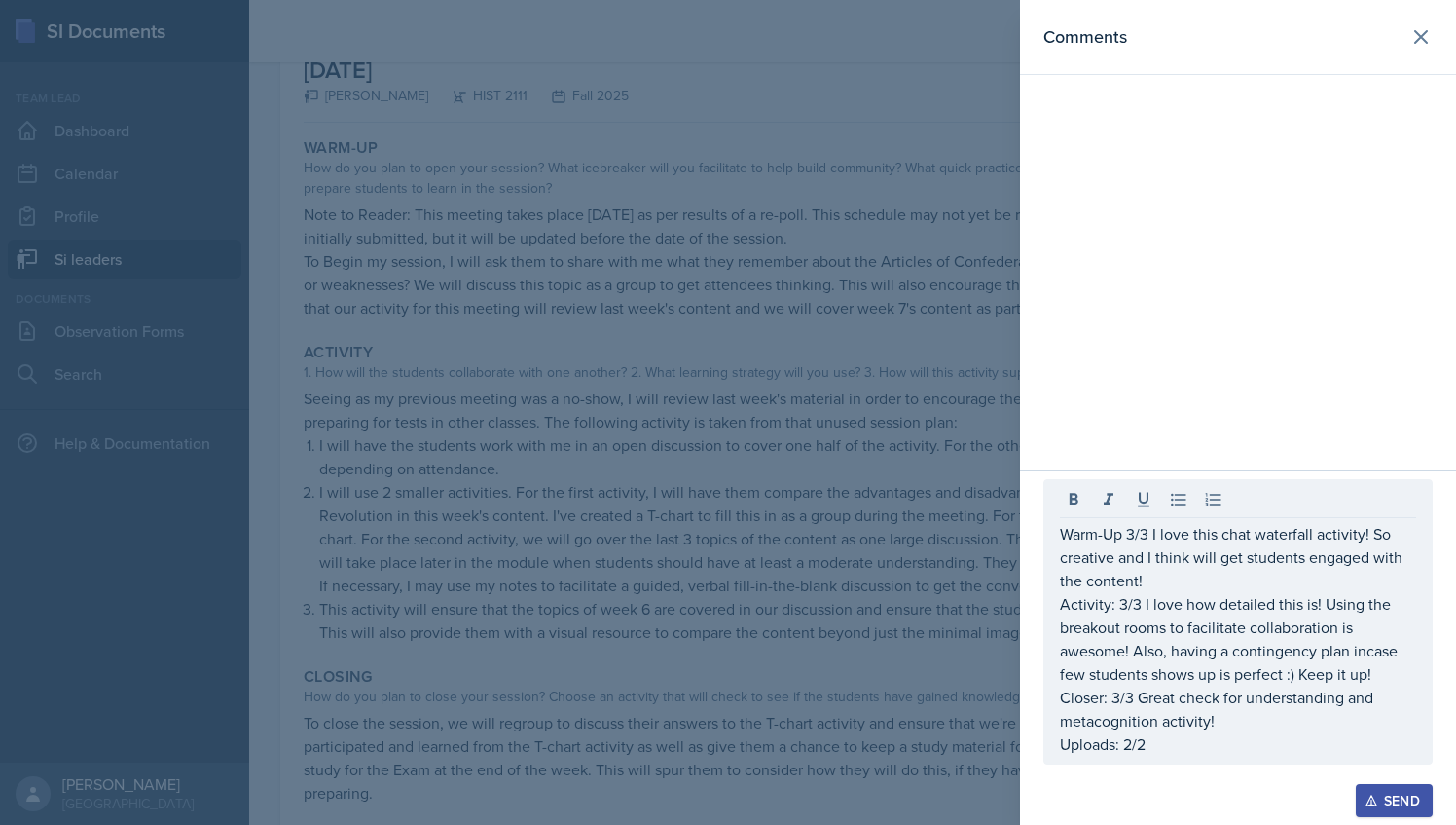
click at [885, 497] on div at bounding box center [728, 412] width 1456 height 825
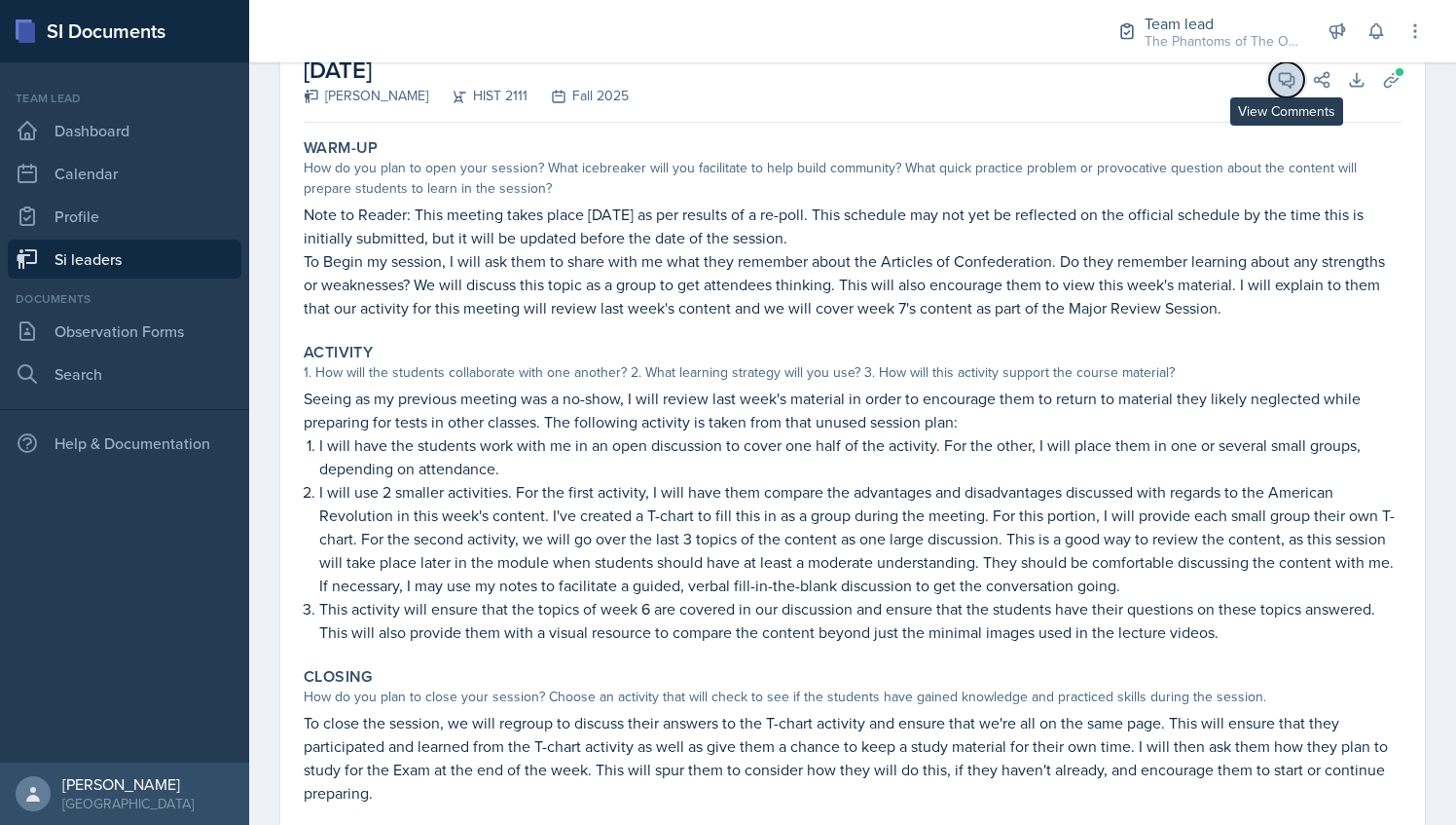
click at [1280, 82] on icon at bounding box center [1287, 80] width 15 height 15
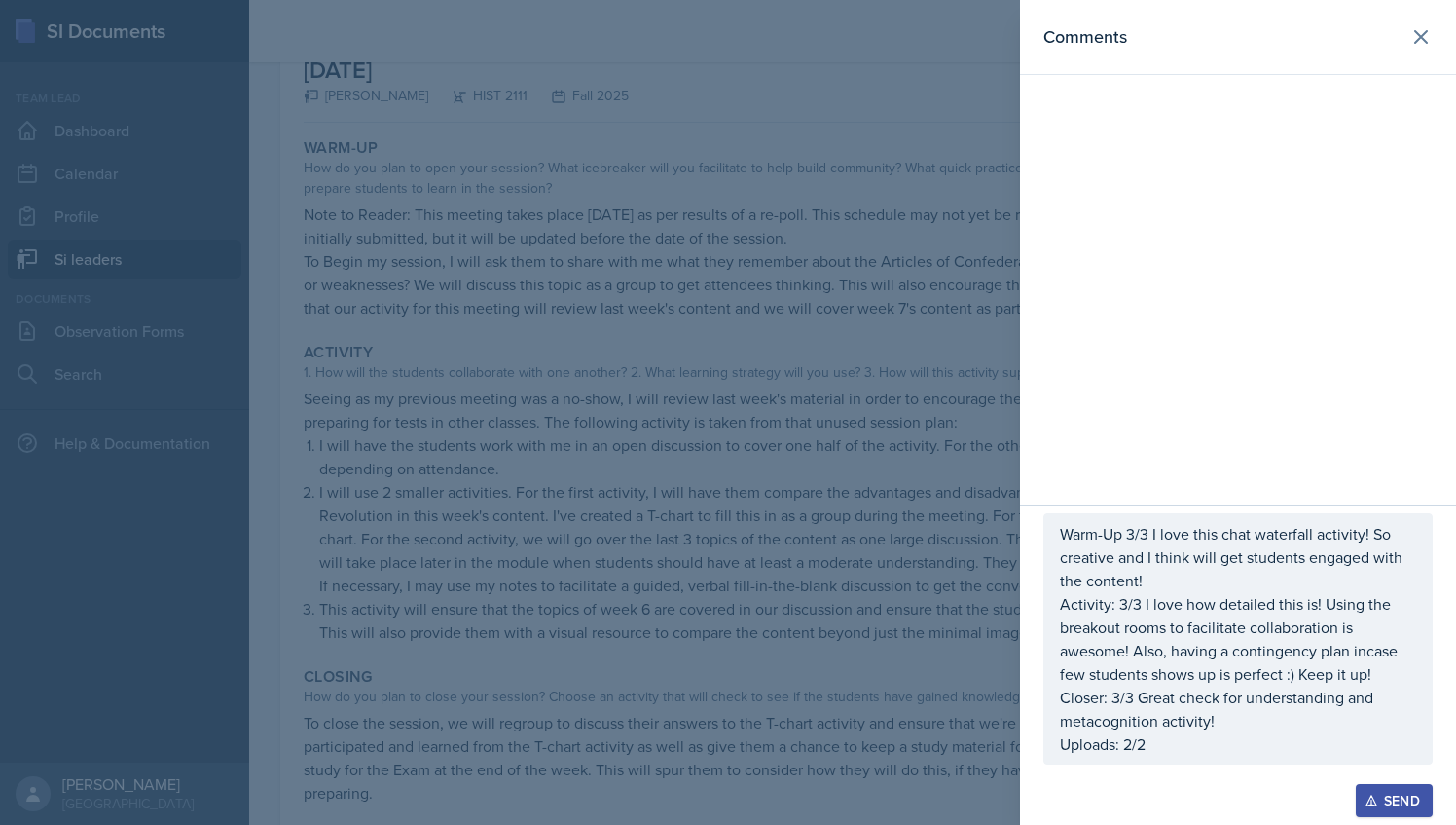
click at [1156, 534] on p "Warm-Up 3/3 I love this chat waterfall activity! So creative and I think will g…" at bounding box center [1239, 557] width 356 height 70
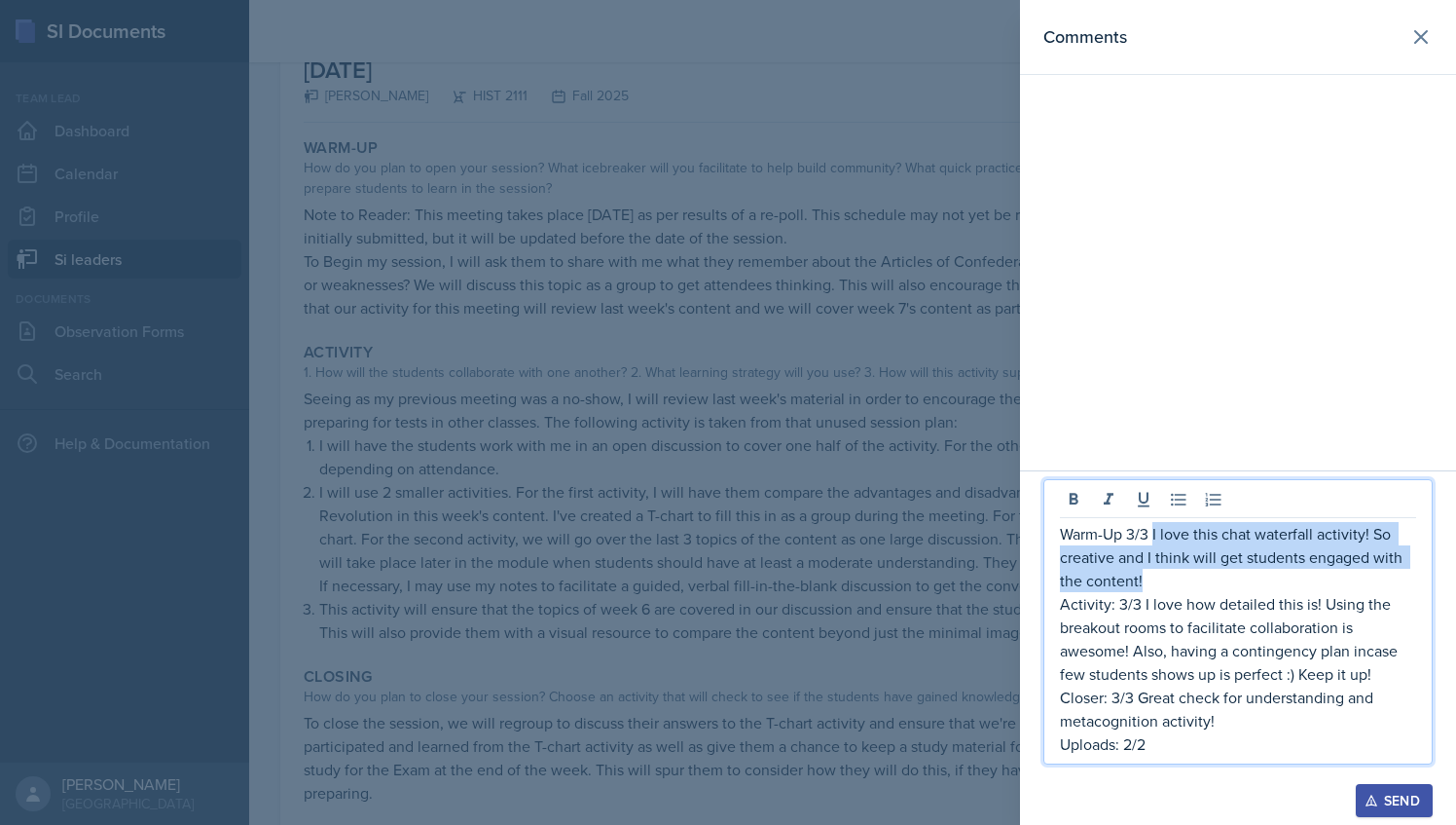
drag, startPoint x: 1152, startPoint y: 536, endPoint x: 1142, endPoint y: 580, distance: 45.1
click at [1142, 580] on p "Warm-Up 3/3 I love this chat waterfall activity! So creative and I think will g…" at bounding box center [1239, 557] width 356 height 70
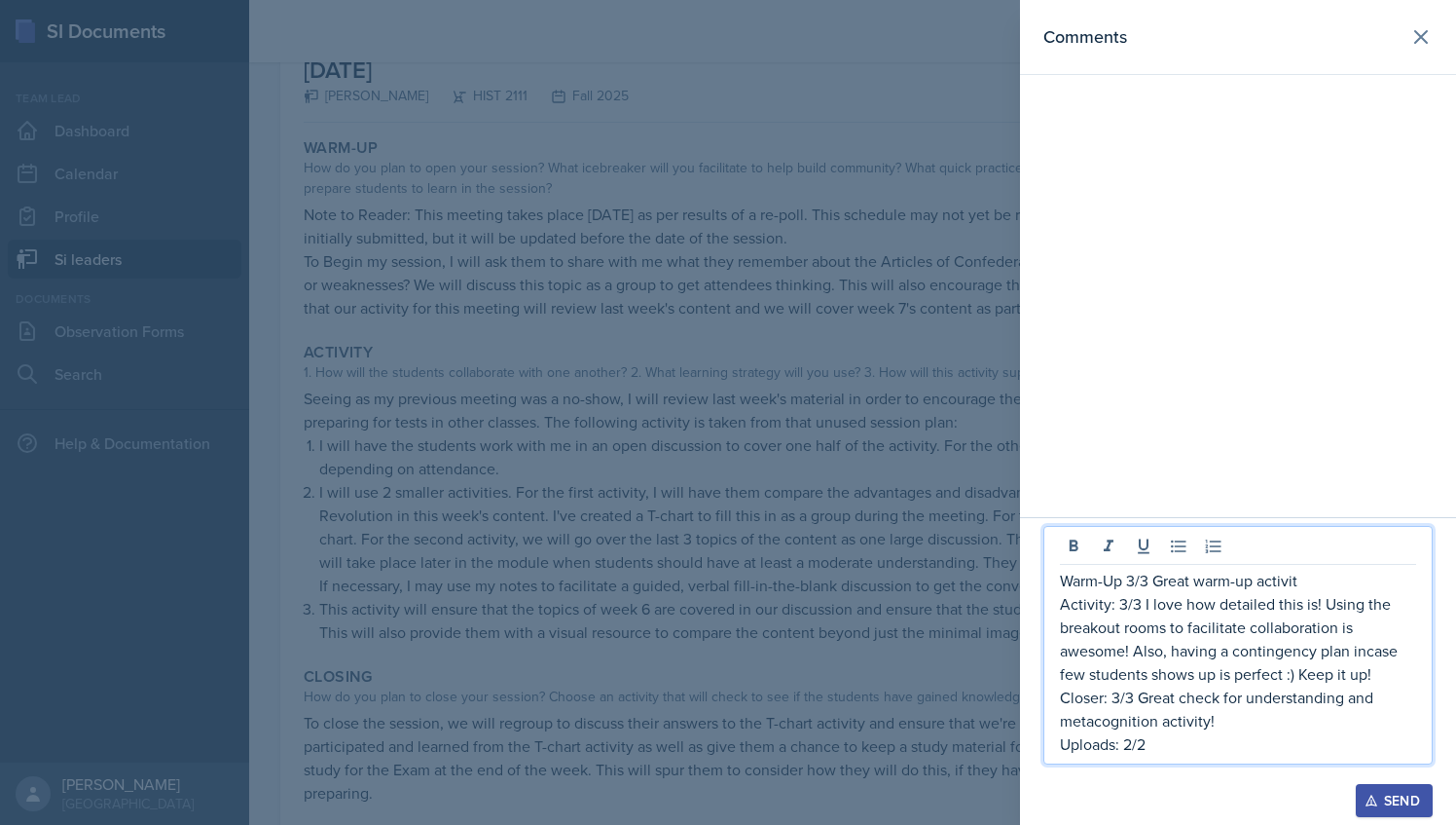
click at [1201, 586] on p "Warm-Up 3/3 Great warm-up activit" at bounding box center [1239, 581] width 356 height 23
click at [1195, 577] on p "Warm-Up 3/3 Great warm-up activit" at bounding box center [1239, 581] width 356 height 23
click at [1194, 625] on p "Activity: 3/3 I love how detailed this is! Using the breakout rooms to facilita…" at bounding box center [1239, 639] width 356 height 94
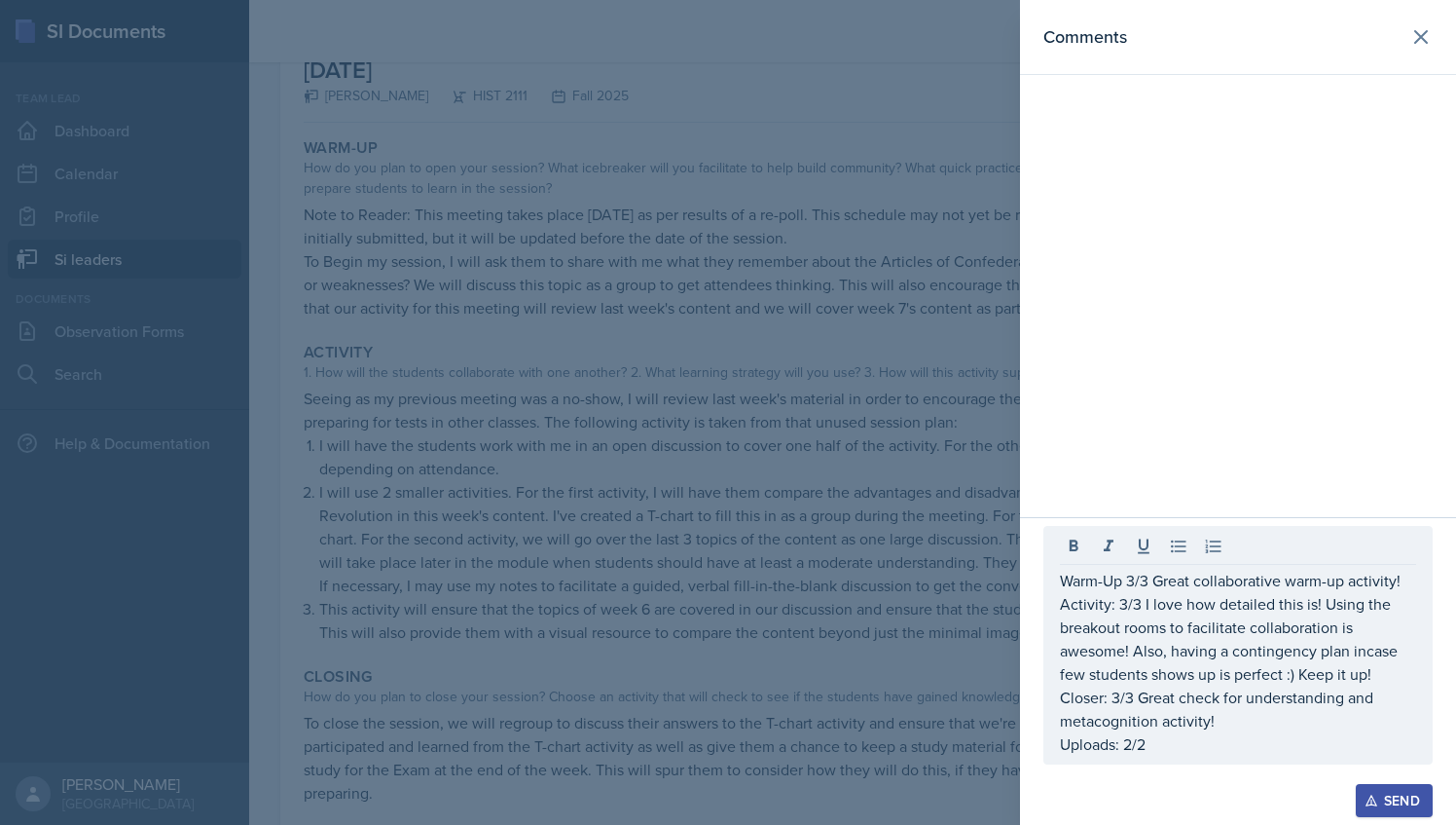
click at [834, 505] on div at bounding box center [728, 412] width 1456 height 825
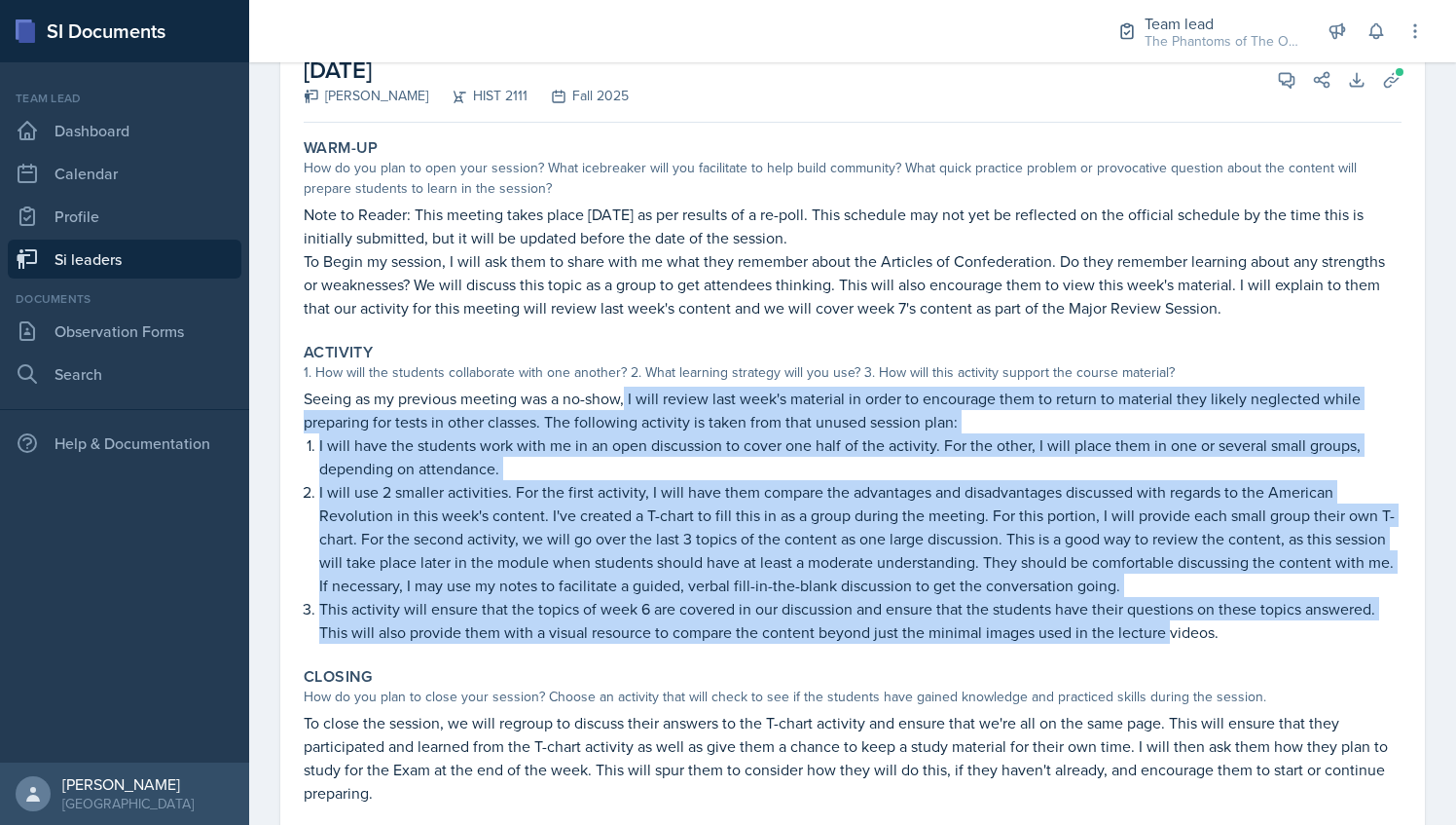
drag, startPoint x: 627, startPoint y: 394, endPoint x: 1168, endPoint y: 622, distance: 587.1
click at [1168, 622] on div "Seeing as my previous meeting was a no-show, I will review last week's material…" at bounding box center [852, 515] width 1098 height 257
click at [1277, 88] on icon at bounding box center [1287, 80] width 19 height 19
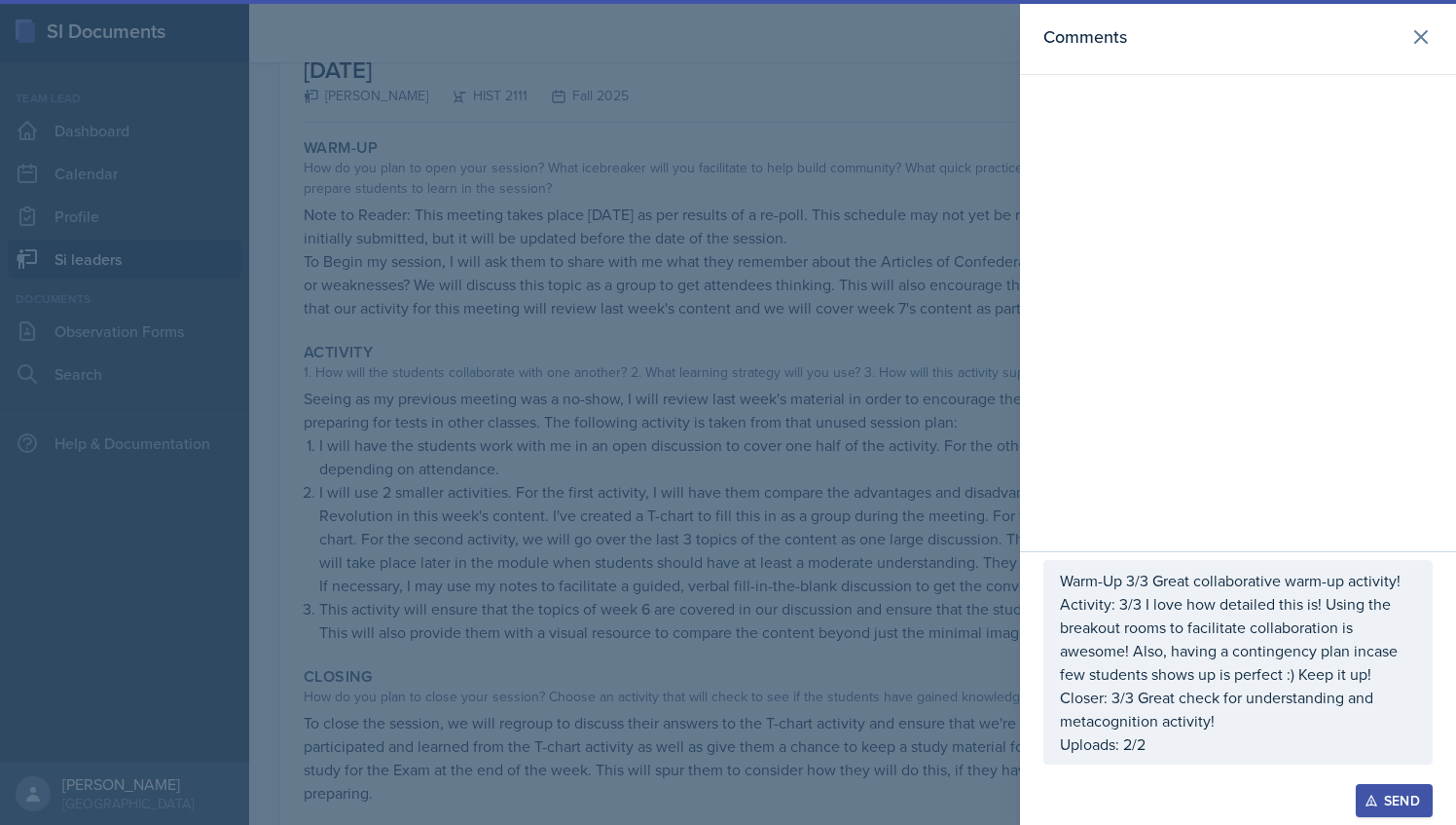
click at [1164, 670] on p "Activity: 3/3 I love how detailed this is! Using the breakout rooms to facilita…" at bounding box center [1239, 639] width 356 height 94
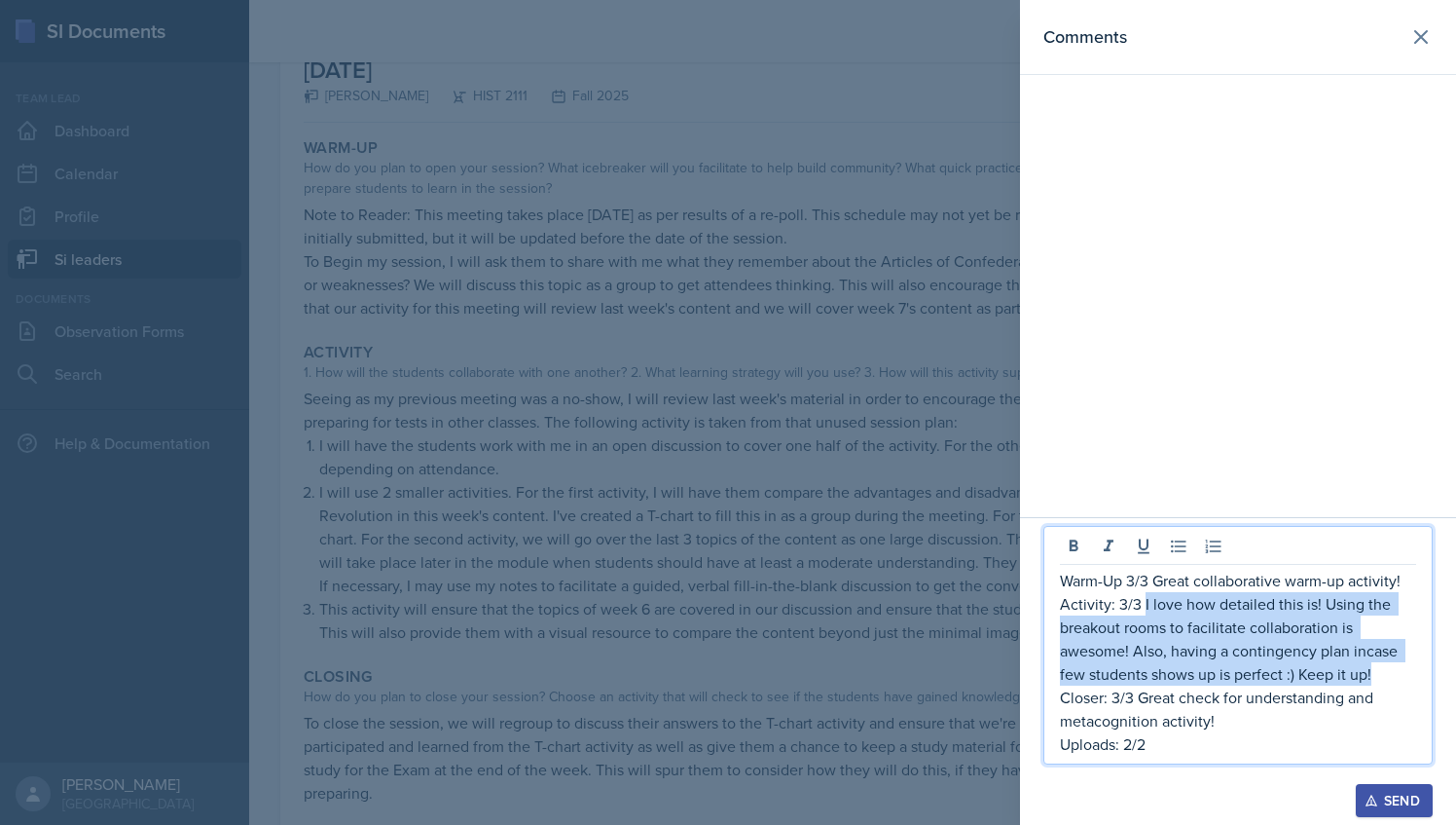
drag, startPoint x: 1140, startPoint y: 604, endPoint x: 1371, endPoint y: 672, distance: 240.8
click at [1371, 672] on p "Activity: 3/3 I love how detailed this is! Using the breakout rooms to facilita…" at bounding box center [1239, 639] width 356 height 94
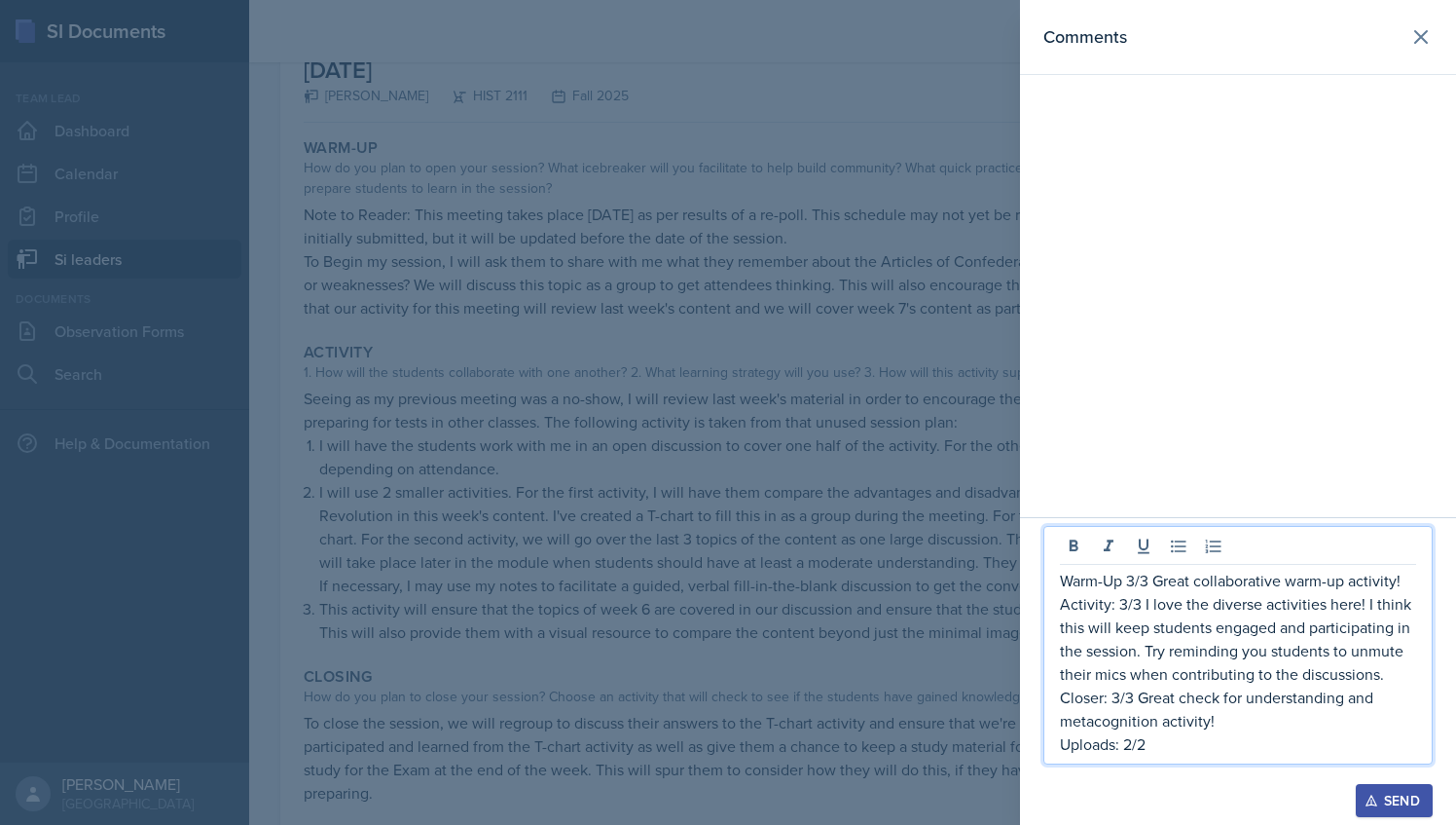
click at [765, 504] on div at bounding box center [728, 412] width 1456 height 825
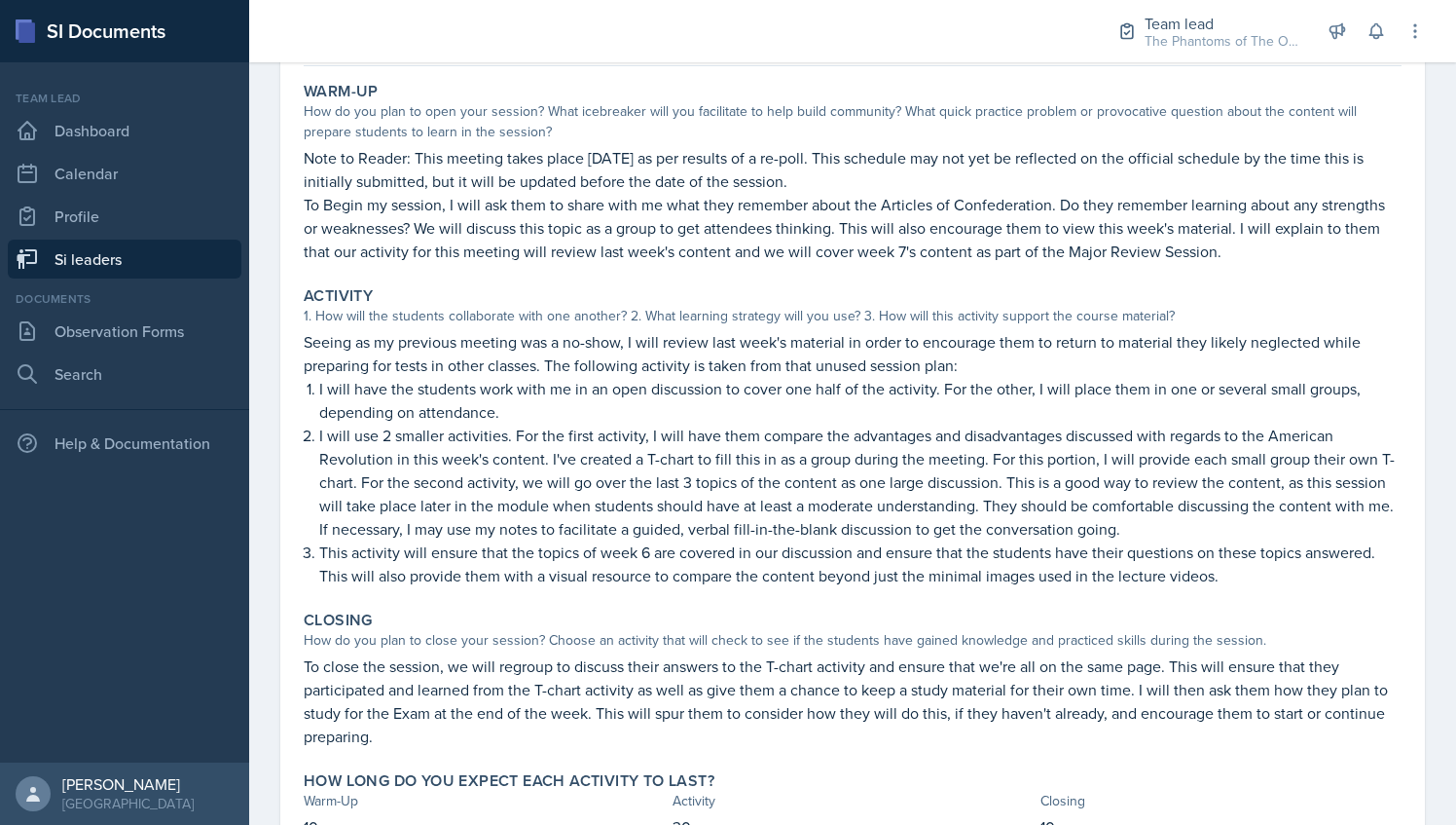
scroll to position [195, 0]
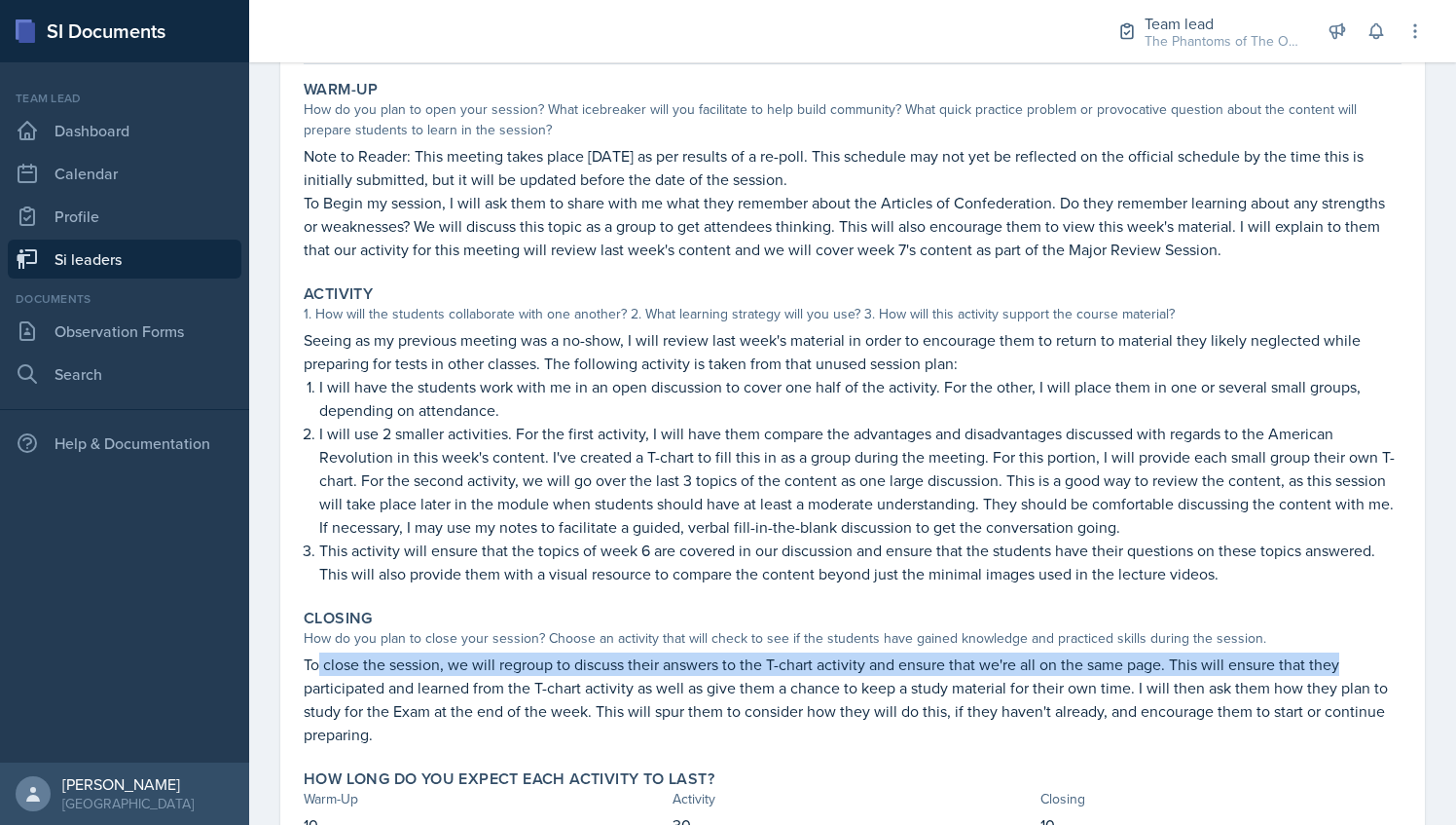
drag, startPoint x: 317, startPoint y: 667, endPoint x: 1376, endPoint y: 672, distance: 1059.0
click at [1376, 672] on p "To close the session, we will regroup to discuss their answers to the T-chart a…" at bounding box center [852, 699] width 1098 height 94
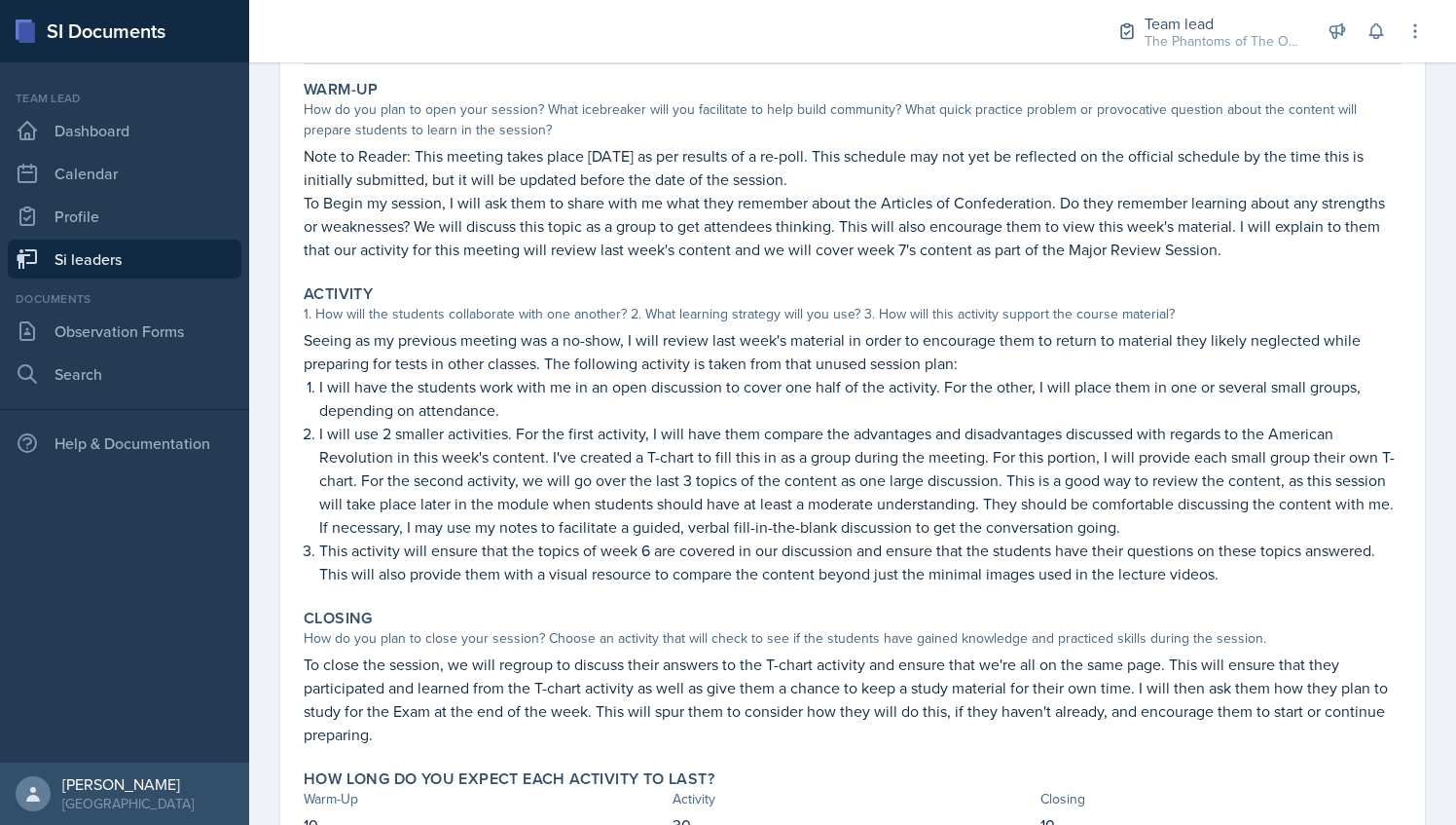
click at [1177, 705] on p "To close the session, we will regroup to discuss their answers to the T-chart a…" at bounding box center [852, 699] width 1098 height 94
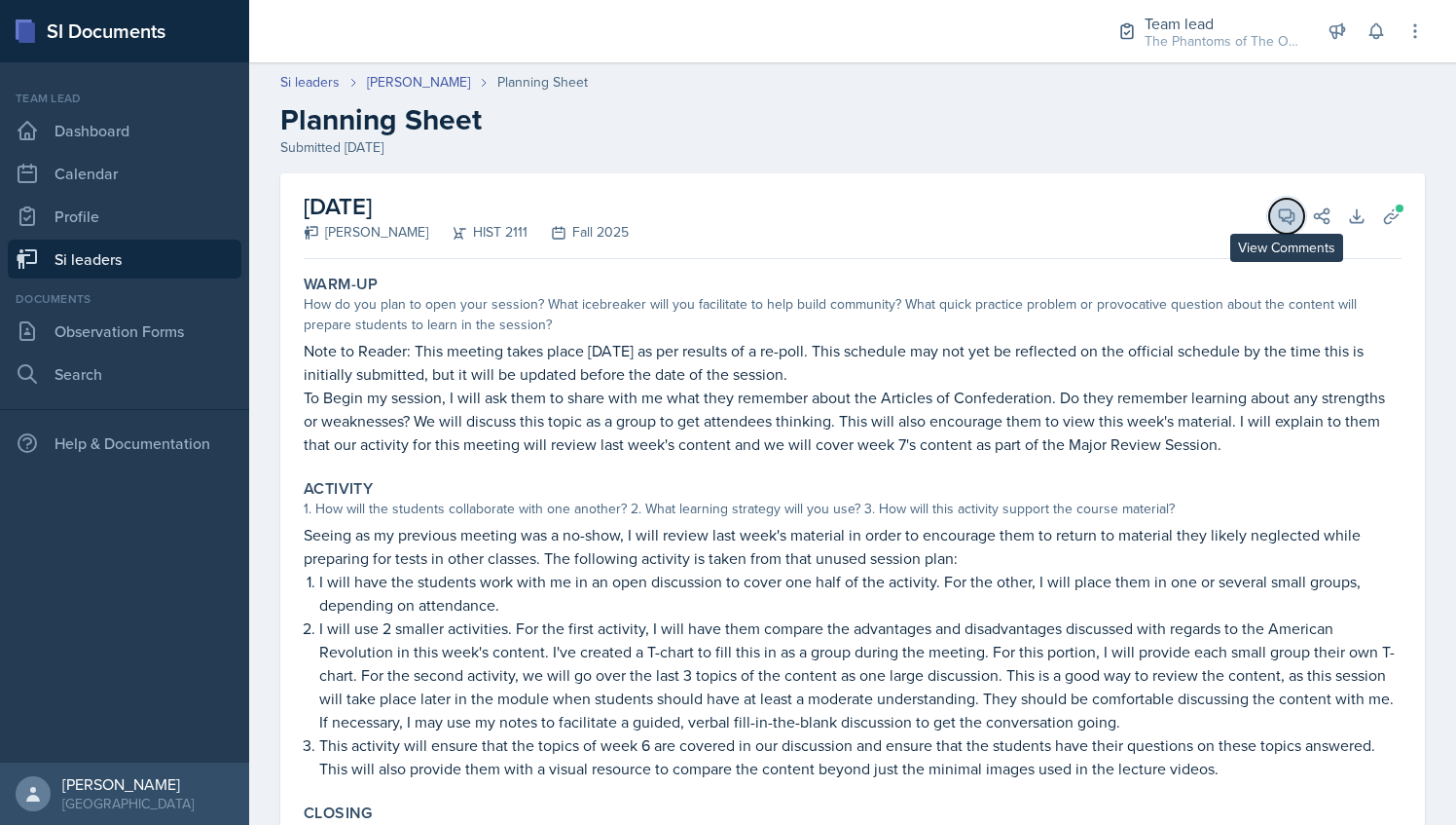
click at [1269, 204] on button "View Comments" at bounding box center [1287, 216] width 35 height 35
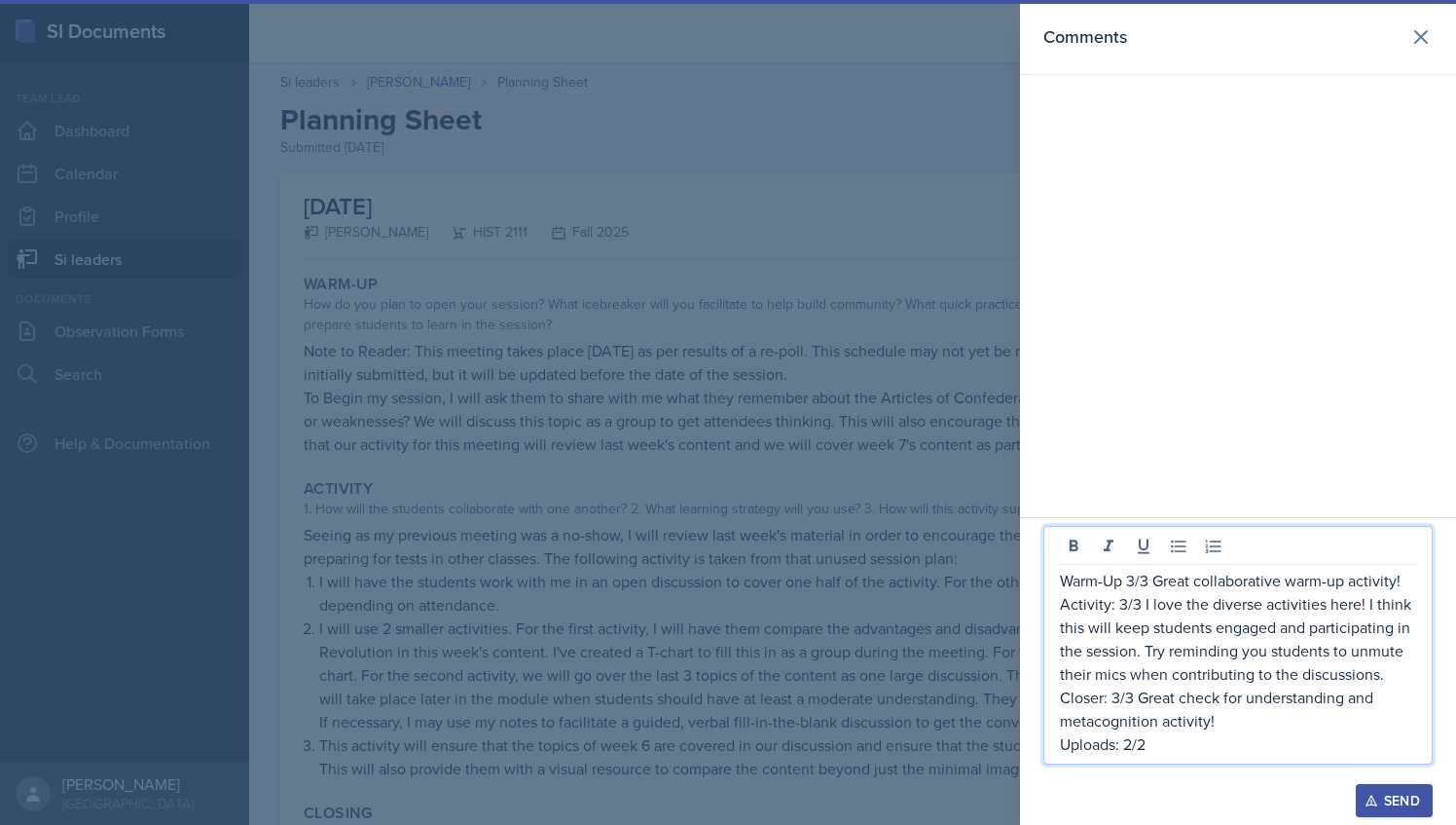
click at [1217, 727] on p "Closer: 3/3 Great check for understanding and metacognition activity!" at bounding box center [1239, 709] width 356 height 47
click at [1119, 725] on p "Closer: 3/3 Great check for understanding and metacognition activity!" at bounding box center [1239, 709] width 356 height 47
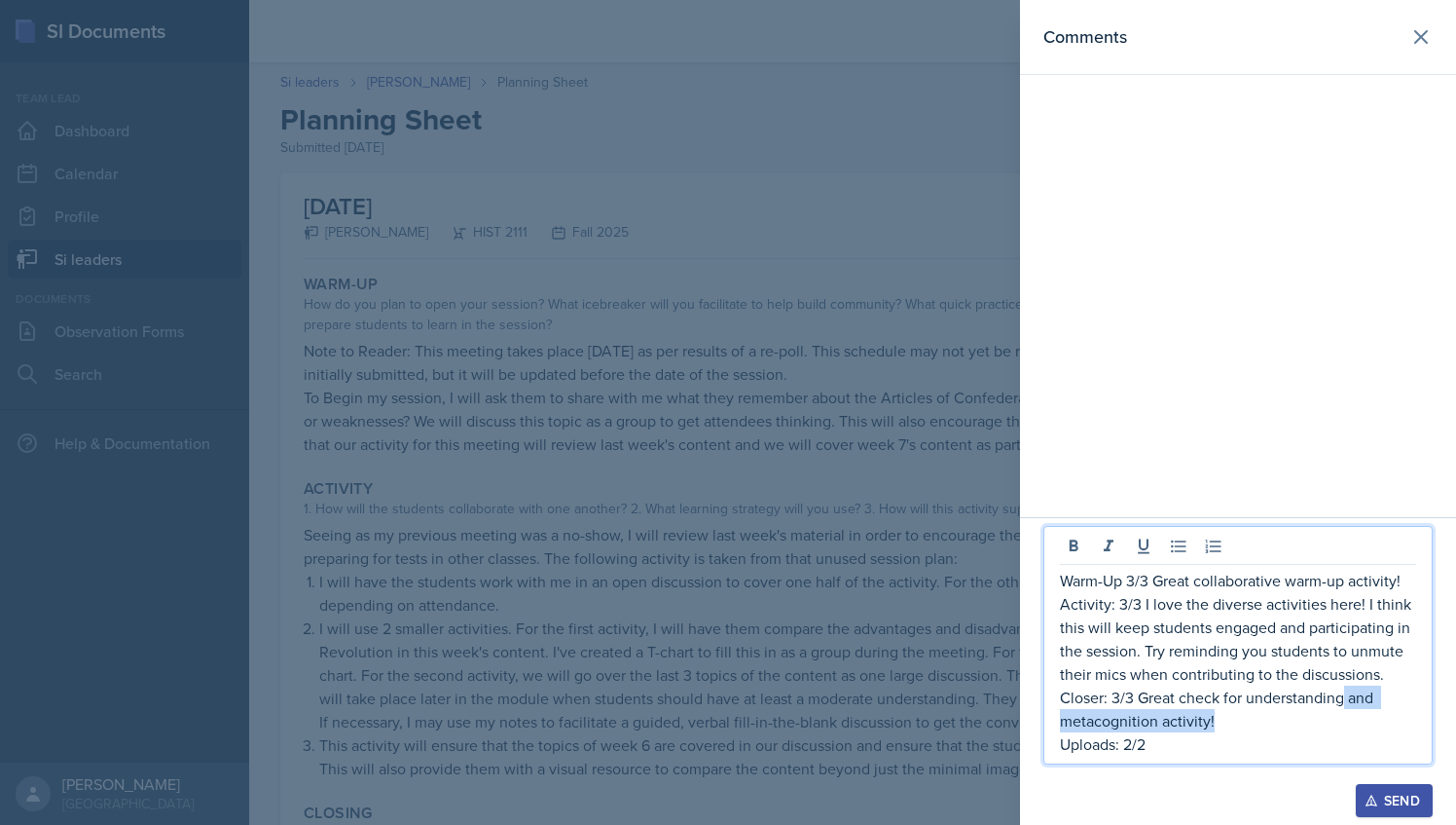
drag, startPoint x: 1229, startPoint y: 723, endPoint x: 1341, endPoint y: 695, distance: 115.4
click at [1341, 695] on p "Closer: 3/3 Great check for understanding and metacognition activity!" at bounding box center [1239, 709] width 356 height 47
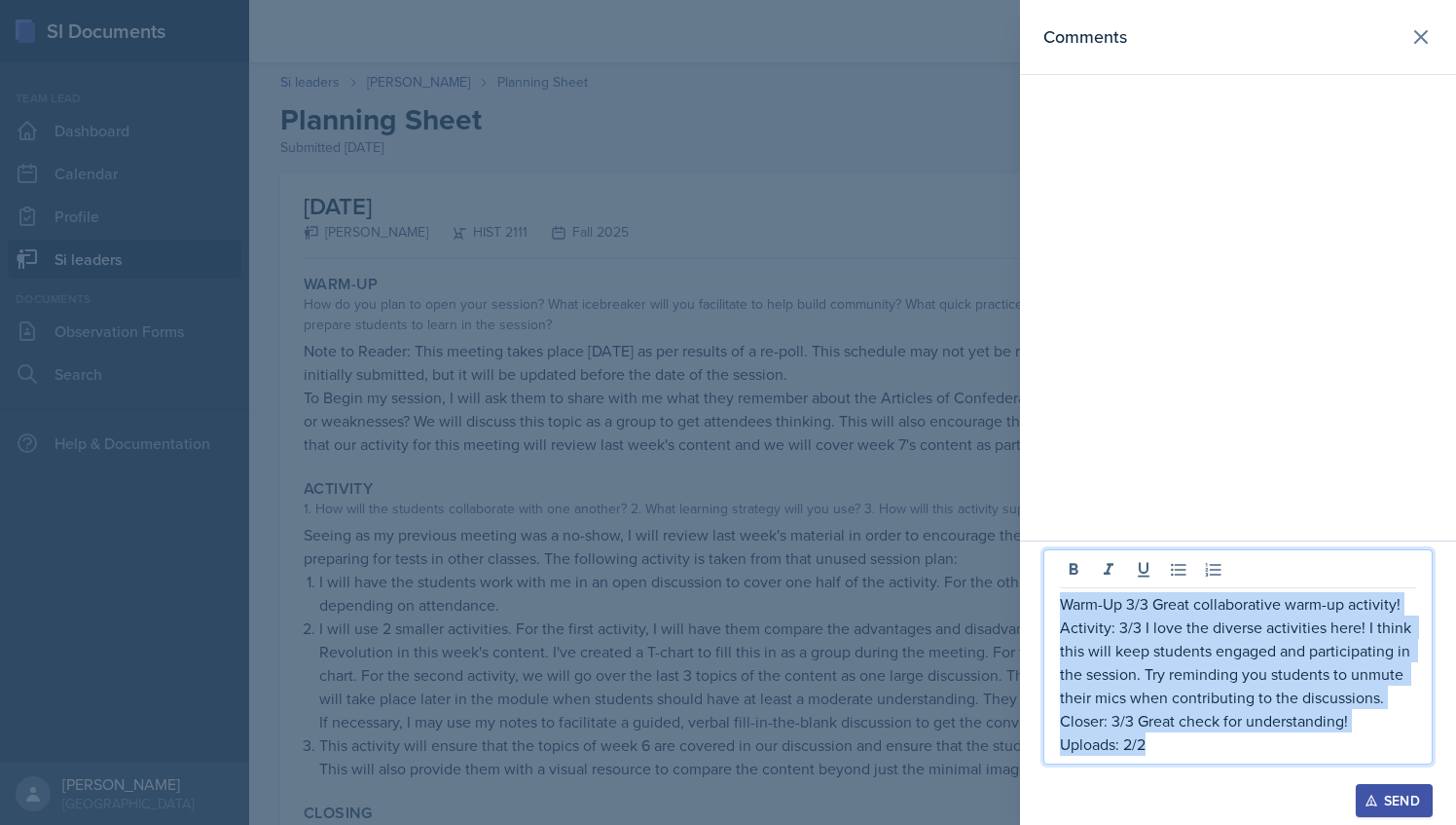
drag, startPoint x: 1162, startPoint y: 746, endPoint x: 1059, endPoint y: 600, distance: 178.7
click at [1059, 600] on div "Warm-Up 3/3 Great collaborative warm-up activity! Activity: 3/3 I love the dive…" at bounding box center [1239, 656] width 390 height 215
copy div "Warm-Up 3/3 Great collaborative warm-up activity! Activity: 3/3 I love the dive…"
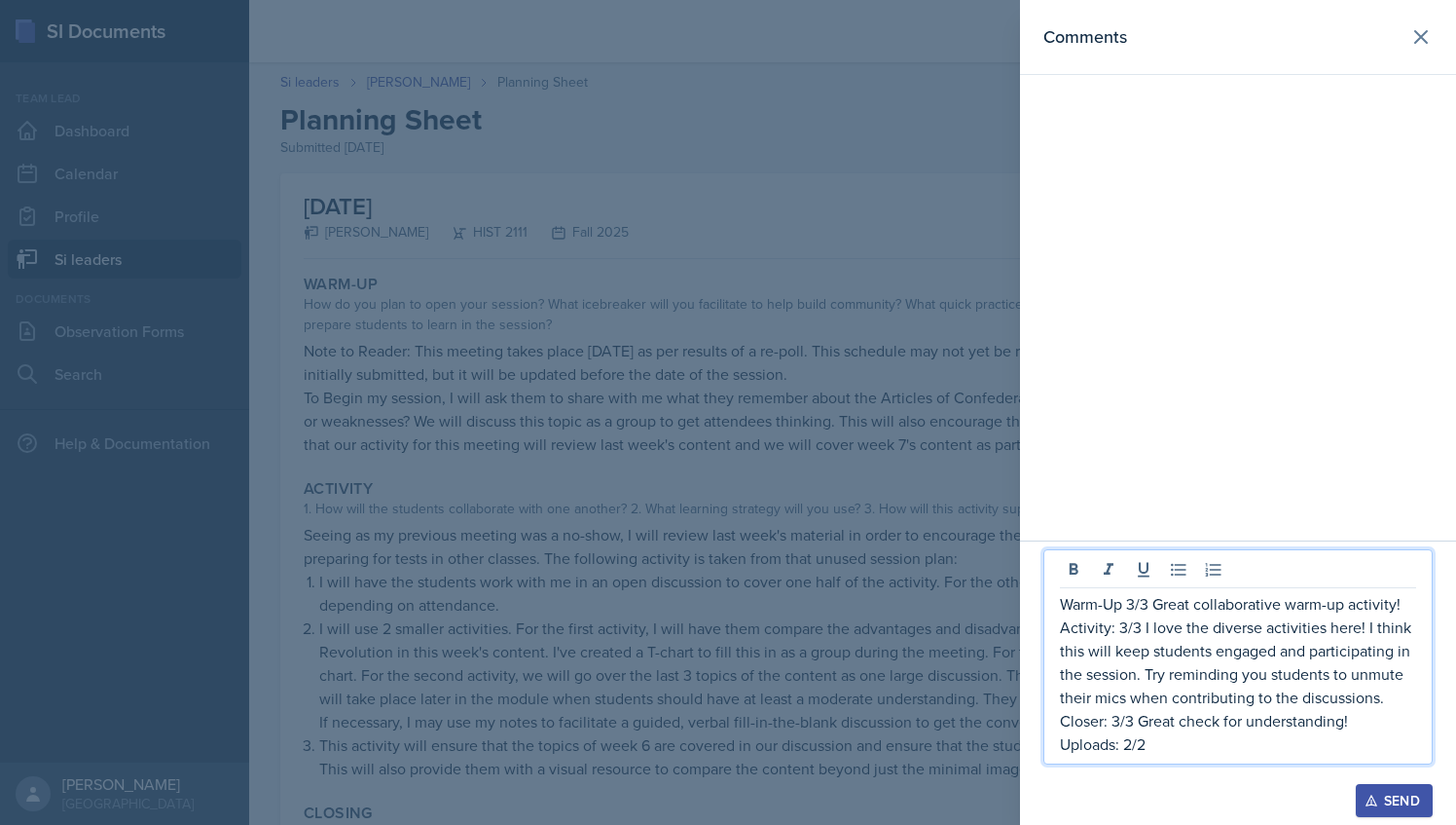
click at [869, 476] on div at bounding box center [728, 412] width 1456 height 825
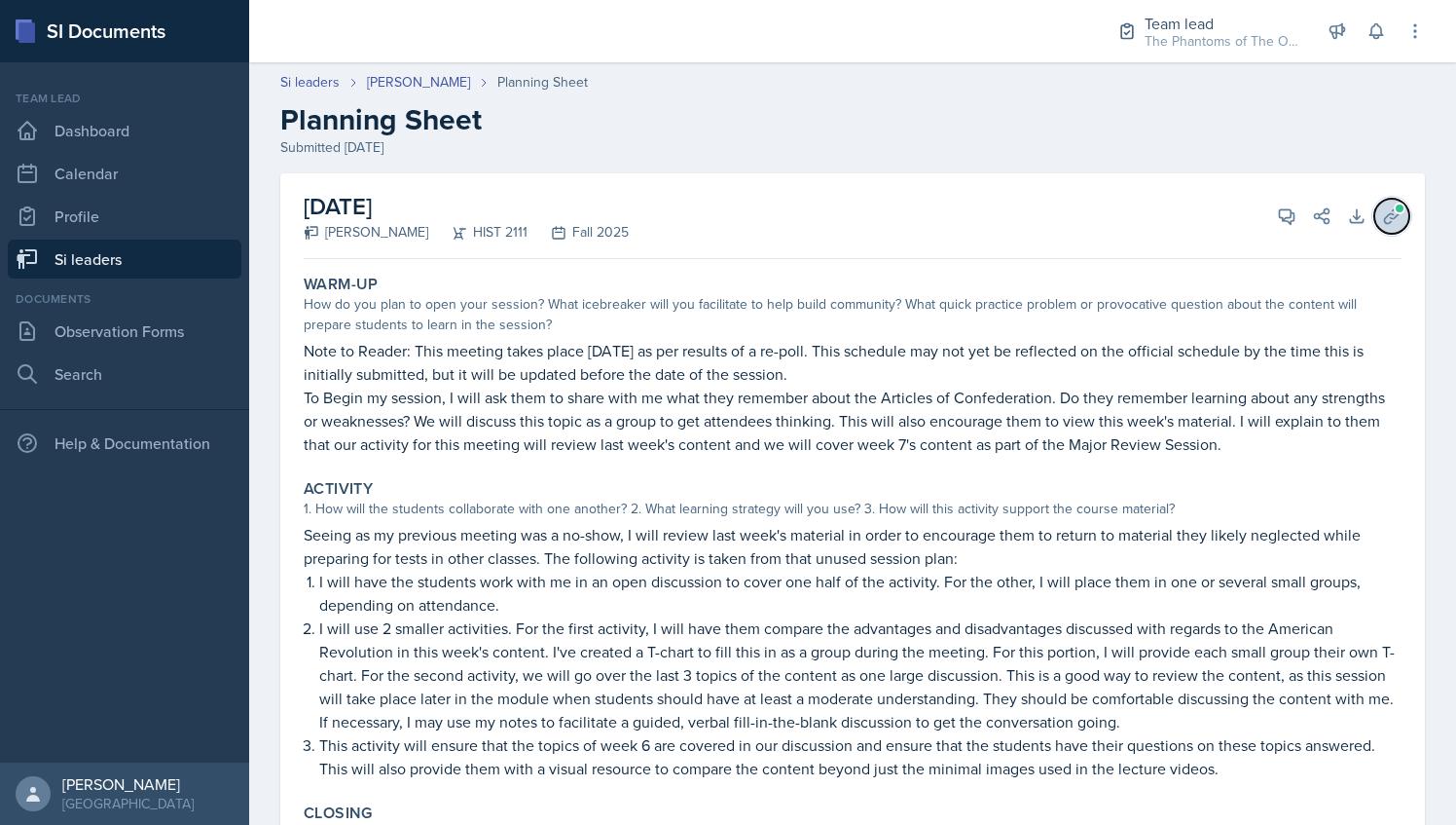
click at [1382, 220] on icon at bounding box center [1392, 216] width 19 height 19
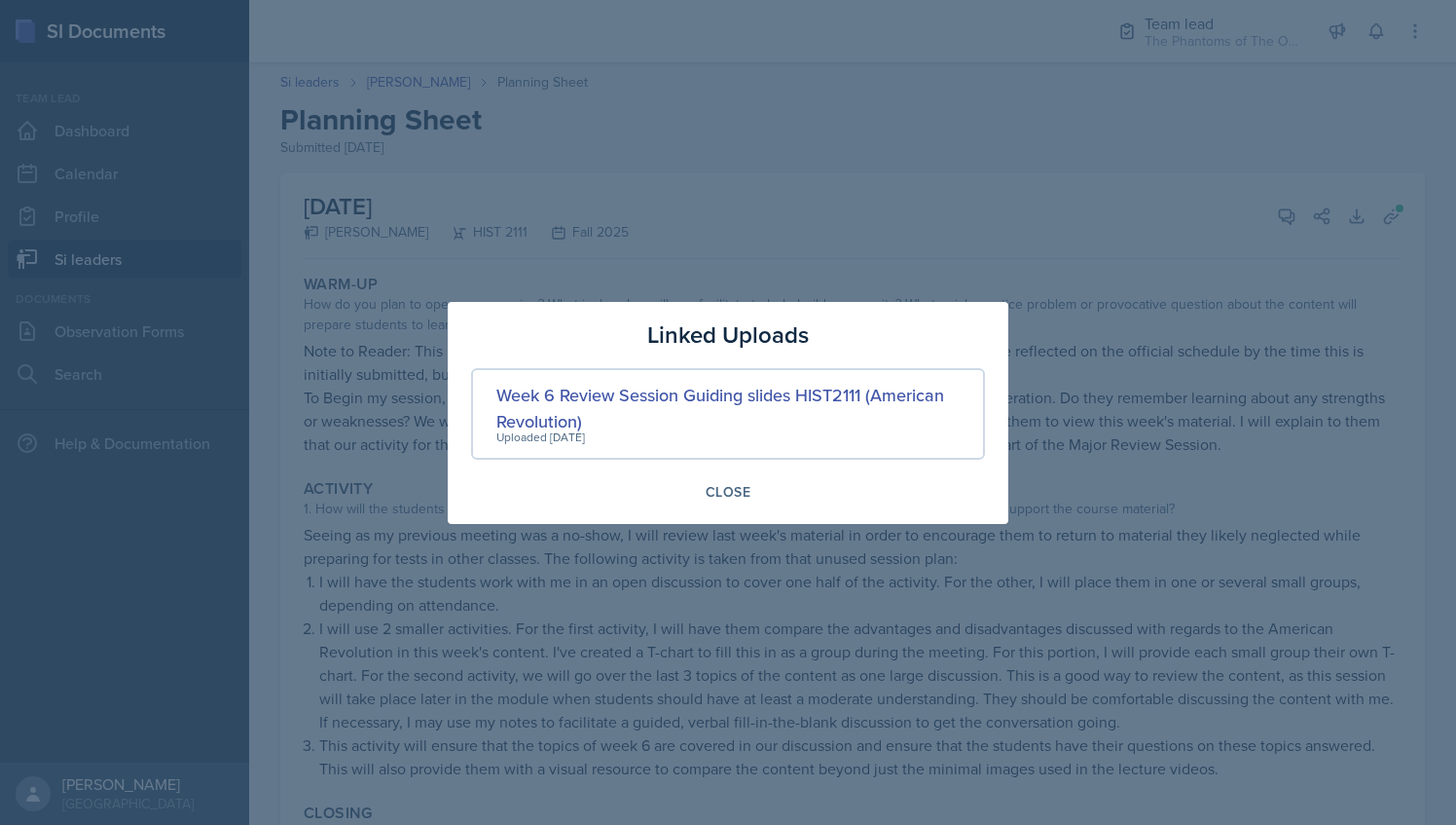
click at [918, 182] on div at bounding box center [728, 412] width 1456 height 825
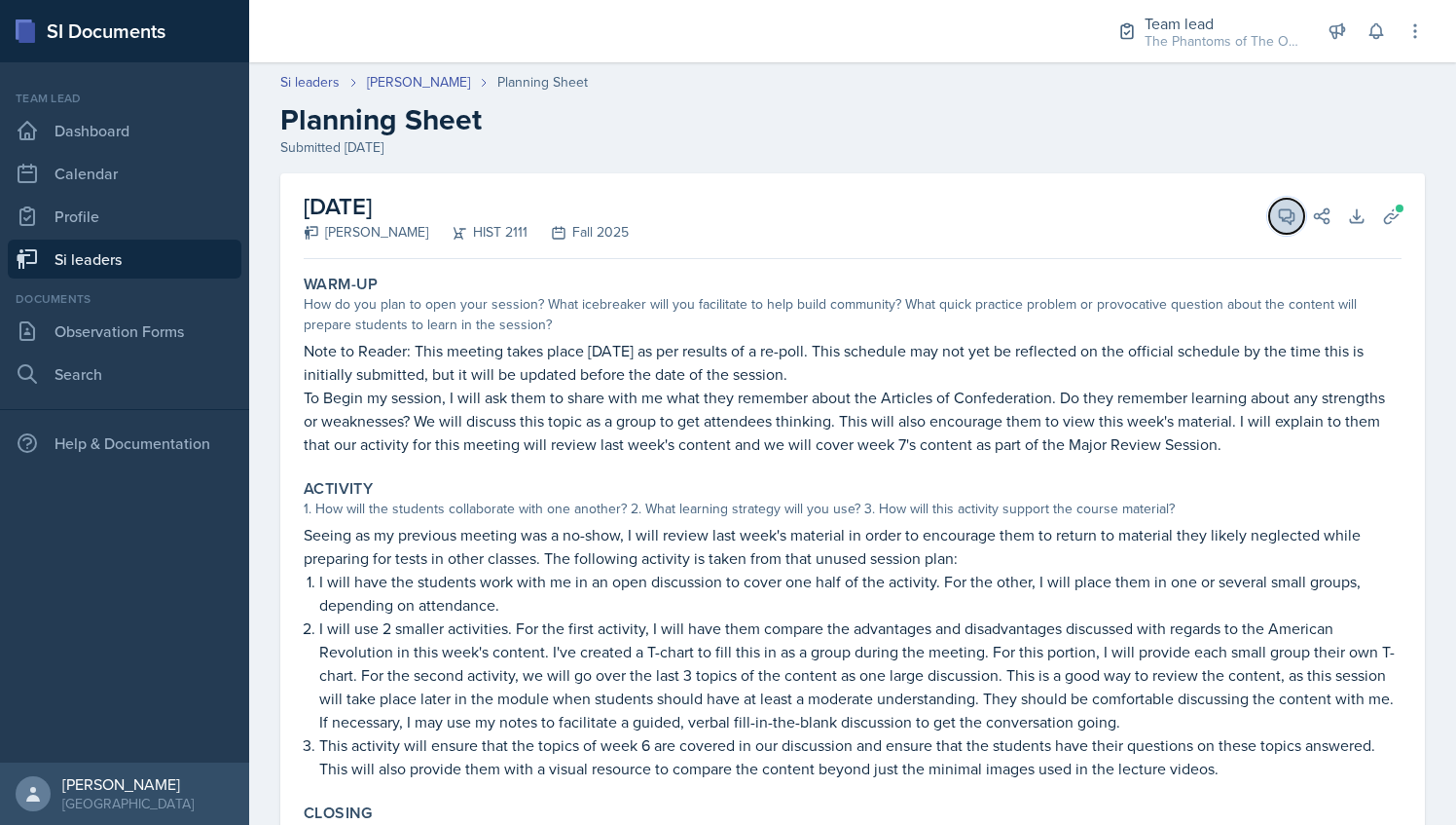
click at [1277, 220] on icon at bounding box center [1287, 216] width 19 height 19
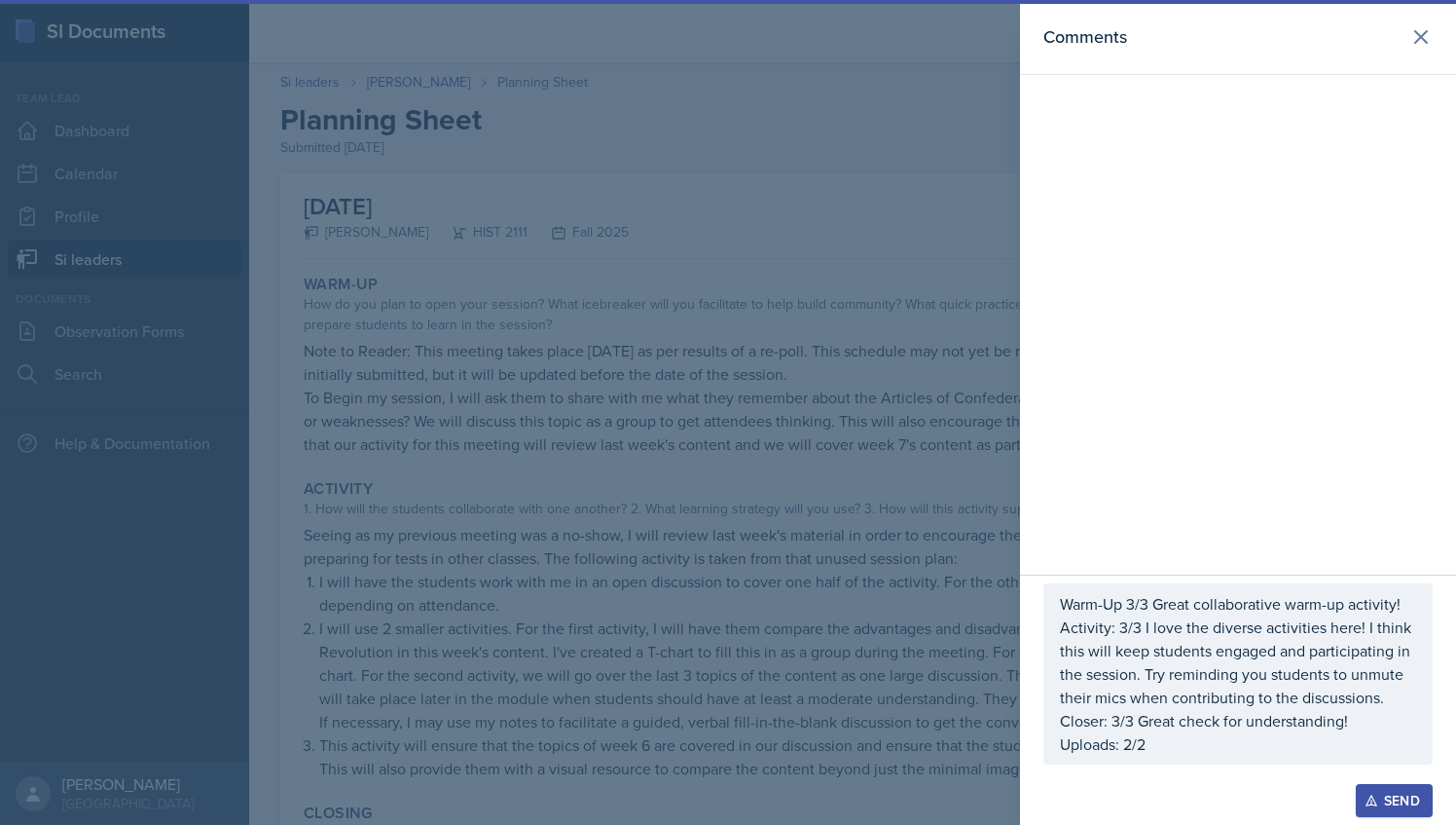
click at [1361, 793] on button "Send" at bounding box center [1394, 801] width 77 height 33
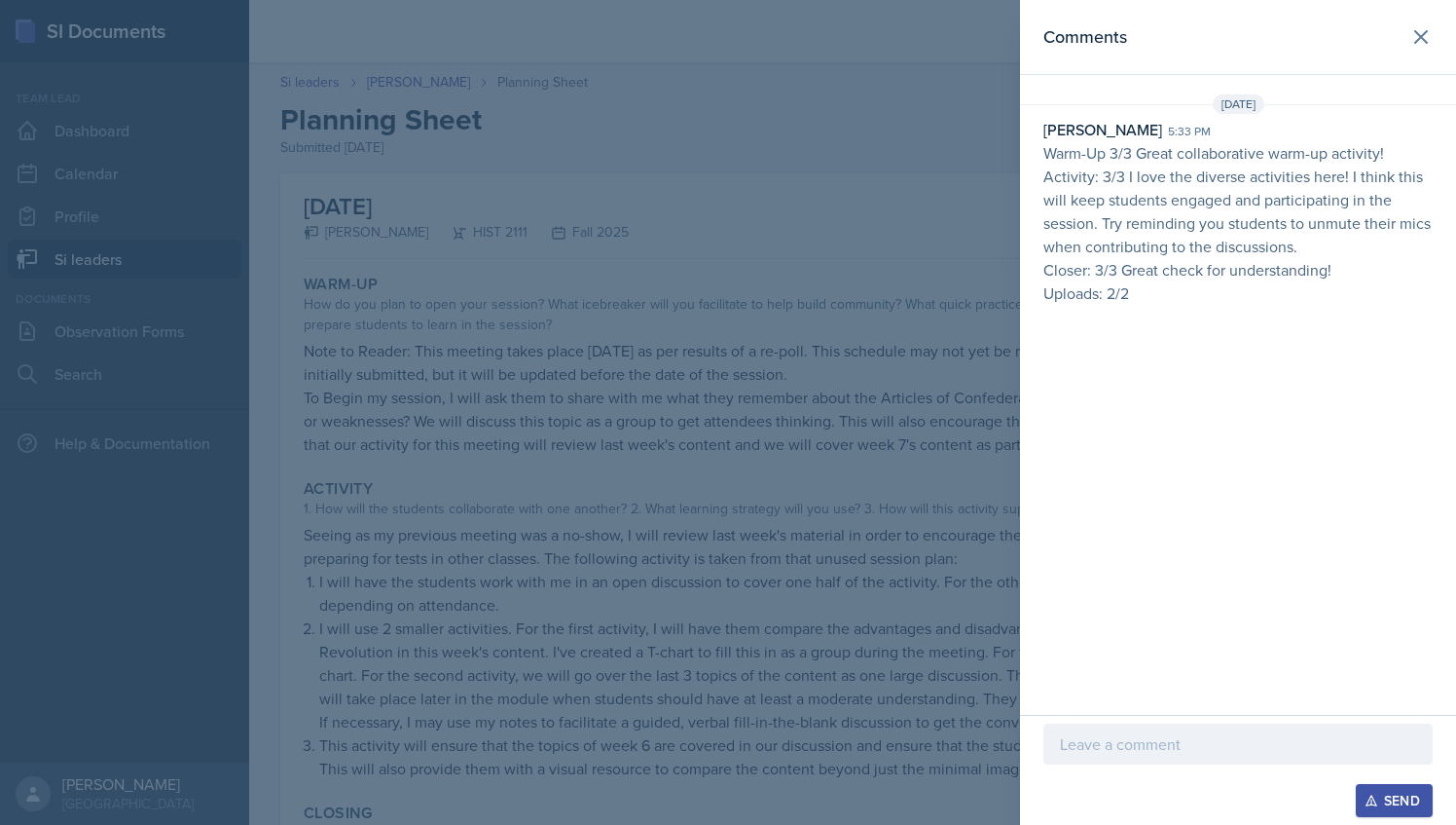
click at [504, 109] on div at bounding box center [728, 412] width 1456 height 825
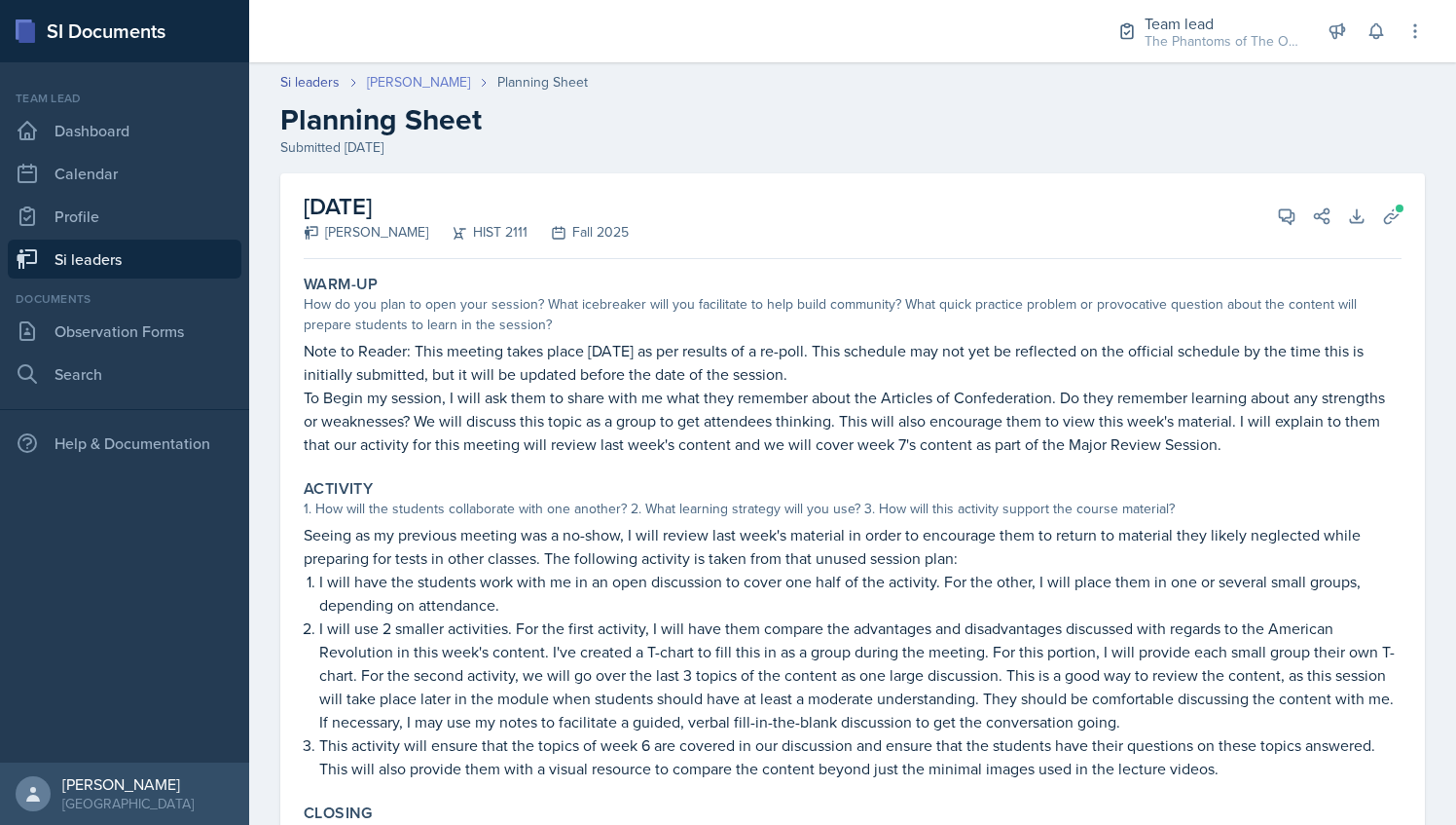
click at [399, 84] on link "[PERSON_NAME]" at bounding box center [419, 82] width 103 height 20
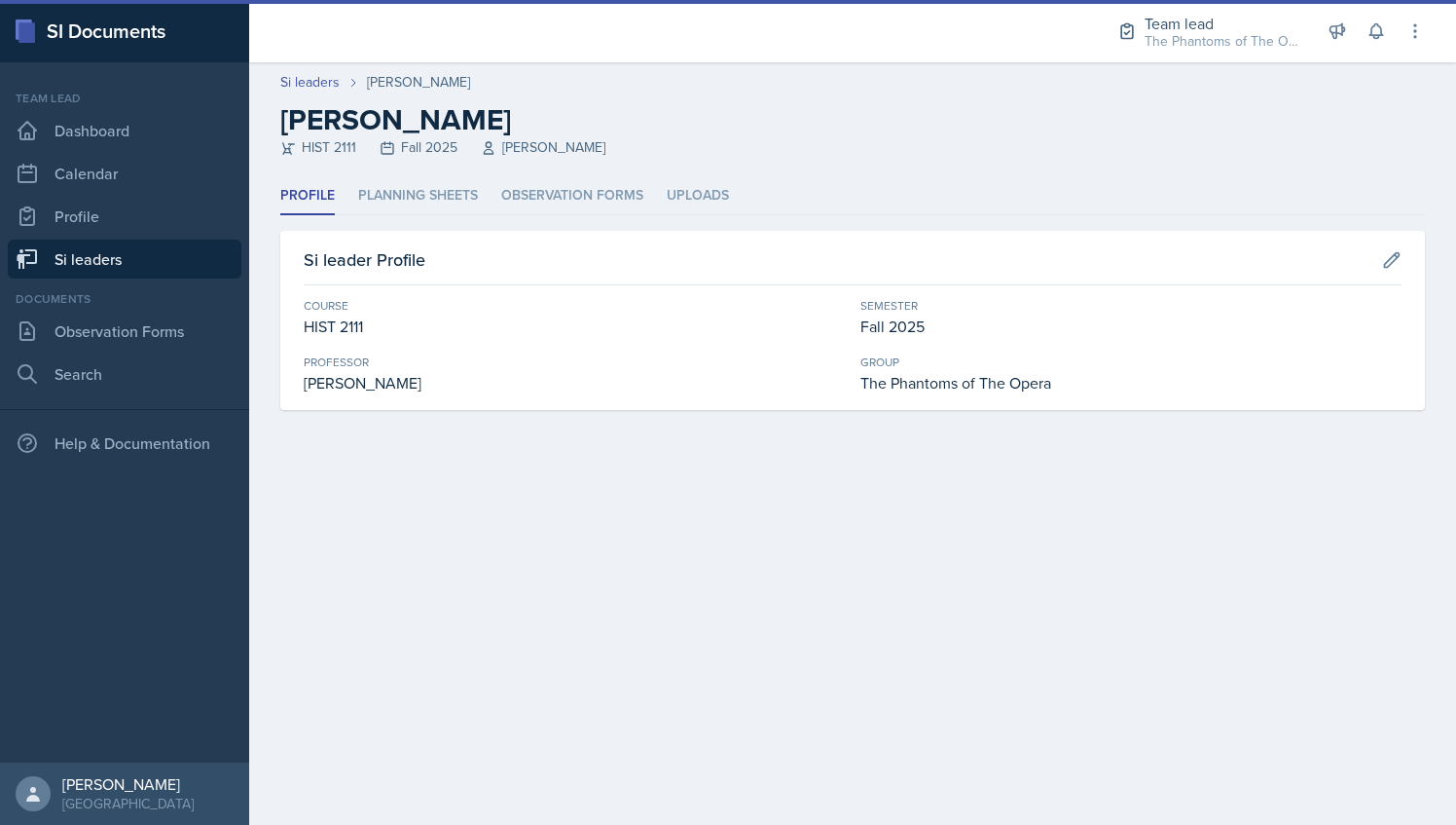
click at [132, 254] on link "Si leaders" at bounding box center [125, 259] width 234 height 39
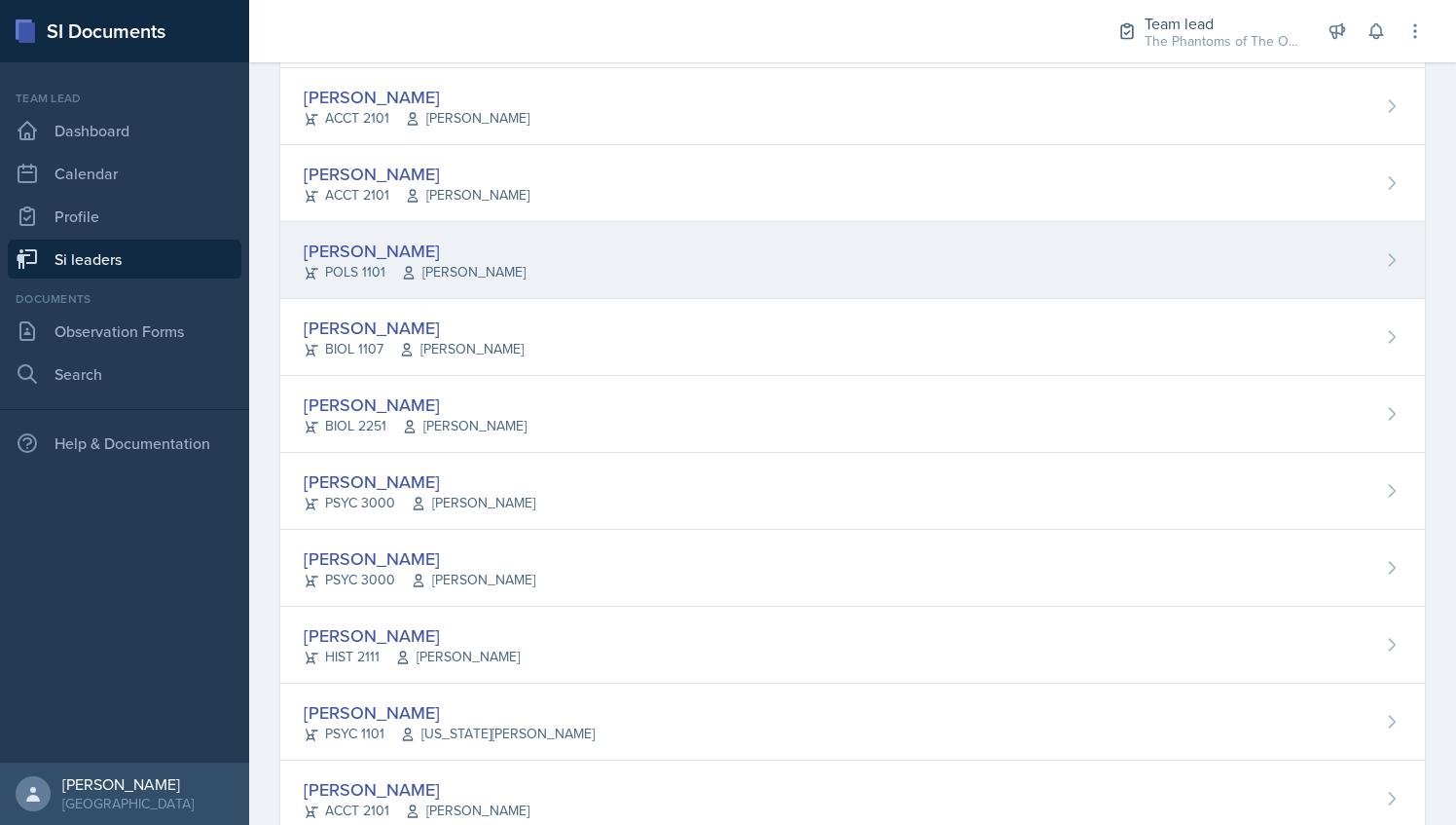
scroll to position [302, 0]
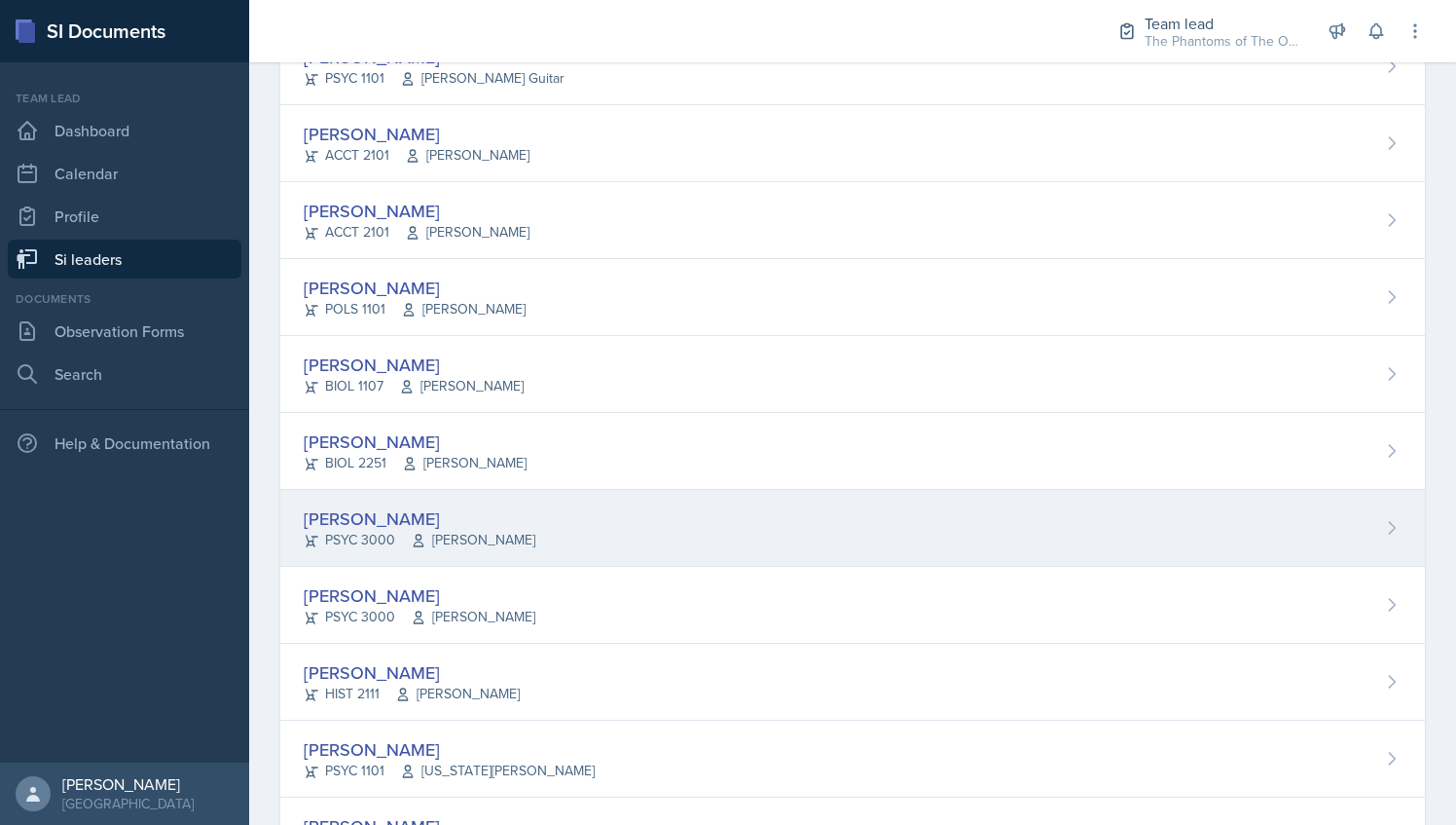
click at [483, 543] on span "[PERSON_NAME]" at bounding box center [473, 540] width 125 height 20
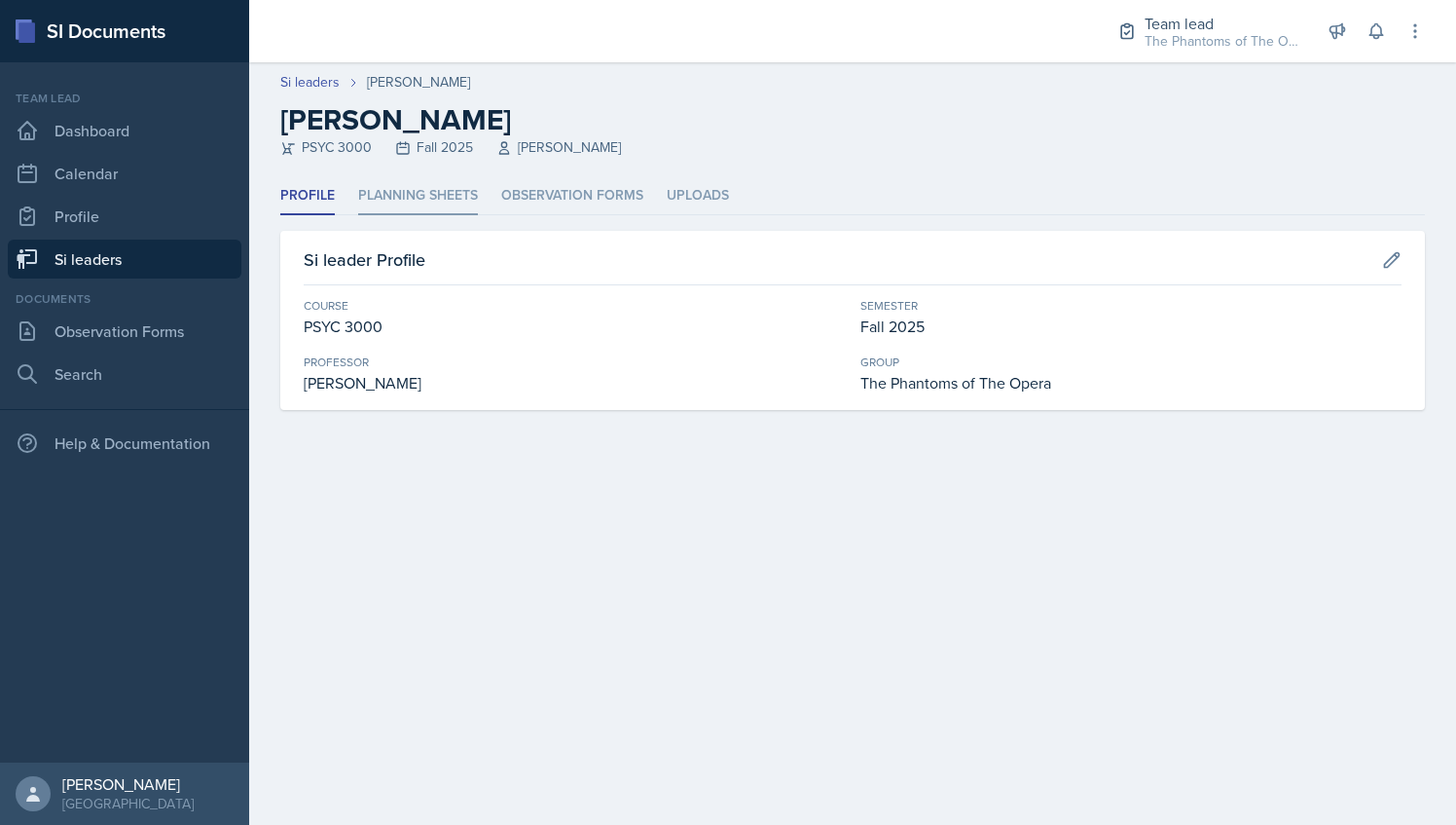
click at [414, 200] on li "Planning Sheets" at bounding box center [418, 196] width 120 height 38
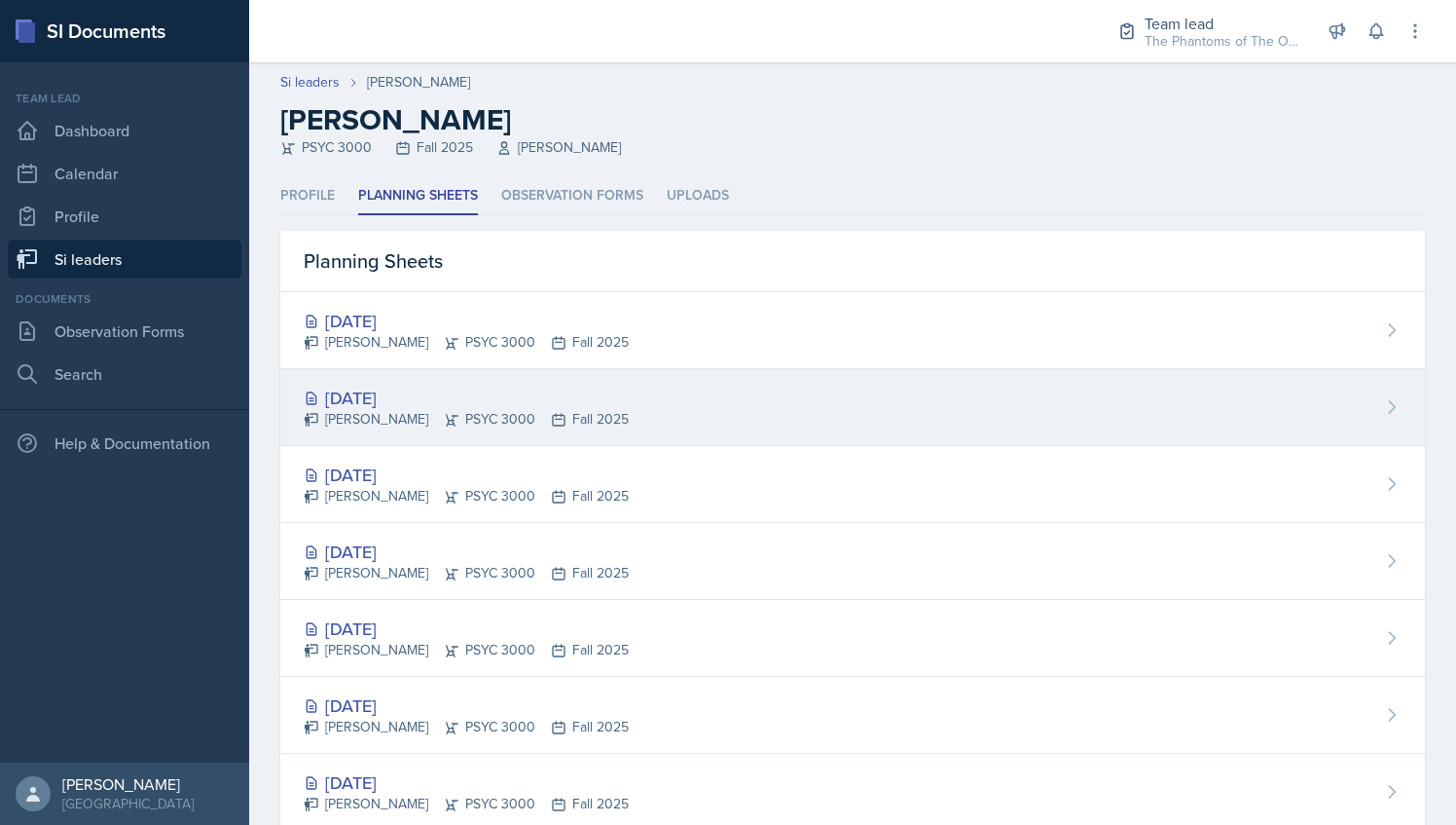
click at [563, 419] on div "[PERSON_NAME] PSYC 3000 Fall 2025" at bounding box center [467, 419] width 325 height 20
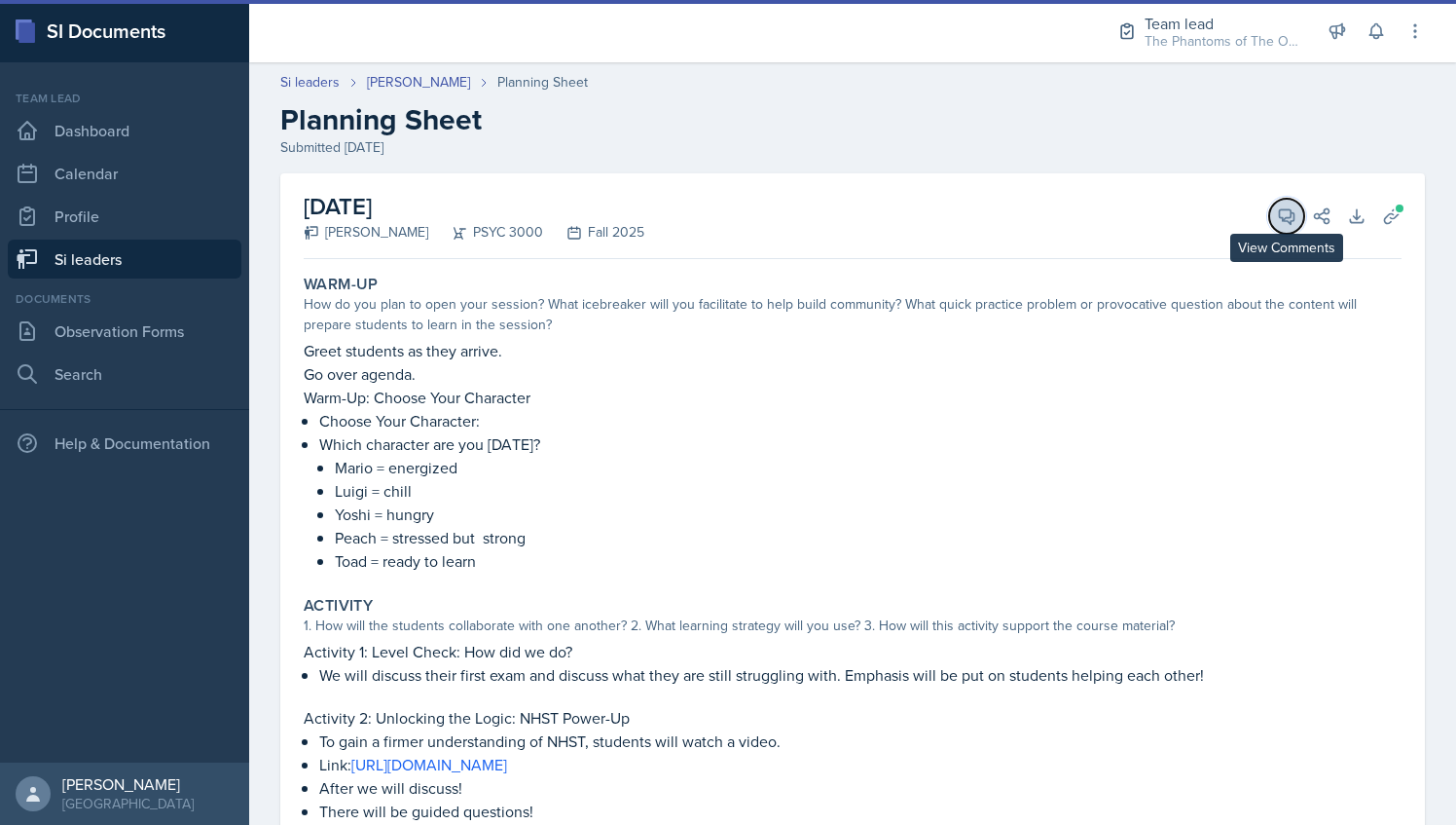
click at [1277, 222] on icon at bounding box center [1287, 216] width 19 height 19
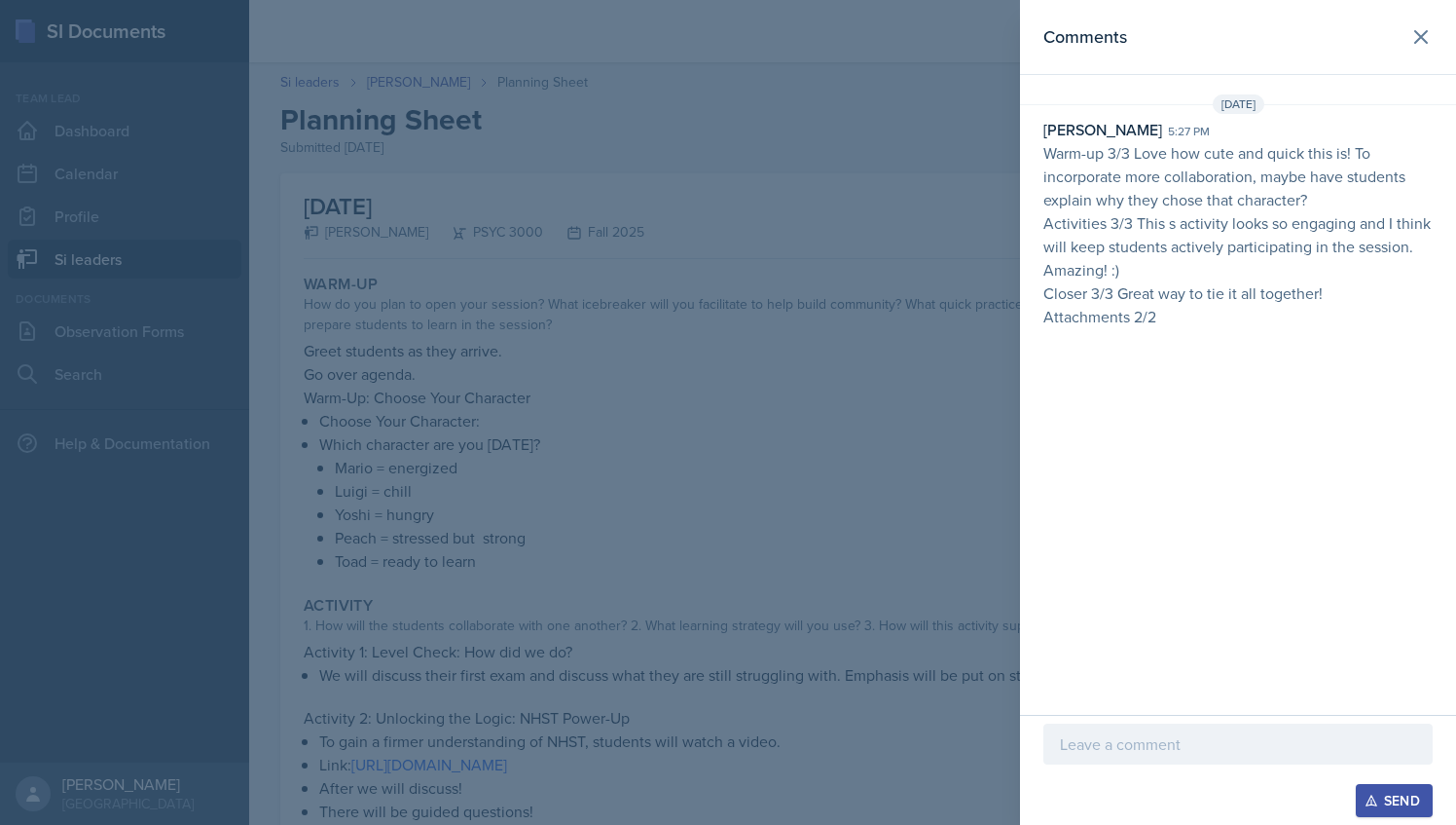
click at [801, 274] on div at bounding box center [728, 412] width 1456 height 825
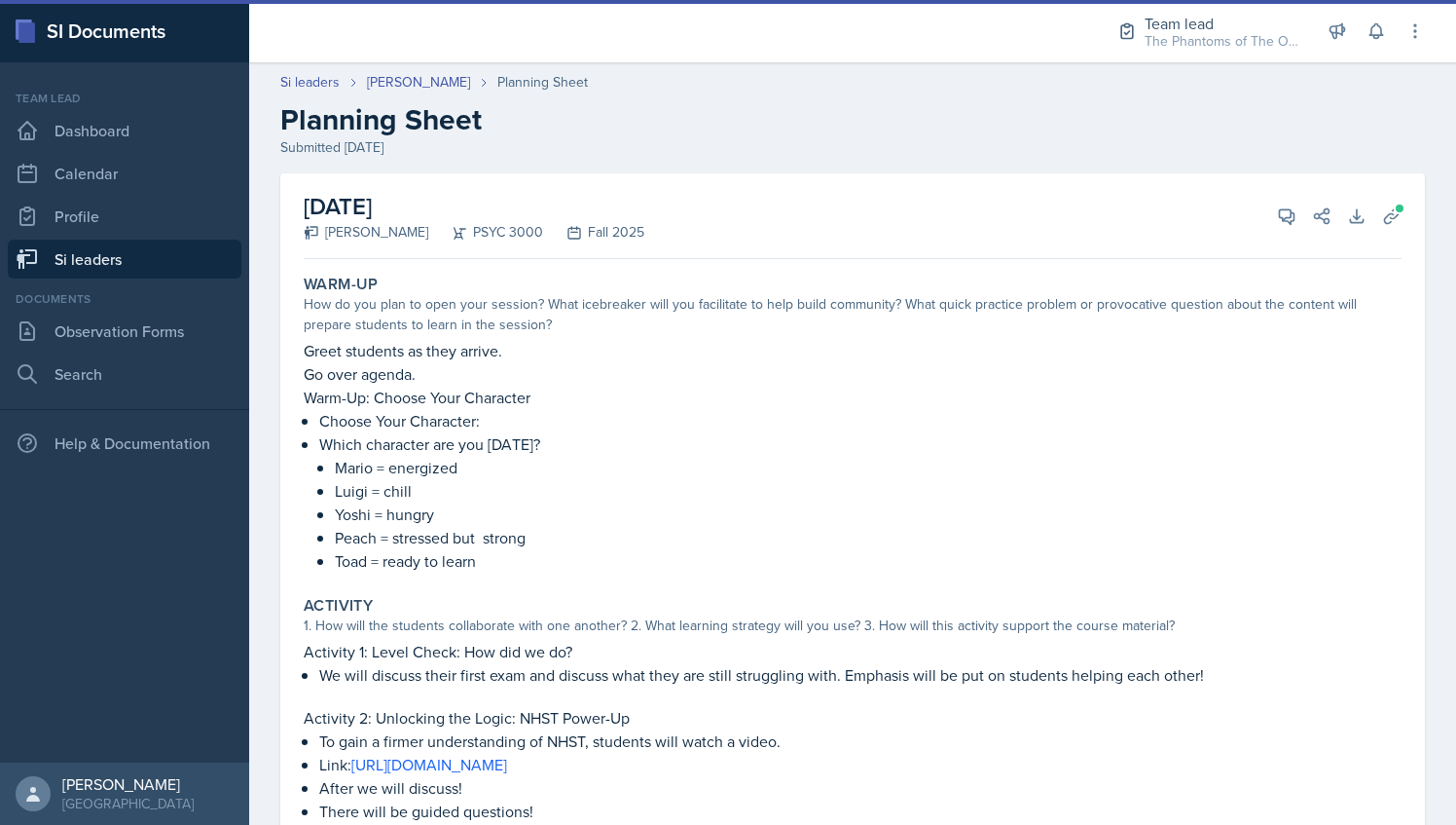
click at [382, 68] on header "Si leaders [PERSON_NAME] Planning Sheet Planning Sheet Submitted [DATE]" at bounding box center [852, 115] width 1207 height 125
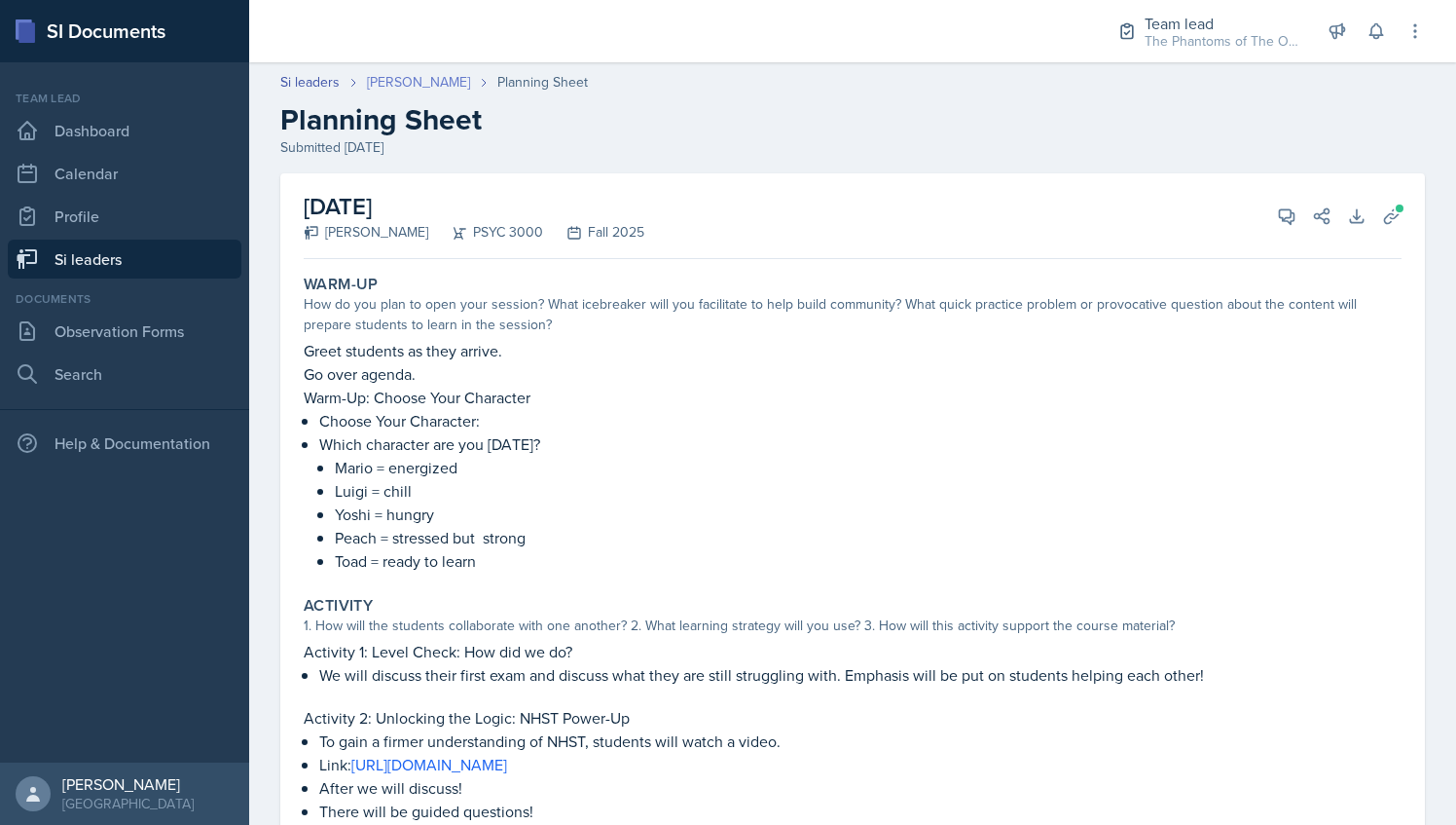
click at [390, 72] on link "[PERSON_NAME]" at bounding box center [419, 82] width 103 height 20
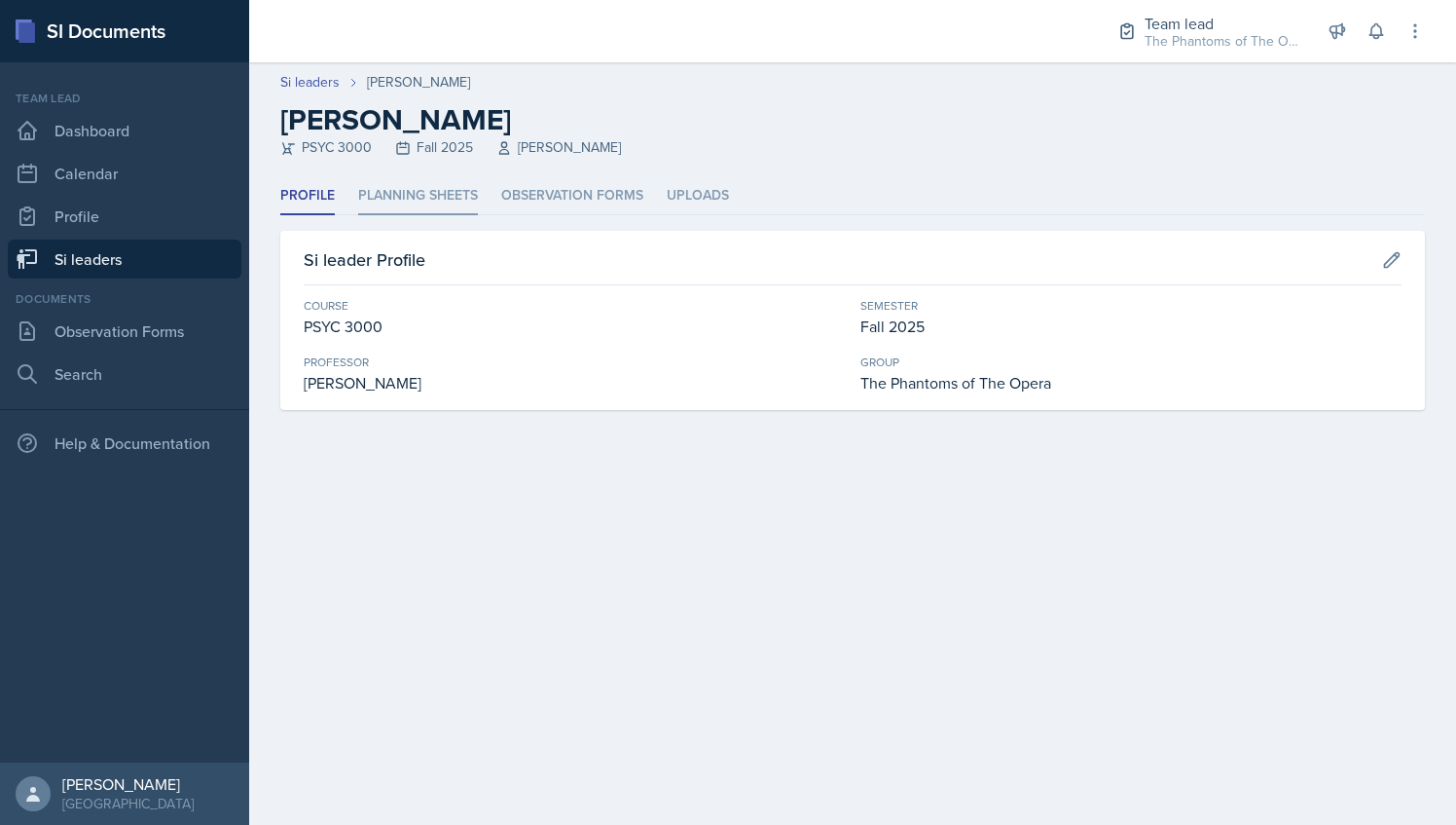
click at [460, 197] on li "Planning Sheets" at bounding box center [418, 196] width 120 height 38
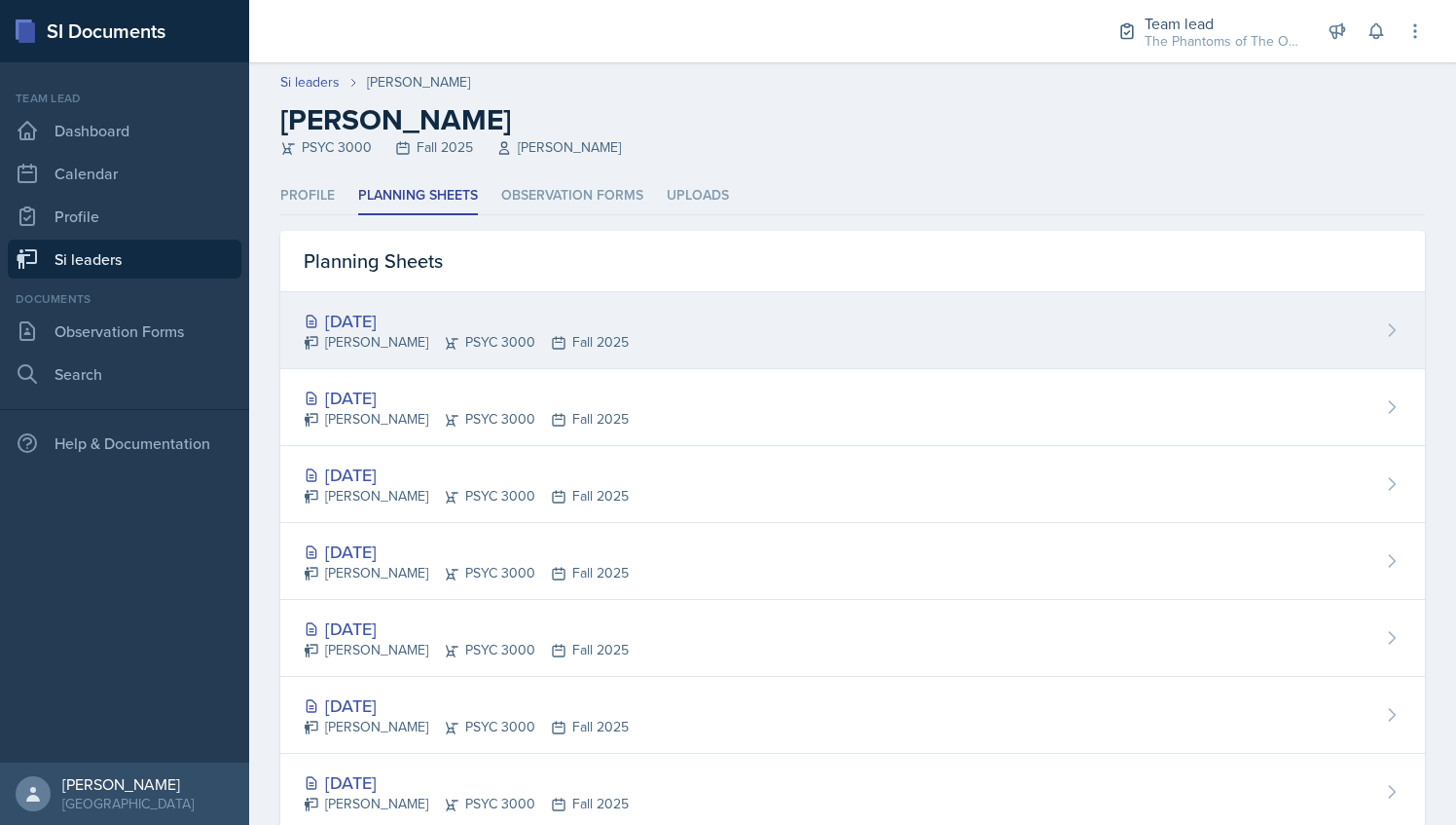
click at [508, 337] on div "[PERSON_NAME] PSYC 3000 Fall 2025" at bounding box center [467, 342] width 325 height 20
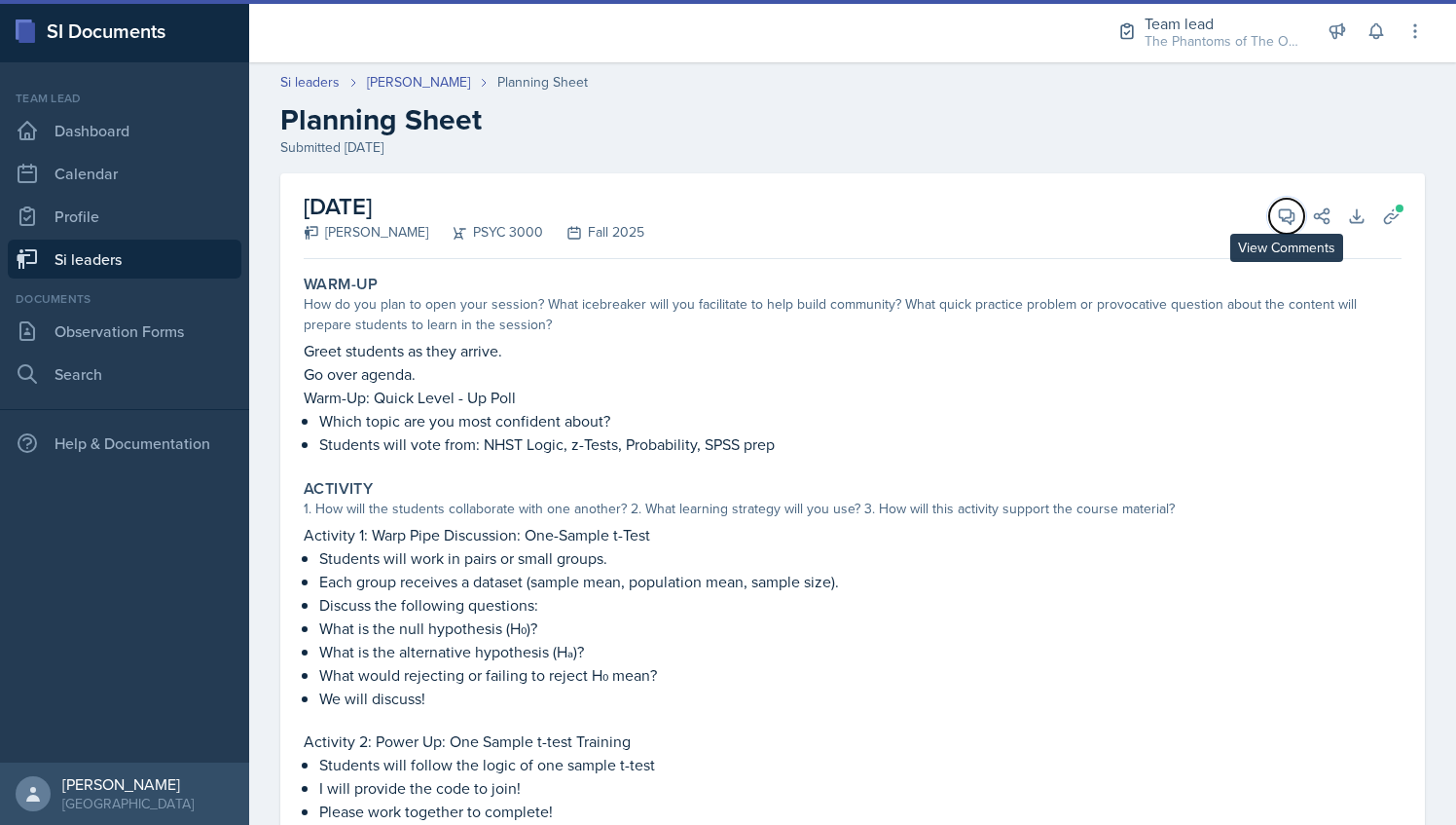
click at [1288, 208] on span at bounding box center [1293, 209] width 10 height 10
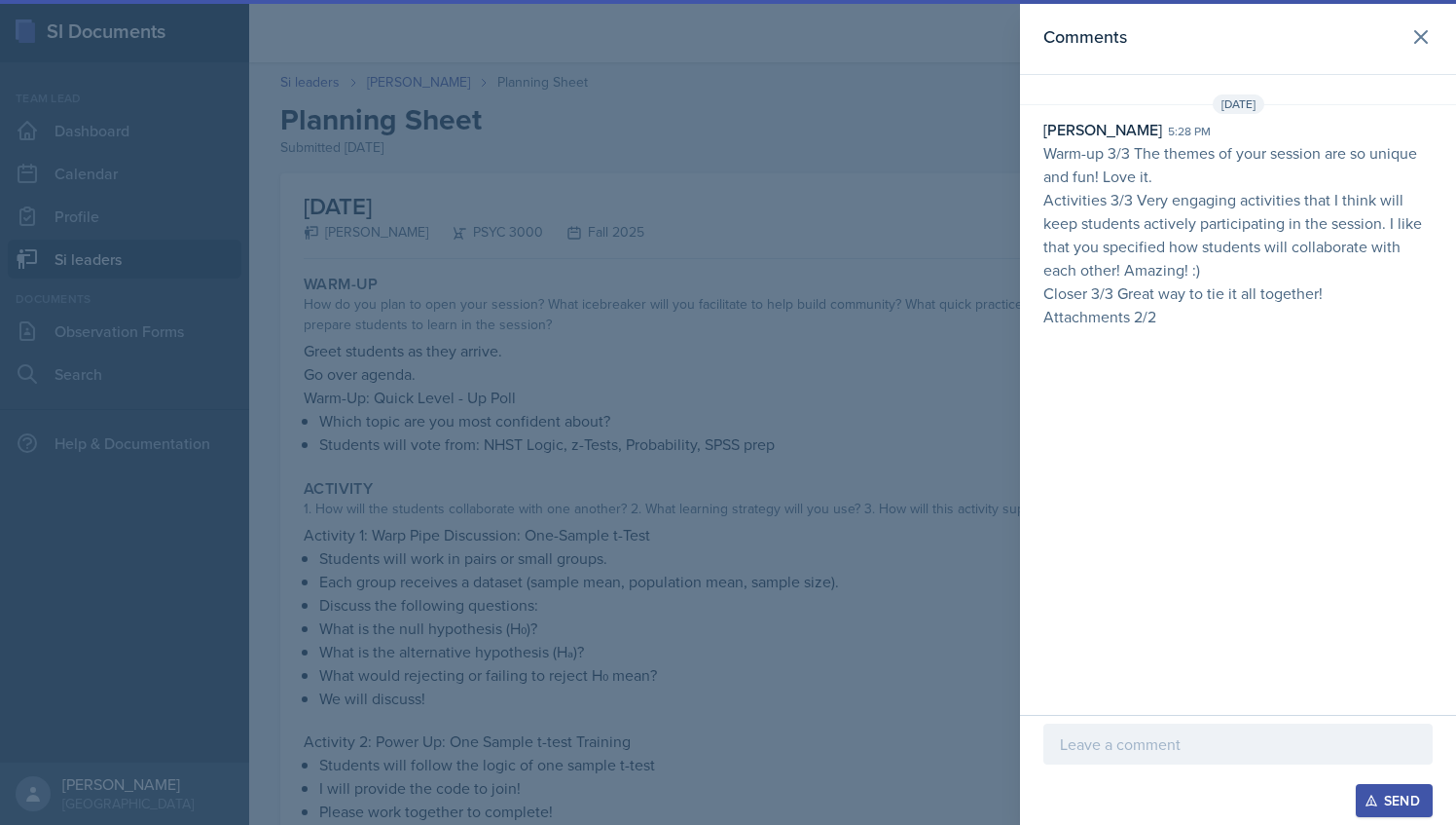
click at [646, 239] on div at bounding box center [728, 412] width 1456 height 825
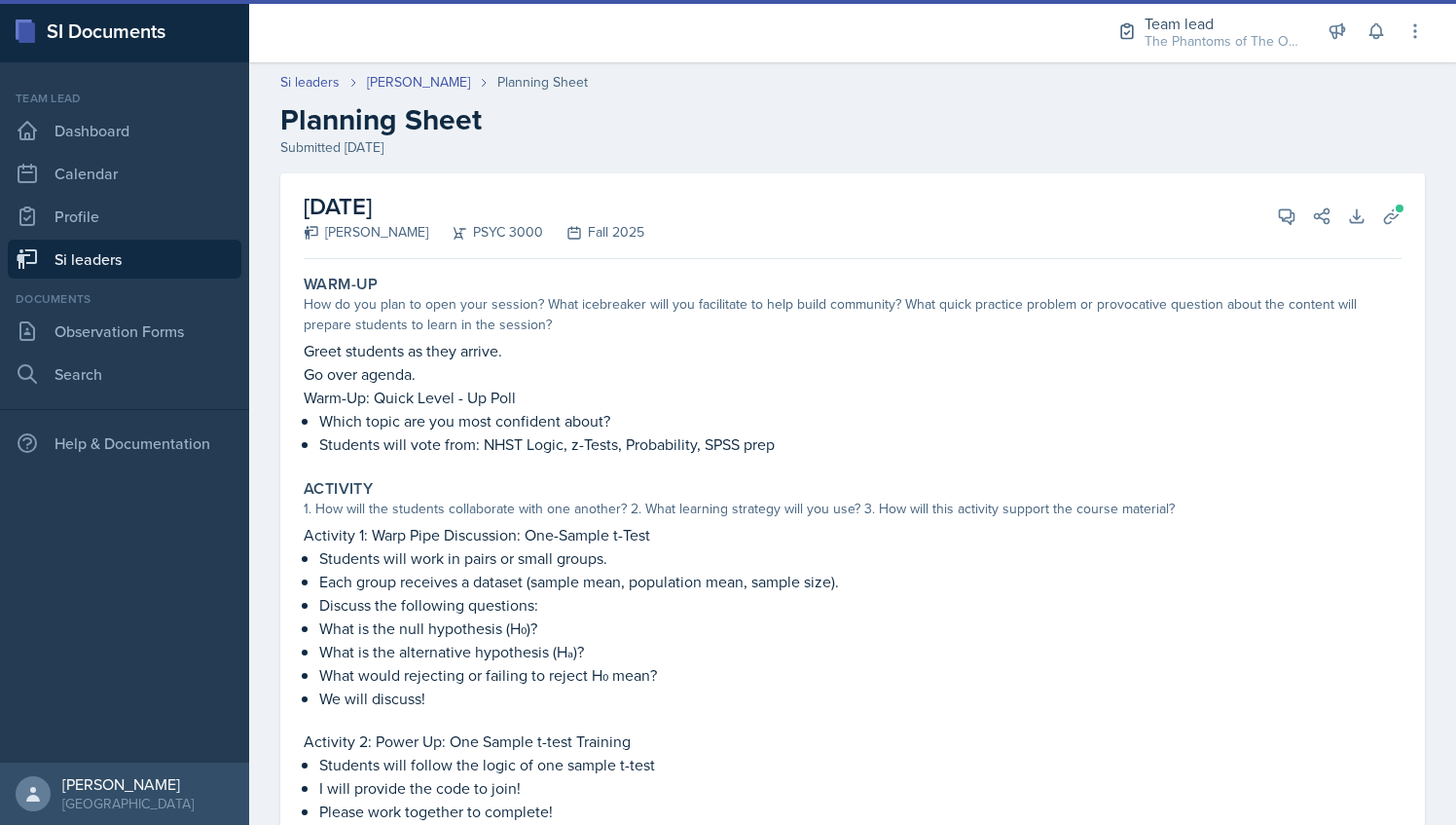
click at [151, 261] on link "Si leaders" at bounding box center [125, 259] width 234 height 39
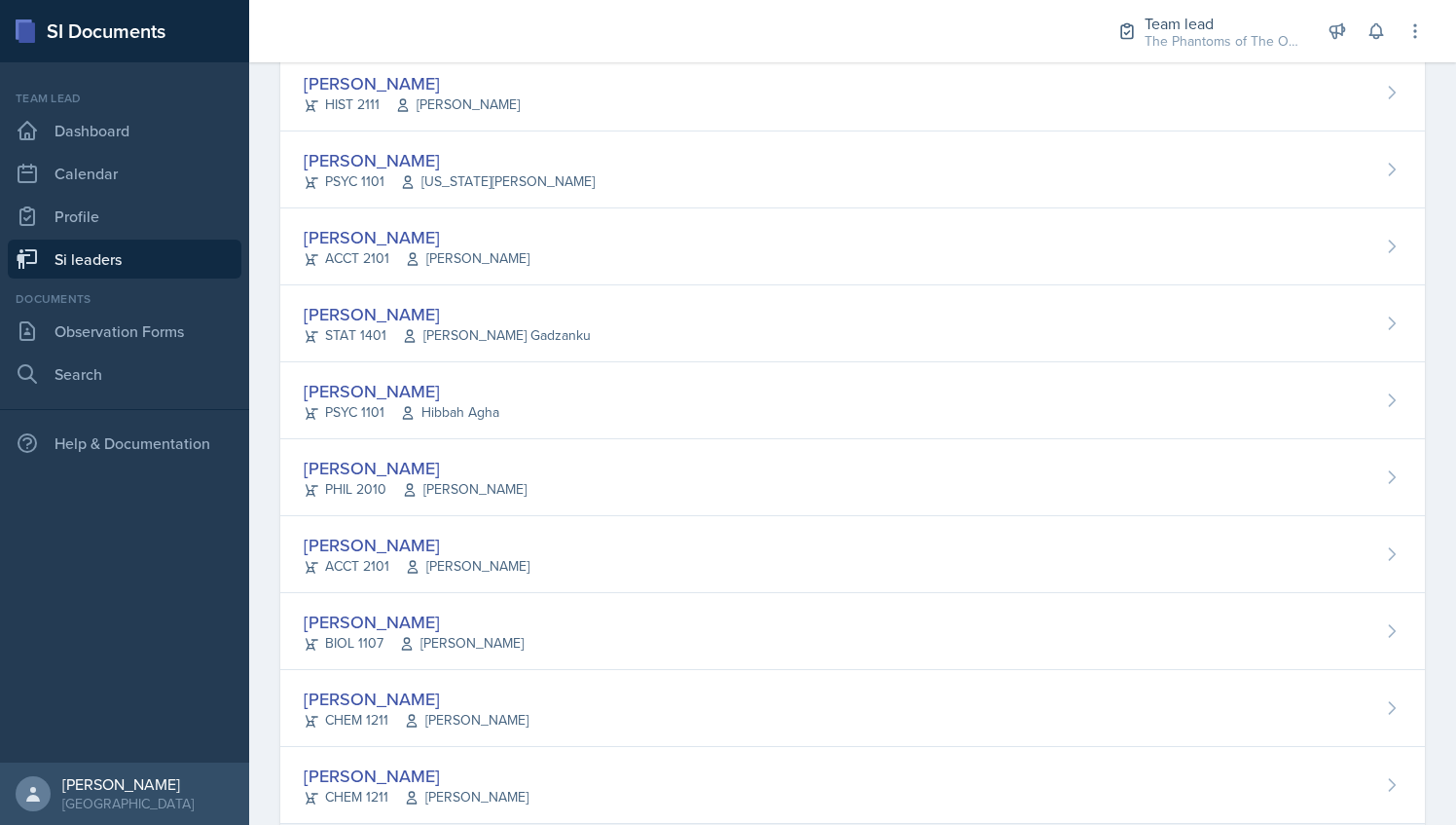
scroll to position [874, 0]
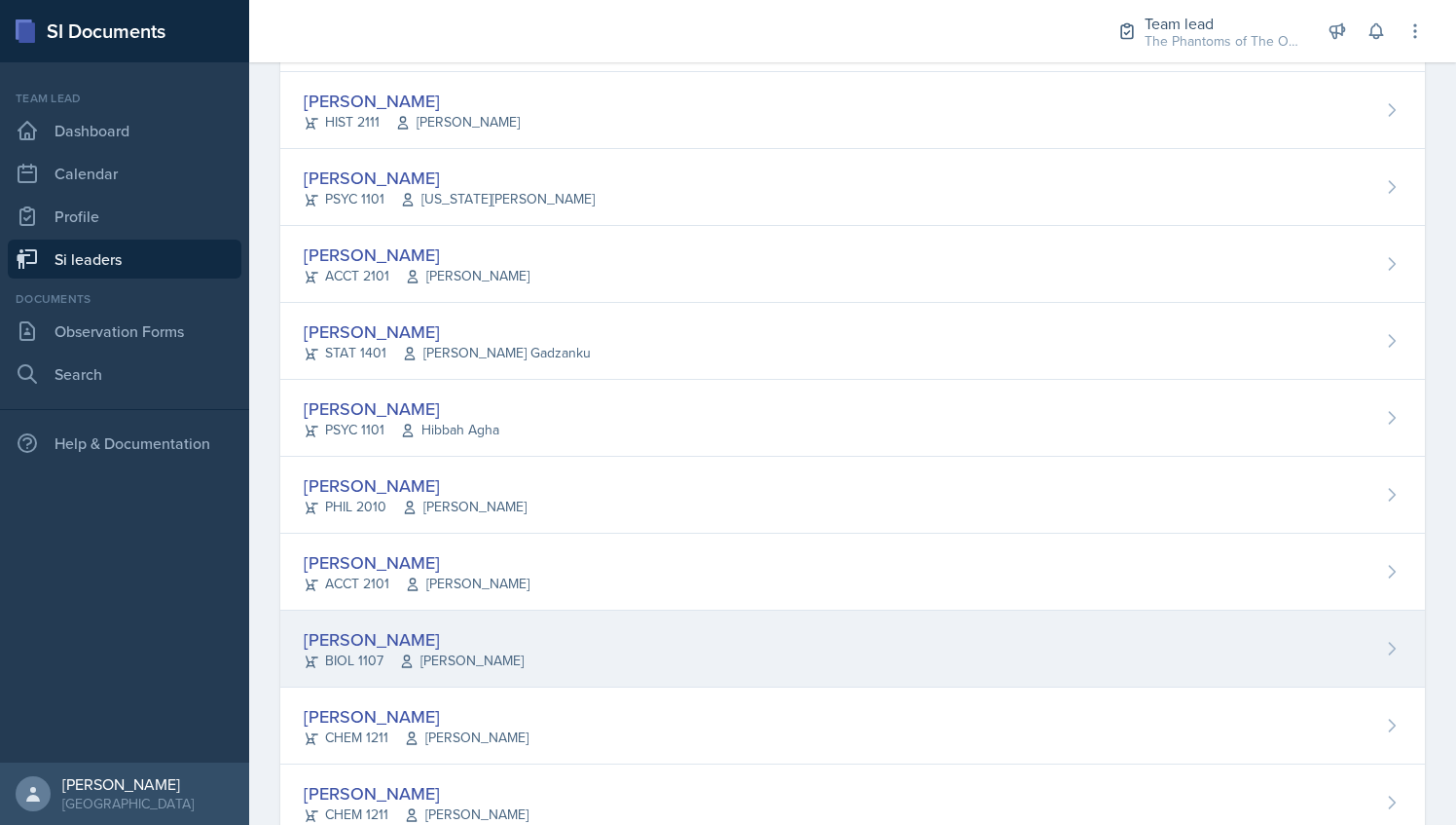
click at [486, 639] on div "[PERSON_NAME]" at bounding box center [414, 639] width 220 height 26
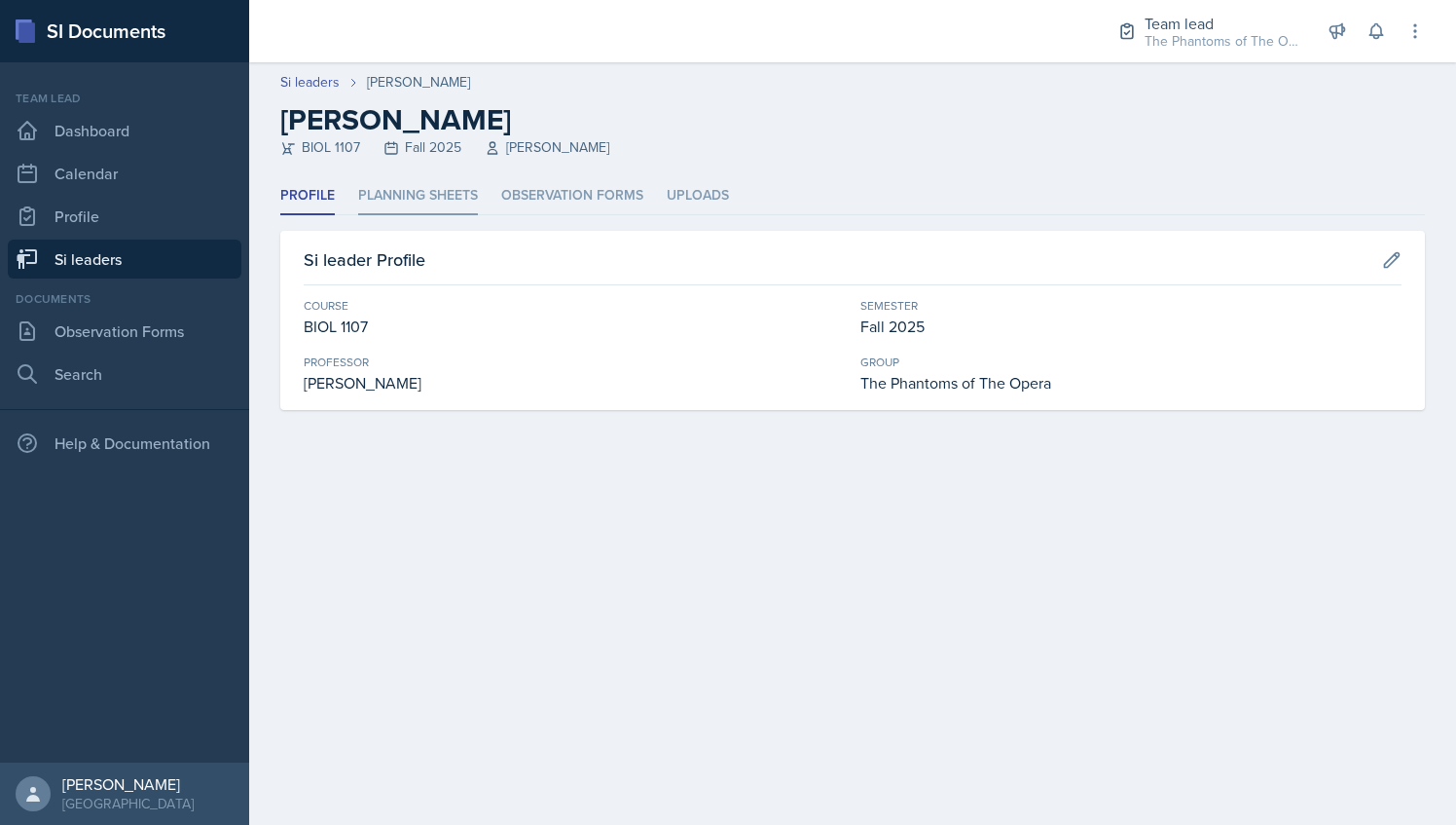
click at [411, 195] on li "Planning Sheets" at bounding box center [418, 196] width 120 height 38
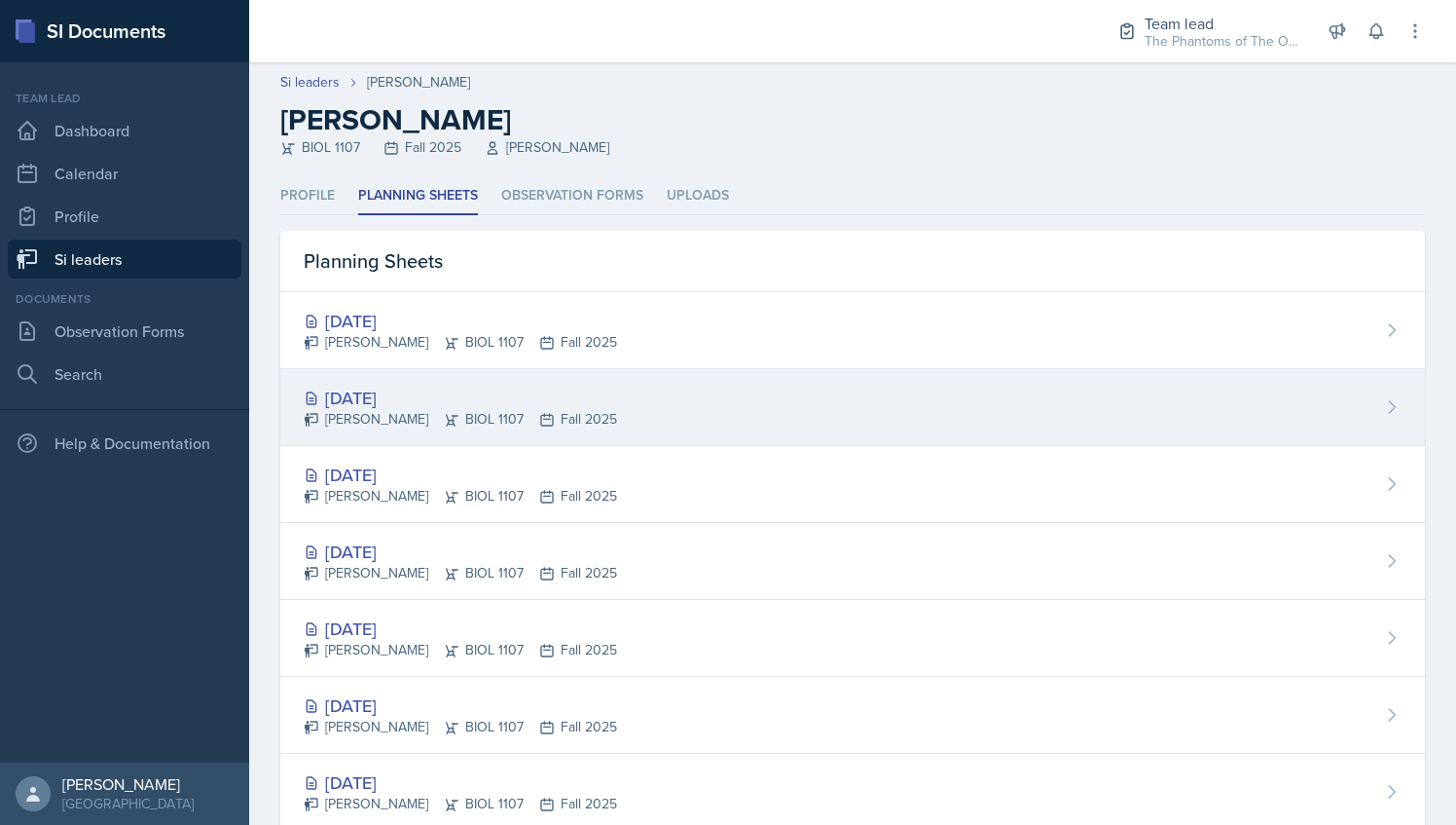
click at [564, 407] on div "[DATE]" at bounding box center [461, 397] width 314 height 26
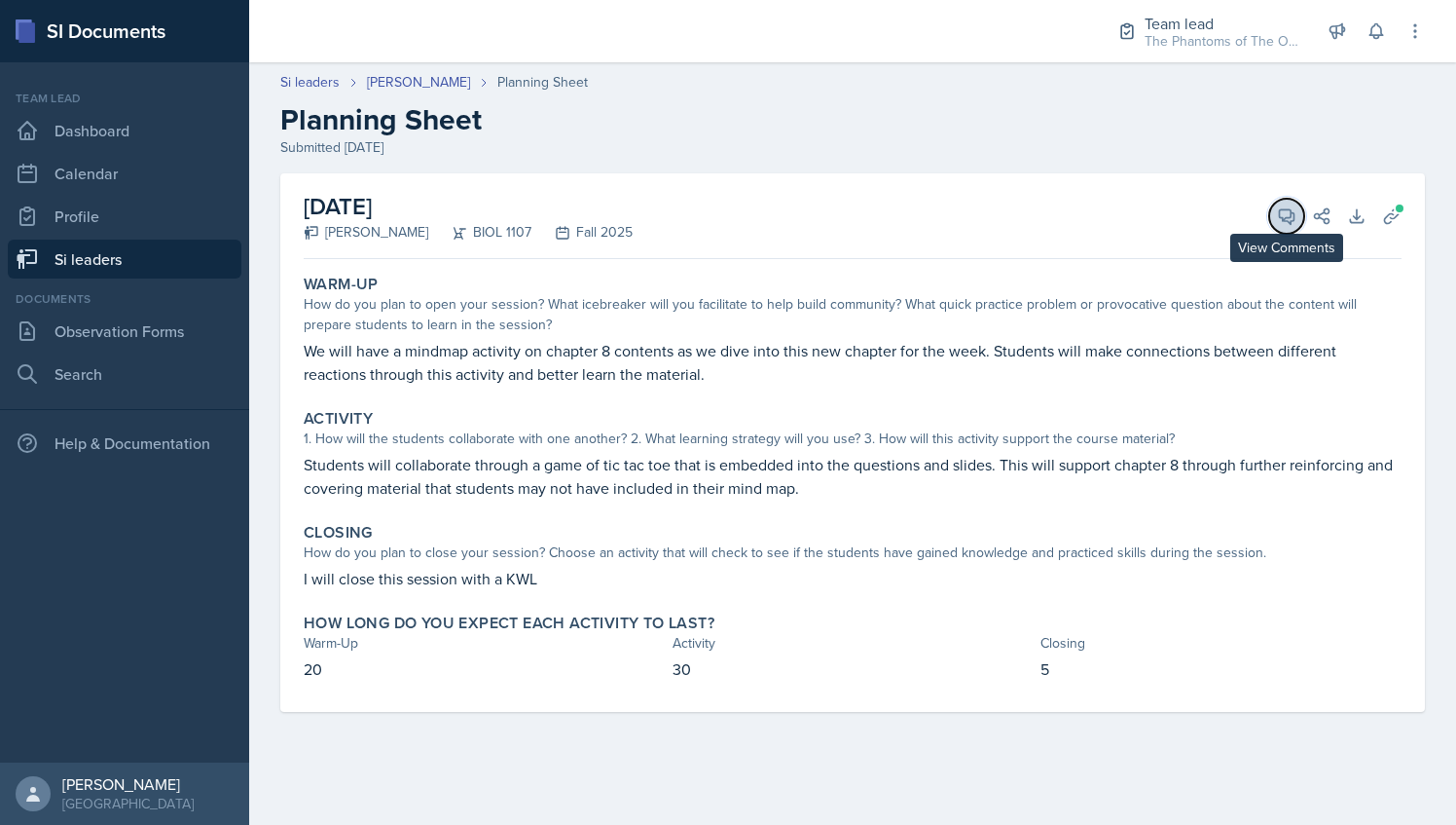
click at [1283, 211] on icon at bounding box center [1287, 216] width 19 height 19
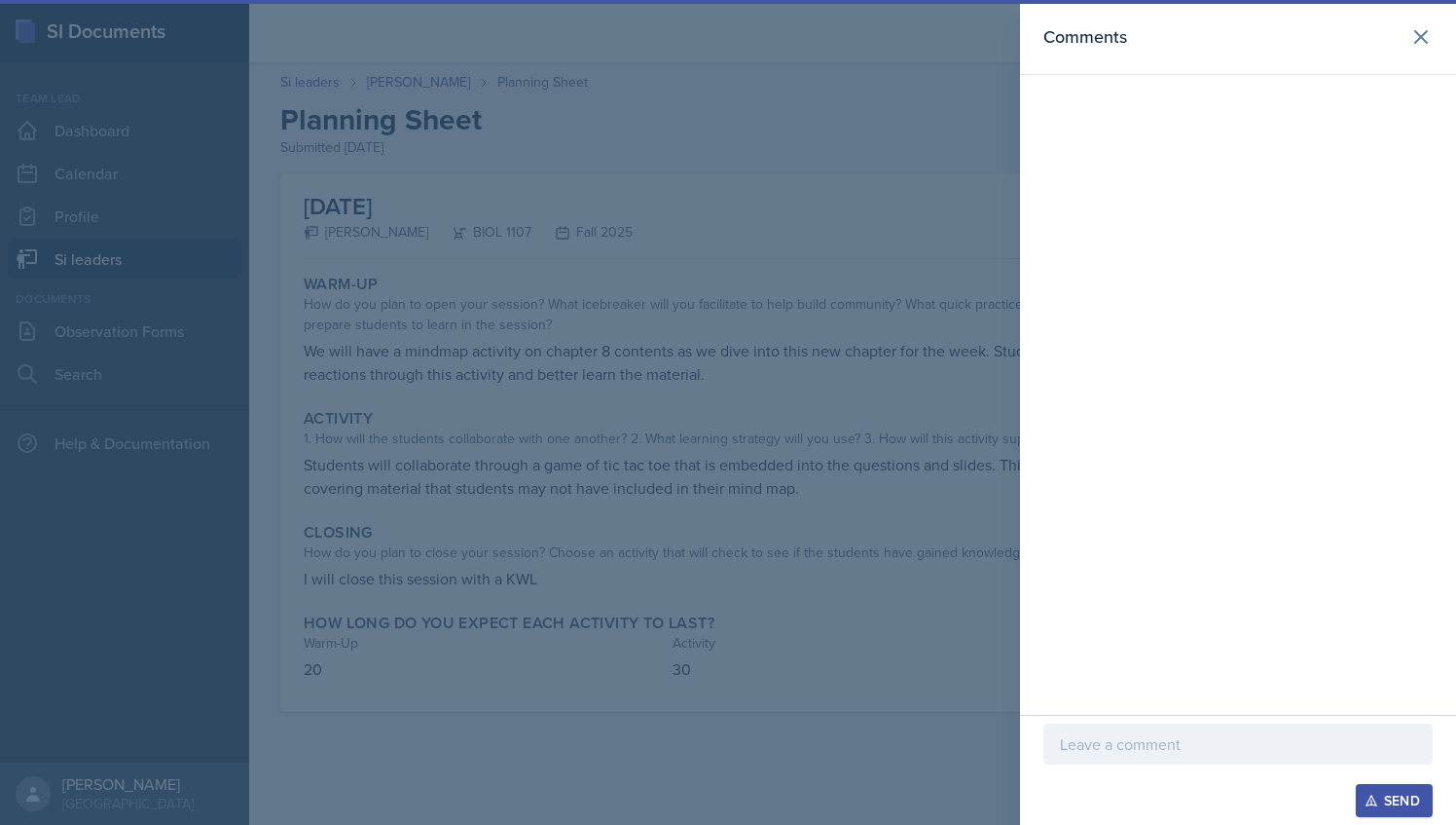
click at [1146, 740] on p at bounding box center [1239, 744] width 356 height 23
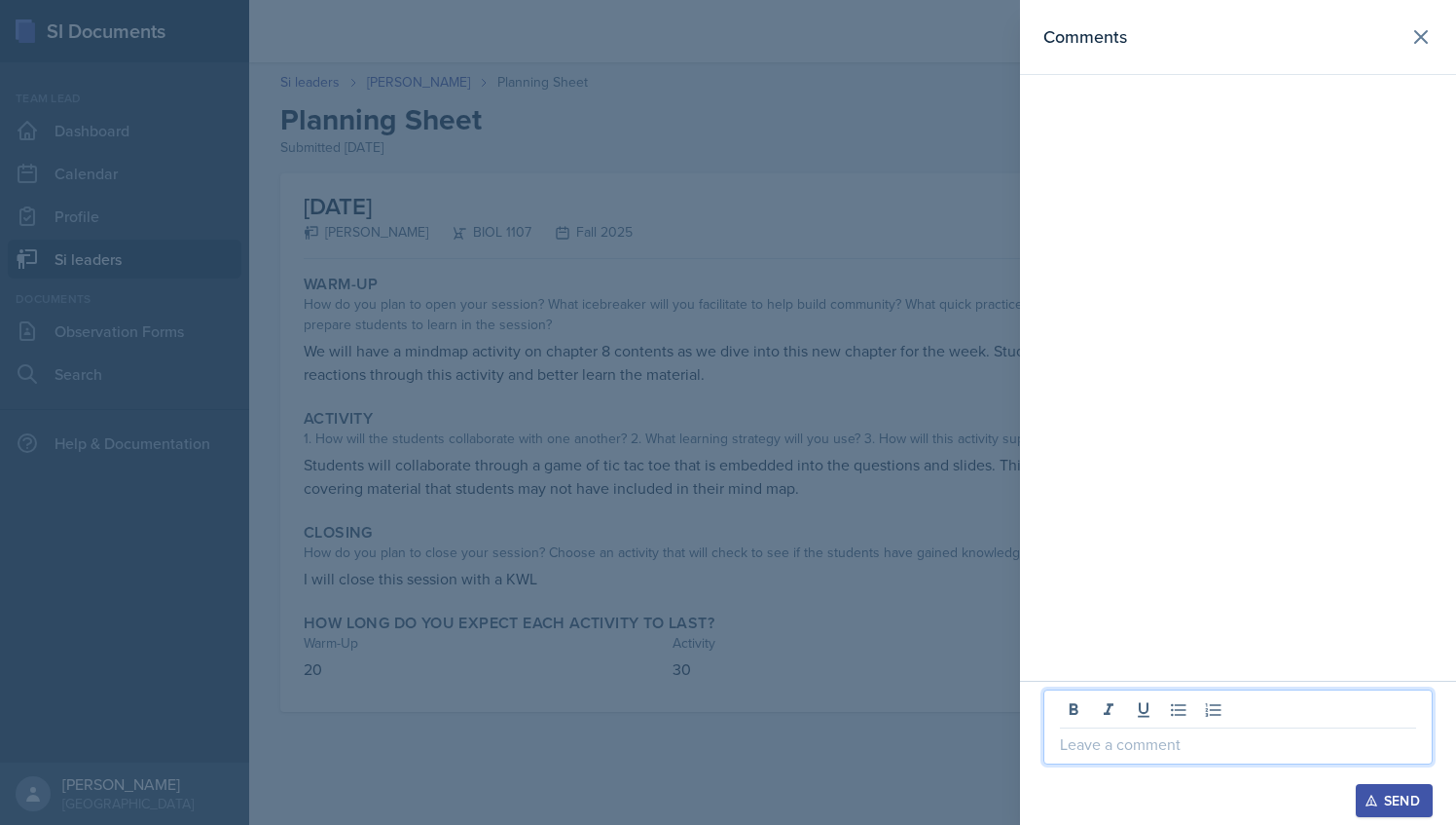
paste div
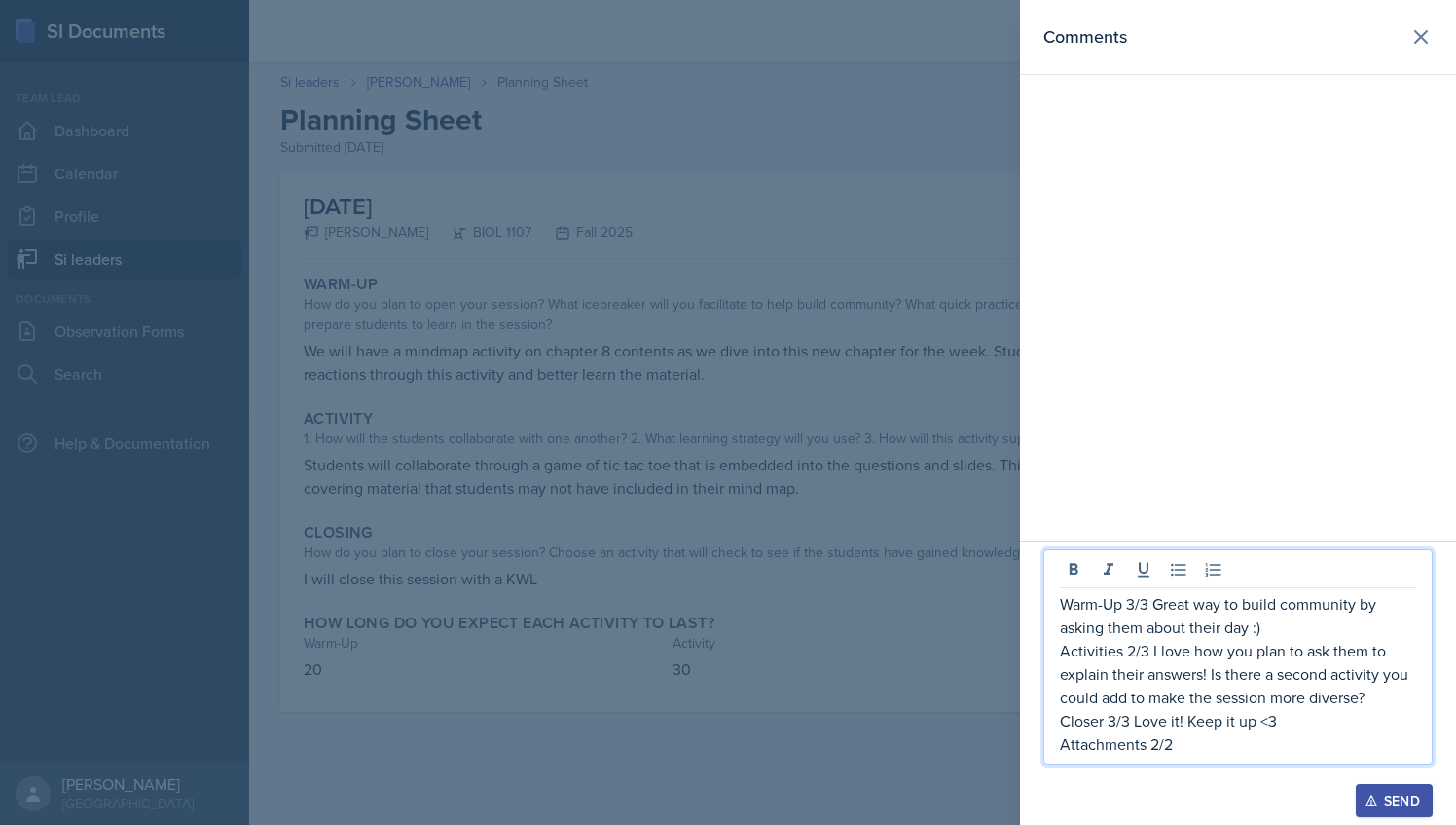
click at [1135, 600] on p "Warm-Up 3/3 Great way to build community by asking them about their day :)" at bounding box center [1239, 616] width 356 height 47
drag, startPoint x: 1150, startPoint y: 608, endPoint x: 1183, endPoint y: 616, distance: 34.0
click at [1183, 616] on p "Warm-Up 1/3 Great way to build community by asking them about their day :)" at bounding box center [1239, 616] width 356 height 47
drag, startPoint x: 1237, startPoint y: 608, endPoint x: 1248, endPoint y: 635, distance: 29.2
click at [1248, 635] on p "Warm-Up 1/3 Great way to build community by asking them about their day :)" at bounding box center [1239, 616] width 356 height 47
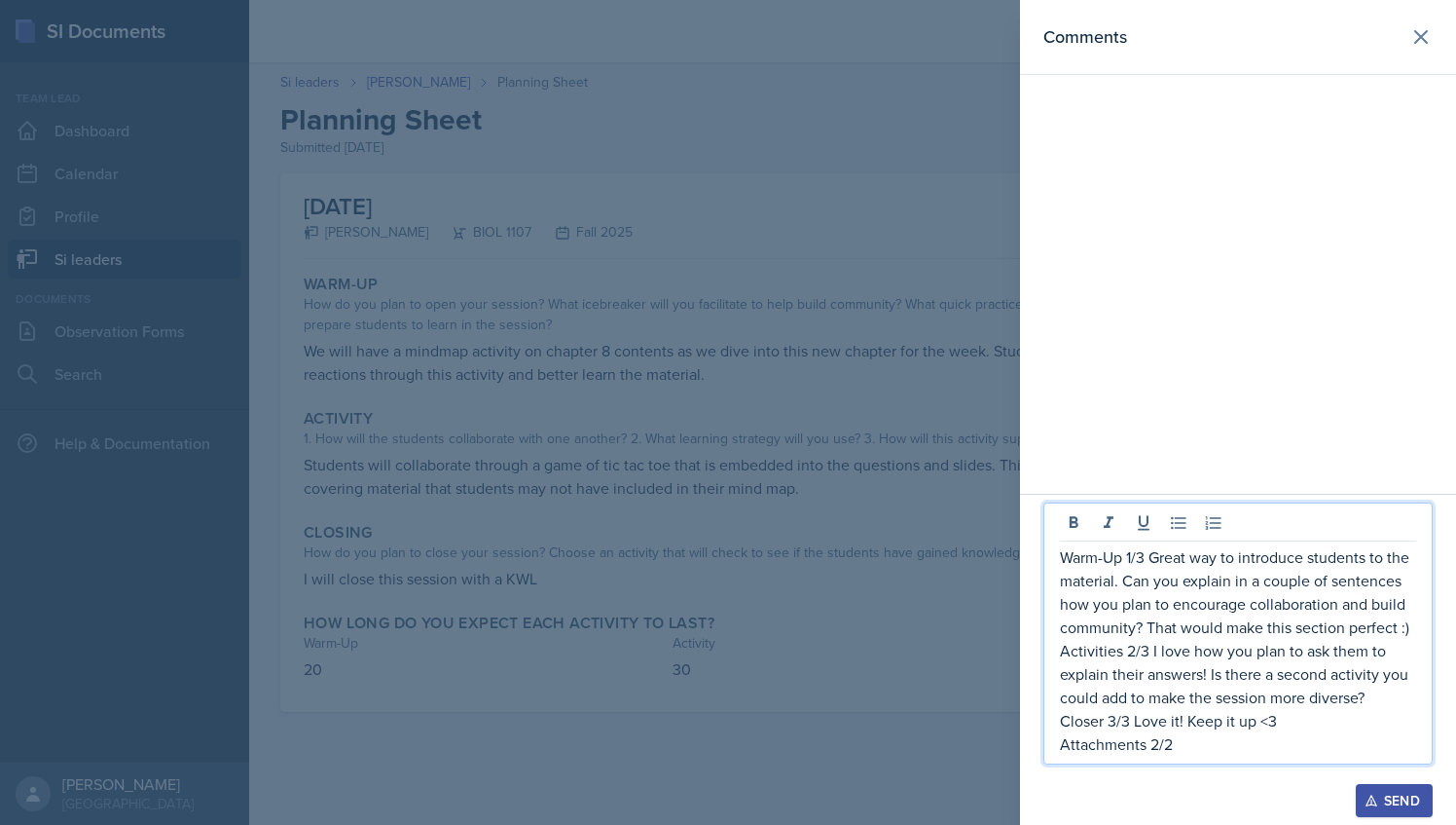
click at [598, 522] on div at bounding box center [728, 412] width 1456 height 825
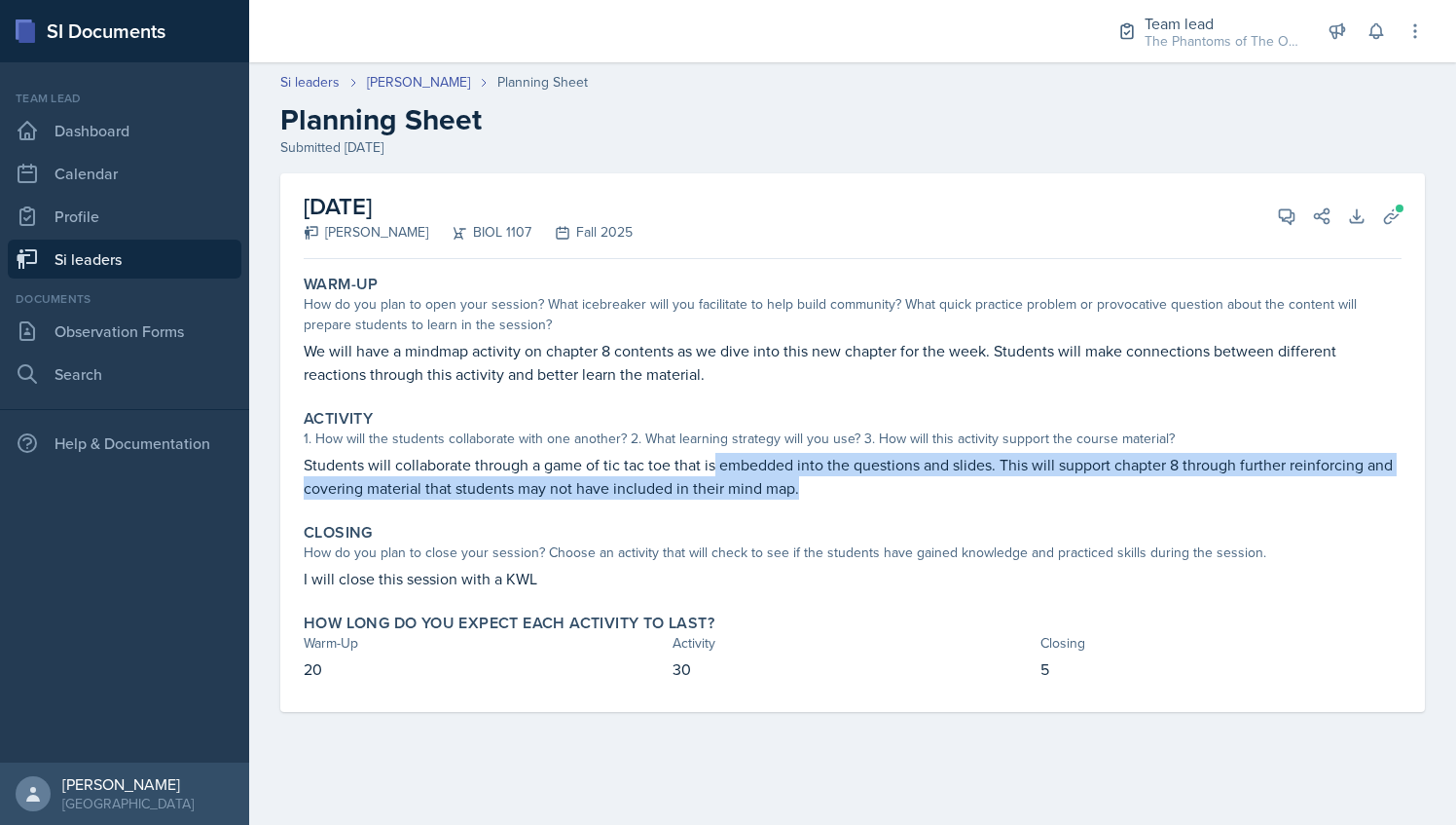
drag, startPoint x: 715, startPoint y: 464, endPoint x: 838, endPoint y: 487, distance: 125.1
click at [838, 487] on p "Students will collaborate through a game of tic tac toe that is embedded into t…" at bounding box center [852, 476] width 1098 height 47
click at [1277, 204] on button "View Comments" at bounding box center [1287, 216] width 35 height 35
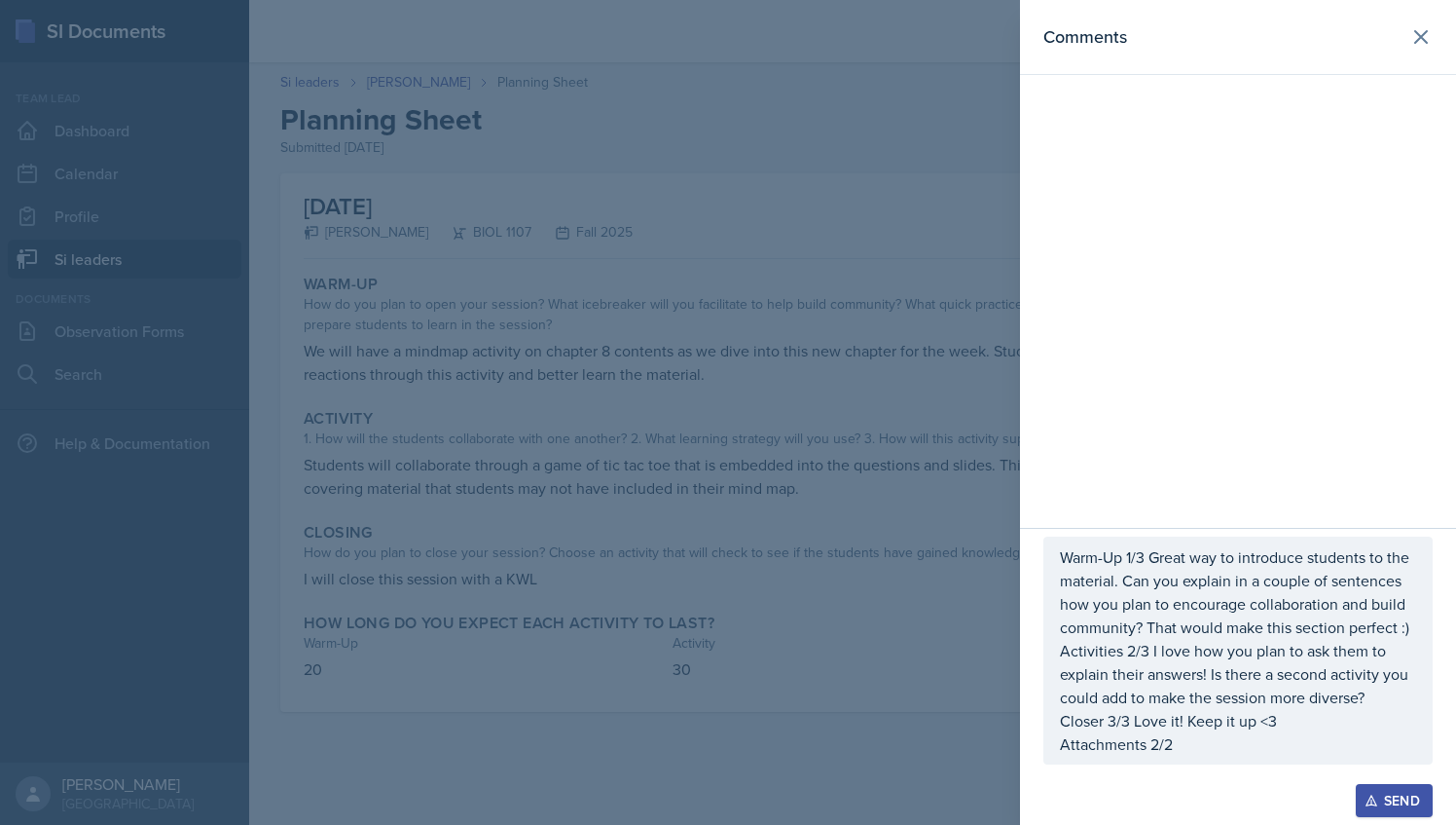
click at [1203, 729] on p "Closer 3/3 Love it! Keep it up <3" at bounding box center [1239, 721] width 356 height 23
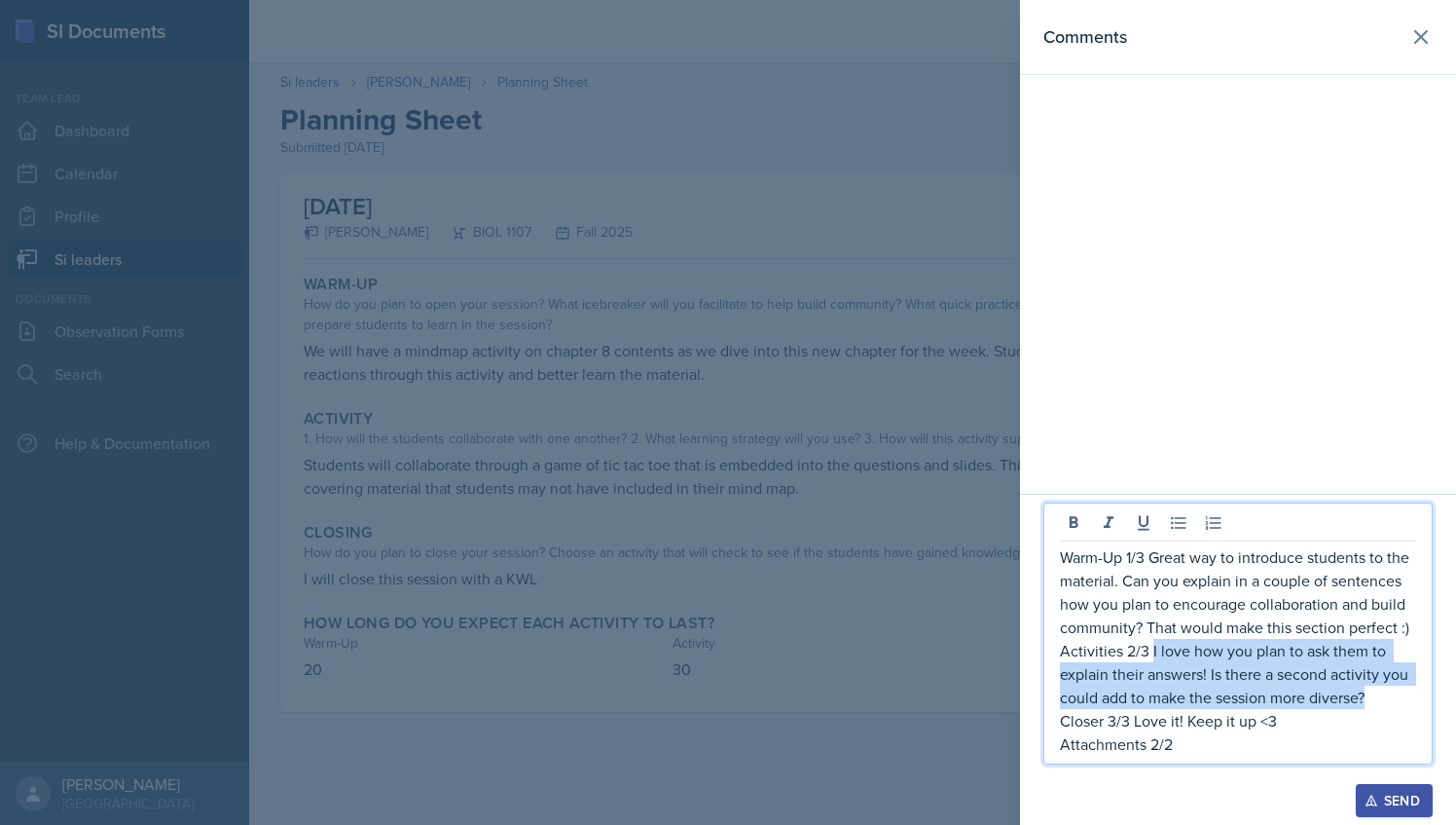
drag, startPoint x: 1150, startPoint y: 652, endPoint x: 1394, endPoint y: 701, distance: 248.9
click at [1394, 701] on p "Activities 2/3 I love how you plan to ask them to explain their answers! Is the…" at bounding box center [1239, 674] width 356 height 70
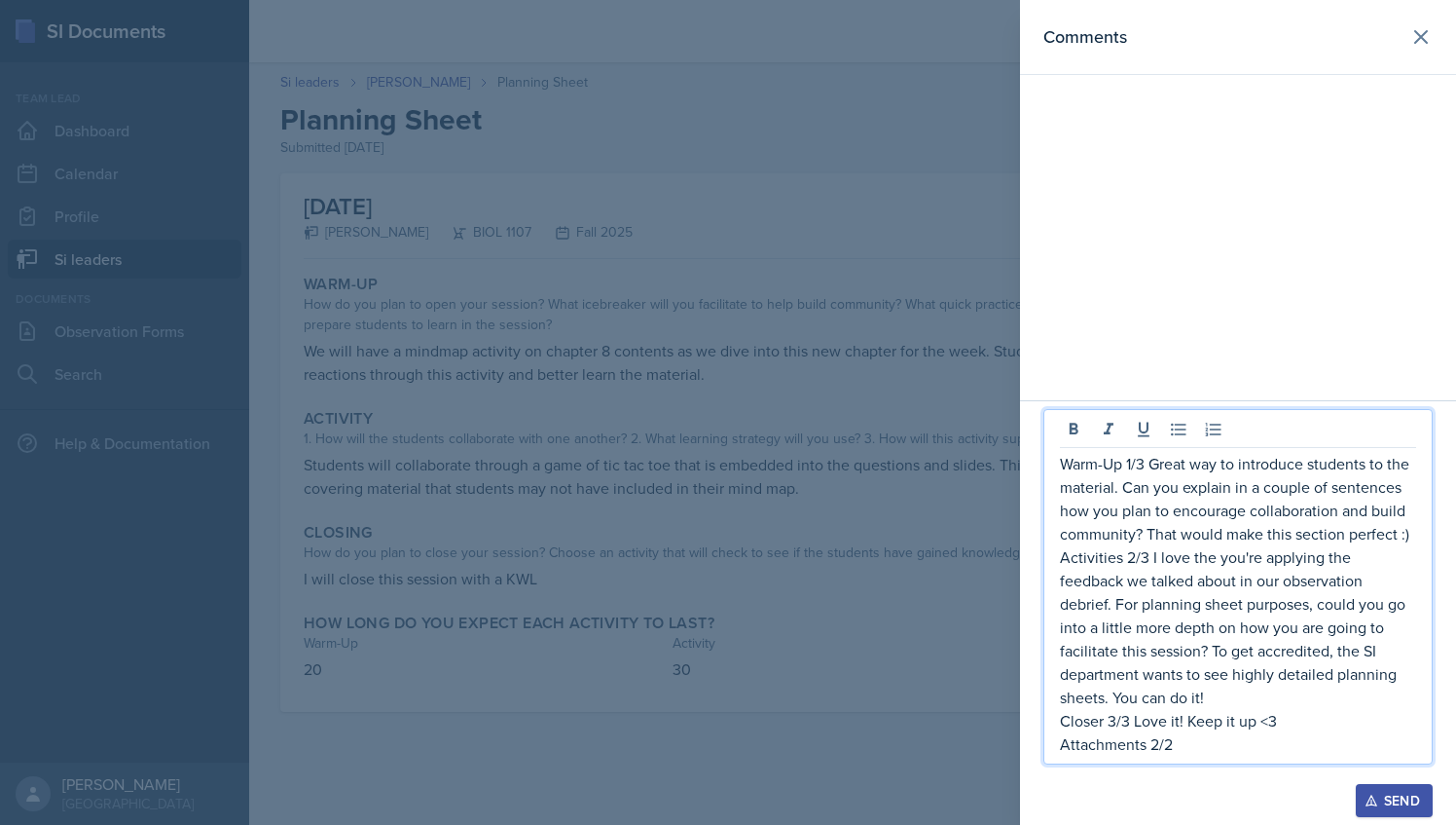
click at [1117, 722] on p "Closer 3/3 Love it! Keep it up <3" at bounding box center [1239, 721] width 356 height 23
drag, startPoint x: 1275, startPoint y: 725, endPoint x: 1133, endPoint y: 715, distance: 142.4
click at [1133, 715] on p "Closer 1/3 Love it! Keep it up <3" at bounding box center [1239, 721] width 356 height 23
click at [1120, 715] on p "Closer 1/3 Love it! Keep it up <3" at bounding box center [1239, 721] width 356 height 23
click at [1115, 719] on p "Closer 1/3 Love it! Keep it up <3" at bounding box center [1239, 721] width 356 height 23
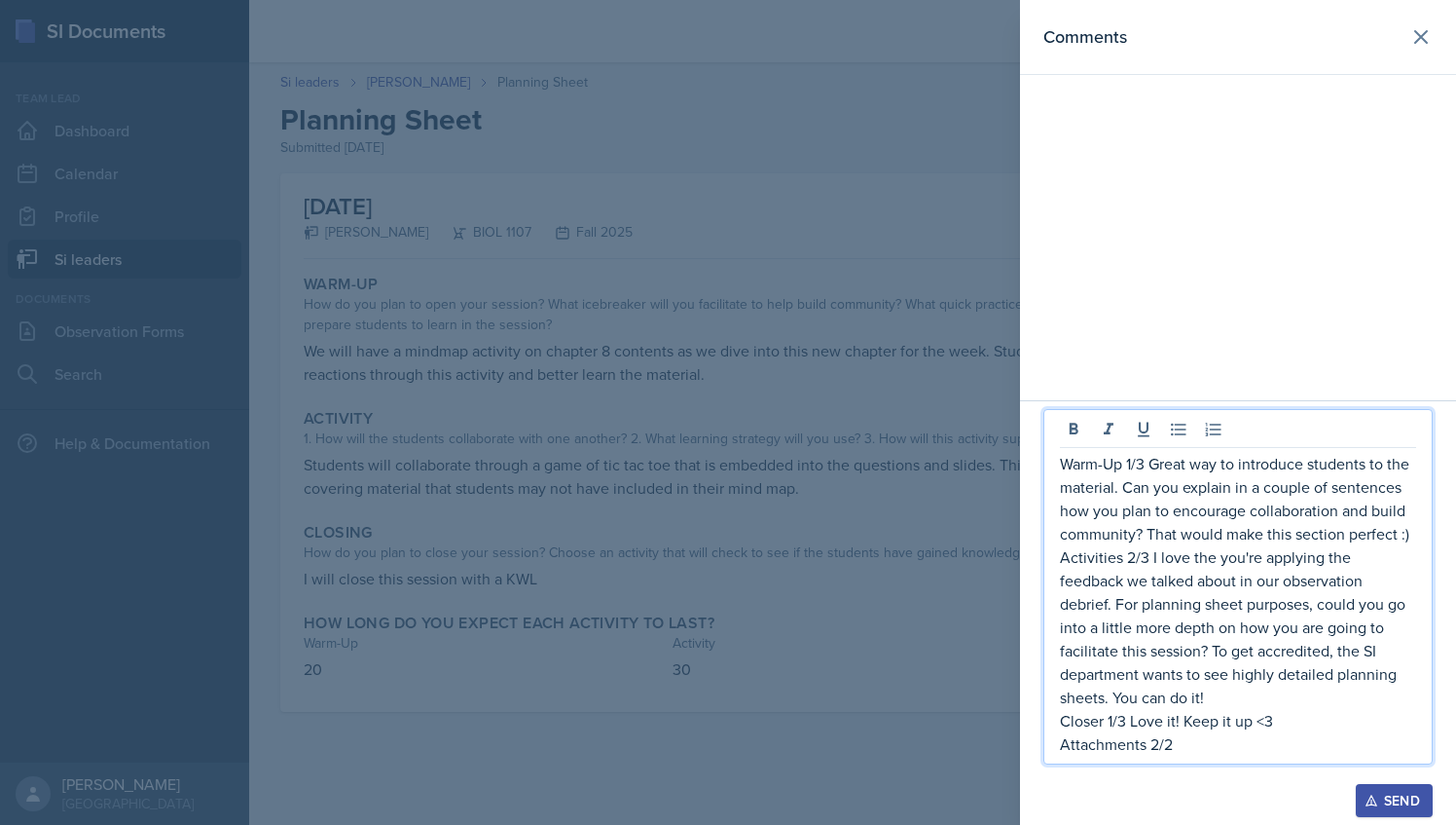
drag, startPoint x: 1115, startPoint y: 719, endPoint x: 1098, endPoint y: 731, distance: 20.8
click at [1098, 731] on p "Closer 1/3 Love it! Keep it up <3" at bounding box center [1239, 721] width 356 height 23
click at [1108, 723] on p "Closer 1/3 Love it! Keep it up <3" at bounding box center [1239, 721] width 356 height 23
click at [1117, 723] on p "Closer 1/3 Love it! Keep it up <3" at bounding box center [1239, 721] width 356 height 23
click at [1114, 720] on p "Closer 1/3 Love it! Keep it up <3" at bounding box center [1239, 721] width 356 height 23
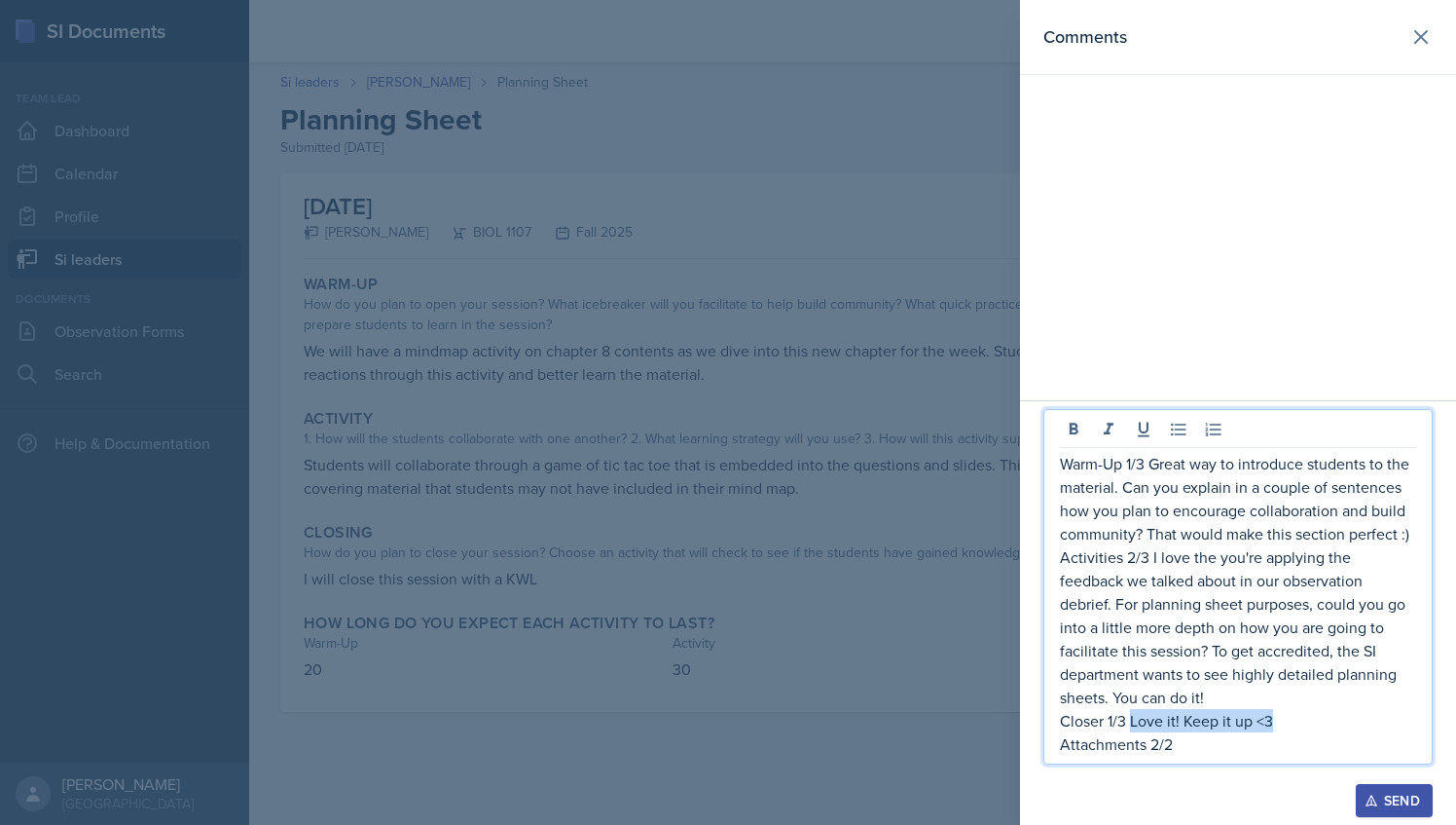
drag, startPoint x: 1286, startPoint y: 722, endPoint x: 1131, endPoint y: 718, distance: 155.1
click at [1131, 718] on p "Closer 1/3 Love it! Keep it up <3" at bounding box center [1239, 721] width 356 height 23
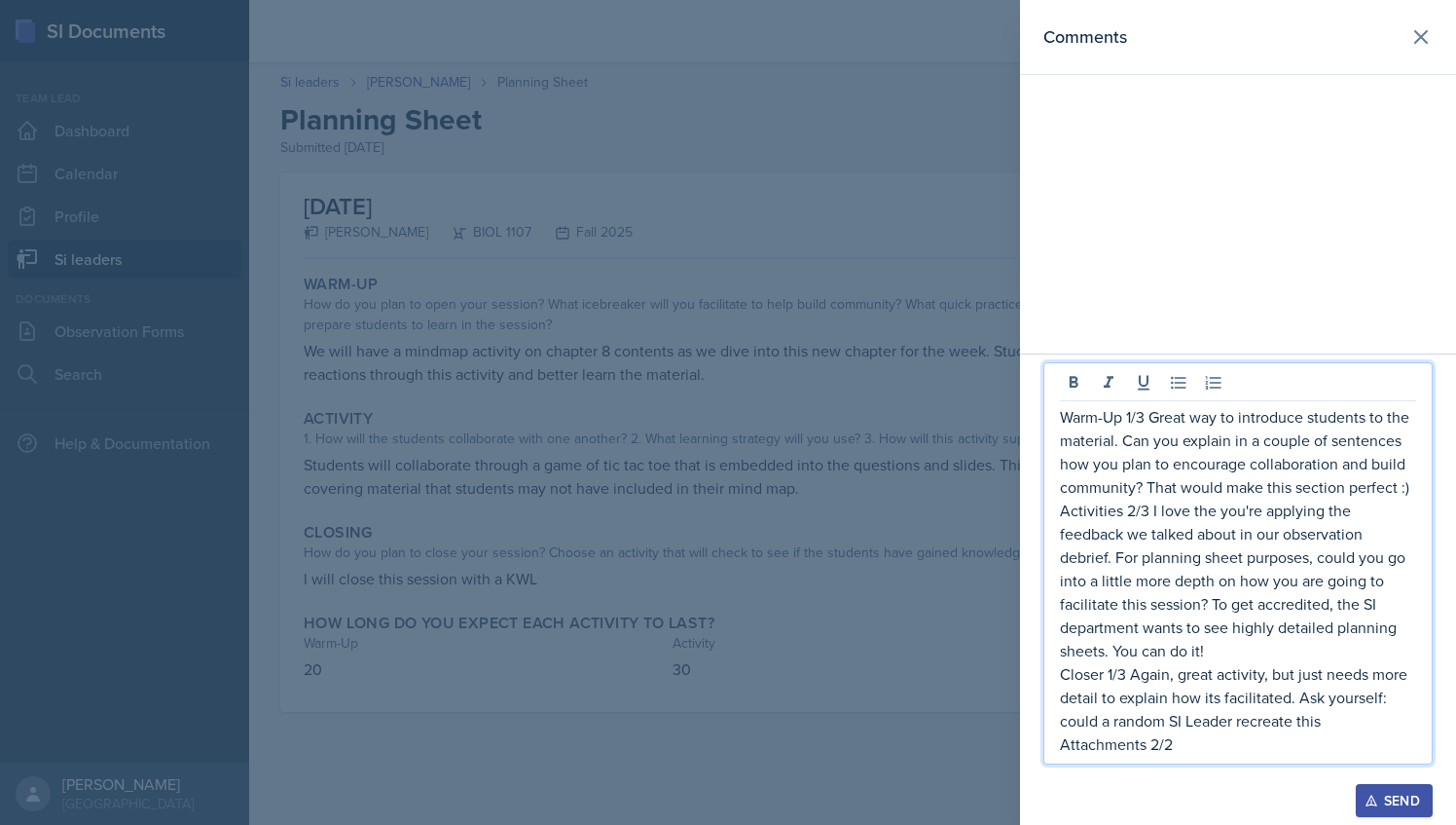
click at [1108, 725] on p "Closer 1/3 Again, great activity, but just needs more detail to explain how its…" at bounding box center [1239, 697] width 356 height 70
click at [1100, 725] on p "Closer 1/3 Again, great activity, but just needs more detail to explain how its…" at bounding box center [1239, 697] width 356 height 70
click at [1113, 719] on p "Closer 1/3 Again, great activity, but just needs more detail to explain how its…" at bounding box center [1239, 697] width 356 height 70
click at [1131, 723] on p "Closer 1/3 Again, great activity, but just needs more detail to explain how its…" at bounding box center [1239, 697] width 356 height 70
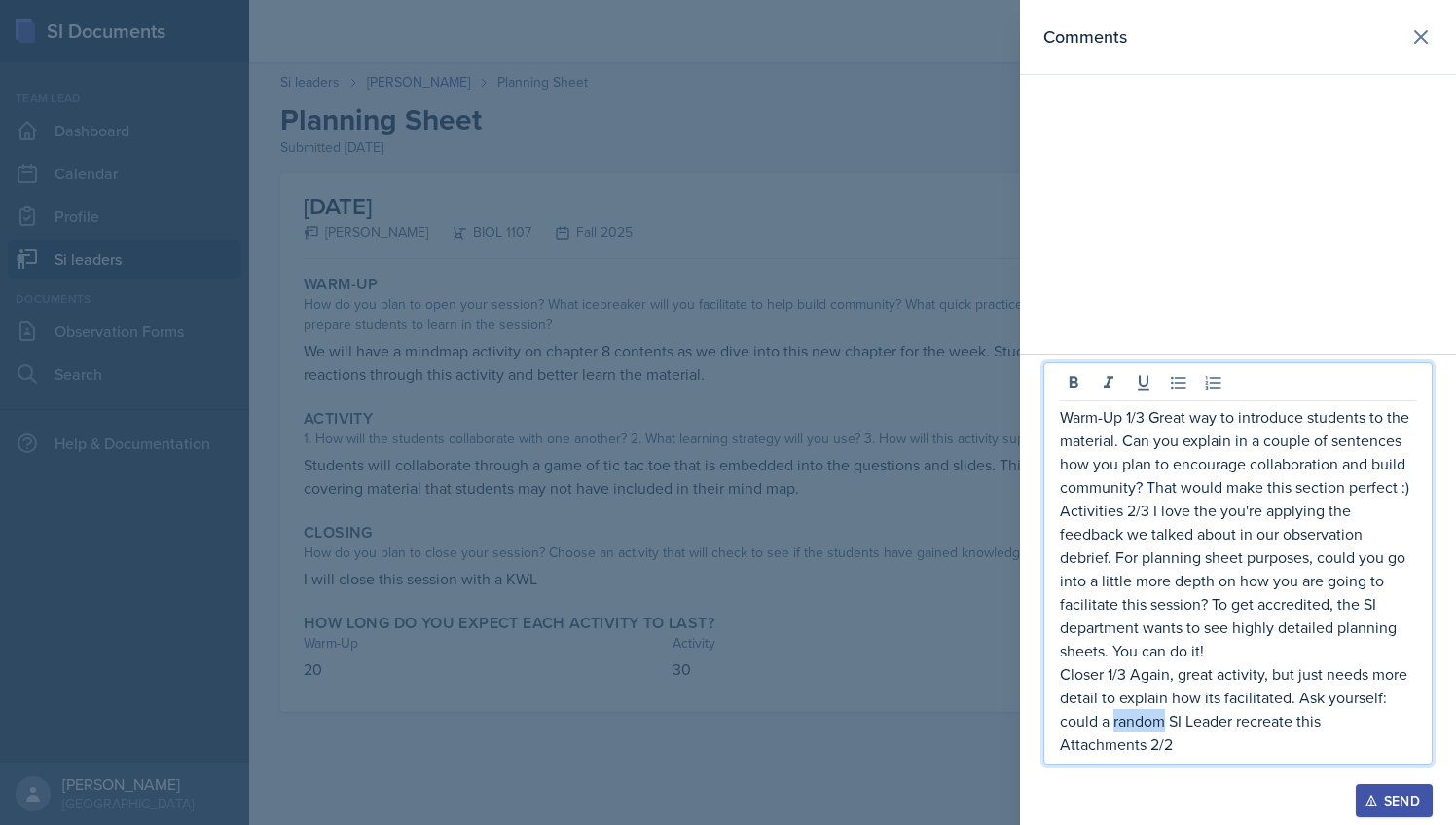
click at [1131, 723] on p "Closer 1/3 Again, great activity, but just needs more detail to explain how its…" at bounding box center [1239, 697] width 356 height 70
click at [1349, 721] on p "Closer 1/3 Again, great activity, but just needs more detail to explain how its…" at bounding box center [1239, 697] width 356 height 70
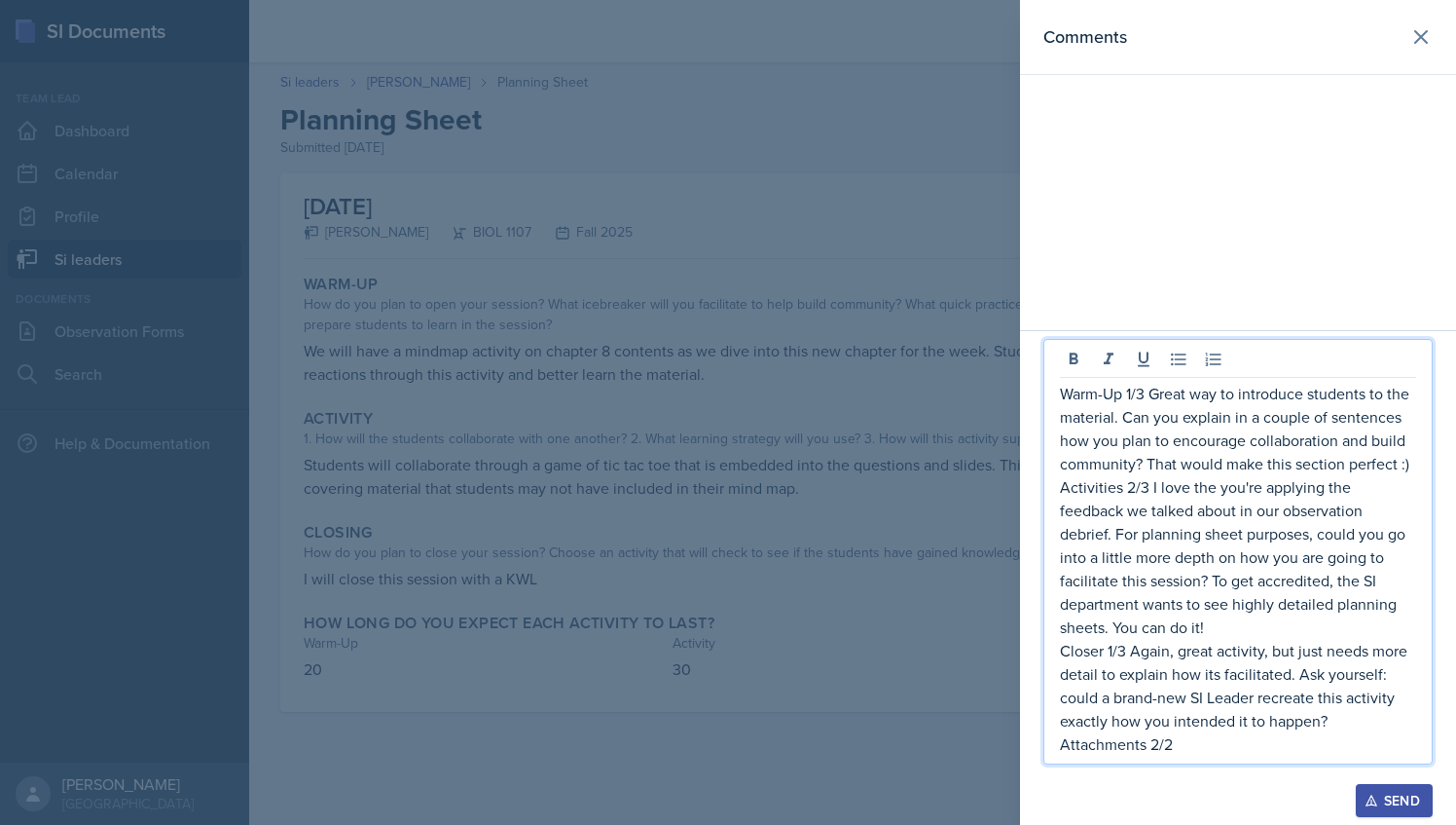
click at [822, 466] on div at bounding box center [728, 412] width 1456 height 825
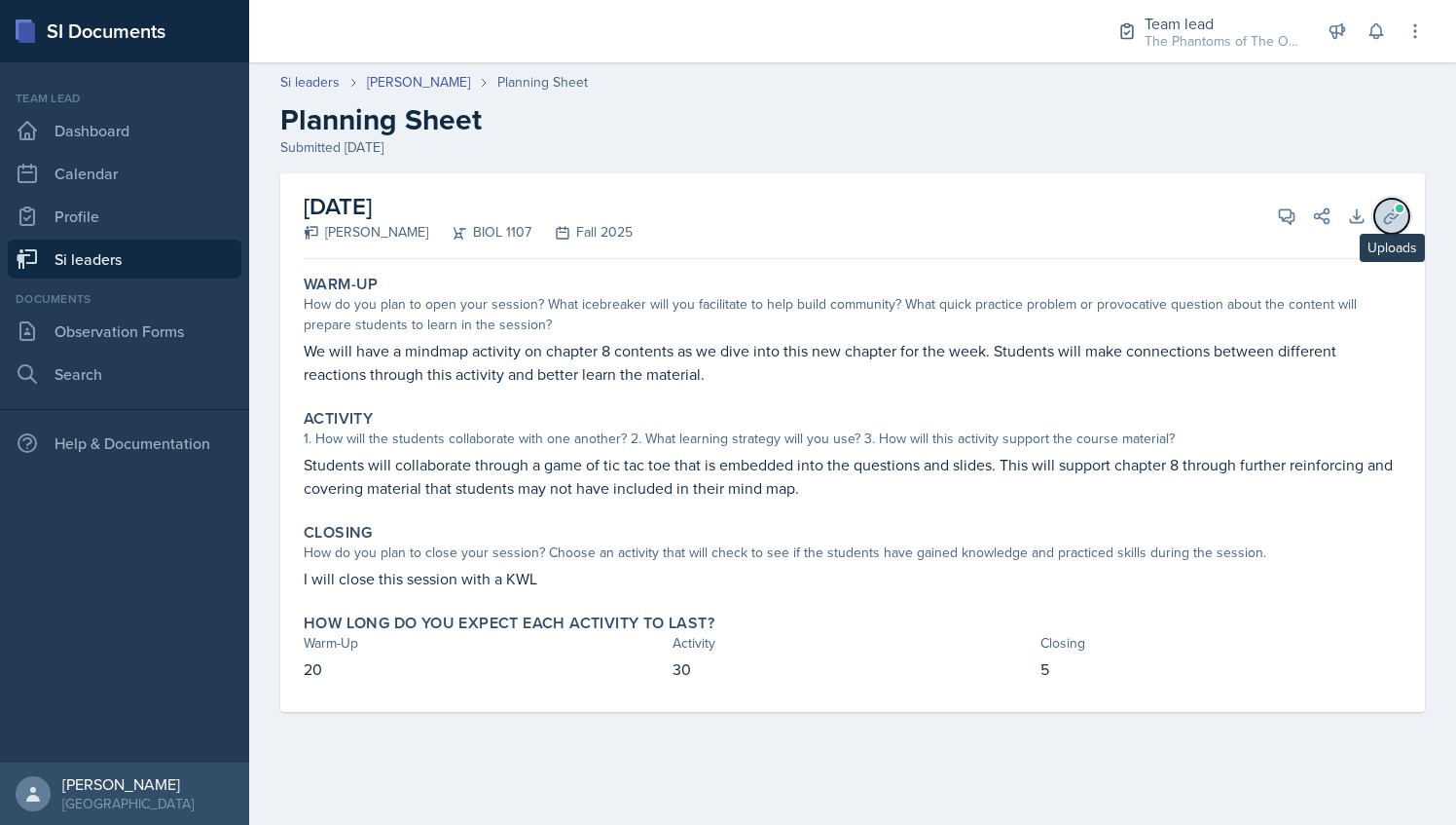
click at [1382, 207] on icon at bounding box center [1392, 216] width 19 height 19
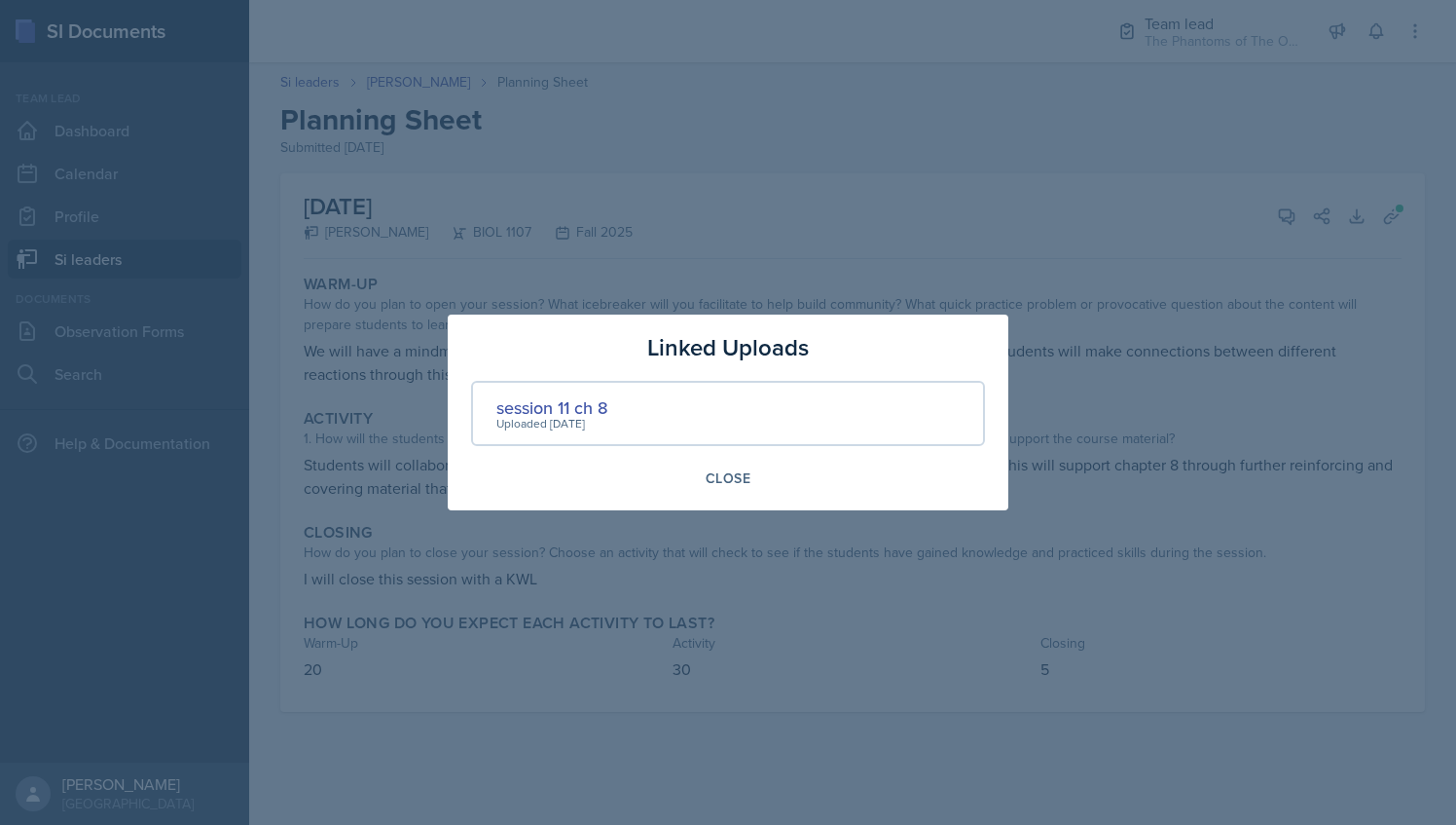
click at [1297, 214] on div at bounding box center [728, 412] width 1456 height 825
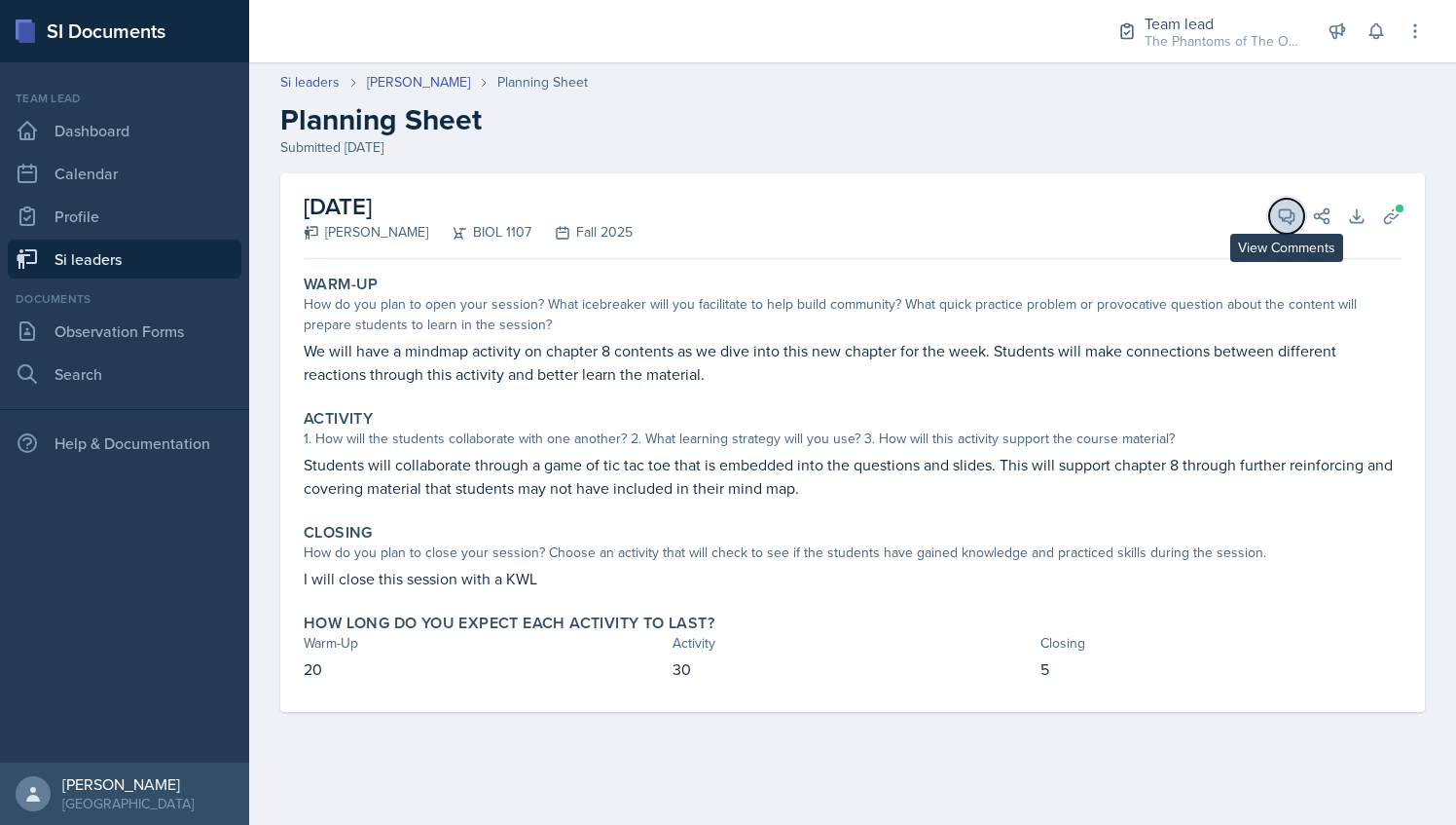
click at [1285, 222] on icon at bounding box center [1287, 216] width 19 height 19
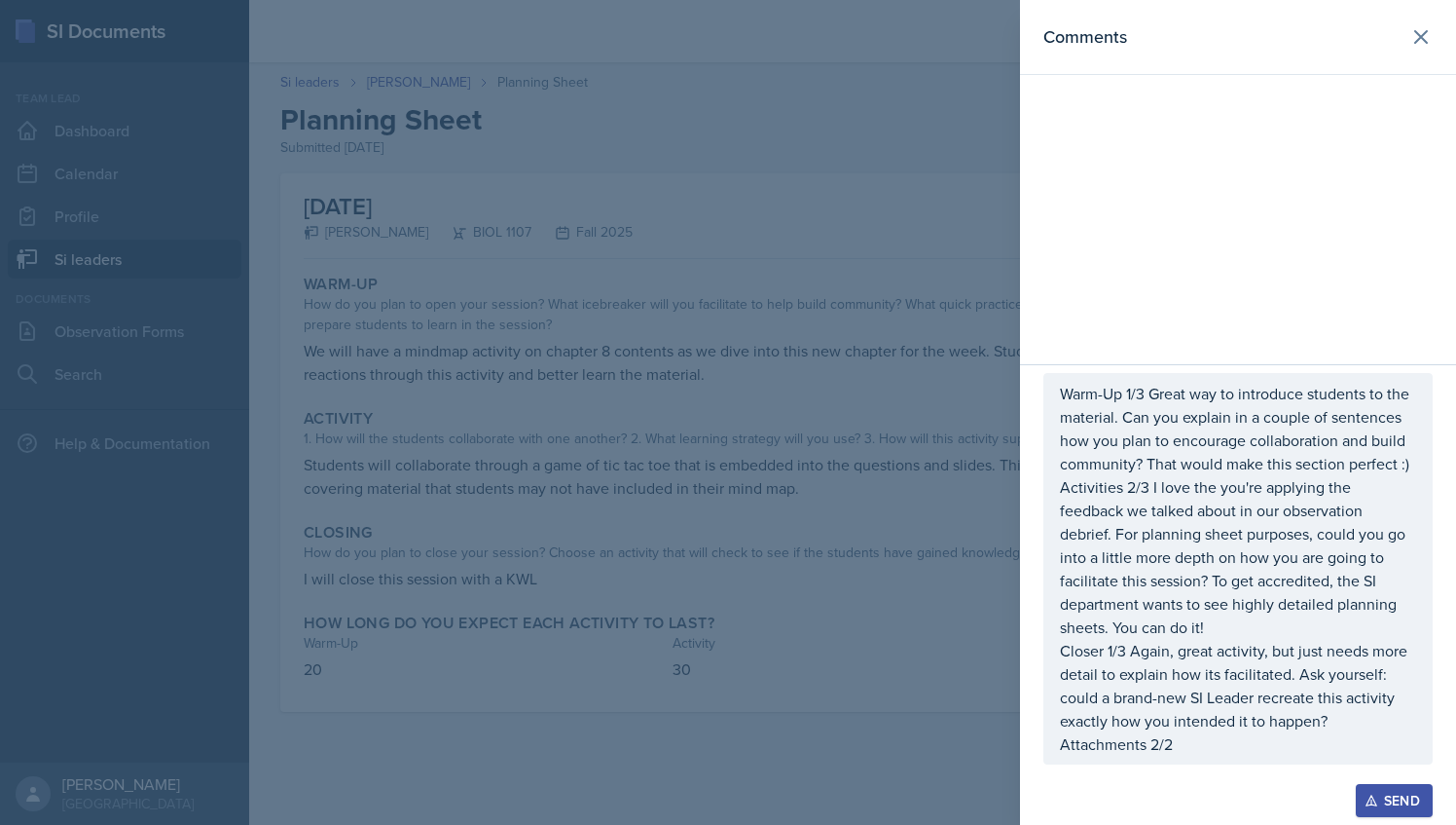
click at [1193, 757] on div "Warm-Up 1/3 Great way to introduce students to the material. Can you explain in…" at bounding box center [1239, 569] width 390 height 392
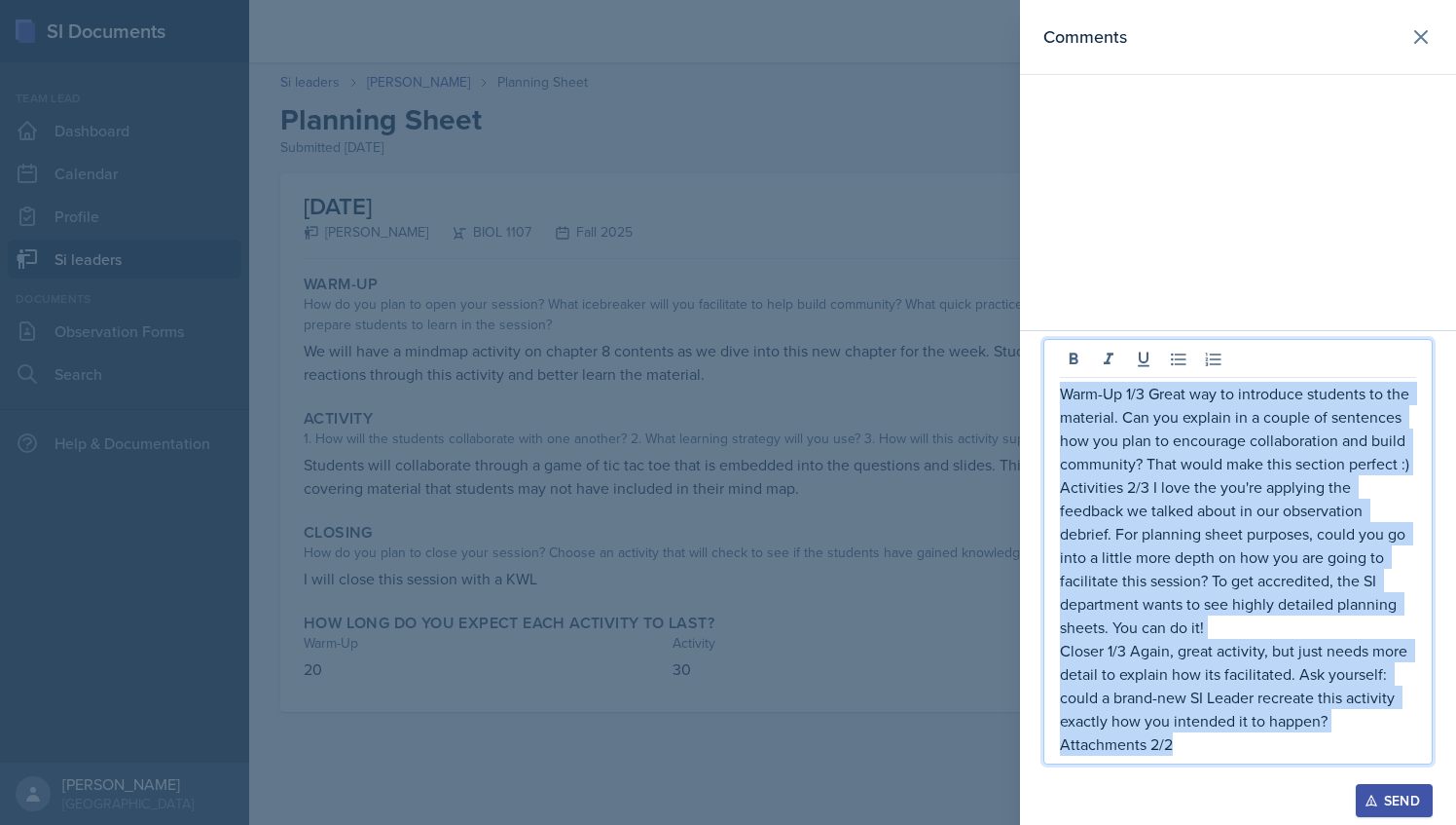
drag, startPoint x: 1185, startPoint y: 751, endPoint x: 1060, endPoint y: 390, distance: 382.0
click at [1060, 390] on div "Warm-Up 1/3 Great way to introduce students to the material. Can you explain in…" at bounding box center [1239, 551] width 390 height 426
copy div "Warm-Up 1/3 Great way to introduce students to the material. Can you explain in…"
click at [1372, 803] on icon "button" at bounding box center [1371, 801] width 14 height 14
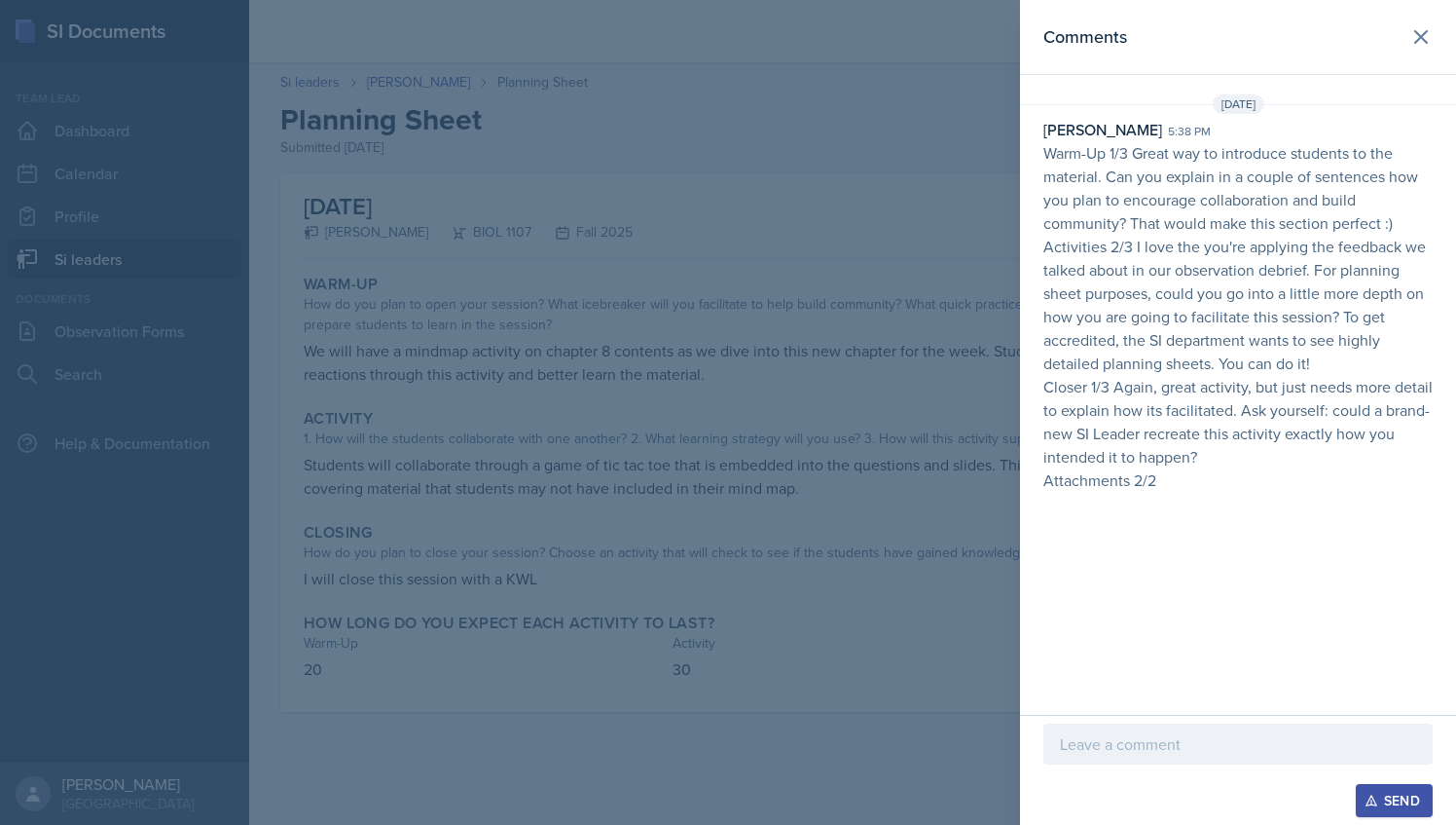
click at [871, 190] on div at bounding box center [728, 412] width 1456 height 825
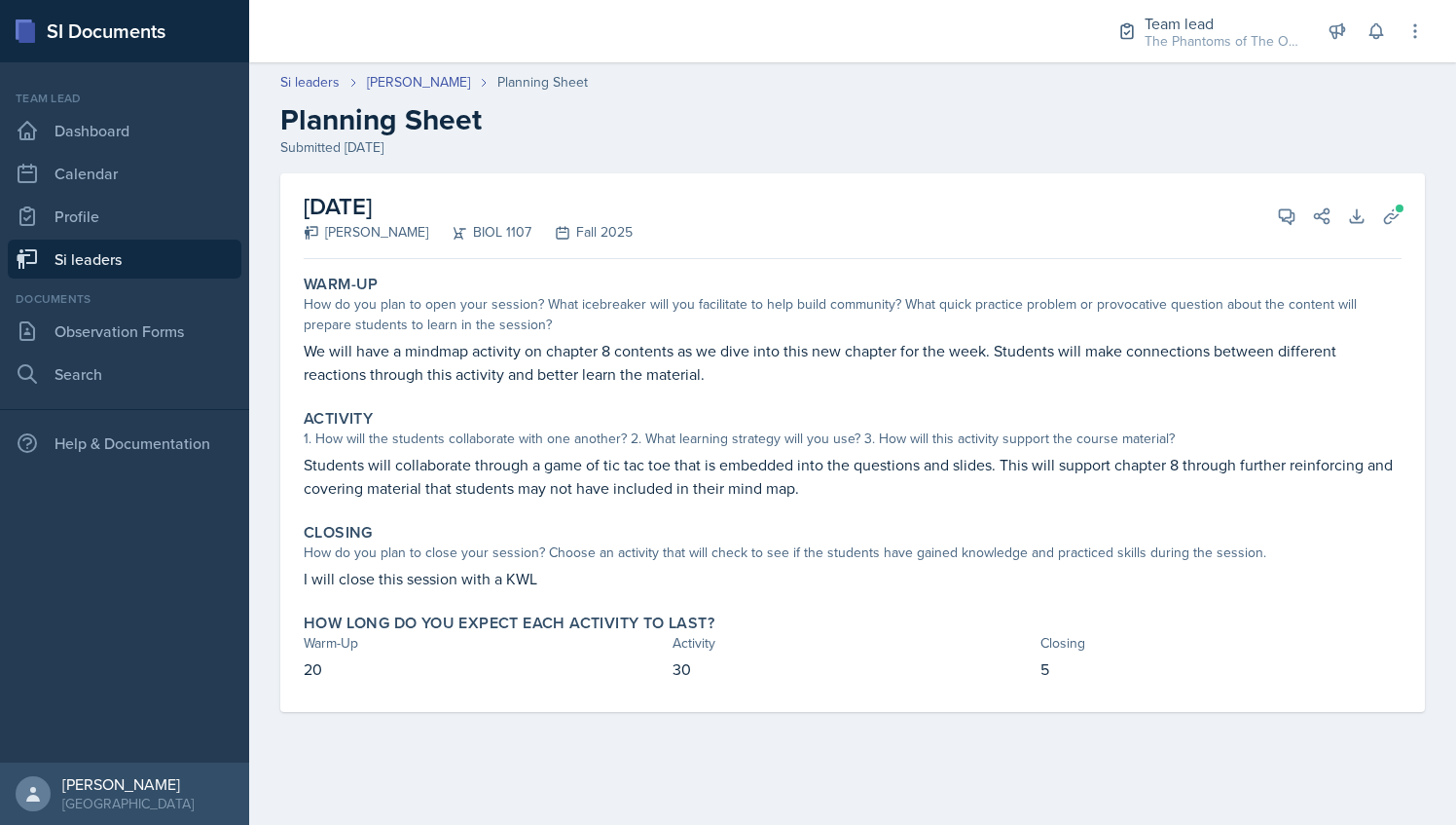
click at [413, 102] on h2 "Planning Sheet" at bounding box center [852, 120] width 1144 height 35
click at [411, 80] on link "[PERSON_NAME]" at bounding box center [419, 82] width 103 height 20
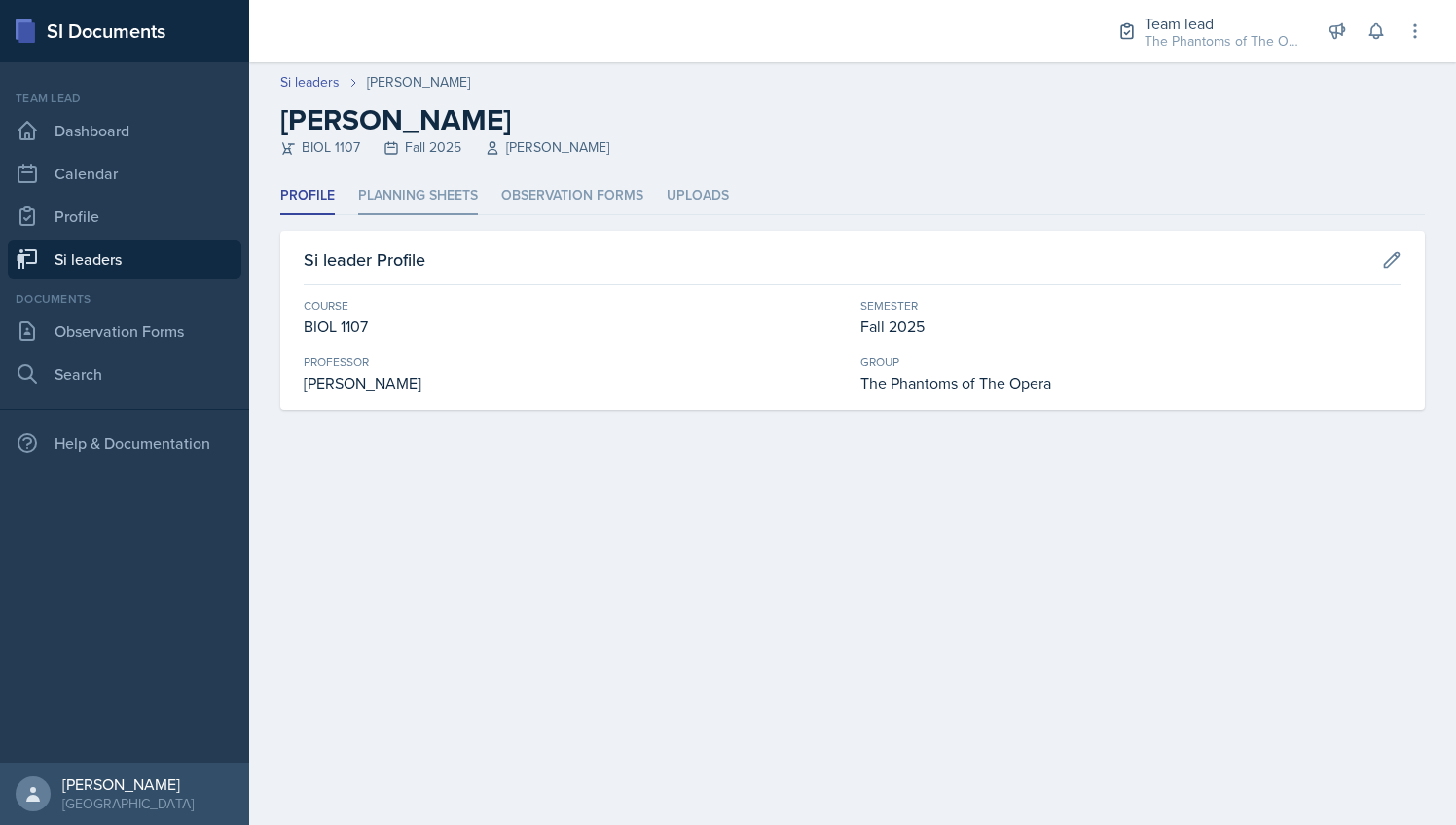
click at [407, 186] on li "Planning Sheets" at bounding box center [418, 196] width 120 height 38
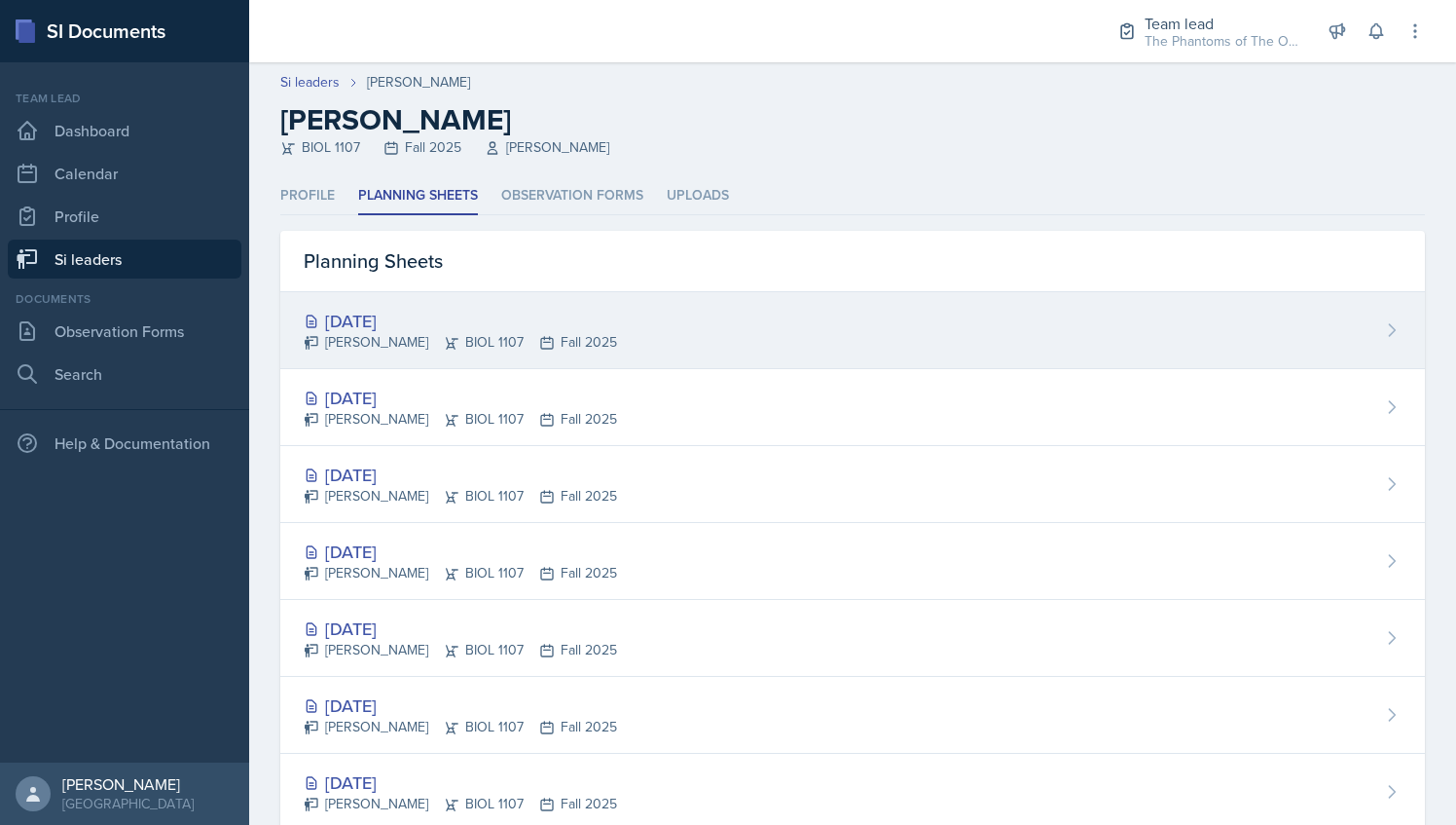
click at [483, 316] on div "[DATE]" at bounding box center [461, 320] width 314 height 26
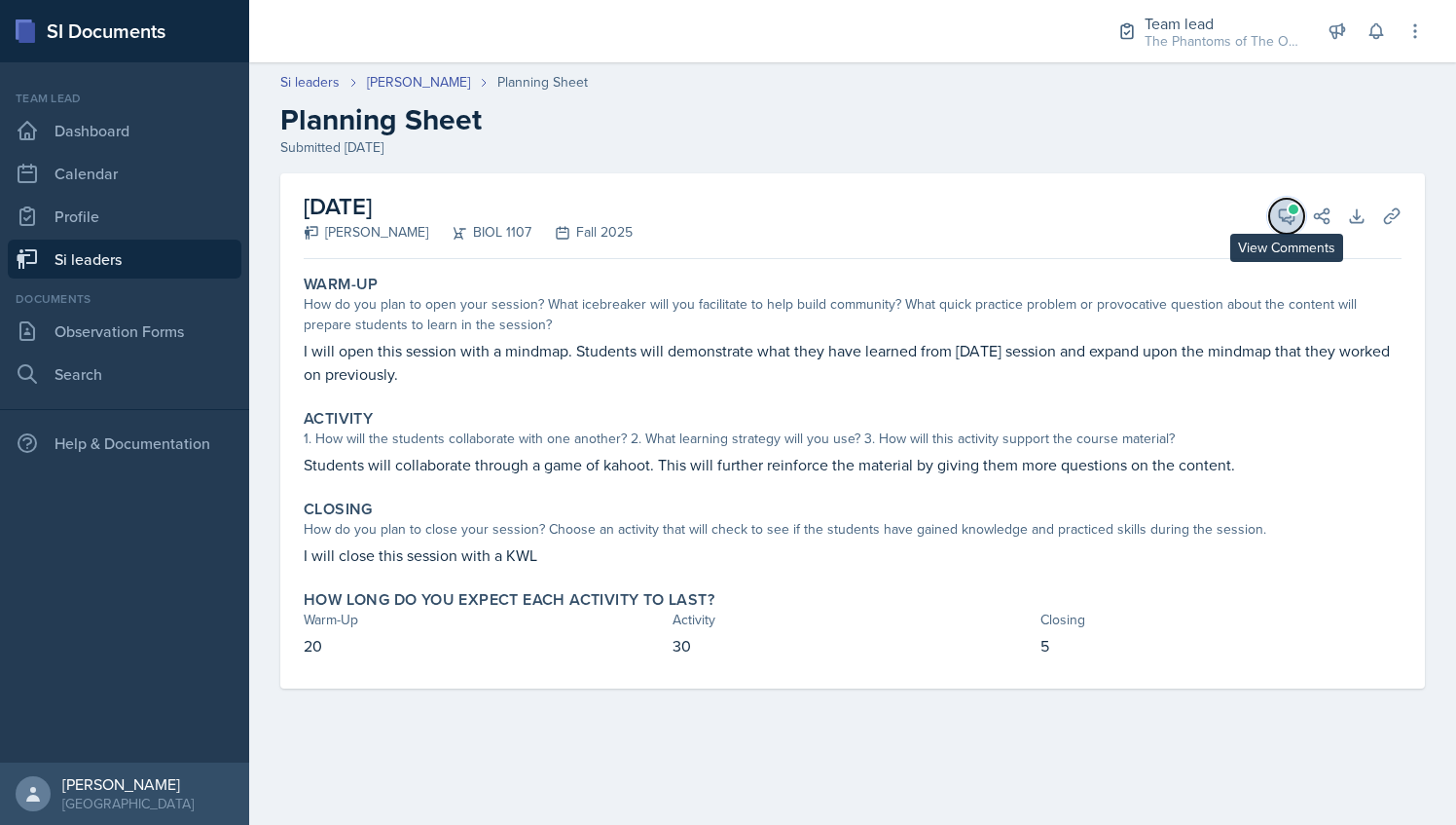
click at [1283, 224] on icon at bounding box center [1287, 216] width 19 height 19
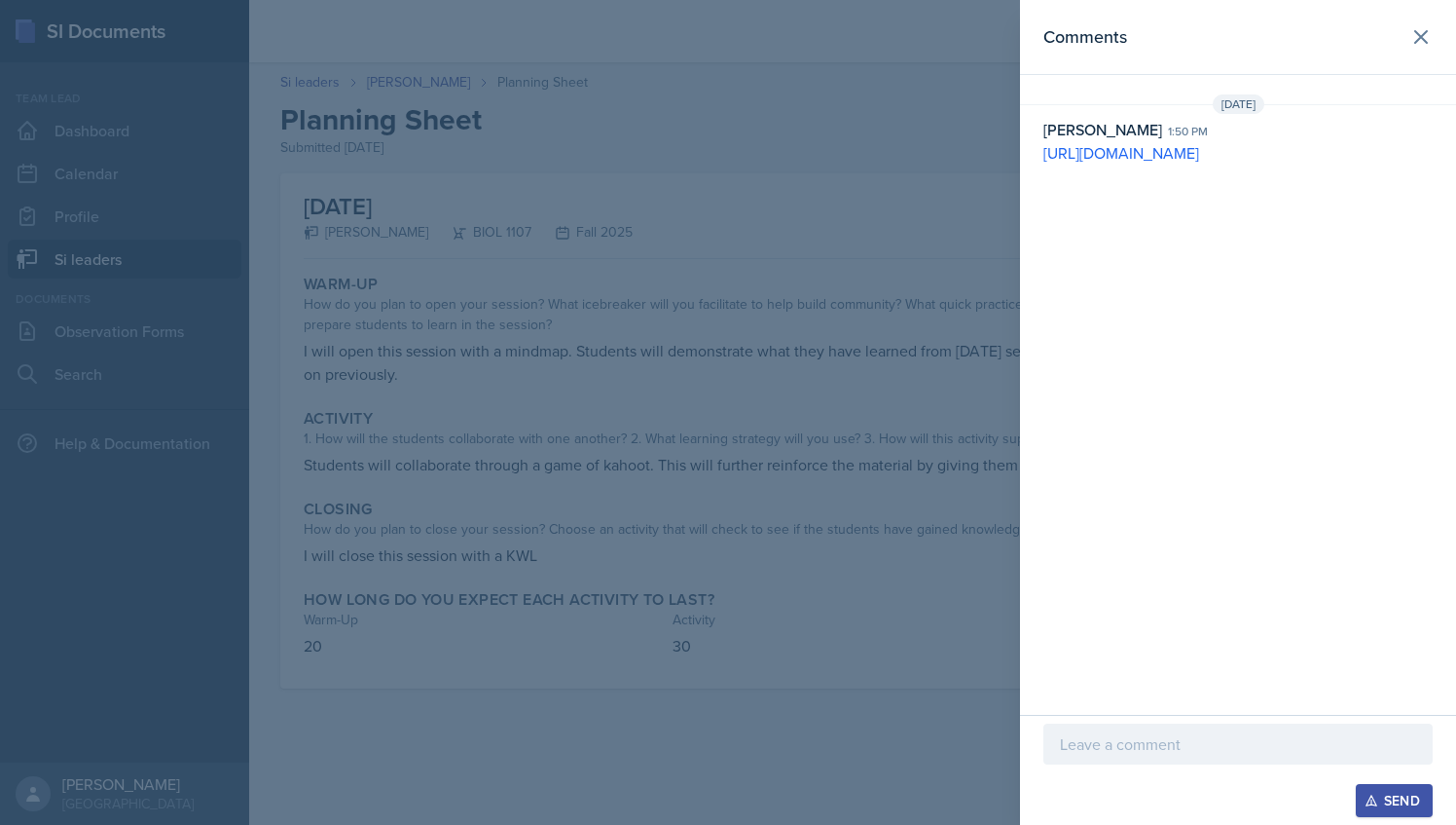
click at [1140, 725] on div at bounding box center [1239, 744] width 390 height 41
click at [1411, 796] on div "Send" at bounding box center [1394, 801] width 52 height 16
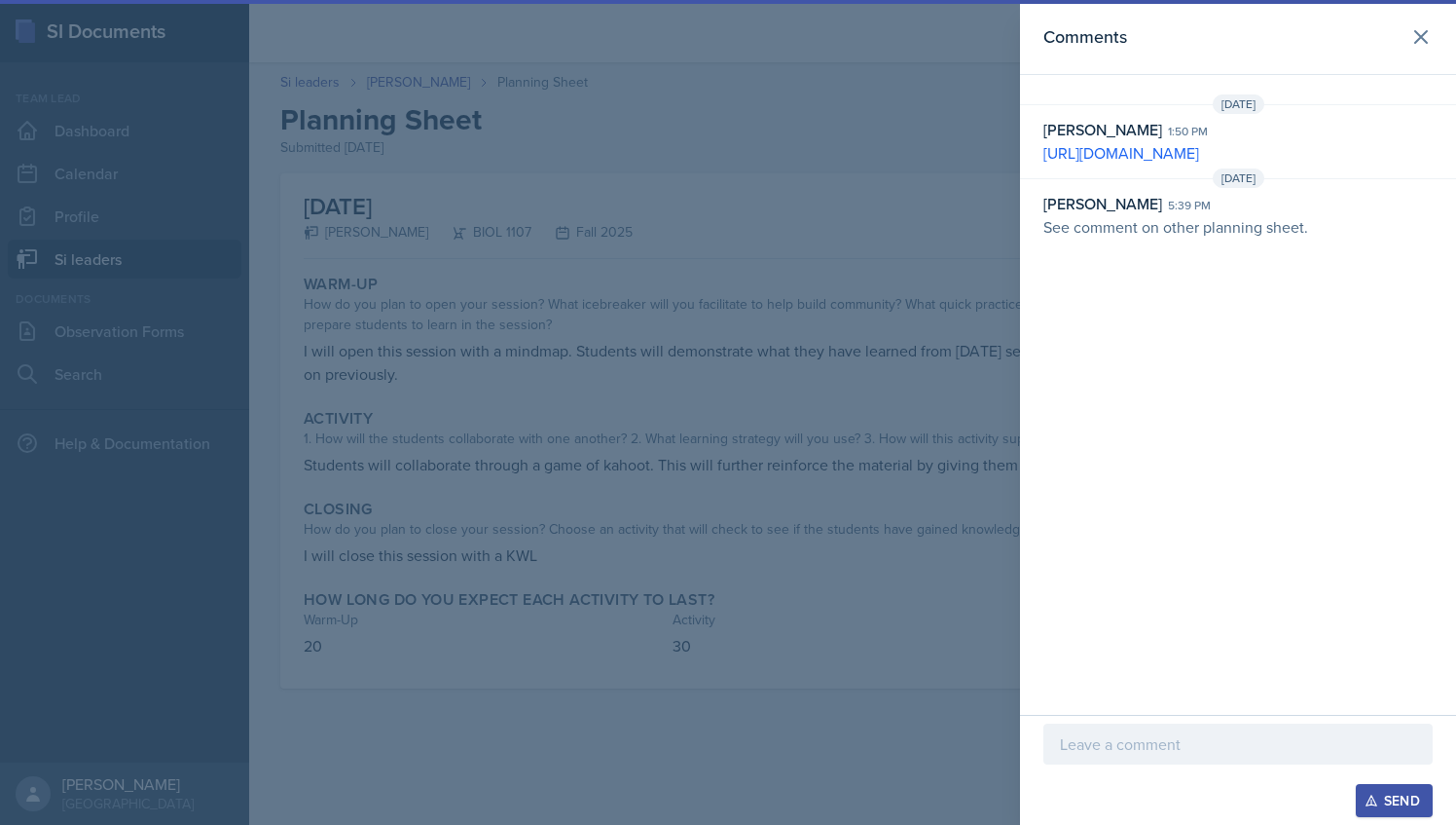
click at [828, 506] on div at bounding box center [728, 412] width 1456 height 825
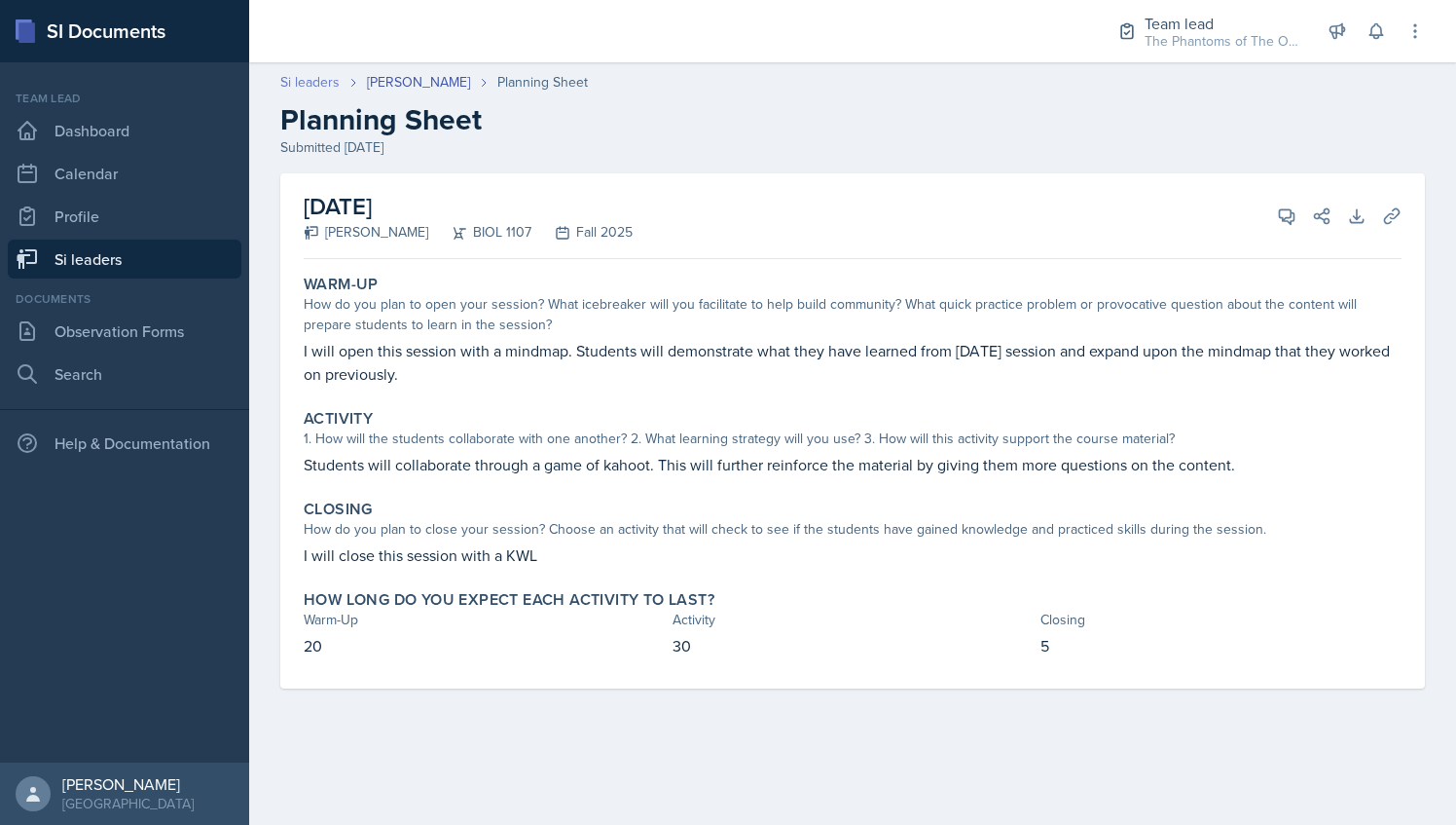
click at [325, 75] on link "Si leaders" at bounding box center [310, 82] width 59 height 20
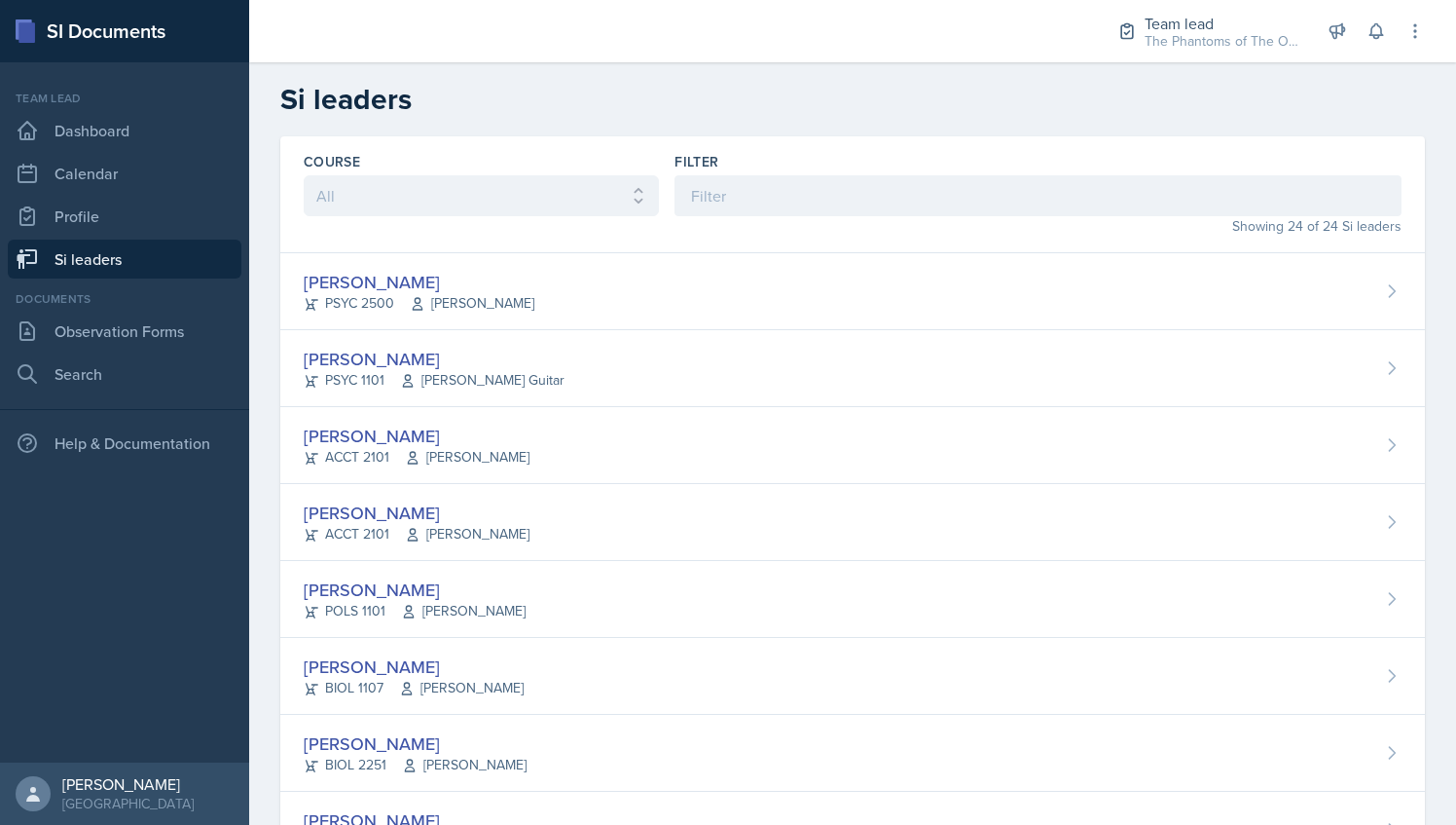
click at [161, 254] on link "Si leaders" at bounding box center [125, 259] width 234 height 39
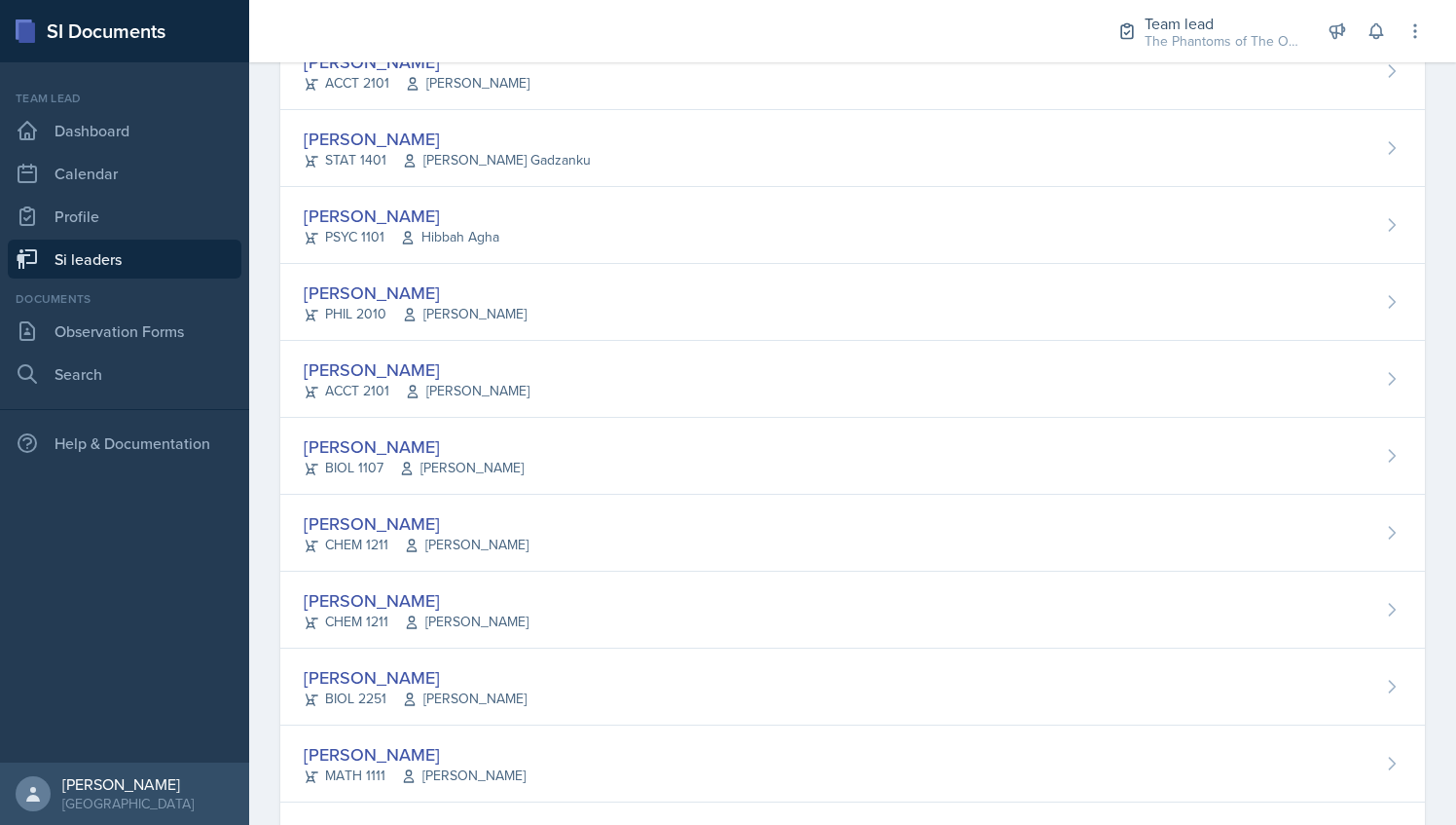
scroll to position [1069, 0]
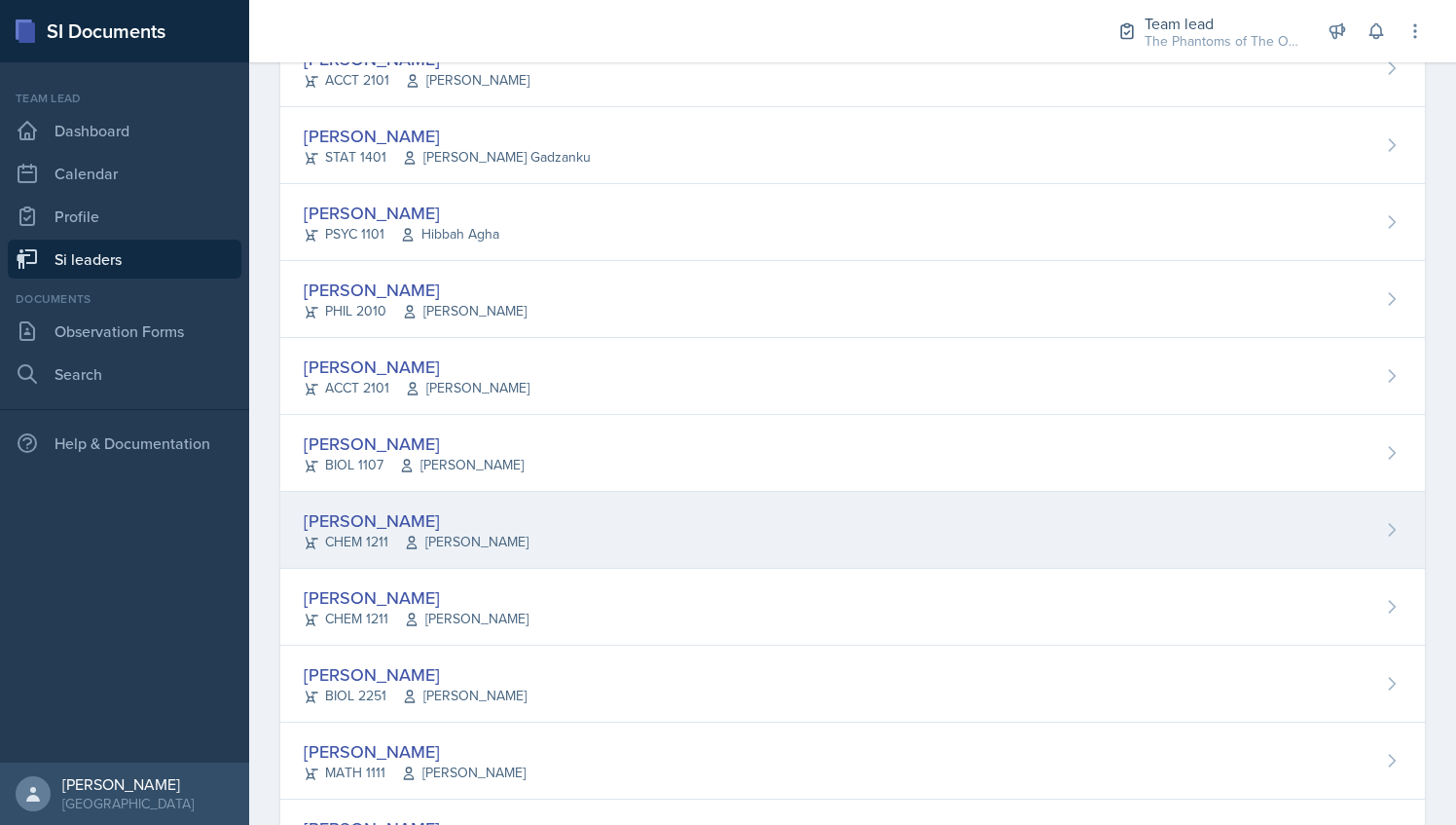
click at [551, 516] on div "[PERSON_NAME] CHEM 1211 [PERSON_NAME]" at bounding box center [852, 530] width 1144 height 77
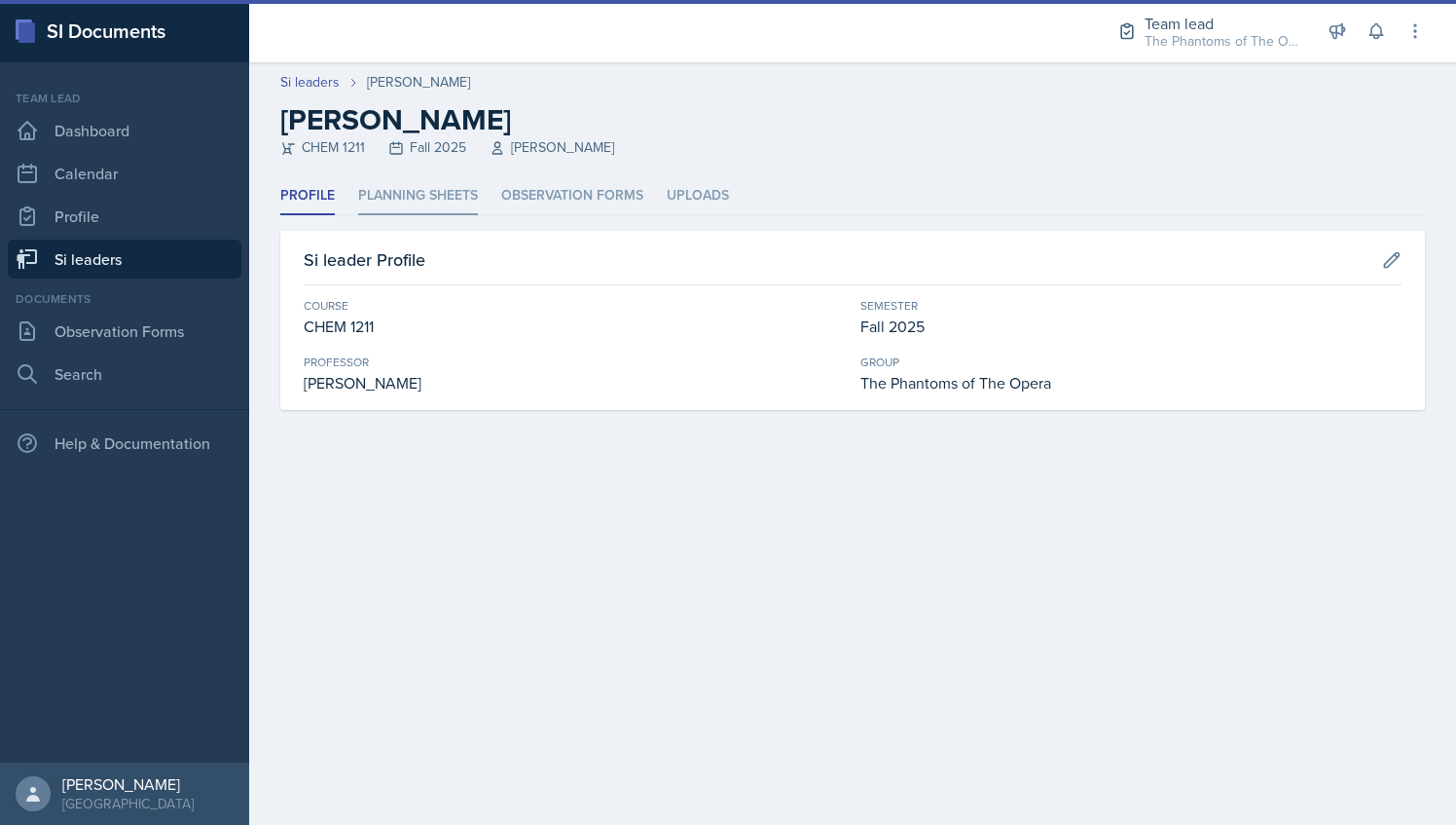
click at [399, 211] on li "Planning Sheets" at bounding box center [418, 196] width 120 height 38
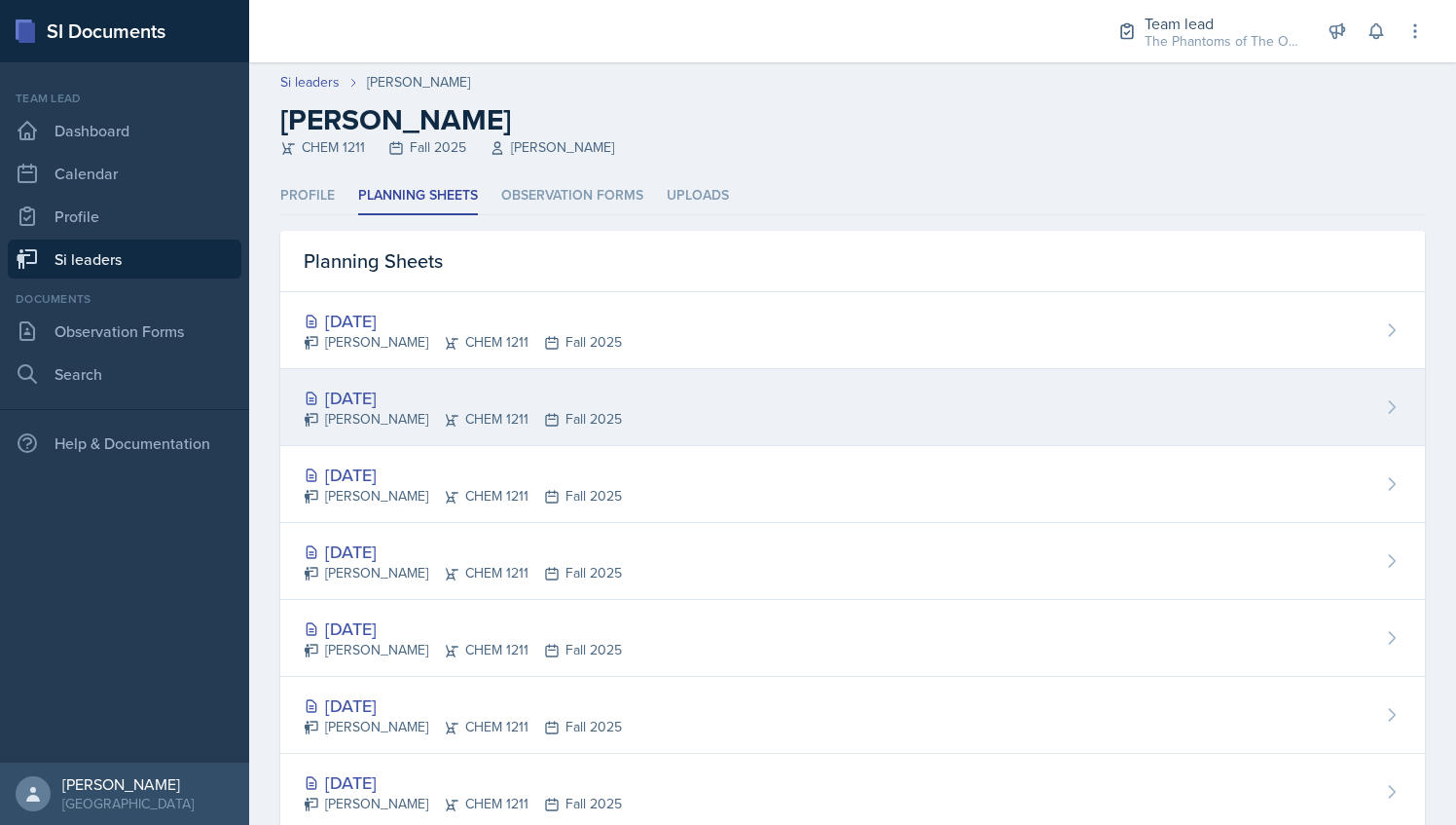
click at [640, 409] on div "[DATE] [PERSON_NAME] CHEM 1211 Fall 2025" at bounding box center [852, 407] width 1144 height 77
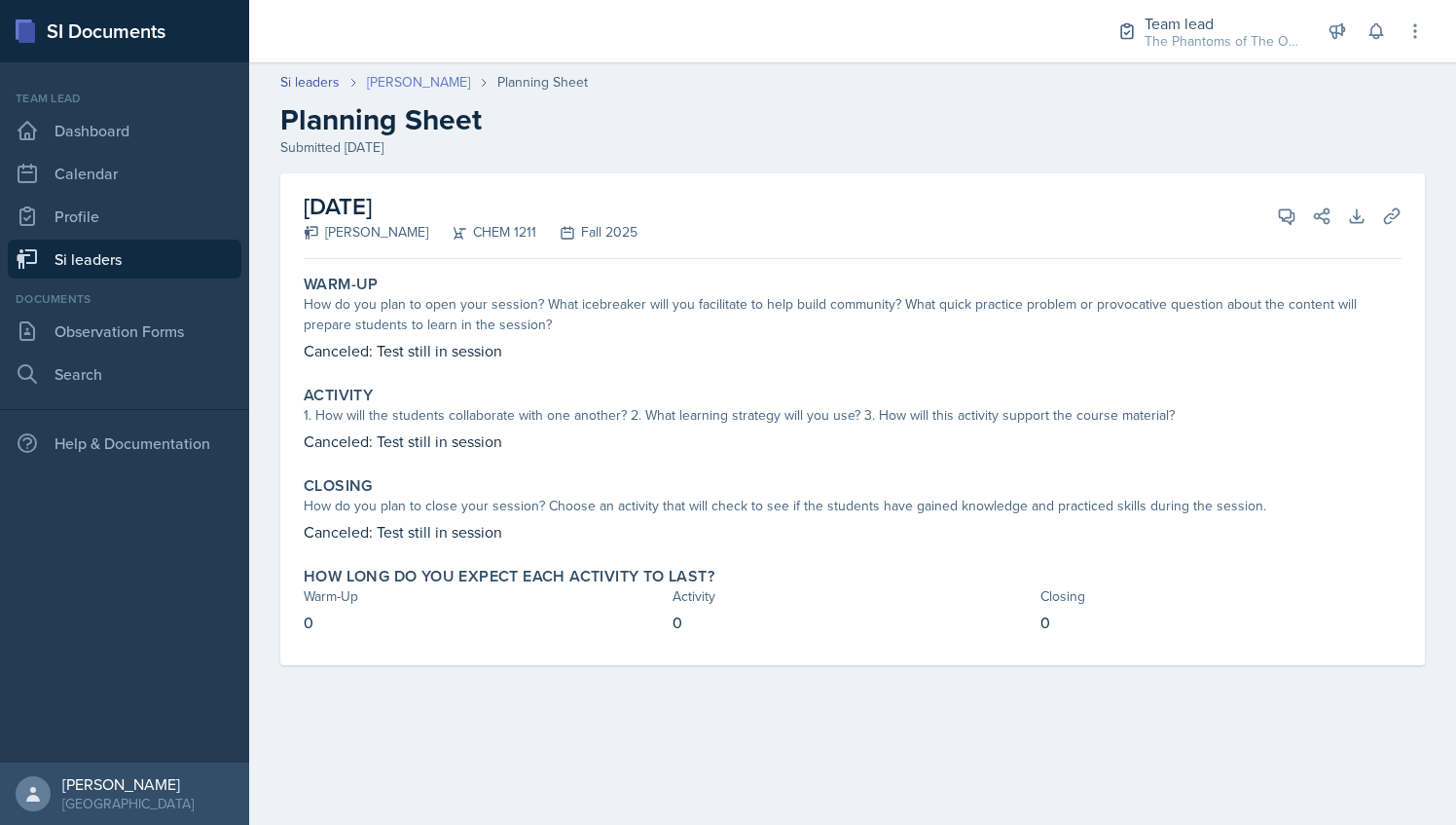
click at [407, 82] on link "[PERSON_NAME]" at bounding box center [419, 82] width 103 height 20
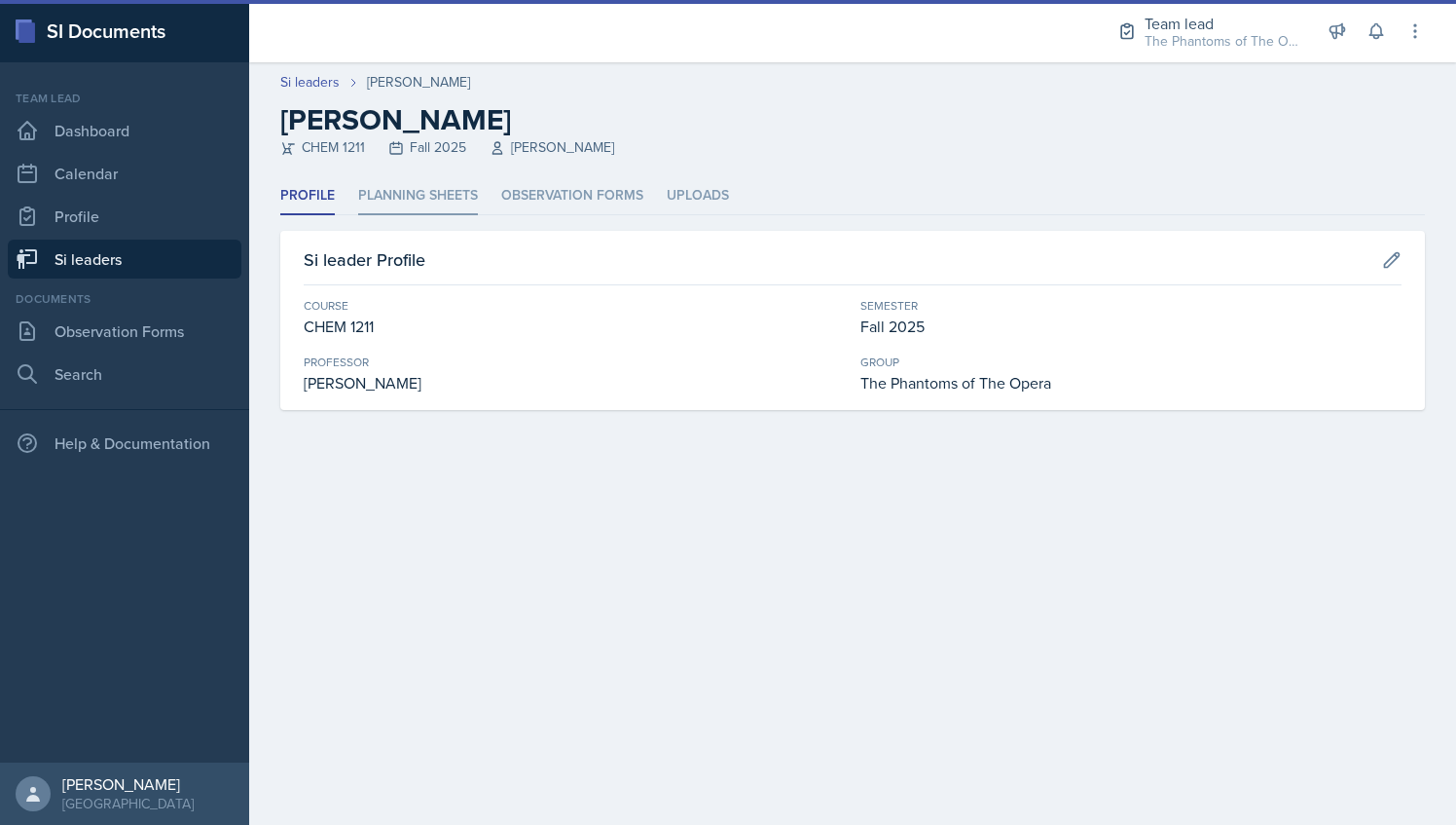
click at [406, 198] on li "Planning Sheets" at bounding box center [418, 196] width 120 height 38
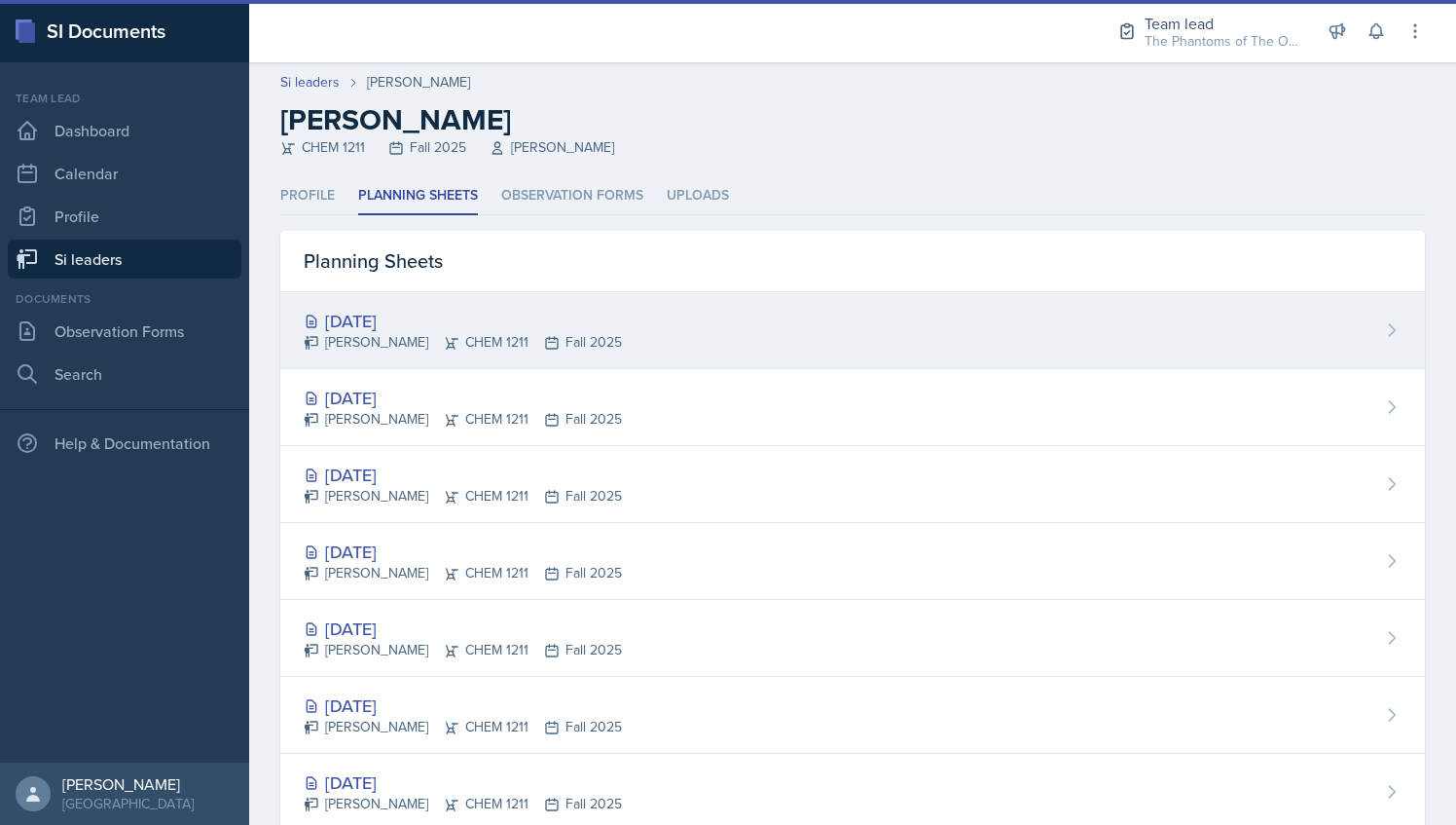
click at [479, 312] on div "[DATE]" at bounding box center [463, 320] width 318 height 26
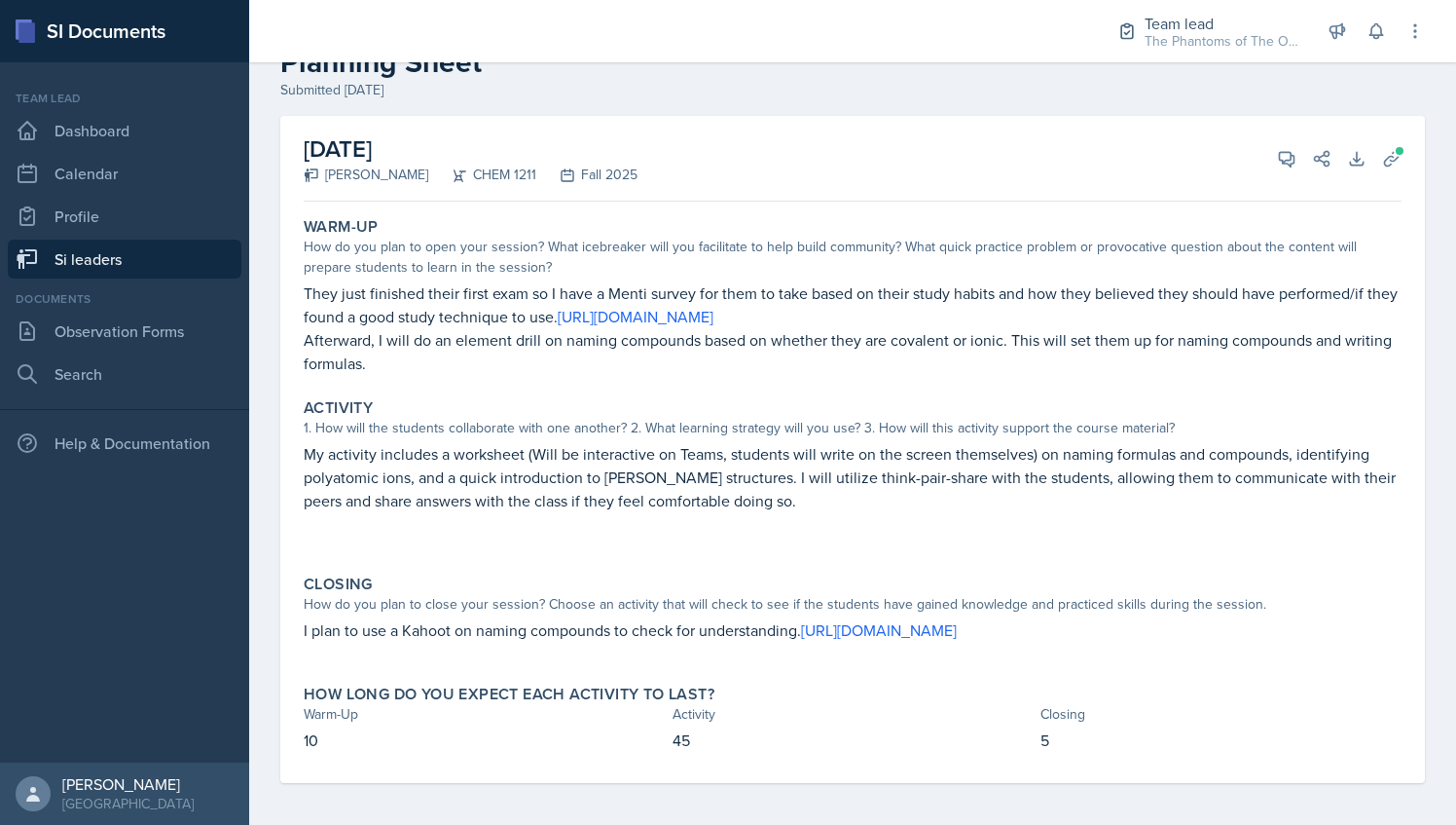
scroll to position [85, 0]
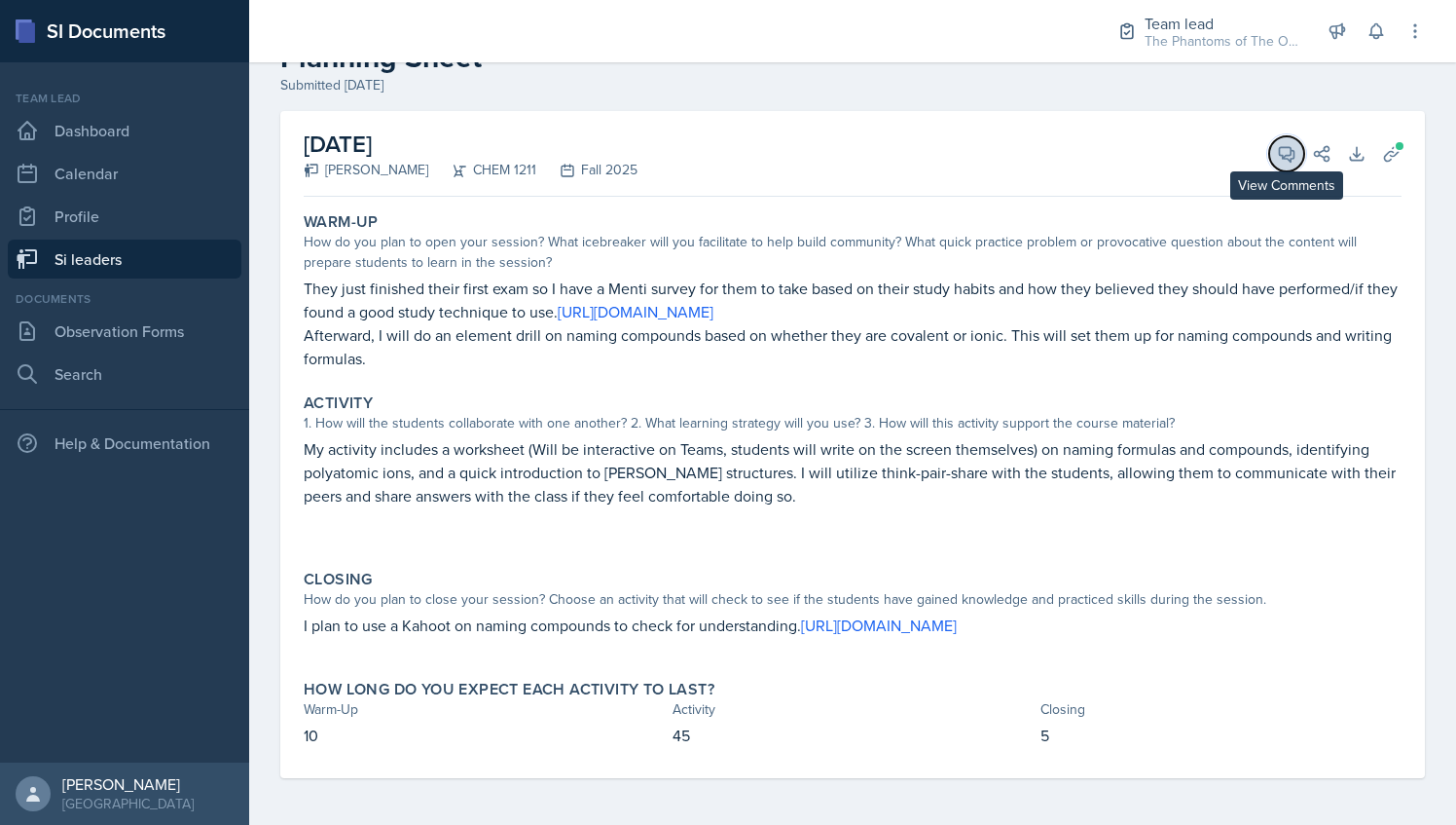
click at [1277, 144] on icon at bounding box center [1287, 154] width 19 height 19
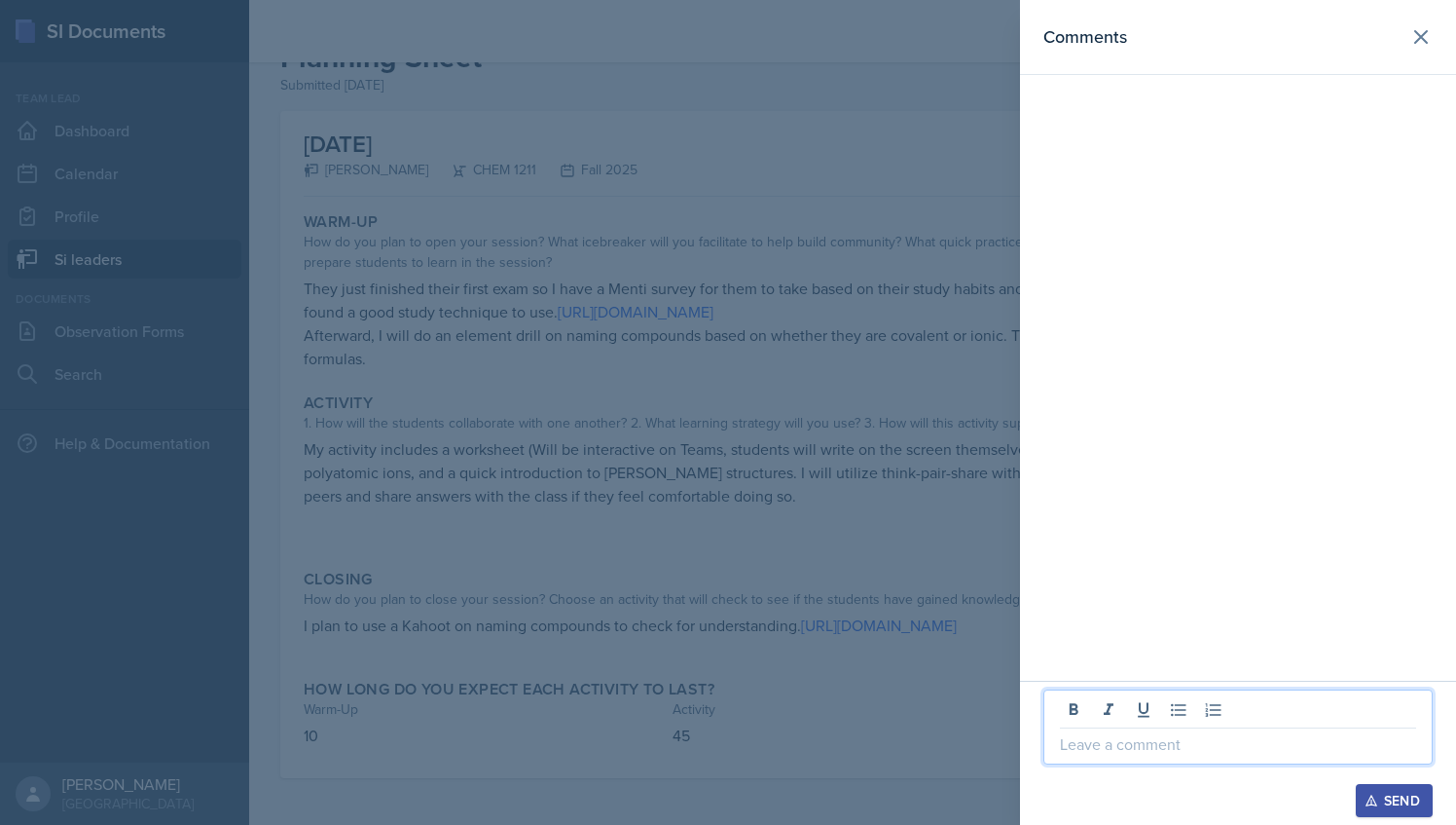
click at [1128, 741] on p at bounding box center [1239, 744] width 356 height 23
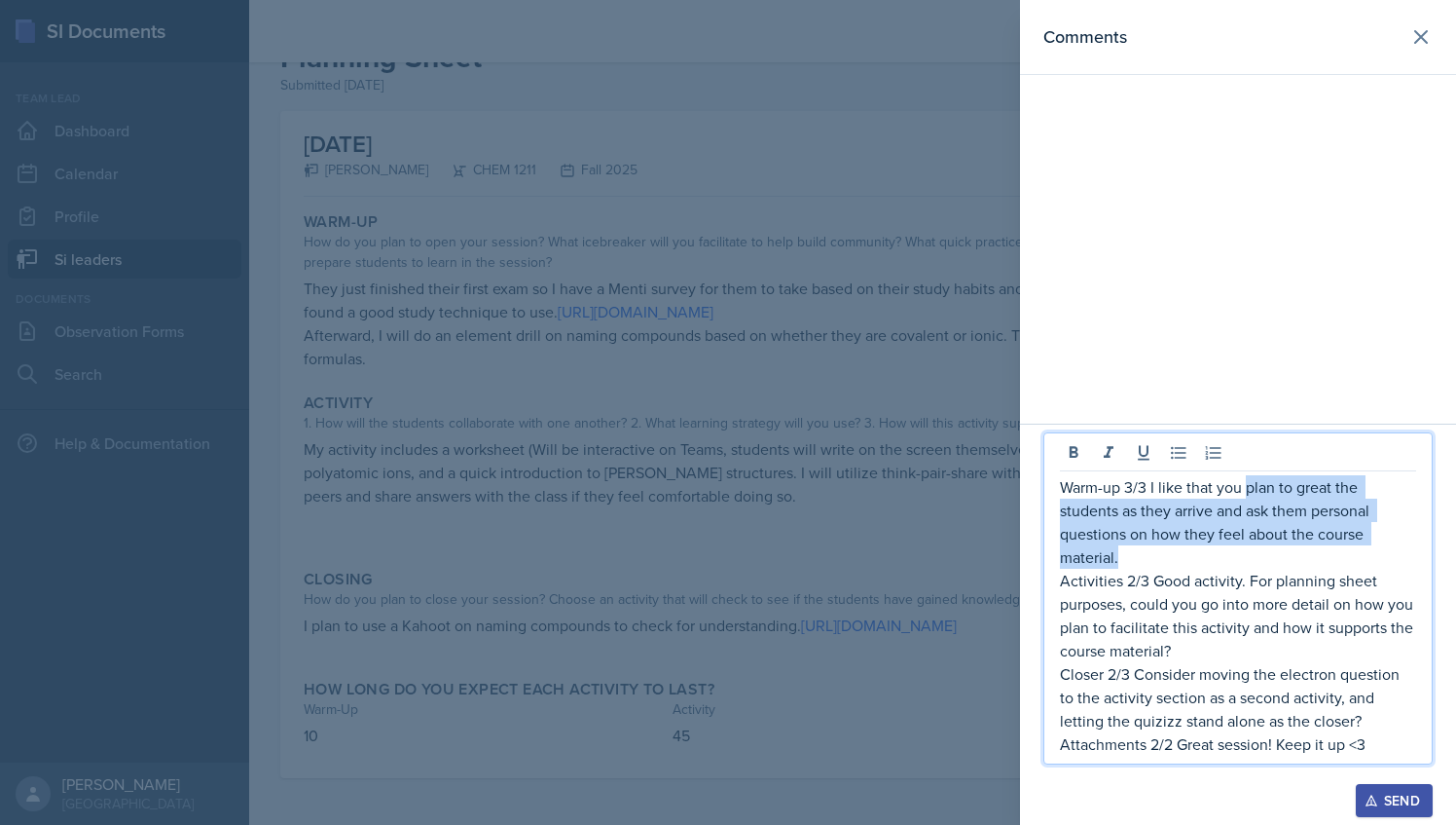
drag, startPoint x: 1245, startPoint y: 490, endPoint x: 1121, endPoint y: 553, distance: 139.1
click at [1121, 553] on p "Warm-up 3/3 I like that you plan to great the students as they arrive and ask t…" at bounding box center [1239, 522] width 356 height 94
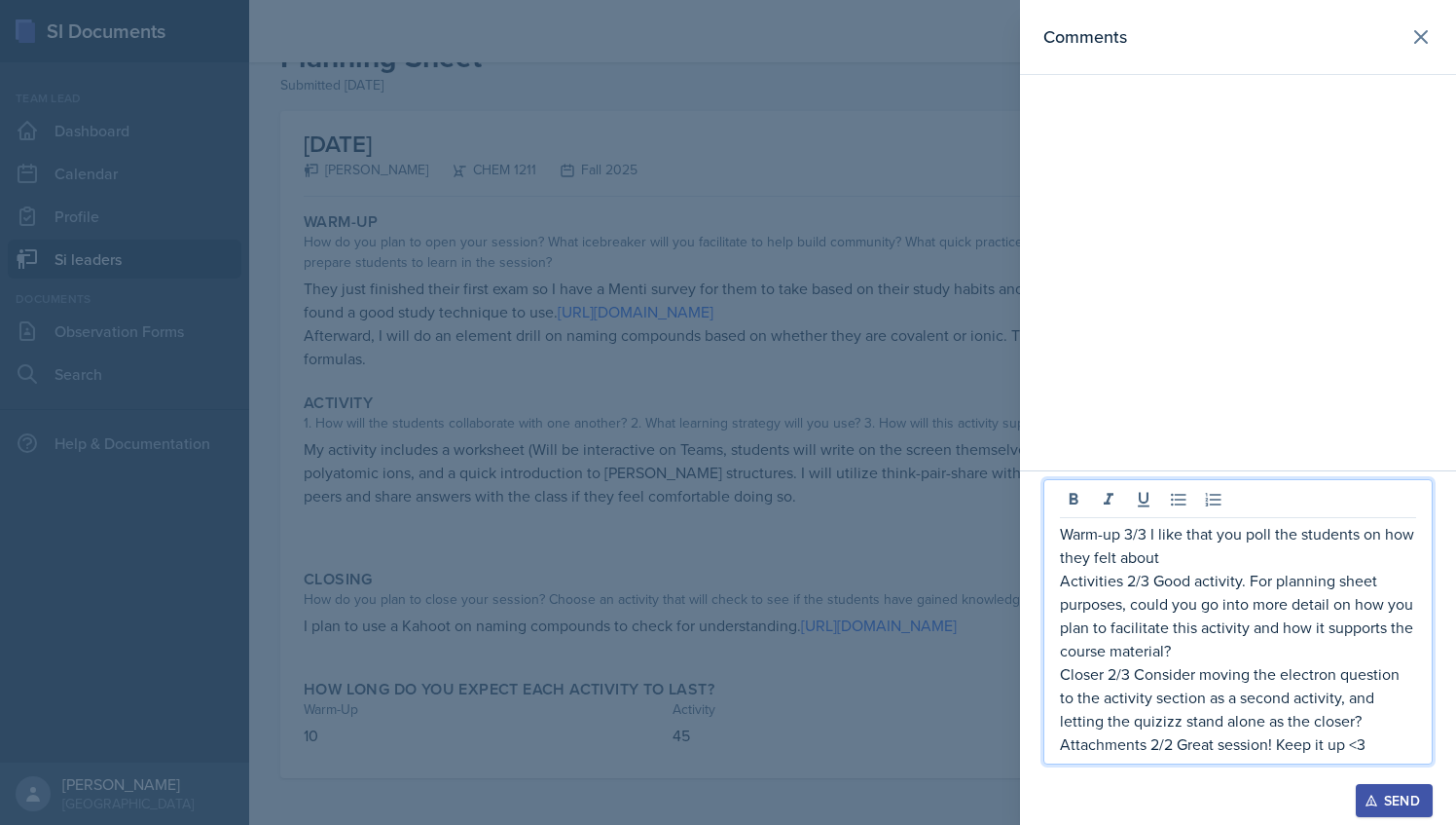
click at [1158, 556] on p "Warm-up 3/3 I like that you poll the students on how they felt about" at bounding box center [1239, 545] width 356 height 47
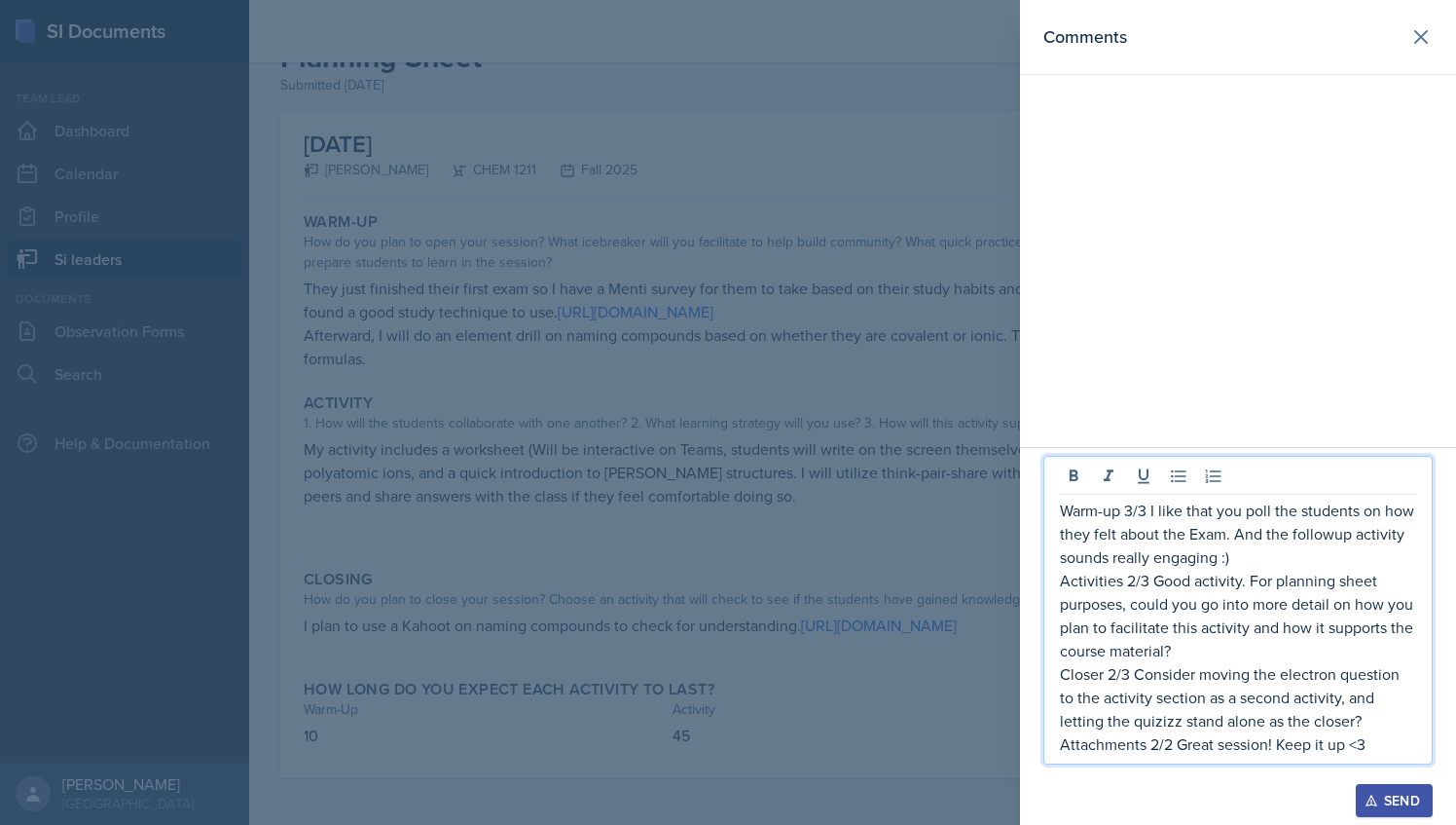
click at [1316, 550] on p "Warm-up 3/3 I like that you poll the students on how they felt about the Exam. …" at bounding box center [1239, 534] width 356 height 70
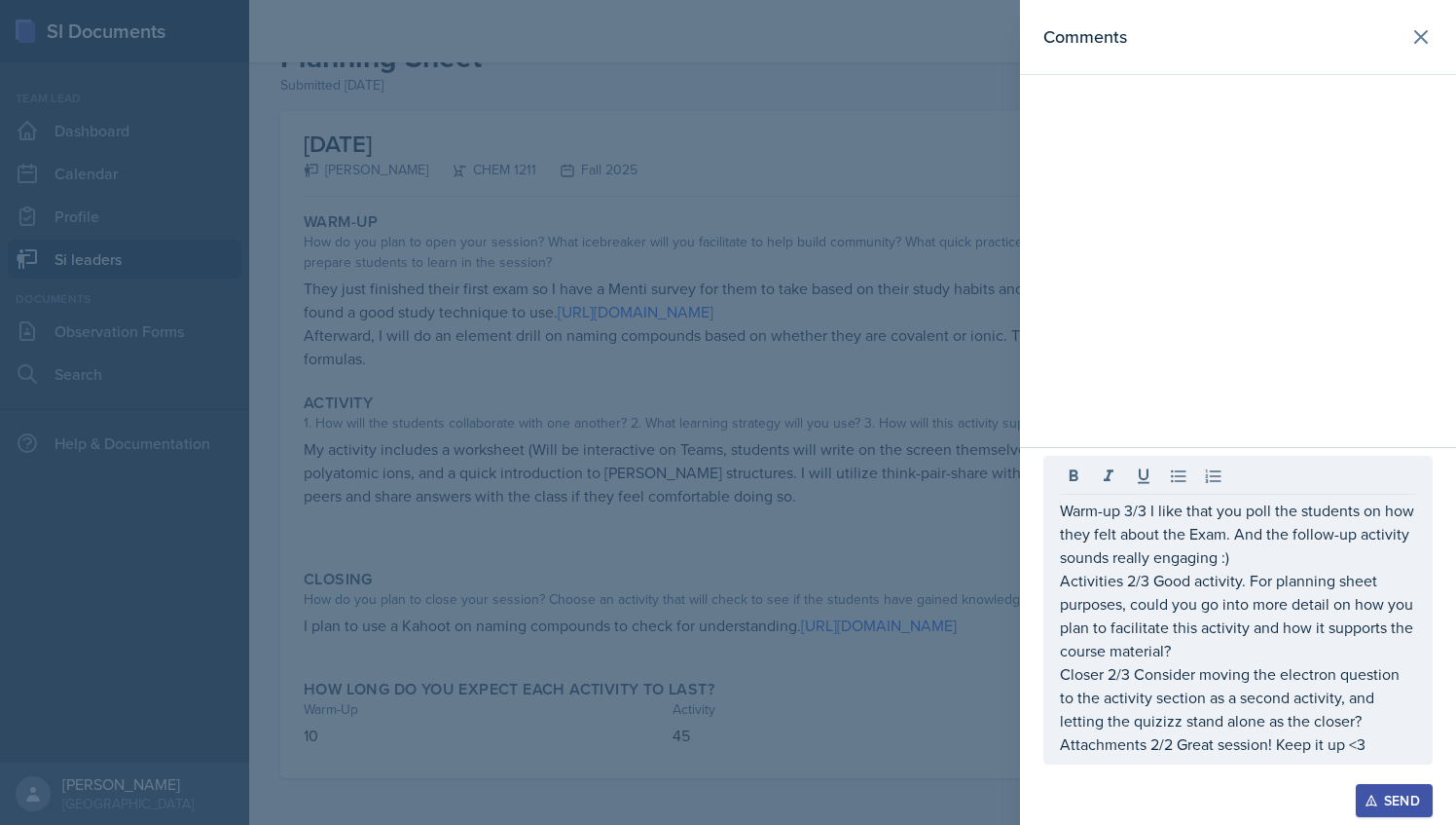
click at [764, 479] on div at bounding box center [728, 412] width 1456 height 825
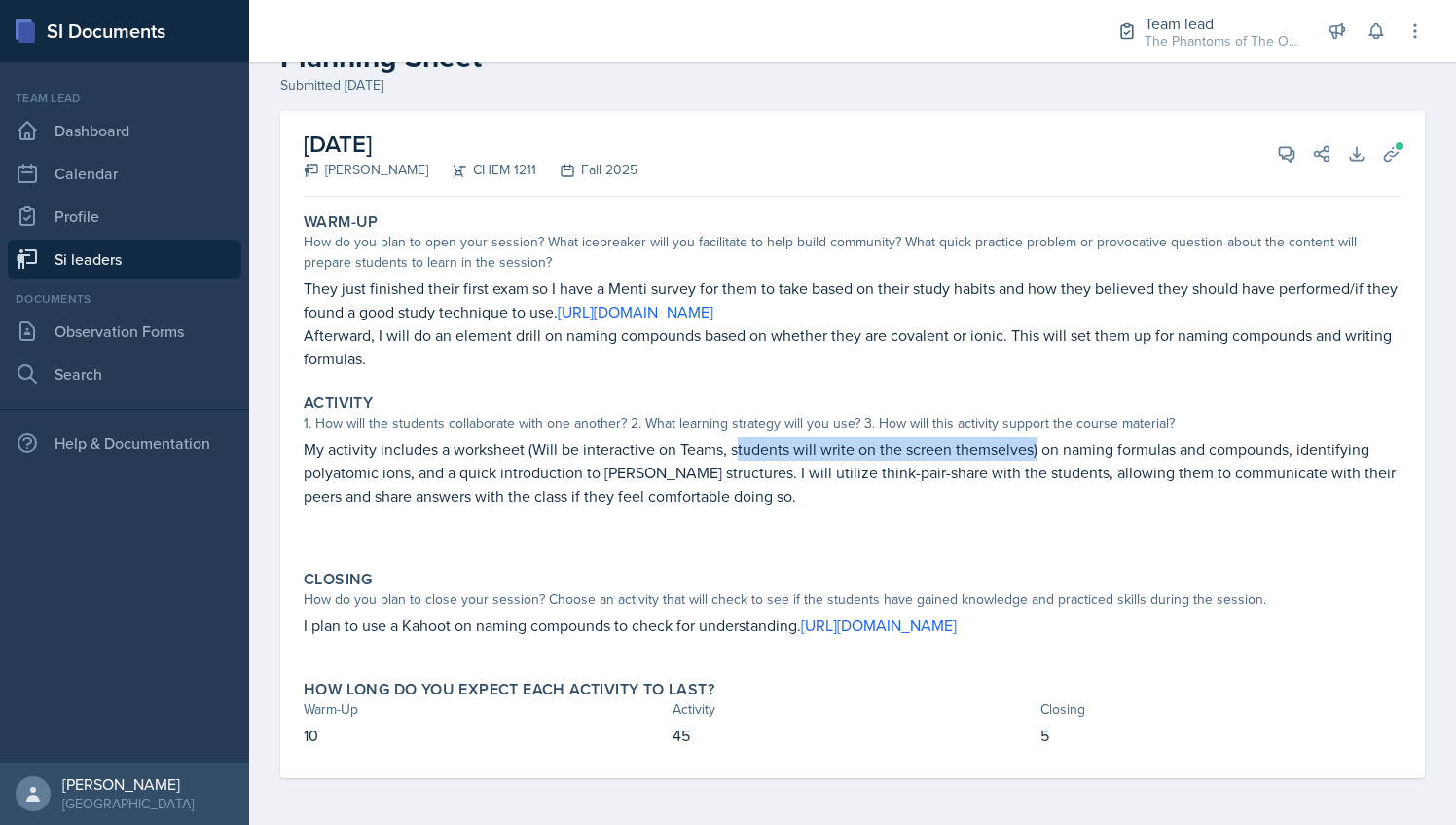
drag, startPoint x: 738, startPoint y: 430, endPoint x: 1032, endPoint y: 427, distance: 294.0
click at [1032, 437] on p "My activity includes a worksheet (Will be interactive on Teams, students will w…" at bounding box center [852, 472] width 1098 height 70
click at [1269, 140] on button "View Comments" at bounding box center [1287, 154] width 35 height 35
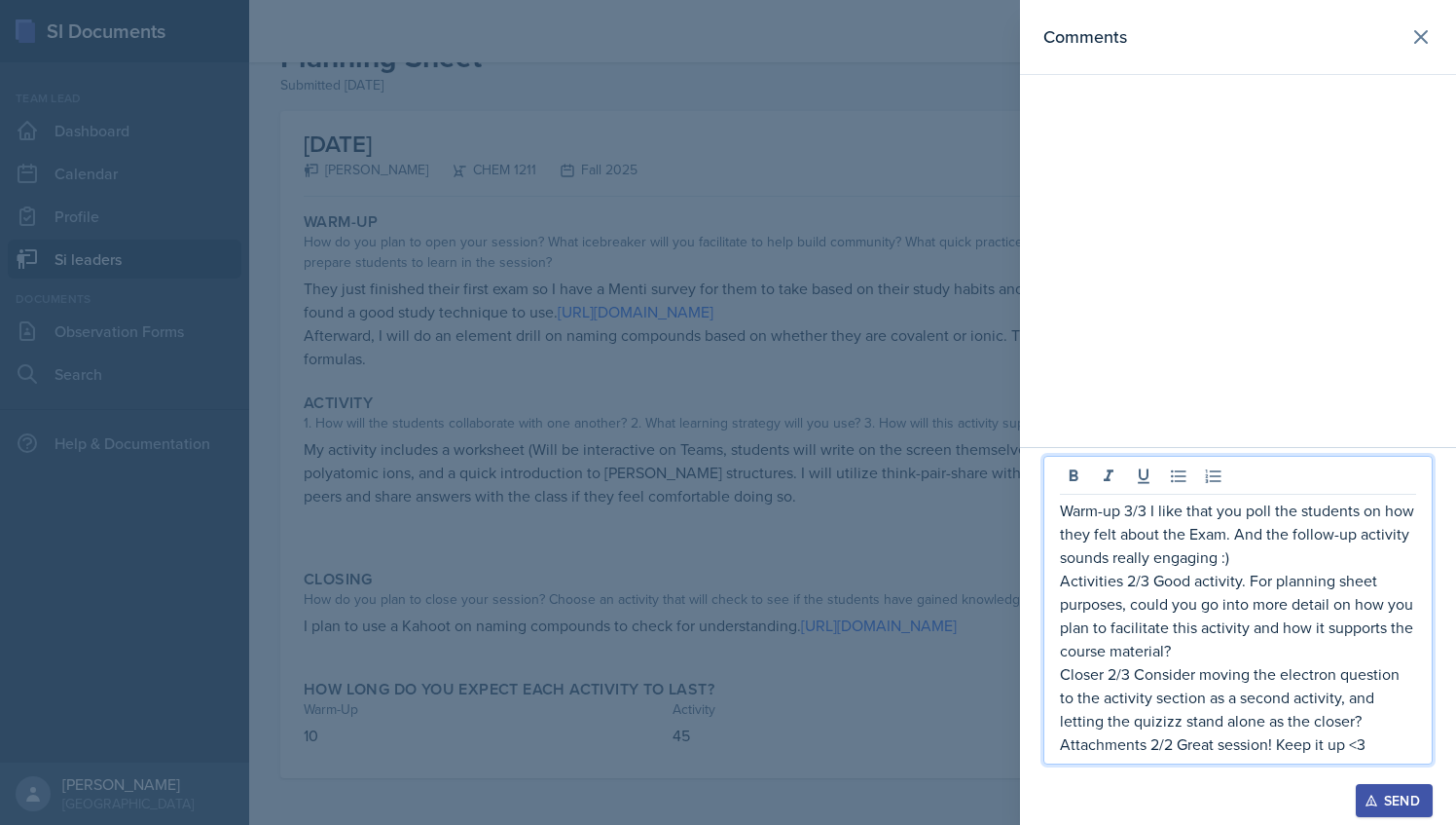
click at [1246, 579] on p "Activities 2/3 Good activity. For planning sheet purposes, could you go into mo…" at bounding box center [1239, 616] width 356 height 94
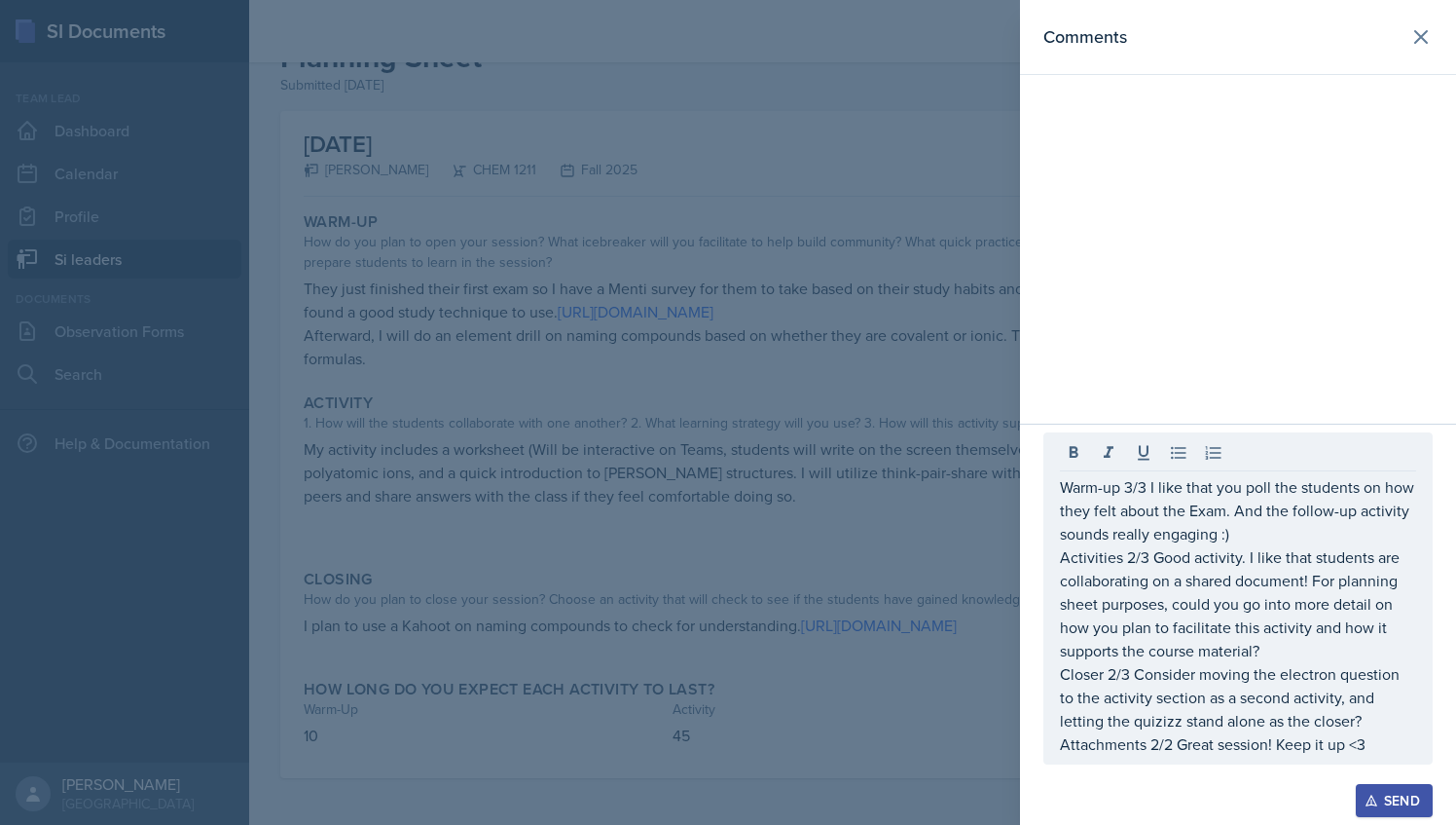
click at [819, 510] on div at bounding box center [728, 412] width 1456 height 825
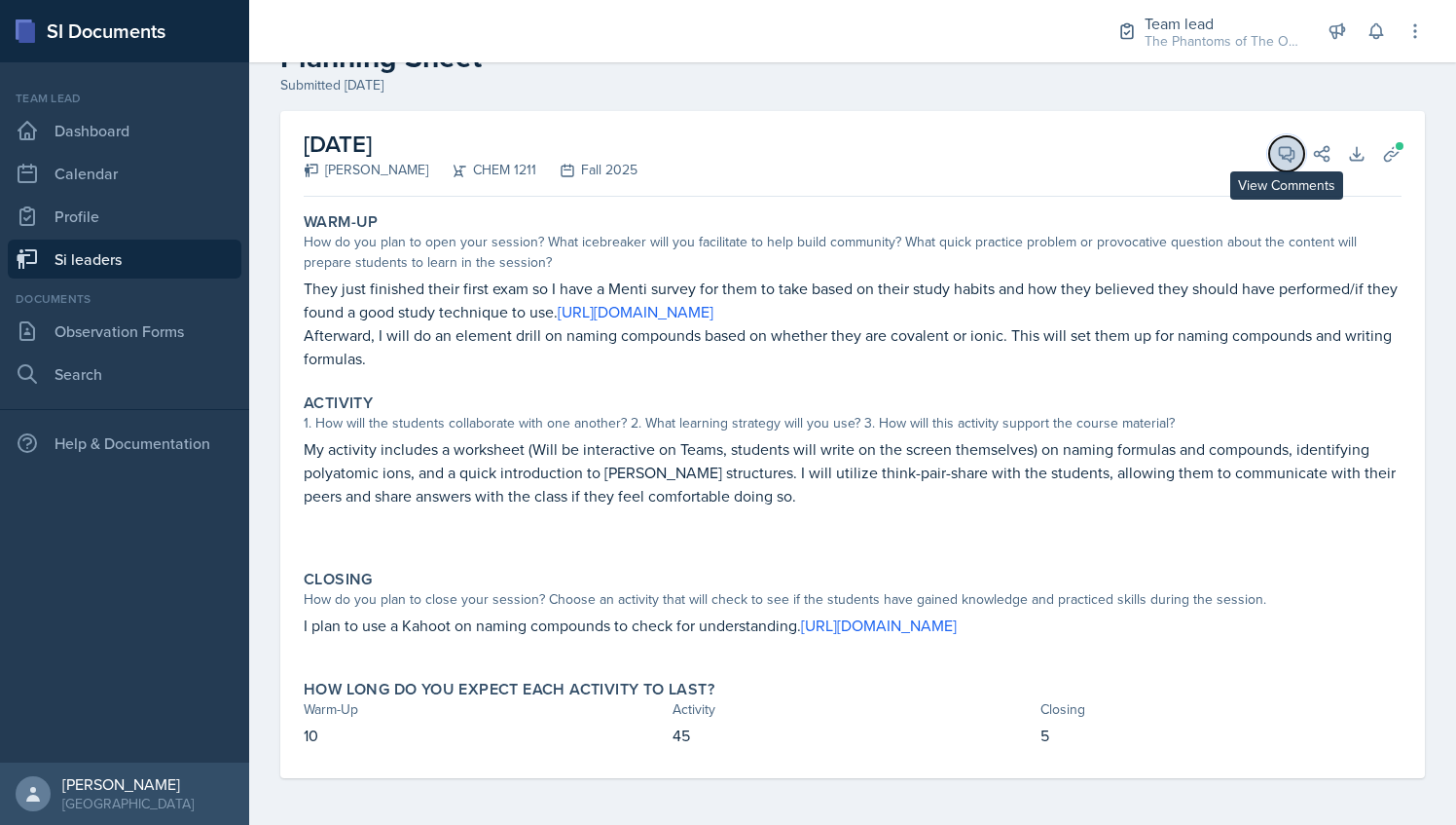
click at [1277, 144] on icon at bounding box center [1287, 154] width 19 height 19
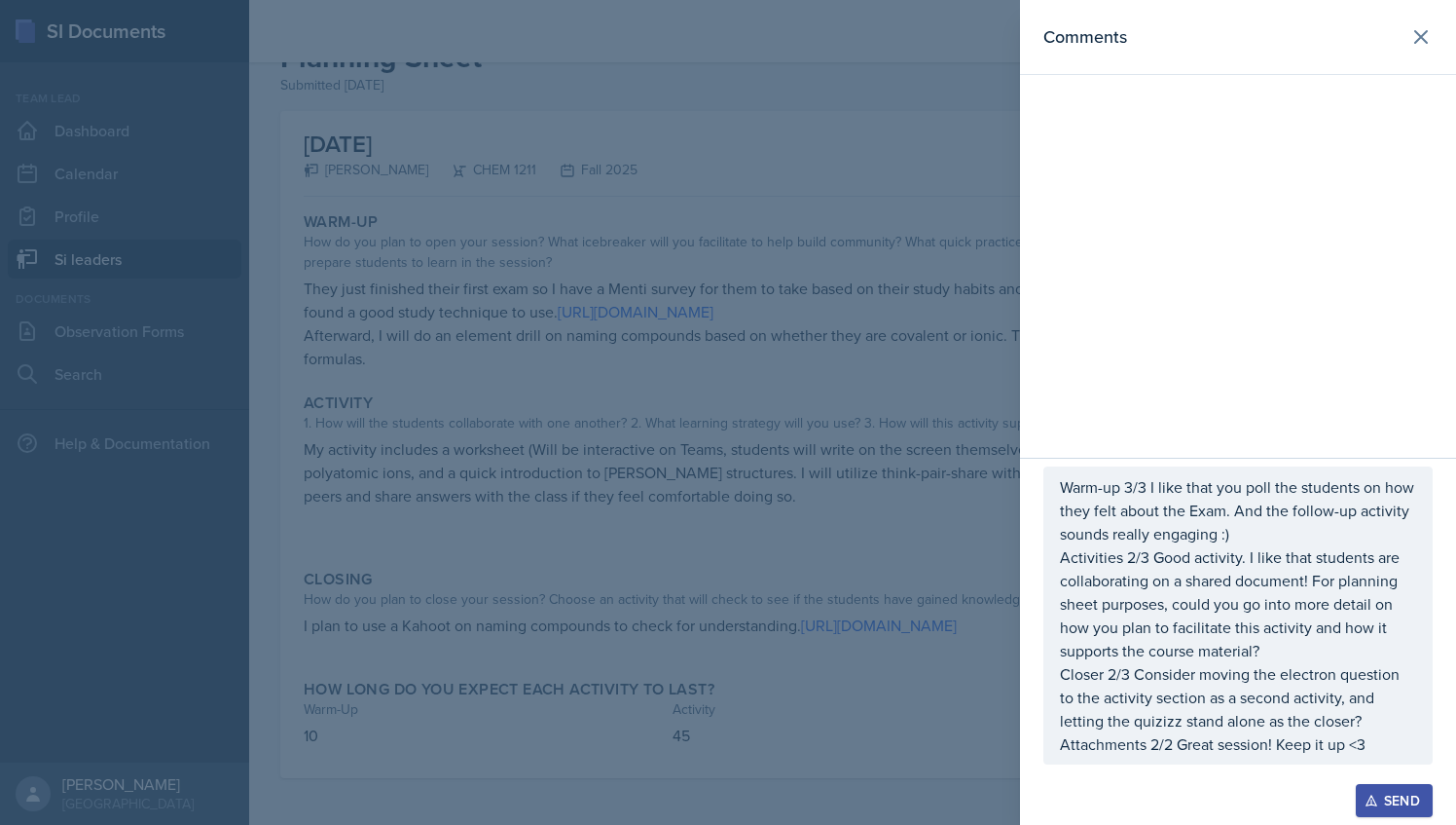
click at [1115, 676] on p "Closer 2/3 Consider moving the electron question to the activity section as a s…" at bounding box center [1239, 697] width 356 height 70
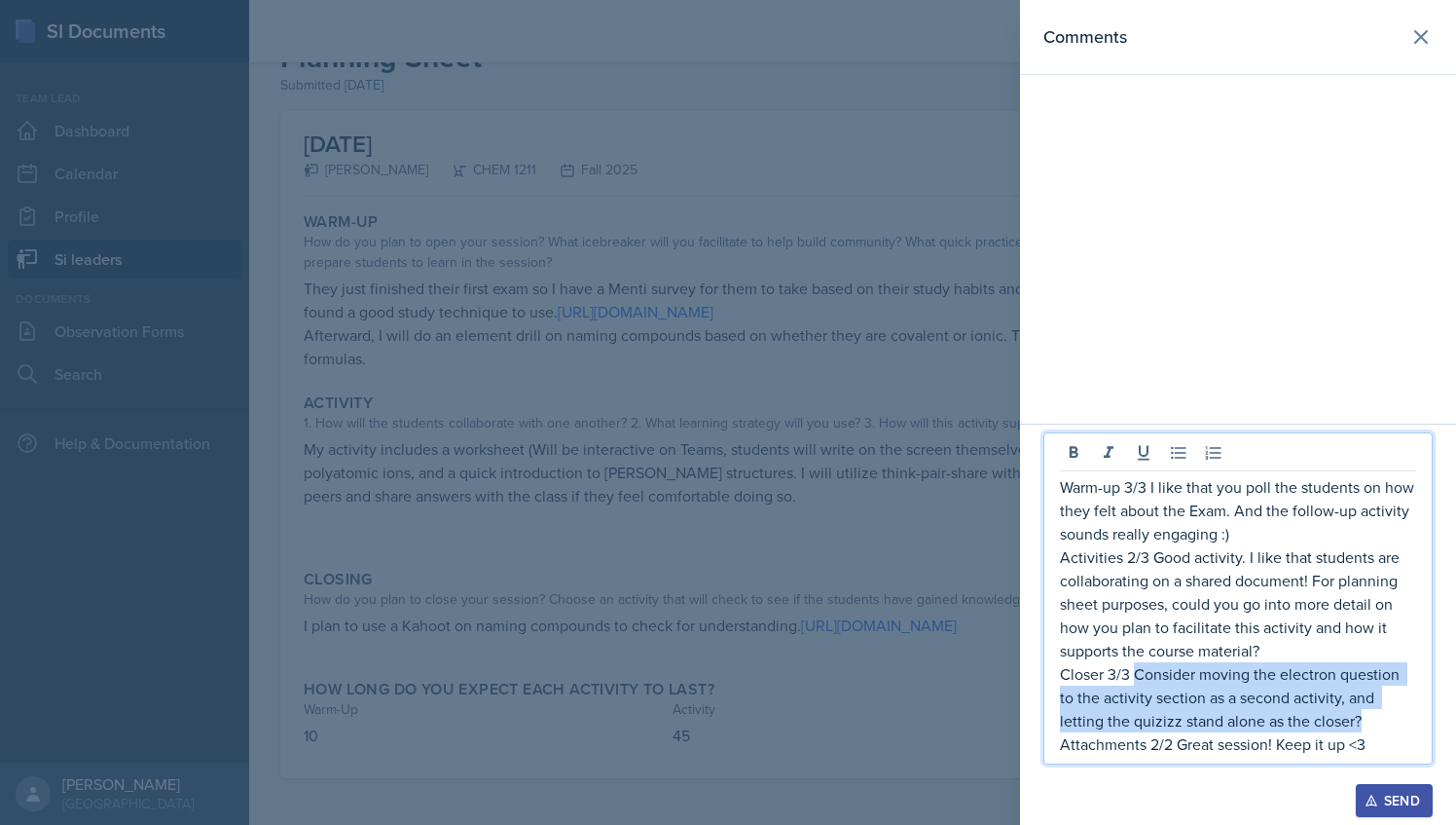
drag, startPoint x: 1133, startPoint y: 676, endPoint x: 1331, endPoint y: 712, distance: 201.2
click at [1331, 712] on p "Closer 3/3 Consider moving the electron question to the activity section as a s…" at bounding box center [1239, 697] width 356 height 70
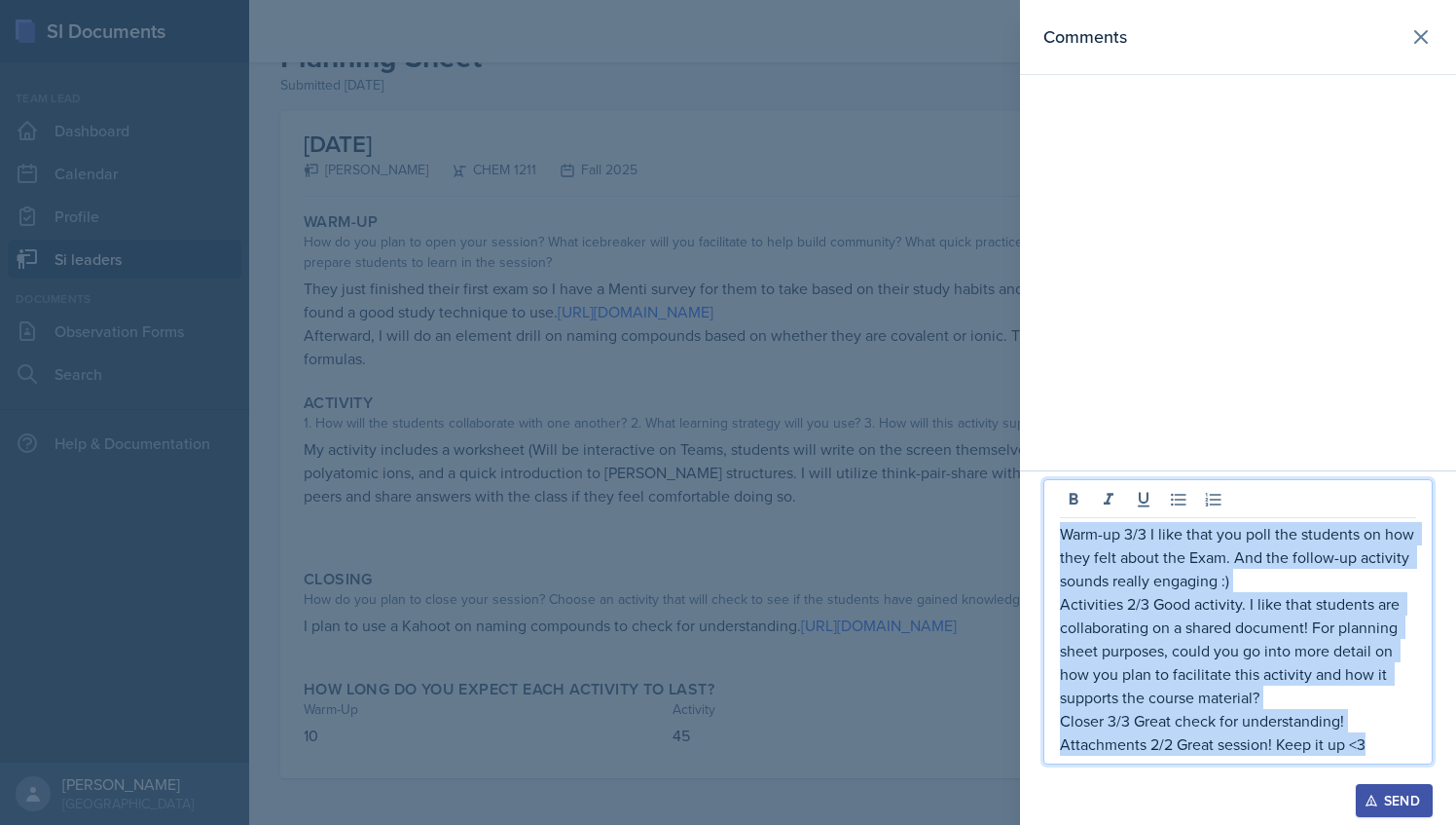
drag, startPoint x: 1368, startPoint y: 748, endPoint x: 1064, endPoint y: 530, distance: 374.1
click at [1064, 530] on div "Warm-up 3/3 I like that you poll the students on how they felt about the Exam. …" at bounding box center [1239, 639] width 356 height 234
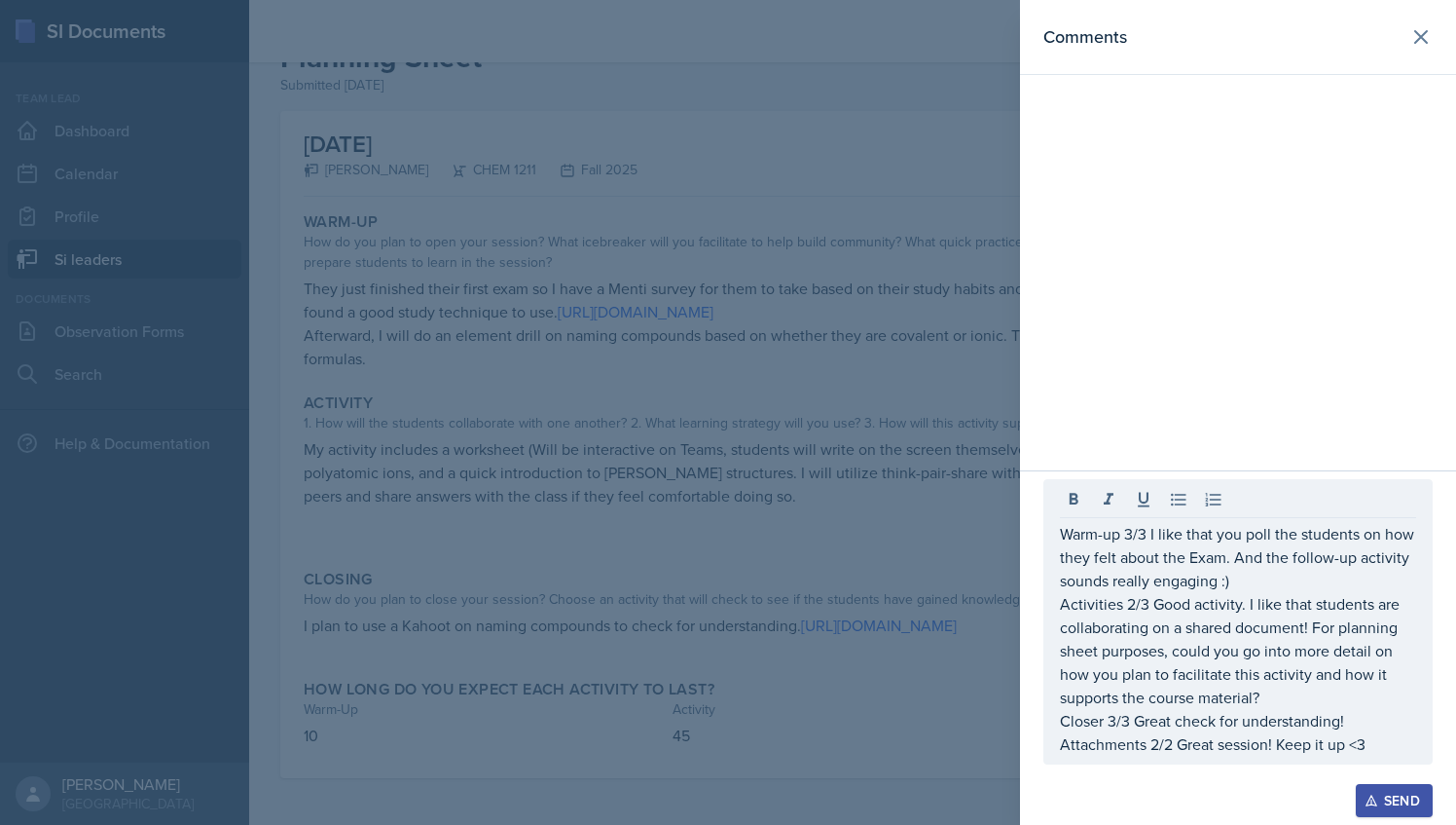
click at [787, 429] on div at bounding box center [728, 412] width 1456 height 825
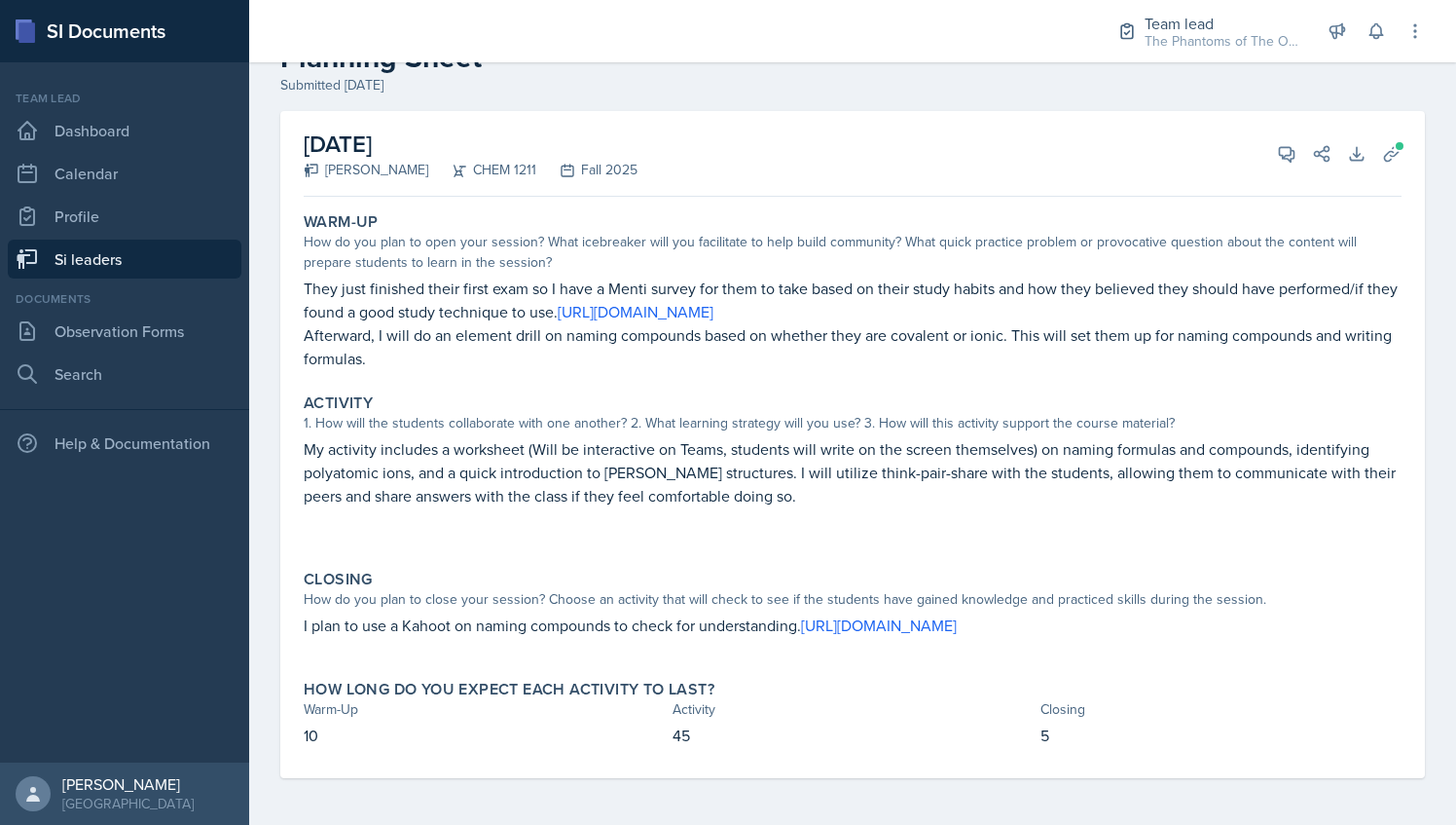
click at [177, 257] on link "Si leaders" at bounding box center [125, 259] width 234 height 39
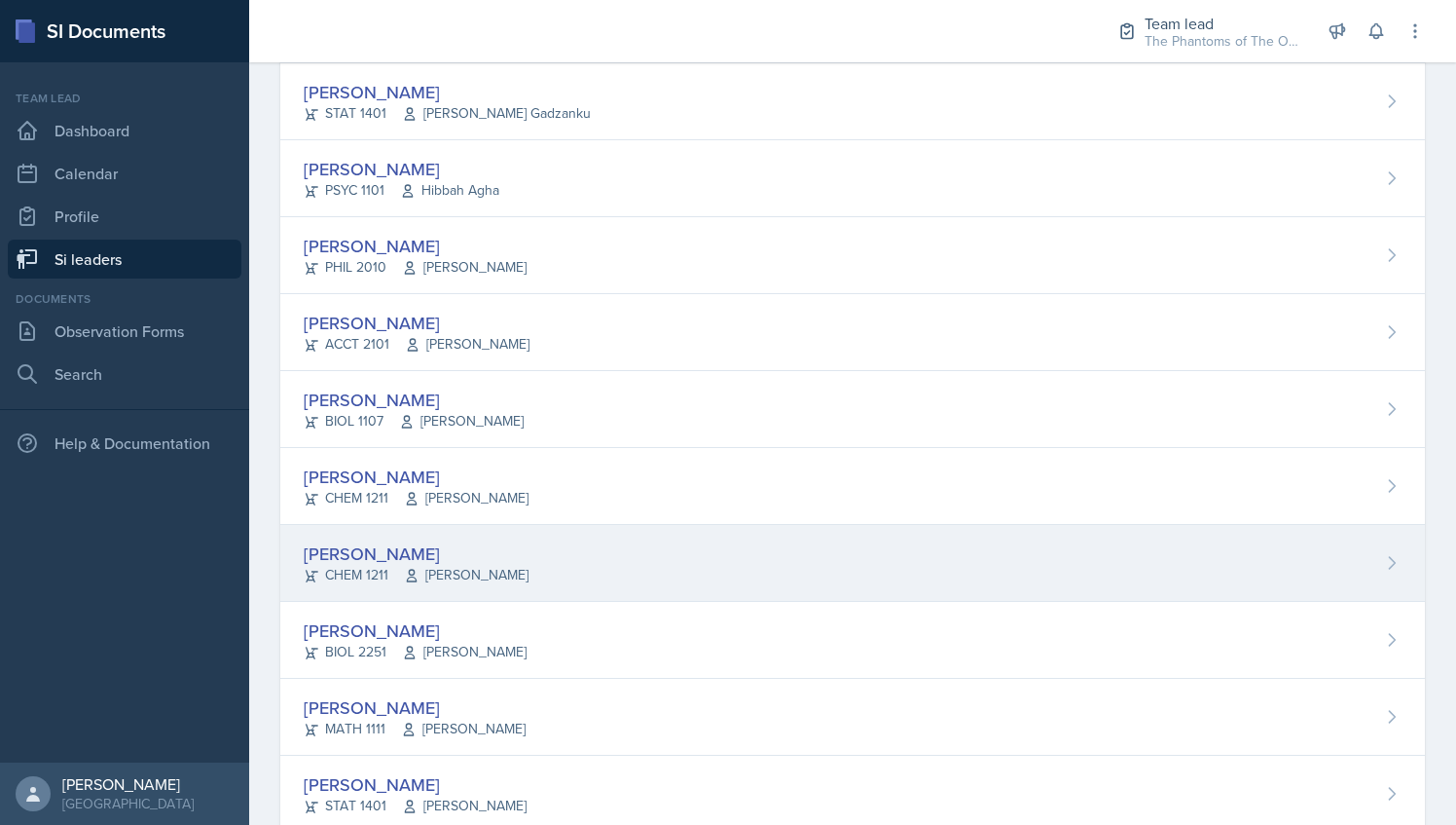
scroll to position [1311, 0]
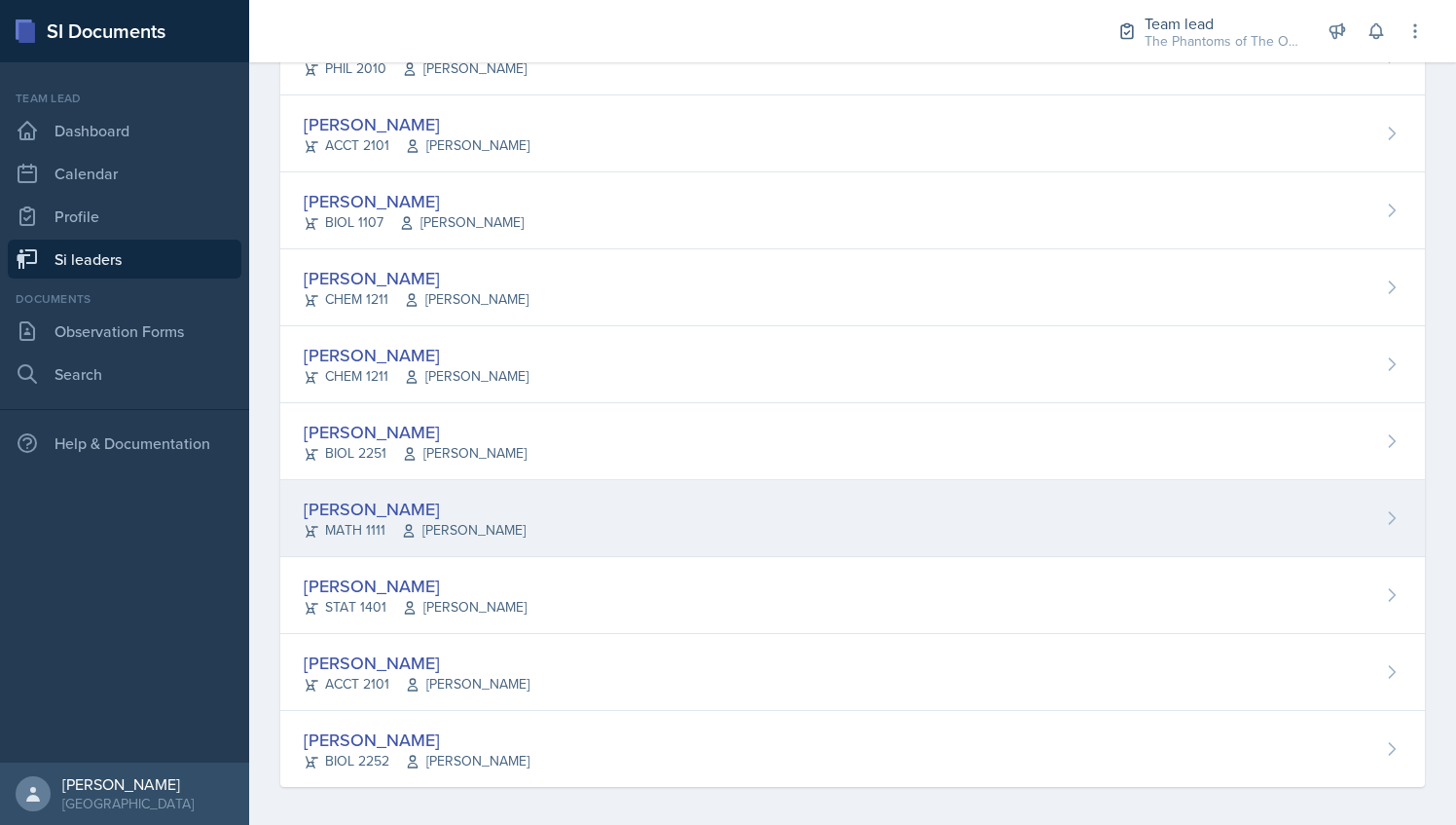
click at [574, 501] on div "[PERSON_NAME] MATH 1111 [PERSON_NAME]" at bounding box center [852, 518] width 1144 height 77
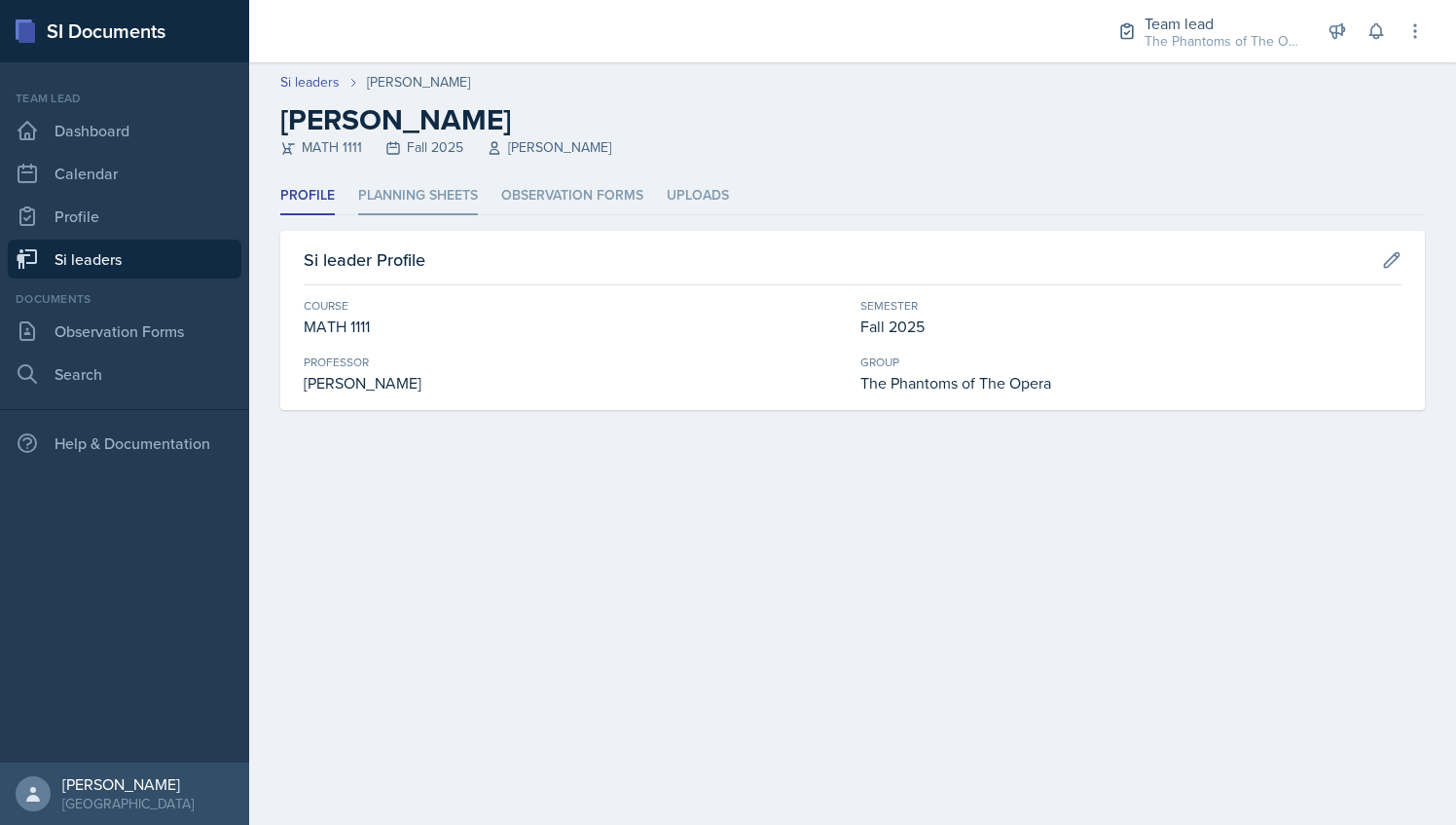
click at [423, 205] on li "Planning Sheets" at bounding box center [418, 196] width 120 height 38
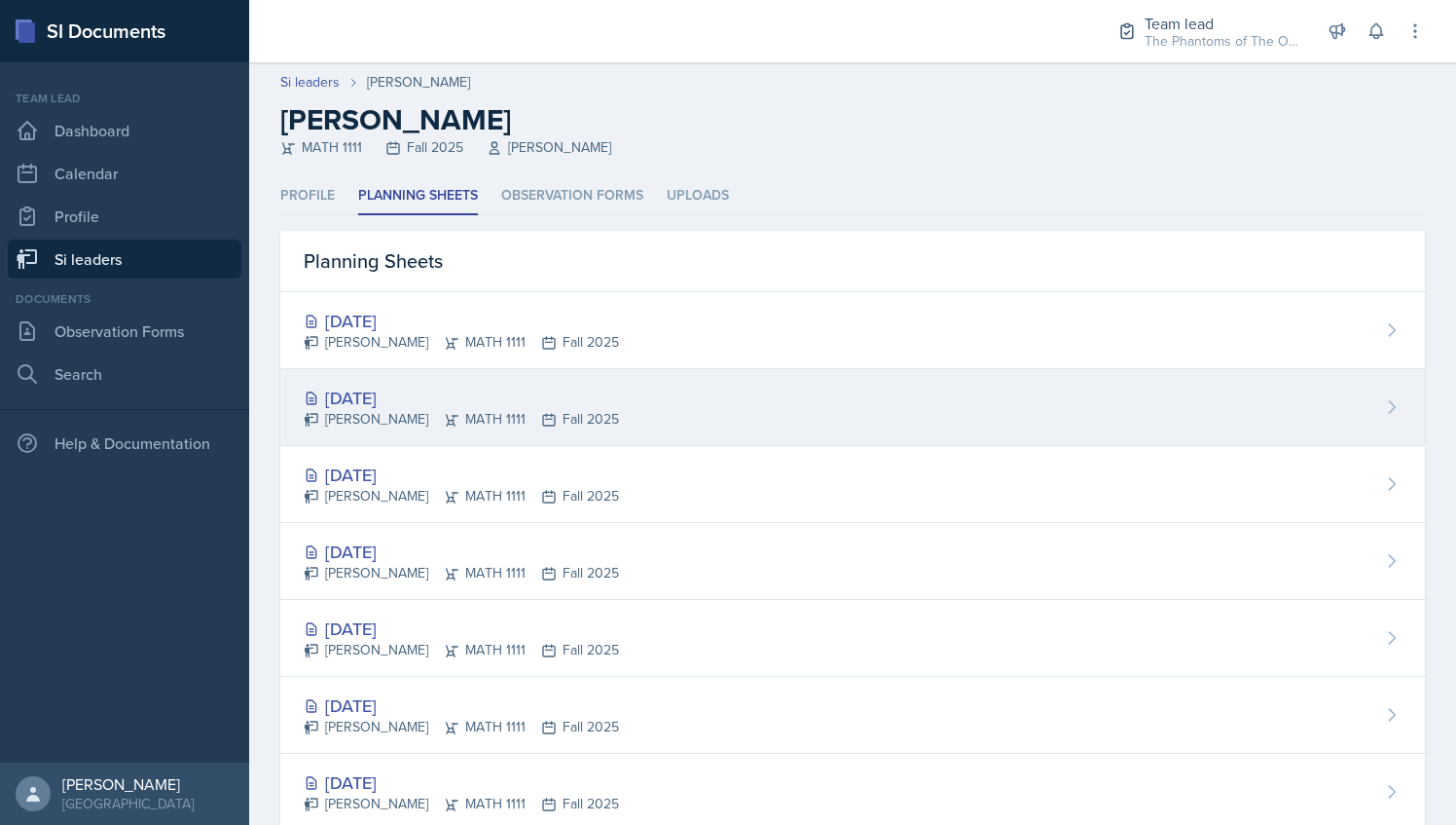
click at [471, 389] on div "[DATE]" at bounding box center [462, 397] width 316 height 26
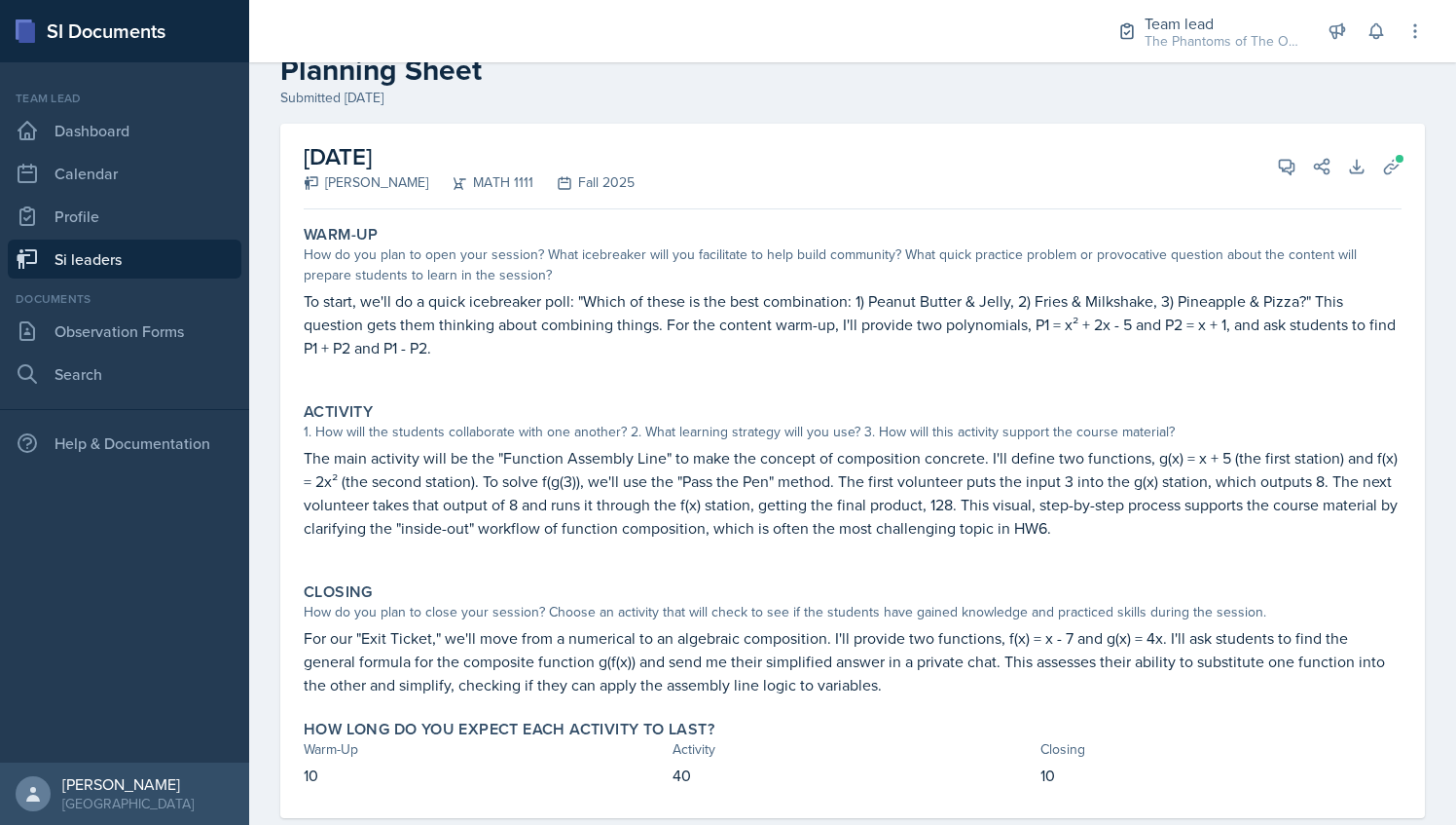
scroll to position [75, 0]
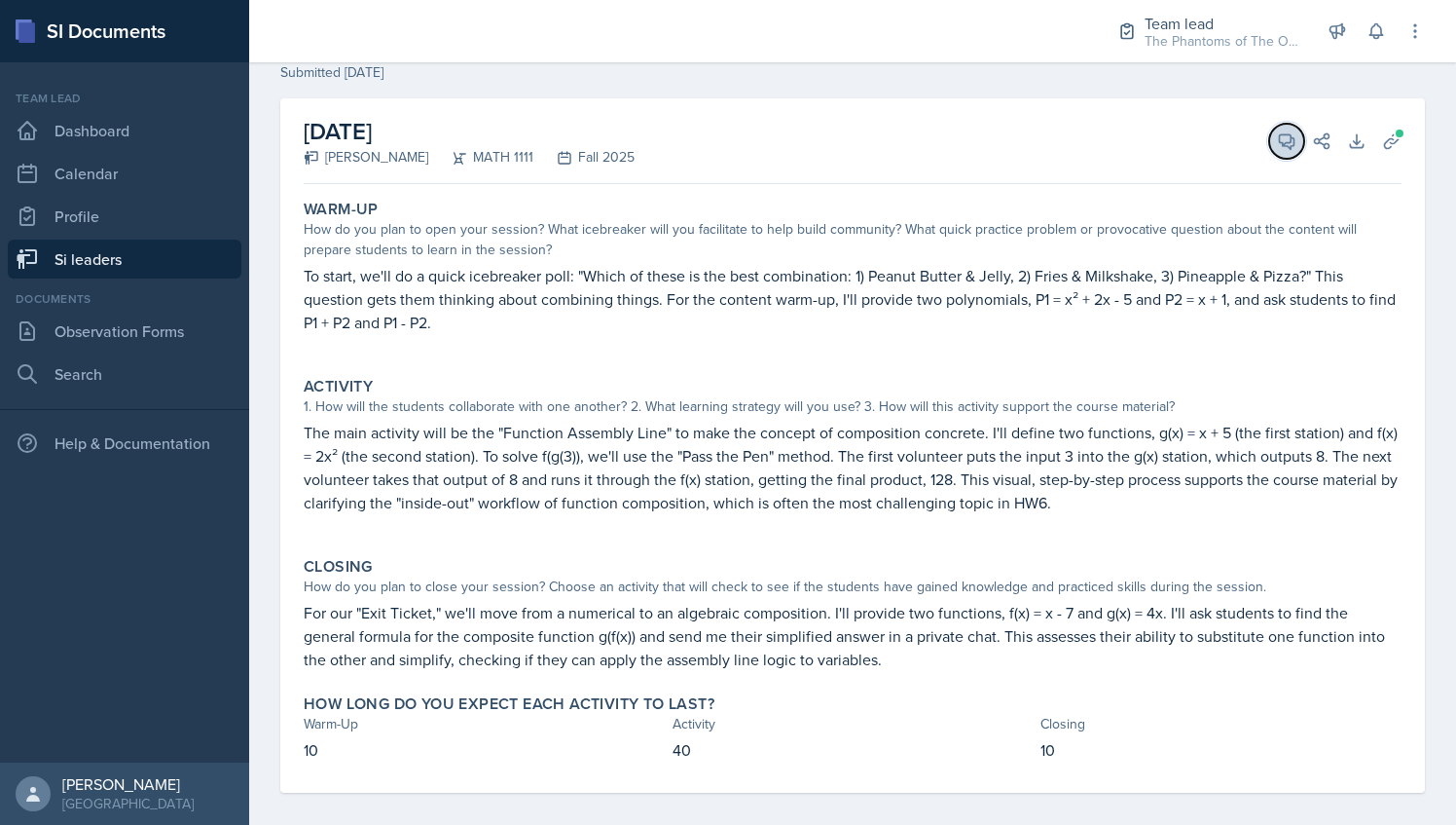
click at [1277, 131] on icon at bounding box center [1287, 141] width 19 height 19
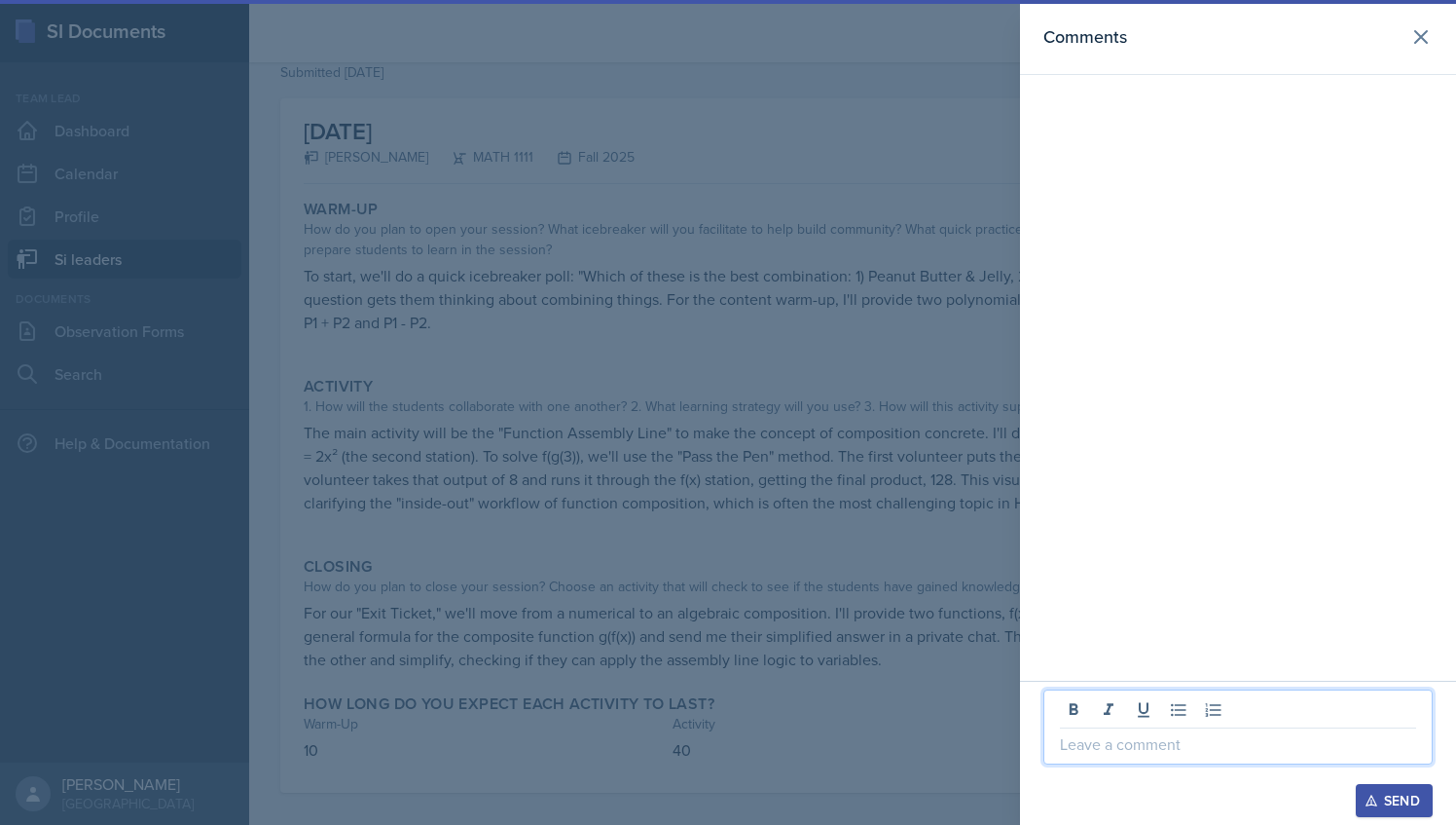
click at [1121, 740] on p at bounding box center [1239, 744] width 356 height 23
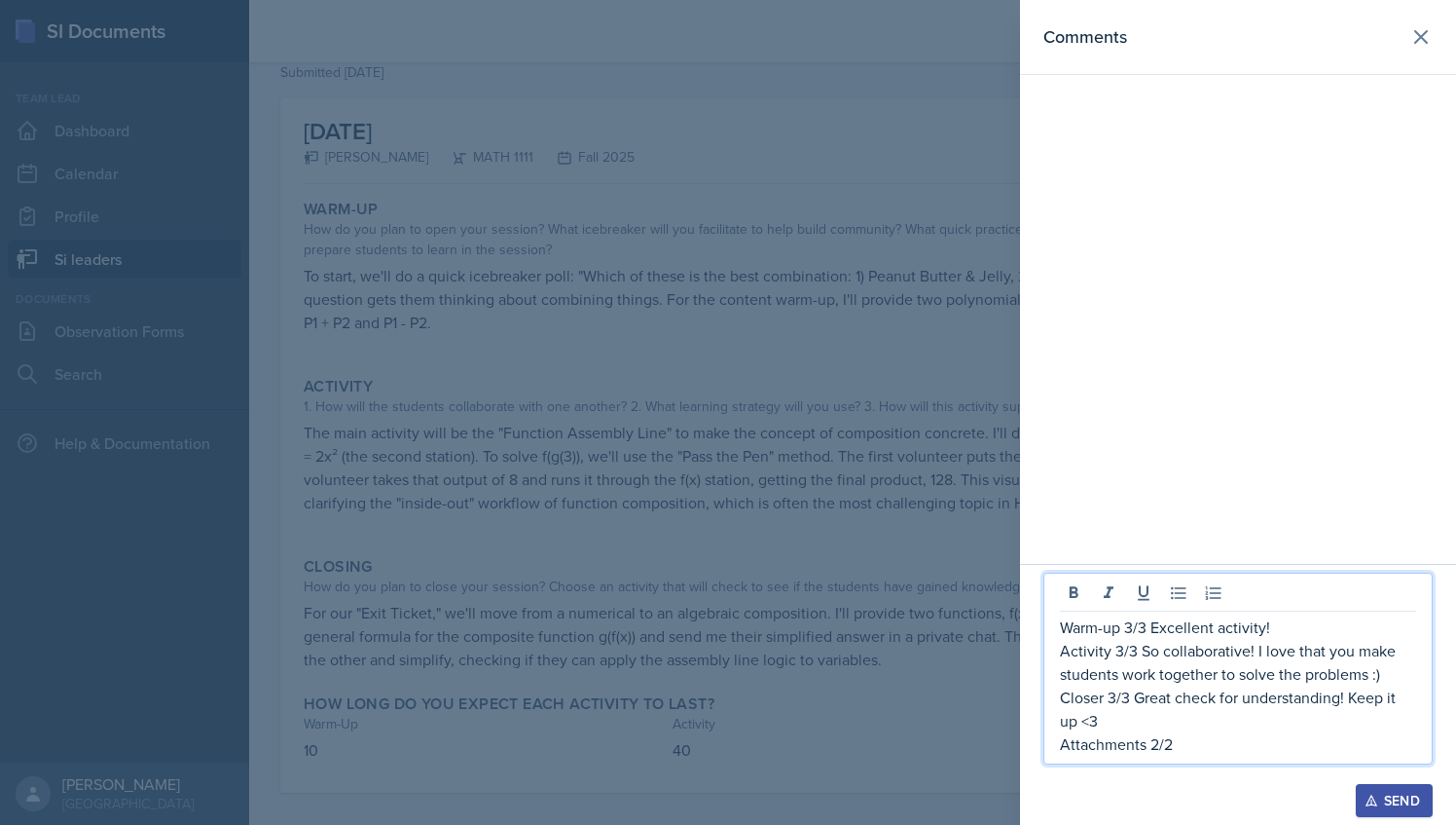
click at [1240, 625] on p "Warm-up 3/3 Excellent activity!" at bounding box center [1239, 627] width 356 height 23
click at [686, 427] on div at bounding box center [728, 412] width 1456 height 825
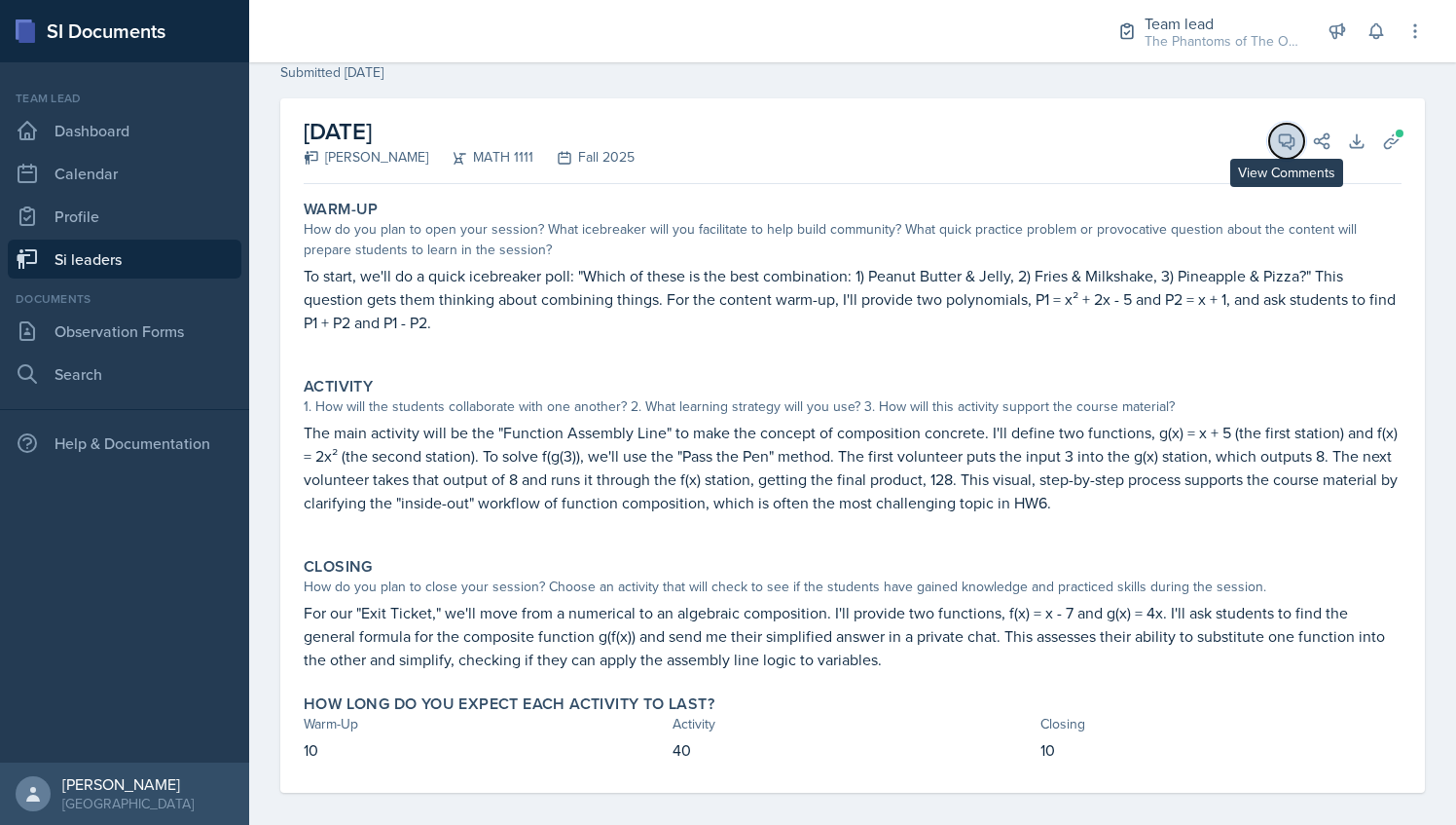
click at [1288, 135] on span at bounding box center [1293, 134] width 10 height 10
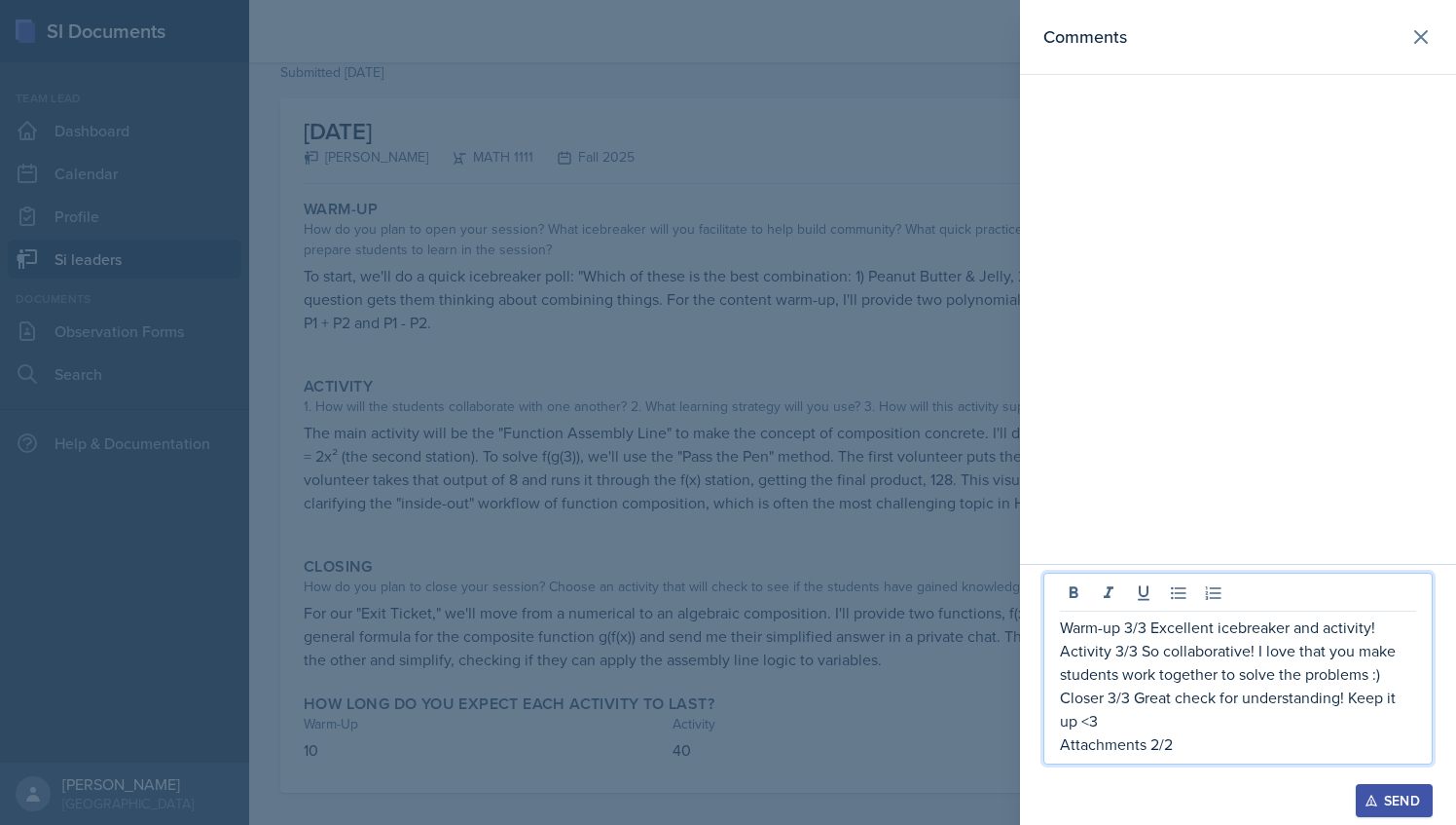
click at [1133, 721] on p "Closer 3/3 Great check for understanding! Keep it up <3" at bounding box center [1239, 709] width 356 height 47
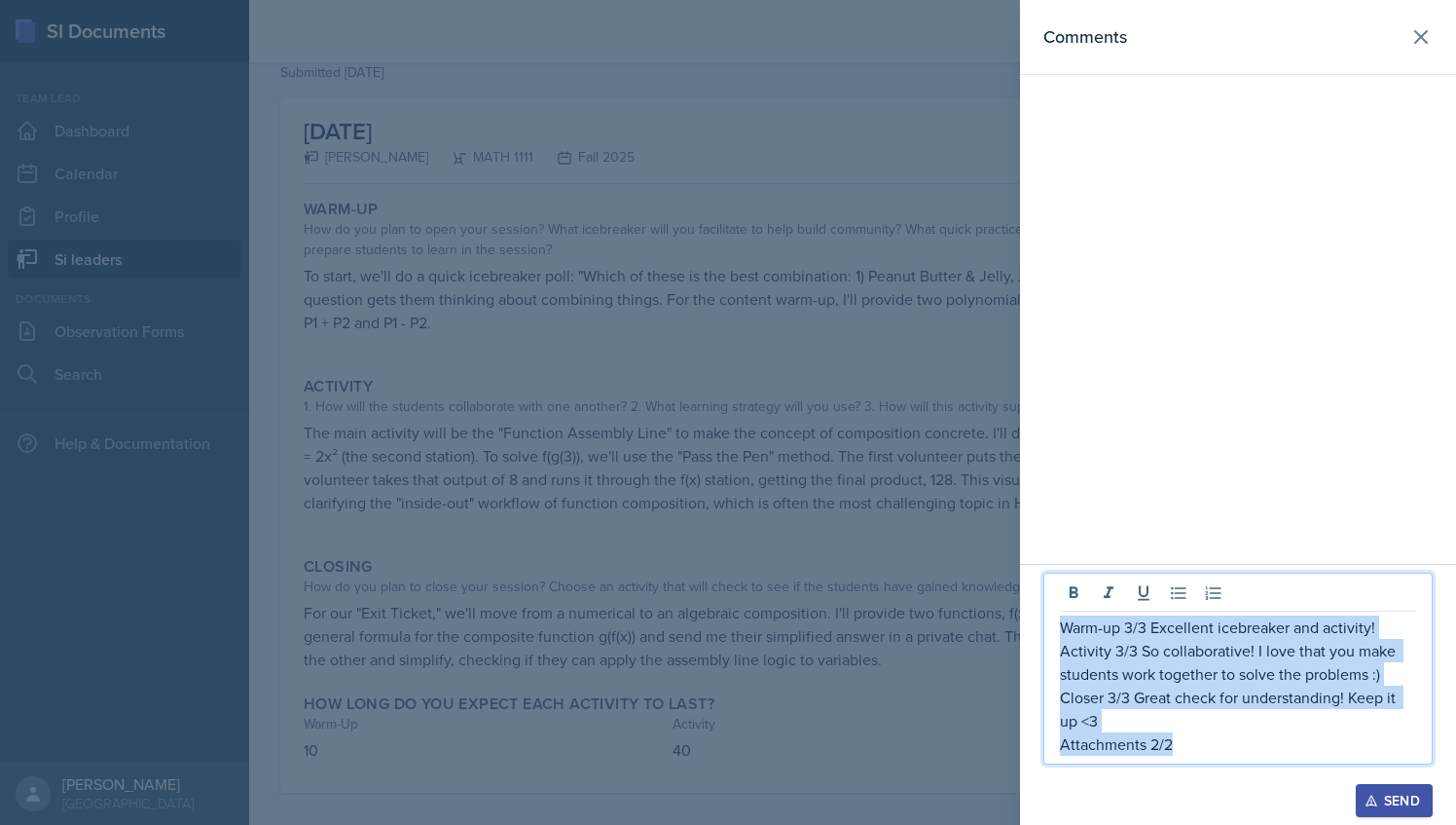
drag, startPoint x: 1172, startPoint y: 750, endPoint x: 1059, endPoint y: 631, distance: 164.1
click at [1059, 631] on div "Warm-up 3/3 Excellent icebreaker and activity! Activity 3/3 So collaborative! I…" at bounding box center [1239, 668] width 390 height 192
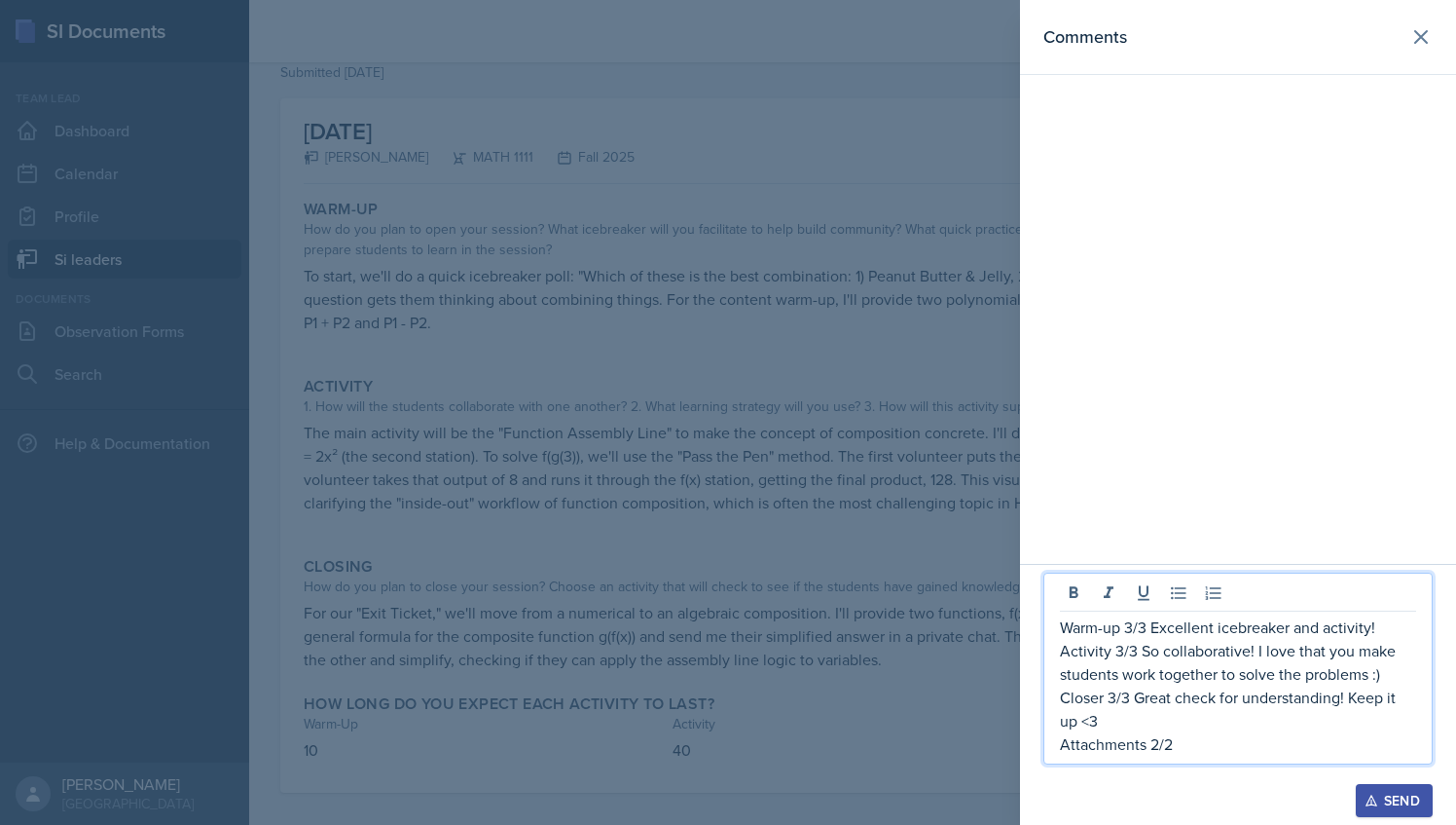
click at [867, 343] on div at bounding box center [728, 412] width 1456 height 825
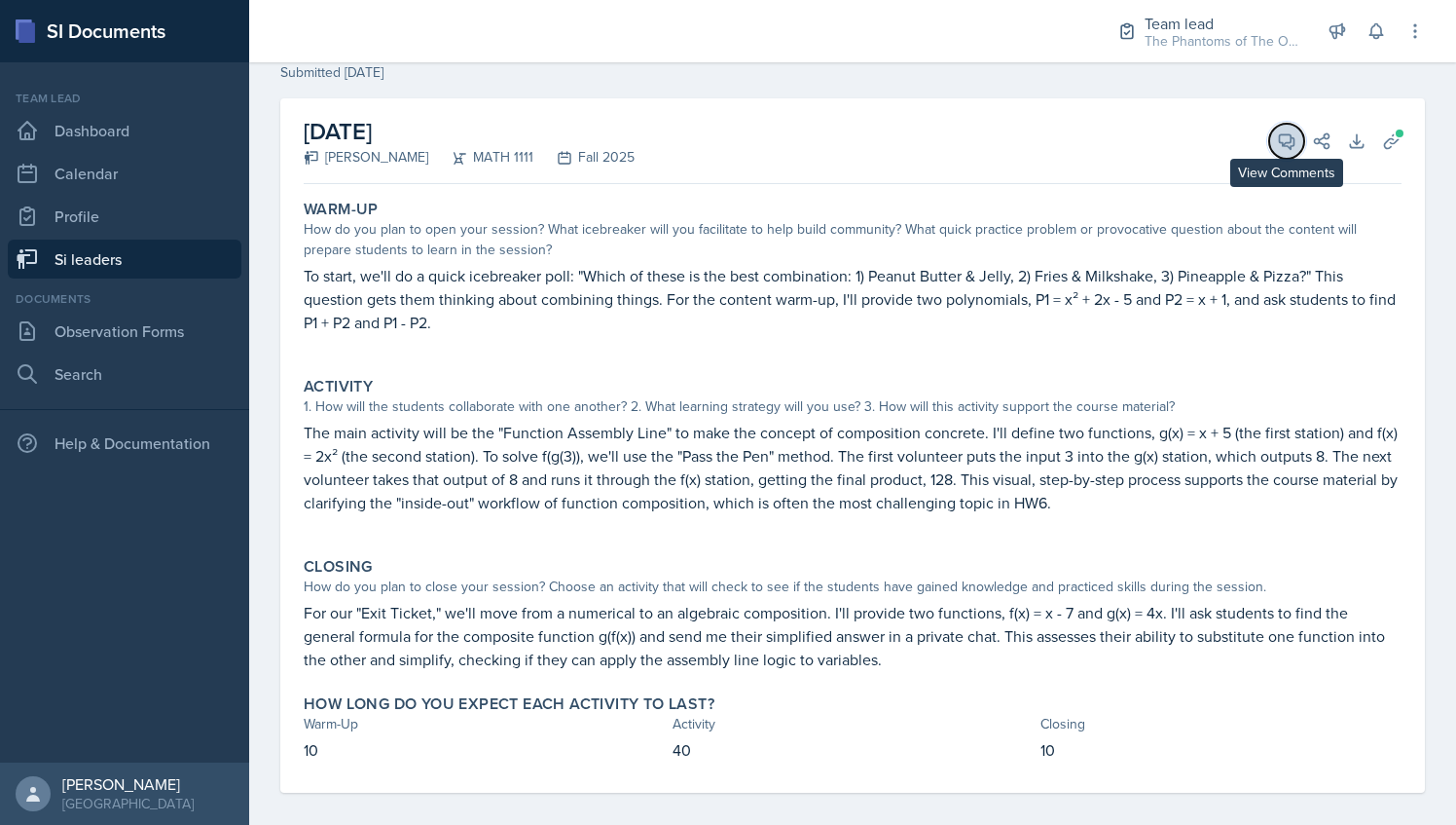
click at [1277, 144] on icon at bounding box center [1287, 141] width 19 height 19
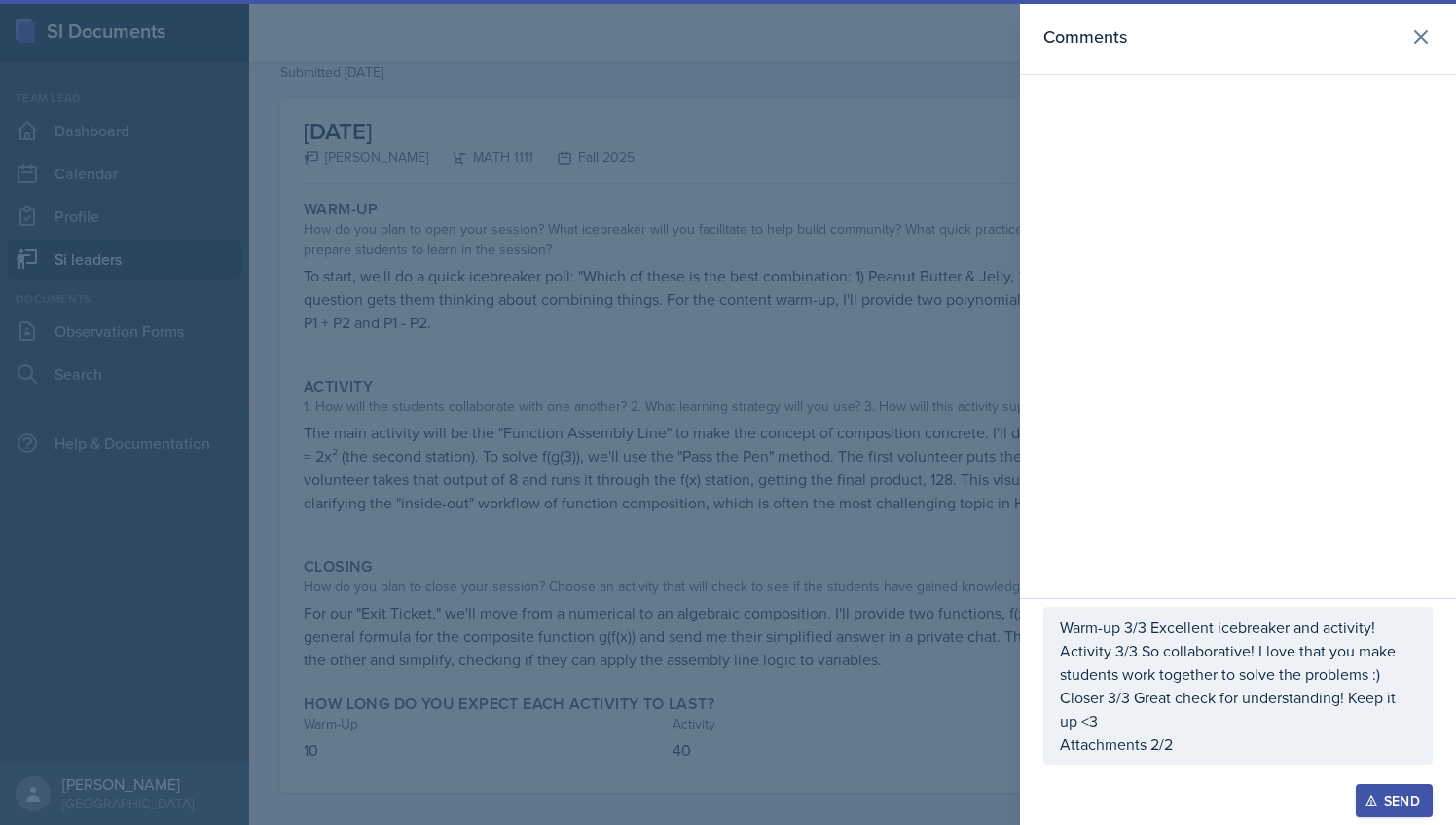
click at [1392, 799] on div "Send" at bounding box center [1394, 801] width 52 height 16
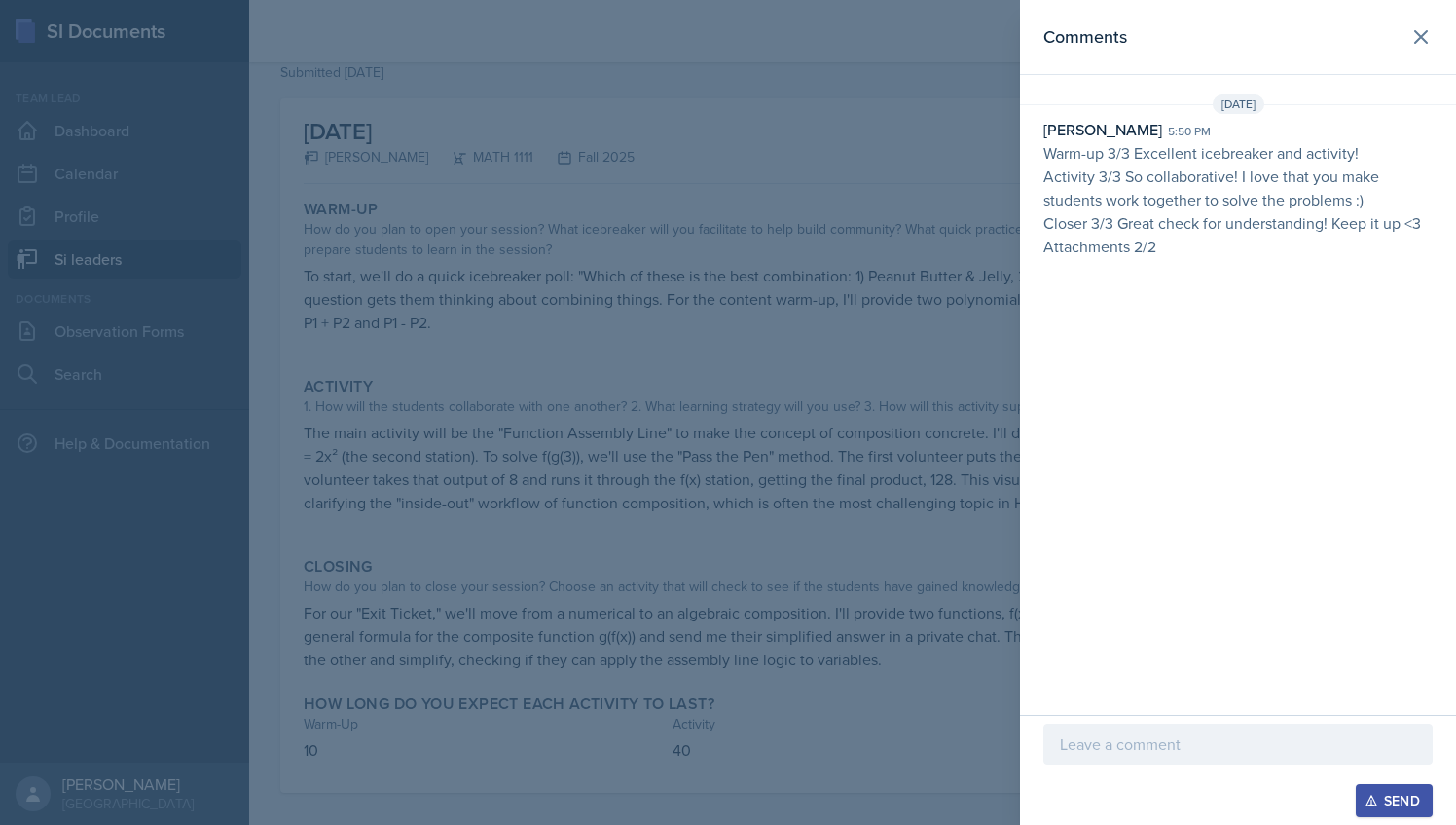
click at [797, 355] on div at bounding box center [728, 412] width 1456 height 825
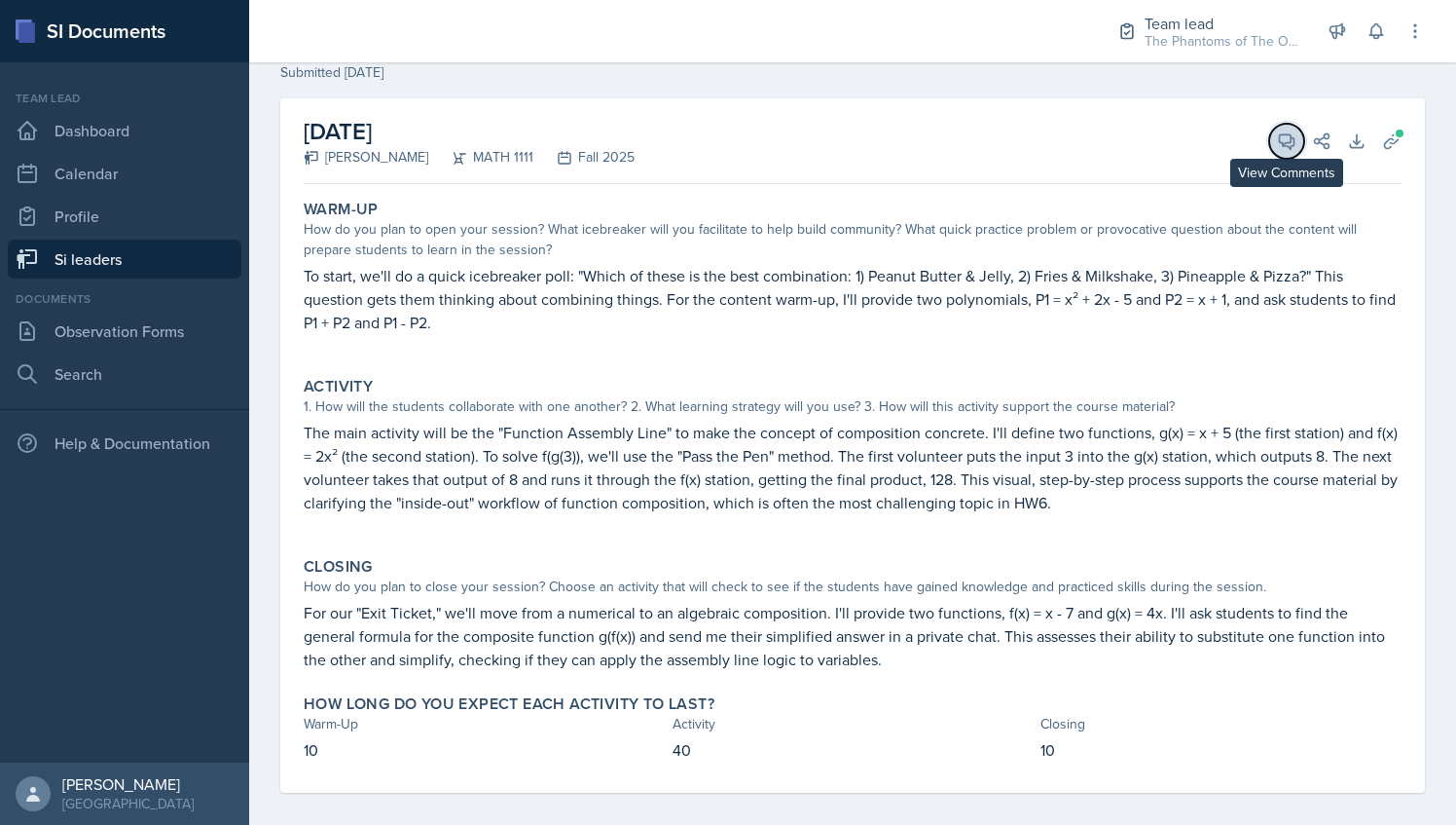
click at [1271, 127] on button "View Comments" at bounding box center [1287, 141] width 35 height 35
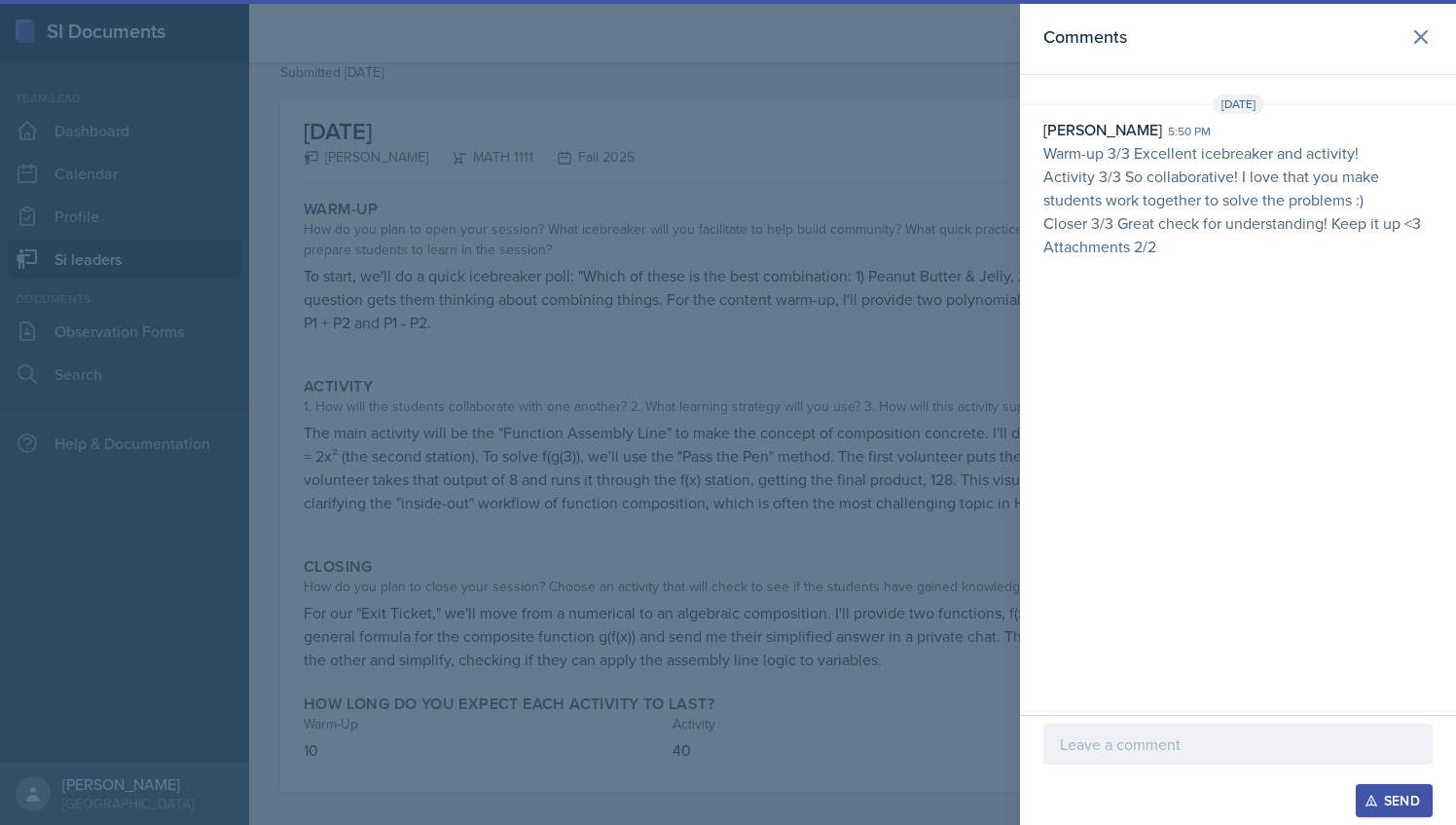
click at [737, 310] on div at bounding box center [728, 412] width 1456 height 825
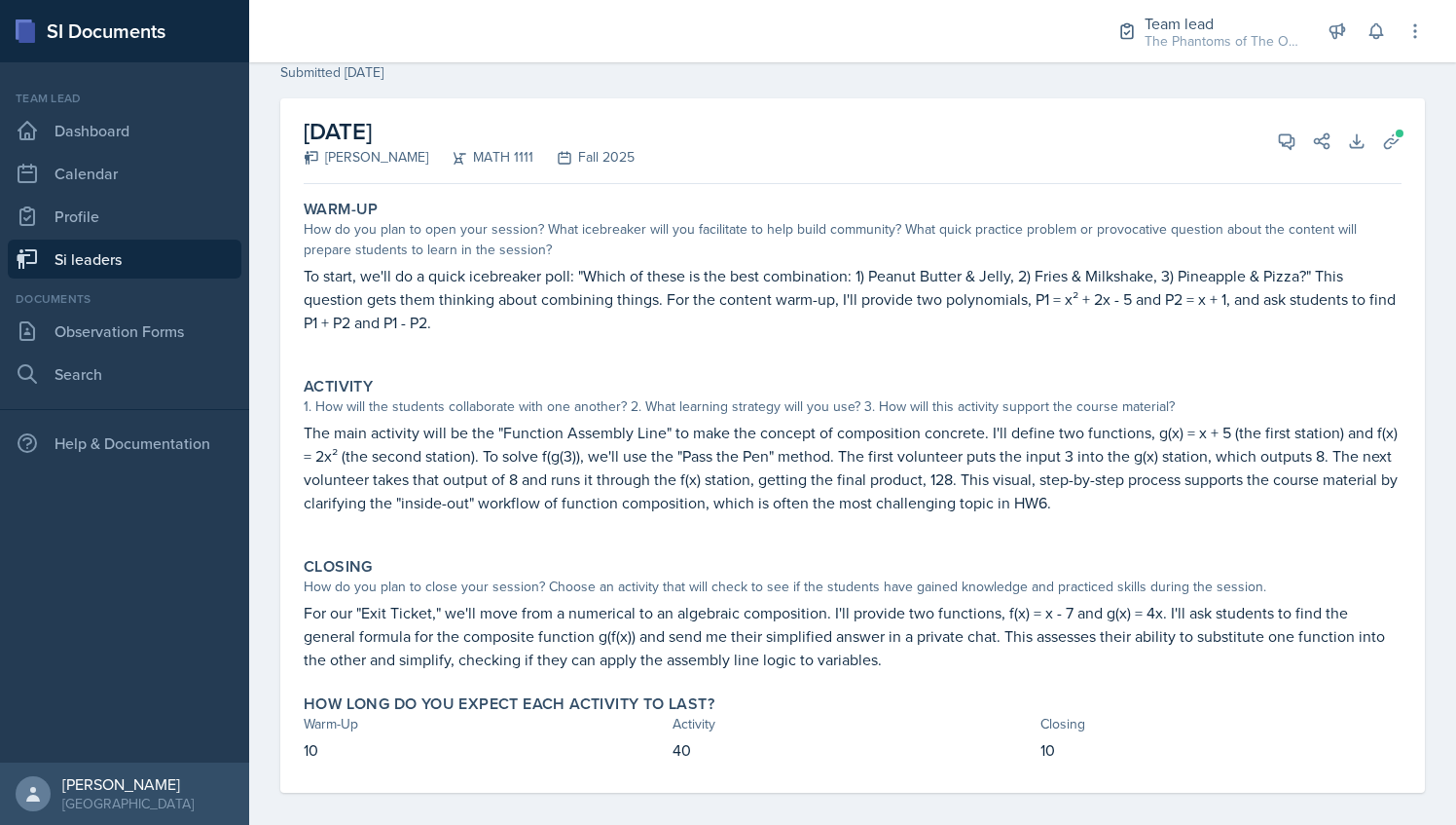
scroll to position [0, 0]
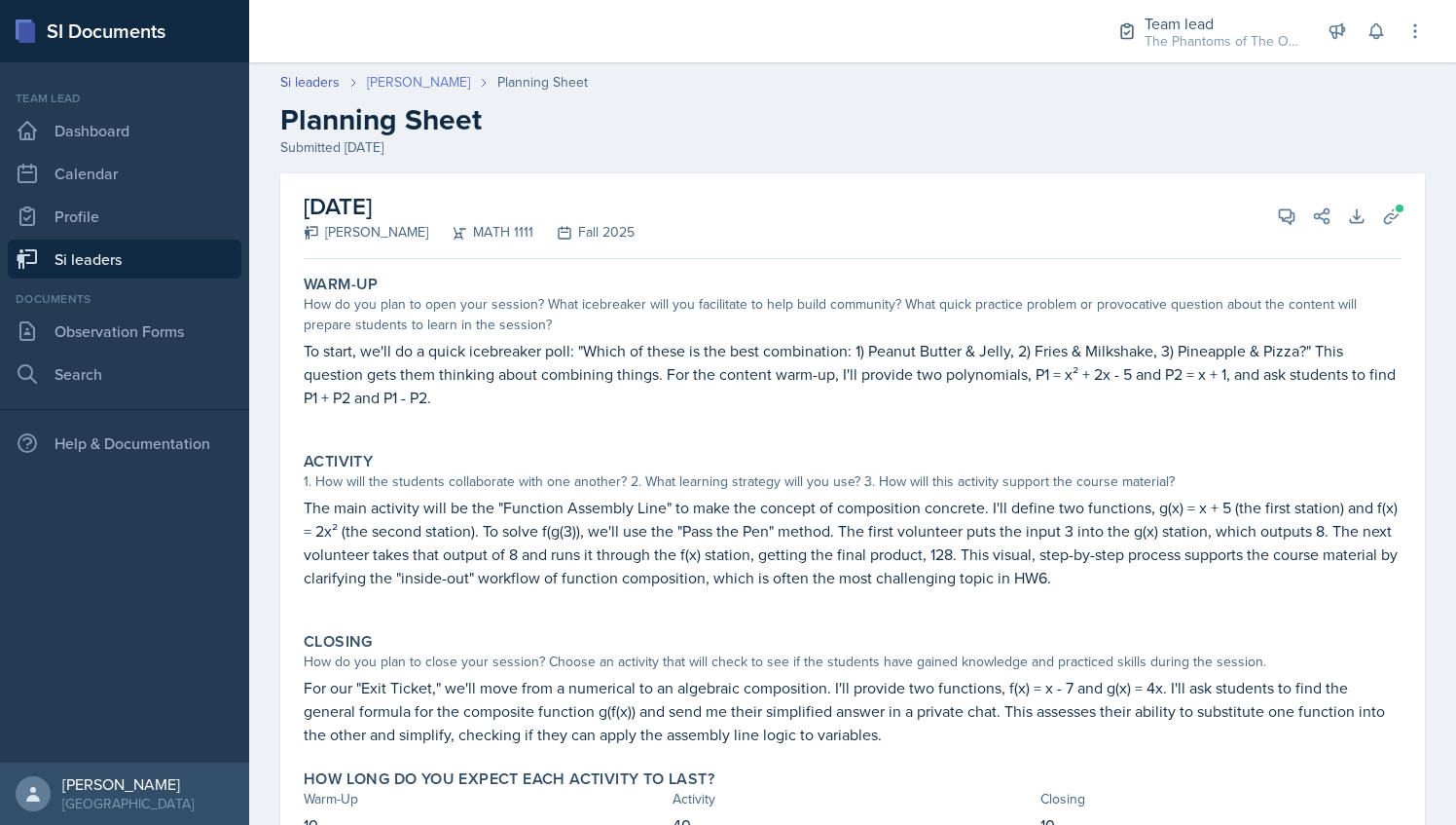
click at [409, 86] on link "[PERSON_NAME]" at bounding box center [419, 82] width 103 height 20
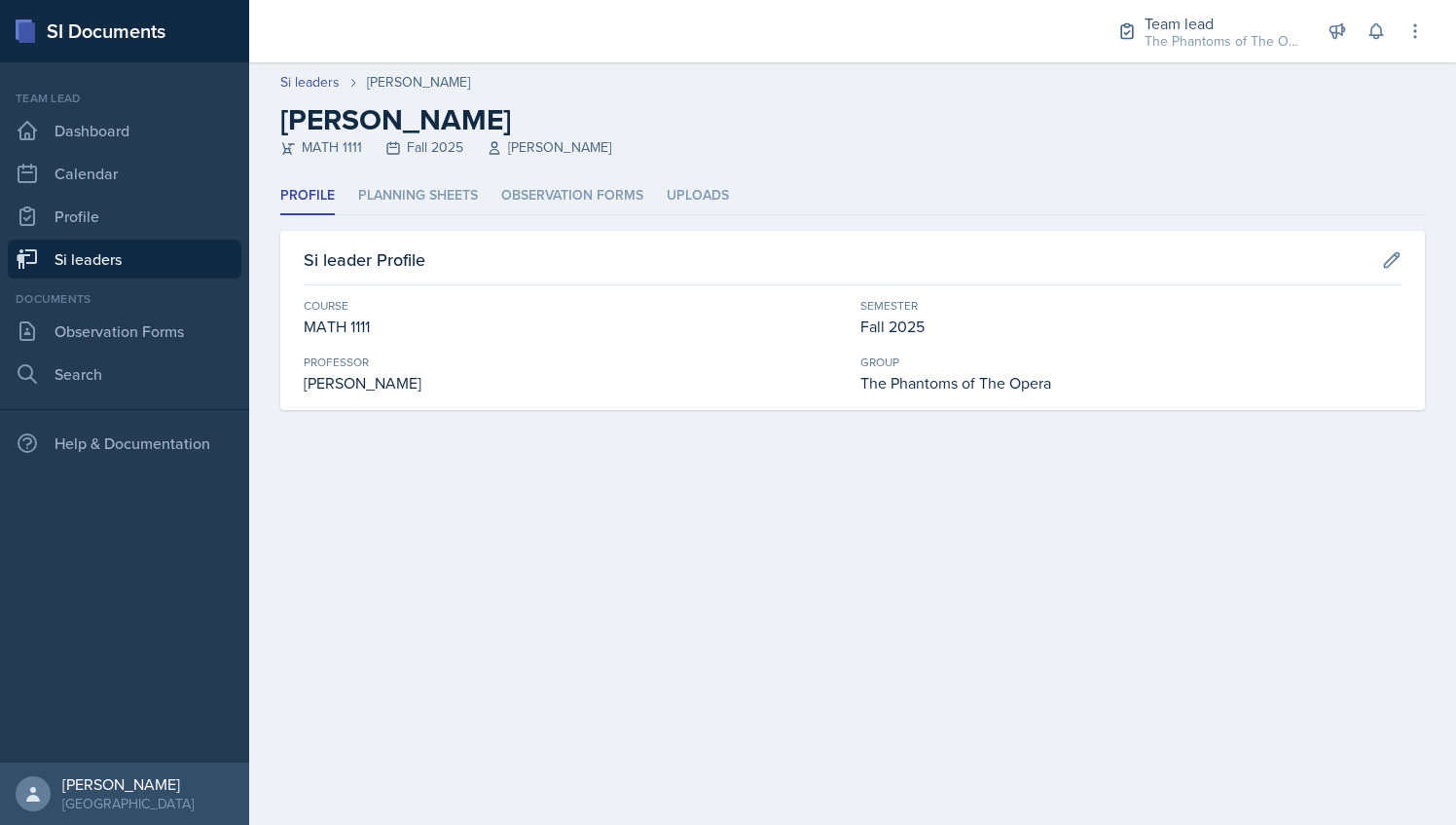
click at [420, 231] on div "Si leader Profile Course MATH 1111 Semester Fall 2025 [PERSON_NAME] Group The P…" at bounding box center [852, 320] width 1144 height 179
click at [419, 185] on li "Planning Sheets" at bounding box center [418, 196] width 120 height 38
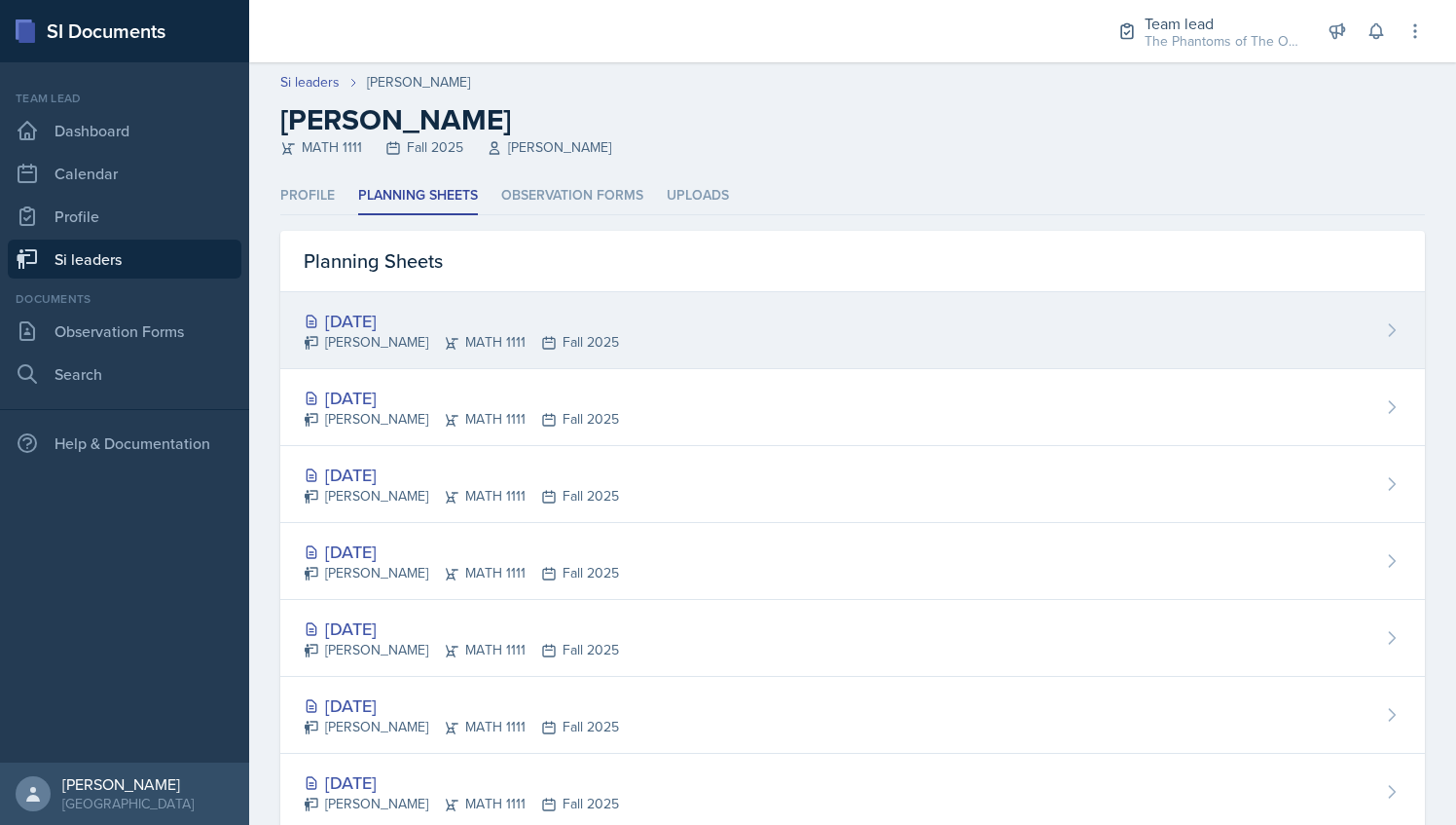
click at [481, 327] on div "[DATE]" at bounding box center [462, 320] width 316 height 26
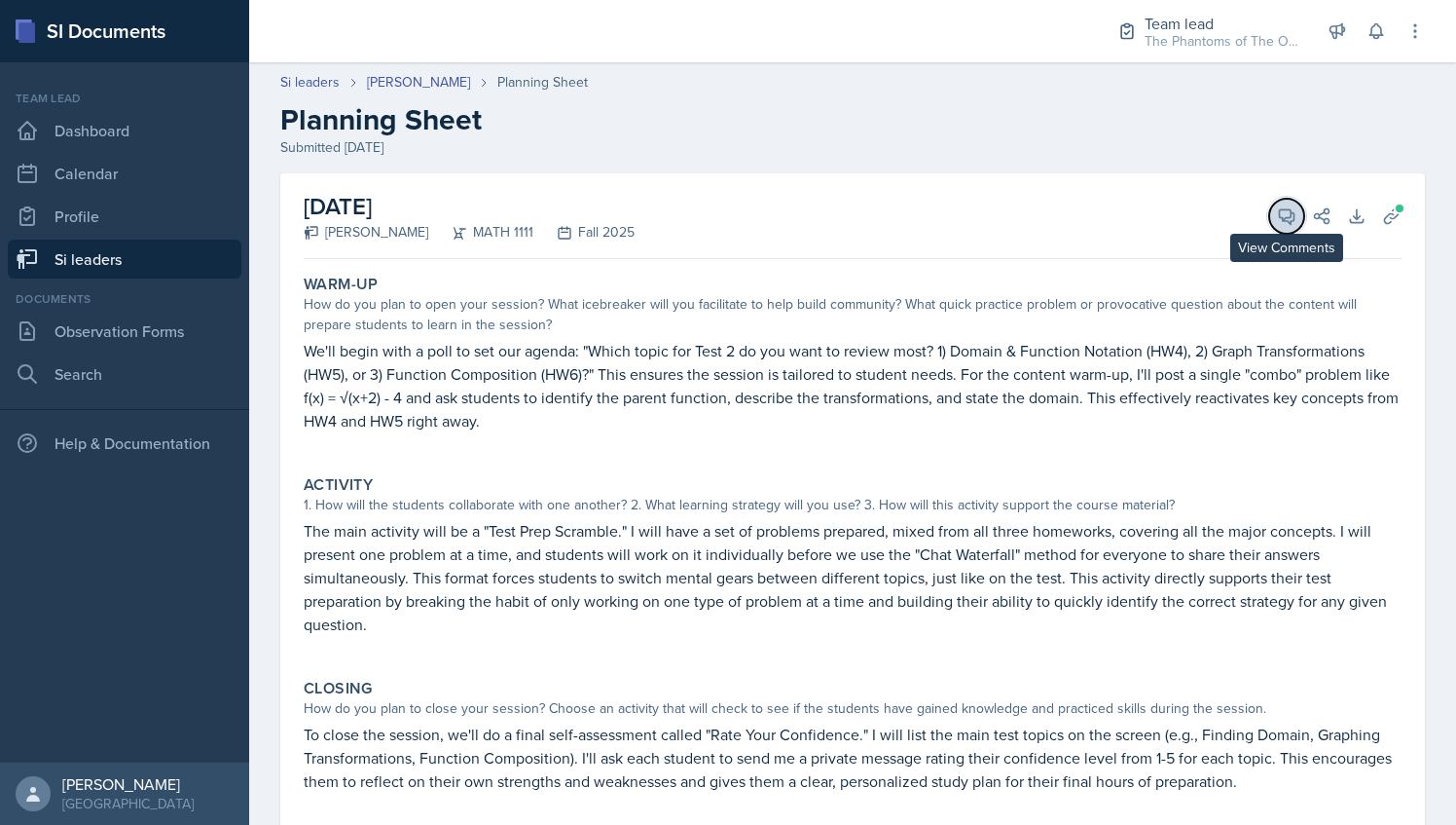
click at [1269, 230] on button "View Comments" at bounding box center [1287, 216] width 35 height 35
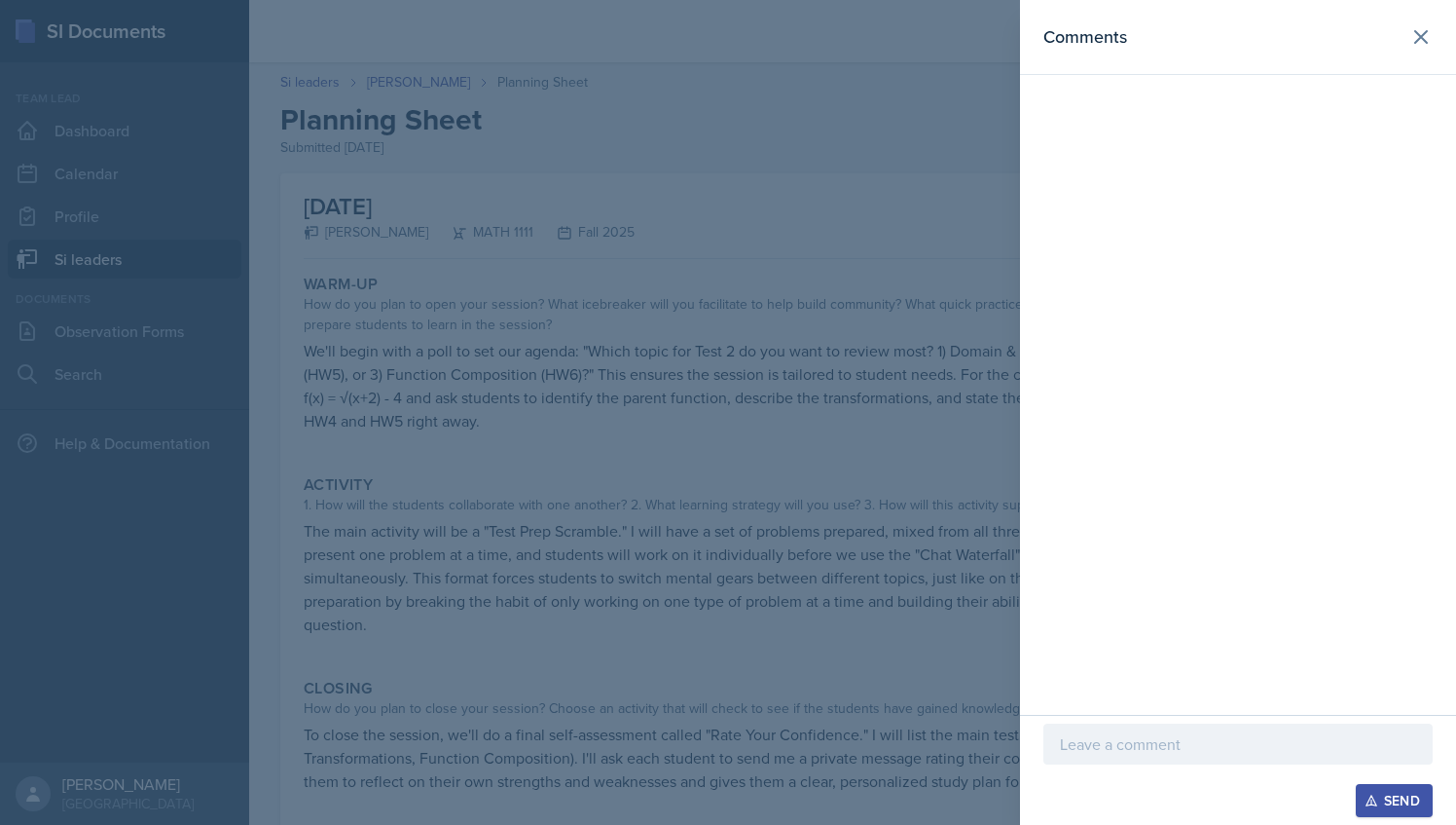
click at [769, 487] on div at bounding box center [728, 412] width 1456 height 825
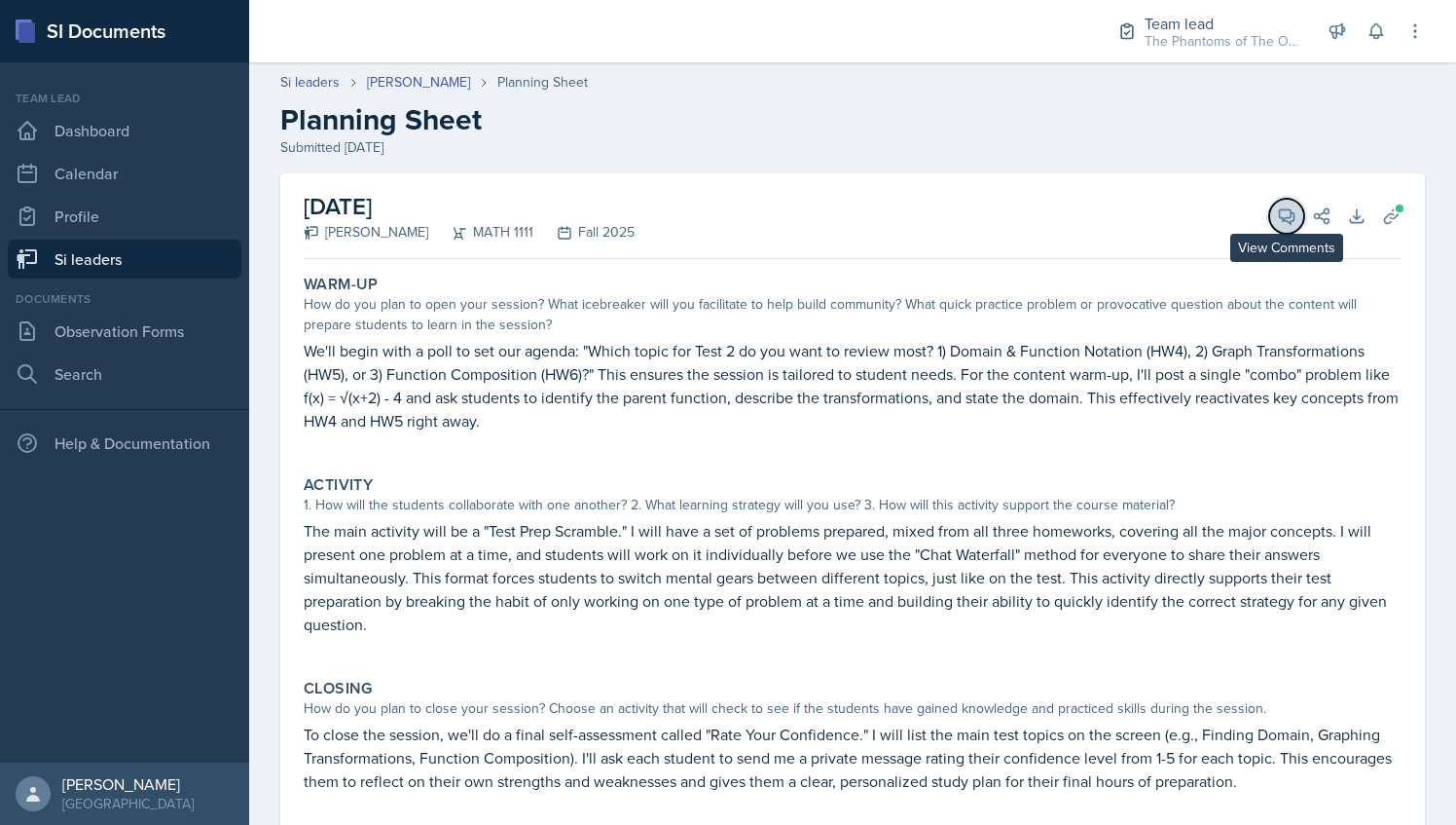
click at [1277, 213] on icon at bounding box center [1287, 216] width 19 height 19
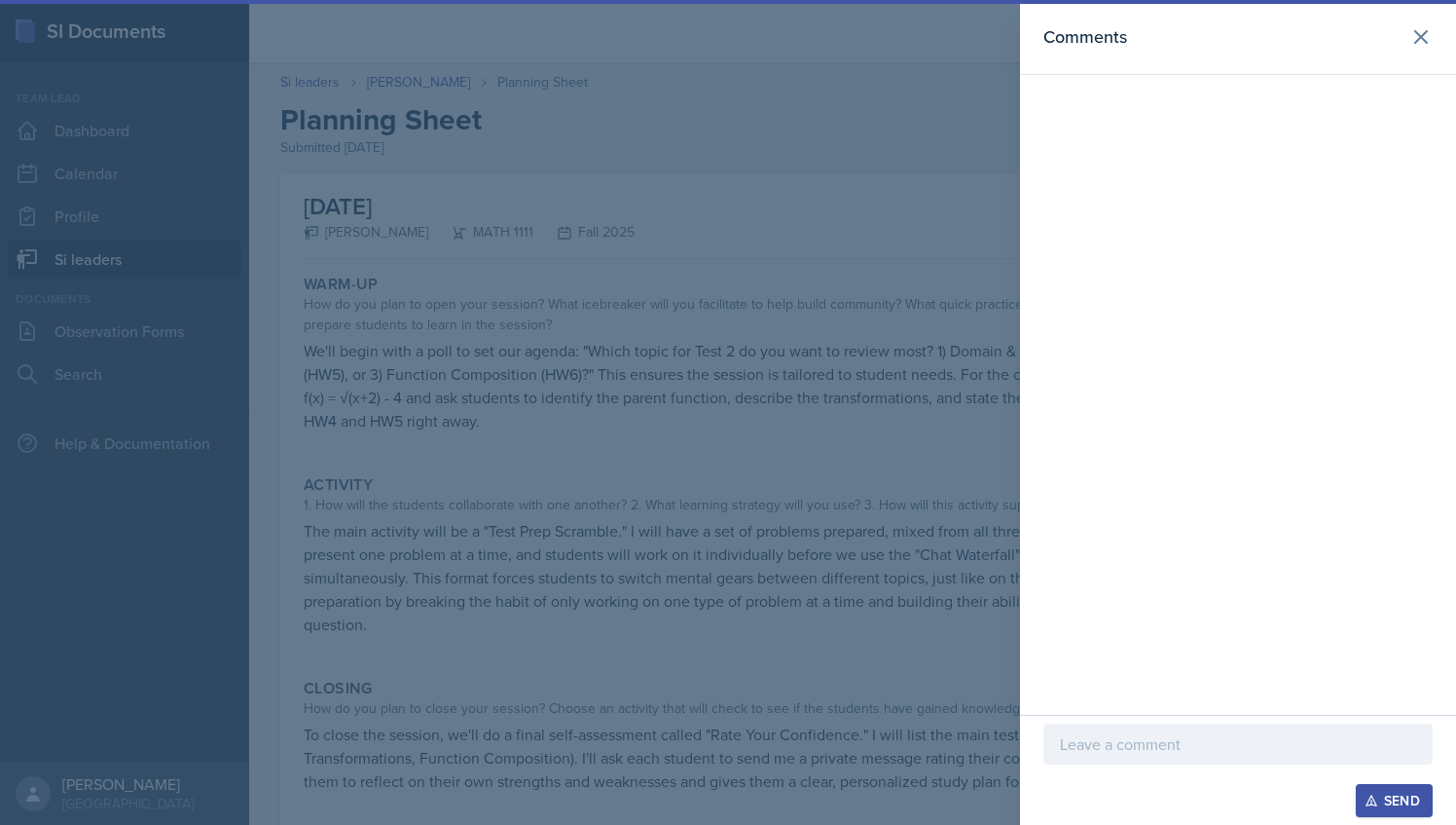
click at [1205, 711] on div "Comments" at bounding box center [1239, 357] width 436 height 715
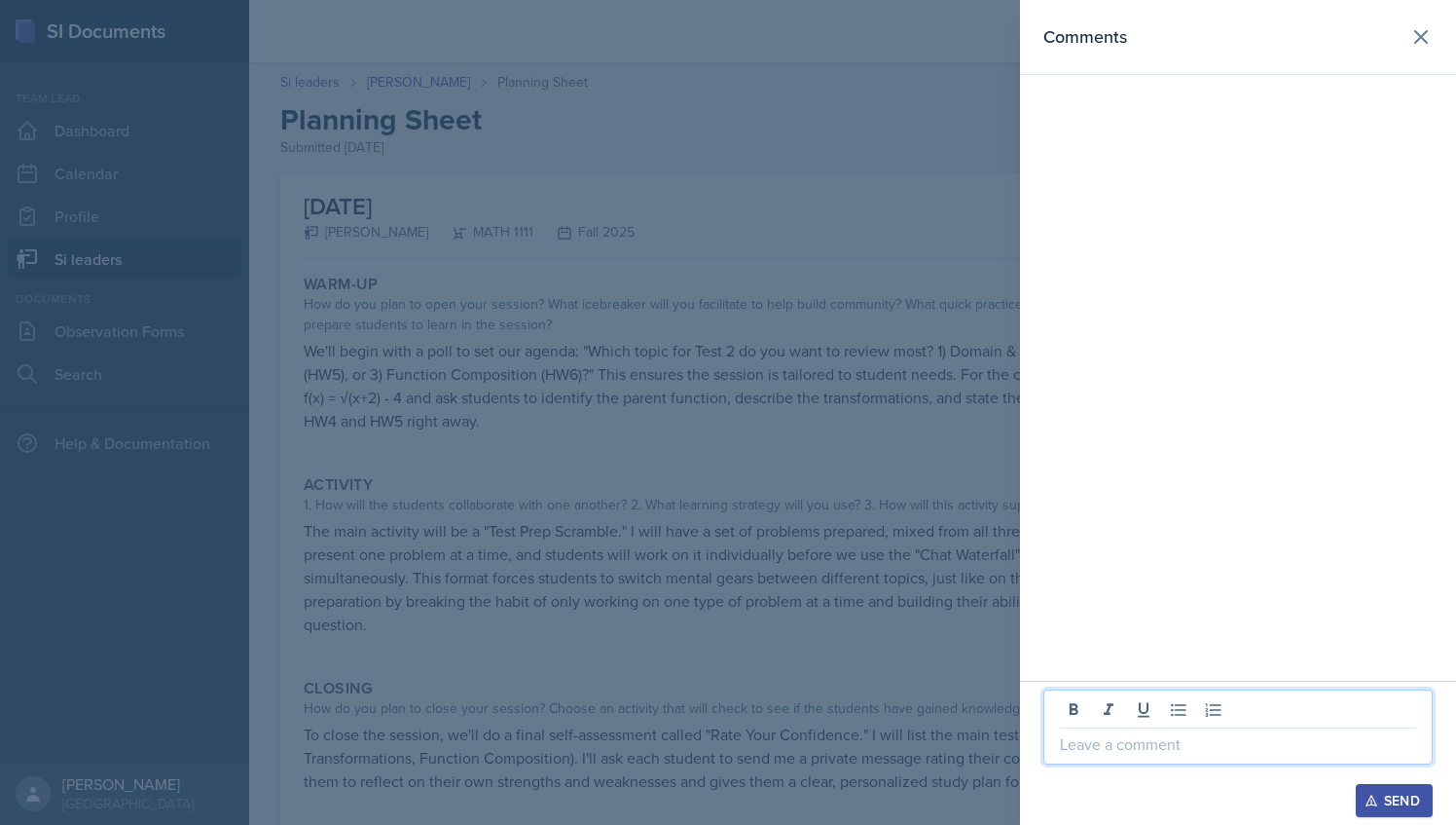
click at [1167, 735] on p at bounding box center [1239, 744] width 356 height 23
paste div
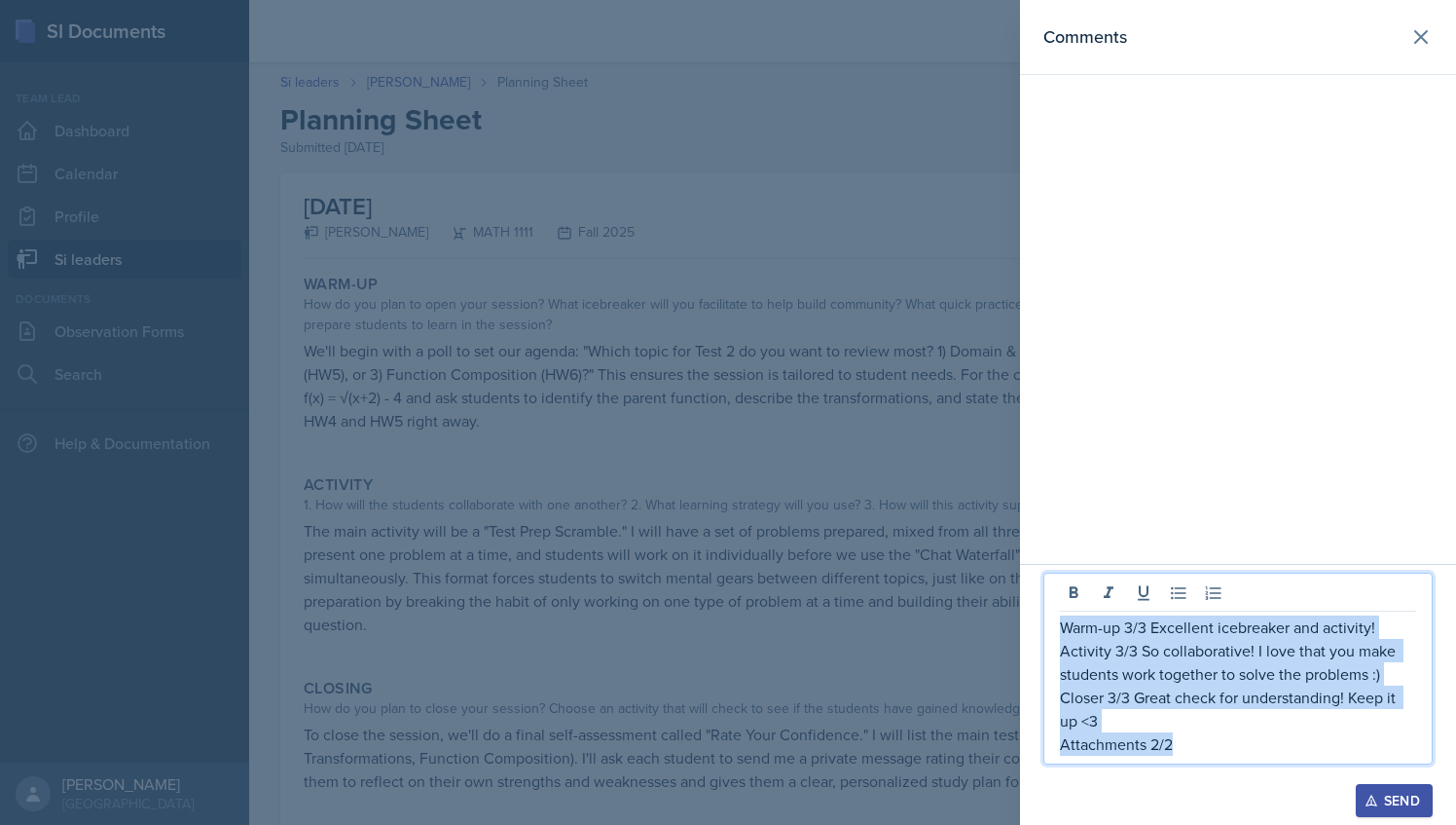
drag, startPoint x: 1185, startPoint y: 752, endPoint x: 1038, endPoint y: 612, distance: 203.0
click at [1038, 612] on div "Warm-up 3/3 Excellent icebreaker and activity! Activity 3/3 So collaborative! I…" at bounding box center [1239, 694] width 436 height 261
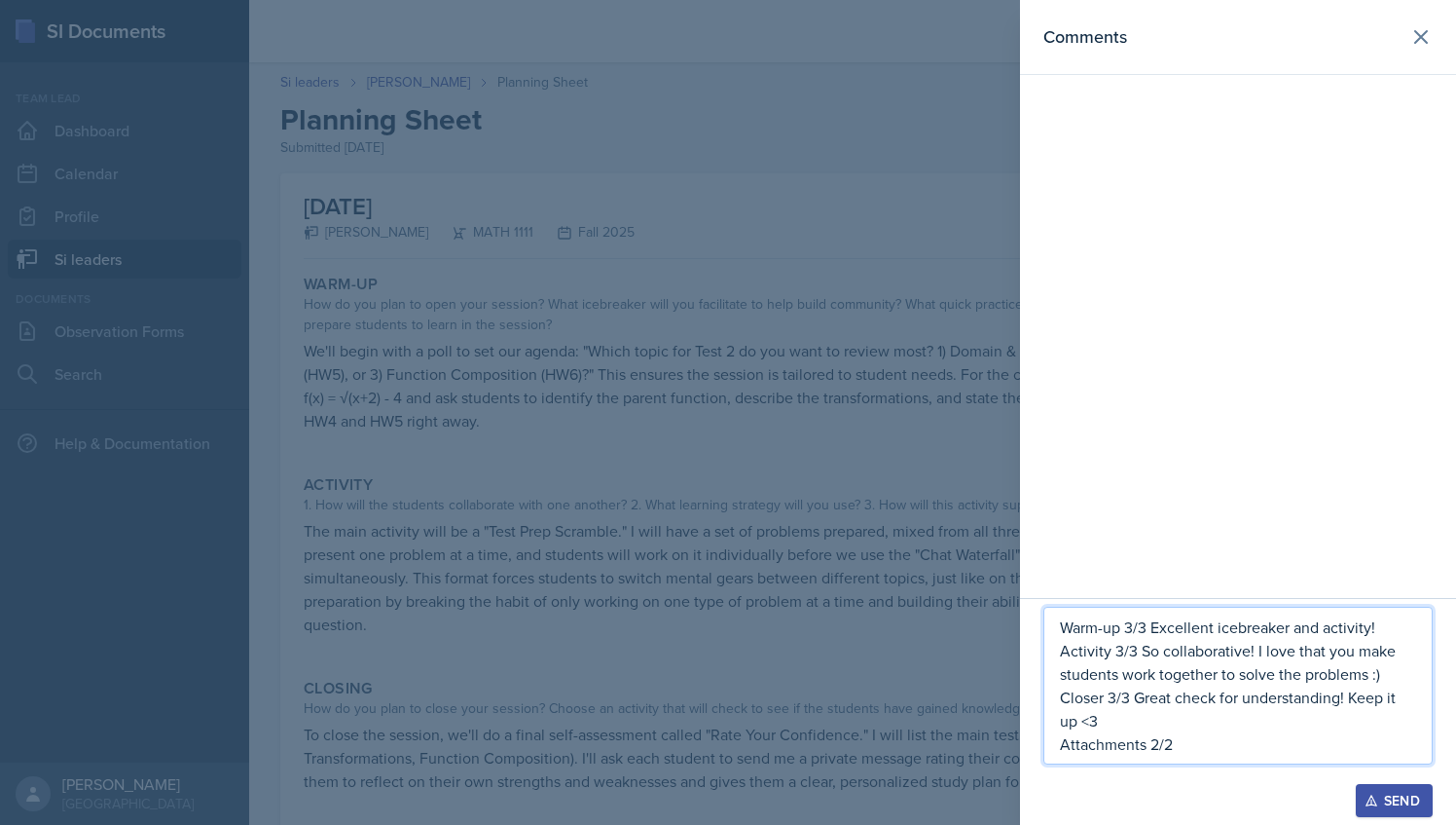
click at [1373, 631] on p "Warm-up 3/3 Excellent icebreaker and activity!" at bounding box center [1239, 627] width 356 height 23
click at [1382, 626] on p "Warm-up 3/3 Excellent icebreaker and activity!" at bounding box center [1239, 627] width 356 height 23
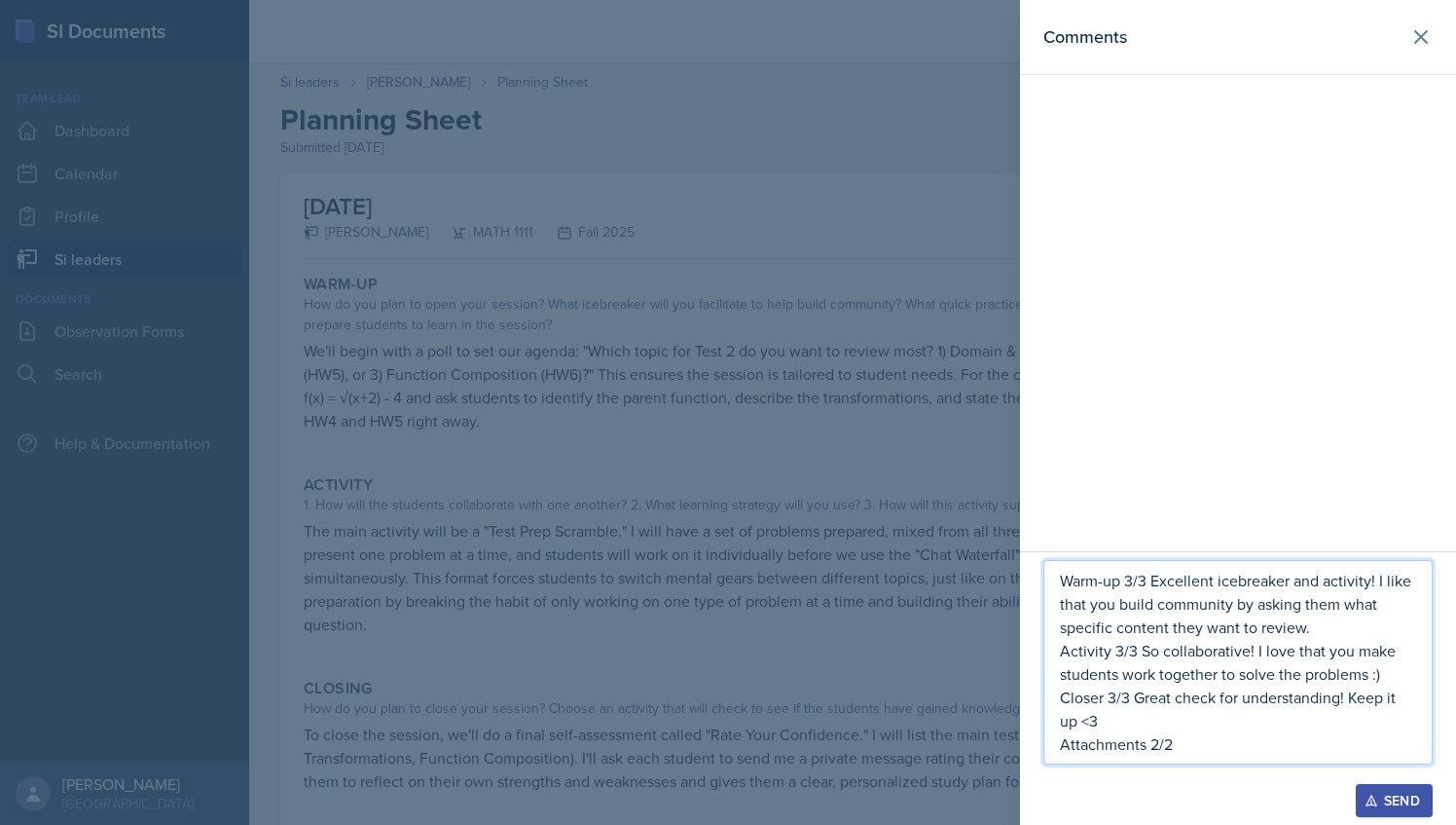
click at [792, 573] on div at bounding box center [728, 412] width 1456 height 825
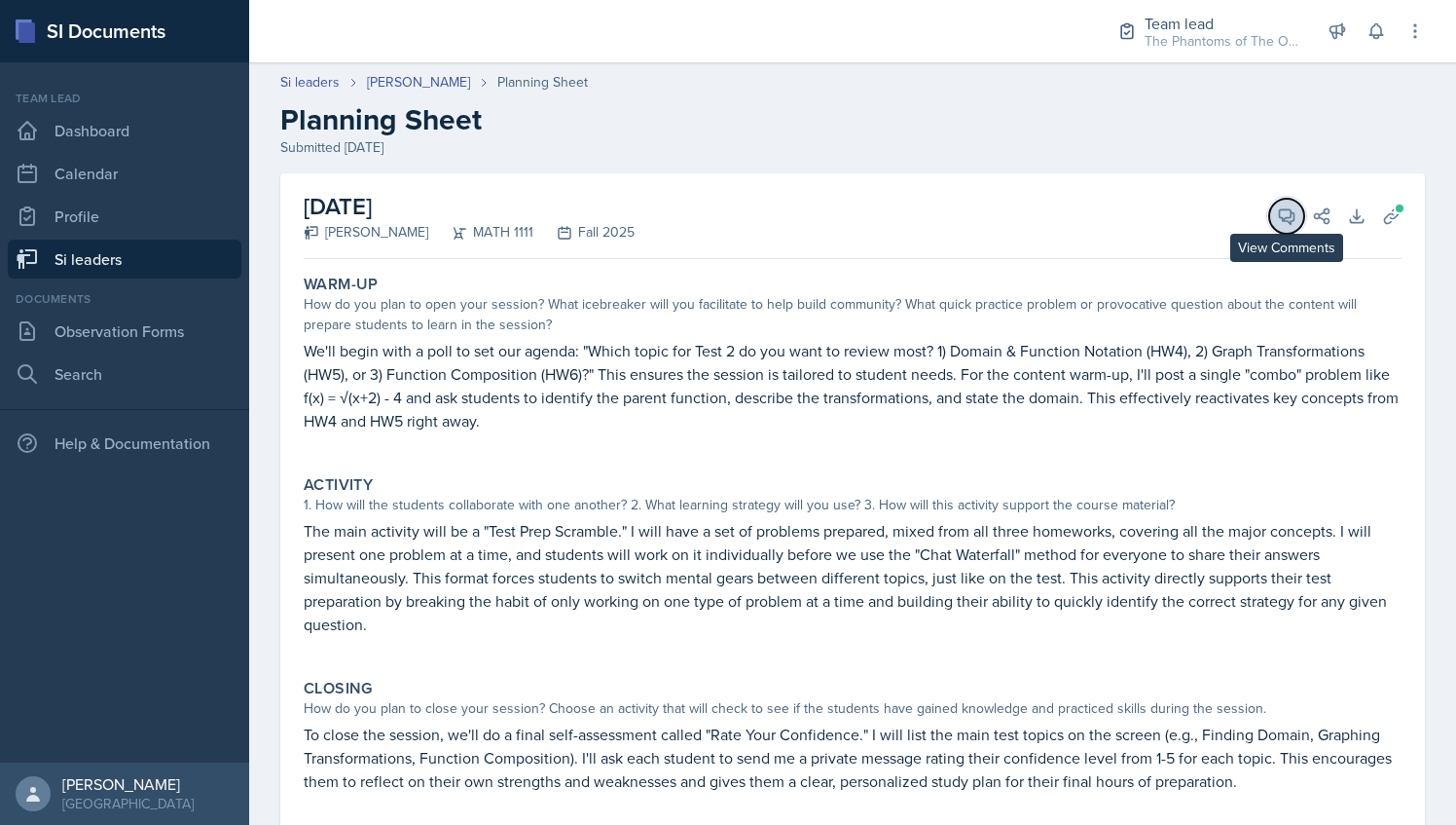
click at [1288, 211] on span at bounding box center [1293, 209] width 10 height 10
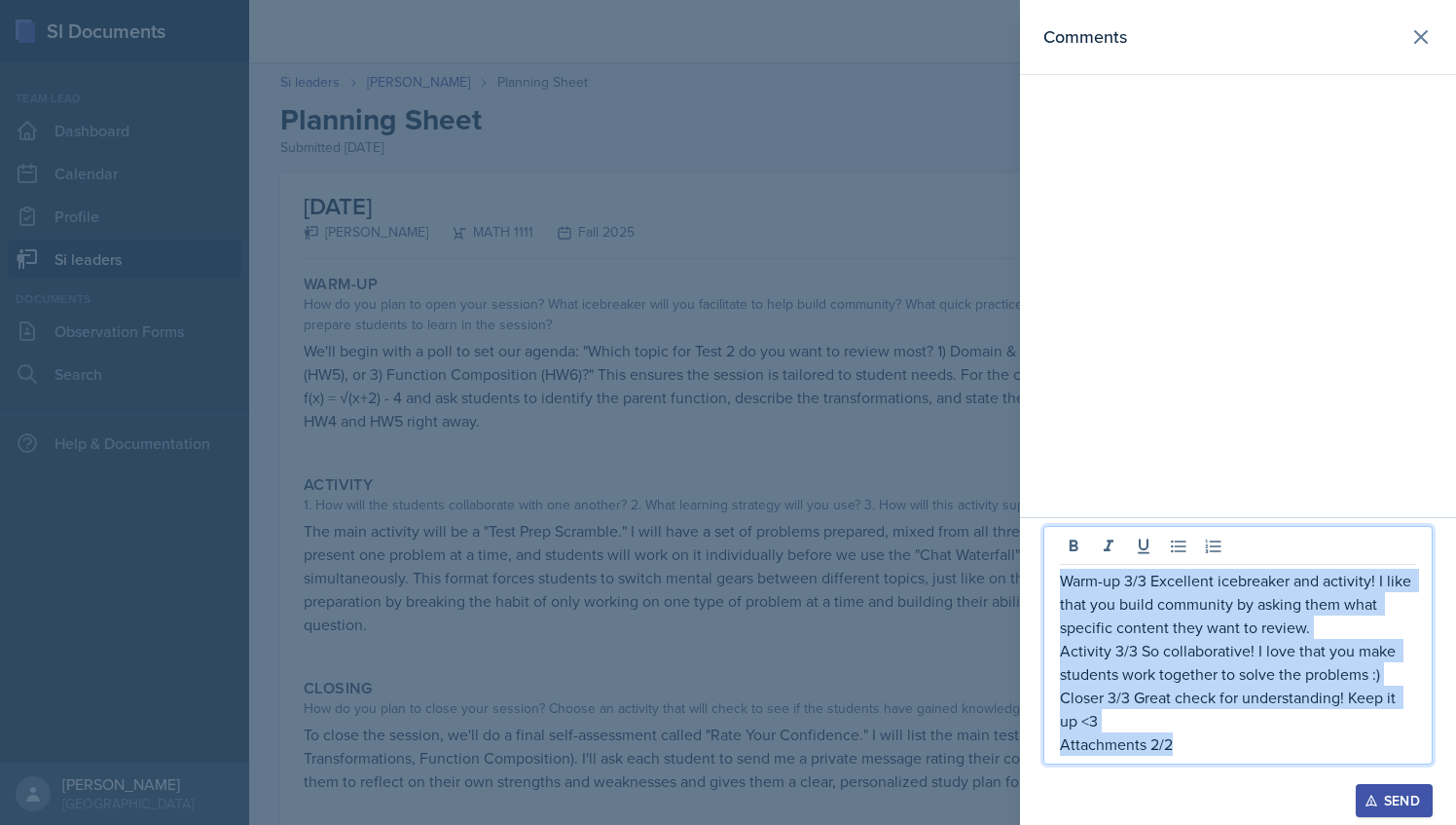
drag, startPoint x: 1220, startPoint y: 735, endPoint x: 1050, endPoint y: 585, distance: 226.7
click at [1050, 585] on div "Warm-up 3/3 Excellent icebreaker and activity! I like that you build community …" at bounding box center [1239, 645] width 390 height 239
click at [1404, 803] on div "Send" at bounding box center [1394, 801] width 52 height 16
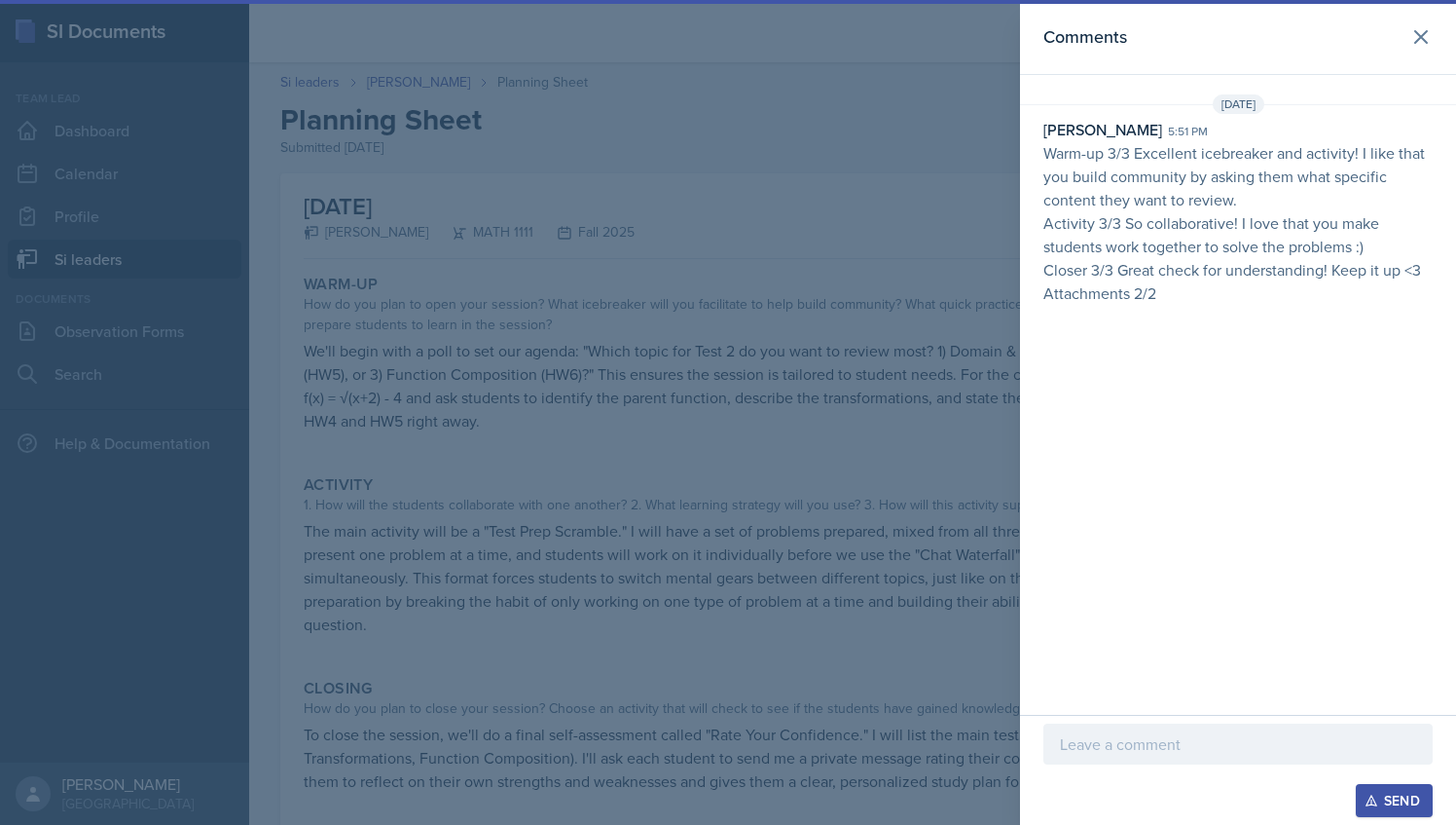
click at [729, 207] on div at bounding box center [728, 412] width 1456 height 825
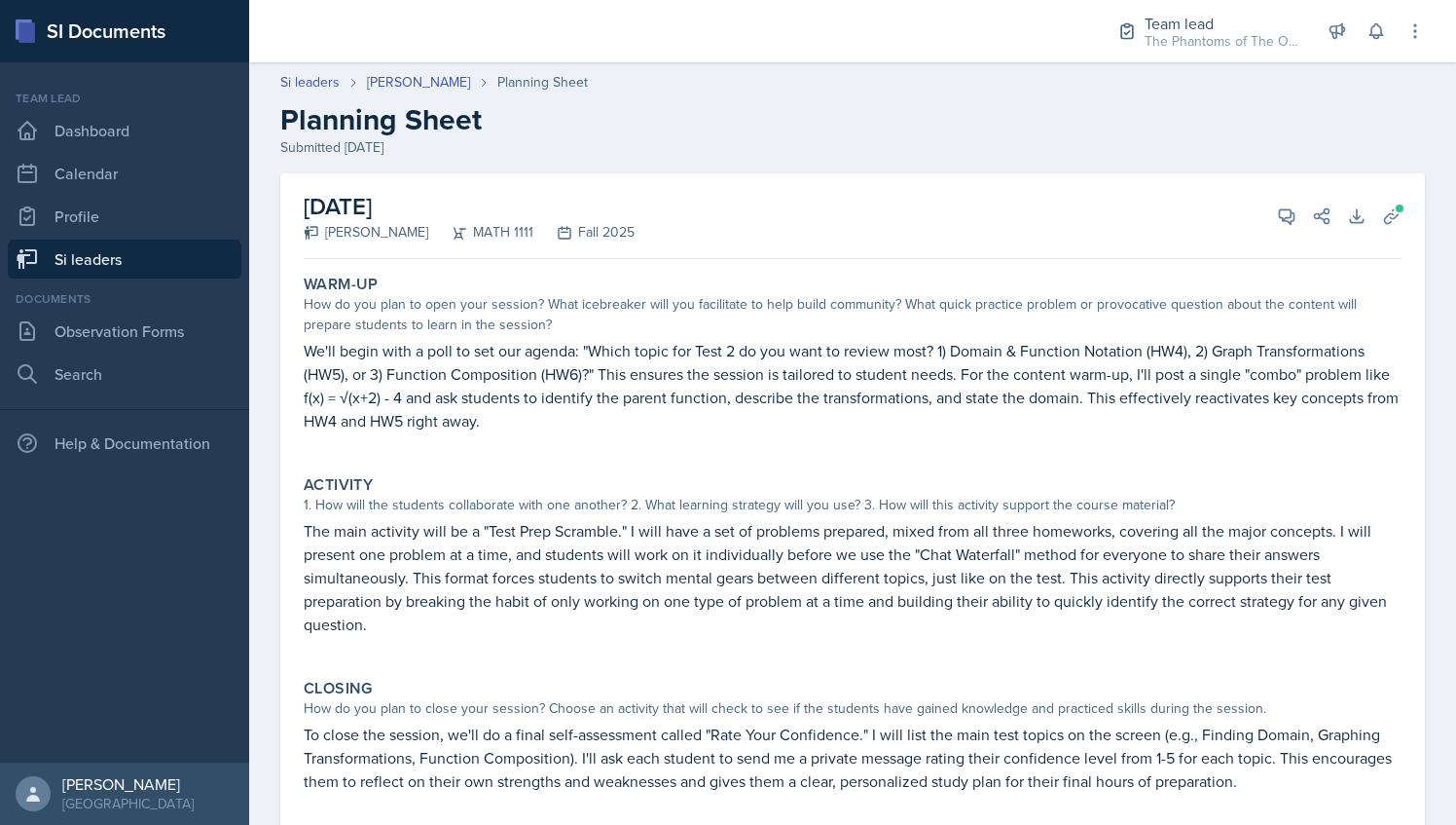
click at [396, 65] on header "Si leaders [PERSON_NAME] Planning Sheet Planning Sheet Submitted [DATE]" at bounding box center [852, 115] width 1207 height 125
click at [403, 82] on link "[PERSON_NAME]" at bounding box center [419, 82] width 103 height 20
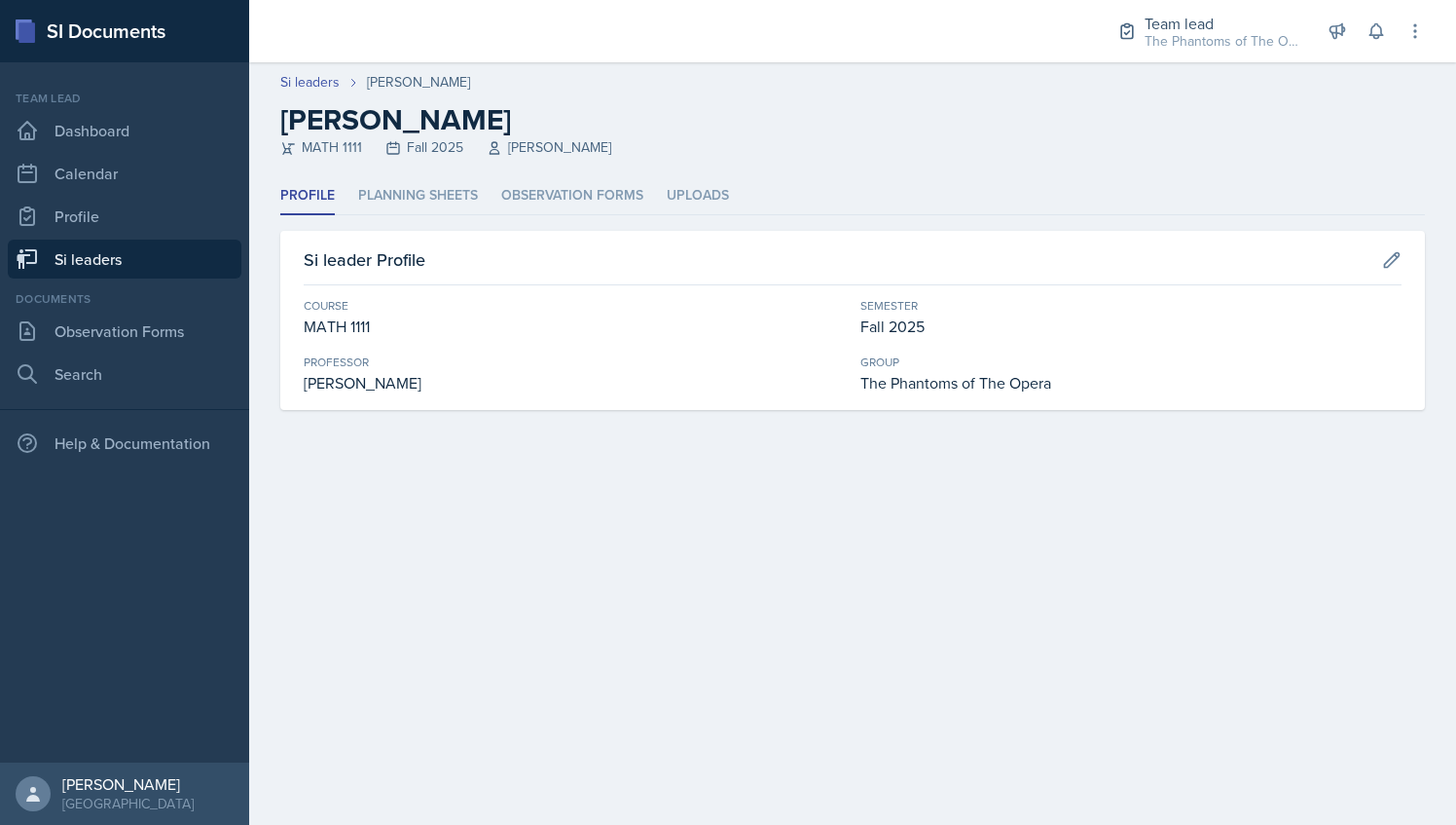
click at [162, 259] on link "Si leaders" at bounding box center [125, 259] width 234 height 39
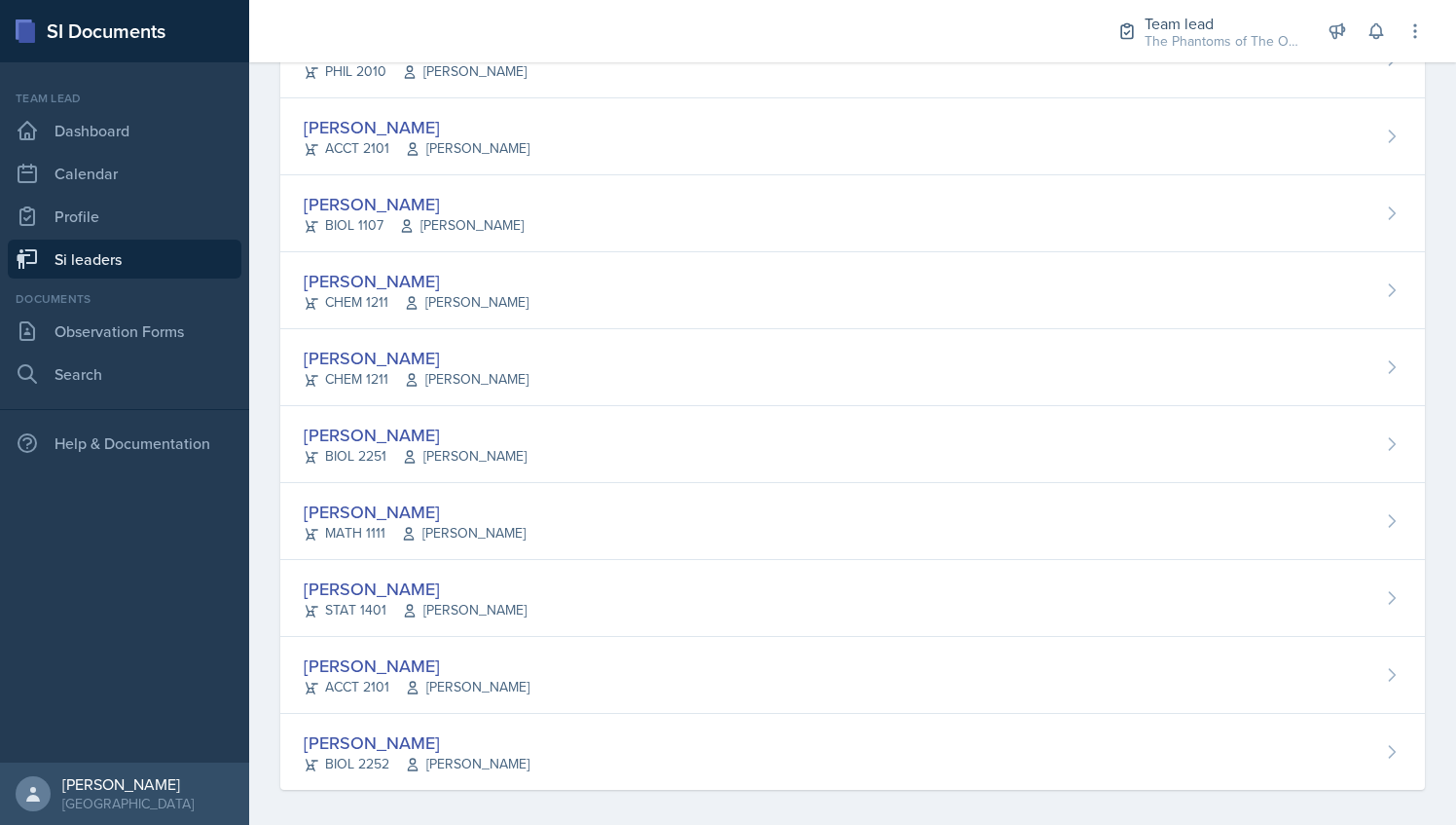
scroll to position [1311, 0]
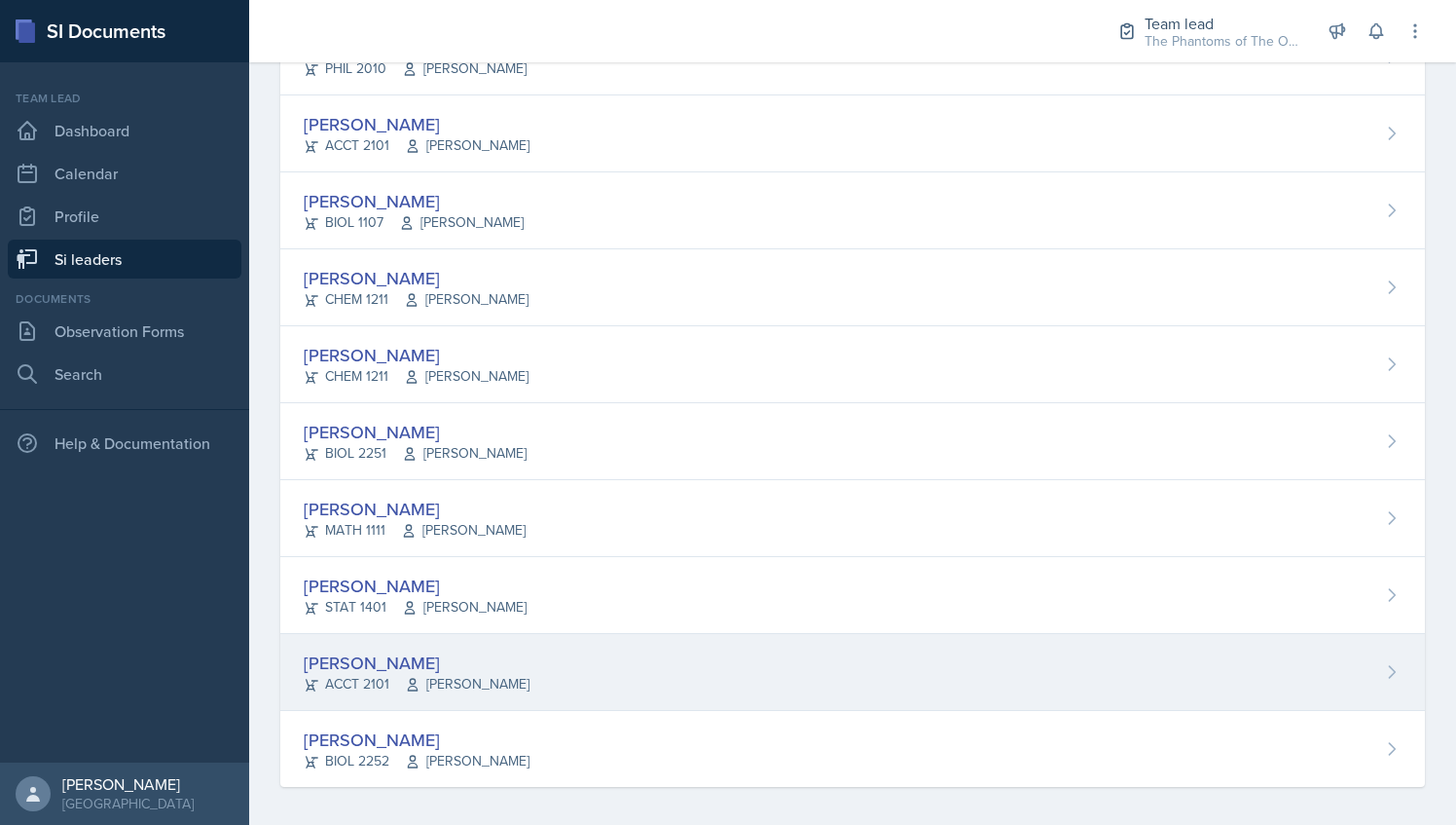
click at [543, 682] on div "[PERSON_NAME] ACCT 2101 [PERSON_NAME]" at bounding box center [852, 672] width 1144 height 77
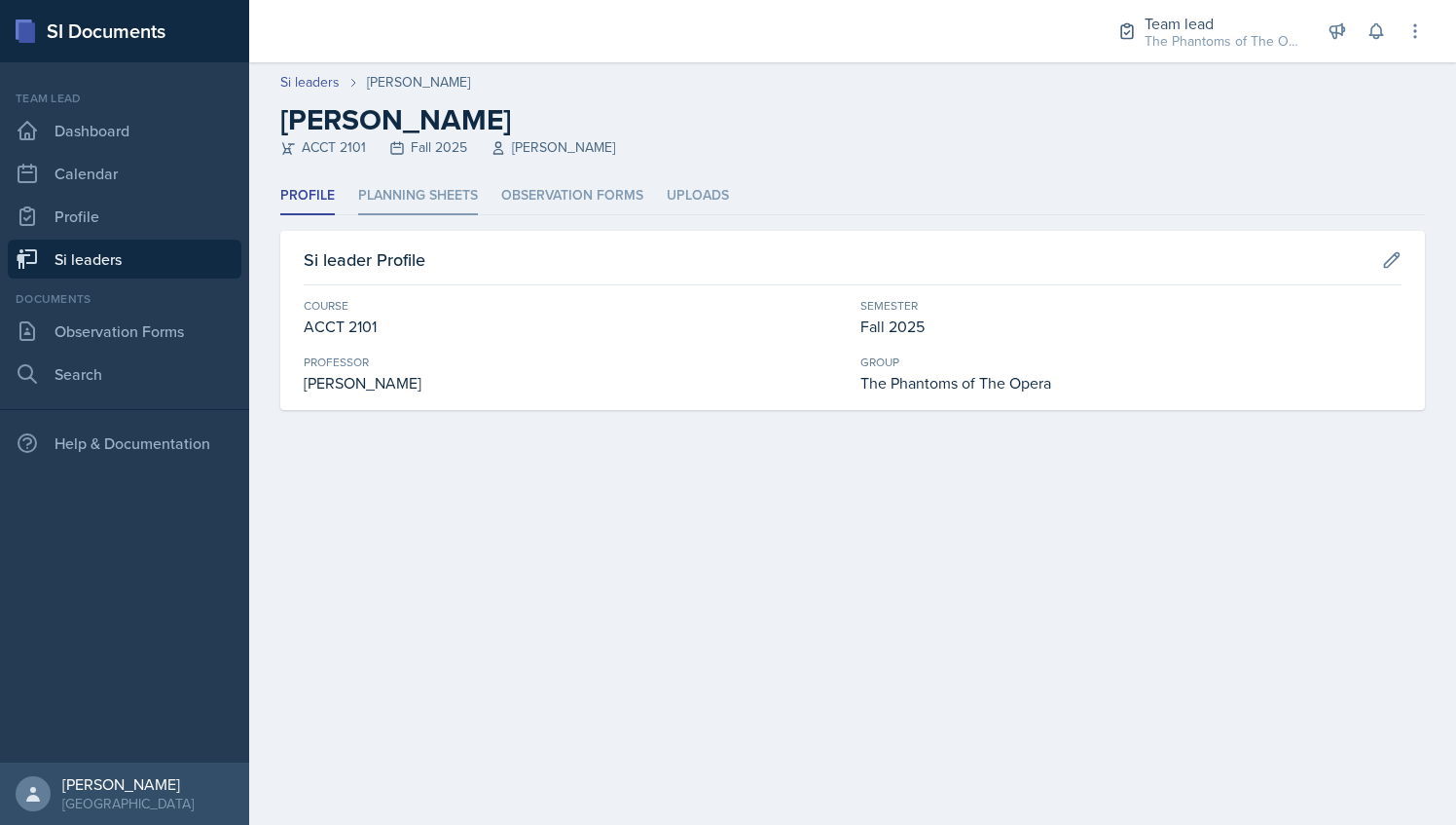
click at [437, 191] on li "Planning Sheets" at bounding box center [418, 196] width 120 height 38
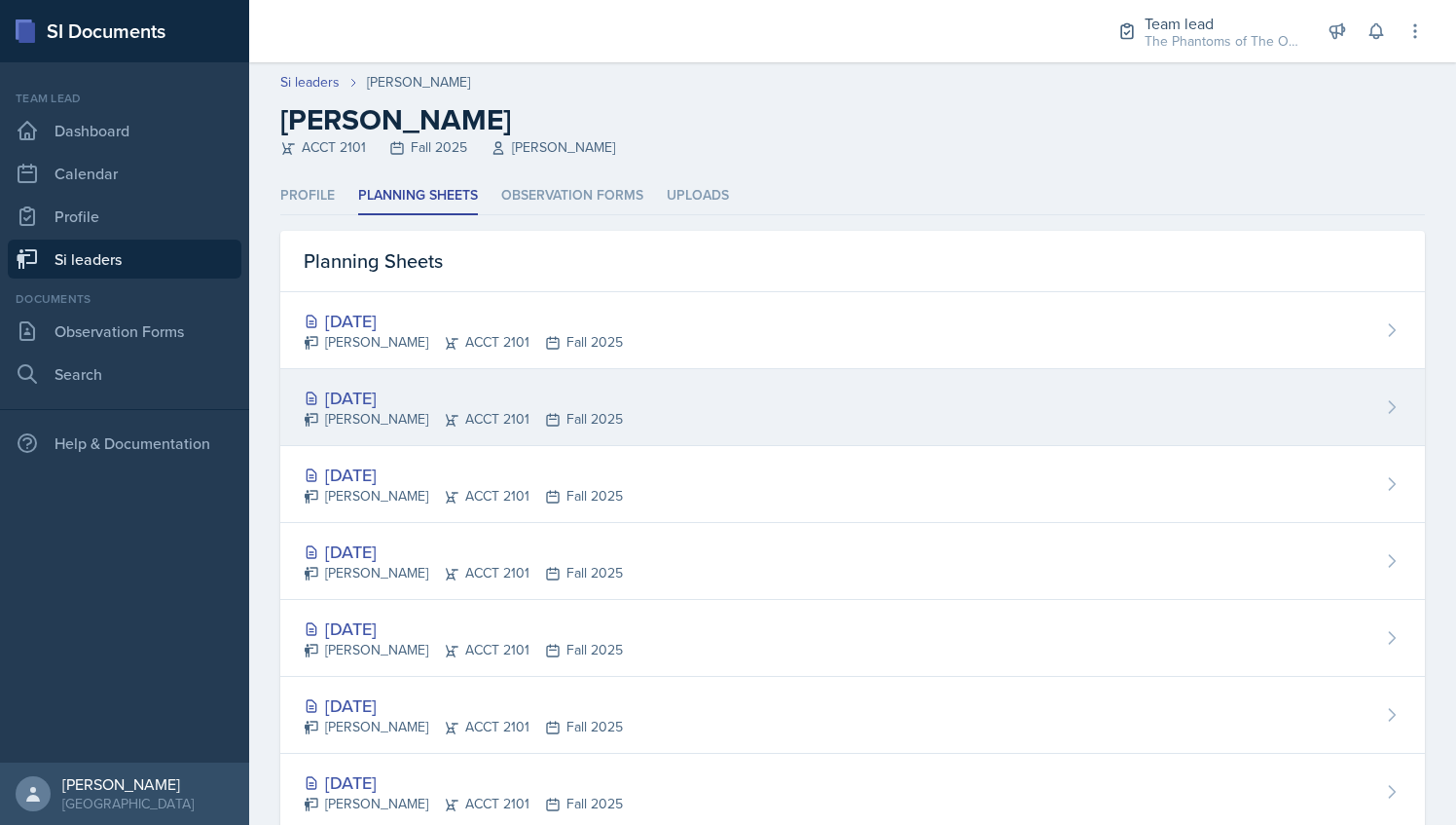
click at [676, 374] on div "[DATE] [PERSON_NAME] ACCT 2101 Fall 2025" at bounding box center [852, 407] width 1144 height 77
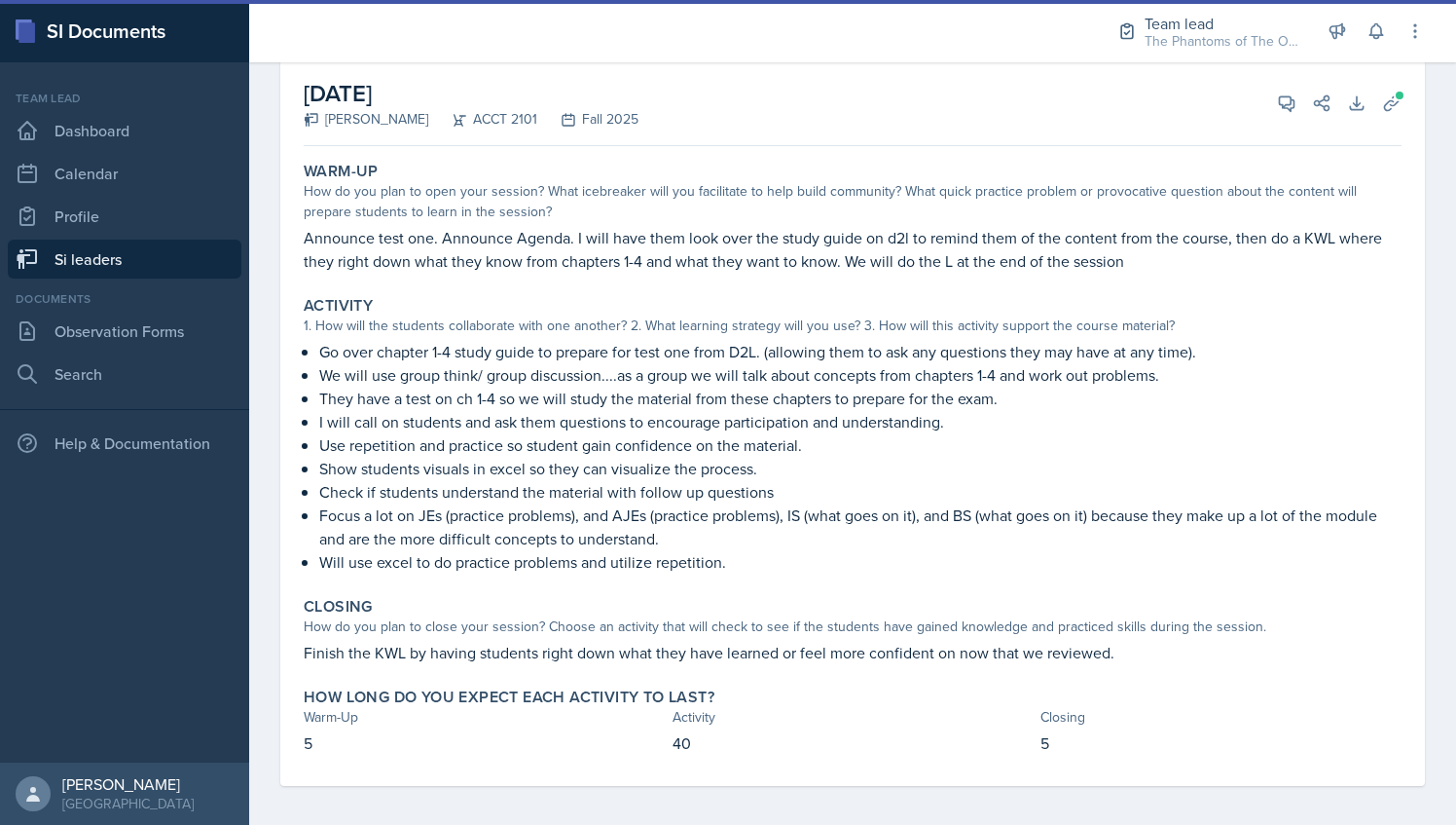
scroll to position [120, 0]
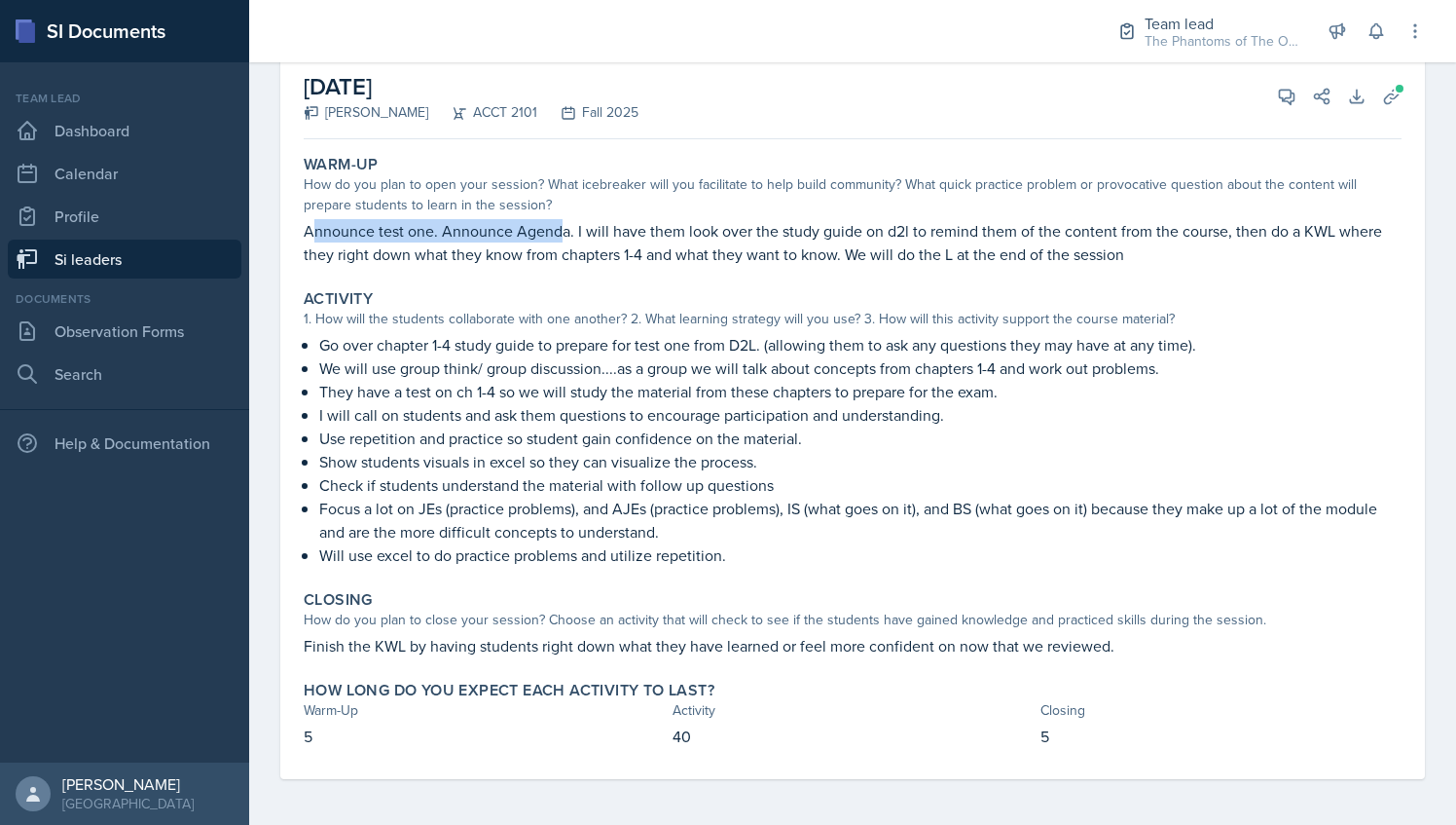
drag, startPoint x: 312, startPoint y: 233, endPoint x: 577, endPoint y: 212, distance: 265.8
click at [577, 212] on div "Warm-Up How do you plan to open your session? What icebreaker will you facilita…" at bounding box center [852, 210] width 1113 height 127
drag, startPoint x: 577, startPoint y: 212, endPoint x: 564, endPoint y: 233, distance: 24.7
click at [564, 233] on p "Announce test one. Announce Agenda. I will have them look over the study guide …" at bounding box center [852, 243] width 1098 height 47
click at [1288, 90] on span at bounding box center [1293, 90] width 10 height 10
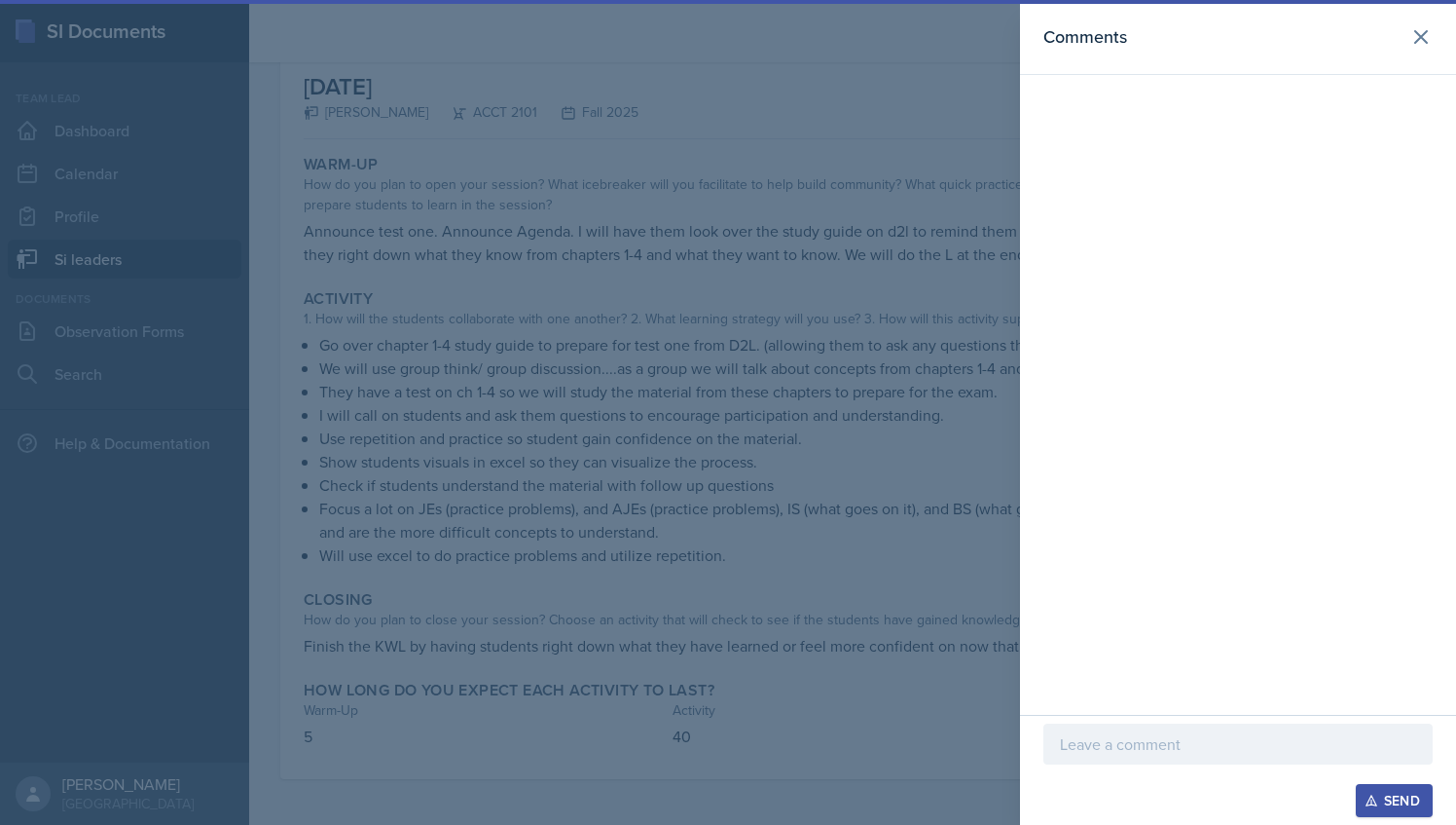
click at [1152, 739] on p at bounding box center [1239, 744] width 356 height 23
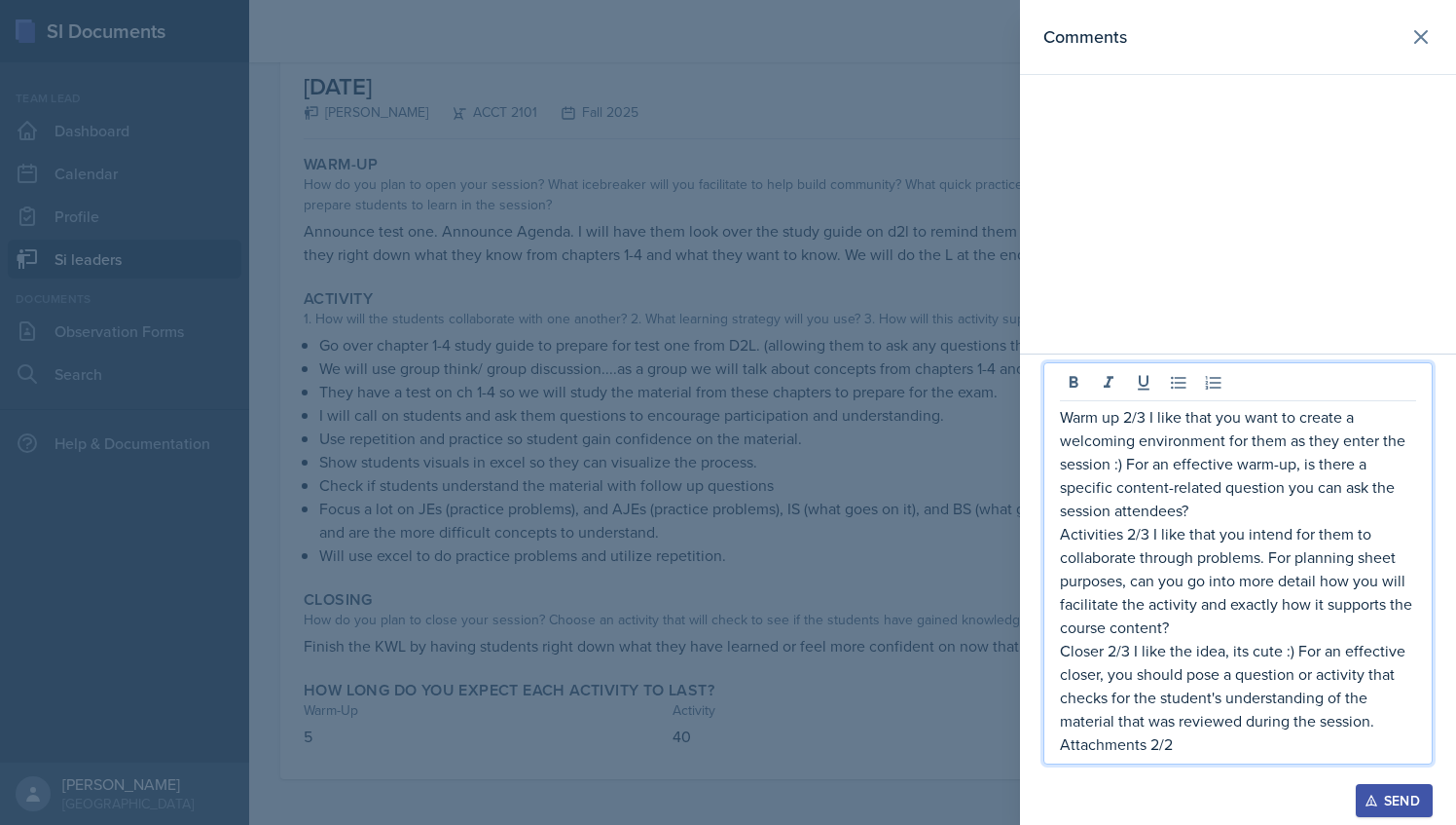
click at [642, 407] on div at bounding box center [728, 412] width 1456 height 825
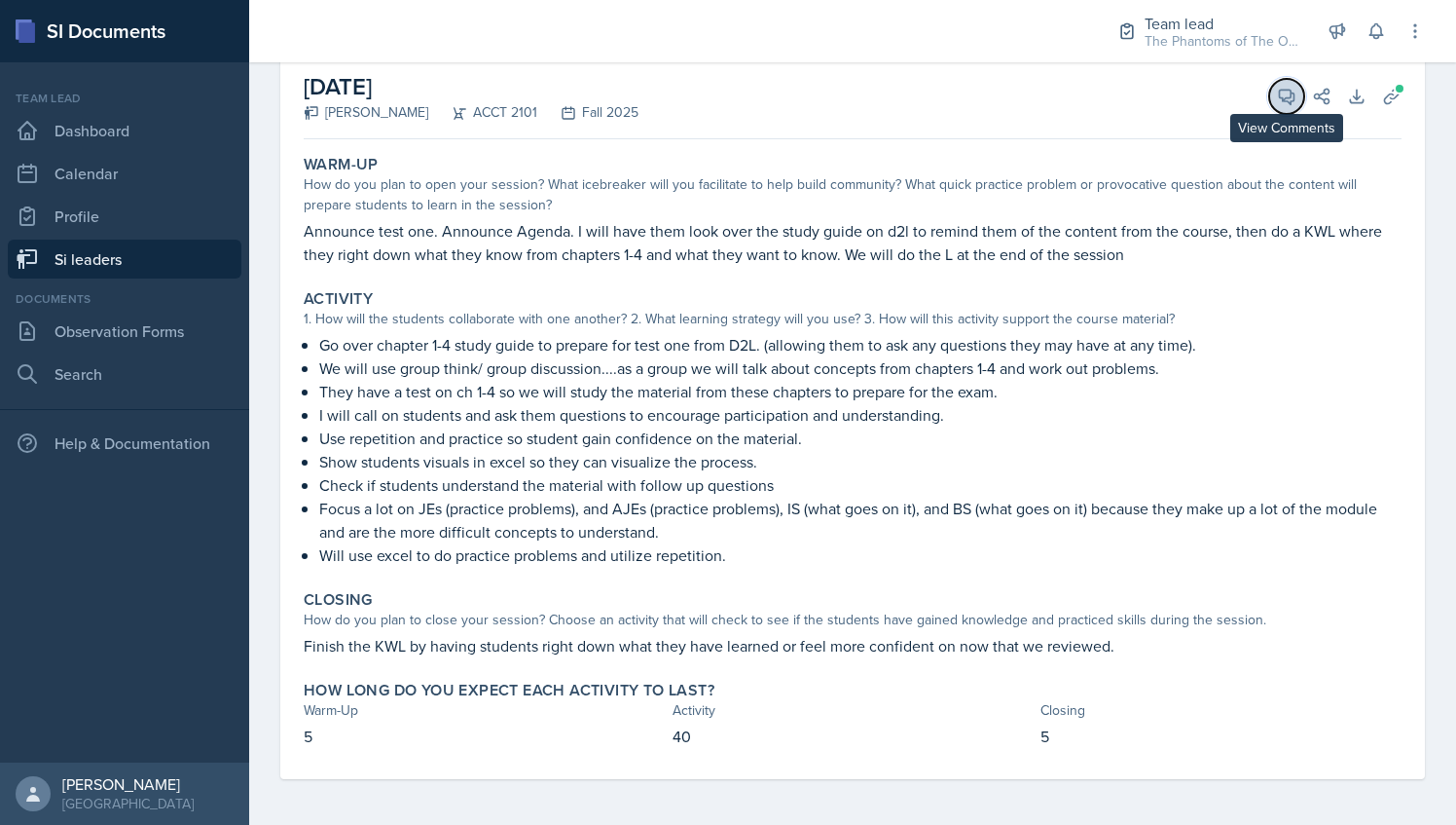
click at [1269, 89] on button "View Comments" at bounding box center [1287, 96] width 35 height 35
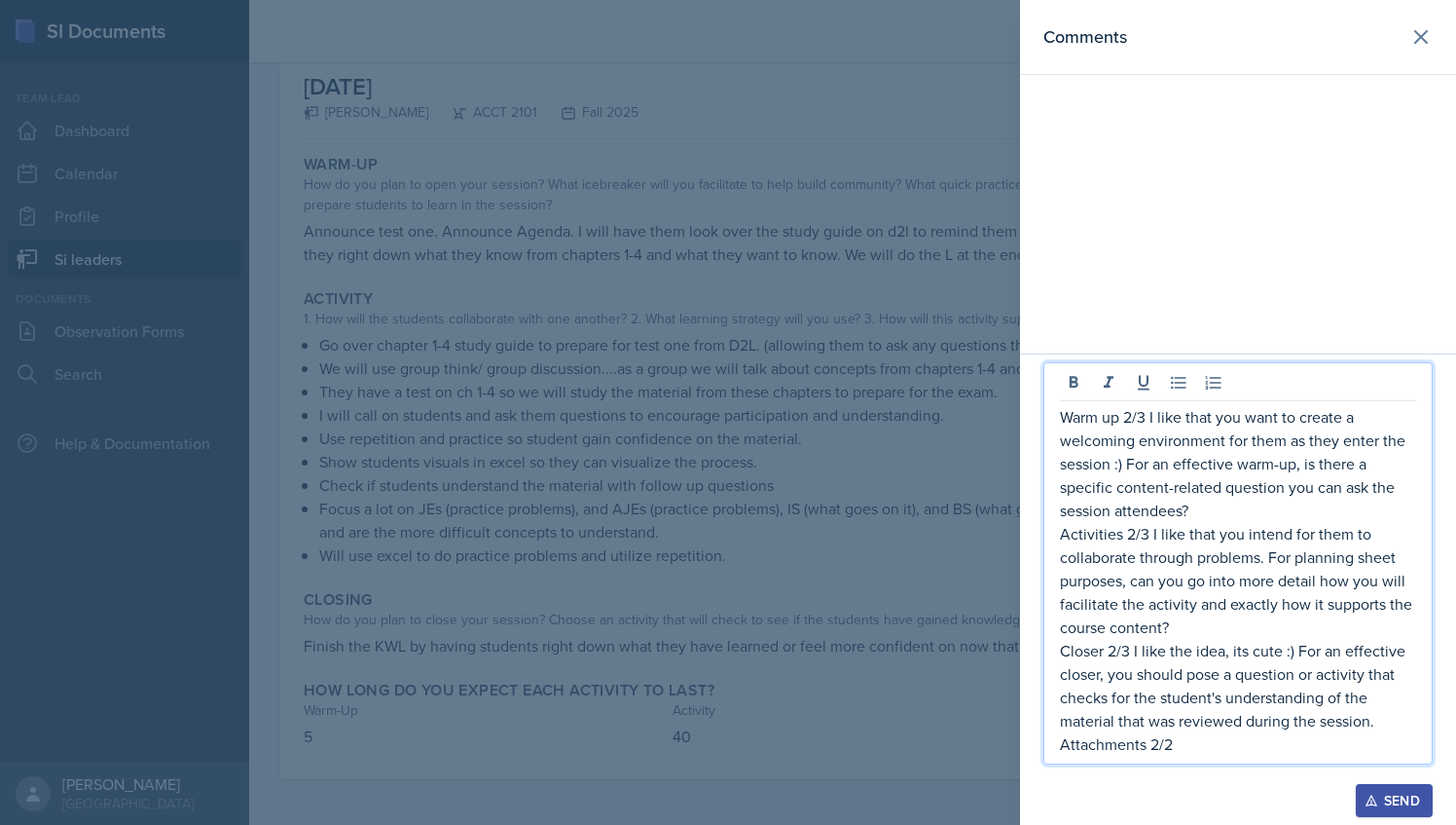
click at [1133, 418] on p "Warm up 2/3 I like that you want to create a welcoming environment for them as …" at bounding box center [1239, 464] width 356 height 117
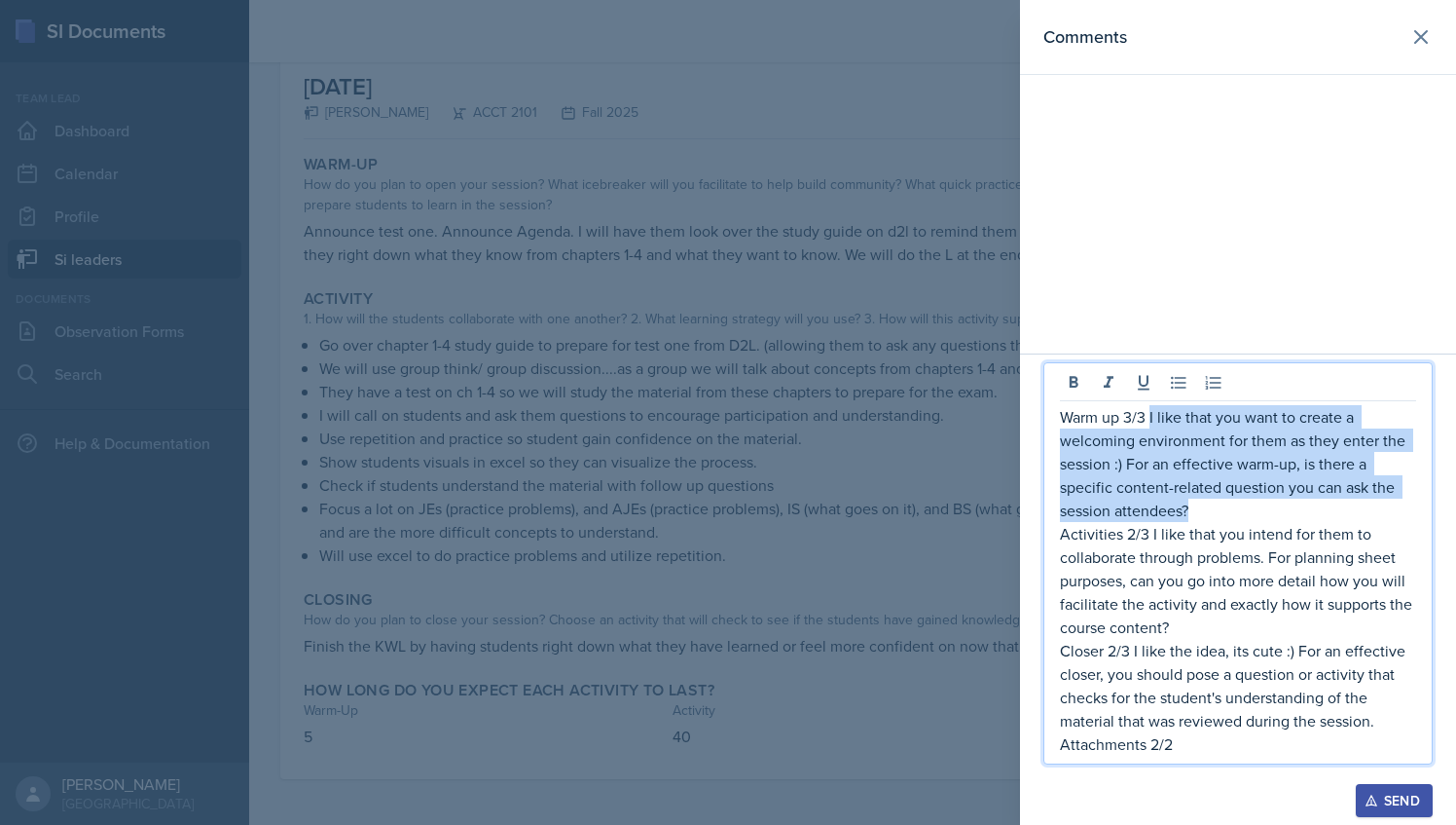
drag, startPoint x: 1148, startPoint y: 417, endPoint x: 1197, endPoint y: 506, distance: 101.6
click at [1197, 506] on p "Warm up 3/3 I like that you want to create a welcoming environment for them as …" at bounding box center [1239, 464] width 356 height 117
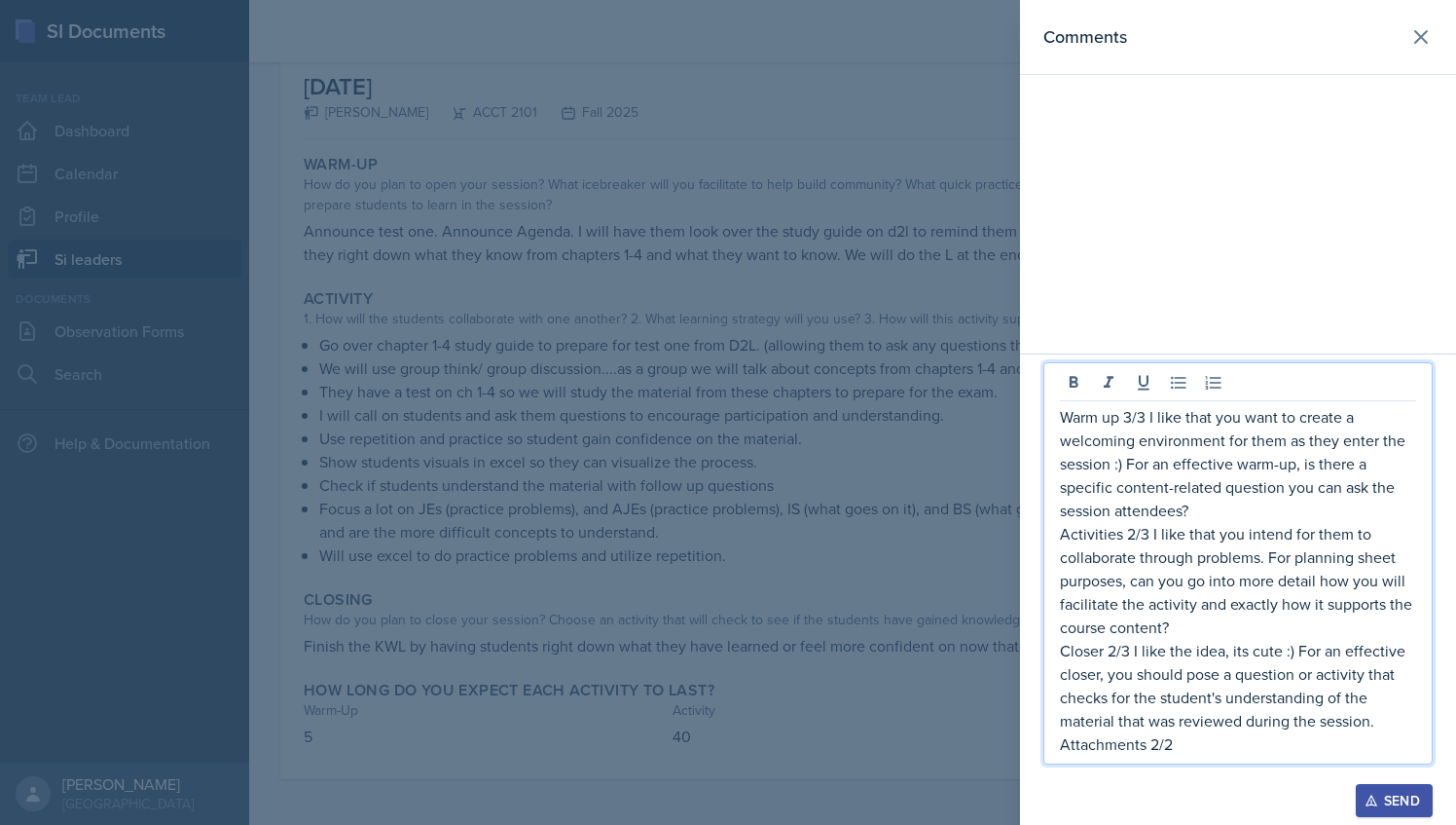
click at [877, 304] on div at bounding box center [728, 412] width 1456 height 825
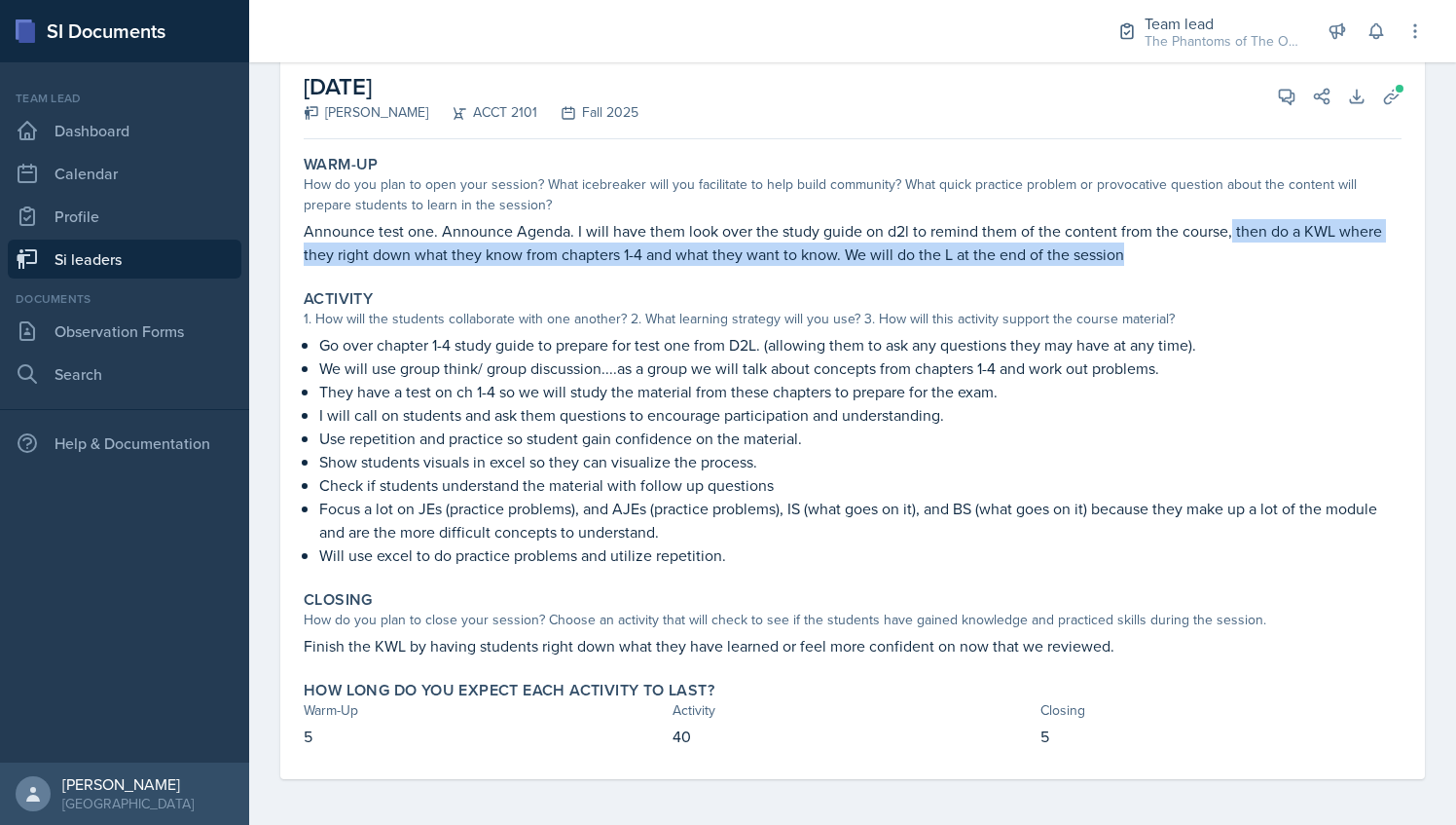
drag, startPoint x: 1226, startPoint y: 230, endPoint x: 1251, endPoint y: 263, distance: 41.4
click at [1251, 263] on p "Announce test one. Announce Agenda. I will have them look over the study guide …" at bounding box center [852, 243] width 1098 height 47
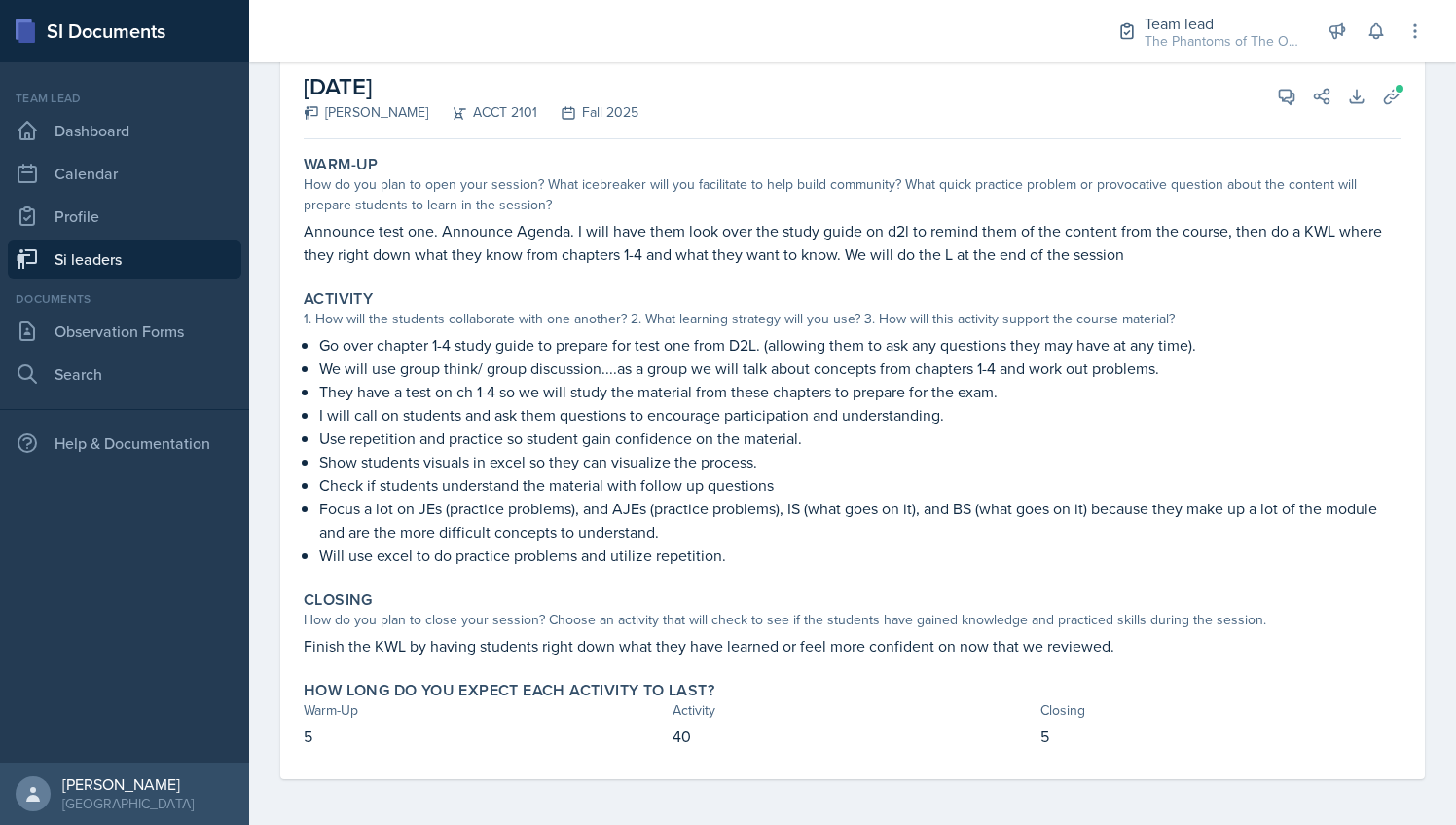
drag, startPoint x: 1251, startPoint y: 263, endPoint x: 1149, endPoint y: 291, distance: 105.8
click at [1149, 291] on div "Activity" at bounding box center [852, 299] width 1098 height 19
click at [1273, 105] on button "View Comments" at bounding box center [1287, 96] width 35 height 35
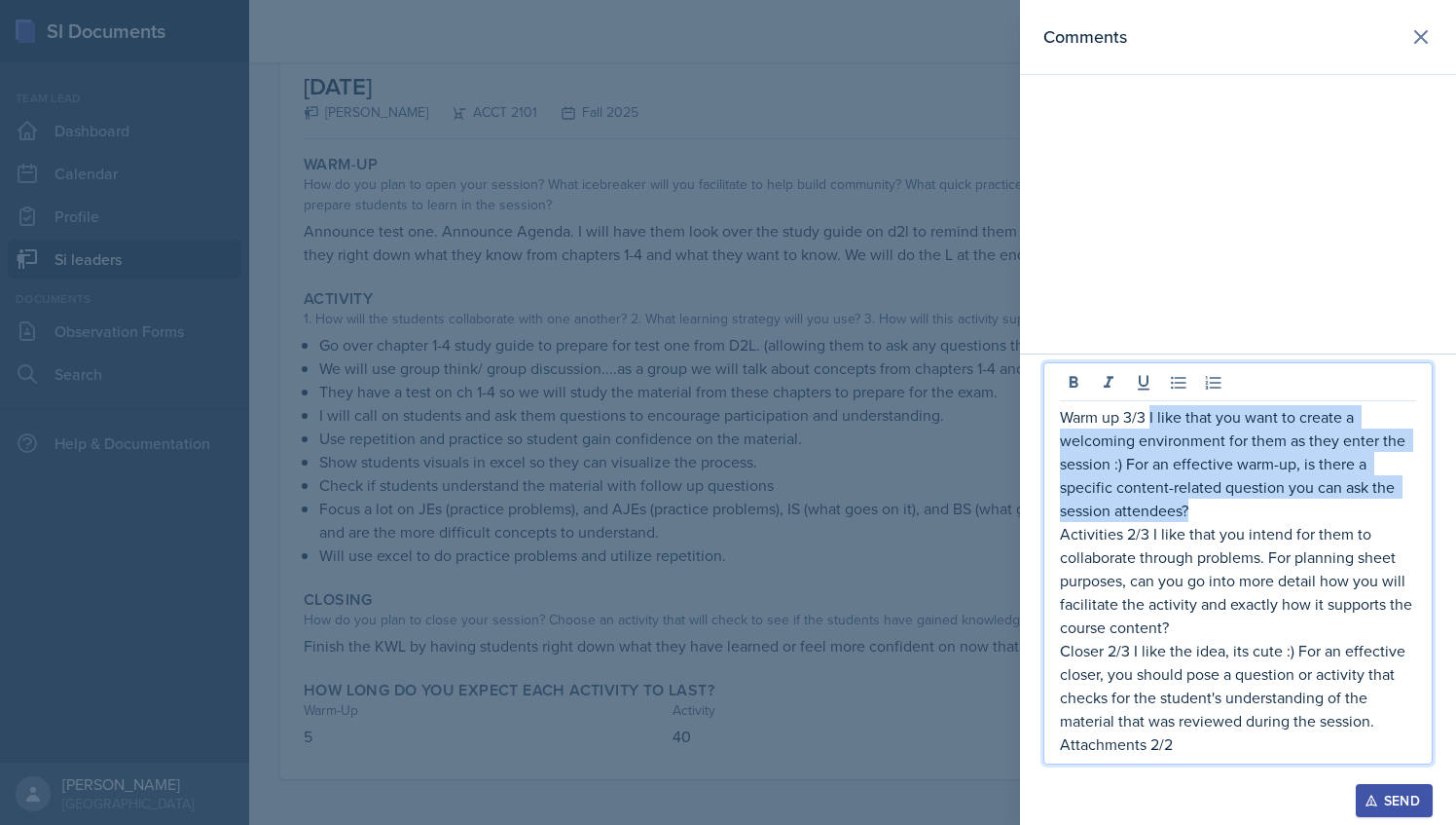
drag, startPoint x: 1150, startPoint y: 419, endPoint x: 1193, endPoint y: 506, distance: 97.0
click at [1193, 506] on p "Warm up 3/3 I like that you want to create a welcoming environment for them as …" at bounding box center [1239, 464] width 356 height 117
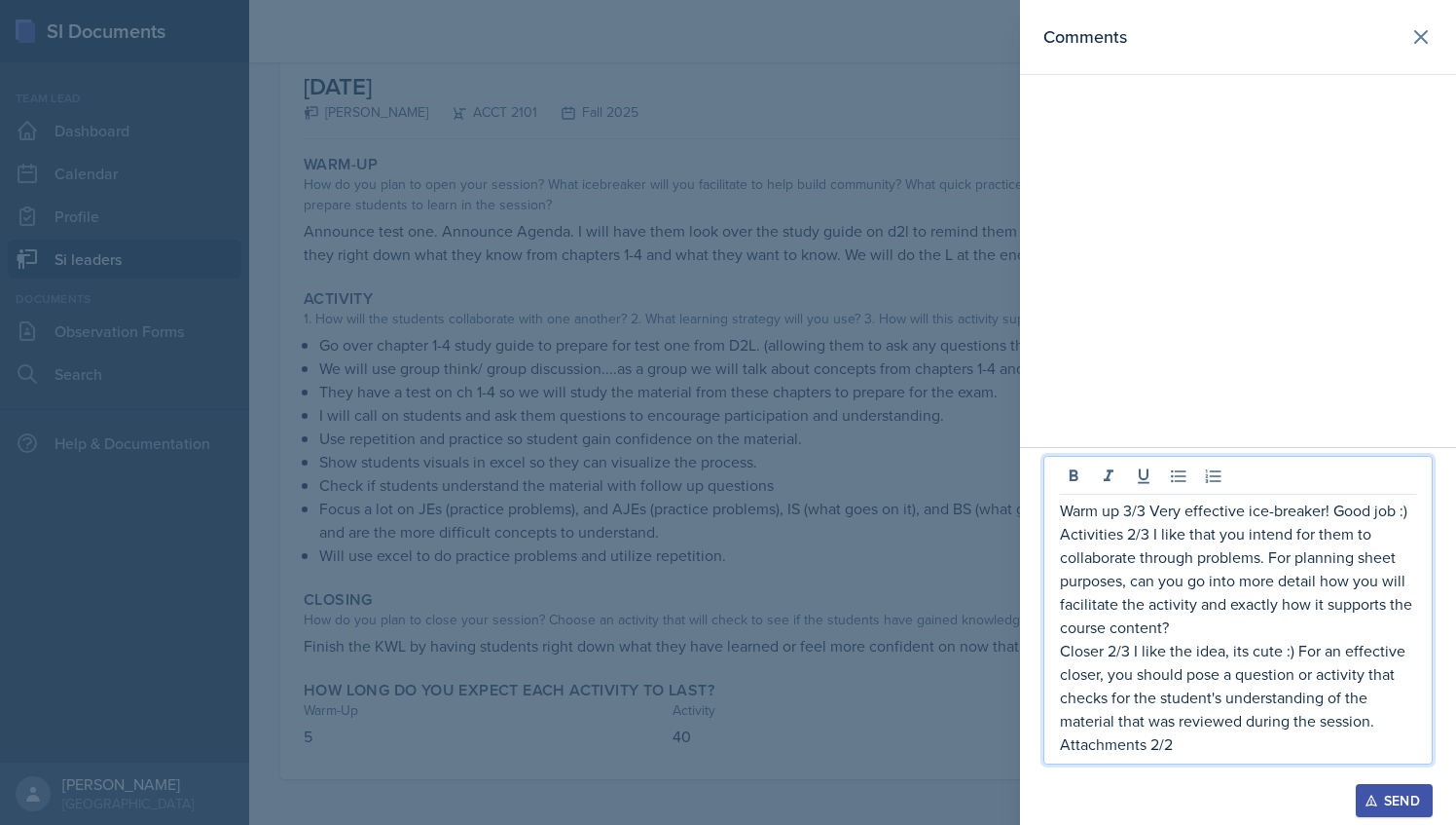
click at [847, 427] on div at bounding box center [728, 412] width 1456 height 825
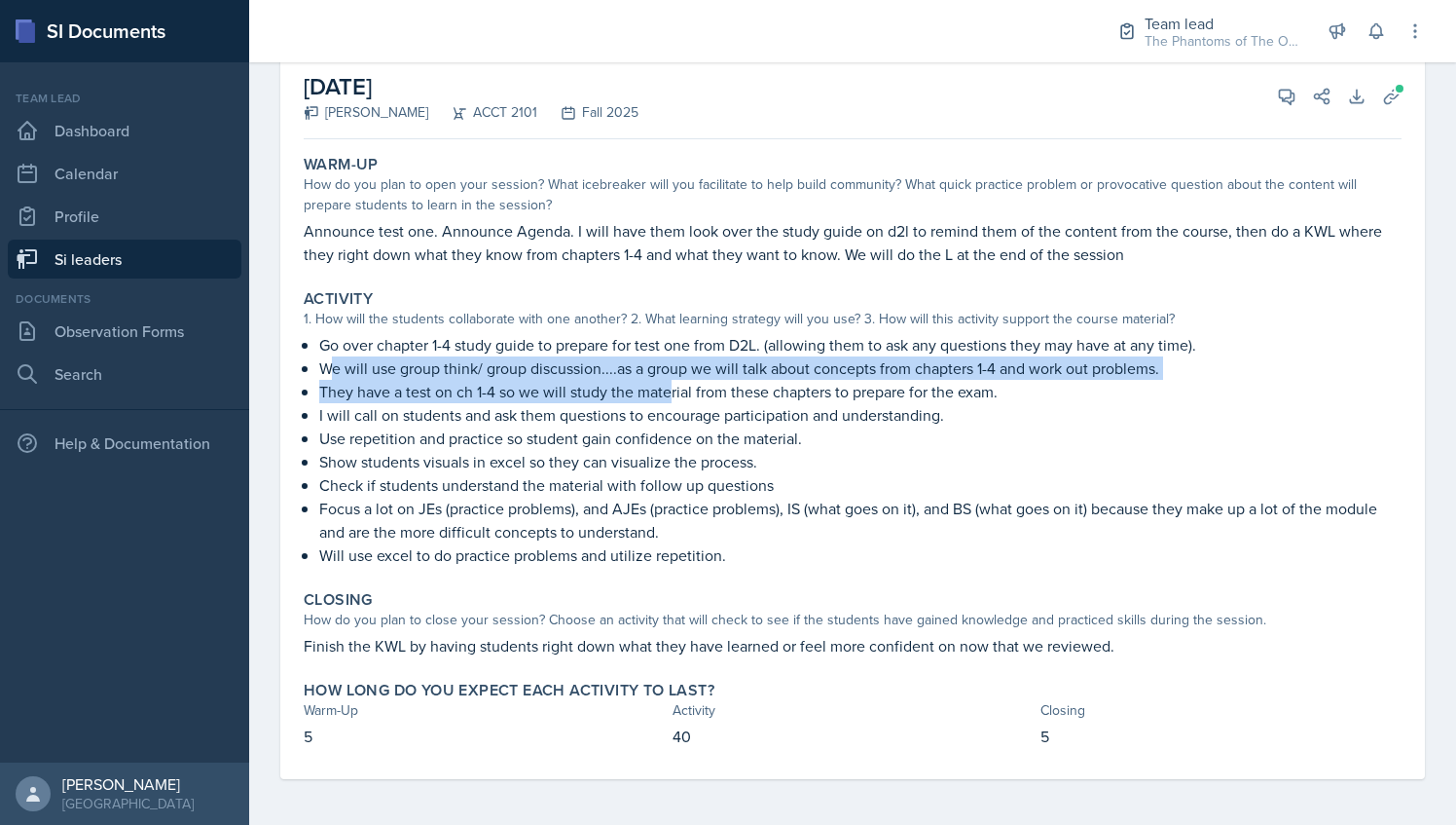
drag, startPoint x: 332, startPoint y: 366, endPoint x: 674, endPoint y: 381, distance: 342.3
click at [674, 381] on ul "We will use group think/ group discussion....as a group we will talk about conc…" at bounding box center [860, 462] width 1082 height 210
click at [1277, 94] on icon at bounding box center [1287, 96] width 19 height 19
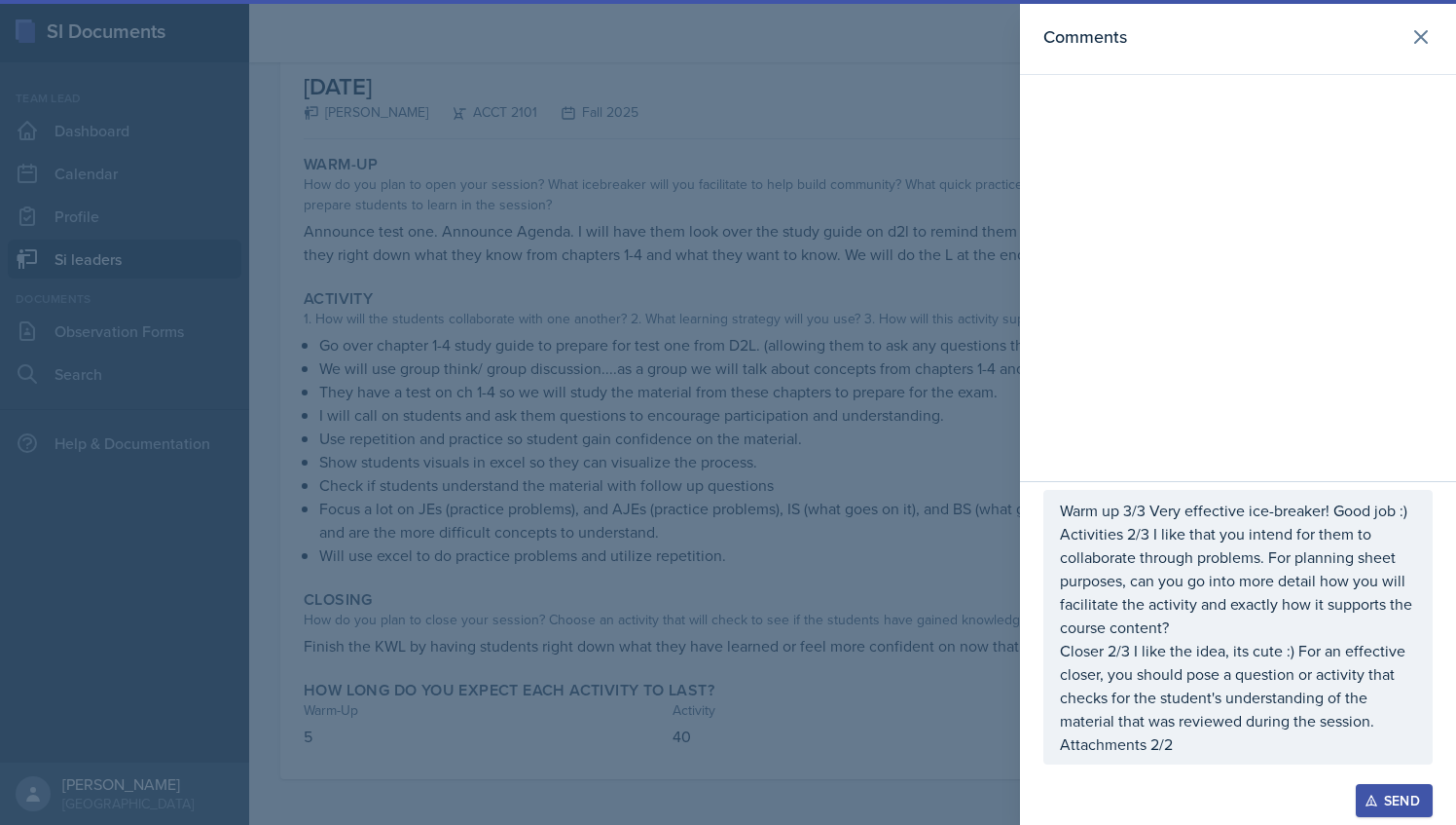
click at [1108, 606] on p "Activities 2/3 I like that you intend for them to collaborate through problems.…" at bounding box center [1239, 581] width 356 height 117
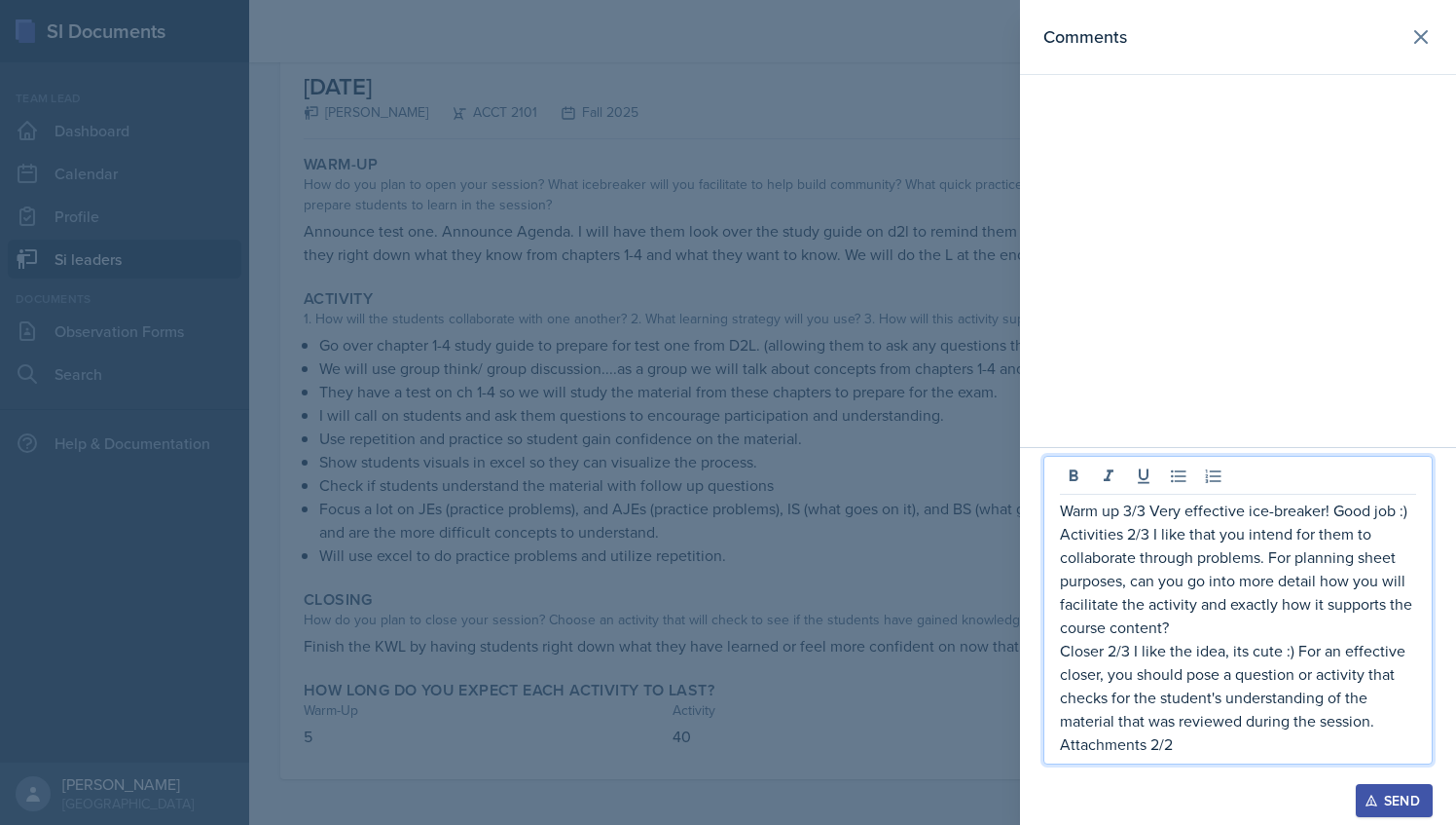
click at [1130, 532] on p "Activities 2/3 I like that you intend for them to collaborate through problems.…" at bounding box center [1239, 581] width 356 height 117
click at [1189, 543] on p "Activities 3/3 I like that you intend for them to collaborate through problems.…" at bounding box center [1239, 581] width 356 height 117
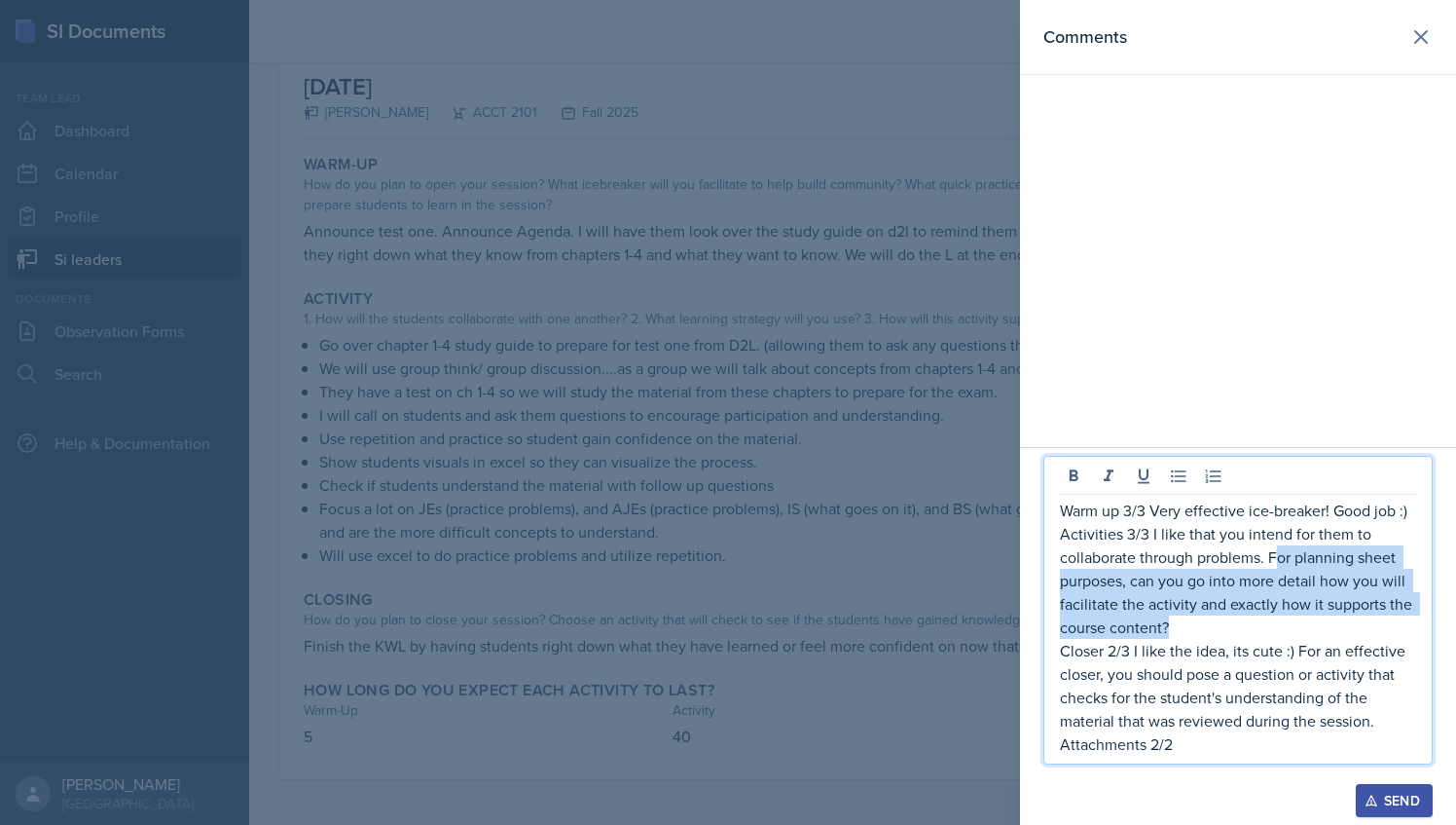
drag, startPoint x: 1275, startPoint y: 551, endPoint x: 1166, endPoint y: 632, distance: 135.8
click at [1166, 632] on p "Activities 3/3 I like that you intend for them to collaborate through problems.…" at bounding box center [1239, 581] width 356 height 117
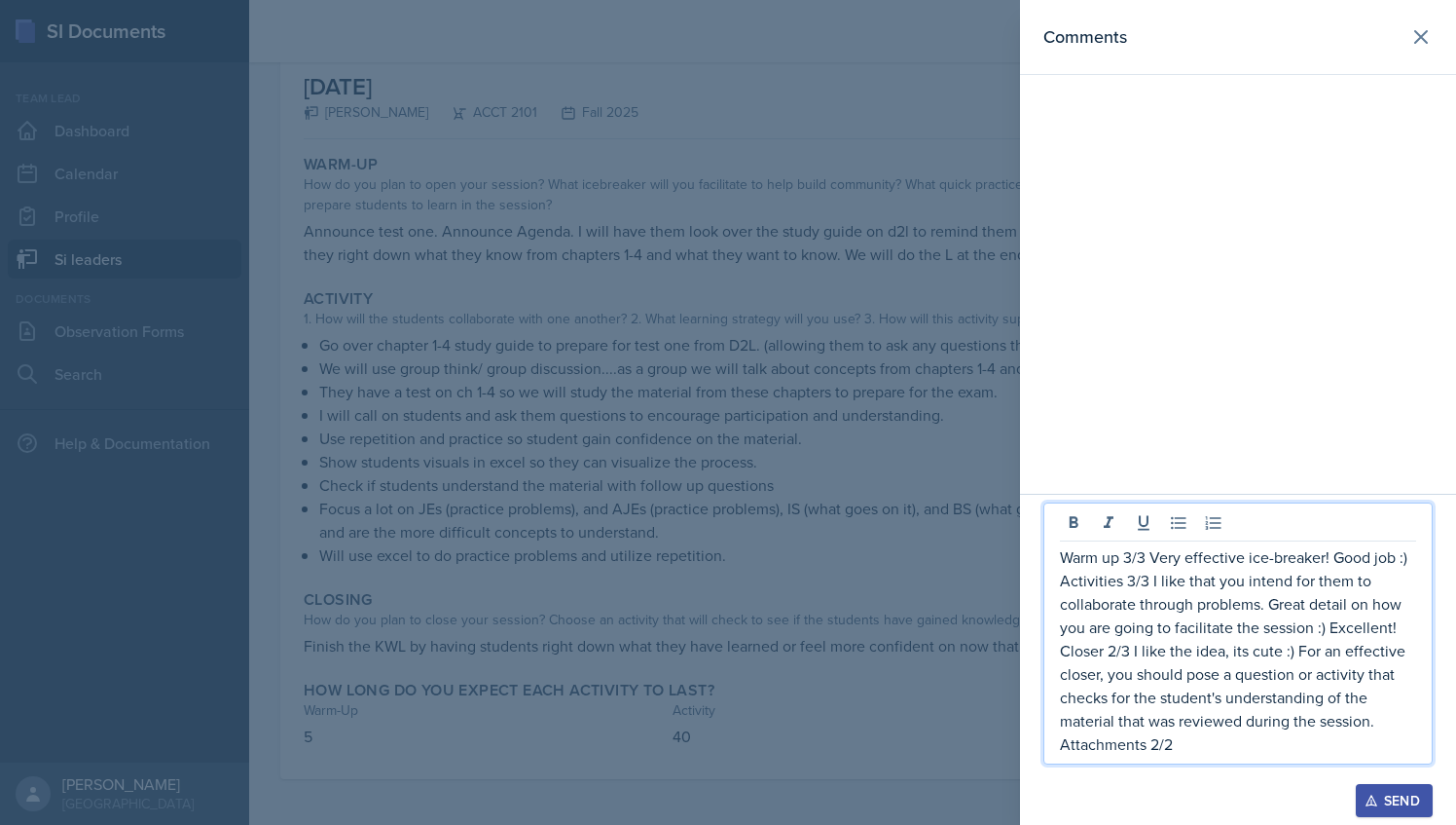
click at [1117, 652] on p "Closer 2/3 I like the idea, its cute :) For an effective closer, you should pos…" at bounding box center [1239, 686] width 356 height 94
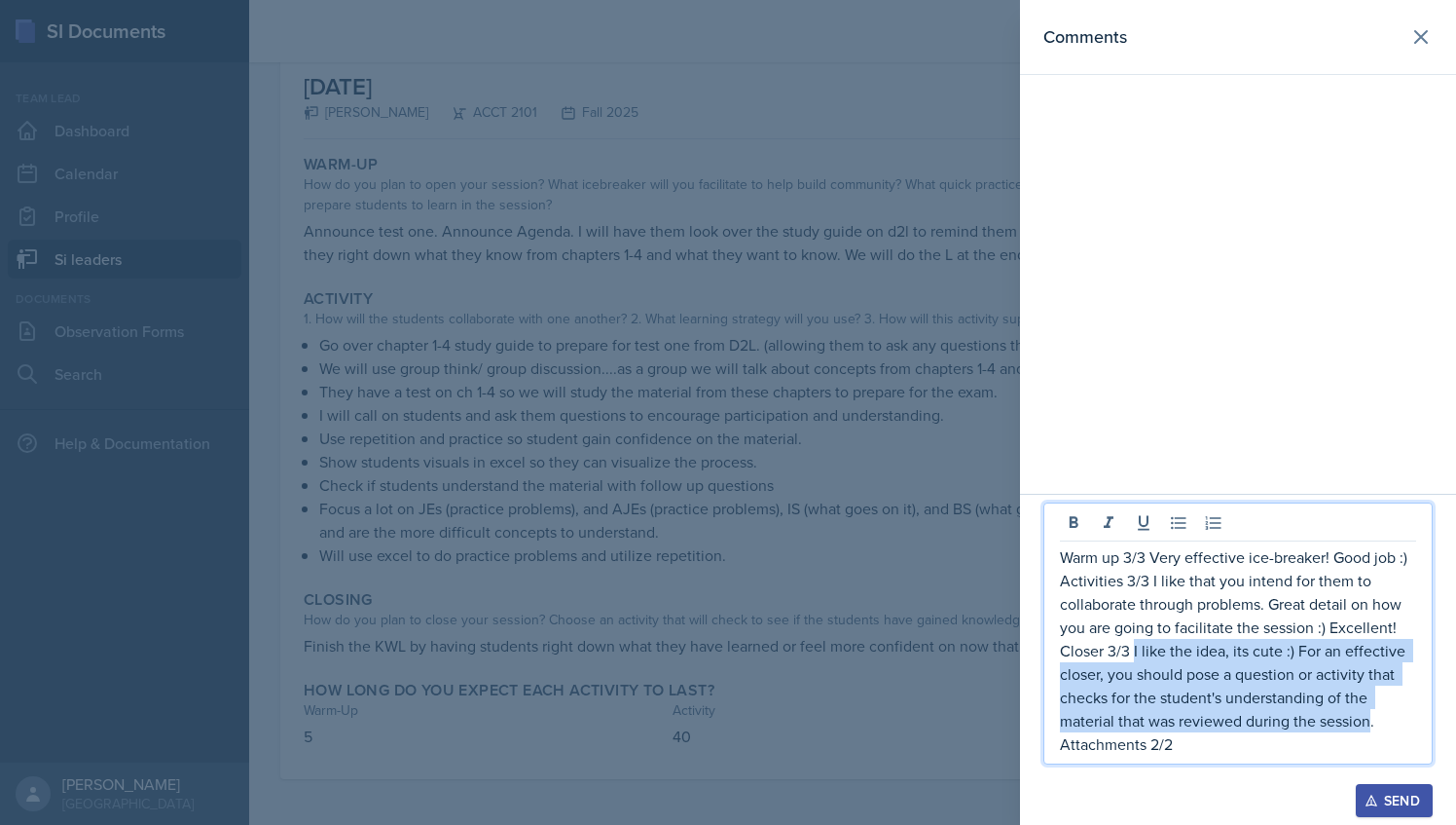
drag, startPoint x: 1133, startPoint y: 653, endPoint x: 1371, endPoint y: 731, distance: 250.5
click at [1371, 731] on p "Closer 3/3 I like the idea, its cute :) For an effective closer, you should pos…" at bounding box center [1239, 686] width 356 height 94
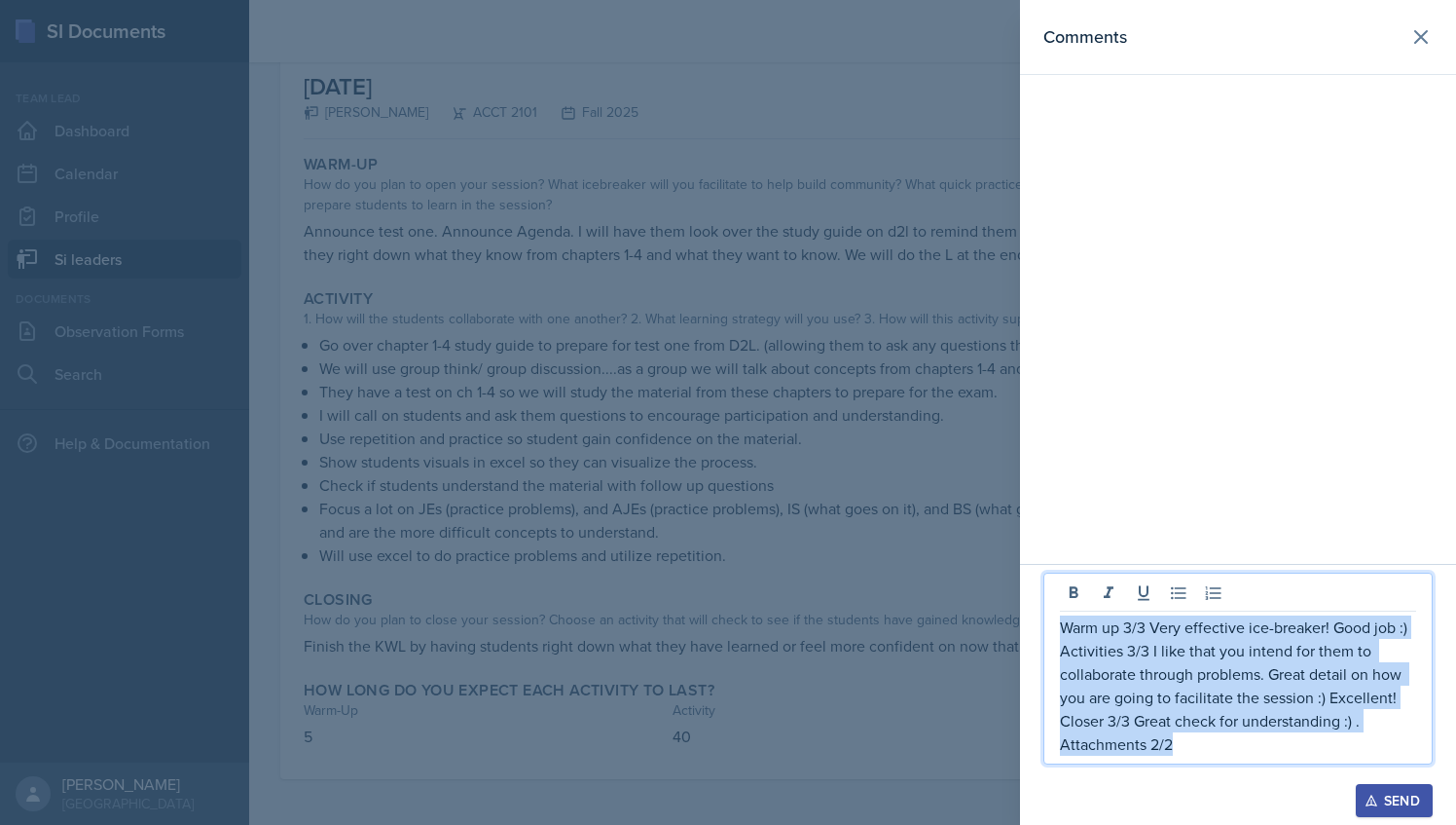
drag, startPoint x: 1191, startPoint y: 750, endPoint x: 1041, endPoint y: 631, distance: 191.5
click at [1041, 631] on div "Warm up 3/3 Very effective ice-breaker! Good job :) Activities 3/3 I like that …" at bounding box center [1239, 694] width 436 height 261
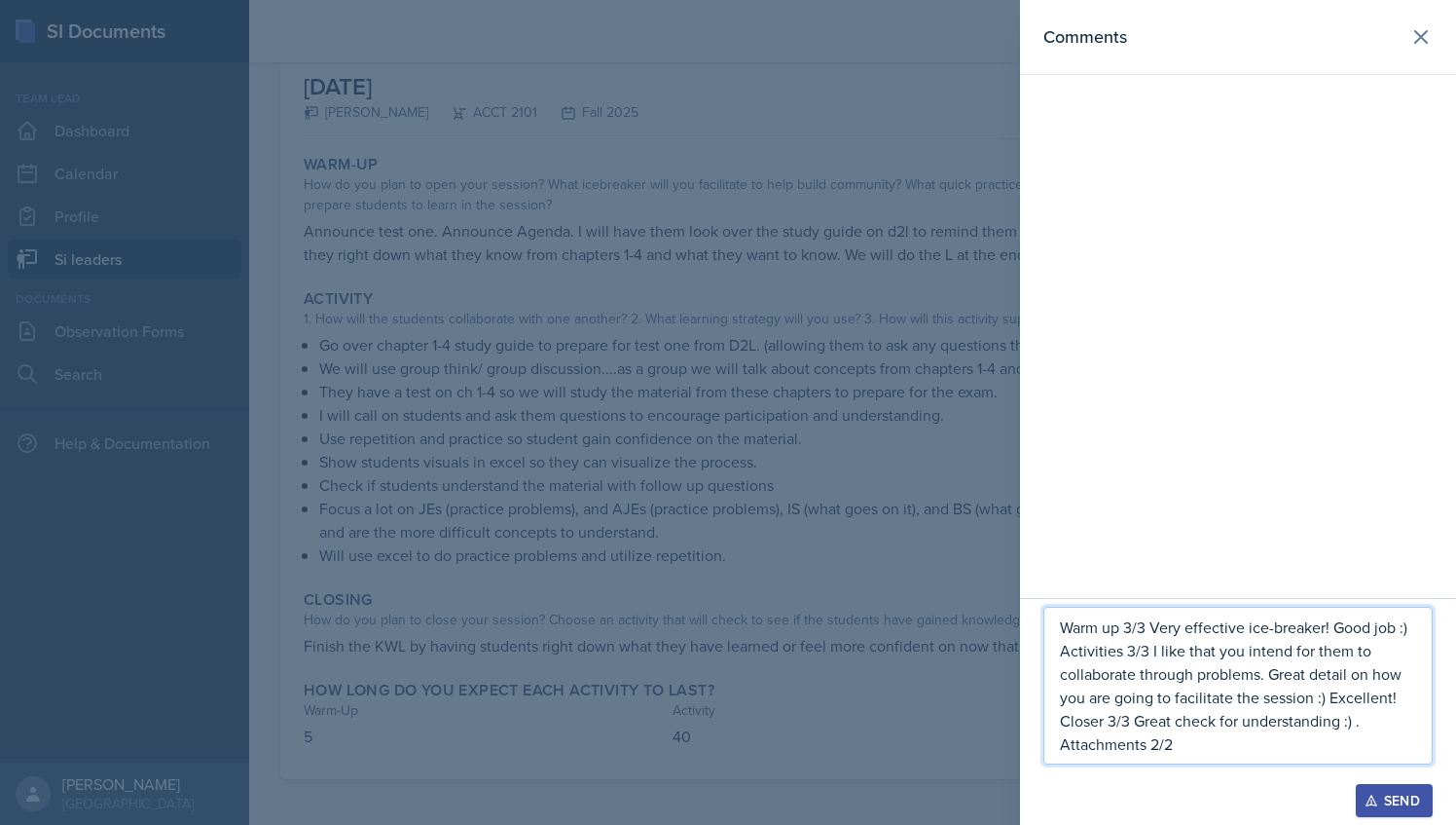
click at [997, 608] on div at bounding box center [728, 412] width 1456 height 825
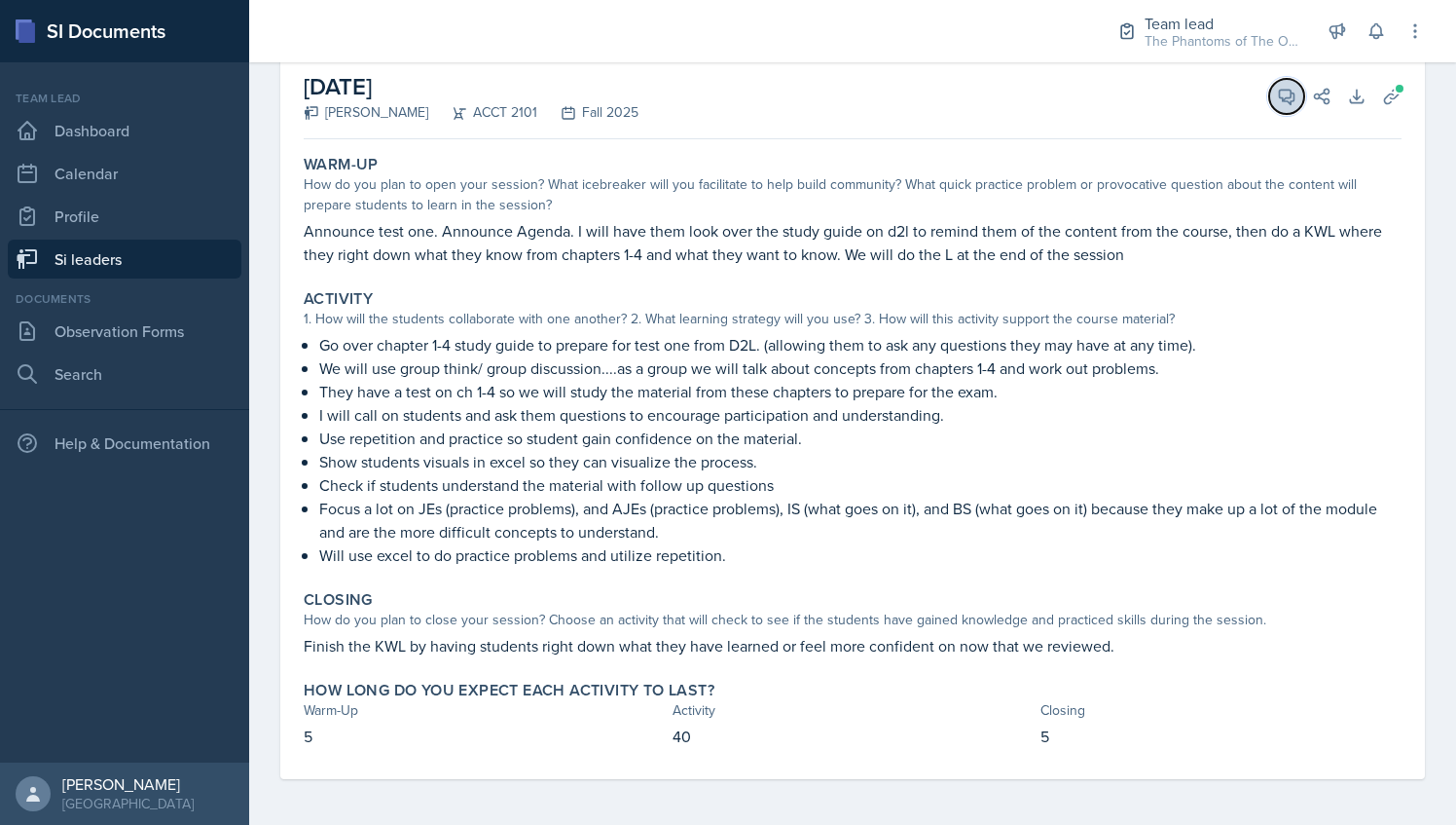
click at [1277, 104] on icon at bounding box center [1287, 96] width 19 height 19
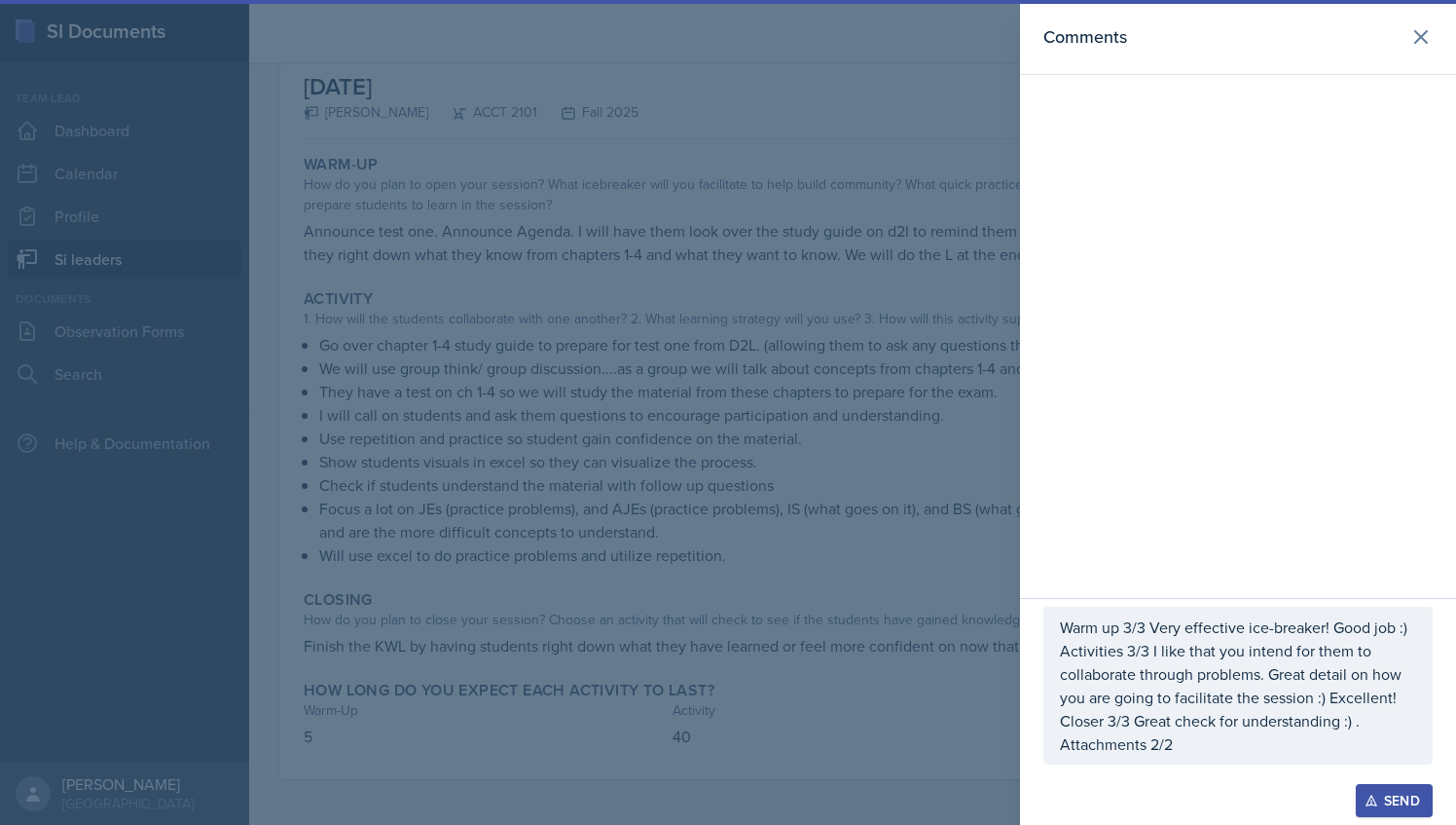
click at [1378, 799] on div "Send" at bounding box center [1394, 801] width 52 height 16
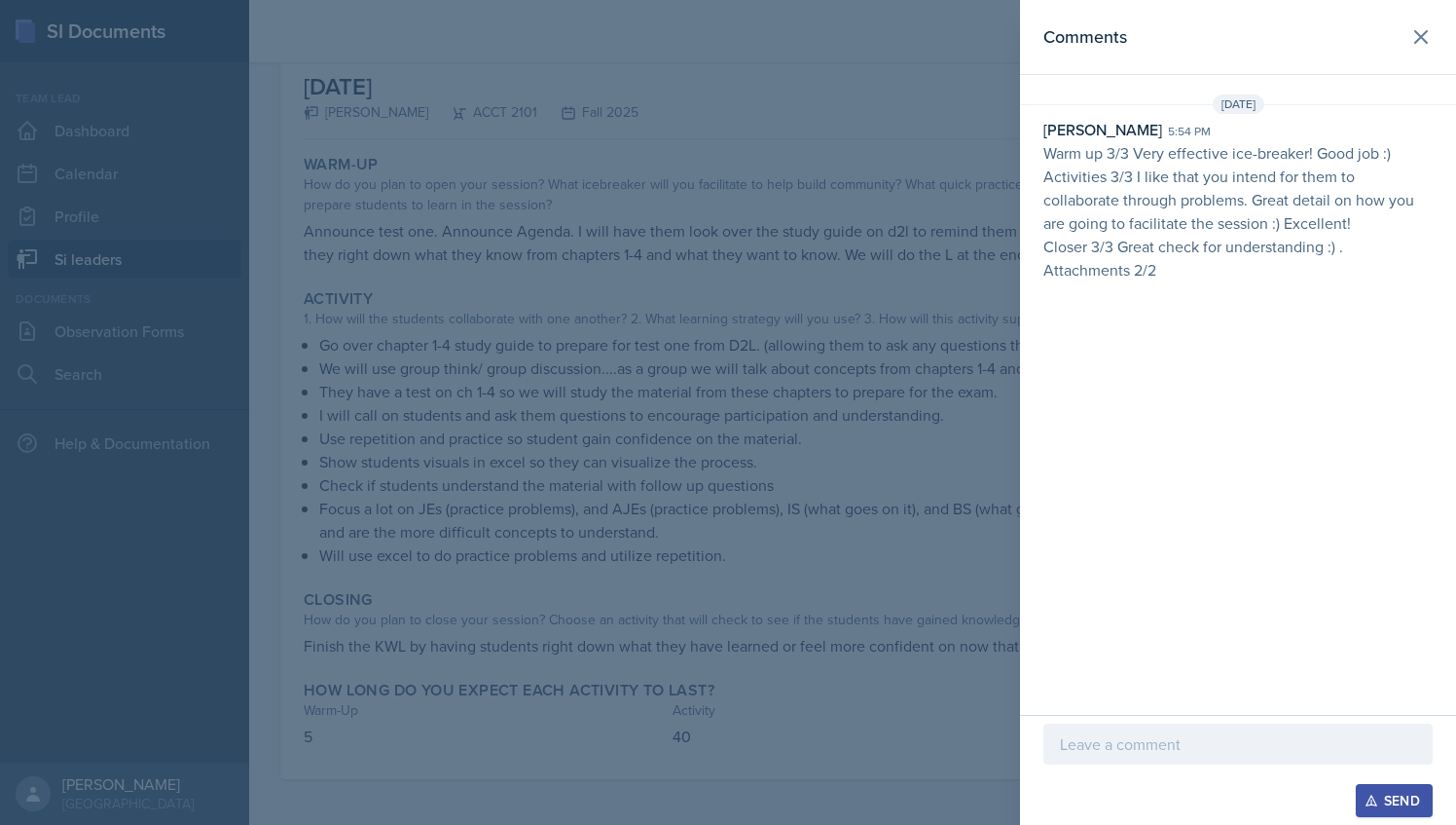
click at [364, 225] on div at bounding box center [728, 412] width 1456 height 825
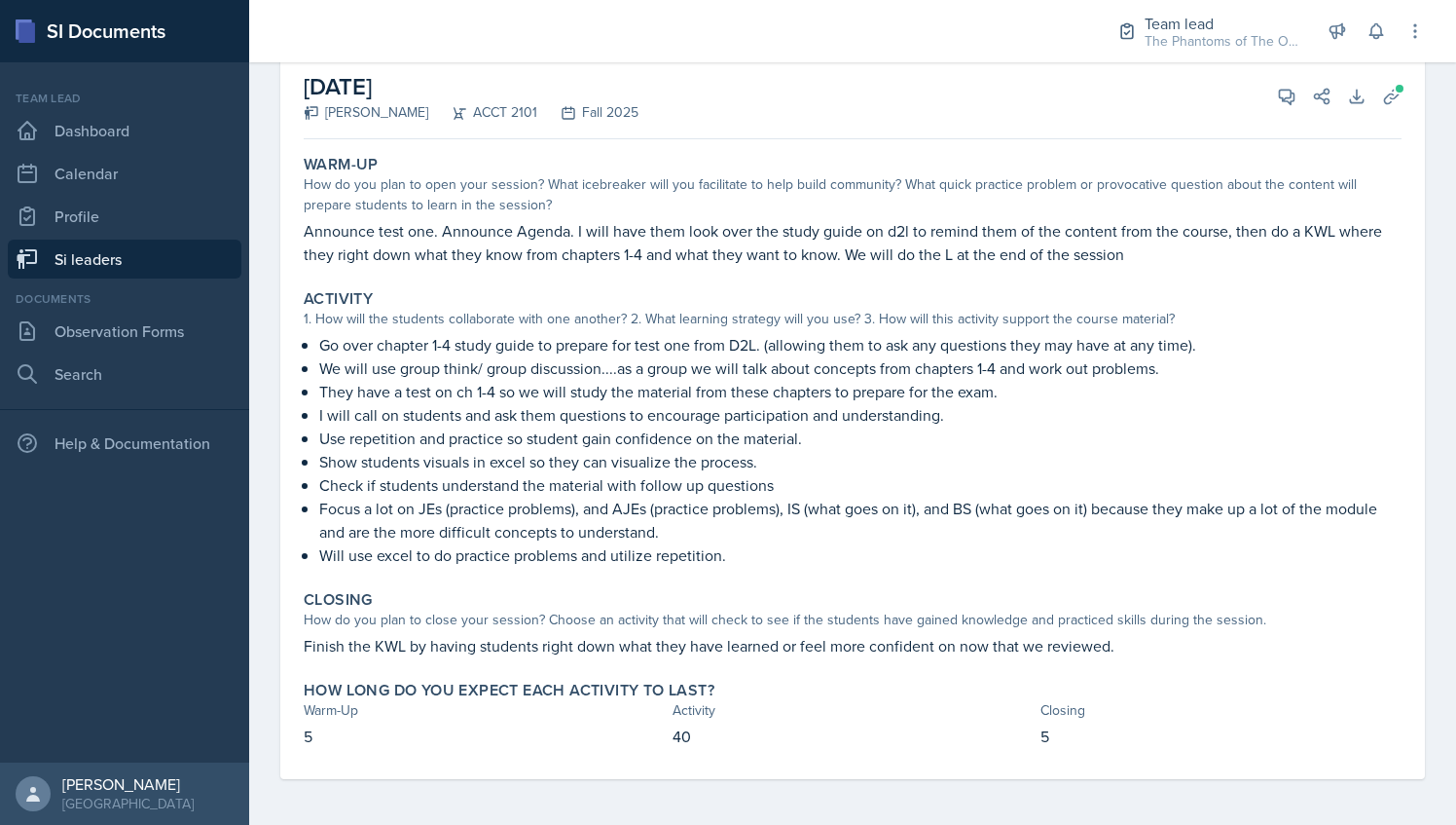
click at [133, 269] on link "Si leaders" at bounding box center [125, 259] width 234 height 39
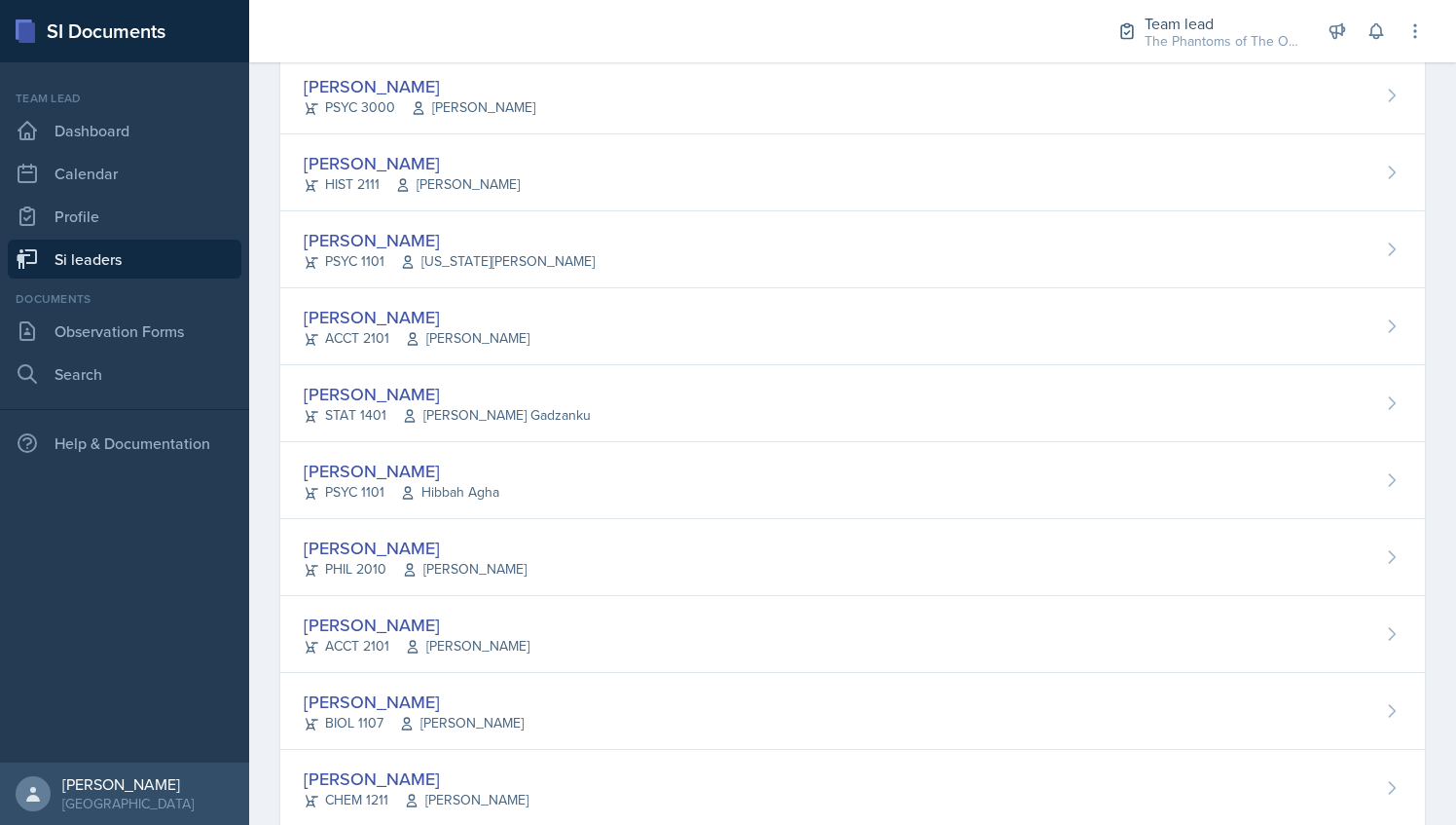
scroll to position [1311, 0]
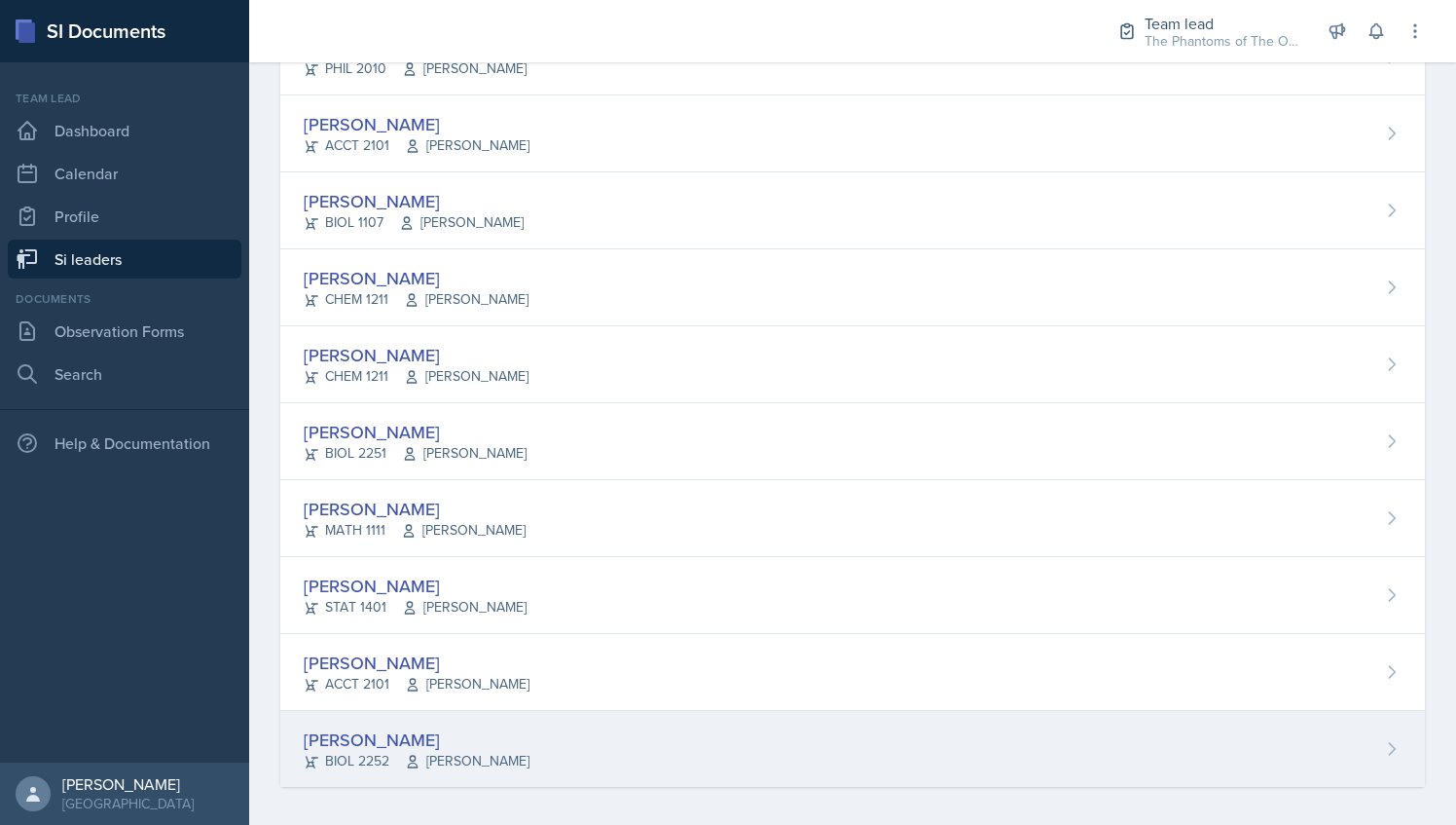
click at [530, 760] on div "[PERSON_NAME] BIOL 2252 [PERSON_NAME]" at bounding box center [852, 749] width 1144 height 76
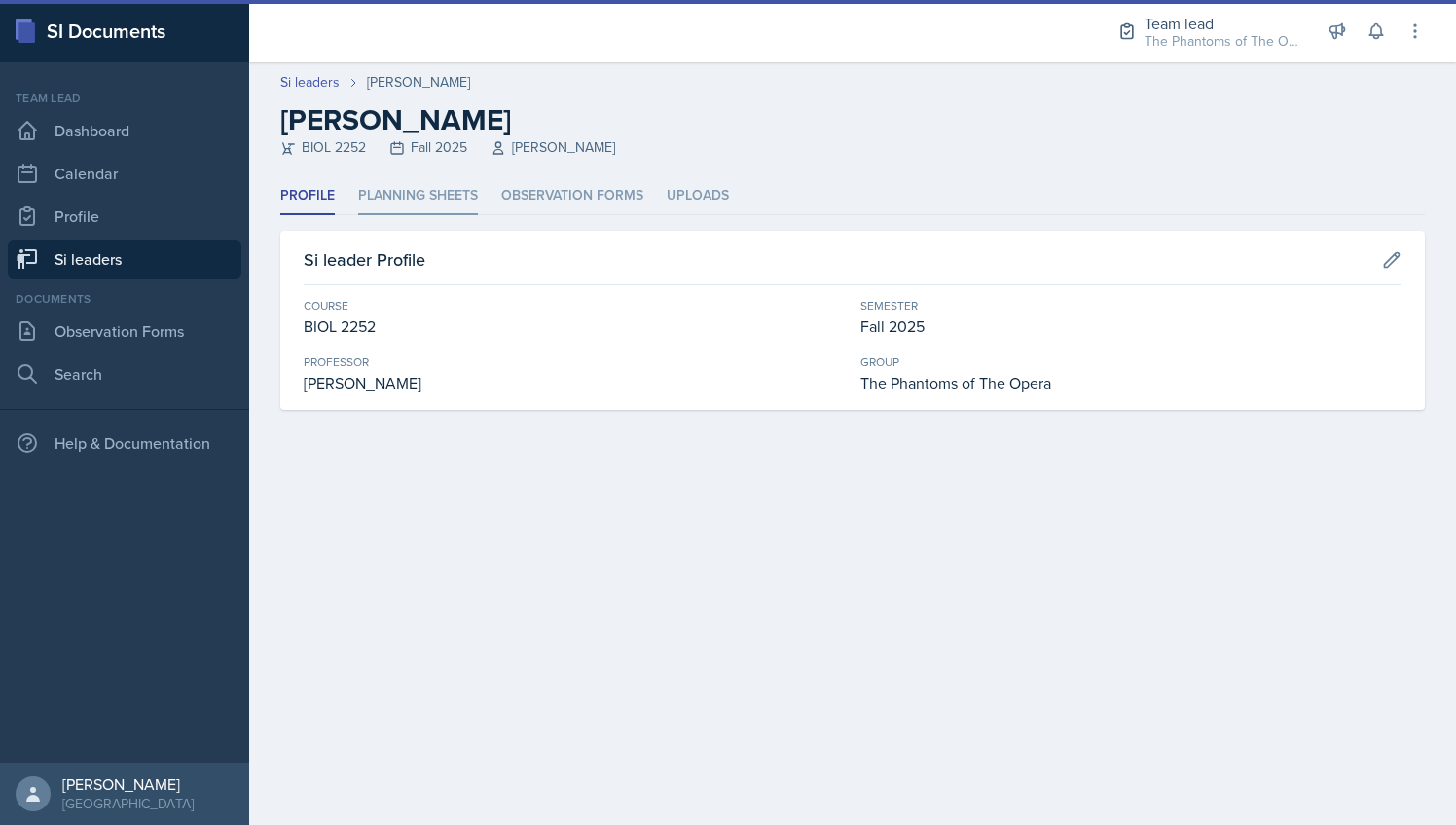
click at [435, 187] on li "Planning Sheets" at bounding box center [418, 196] width 120 height 38
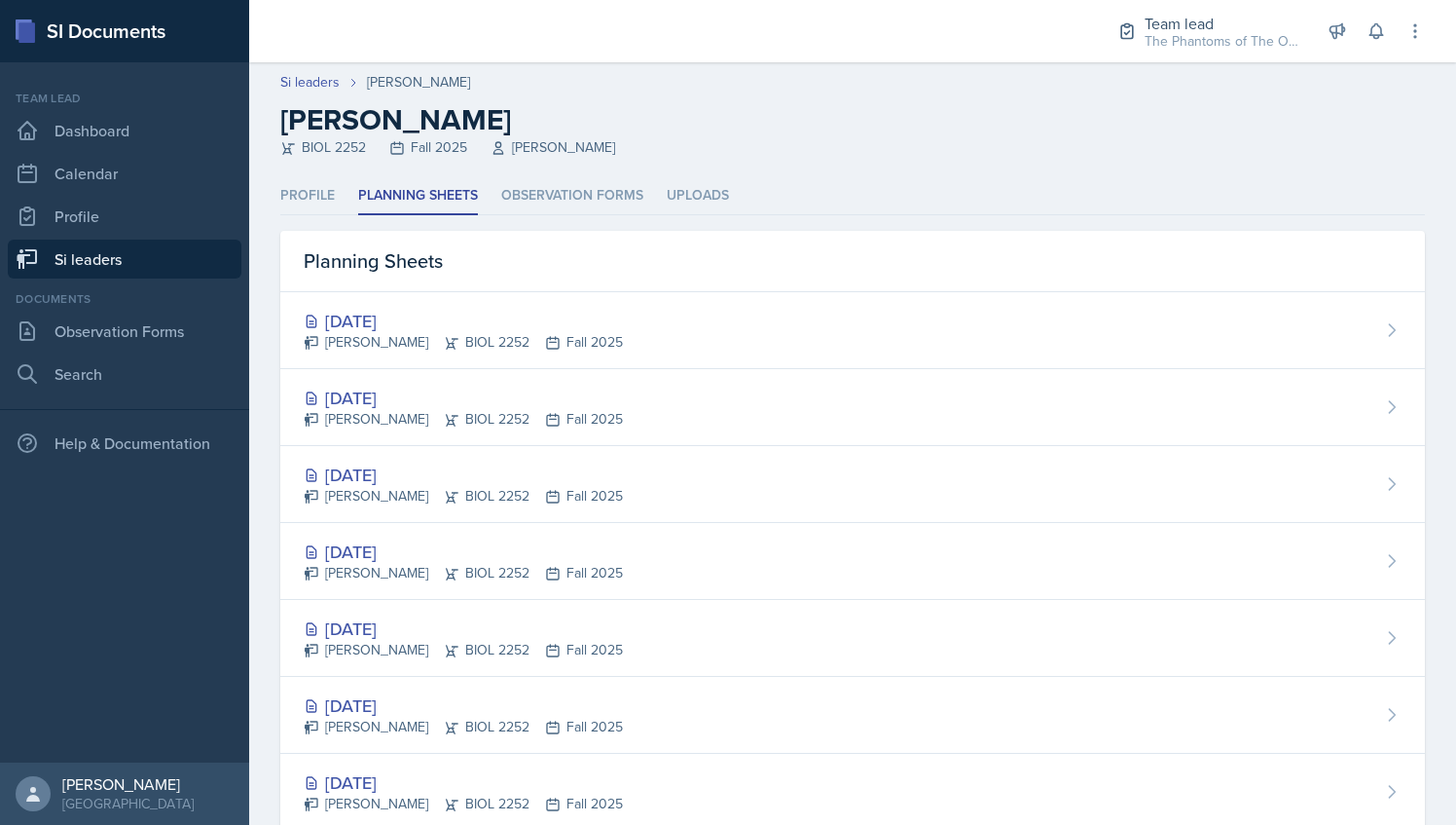
click at [205, 271] on link "Si leaders" at bounding box center [125, 259] width 234 height 39
